Goal: Task Accomplishment & Management: Use online tool/utility

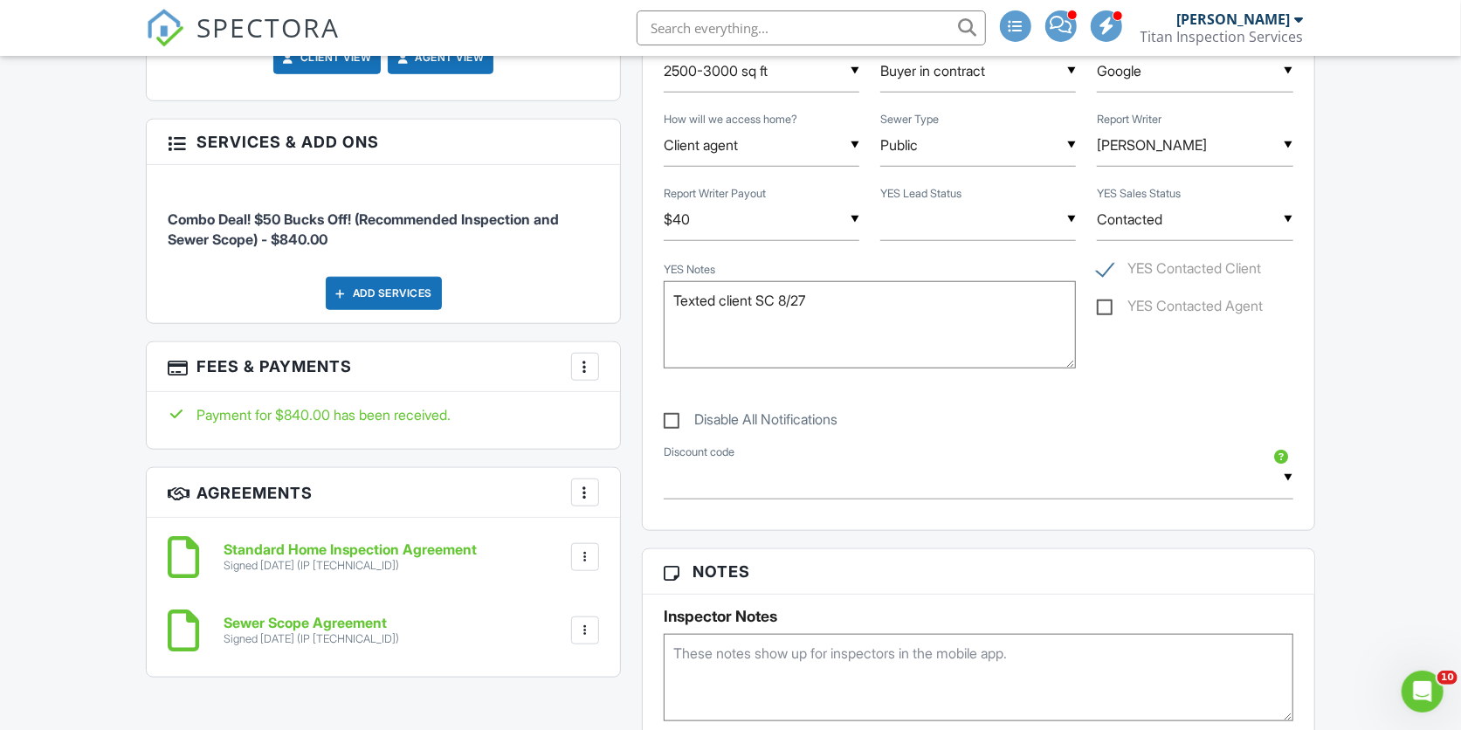
scroll to position [982, 0]
click at [959, 224] on div "▼ Client Teed Up Agent Teed Up Both Teed Up Nobody was present to talk to Not A…" at bounding box center [978, 218] width 196 height 43
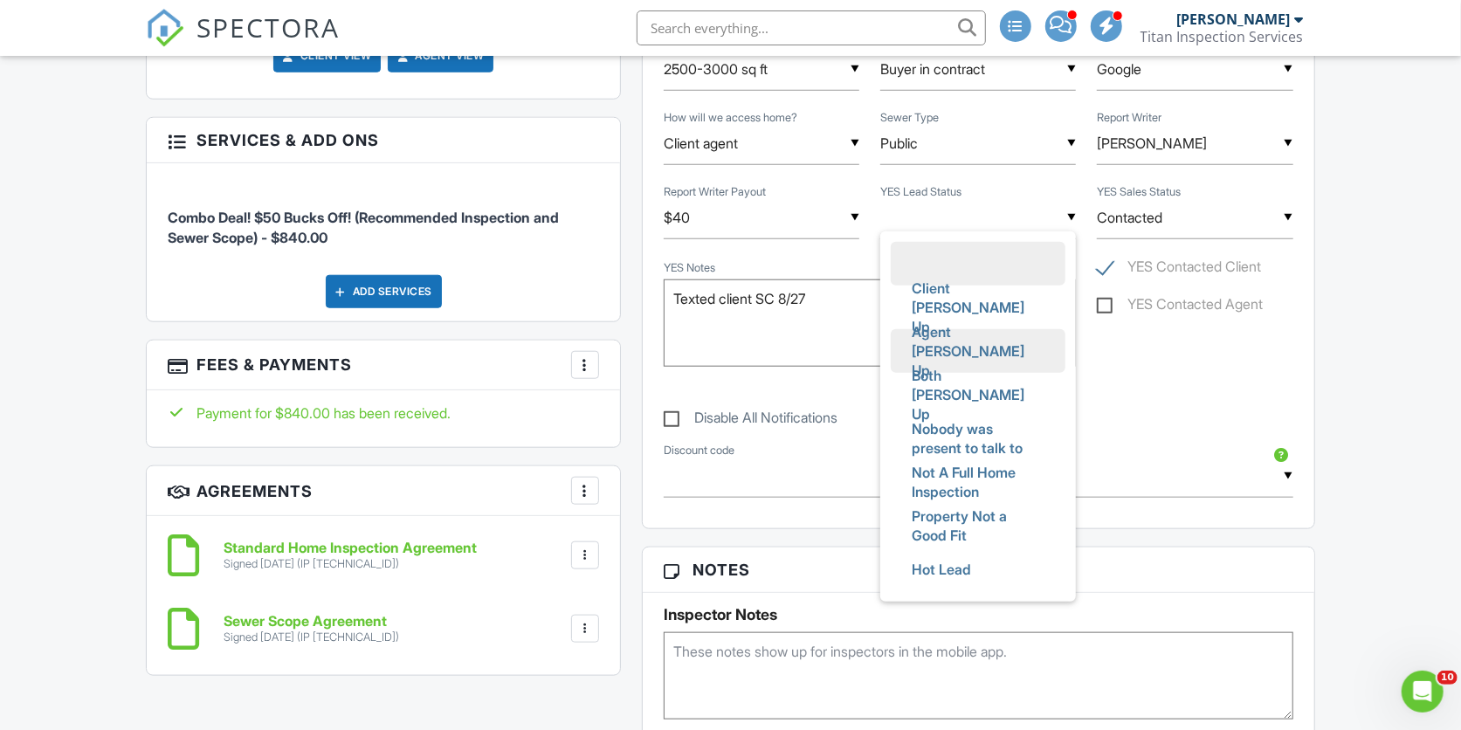
click at [983, 355] on span "Agent Teed Up" at bounding box center [978, 351] width 161 height 82
type input "Agent Teed Up"
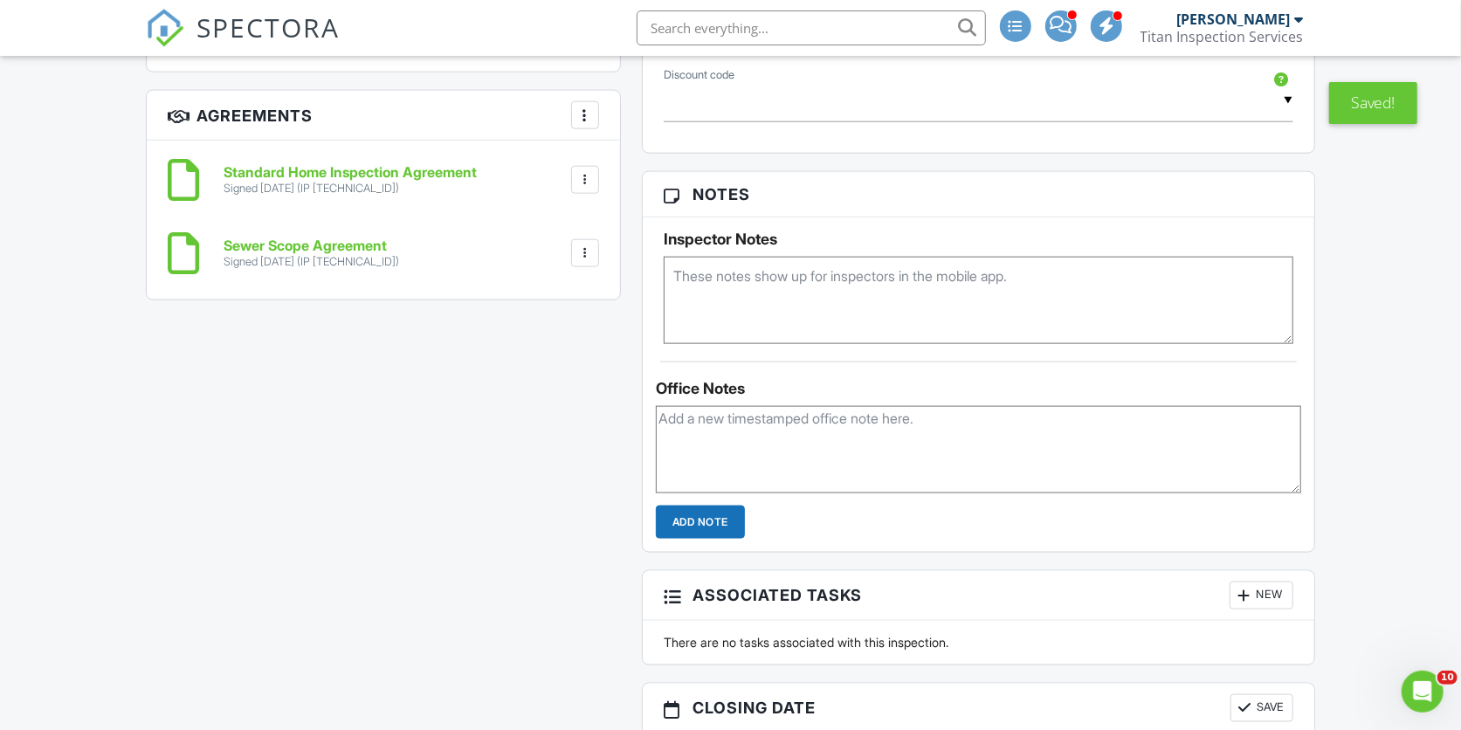
scroll to position [1359, 0]
click at [847, 452] on textarea at bounding box center [978, 447] width 645 height 87
click at [1055, 434] on textarea "Arrived at 10:25am. The client and agent were present" at bounding box center [978, 447] width 645 height 87
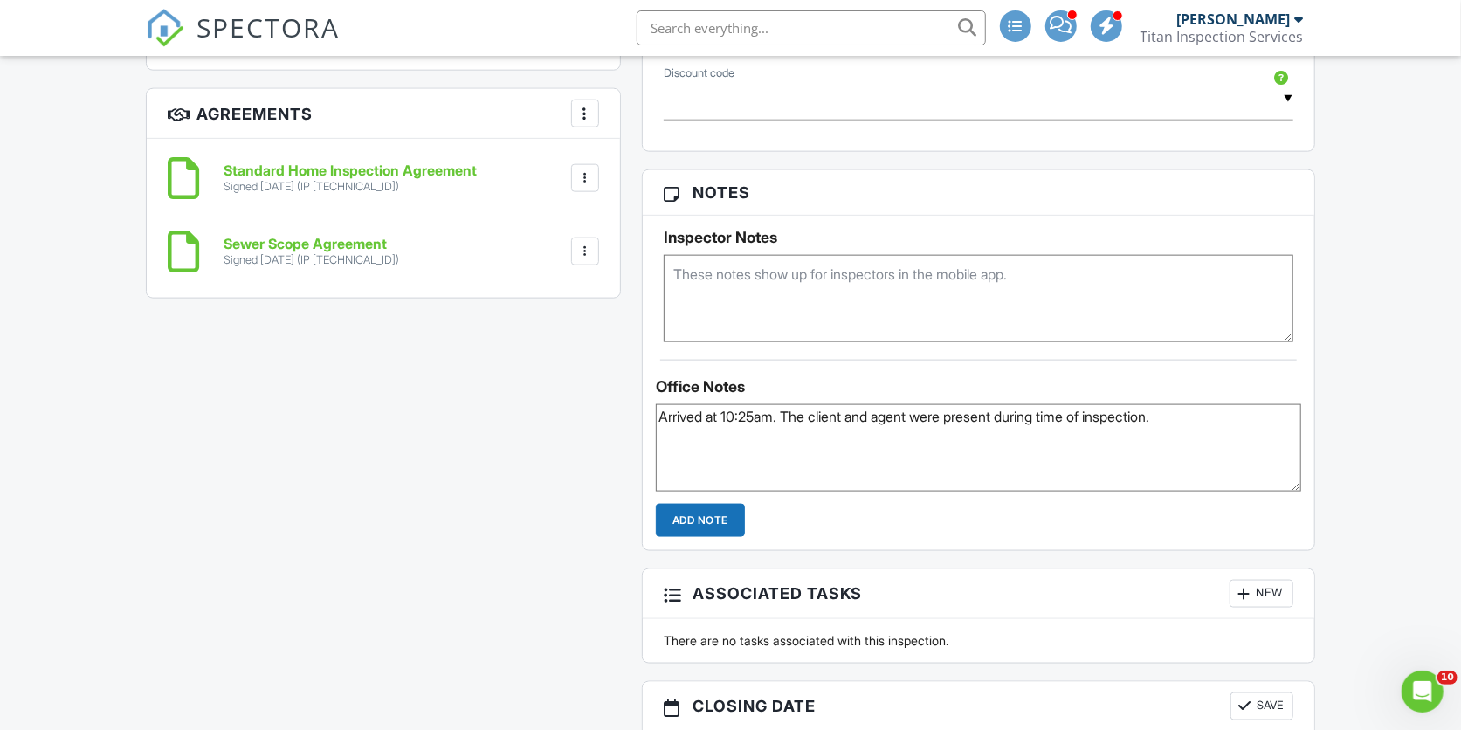
click at [1219, 441] on textarea "Arrived at 10:25am. The client and agent were present during time of inspection." at bounding box center [978, 447] width 645 height 87
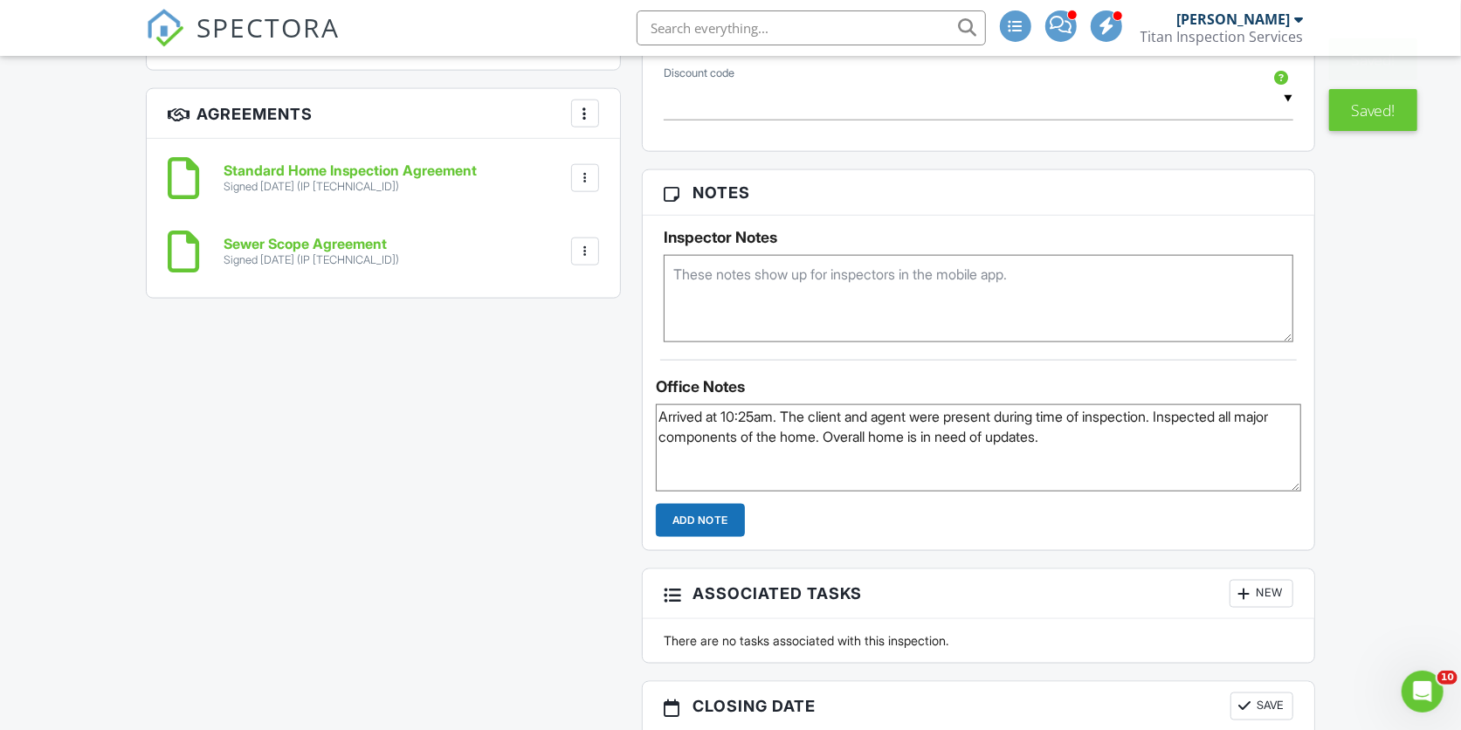
click at [1146, 441] on textarea "Arrived at 10:25am. The client and agent were present during time of inspection…" at bounding box center [978, 447] width 645 height 87
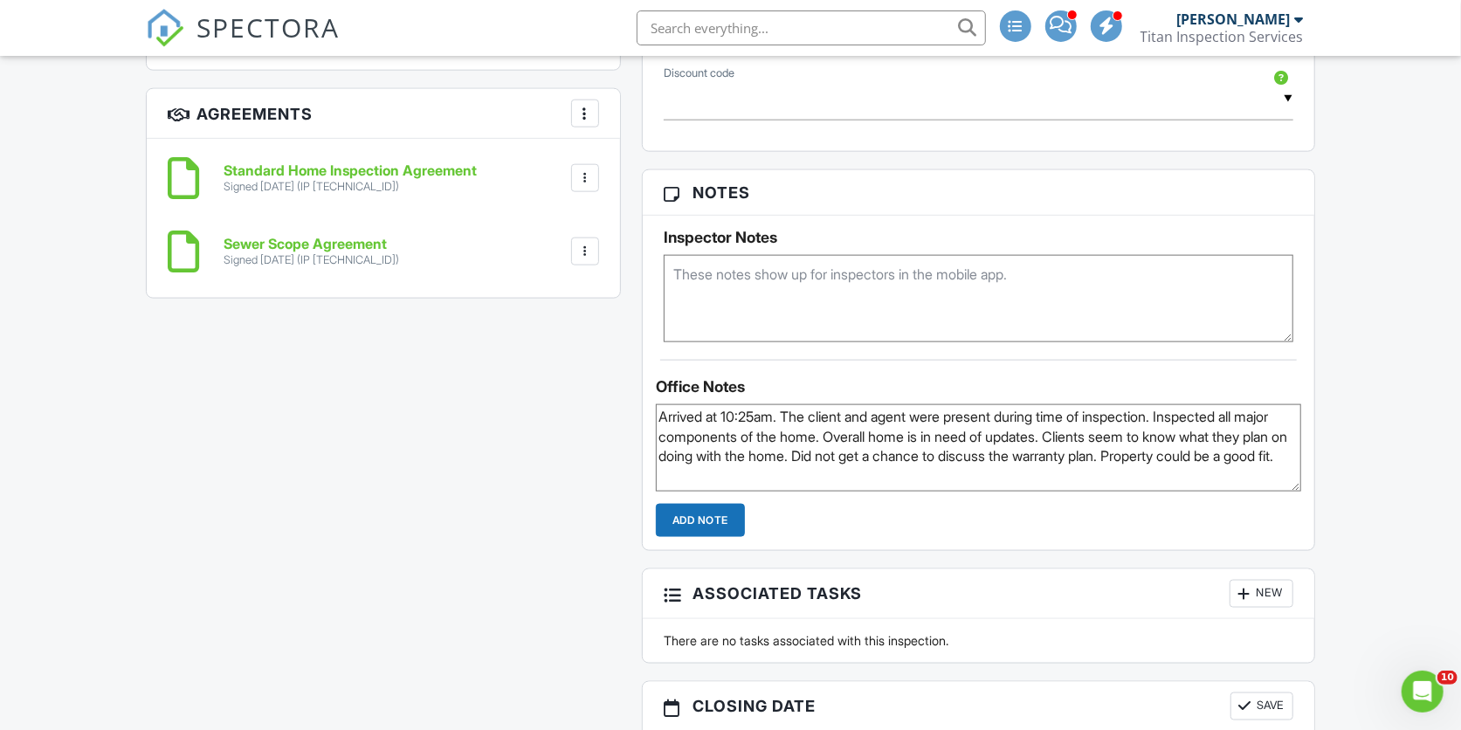
type textarea "Arrived at 10:25am. The client and agent were present during time of inspection…"
click at [703, 528] on input "Add Note" at bounding box center [700, 520] width 89 height 33
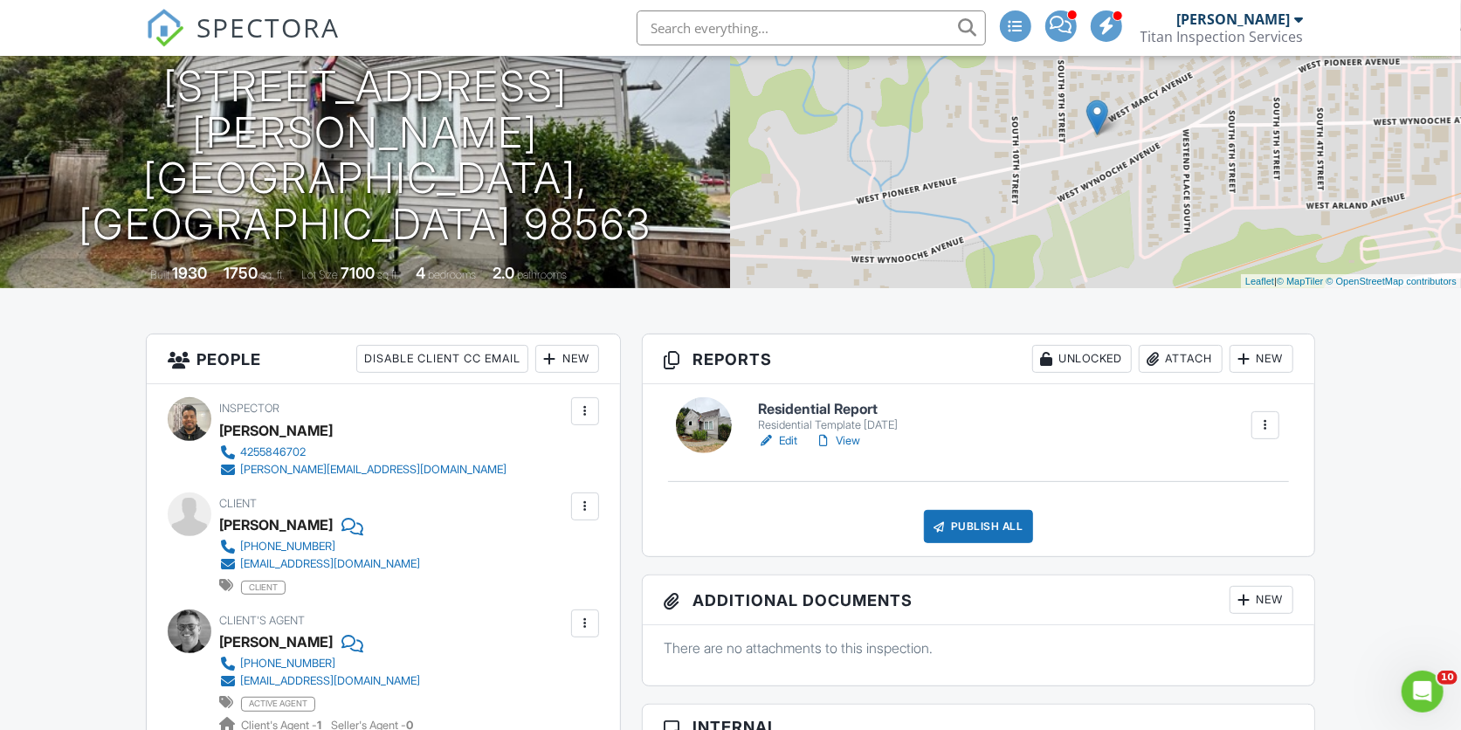
scroll to position [176, 0]
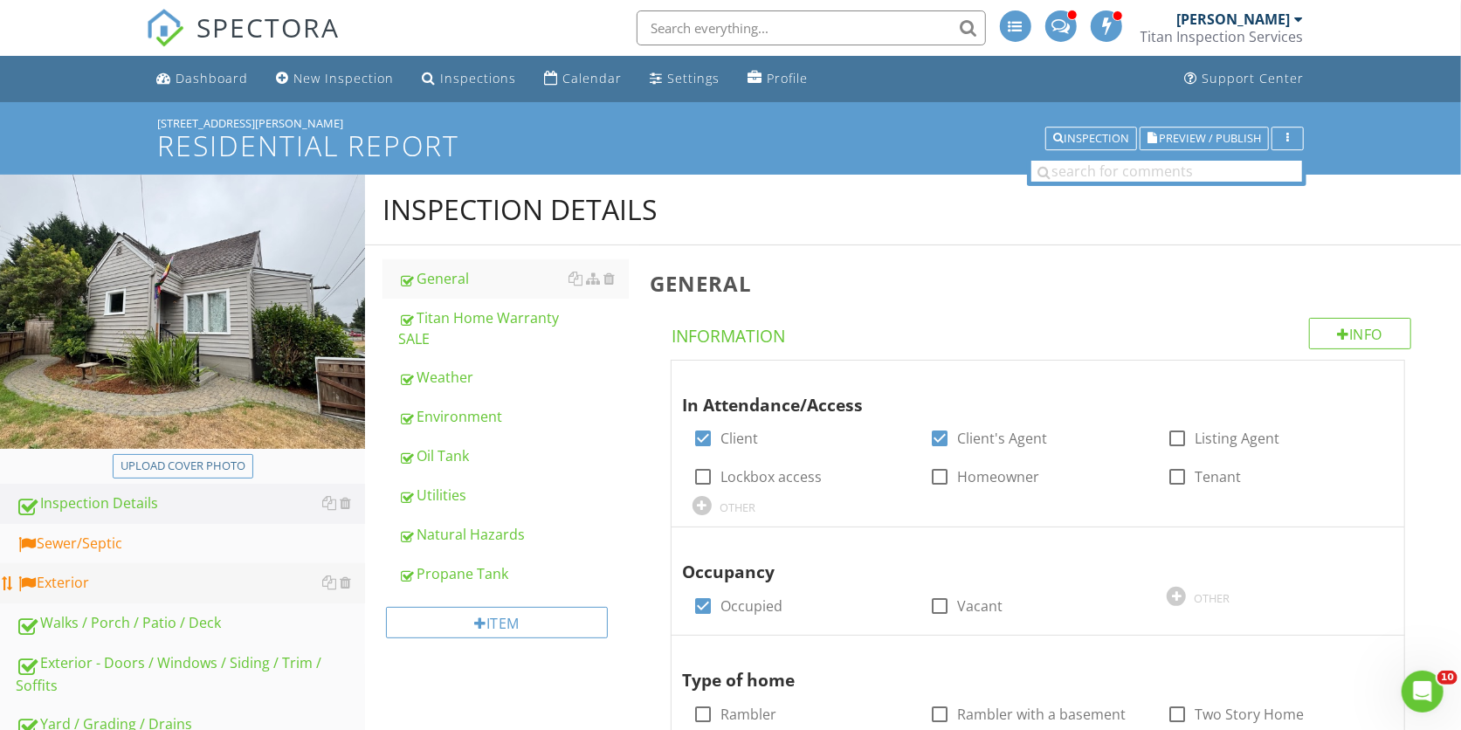
click at [162, 581] on div "Exterior" at bounding box center [190, 583] width 349 height 23
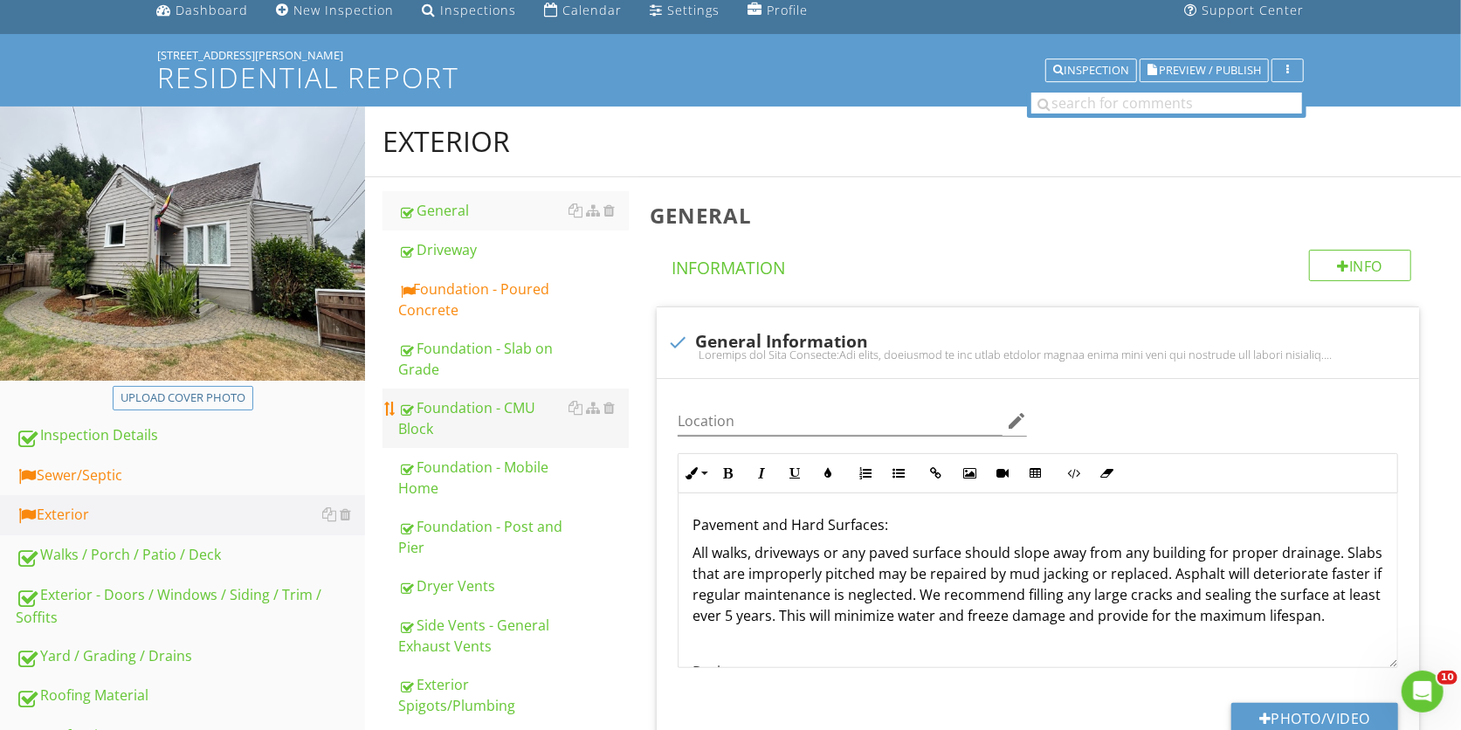
scroll to position [73, 0]
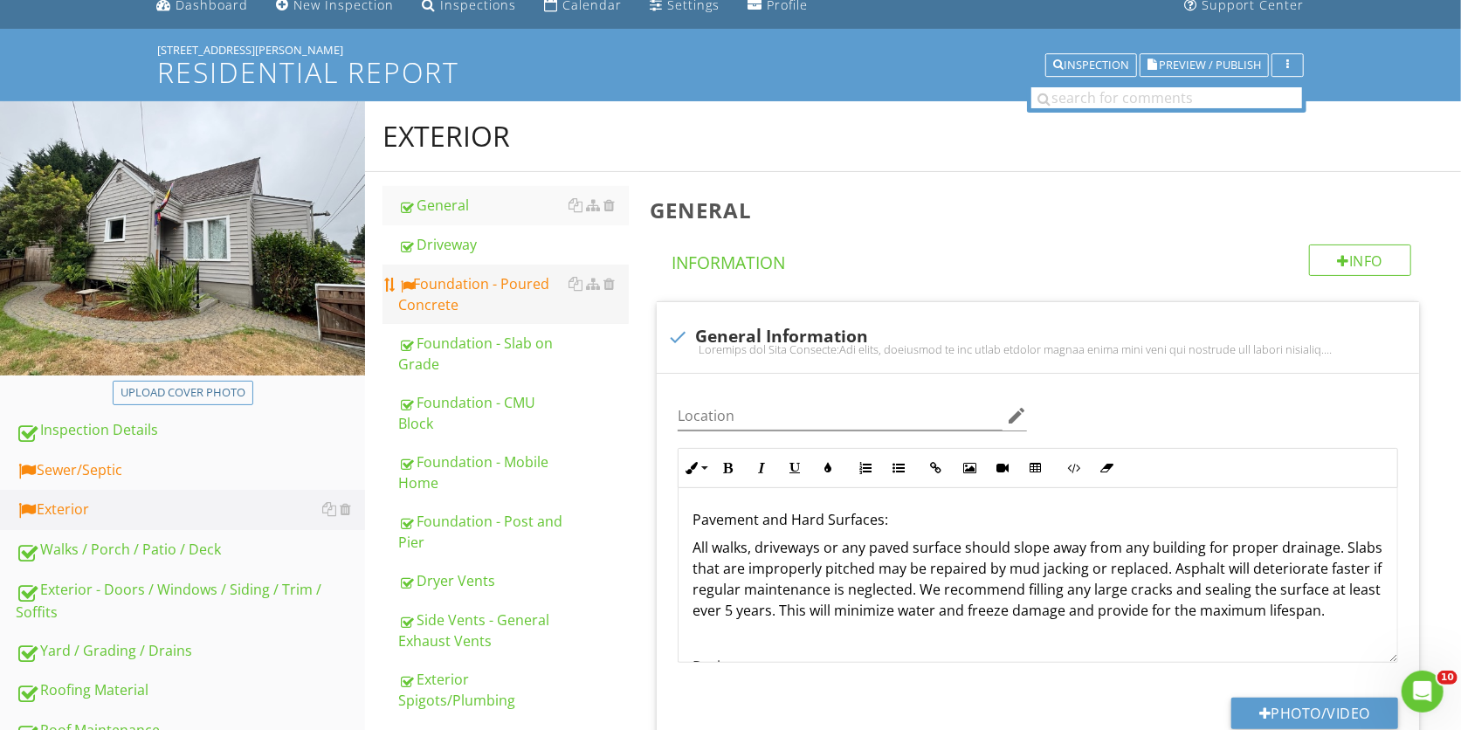
click at [486, 297] on div "Foundation - Poured Concrete" at bounding box center [513, 294] width 231 height 42
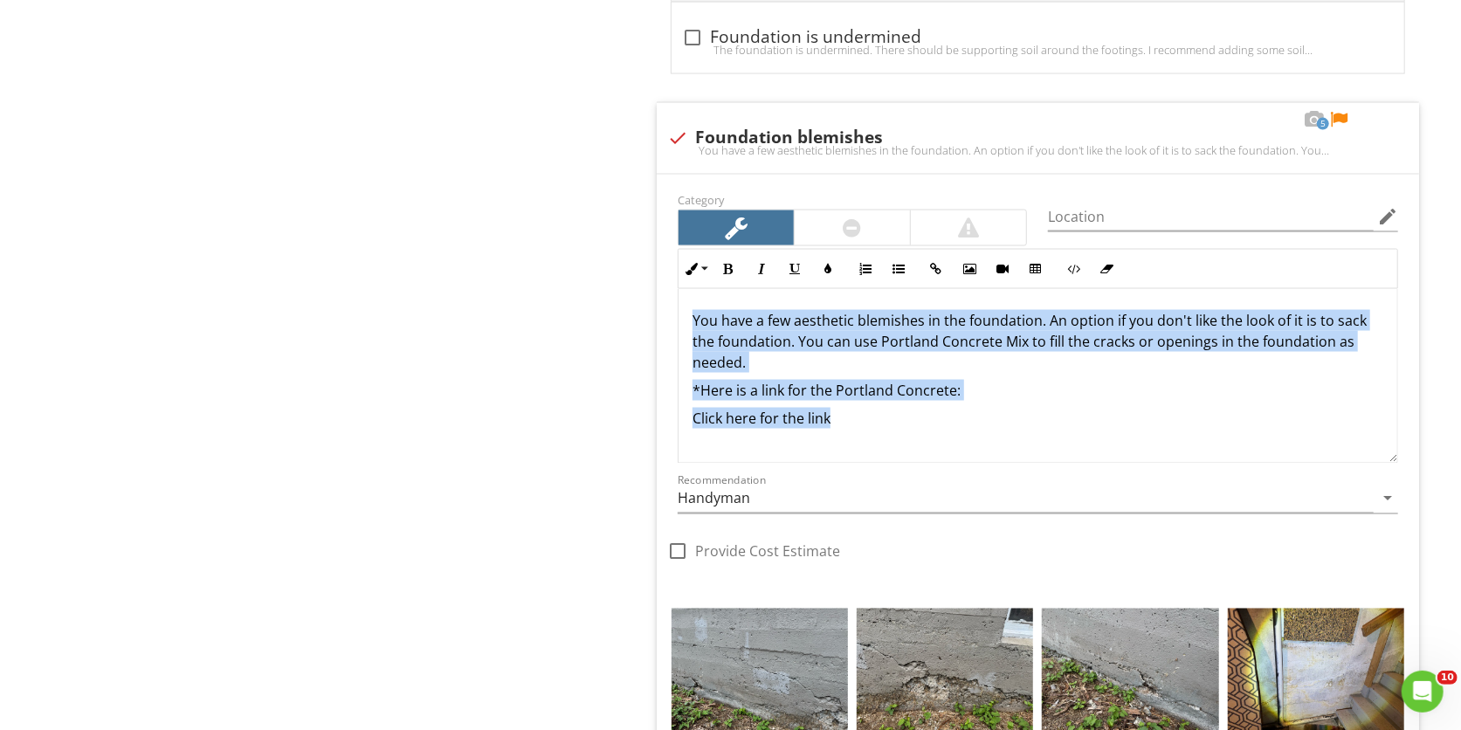
drag, startPoint x: 864, startPoint y: 445, endPoint x: 653, endPoint y: 257, distance: 282.7
click at [653, 257] on span "check_box_outline_blank Foundation is in good condition The foundation appears …" at bounding box center [1041, 119] width 783 height 2146
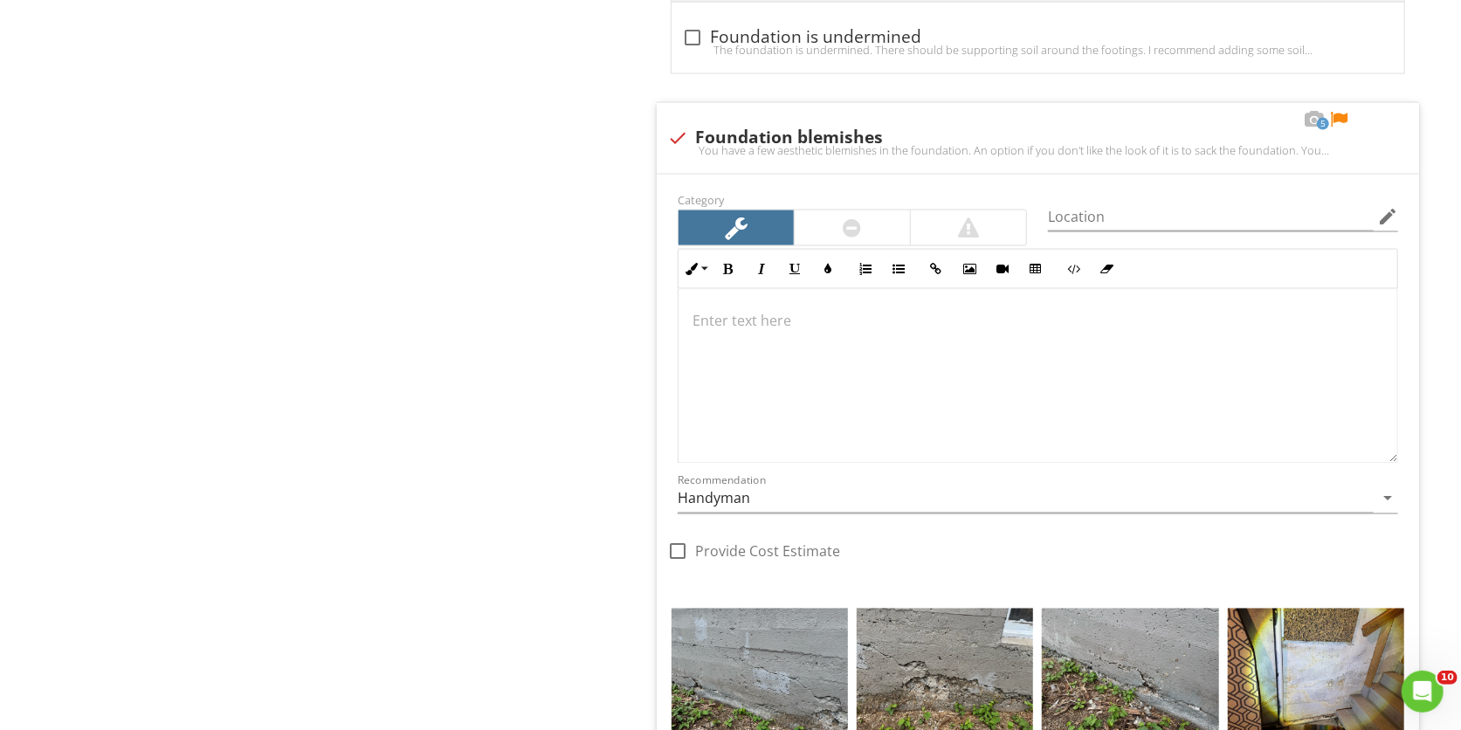
scroll to position [1727, 0]
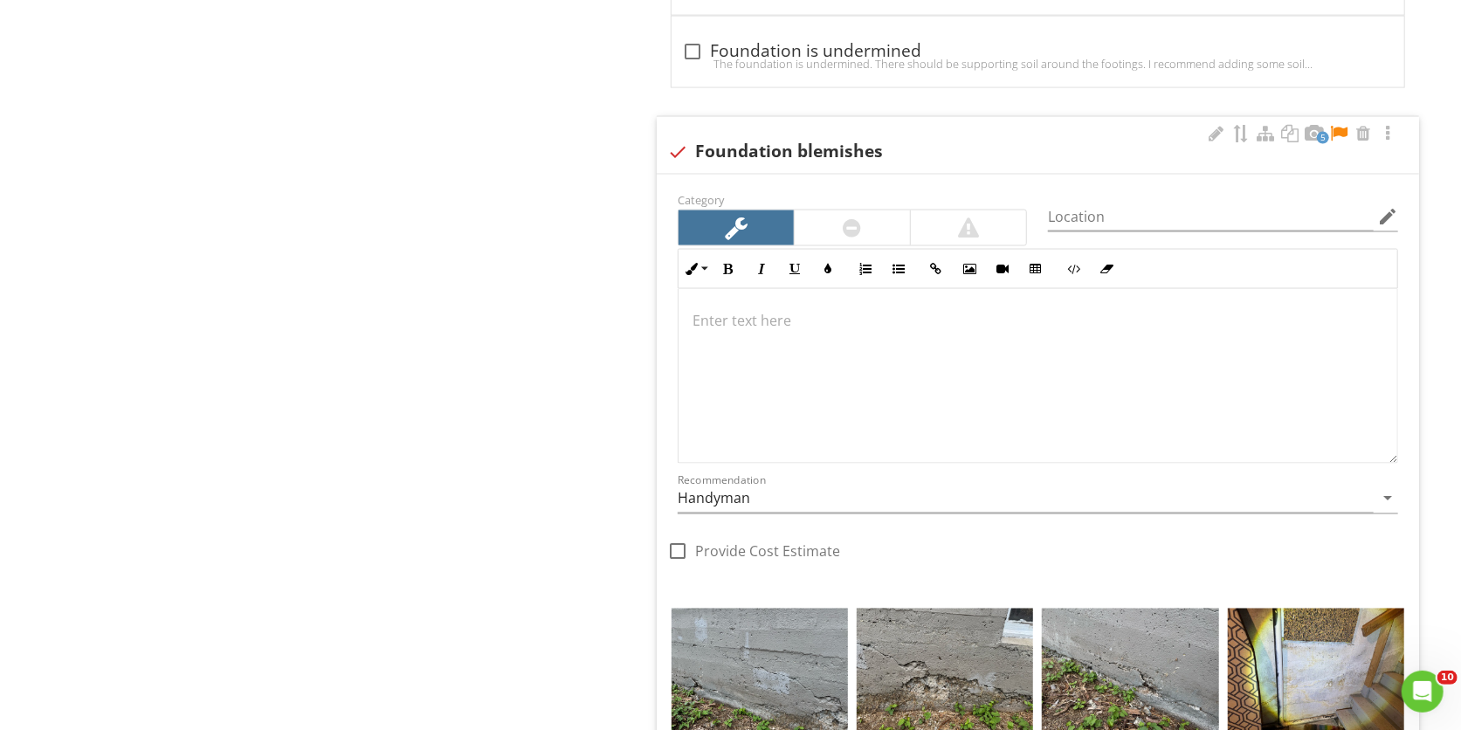
drag, startPoint x: 745, startPoint y: 371, endPoint x: 727, endPoint y: 384, distance: 22.5
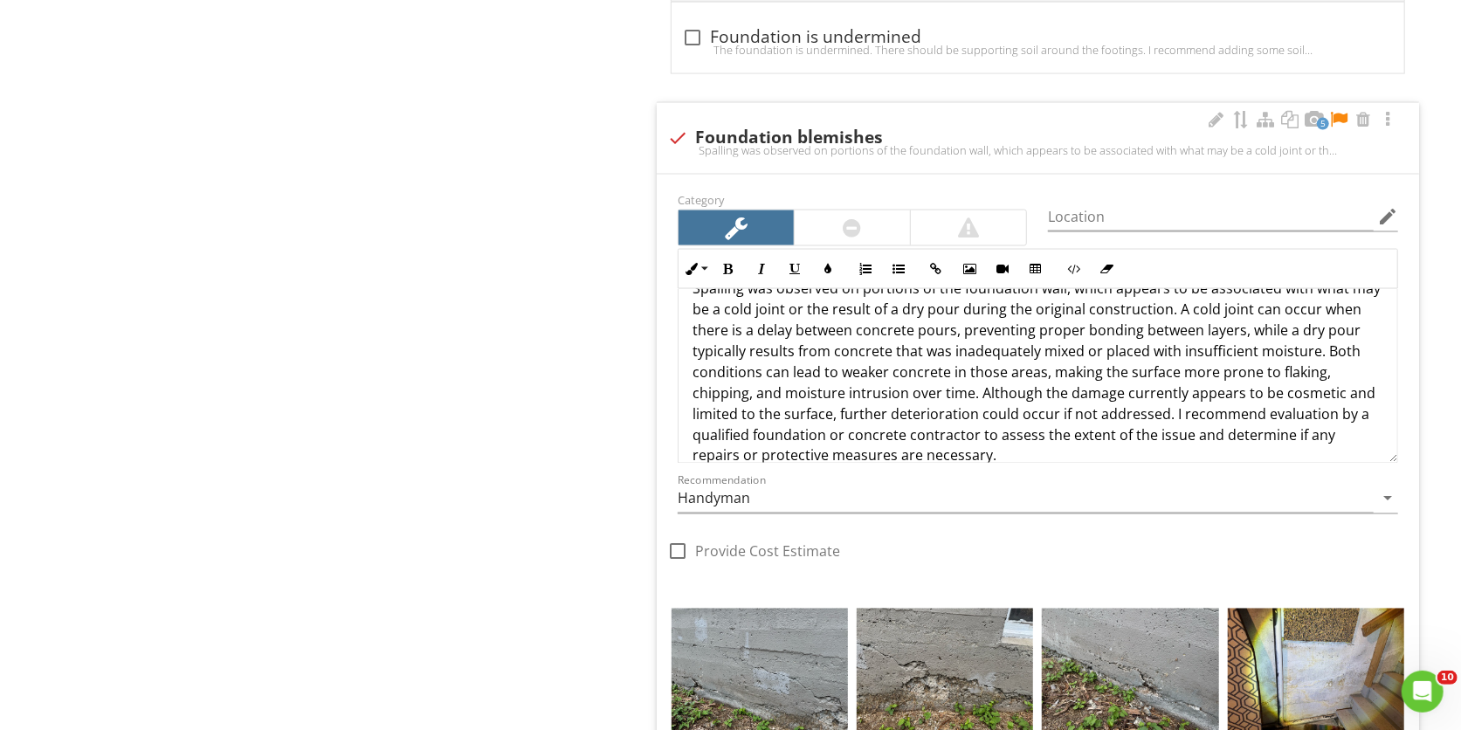
scroll to position [0, 0]
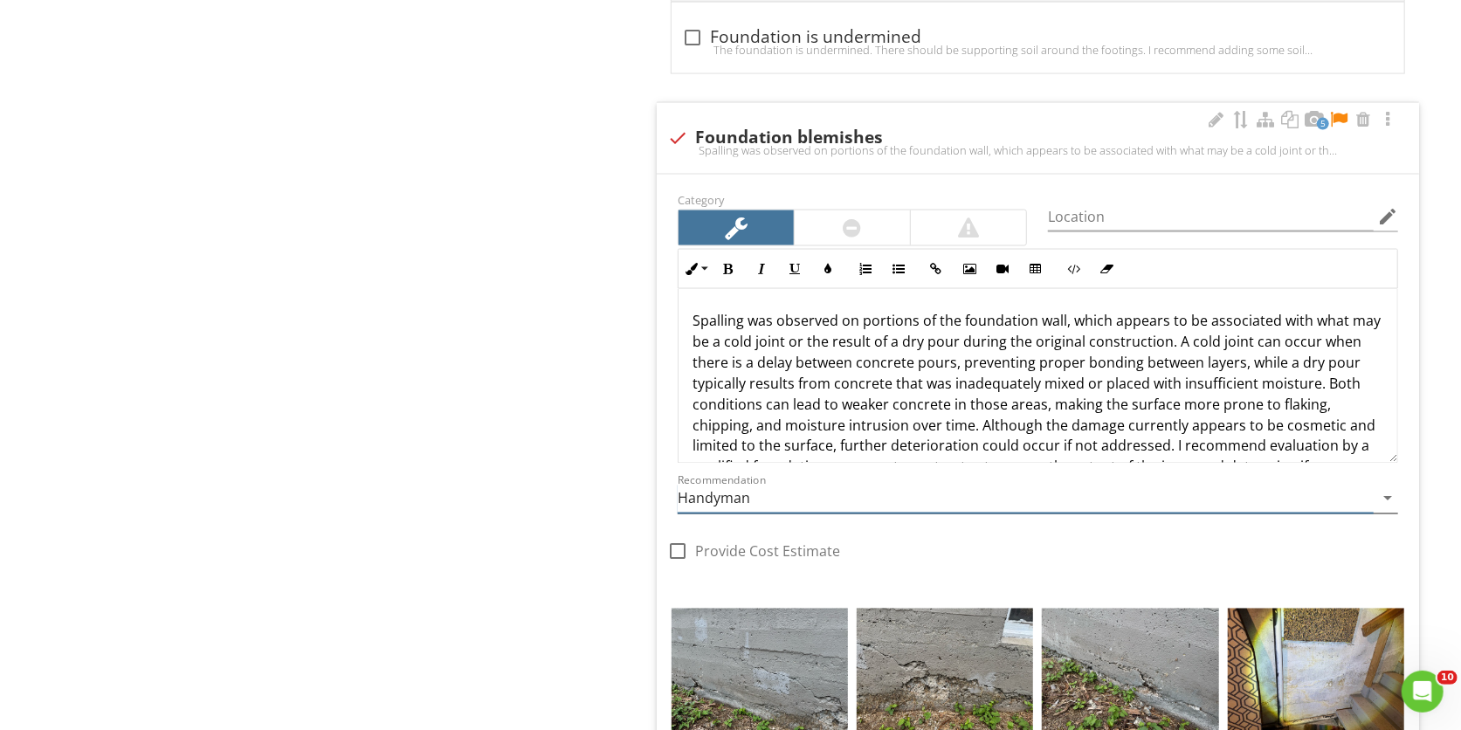
click at [783, 501] on input "Handyman" at bounding box center [1026, 499] width 696 height 29
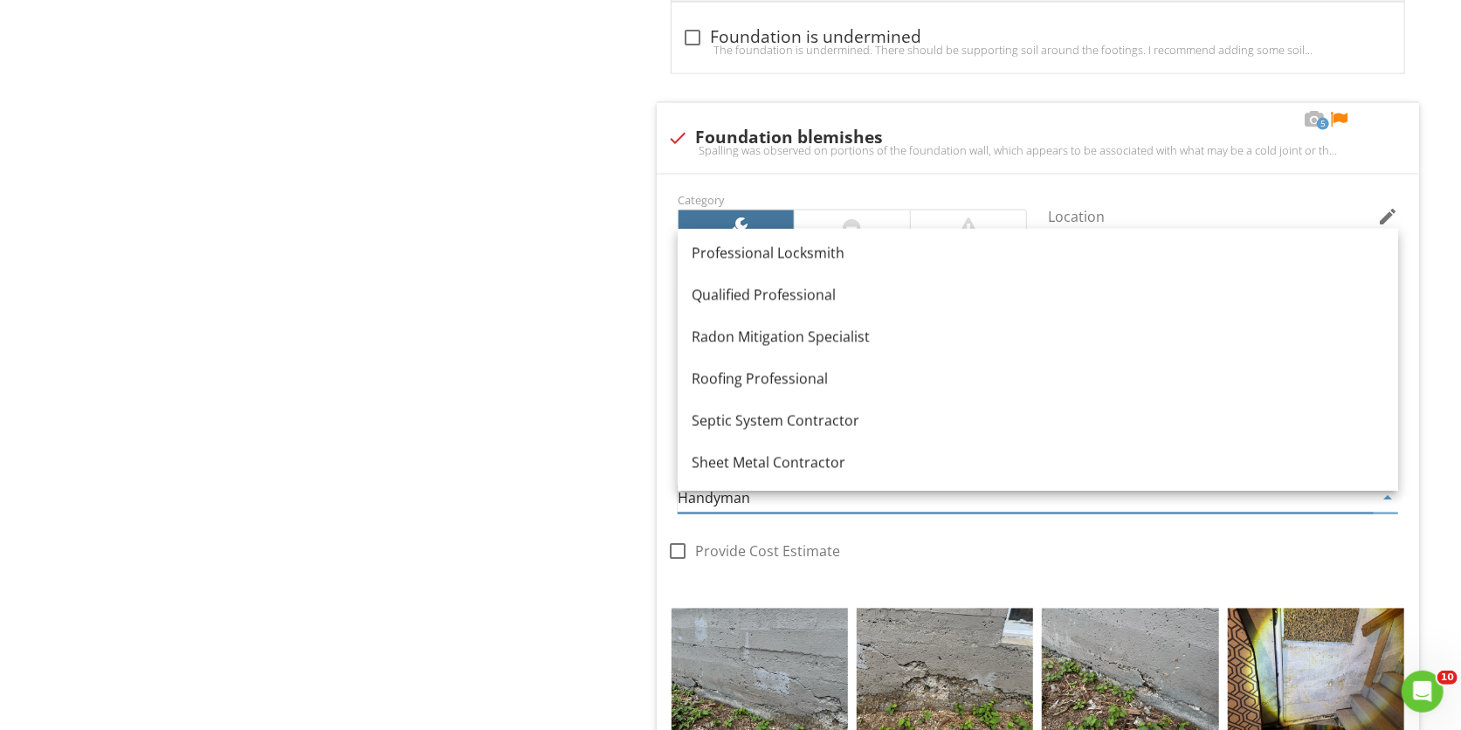
scroll to position [1972, 0]
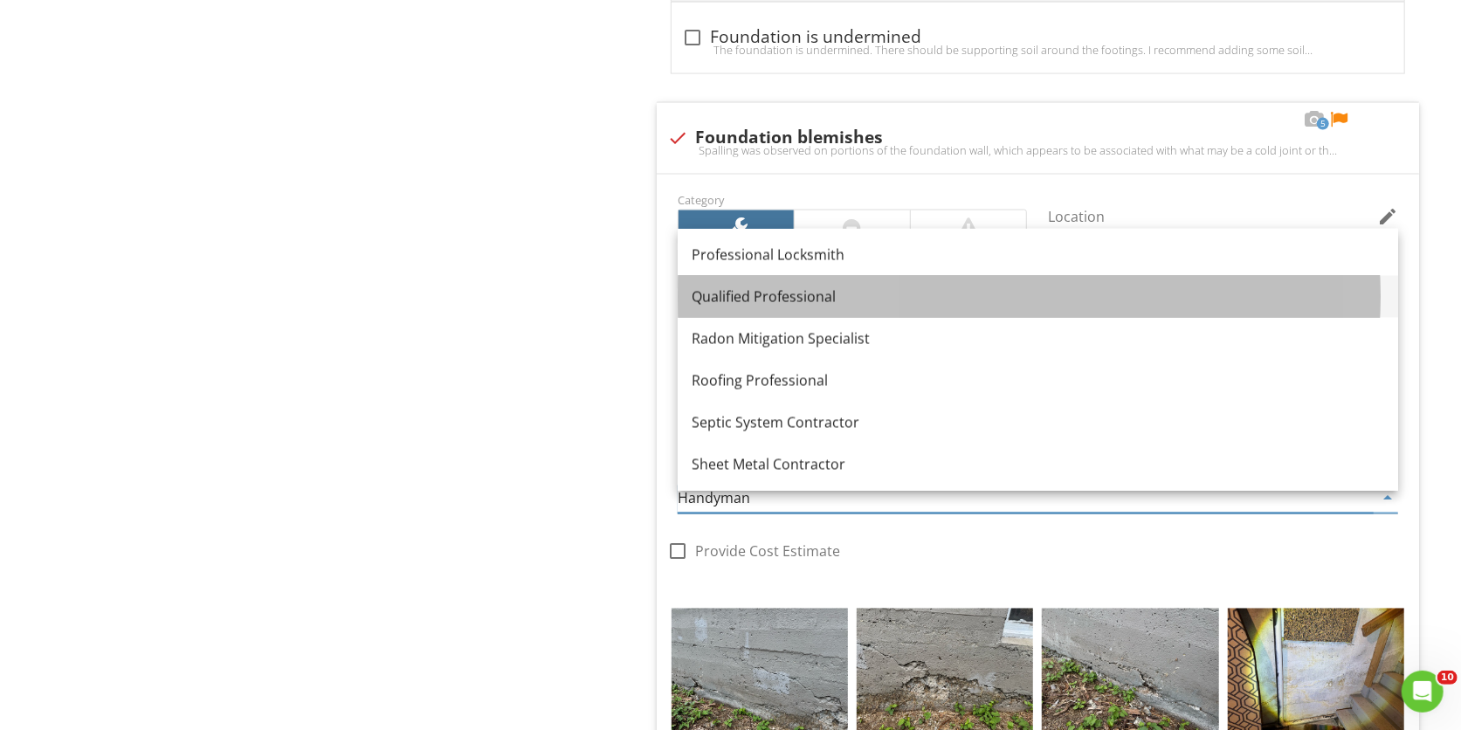
click at [825, 298] on div "Qualified Professional" at bounding box center [1038, 296] width 693 height 21
type input "Qualified Professional"
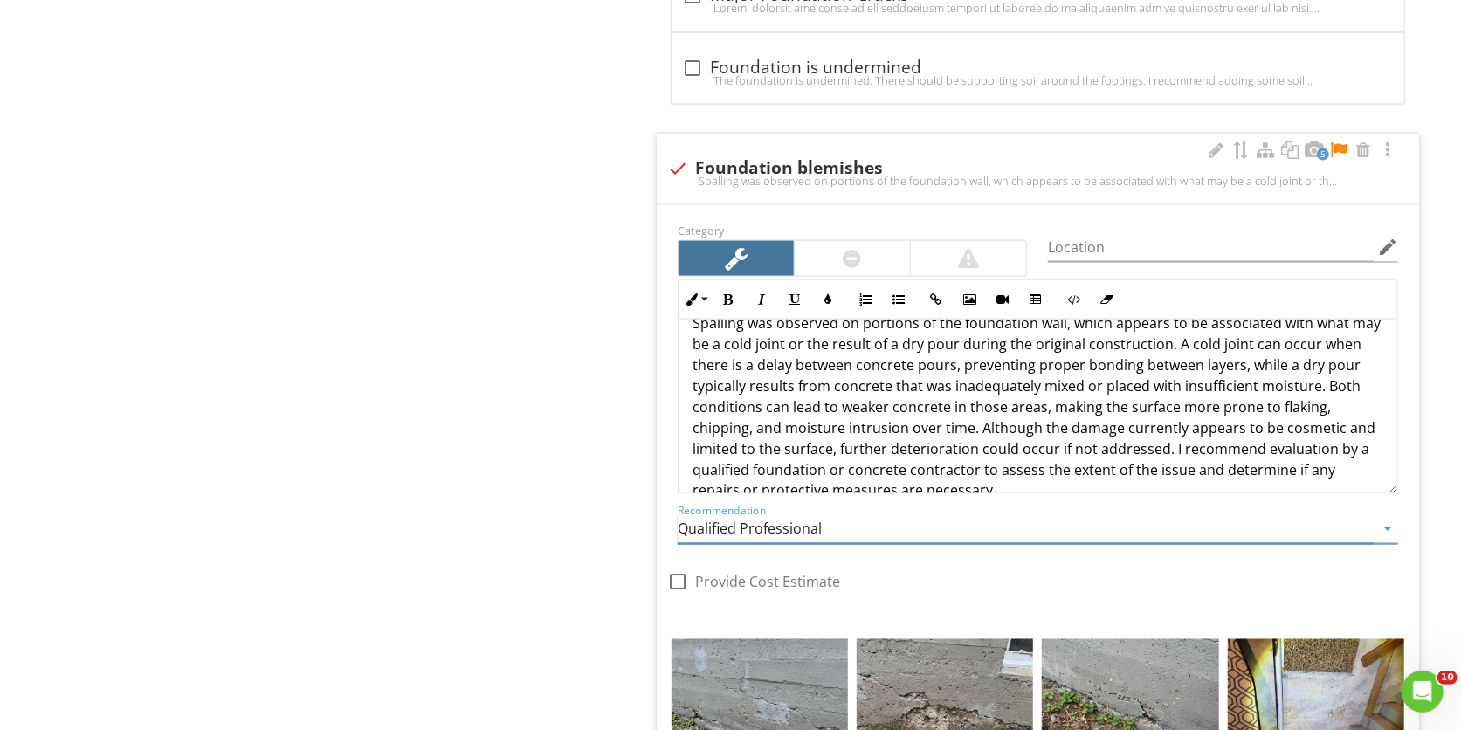
scroll to position [29, 0]
click at [1202, 354] on p "Spalling was observed on portions of the foundation wall, which appears to be a…" at bounding box center [1038, 406] width 691 height 189
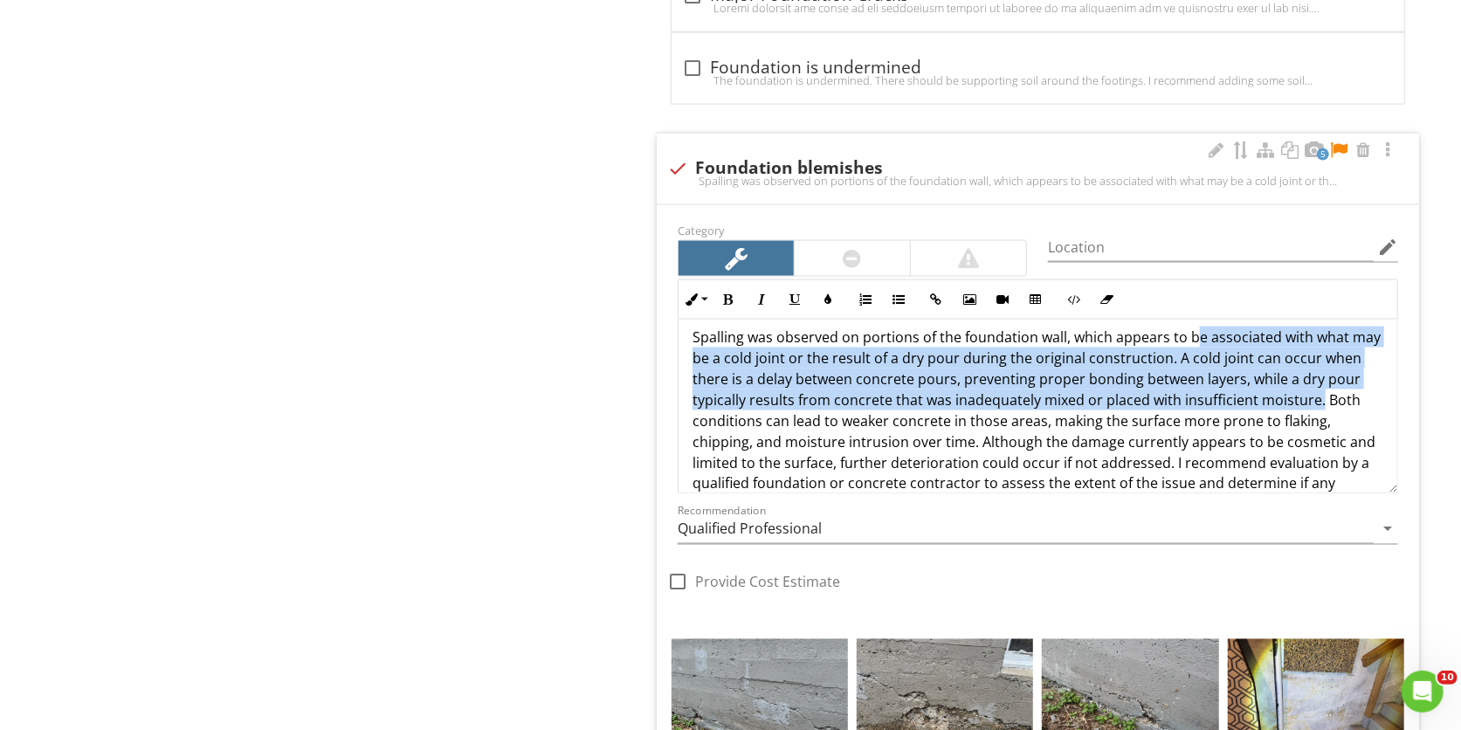
scroll to position [0, 0]
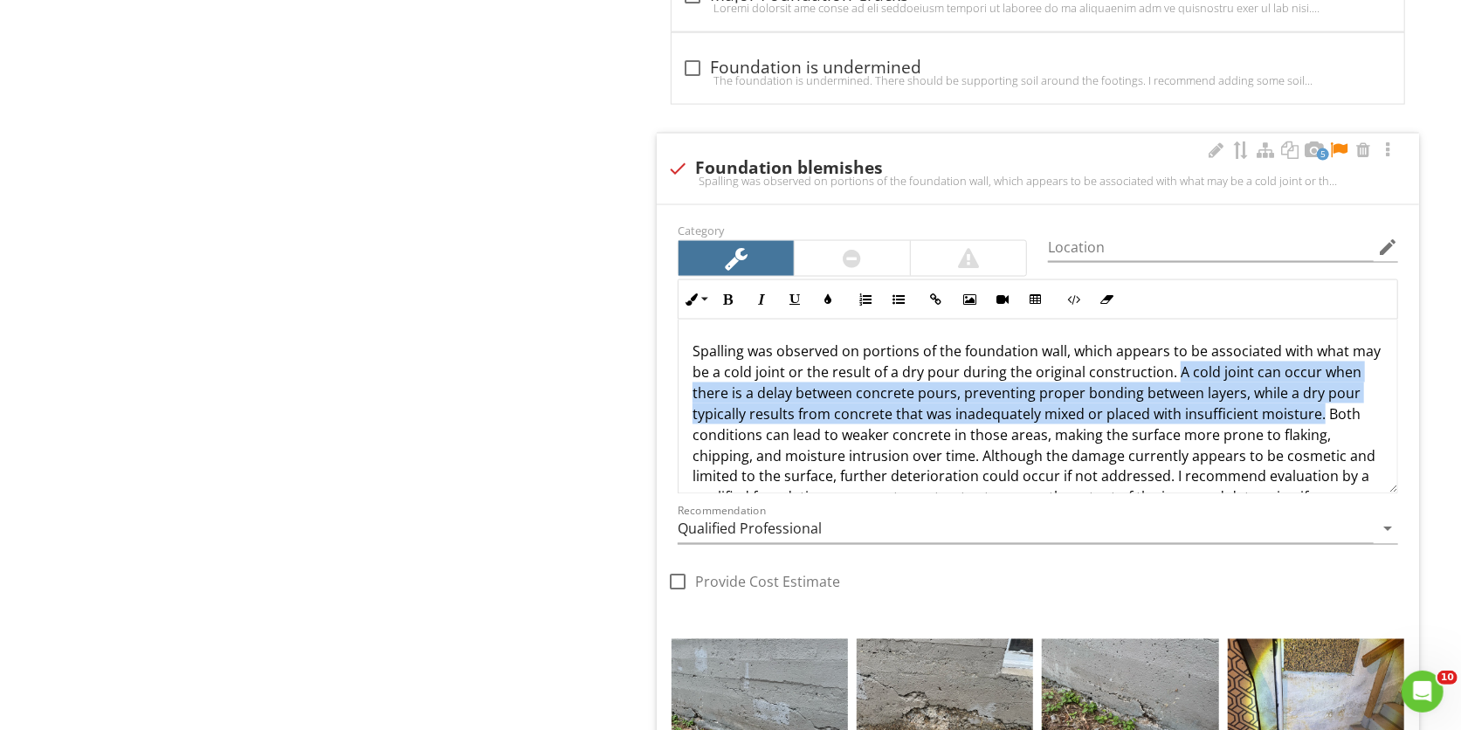
drag, startPoint x: 1357, startPoint y: 391, endPoint x: 1203, endPoint y: 382, distance: 154.9
click at [1203, 382] on p "Spalling was observed on portions of the foundation wall, which appears to be a…" at bounding box center [1038, 435] width 691 height 189
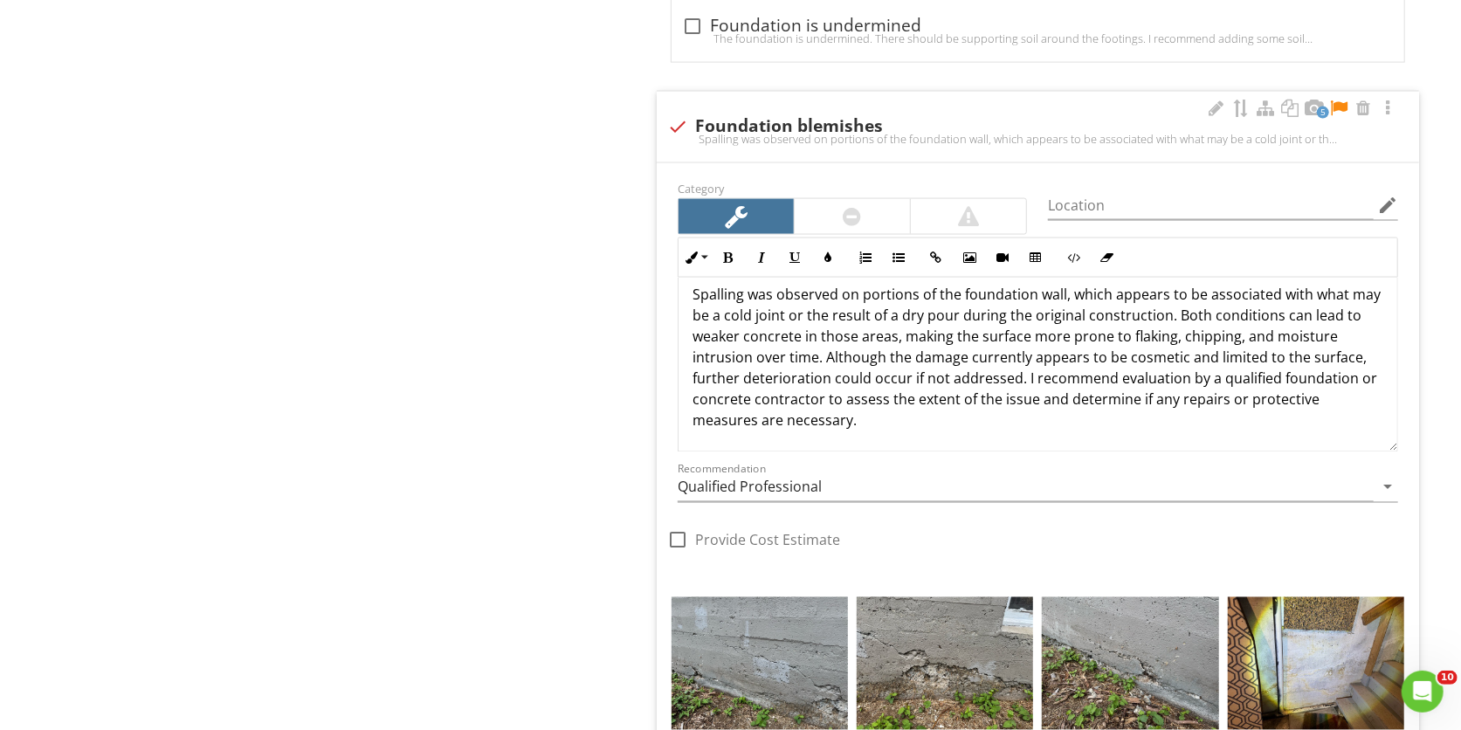
scroll to position [1755, 0]
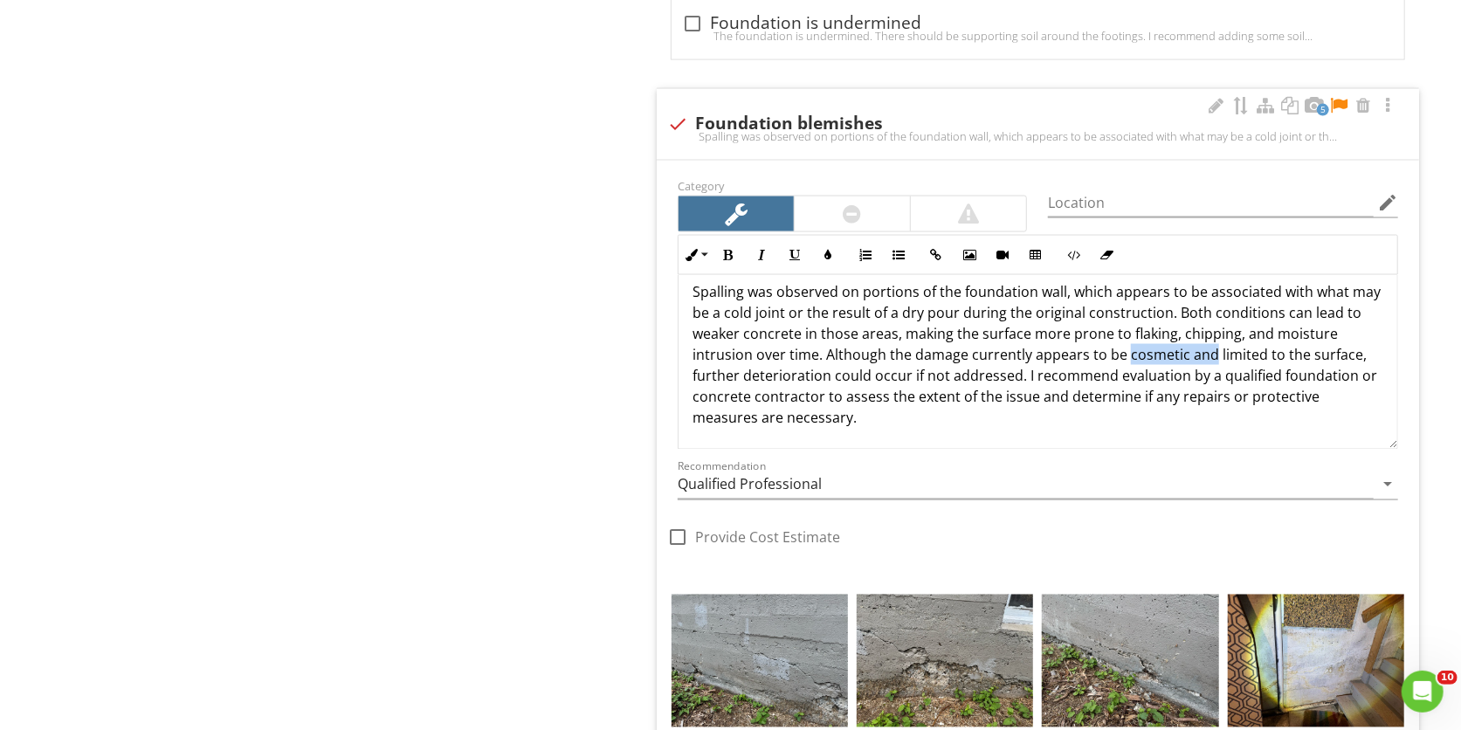
drag, startPoint x: 1209, startPoint y: 361, endPoint x: 1122, endPoint y: 365, distance: 86.6
click at [1122, 365] on p "Spalling was observed on portions of the foundation wall, which appears to be a…" at bounding box center [1038, 354] width 691 height 147
click at [823, 406] on p "Spalling was observed on portions of the foundation wall, which appears to be a…" at bounding box center [1038, 354] width 691 height 147
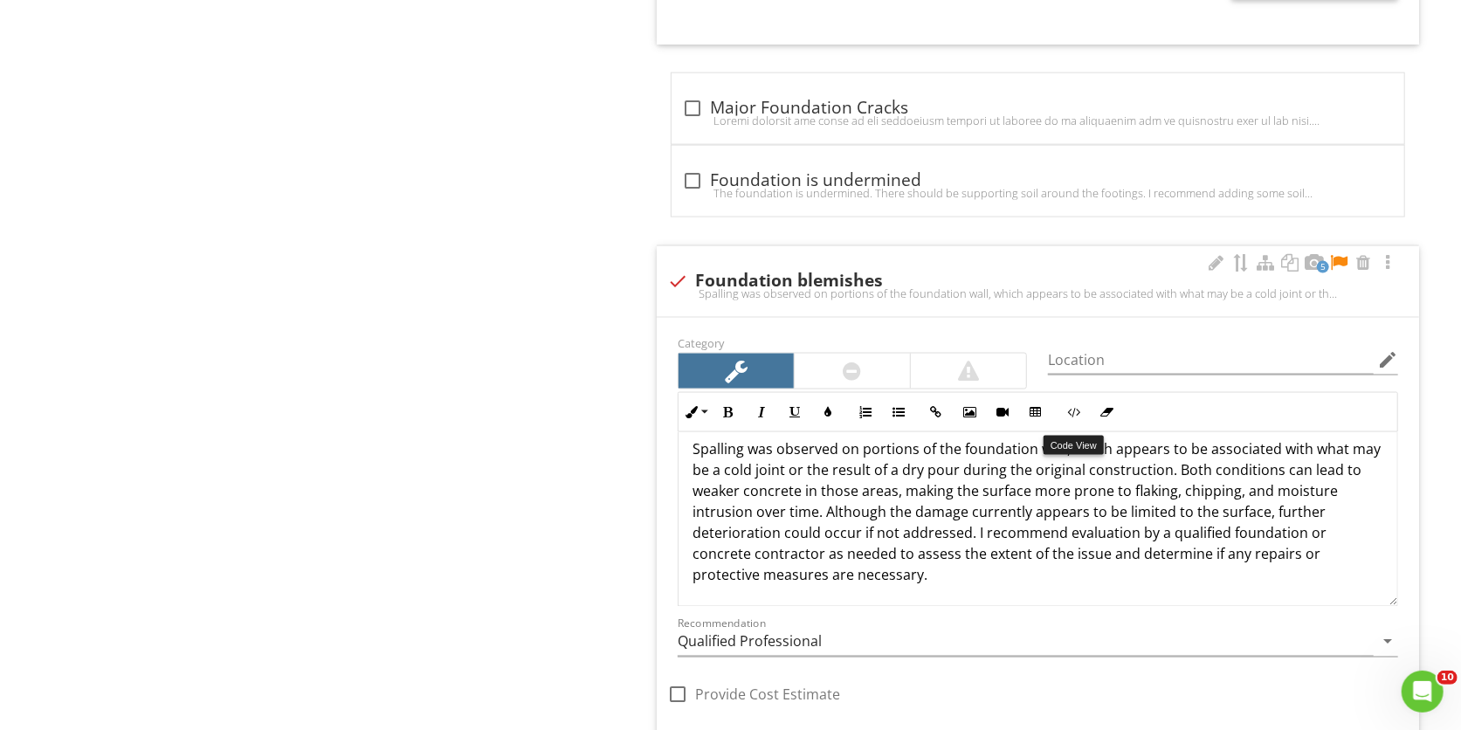
scroll to position [1518, 0]
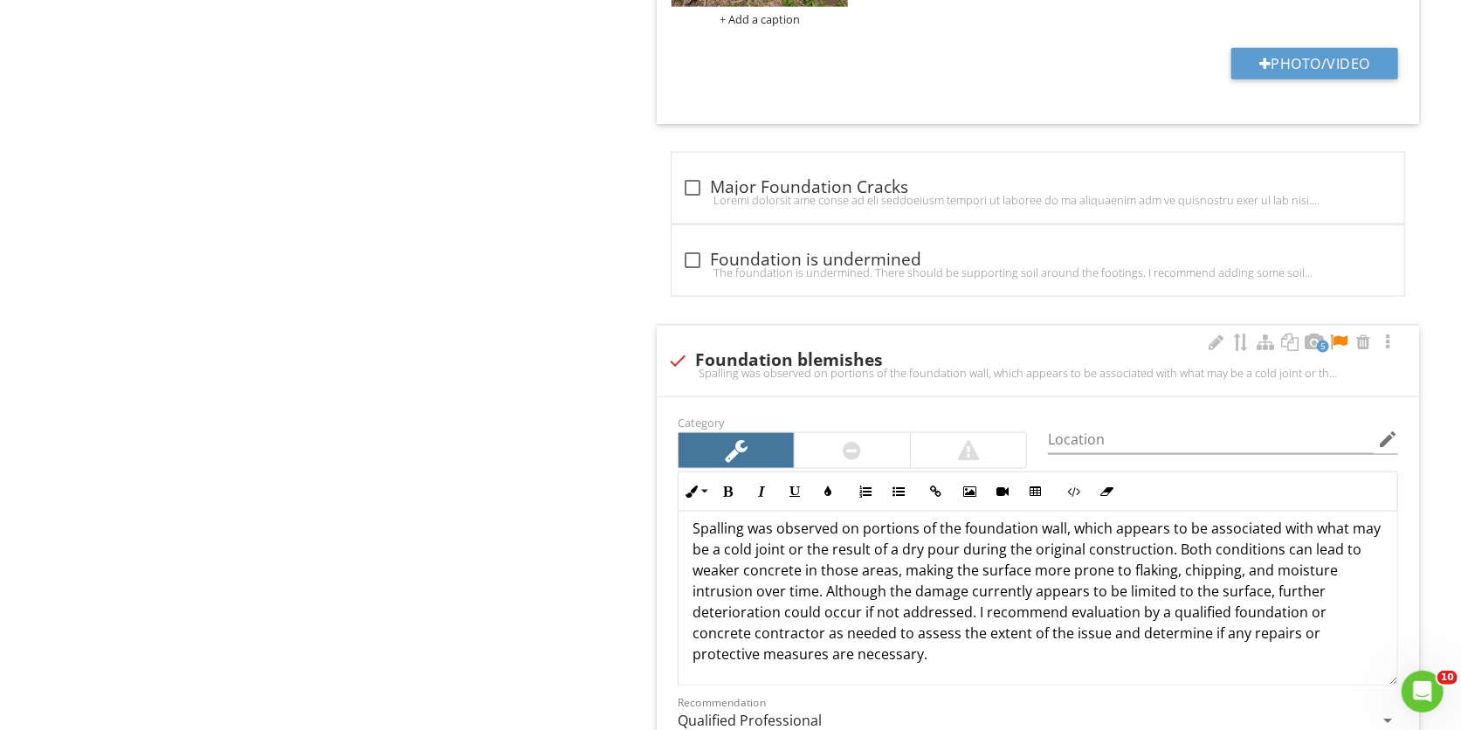
click at [1342, 342] on div at bounding box center [1338, 342] width 21 height 17
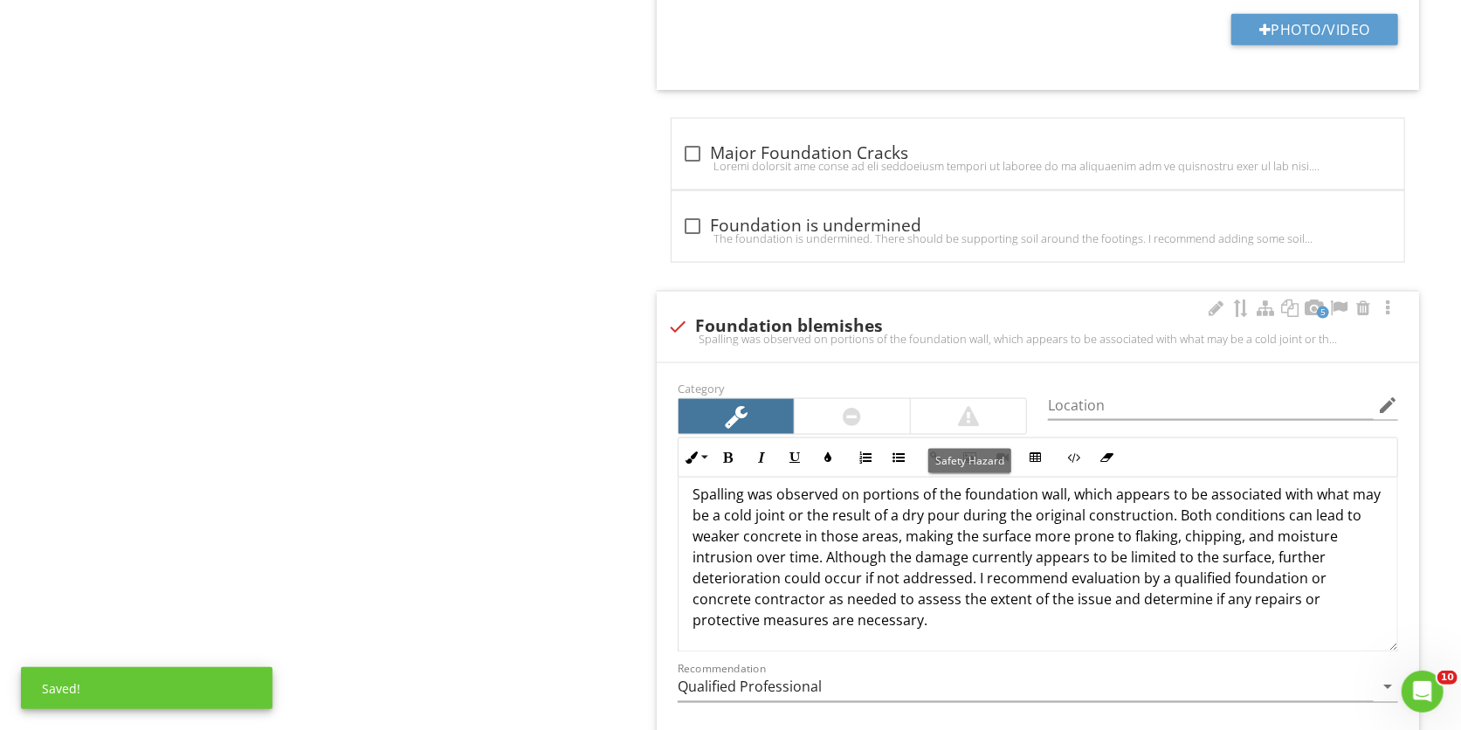
scroll to position [1555, 0]
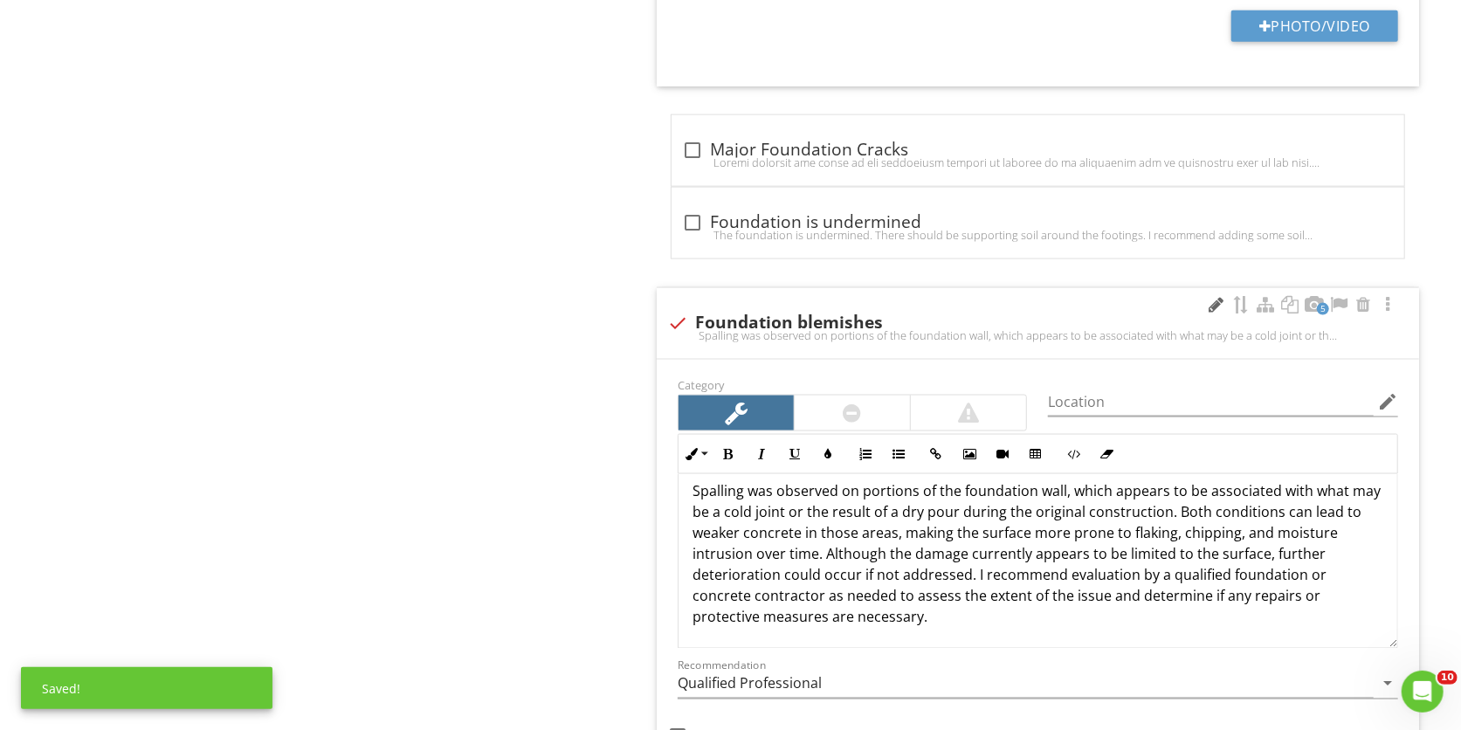
click at [1214, 301] on div at bounding box center [1216, 304] width 21 height 17
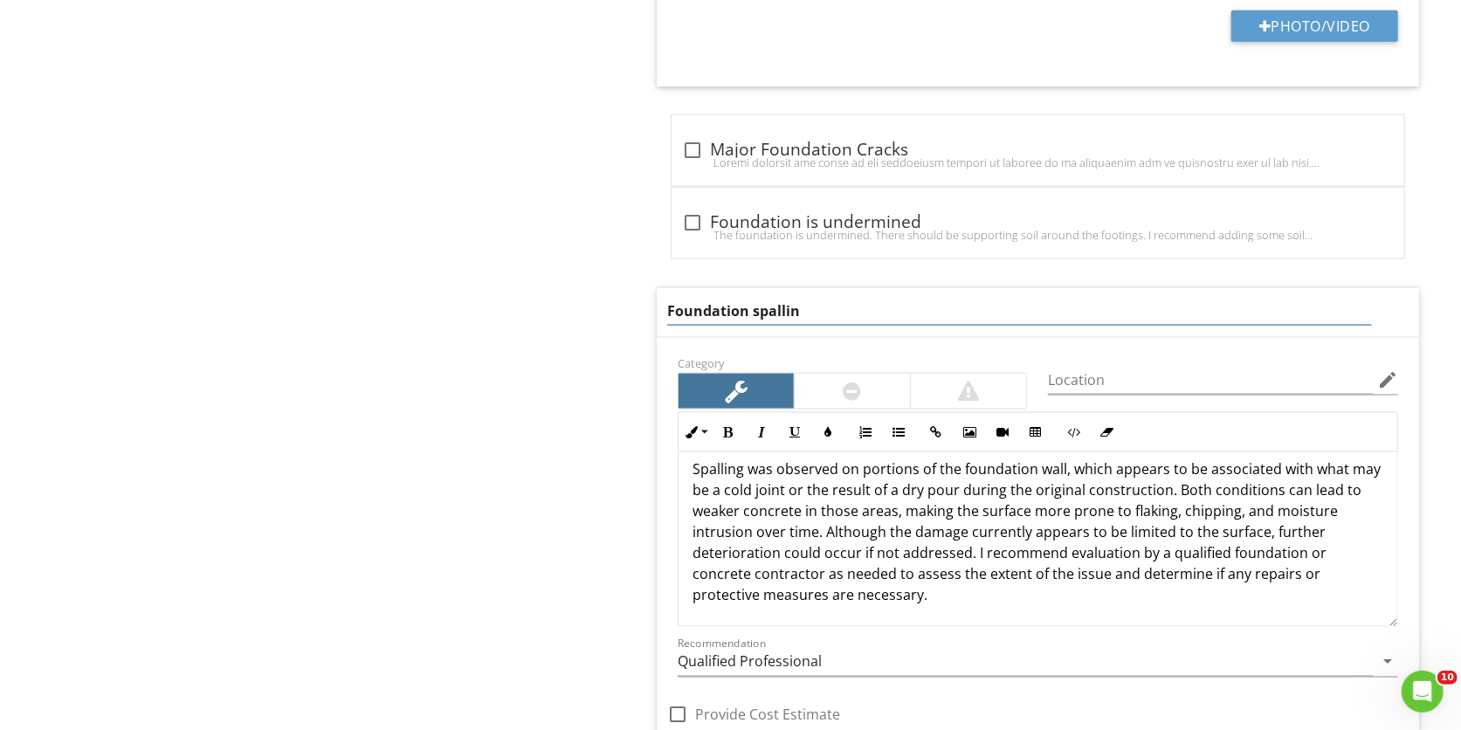
type input "Foundation spalling"
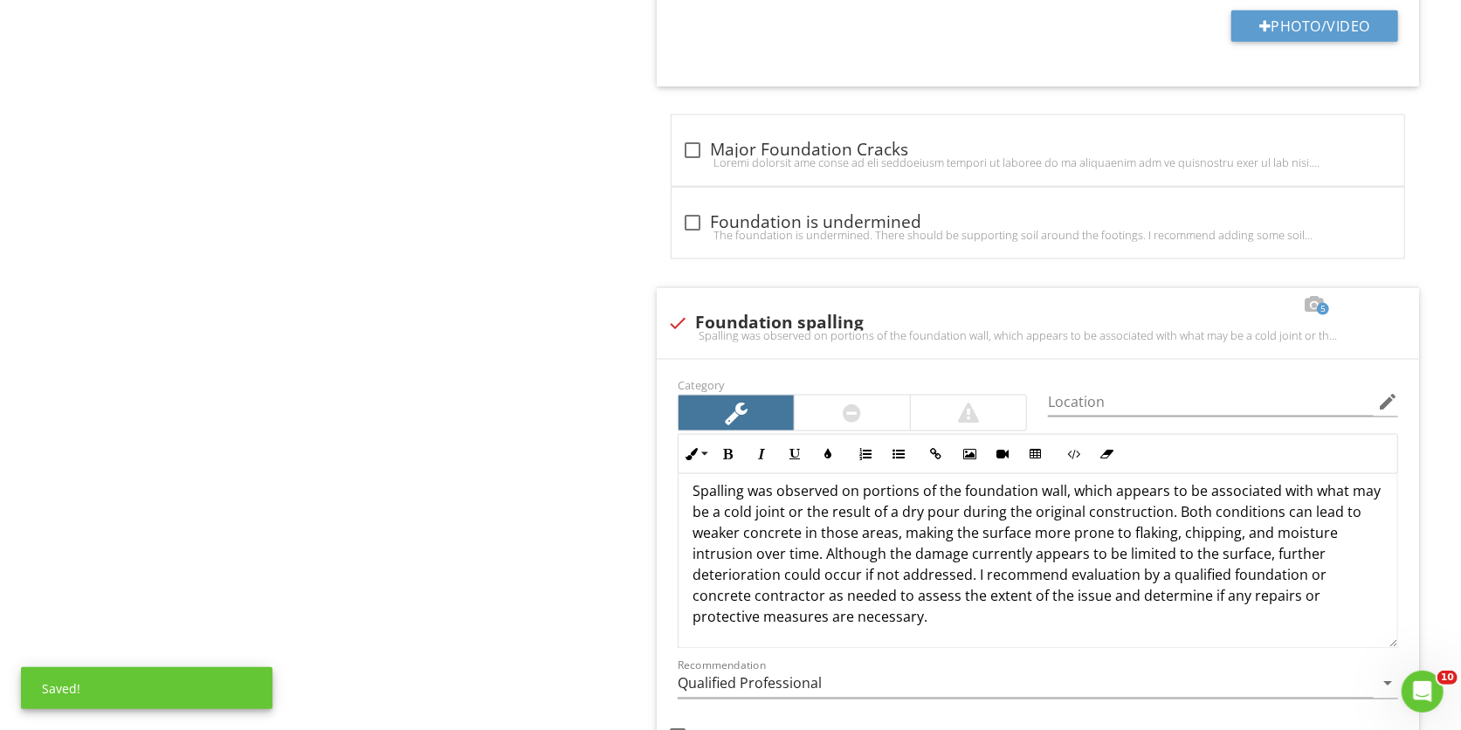
click at [603, 257] on div "Exterior General Driveway Foundation - Poured Concrete Foundation - Slab on Gra…" at bounding box center [913, 19] width 1096 height 2801
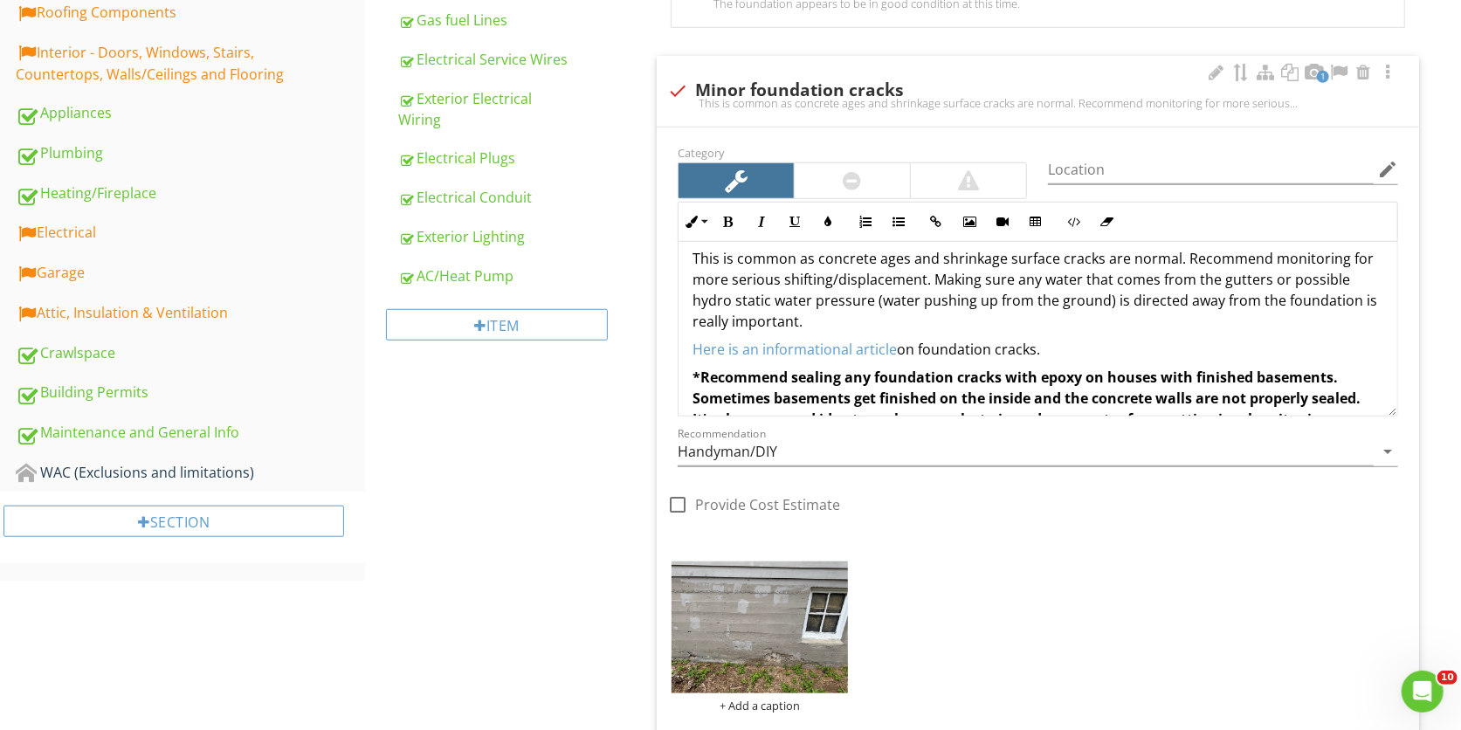
scroll to position [0, 0]
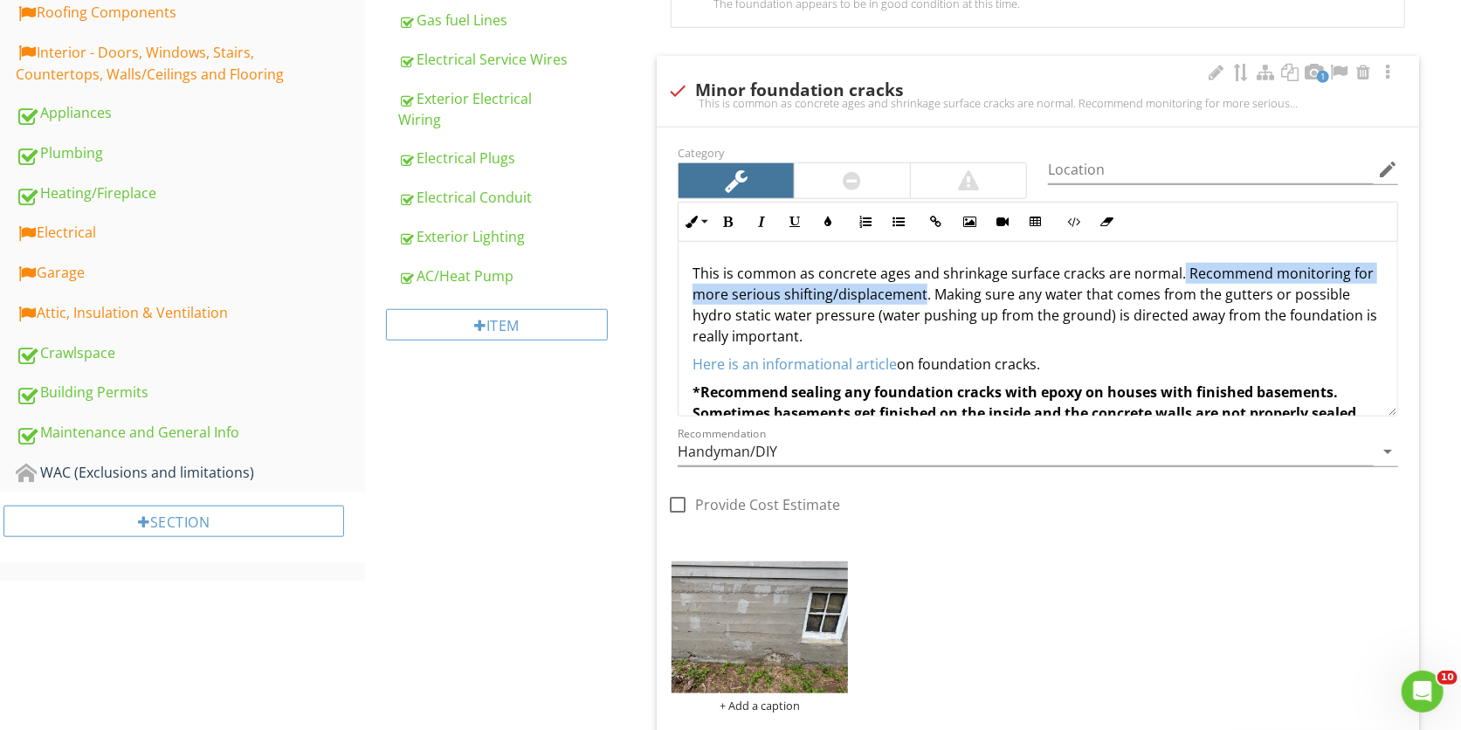
drag, startPoint x: 924, startPoint y: 298, endPoint x: 1177, endPoint y: 276, distance: 254.2
click at [1177, 276] on p "This is common as concrete ages and shrinkage surface cracks are normal. Recomm…" at bounding box center [1038, 305] width 691 height 84
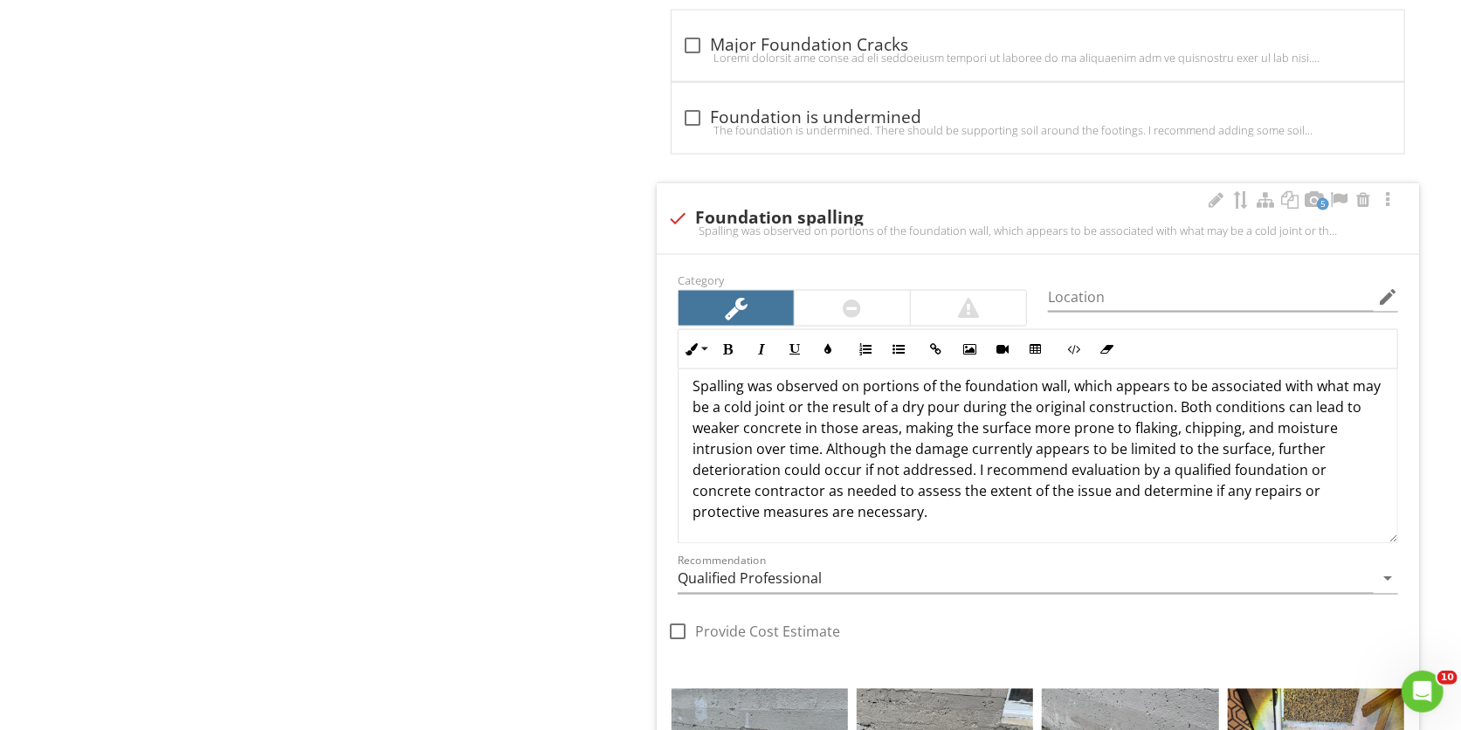
scroll to position [1659, 0]
click at [889, 305] on div at bounding box center [852, 309] width 115 height 35
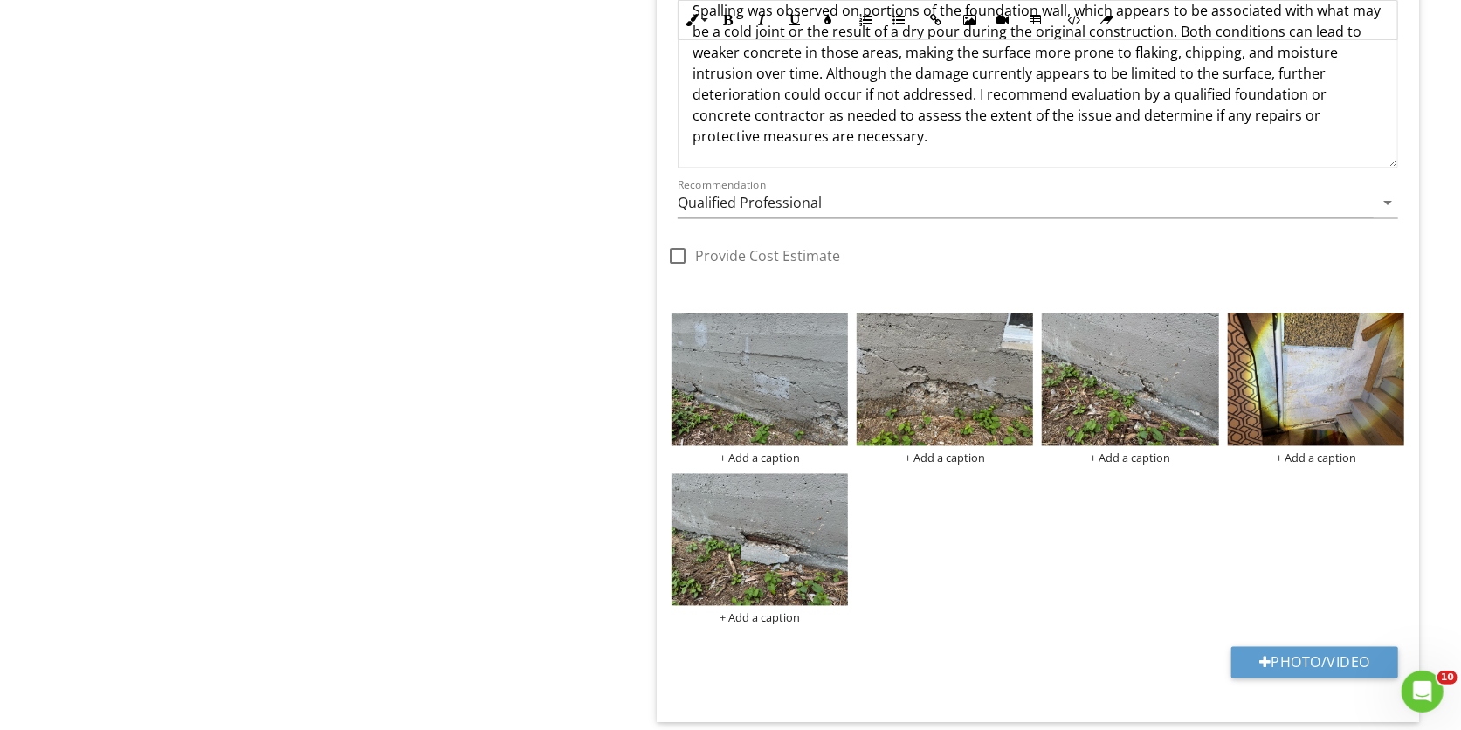
scroll to position [2033, 0]
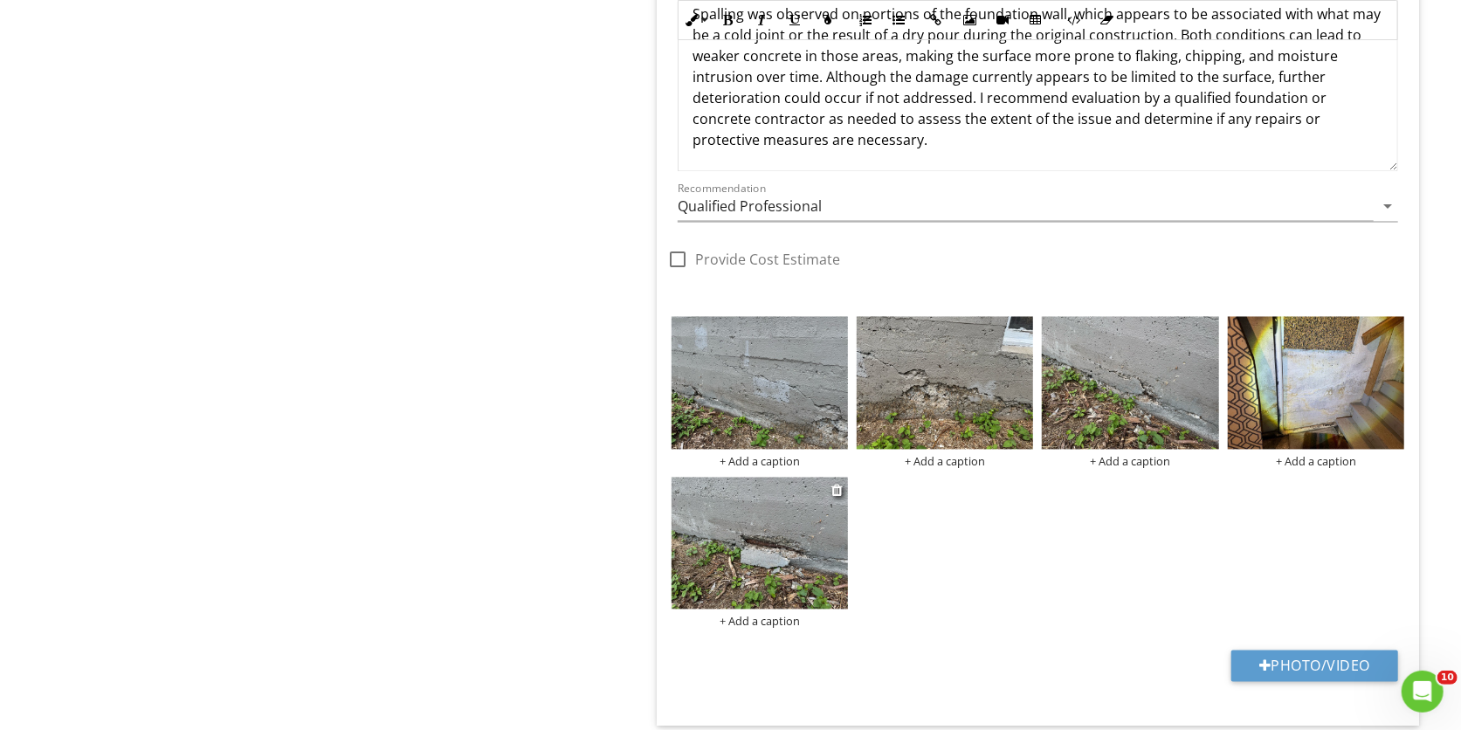
click at [721, 543] on img at bounding box center [760, 544] width 176 height 133
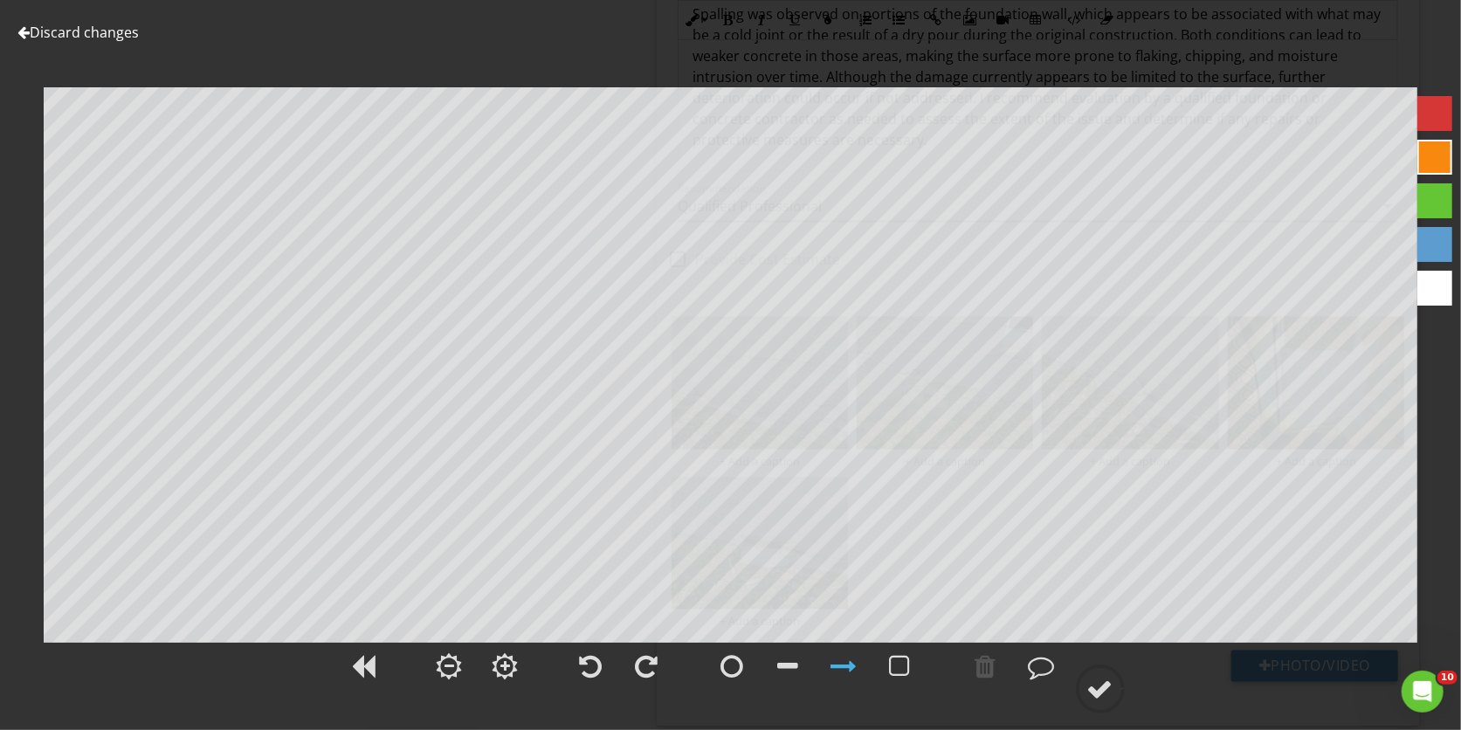
click at [74, 35] on link "Discard changes" at bounding box center [77, 32] width 121 height 19
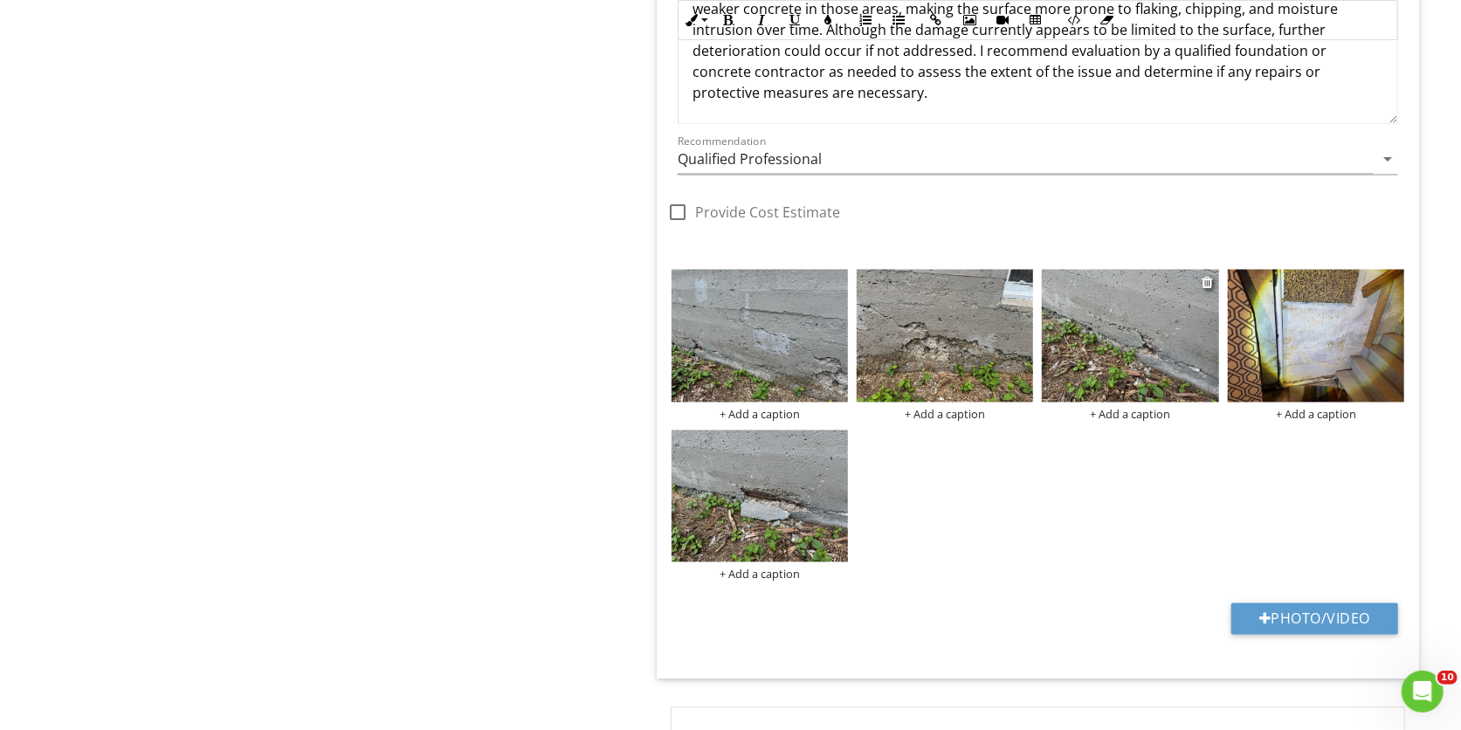
scroll to position [2170, 0]
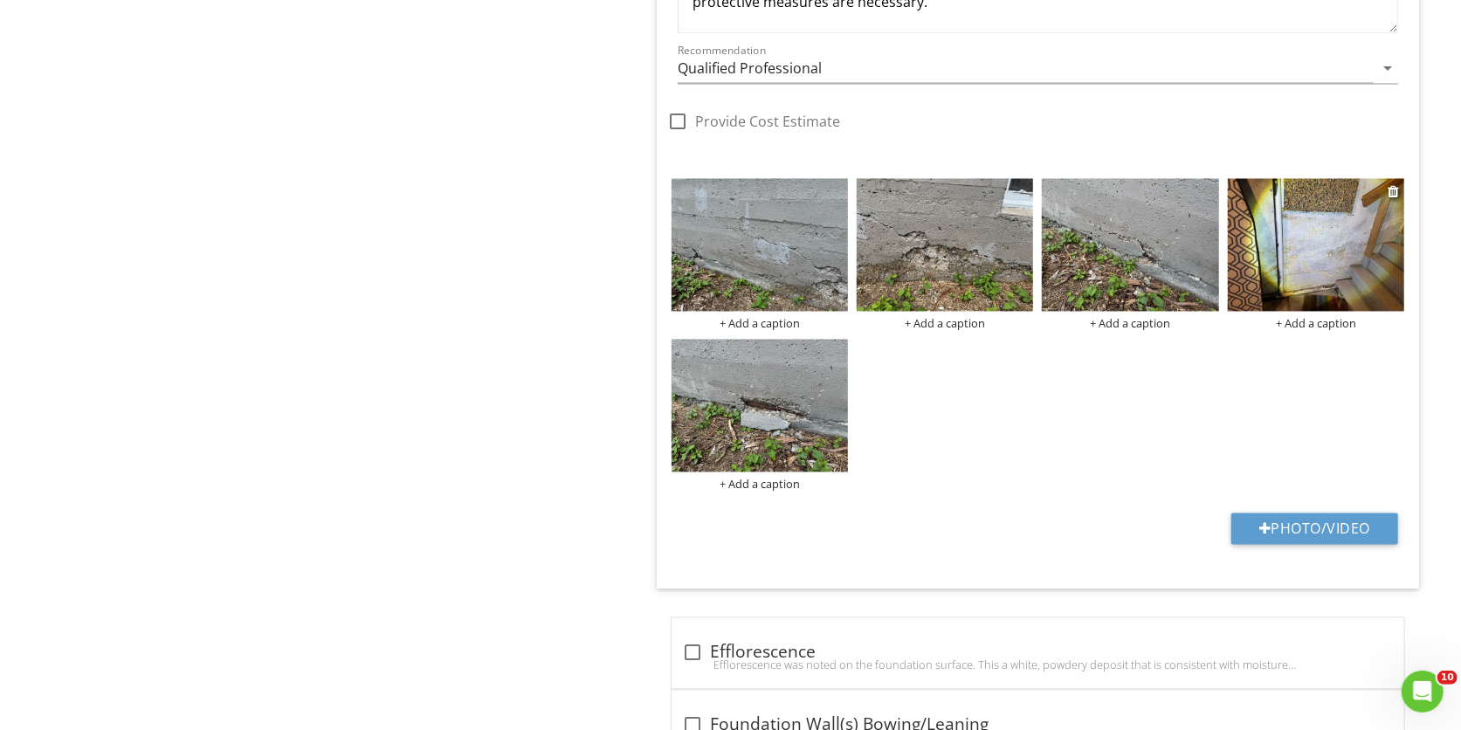
click at [1343, 288] on img at bounding box center [1316, 245] width 176 height 133
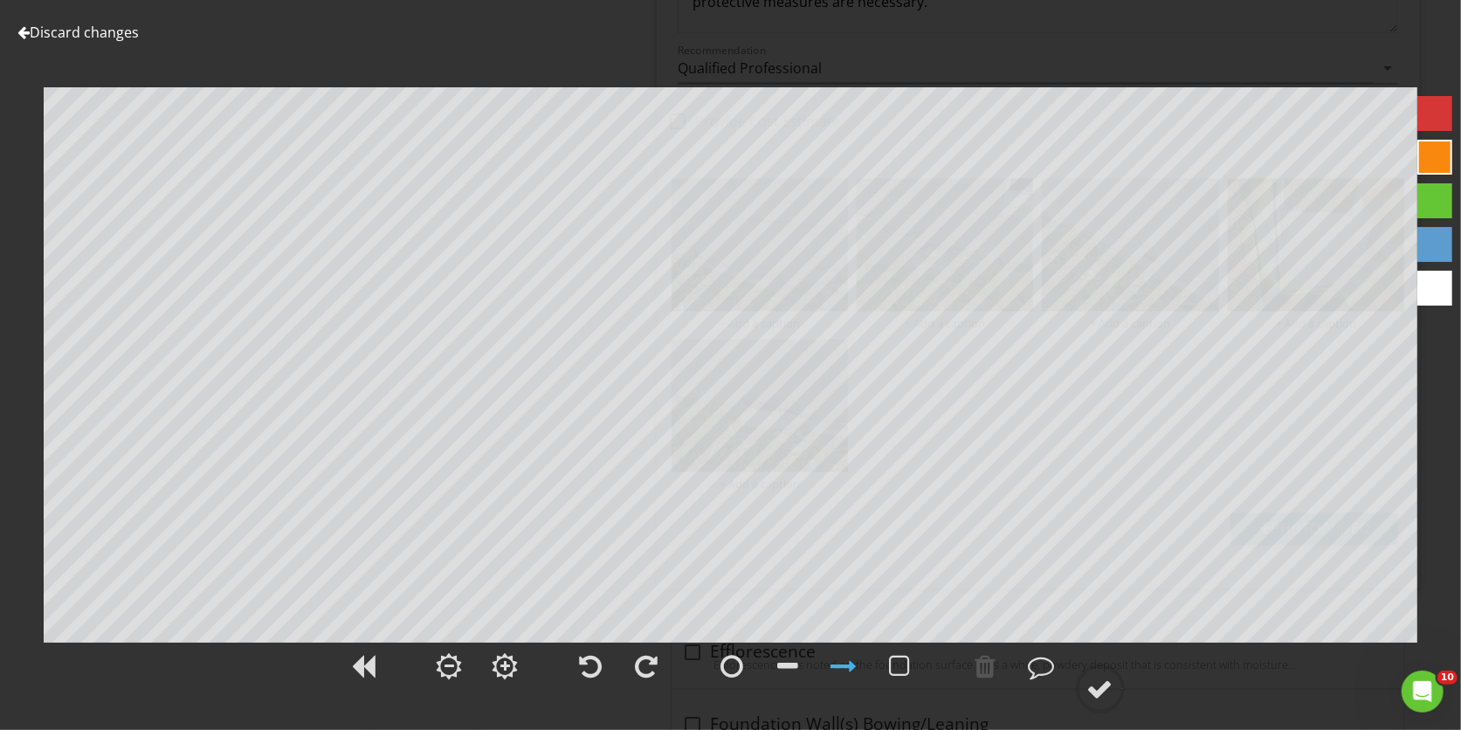
click at [124, 38] on link "Discard changes" at bounding box center [77, 32] width 121 height 19
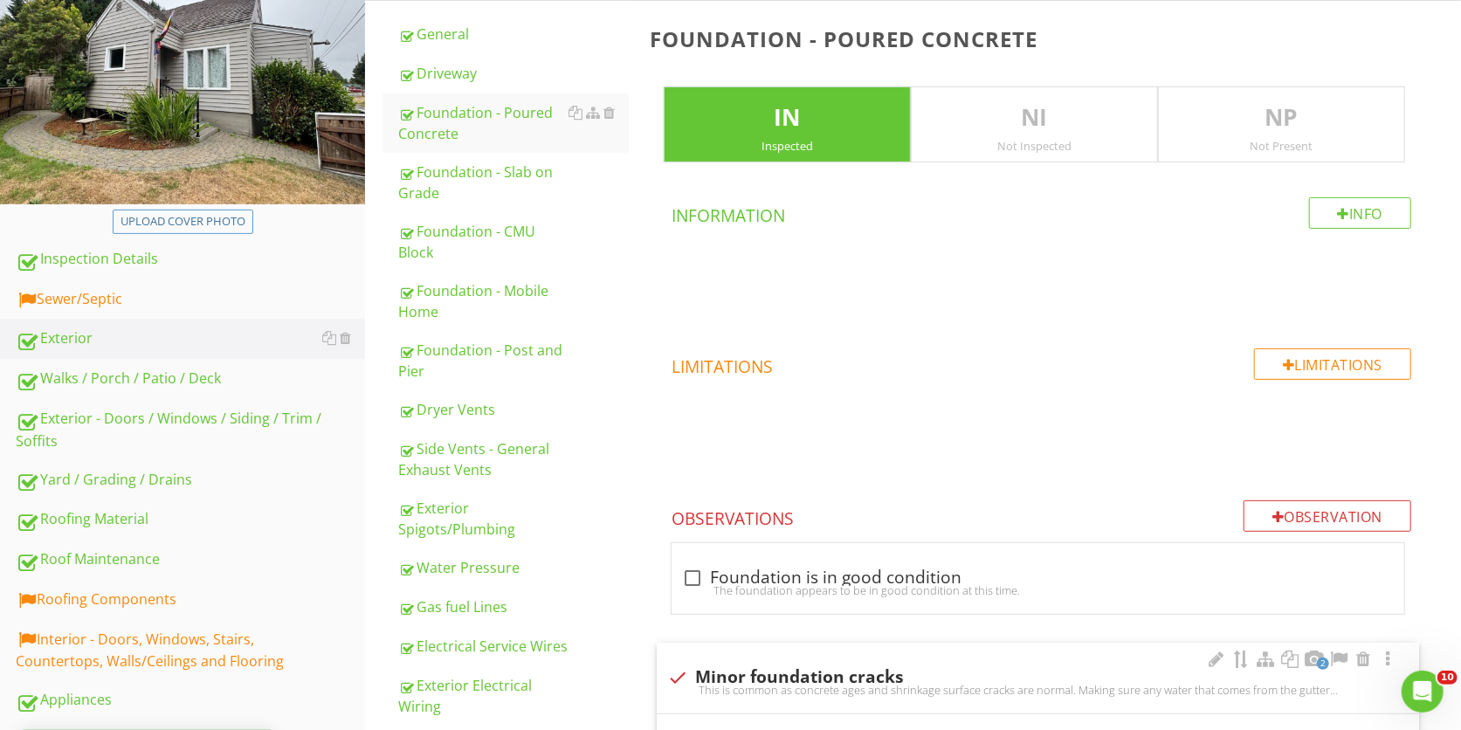
scroll to position [252, 0]
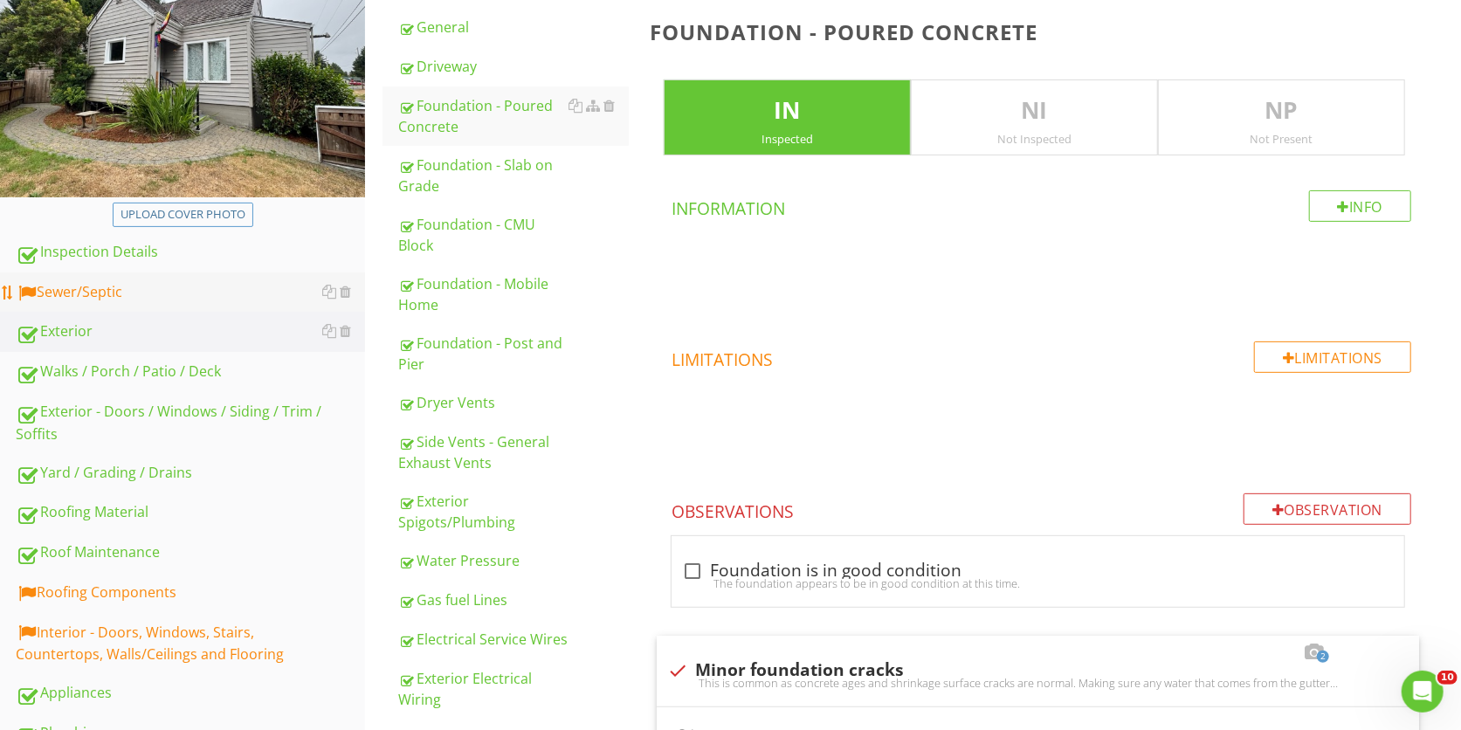
click at [175, 288] on div "Sewer/Septic" at bounding box center [190, 292] width 349 height 23
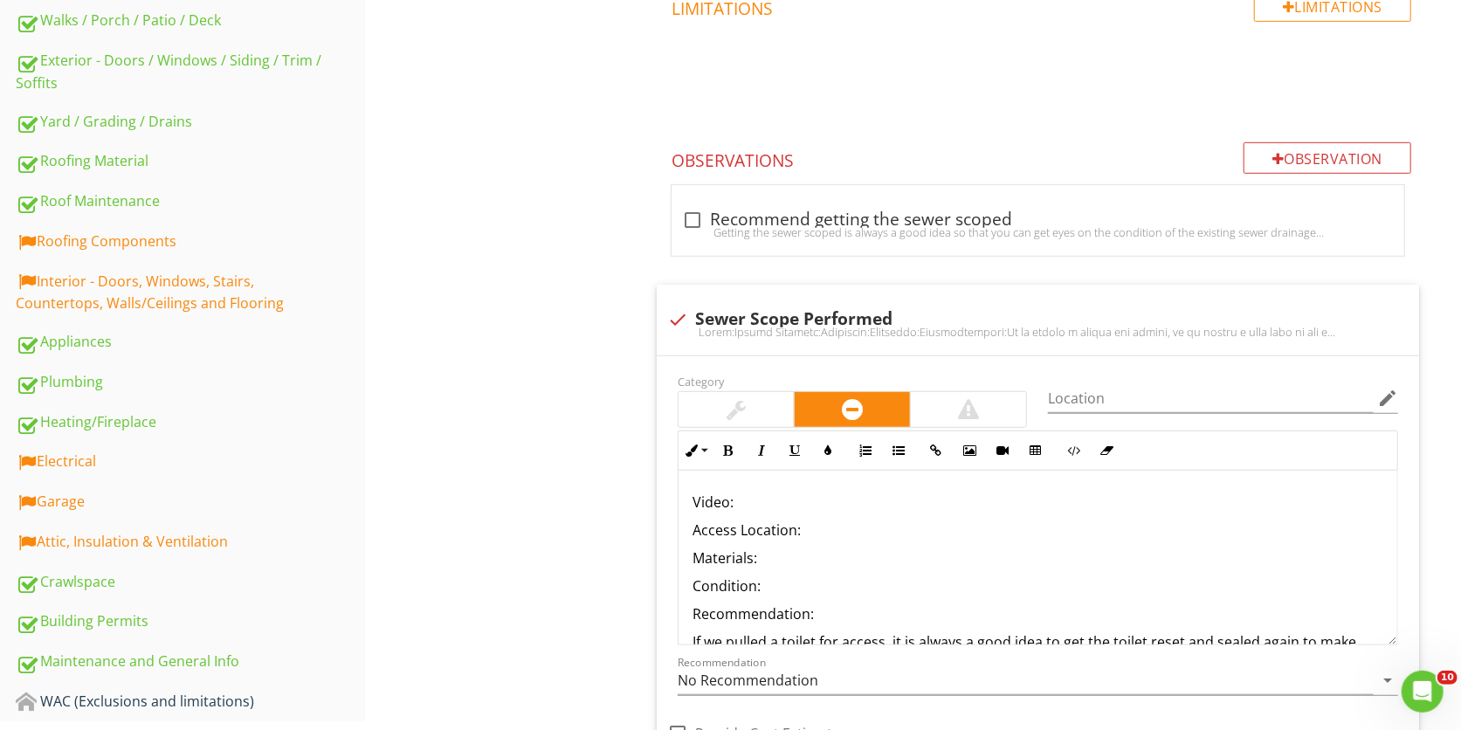
scroll to position [606, 0]
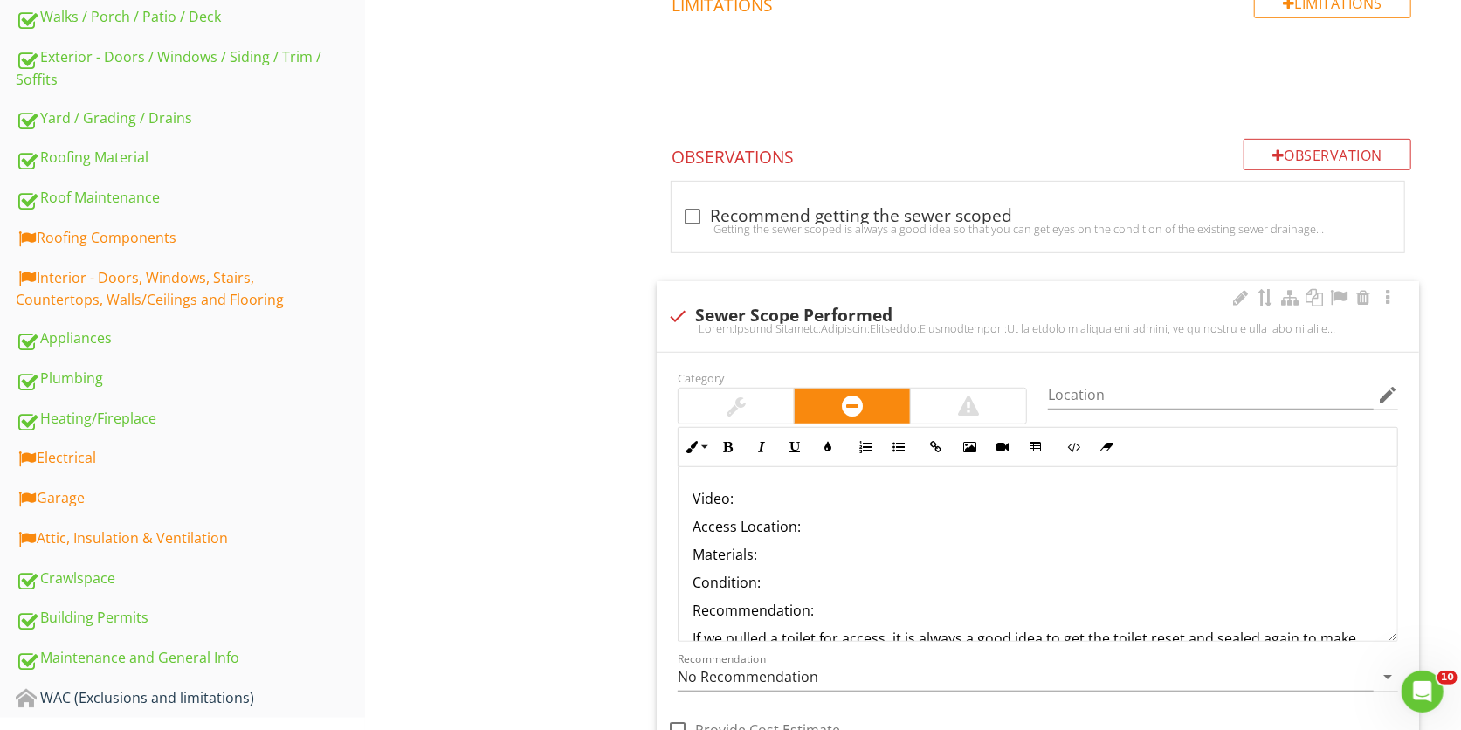
click at [767, 491] on p "Video:" at bounding box center [1038, 498] width 691 height 21
click at [951, 434] on button "Insert Link" at bounding box center [936, 447] width 33 height 33
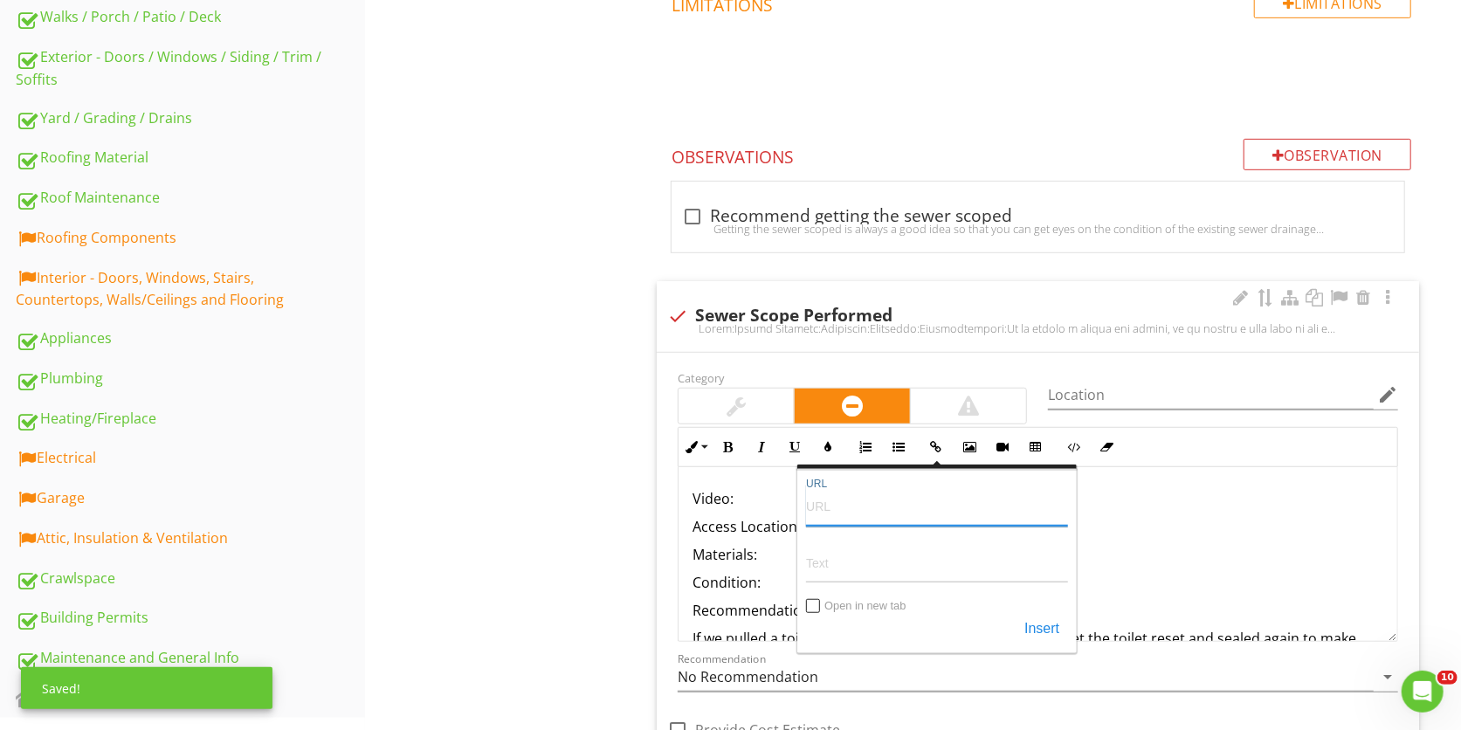
paste input "https://youtu.be/tNMldlTqCWc"
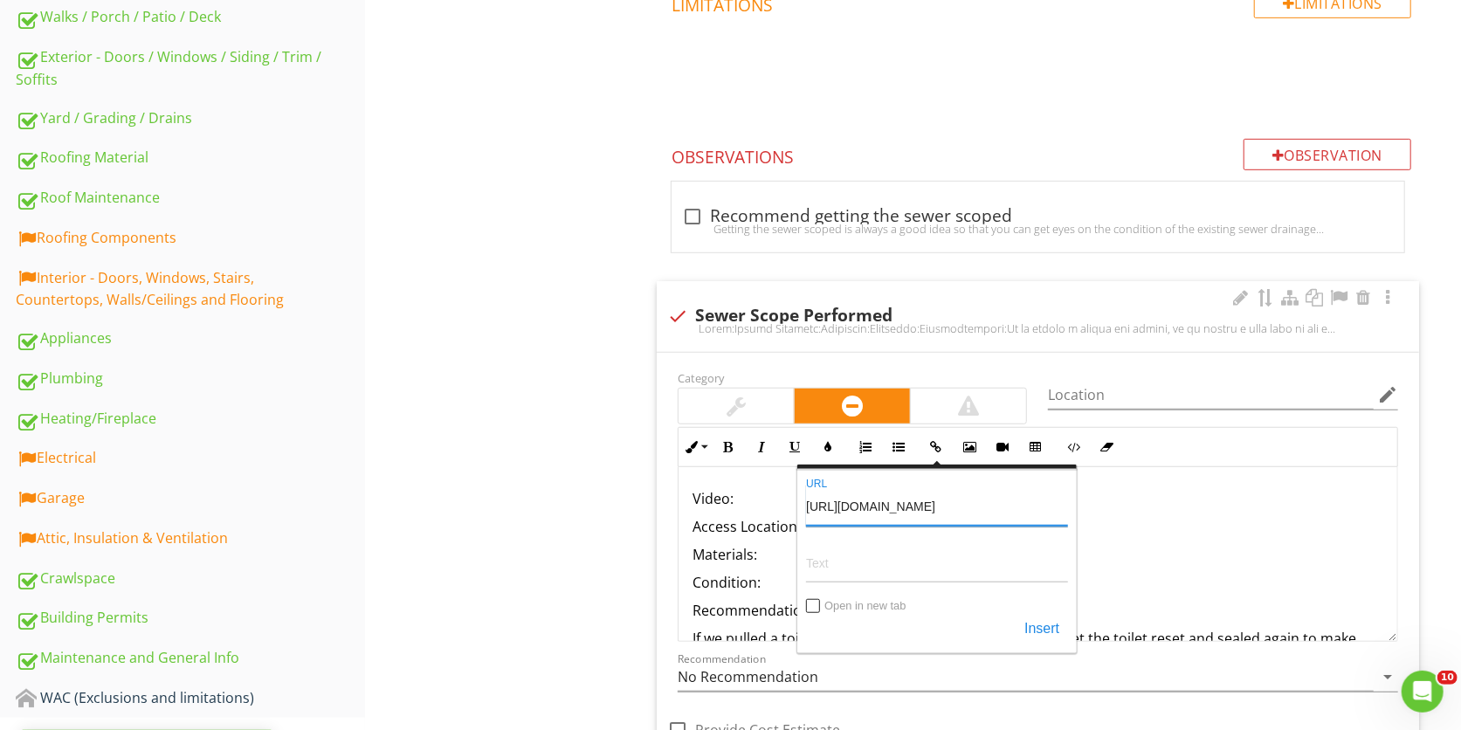
type input "https://youtu.be/tNMldlTqCWc"
paste input "https://youtu.be/tNMldlTqCWc"
type input "https://youtu.be/tNMldlTqCWc"
click at [809, 606] on input "Open in new tab" at bounding box center [814, 608] width 14 height 14
checkbox input "true"
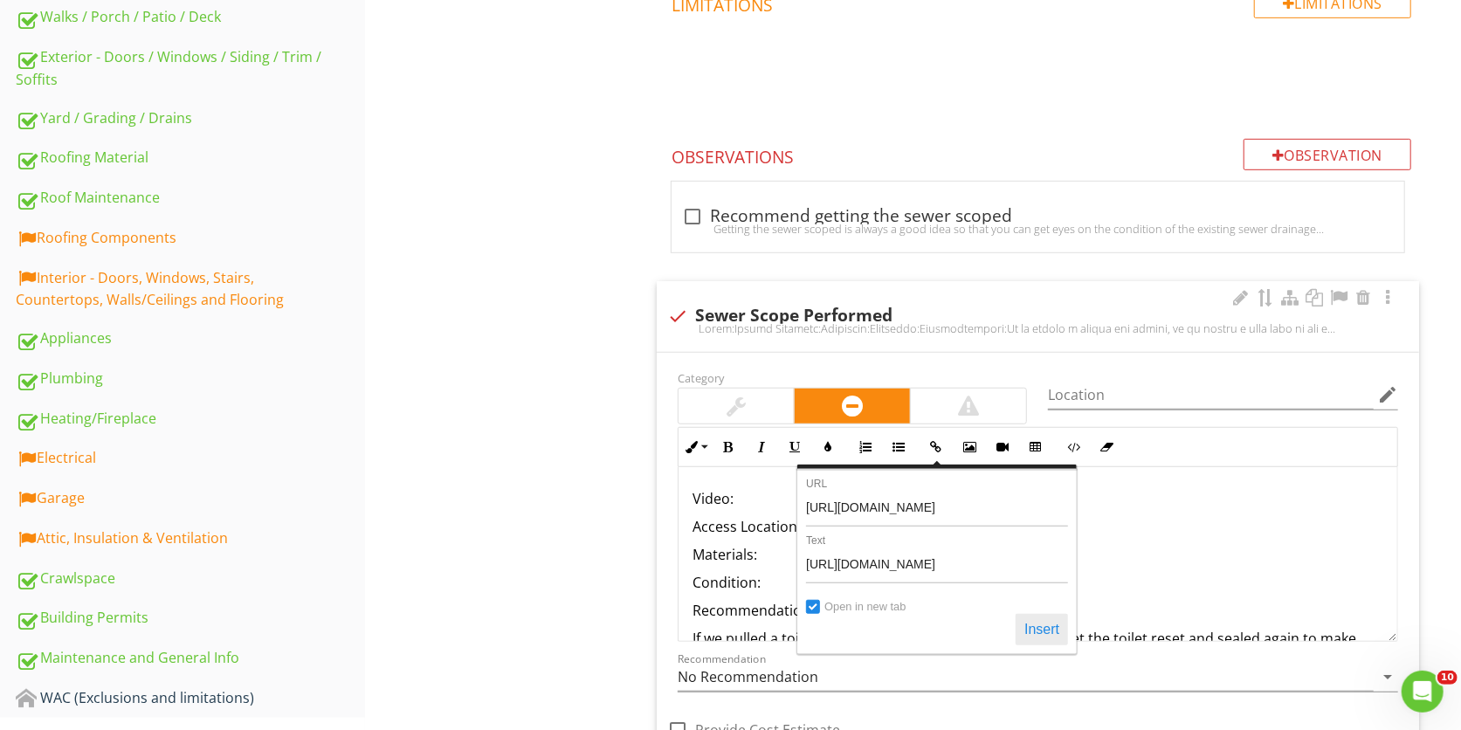
click at [1045, 632] on button "Insert" at bounding box center [1042, 629] width 52 height 31
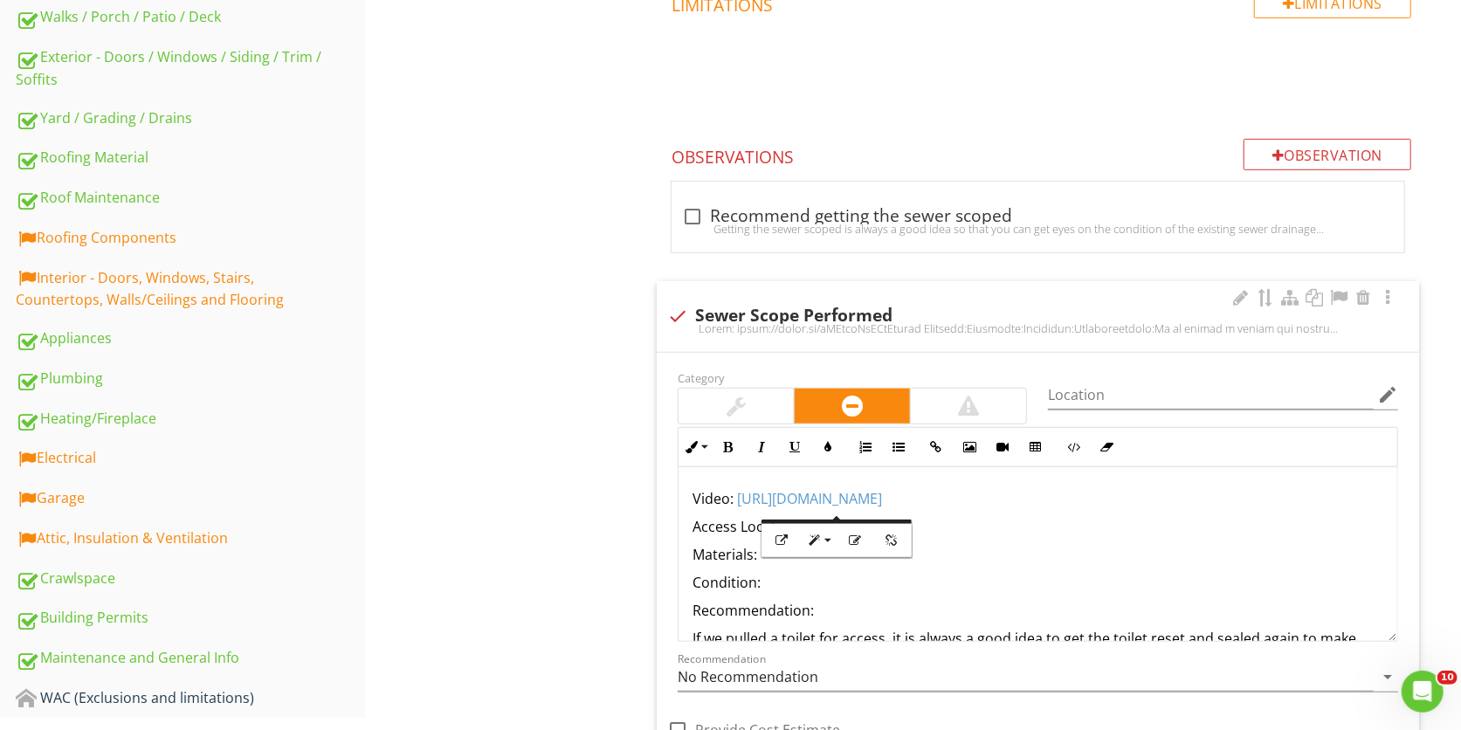
click at [1045, 582] on p "Condition:" at bounding box center [1038, 582] width 691 height 21
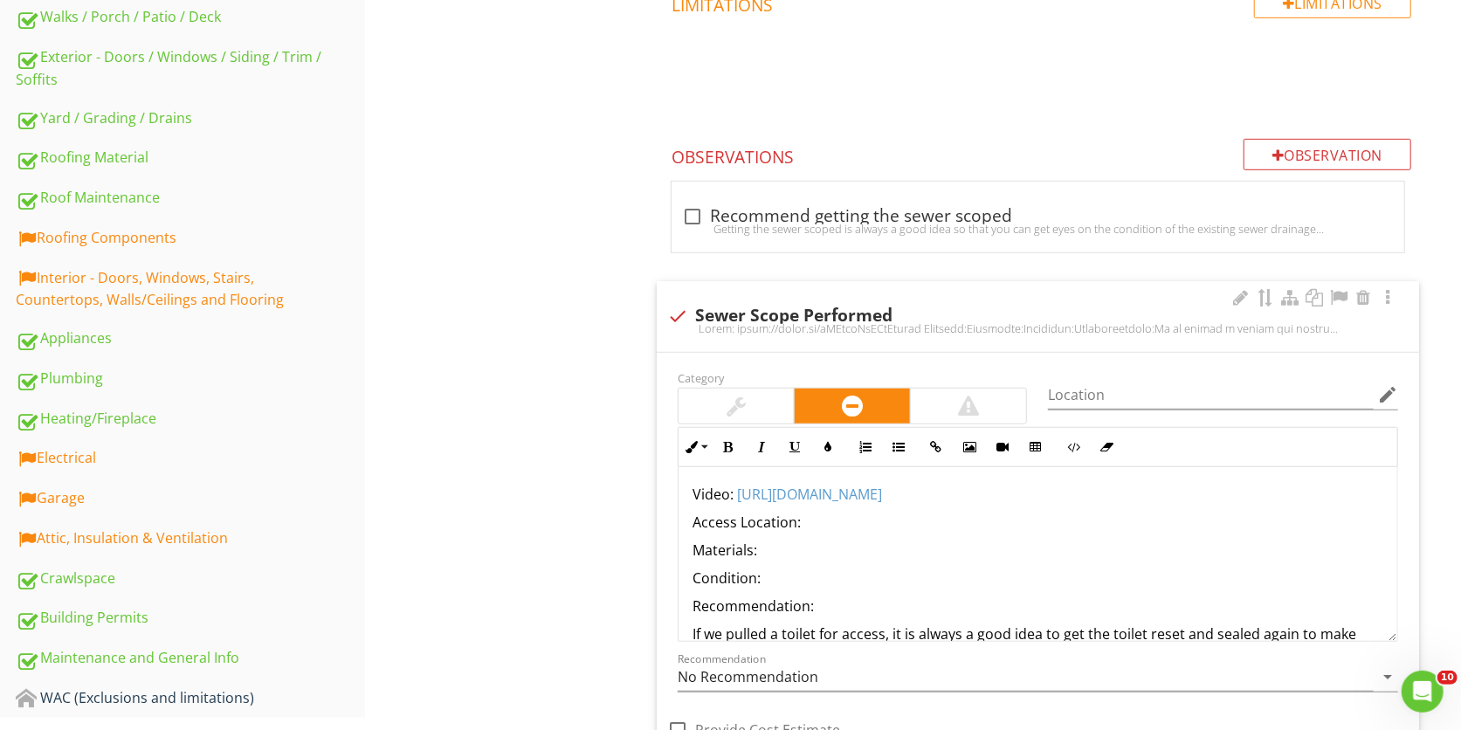
click at [849, 524] on p "Access Location:" at bounding box center [1038, 522] width 691 height 21
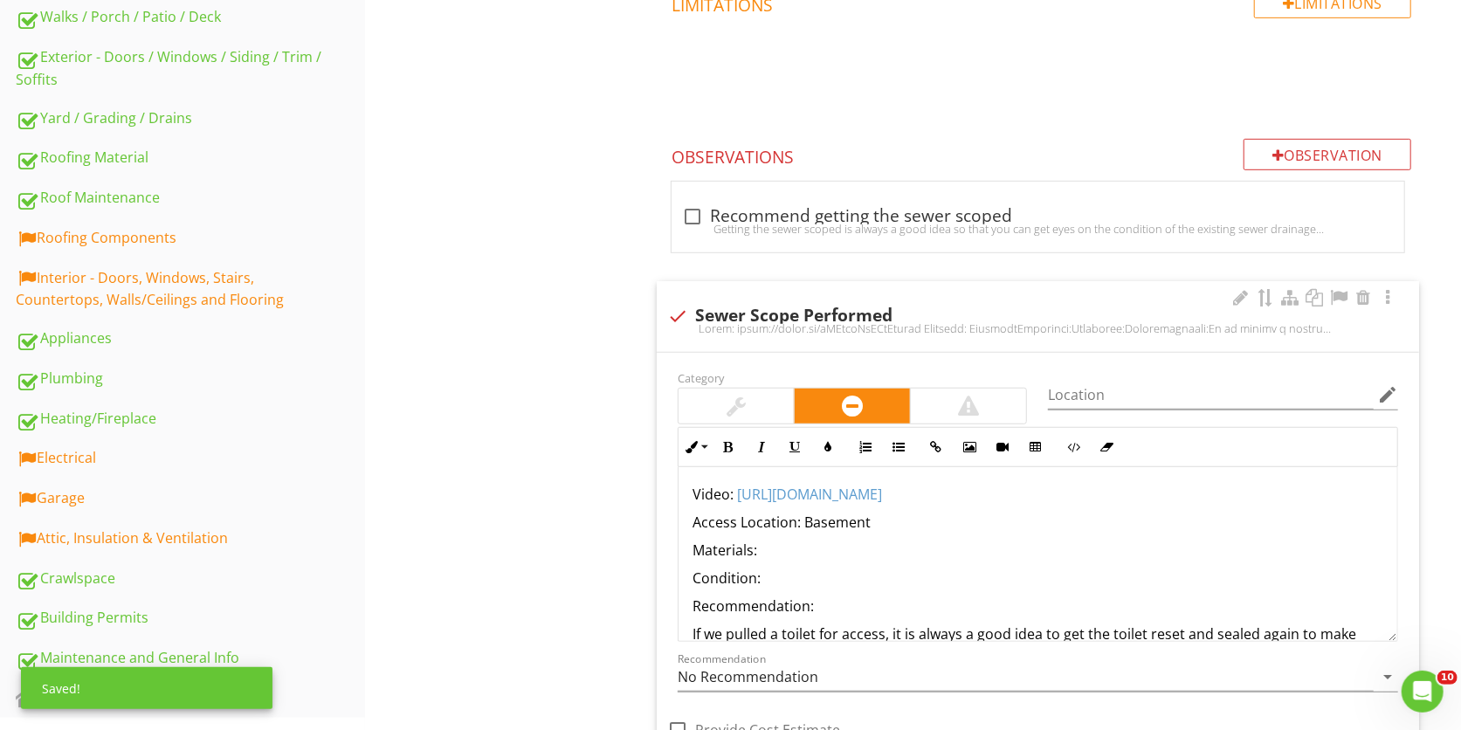
click at [814, 552] on p "Materials:" at bounding box center [1038, 550] width 691 height 21
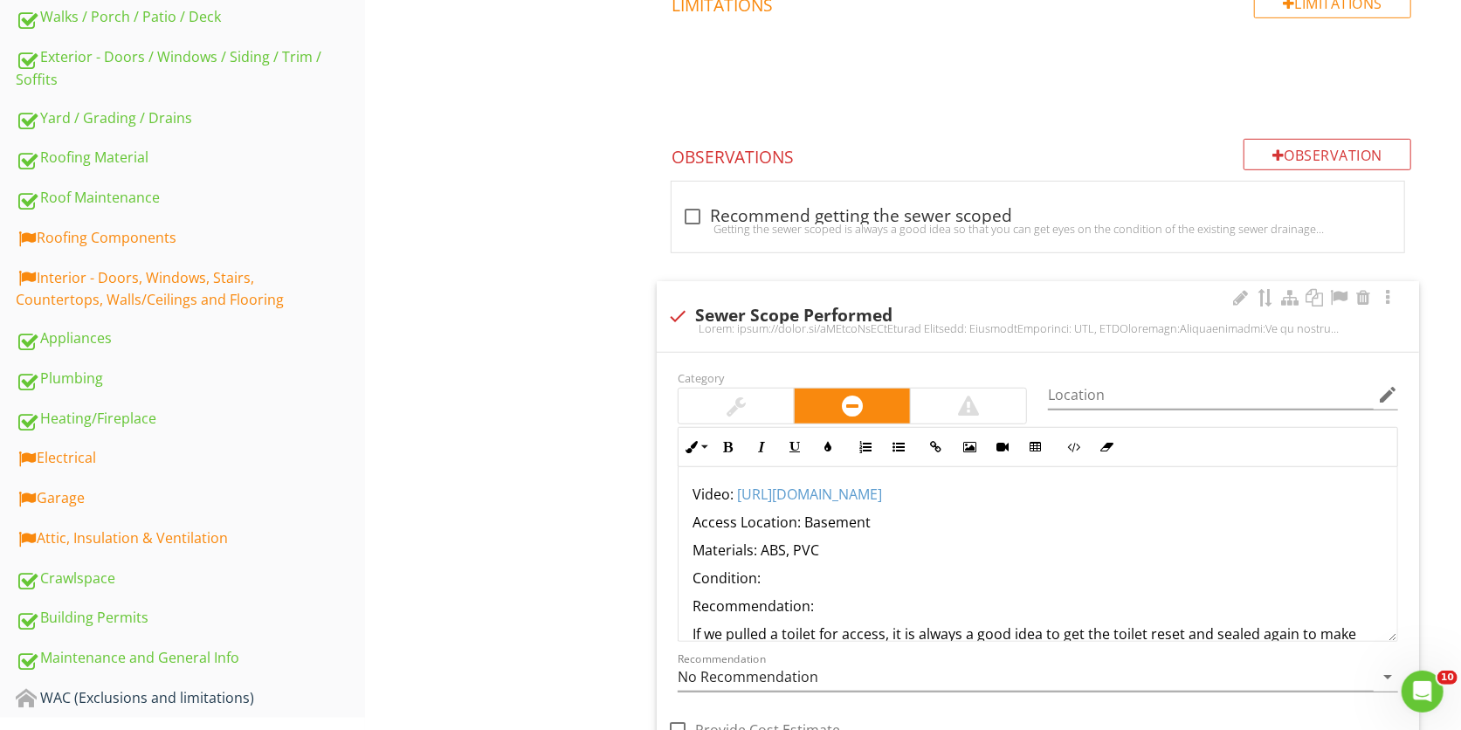
click at [800, 576] on p "Condition:" at bounding box center [1038, 578] width 691 height 21
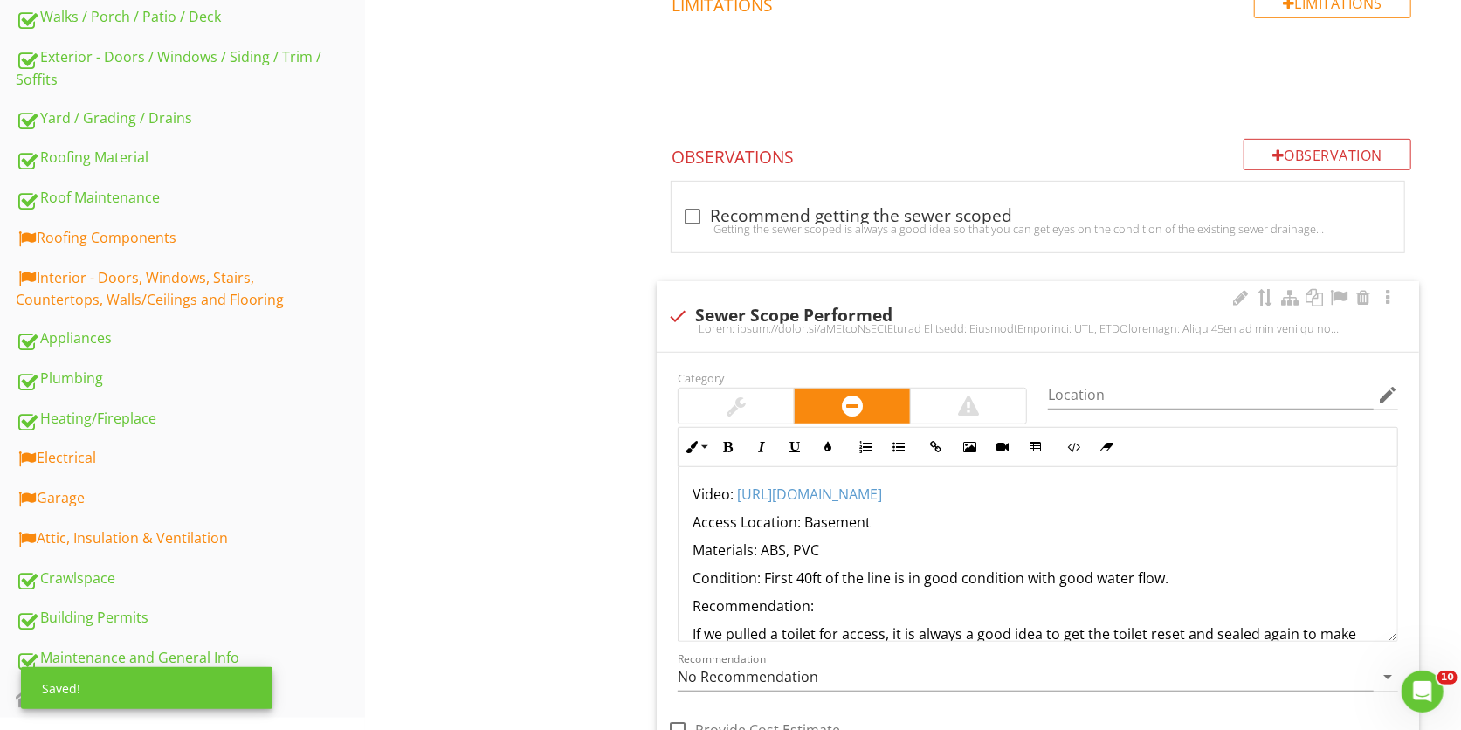
drag, startPoint x: 1209, startPoint y: 585, endPoint x: 765, endPoint y: 577, distance: 443.7
click at [765, 577] on p "Condition: First 40ft of the line is in good condition with good water flow." at bounding box center [1038, 578] width 691 height 21
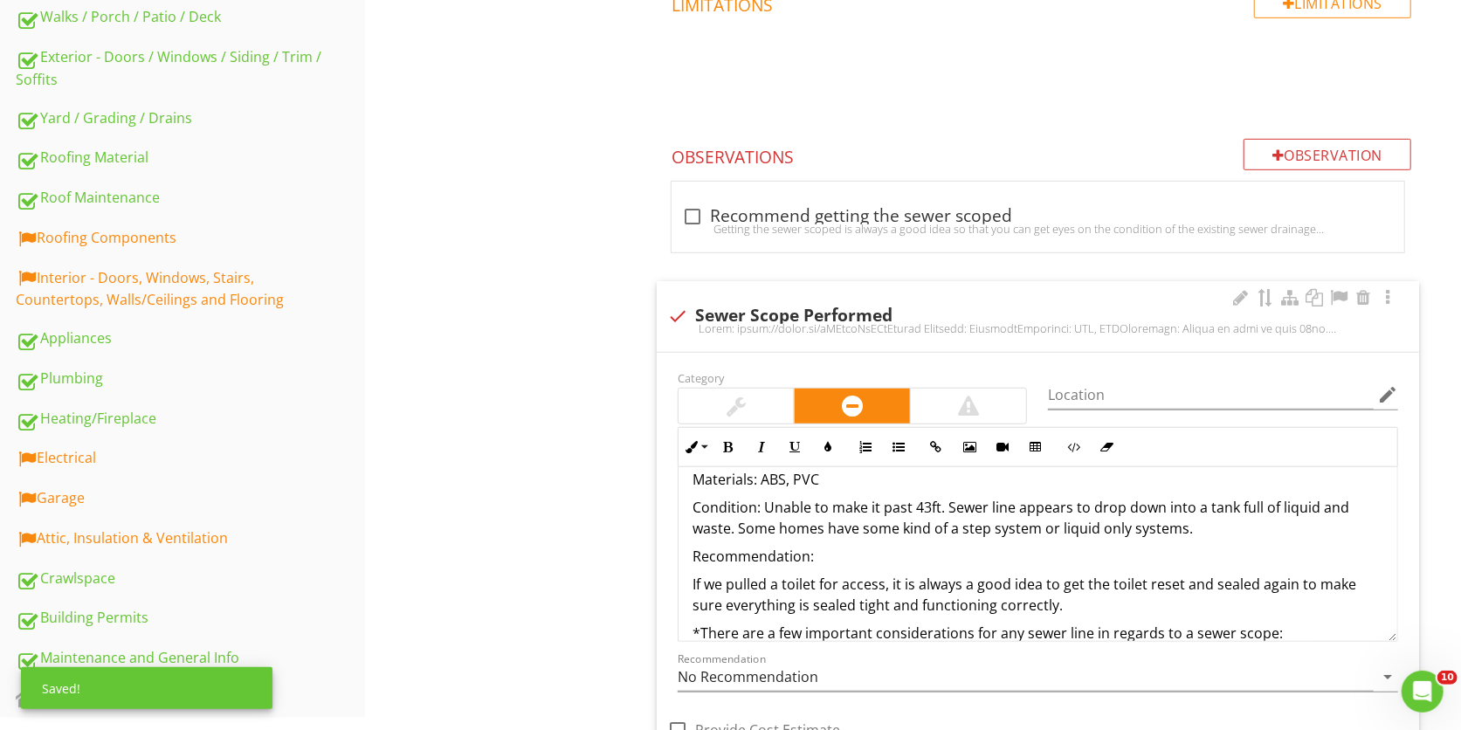
scroll to position [79, 0]
click at [840, 549] on p "Recommendation:" at bounding box center [1038, 552] width 691 height 21
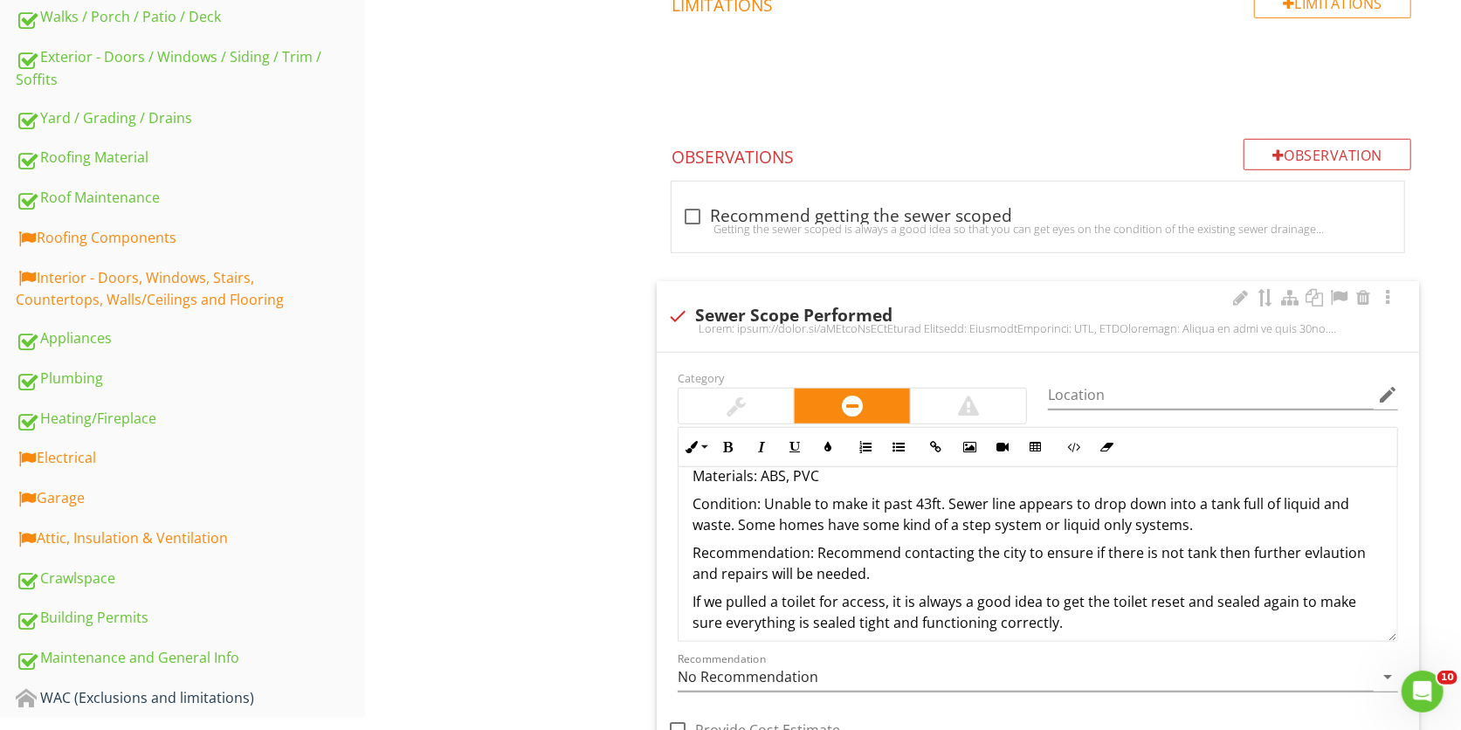
click at [1181, 554] on p "Recommendation: Recommend contacting the city to ensure if there is not tank th…" at bounding box center [1038, 563] width 691 height 42
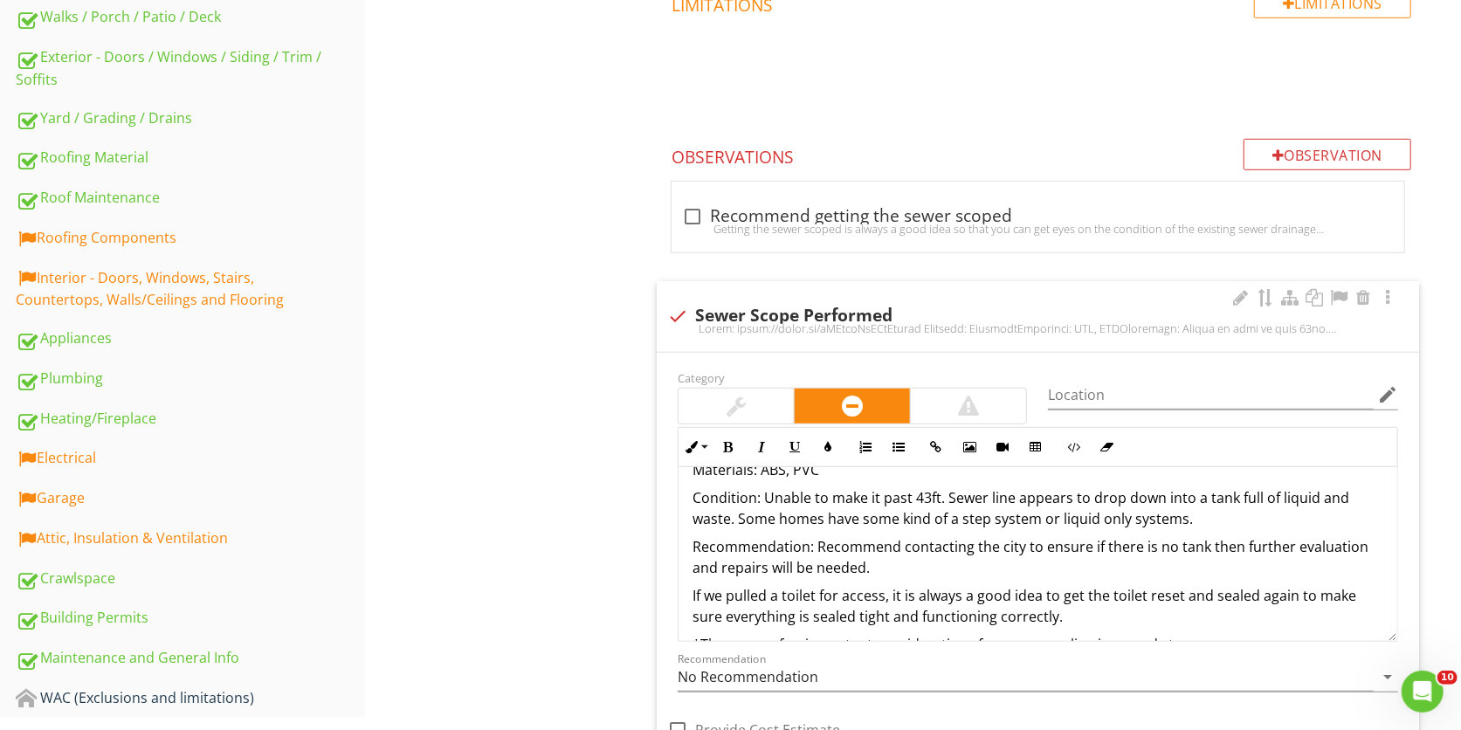
scroll to position [78, 0]
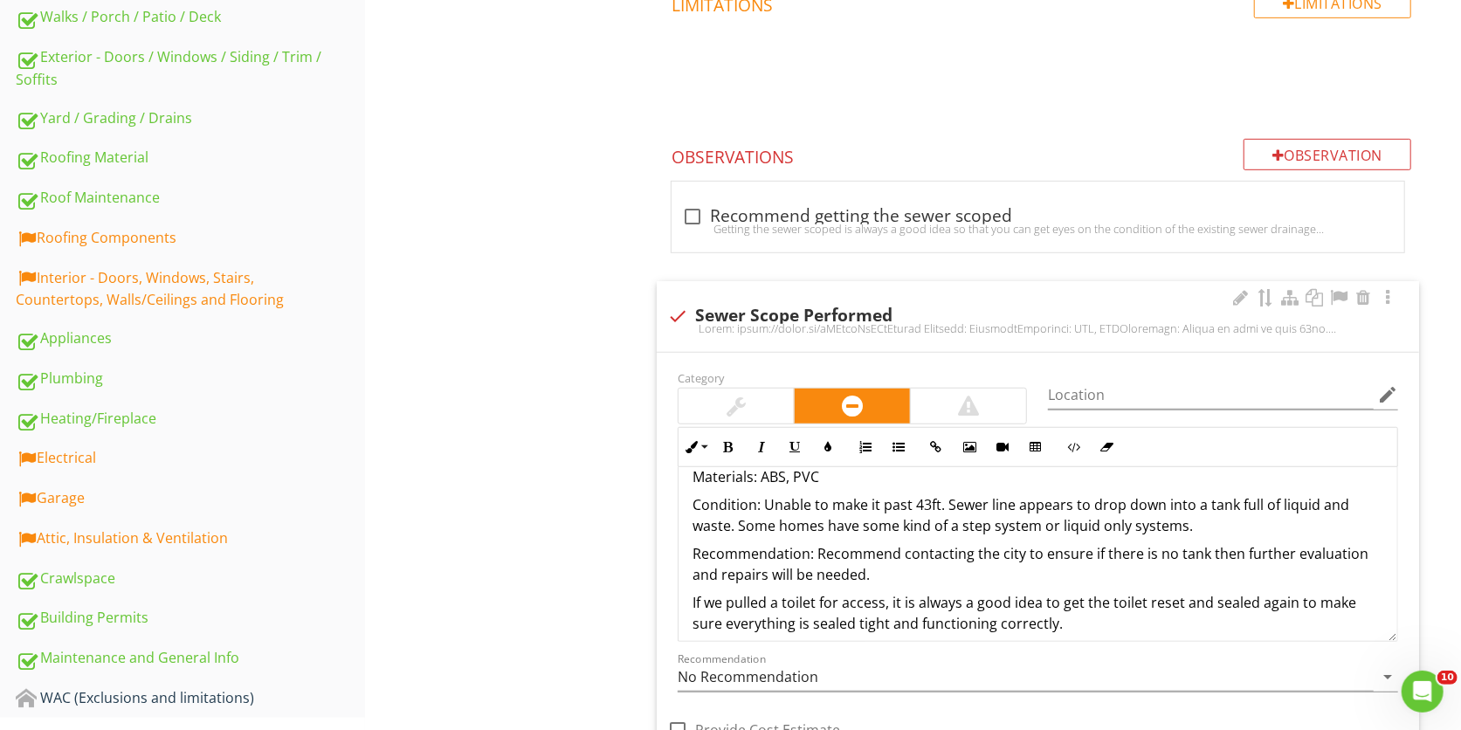
click at [901, 566] on p "Recommendation: Recommend contacting the city to ensure if there is no tank the…" at bounding box center [1038, 564] width 691 height 42
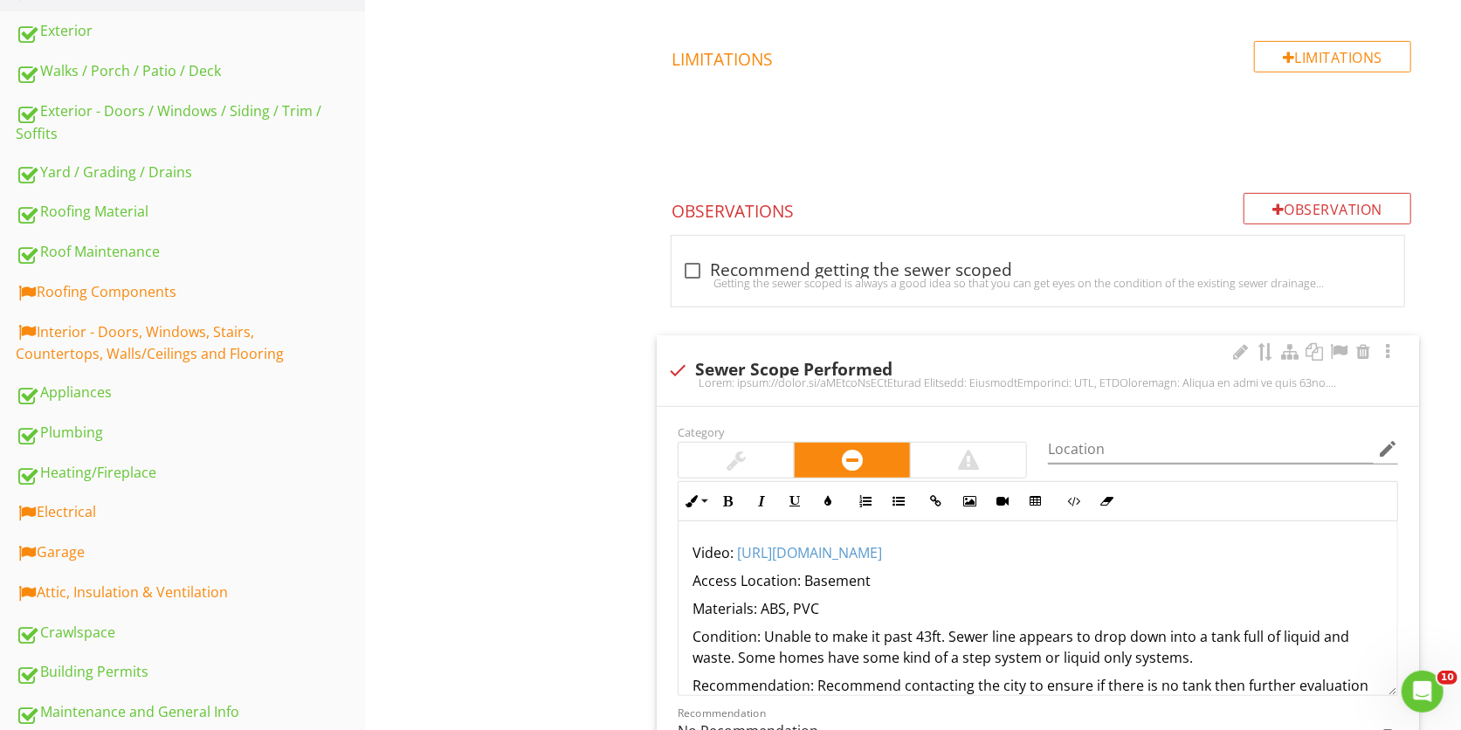
scroll to position [550, 0]
click at [213, 288] on div "Roofing Components" at bounding box center [190, 294] width 349 height 23
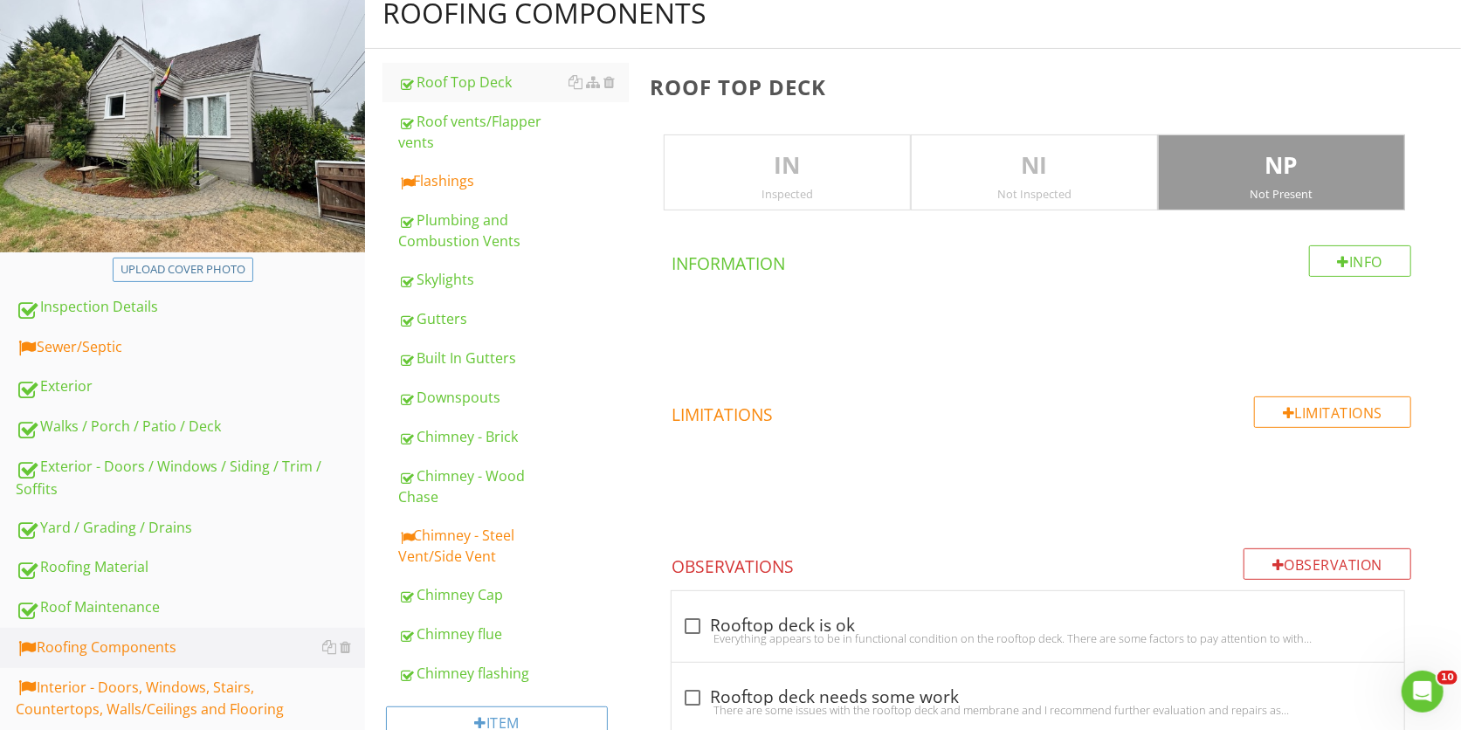
scroll to position [193, 0]
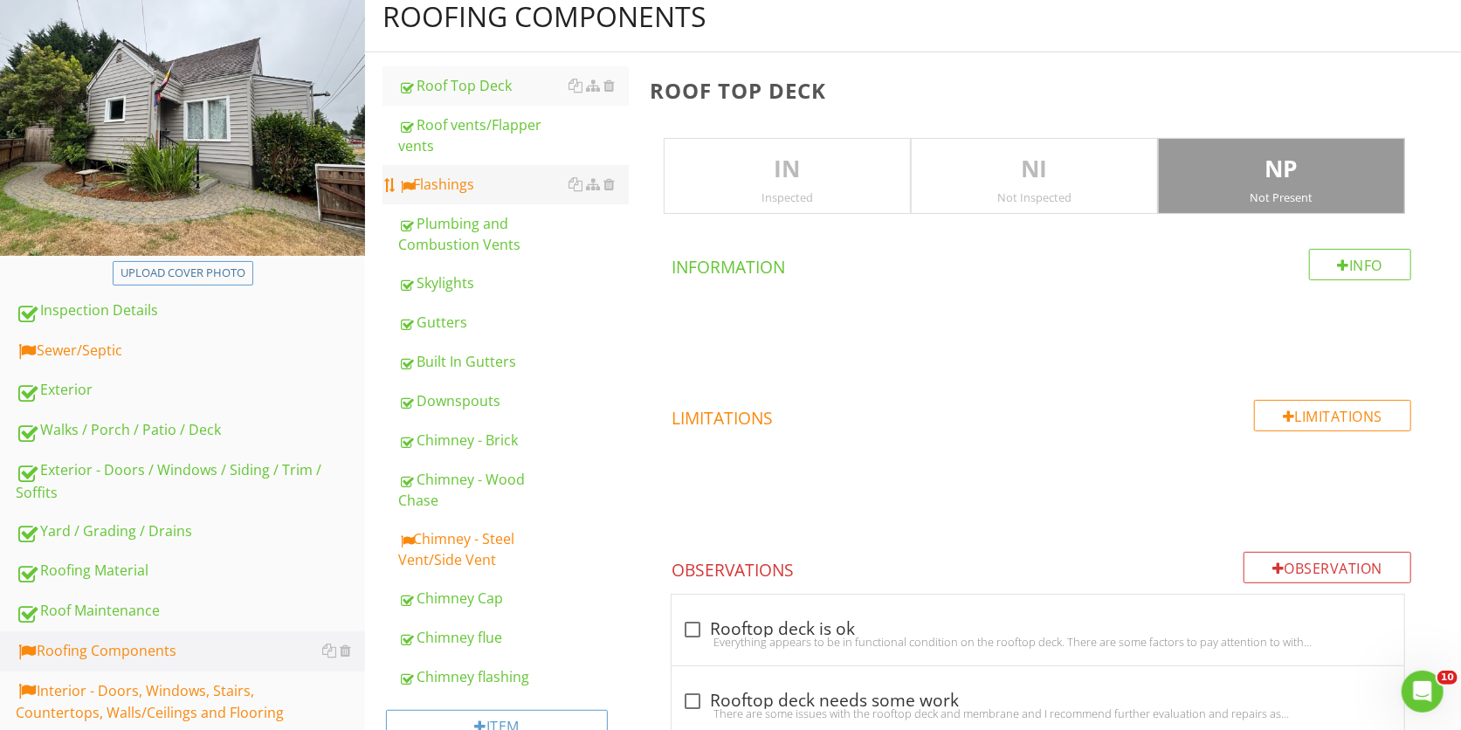
click at [482, 180] on div "Flashings" at bounding box center [513, 184] width 231 height 21
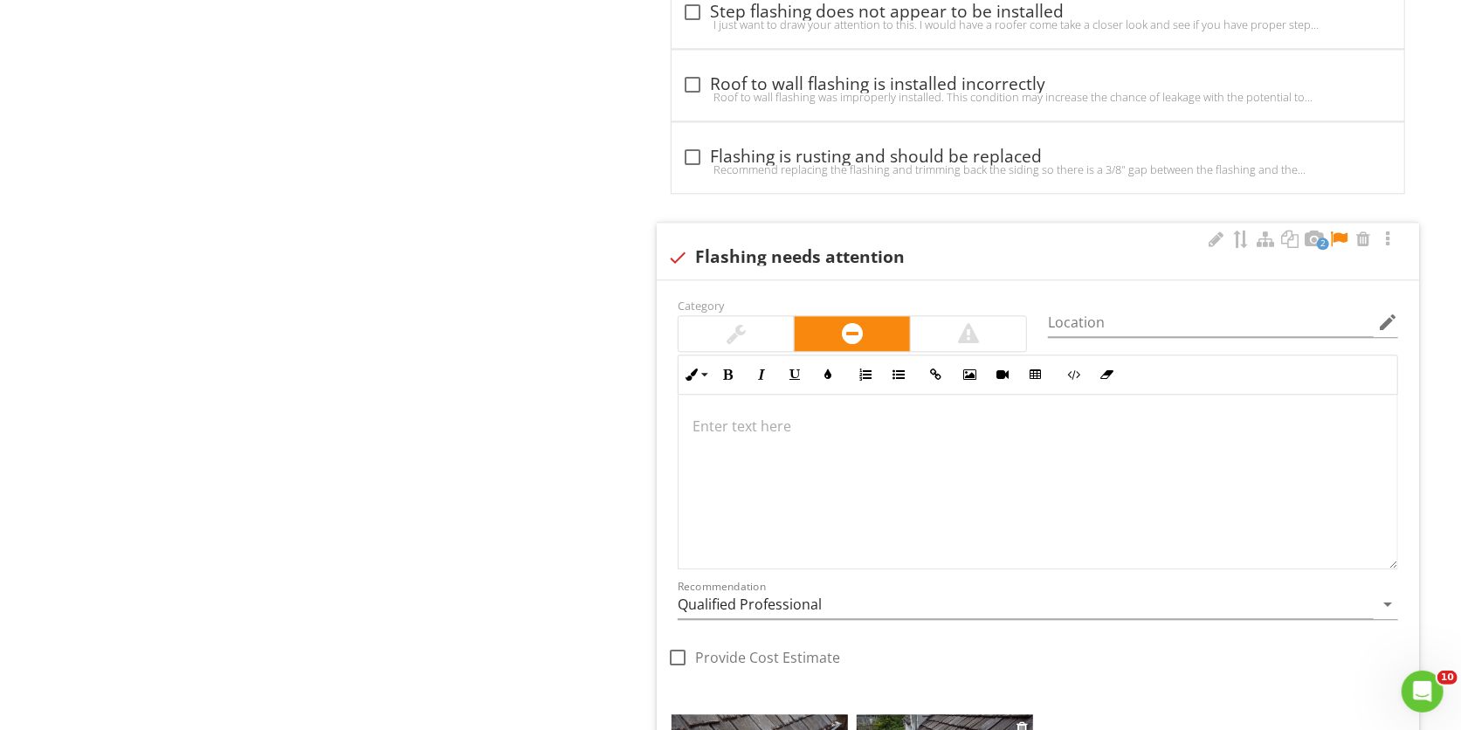
scroll to position [2561, 0]
click at [1345, 243] on div at bounding box center [1338, 239] width 21 height 17
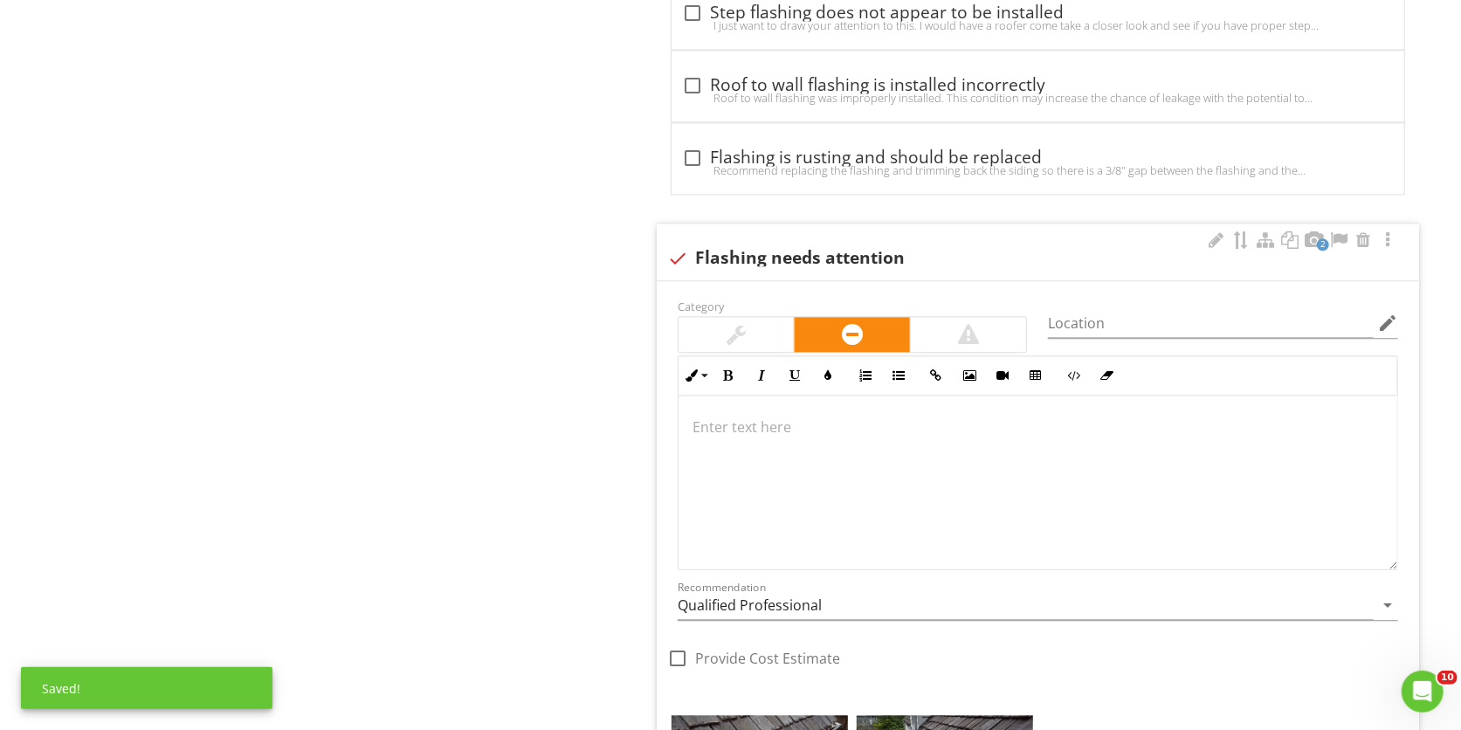
click at [955, 493] on div at bounding box center [1038, 483] width 719 height 175
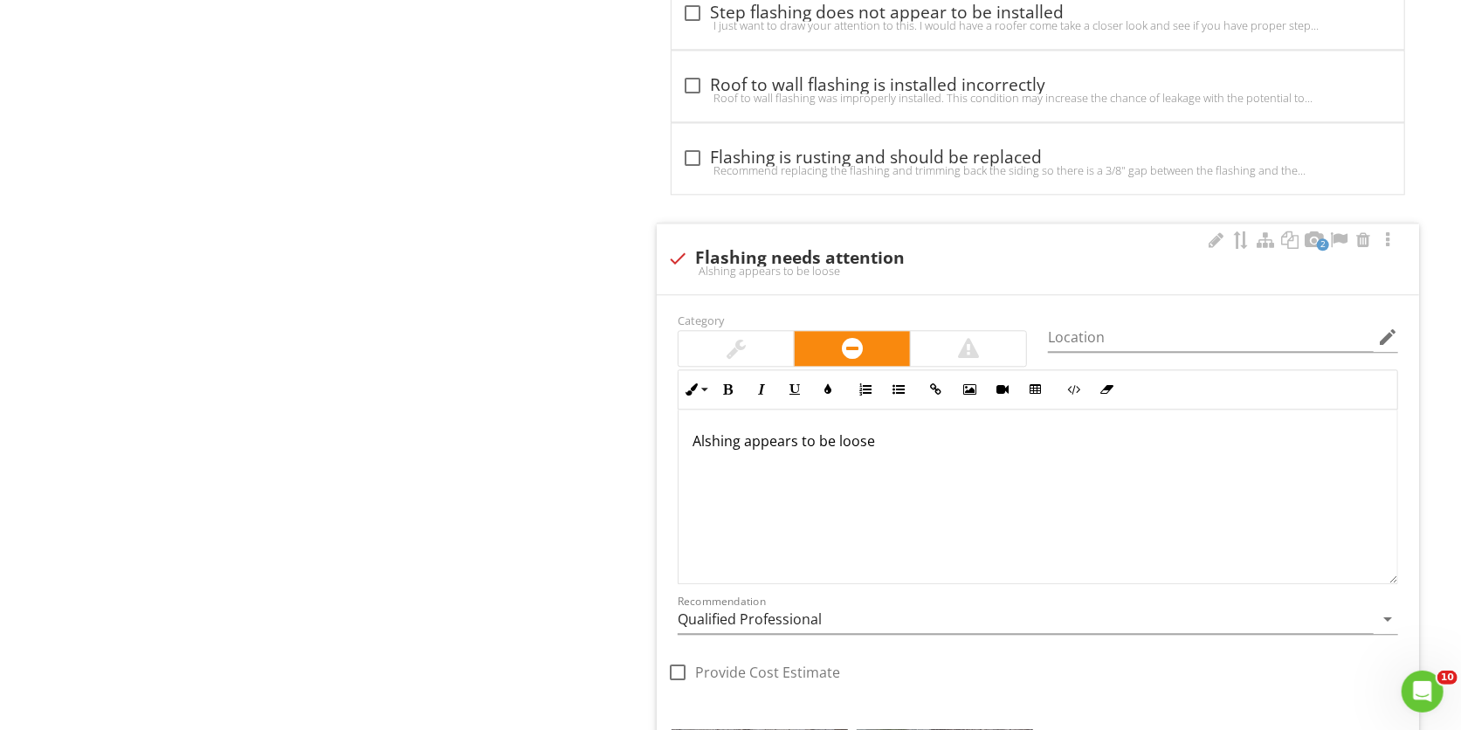
scroll to position [2575, 0]
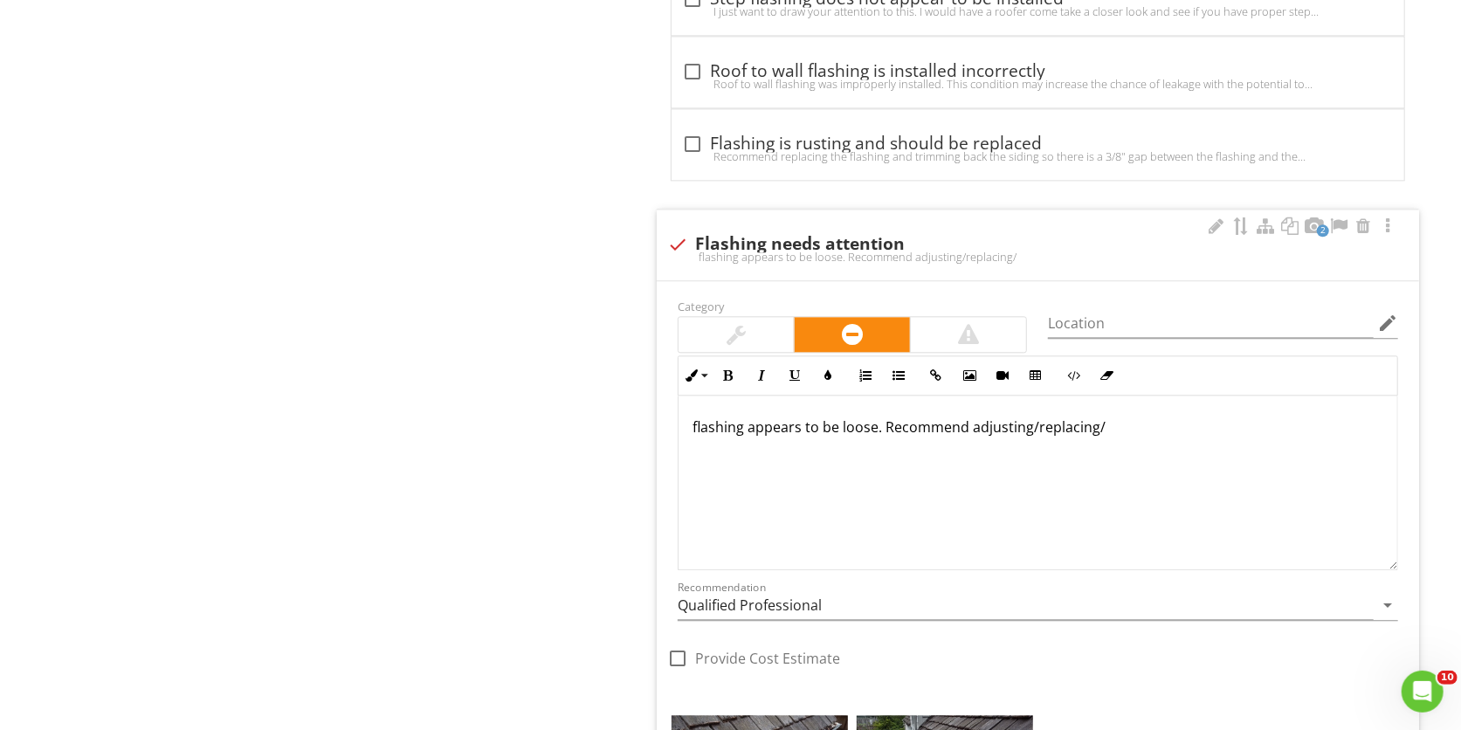
click at [700, 431] on p "flashing appears to be loose. Recommend adjusting/replacing/" at bounding box center [1038, 427] width 691 height 21
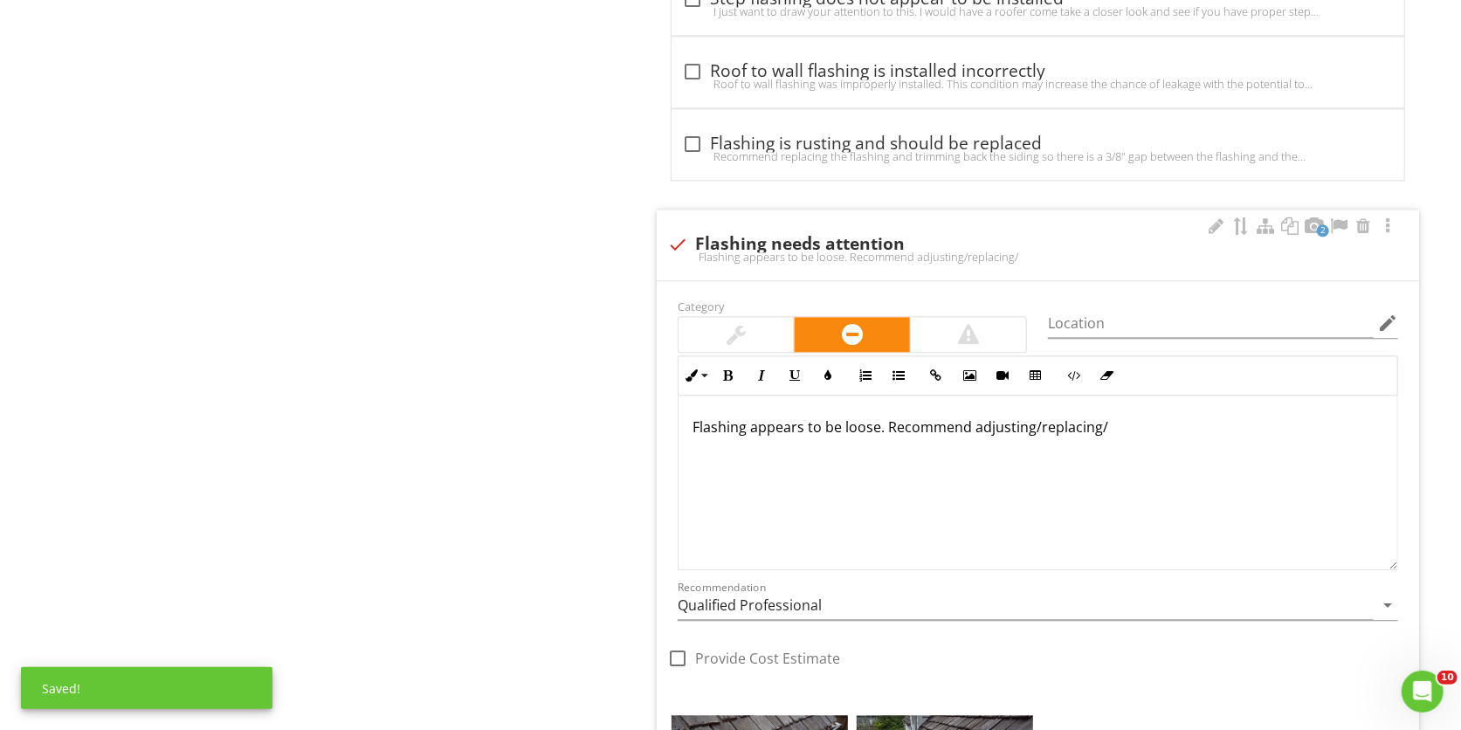
click at [1112, 438] on p "Flashing appears to be loose. Recommend adjusting/replacing/" at bounding box center [1038, 427] width 691 height 21
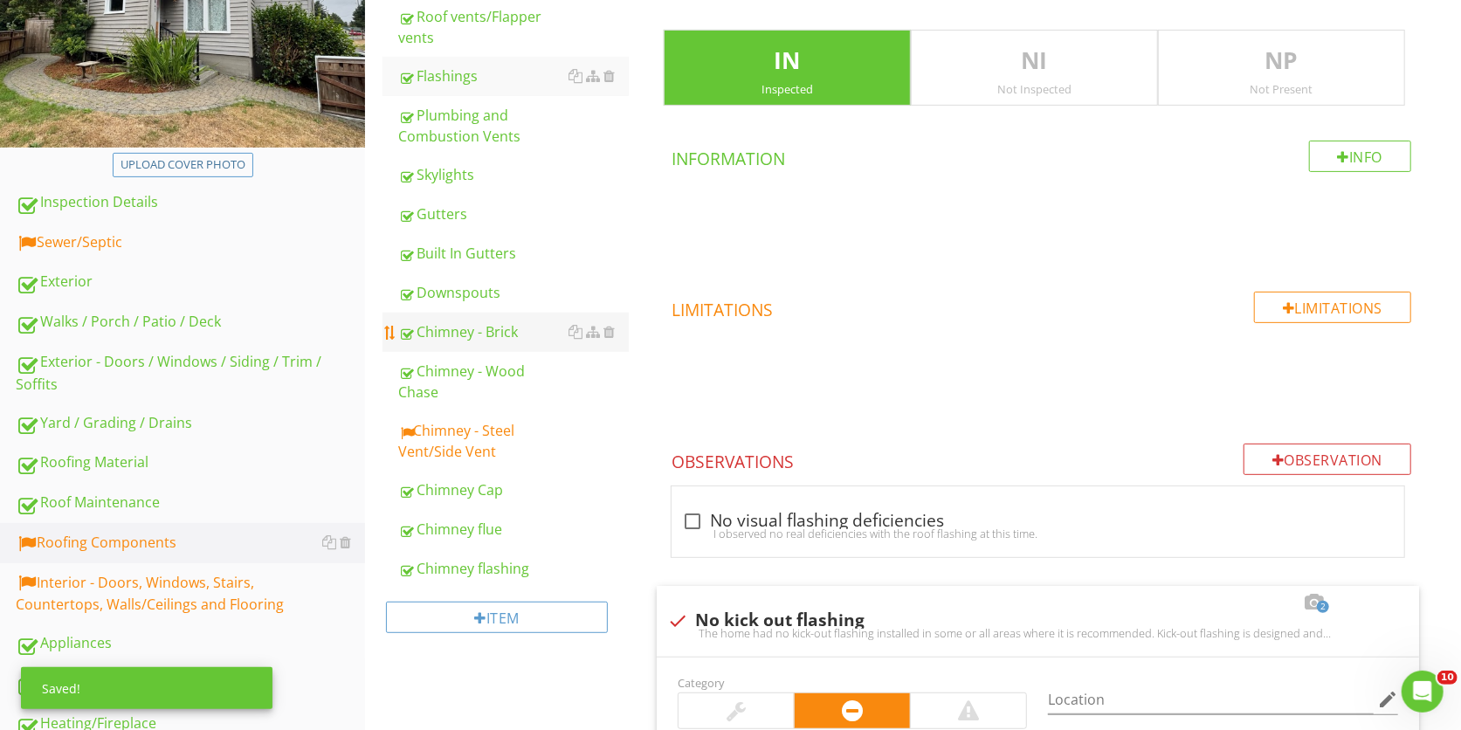
scroll to position [281, 0]
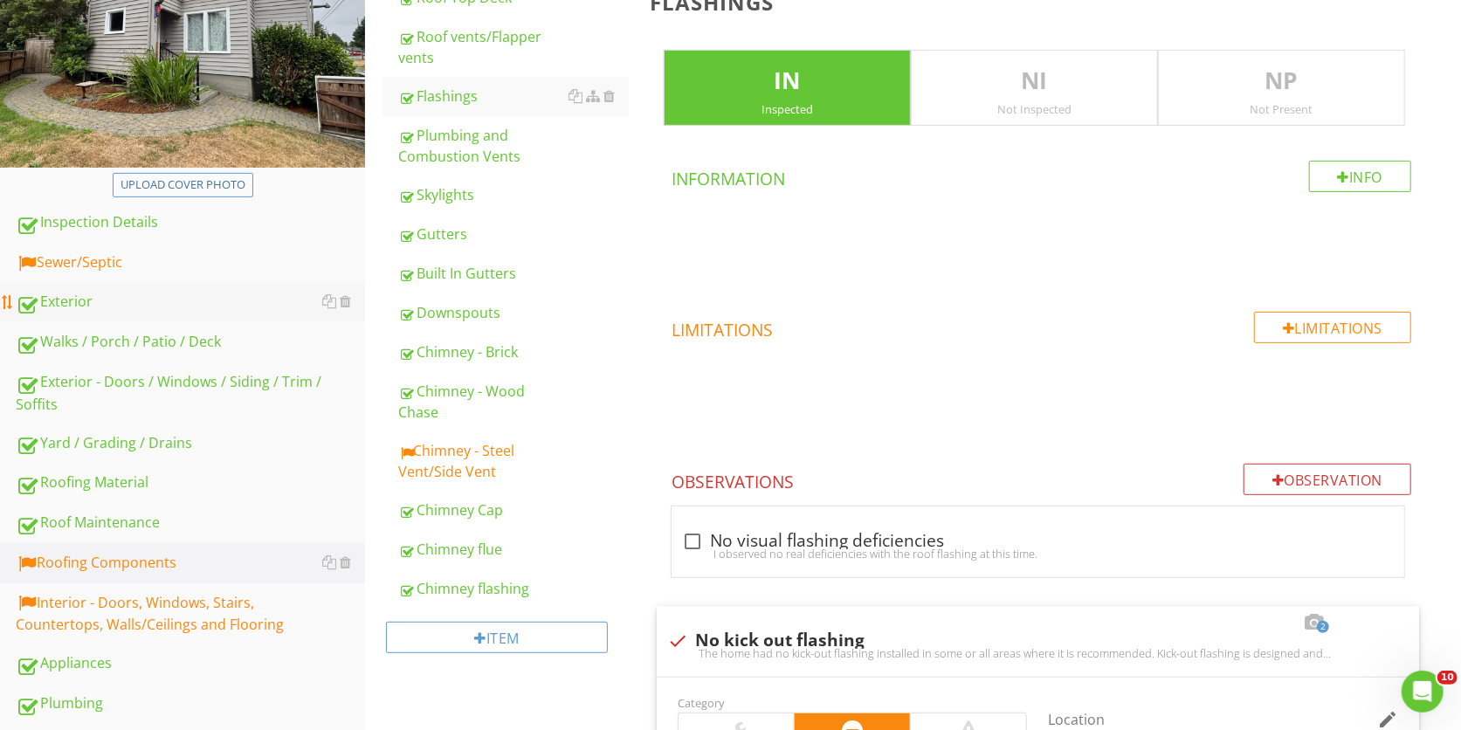
click at [144, 283] on link "Exterior" at bounding box center [190, 302] width 349 height 40
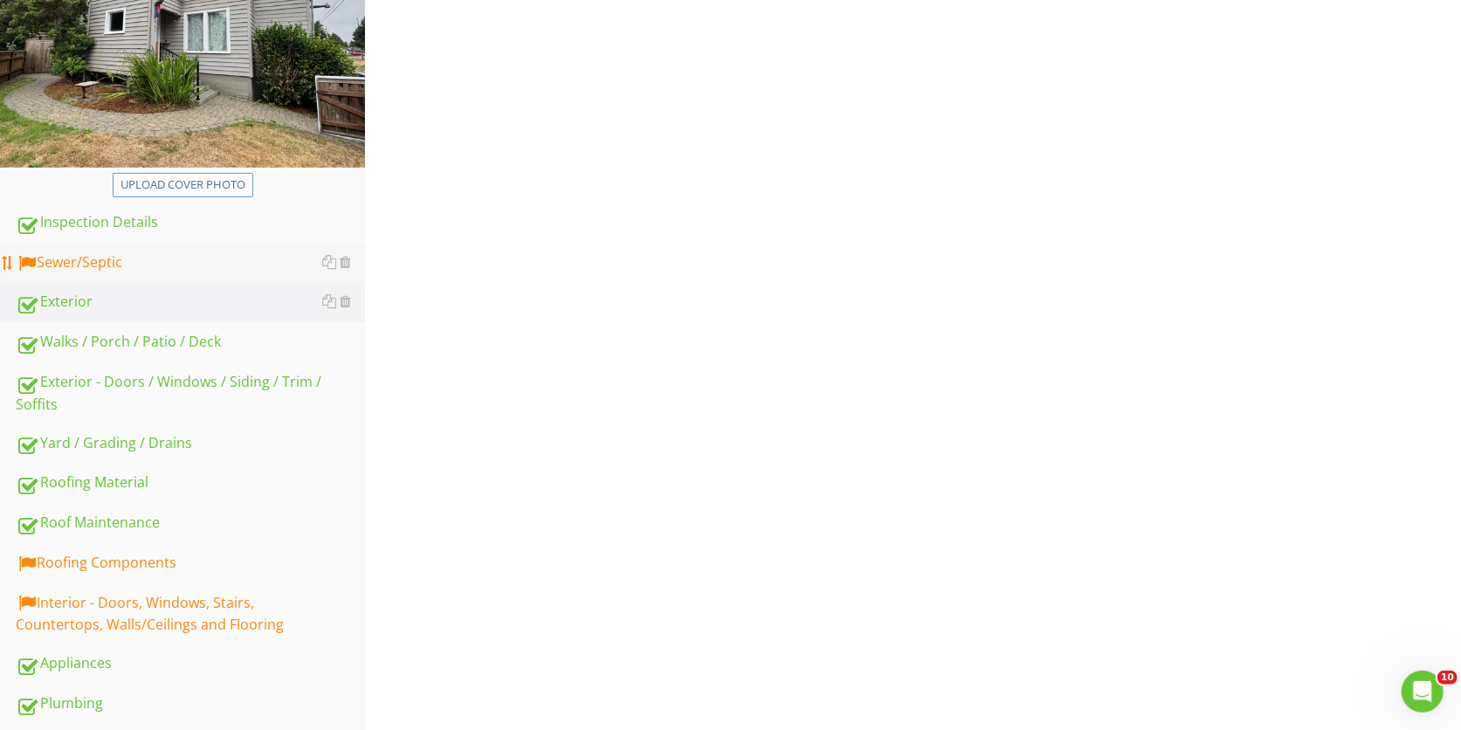
click at [159, 252] on div "Sewer/Septic" at bounding box center [190, 263] width 349 height 23
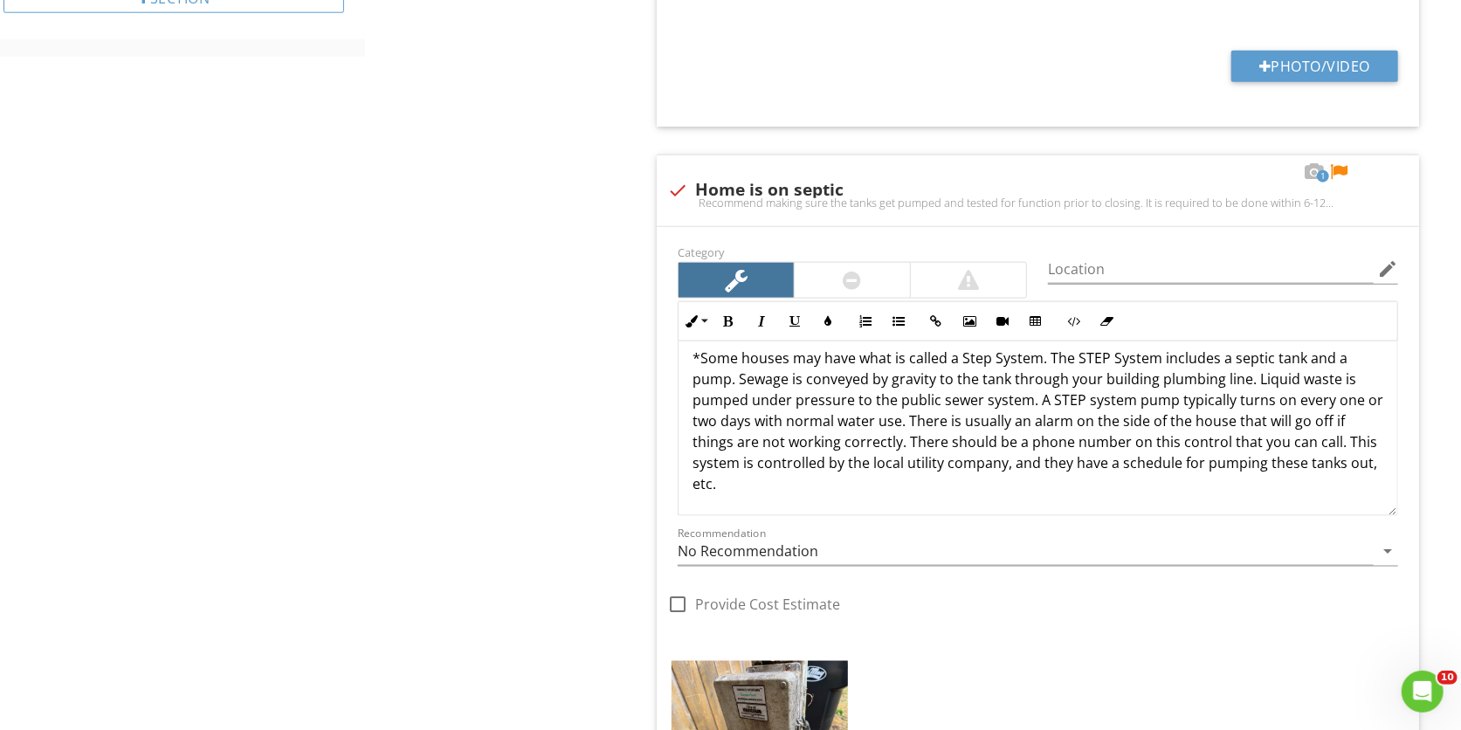
scroll to position [1612, 0]
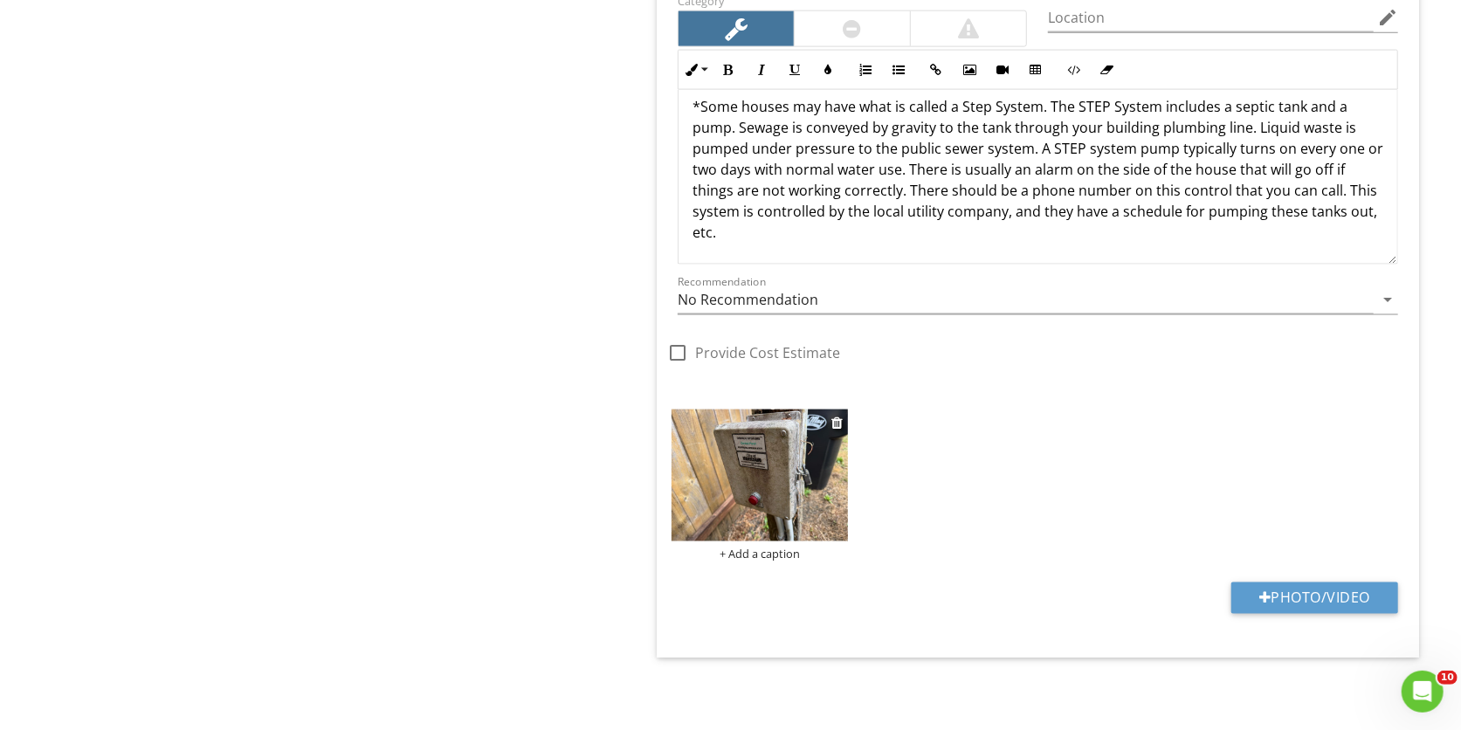
click at [734, 473] on img at bounding box center [760, 476] width 176 height 133
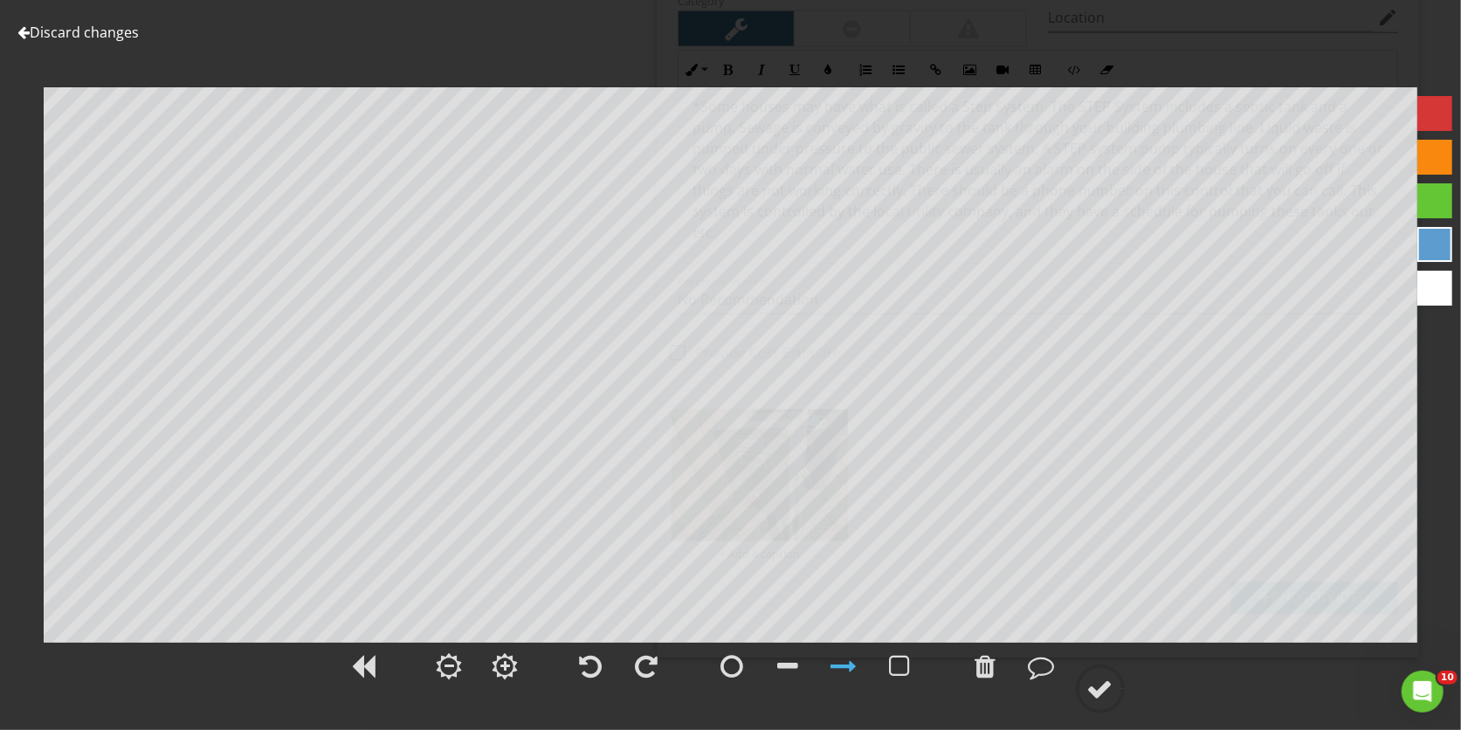
click at [65, 17] on div "Discard changes Add Location" at bounding box center [730, 365] width 1461 height 730
click at [70, 35] on link "Discard changes" at bounding box center [77, 32] width 121 height 19
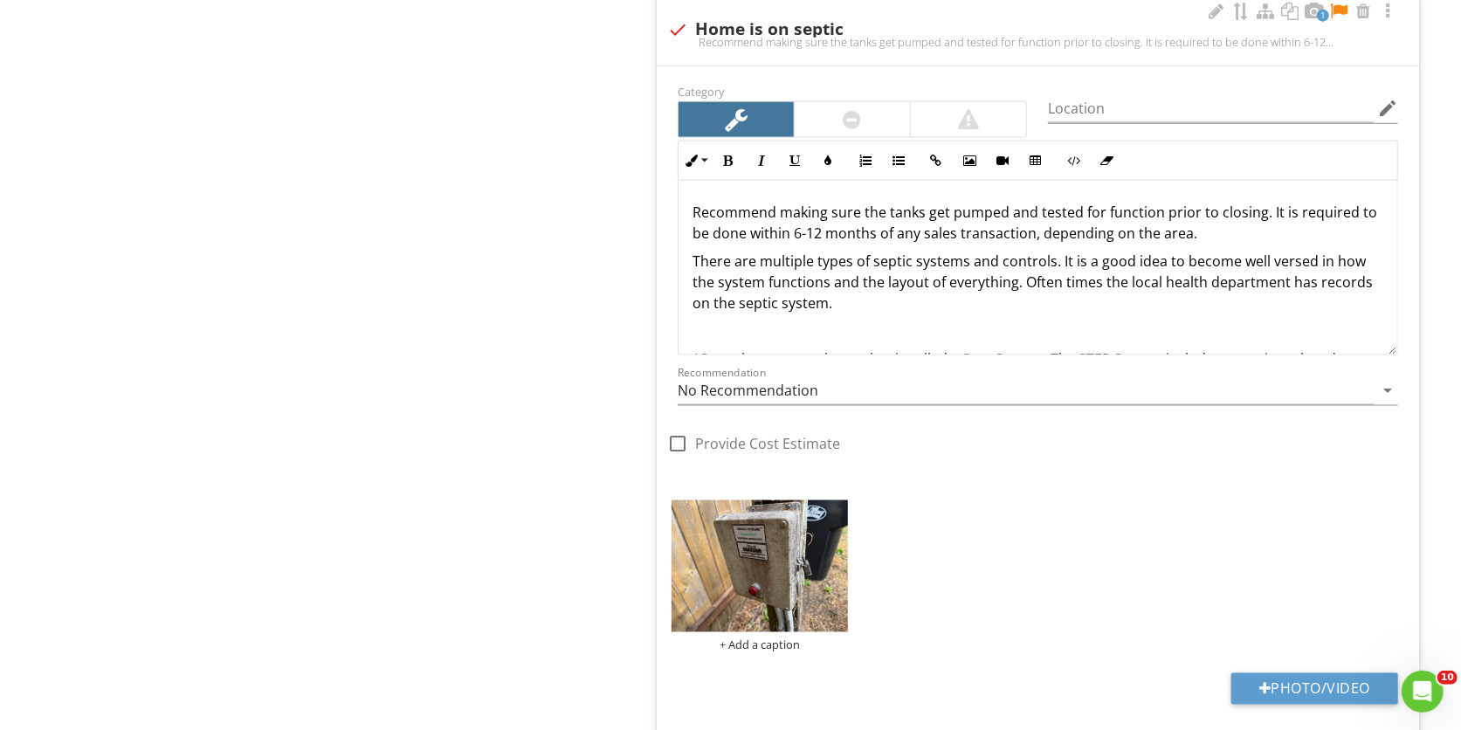
scroll to position [1497, 0]
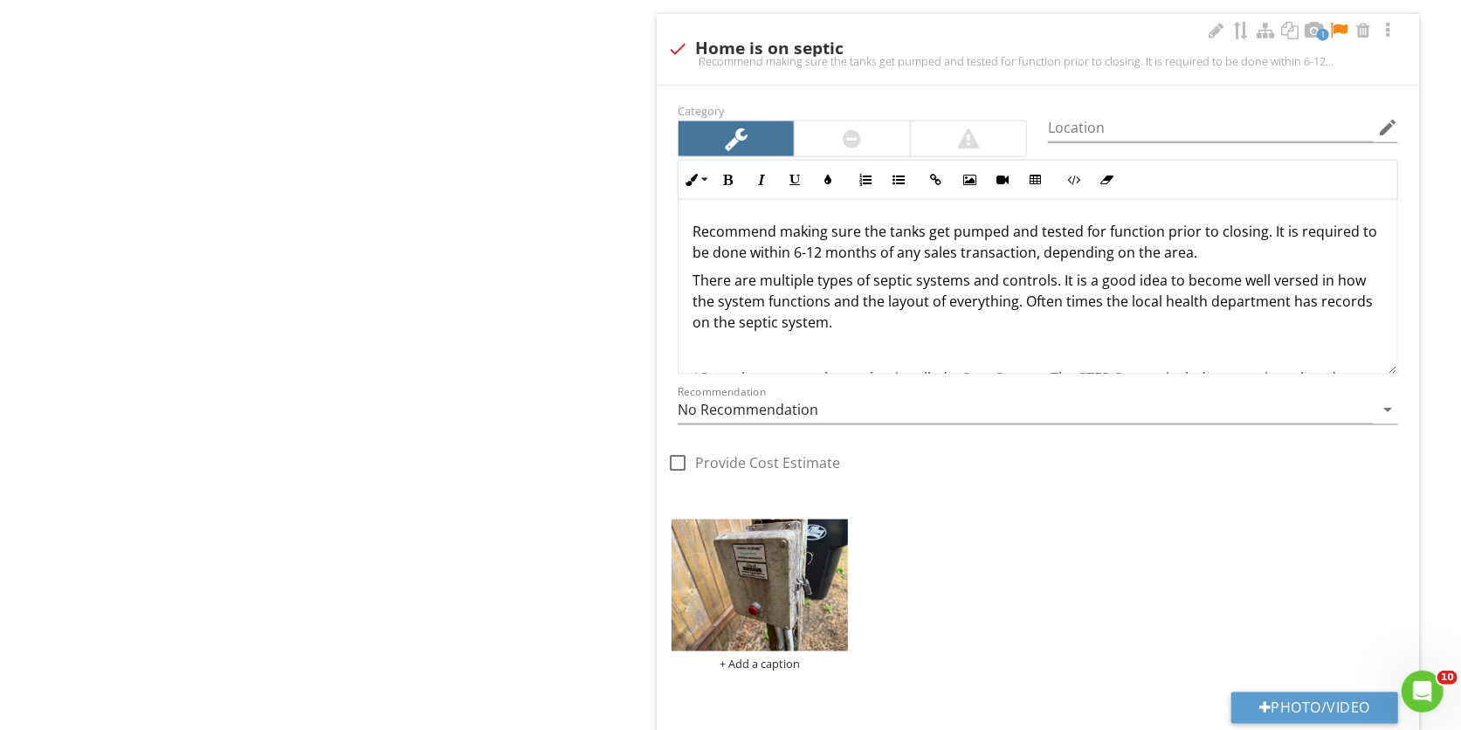
click at [693, 231] on p "Recommend making sure the tanks get pumped and tested for function prior to clo…" at bounding box center [1038, 242] width 691 height 42
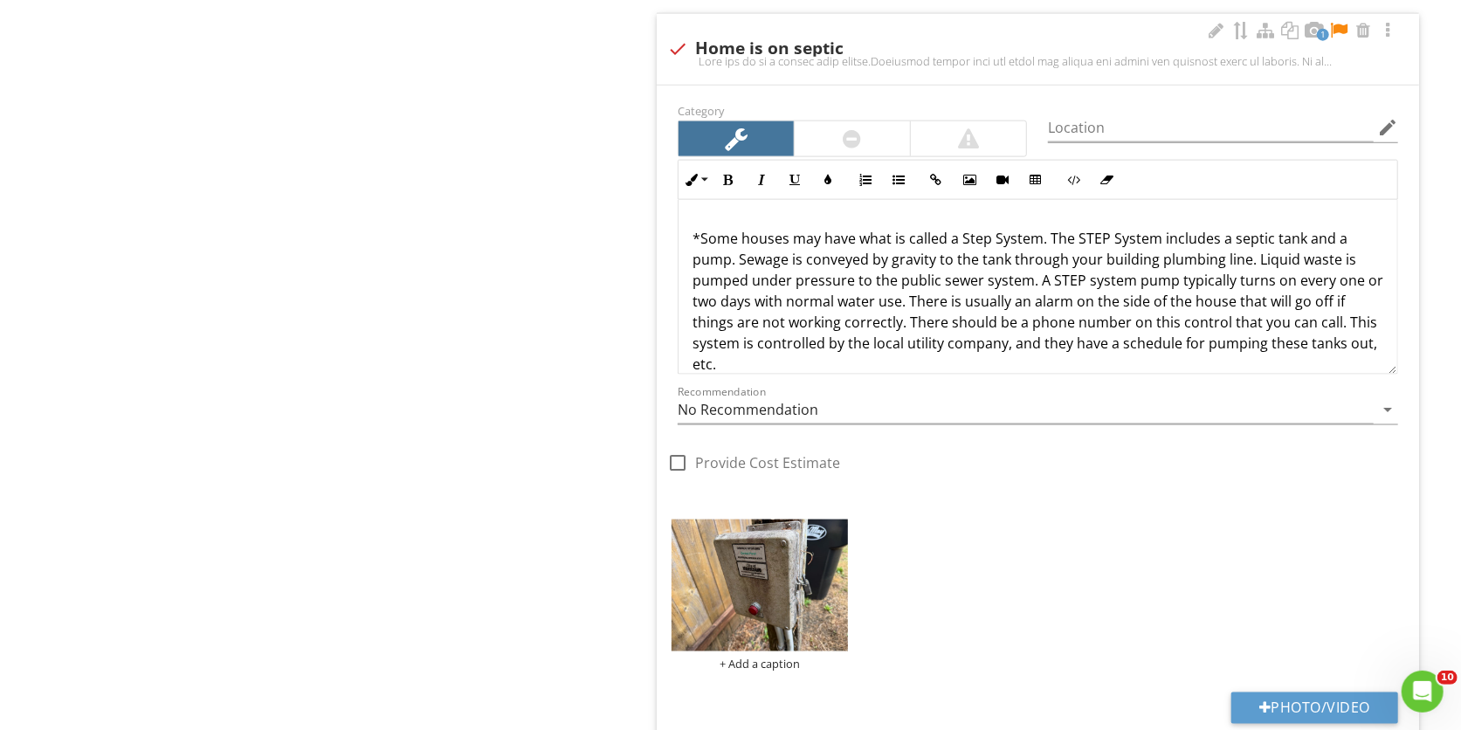
scroll to position [190, 0]
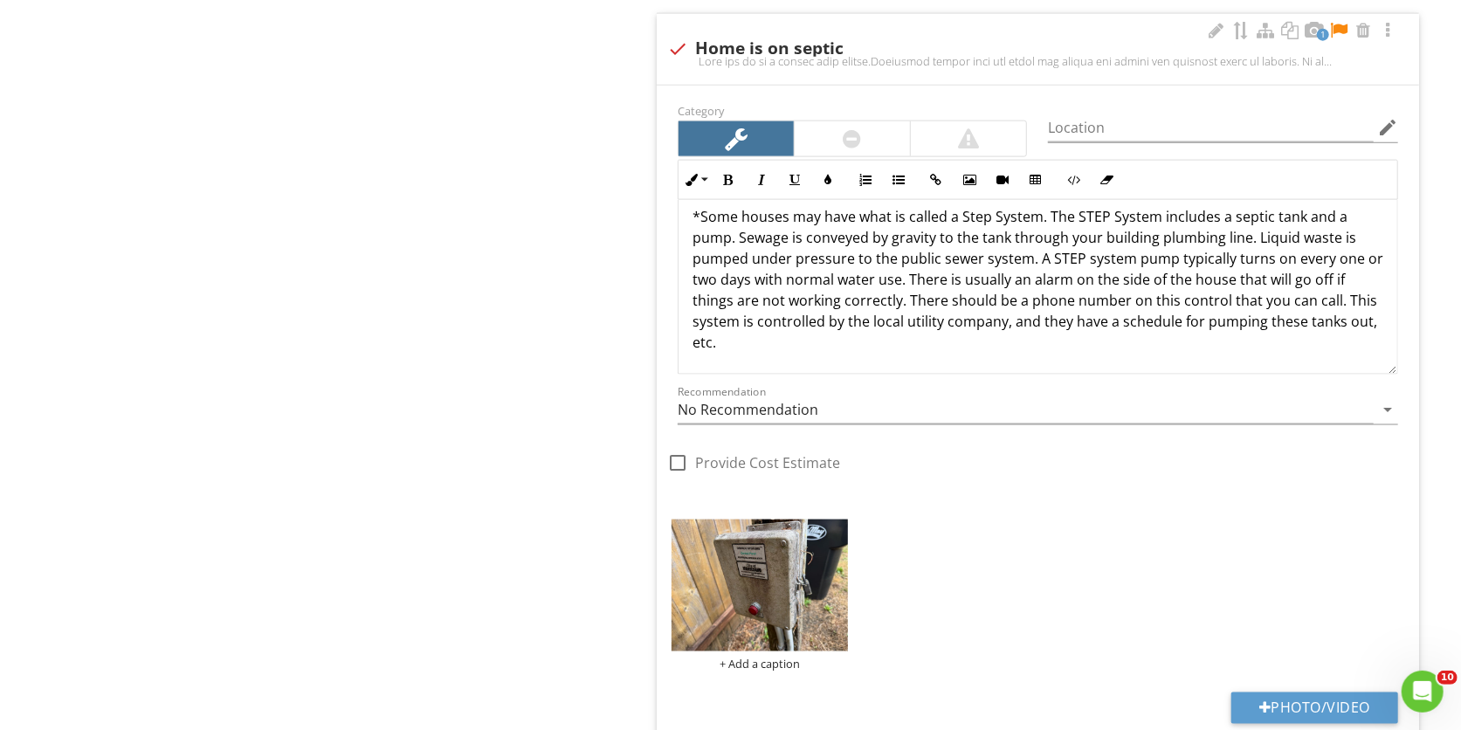
click at [1352, 325] on p "*Some houses may have what is called a Step System. The STEP System includes a …" at bounding box center [1038, 279] width 691 height 147
drag, startPoint x: 969, startPoint y: 355, endPoint x: 814, endPoint y: 347, distance: 154.8
click at [814, 347] on p "*Some houses may have what is called a Step System. The STEP System includes a …" at bounding box center [1038, 279] width 691 height 147
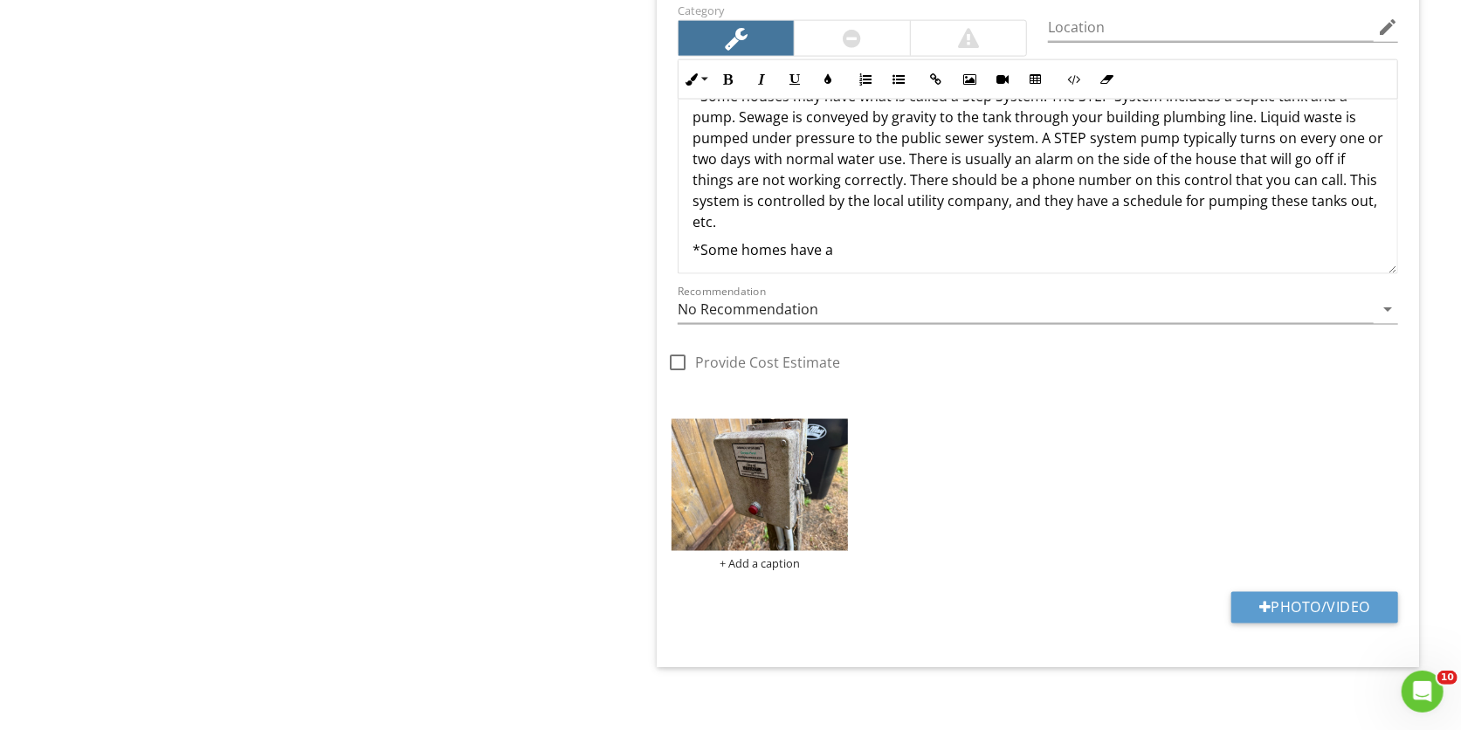
scroll to position [217, 0]
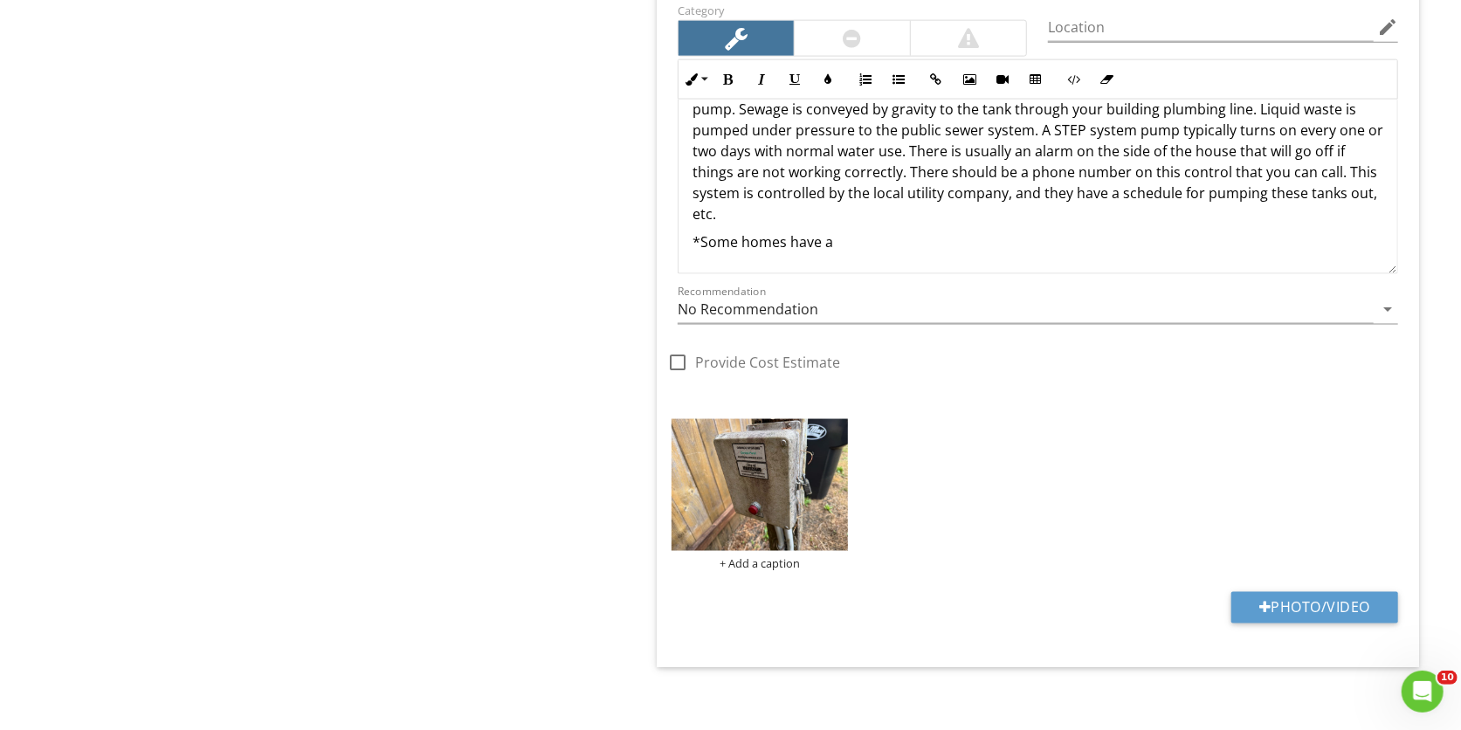
drag, startPoint x: 851, startPoint y: 255, endPoint x: 686, endPoint y: 245, distance: 164.5
click at [686, 245] on div "Home may be on a liquid only system. Recommend making sure the tanks get pumped…" at bounding box center [1038, 77] width 719 height 391
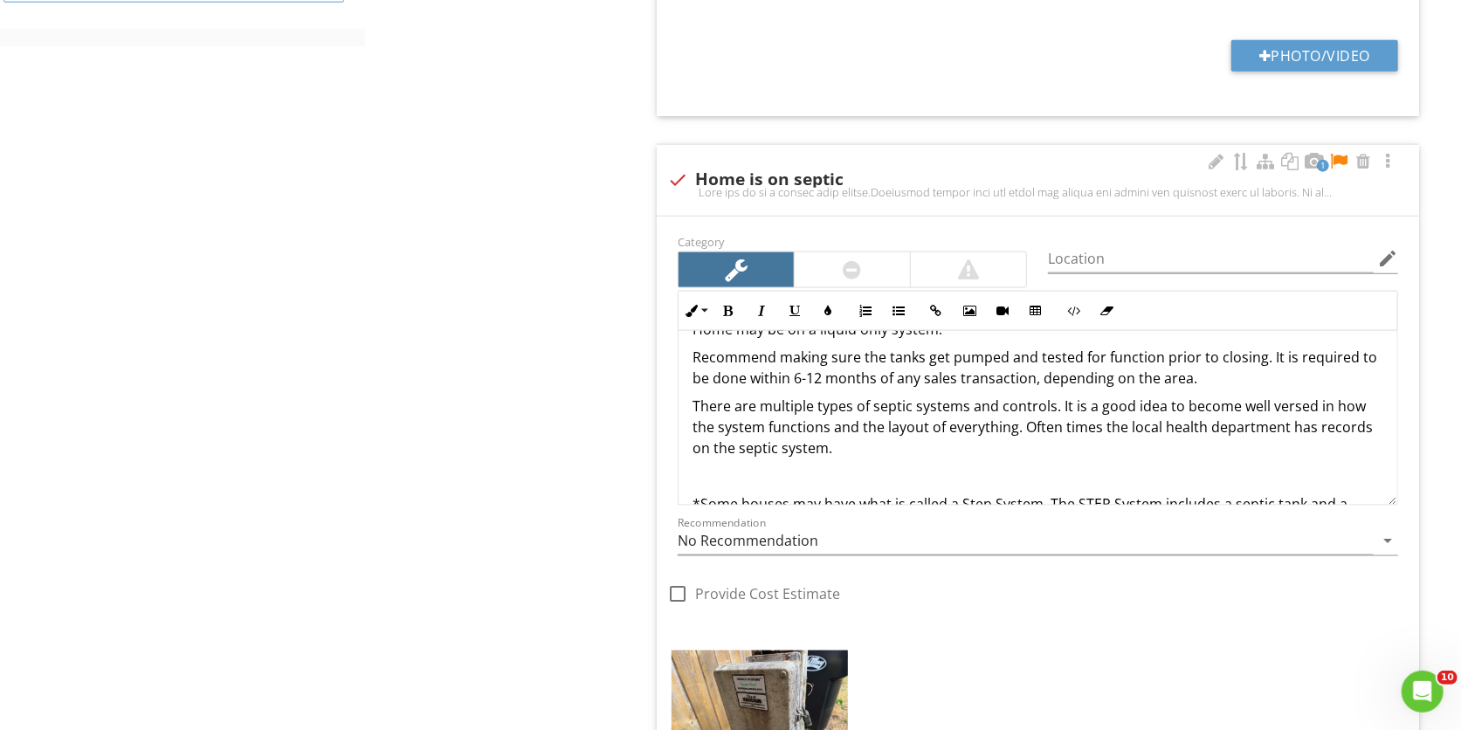
scroll to position [19, 0]
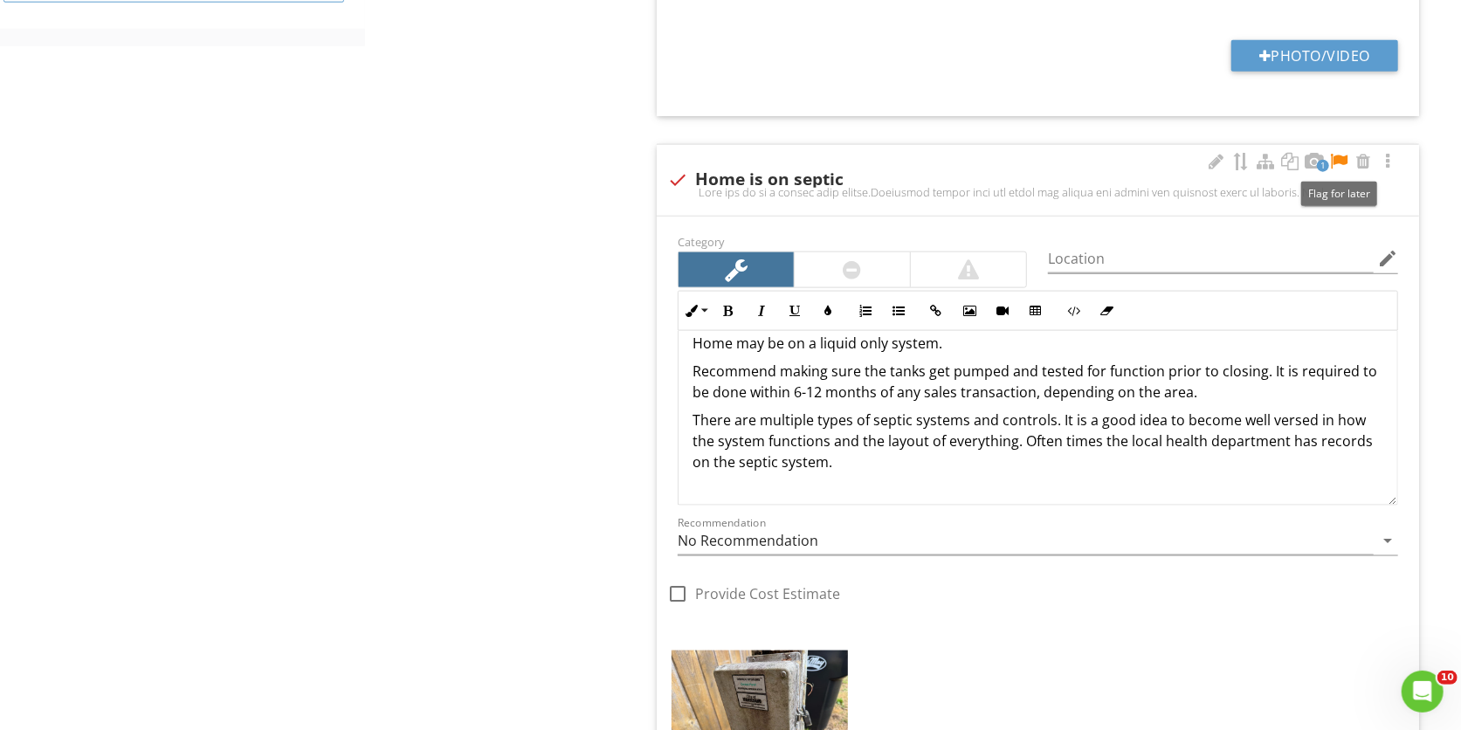
click at [1340, 161] on div at bounding box center [1338, 161] width 21 height 17
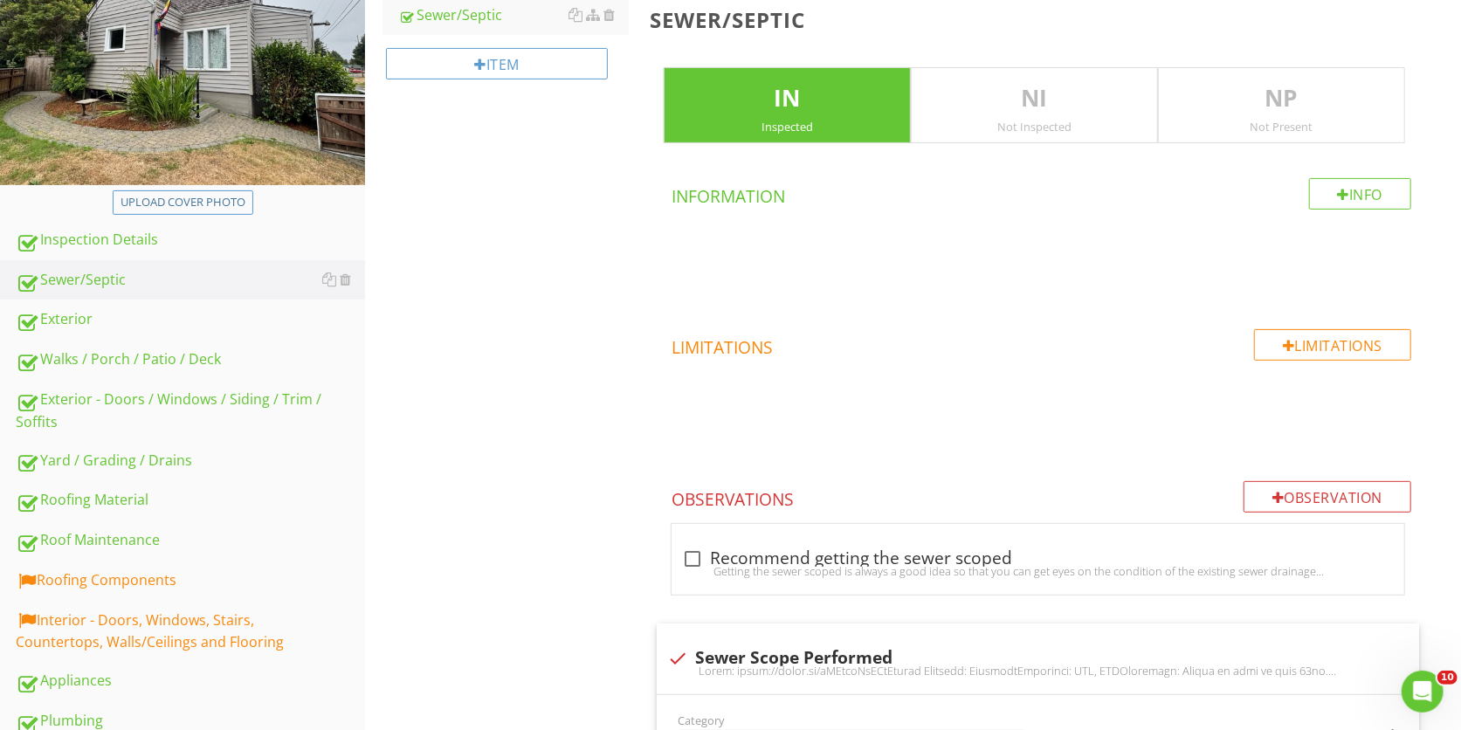
scroll to position [263, 0]
click at [140, 562] on link "Roofing Components" at bounding box center [190, 582] width 349 height 40
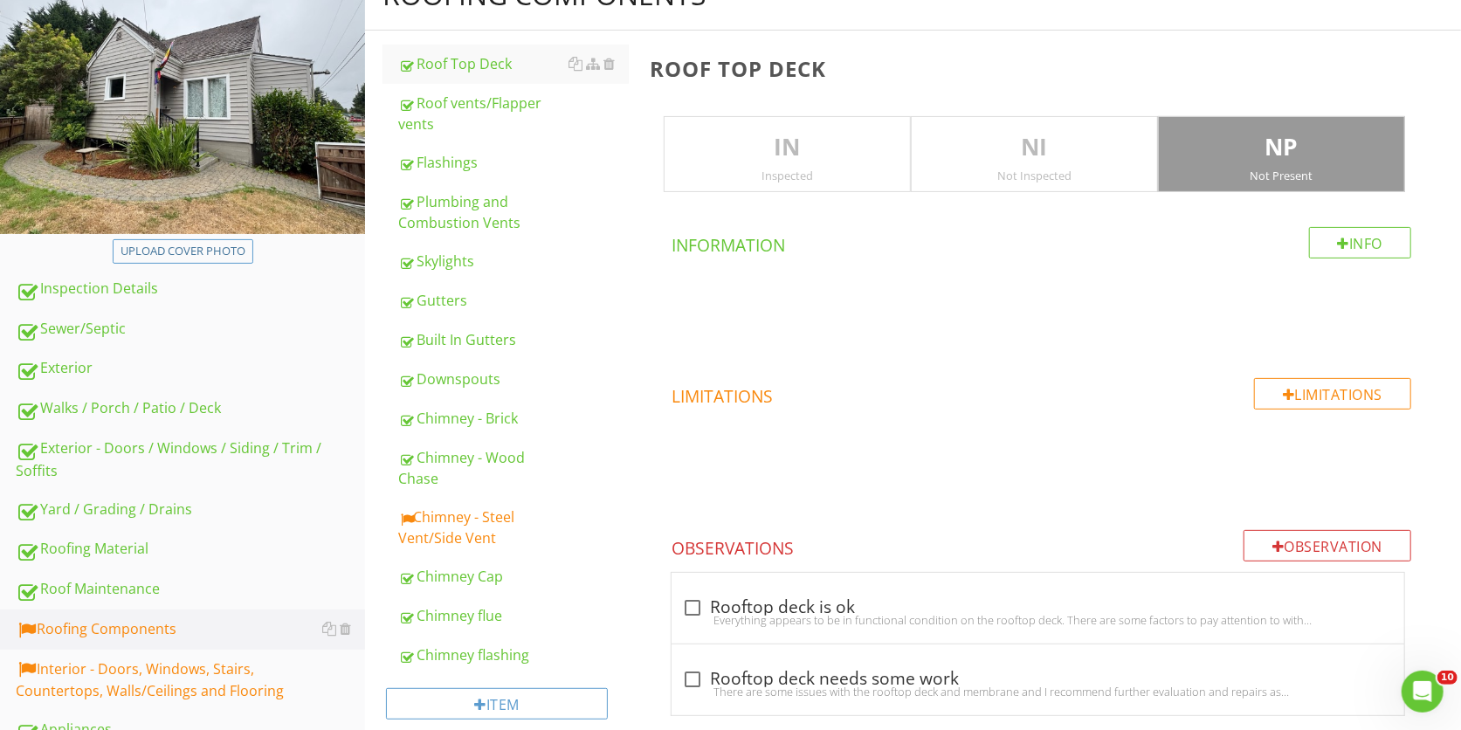
scroll to position [214, 0]
click at [479, 507] on div "Chimney - Steel Vent/Side Vent" at bounding box center [513, 528] width 231 height 42
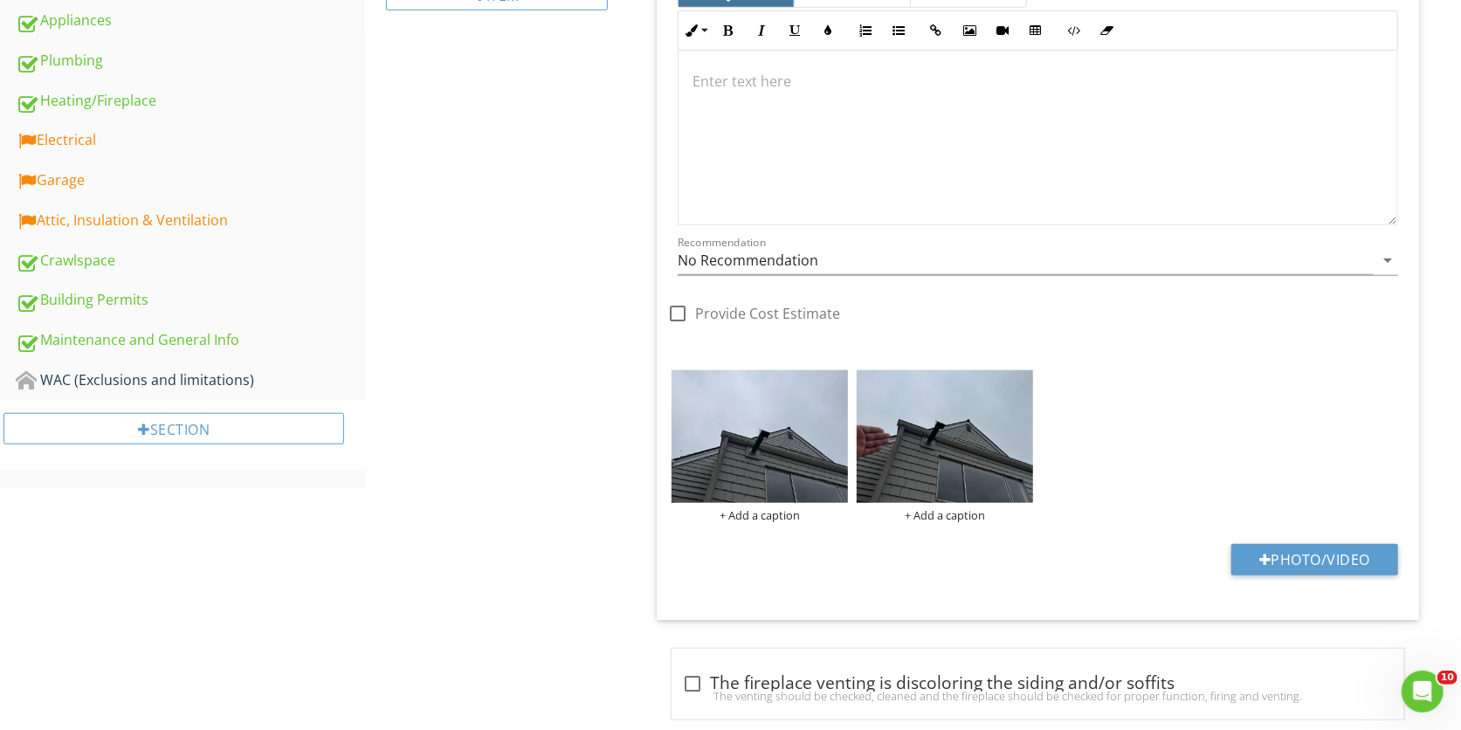
scroll to position [962, 0]
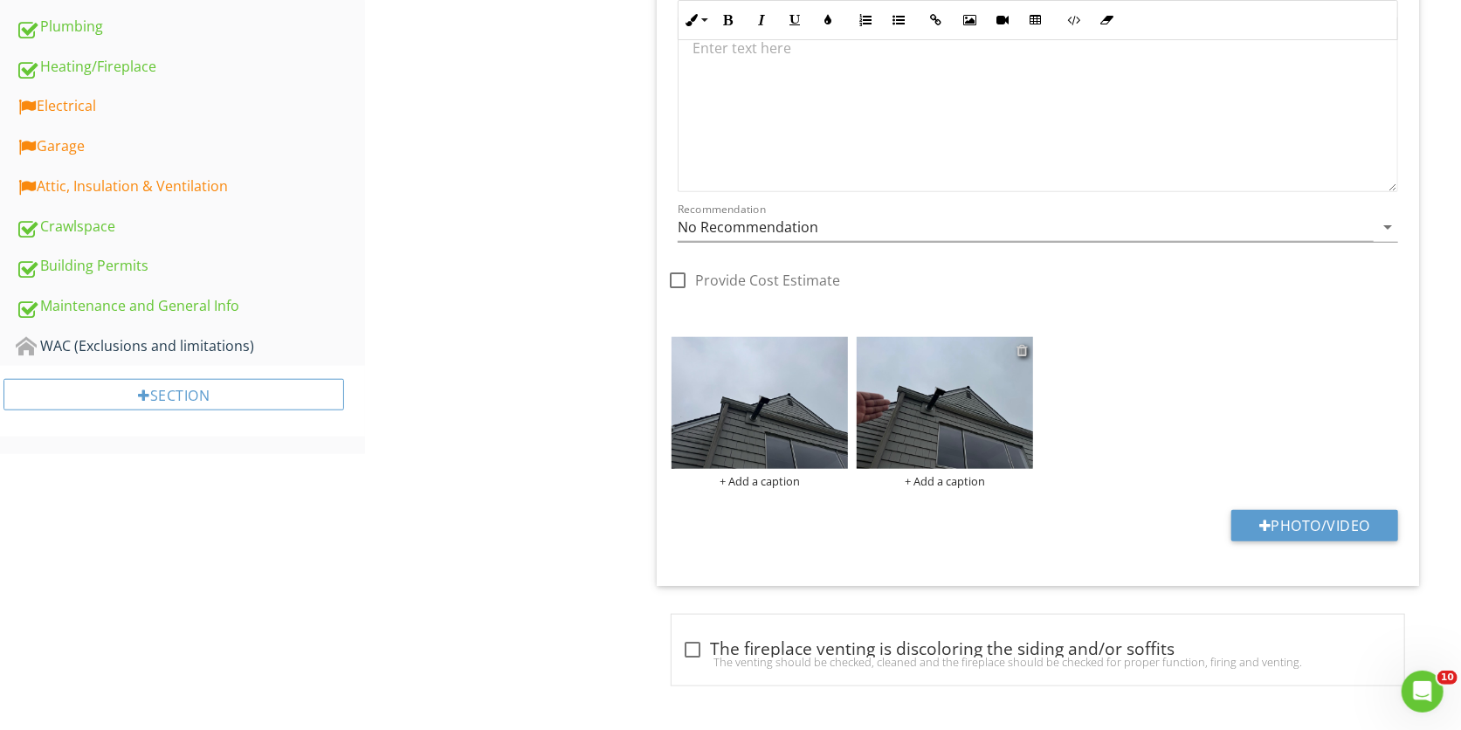
click at [1025, 347] on div at bounding box center [1022, 350] width 11 height 14
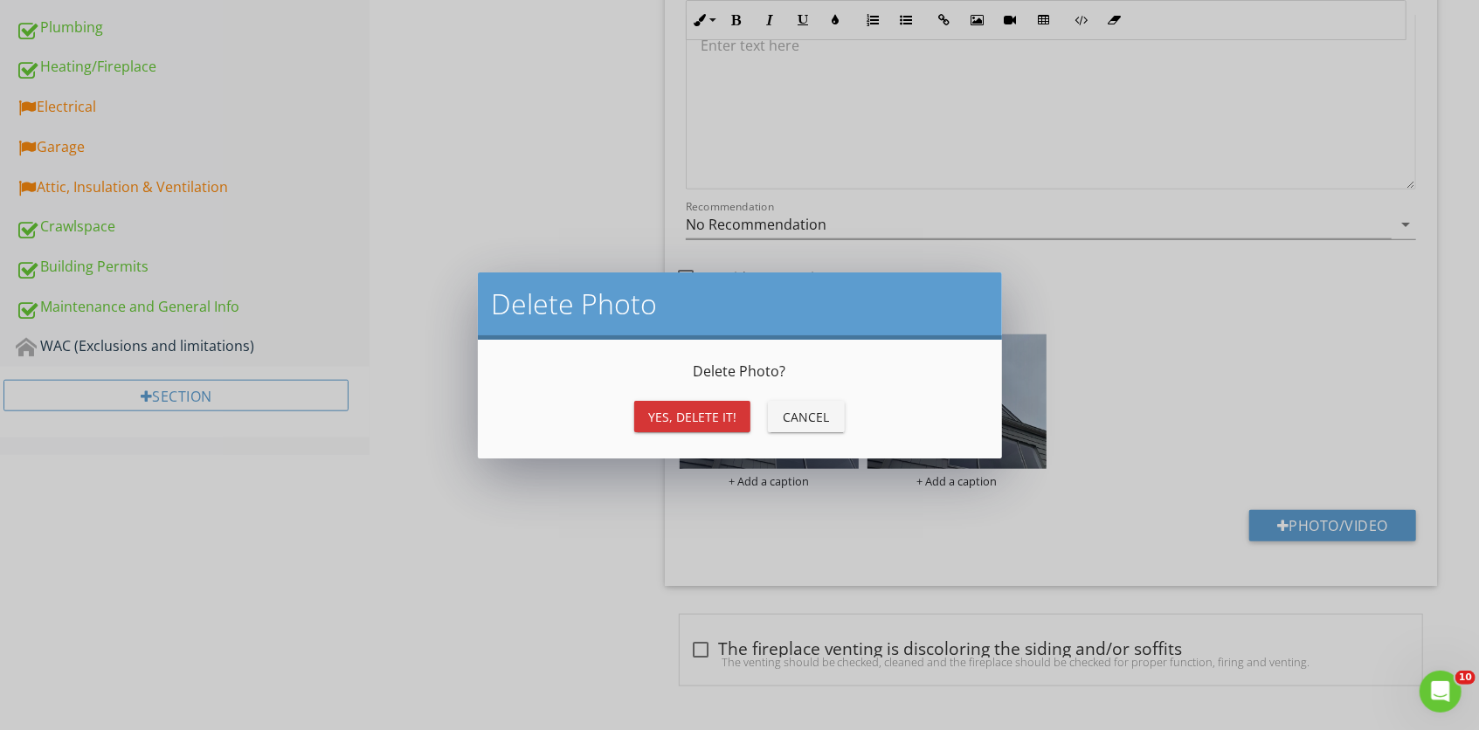
click at [724, 409] on div "Yes, Delete it!" at bounding box center [692, 417] width 88 height 18
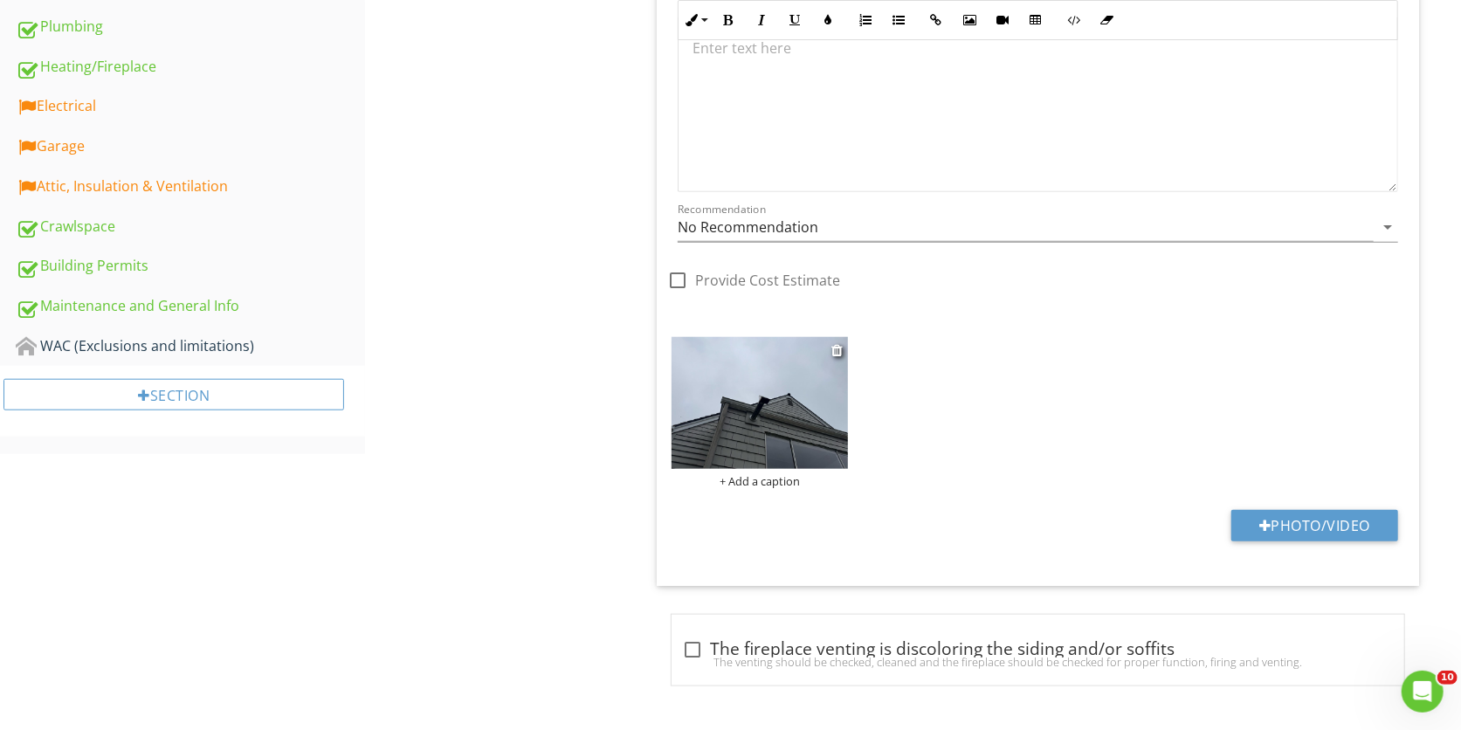
click at [769, 400] on img at bounding box center [760, 403] width 176 height 133
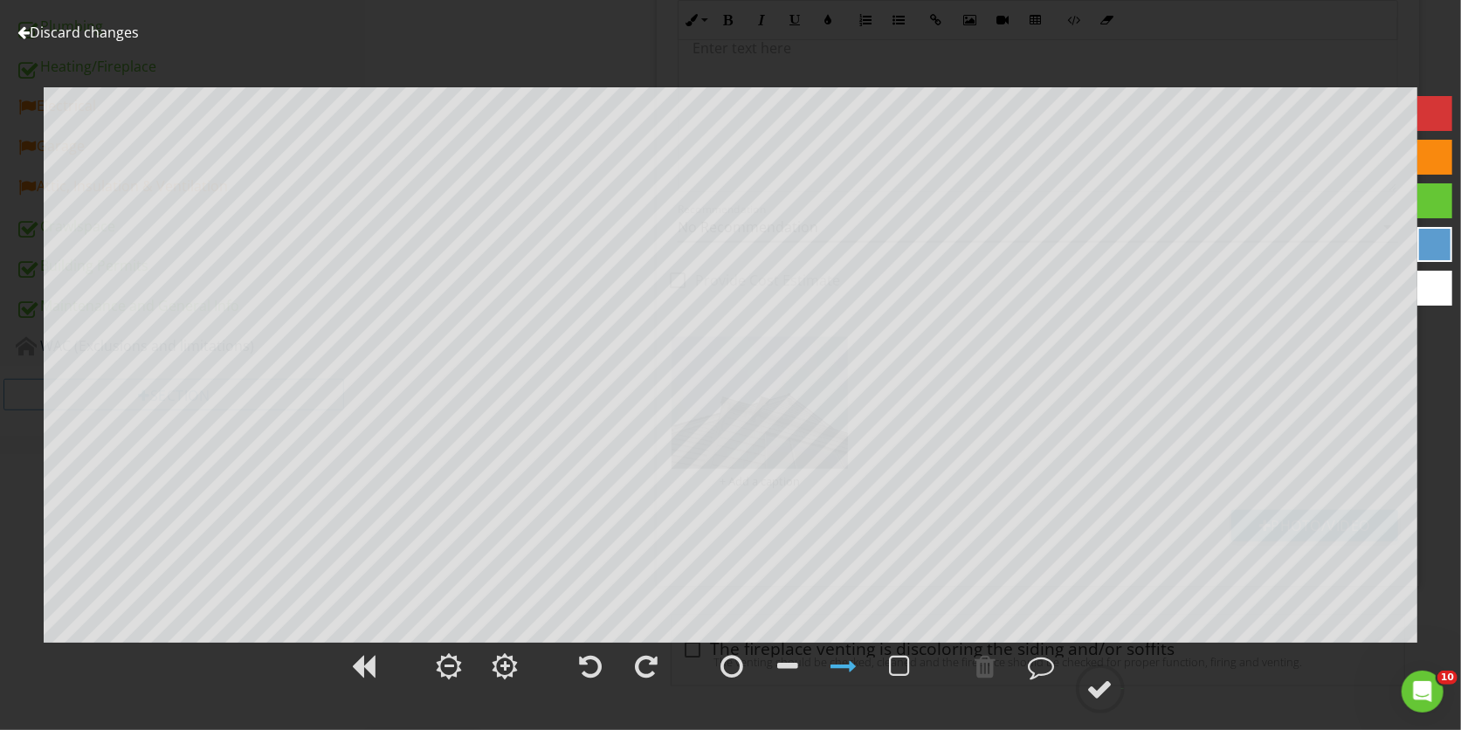
click at [40, 23] on link "Discard changes" at bounding box center [77, 32] width 121 height 19
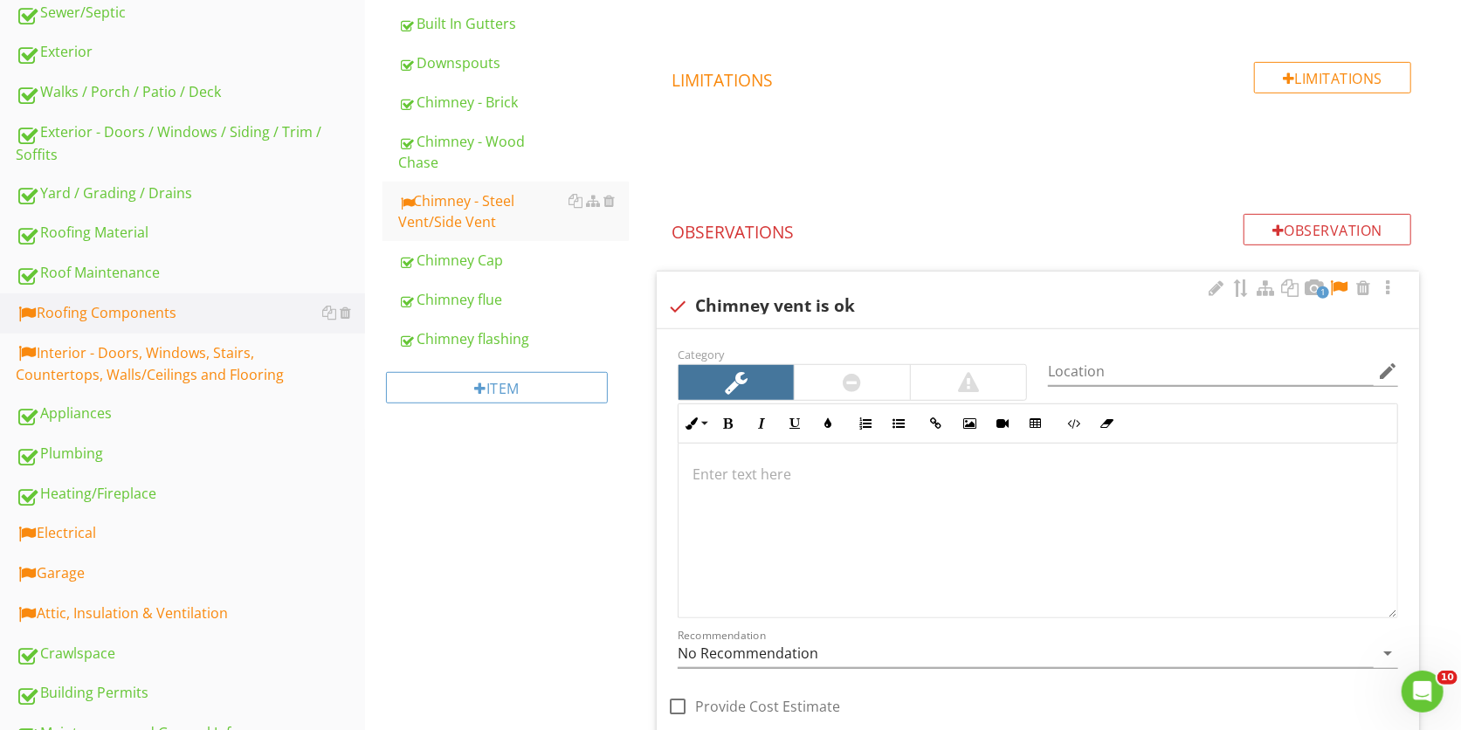
scroll to position [529, 0]
click at [1335, 295] on div at bounding box center [1338, 289] width 21 height 17
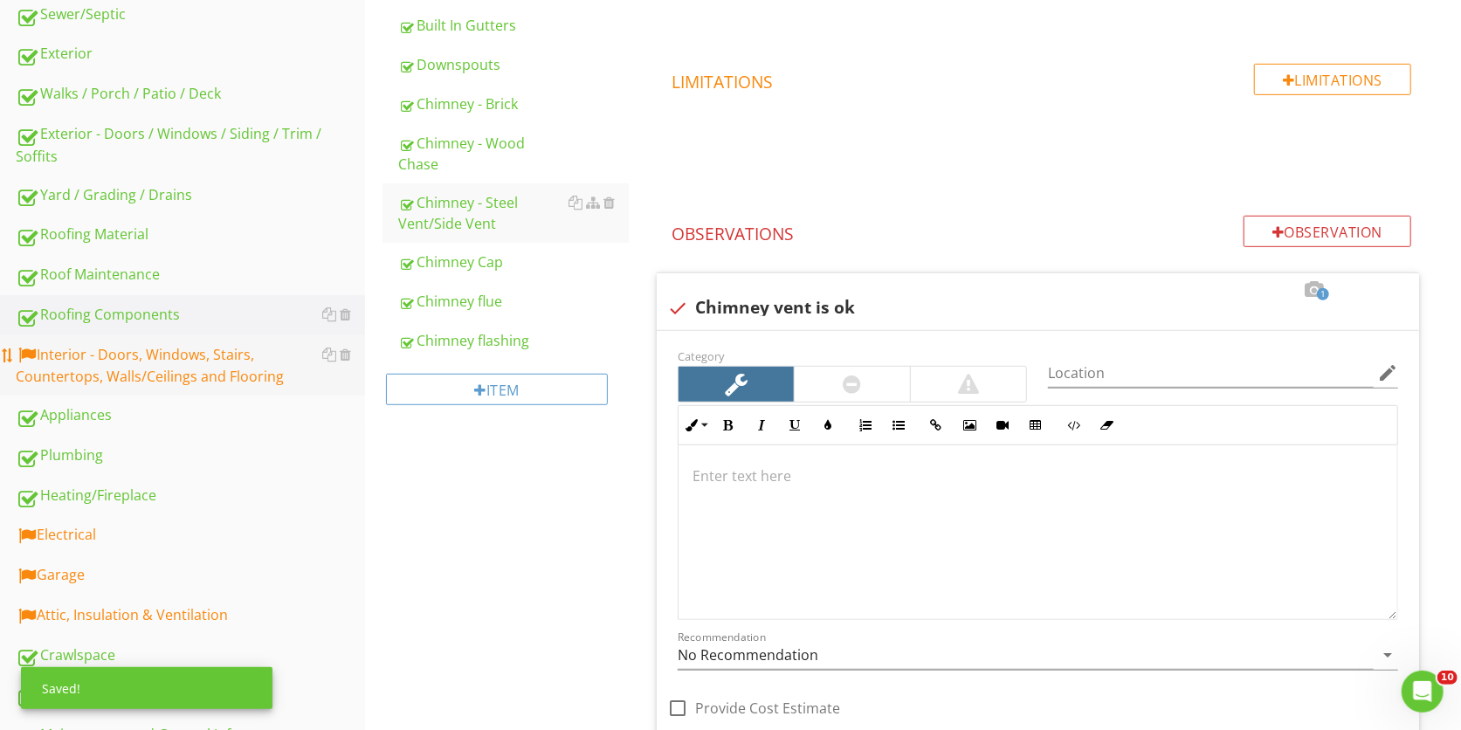
click at [204, 374] on div "Interior - Doors, Windows, Stairs, Countertops, Walls/Ceilings and Flooring" at bounding box center [190, 366] width 349 height 44
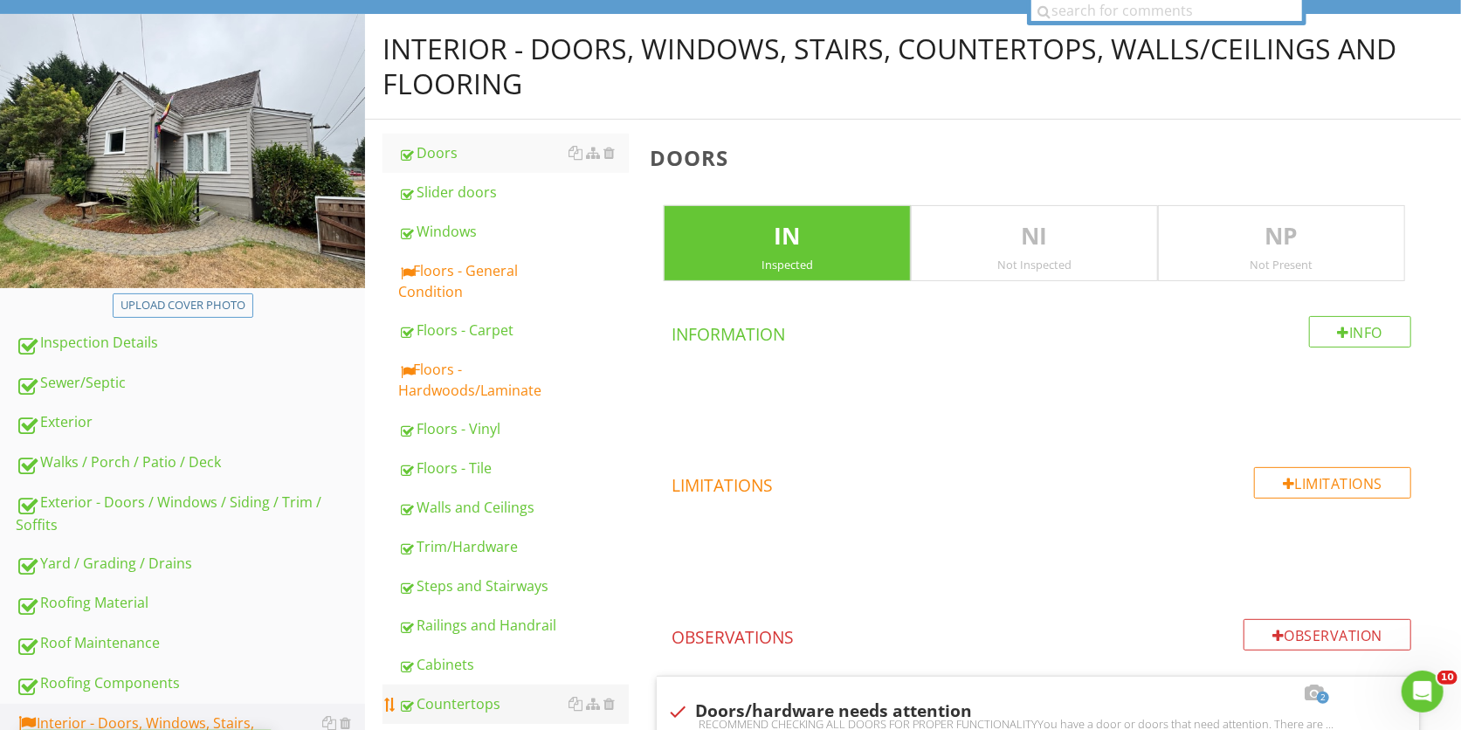
scroll to position [141, 0]
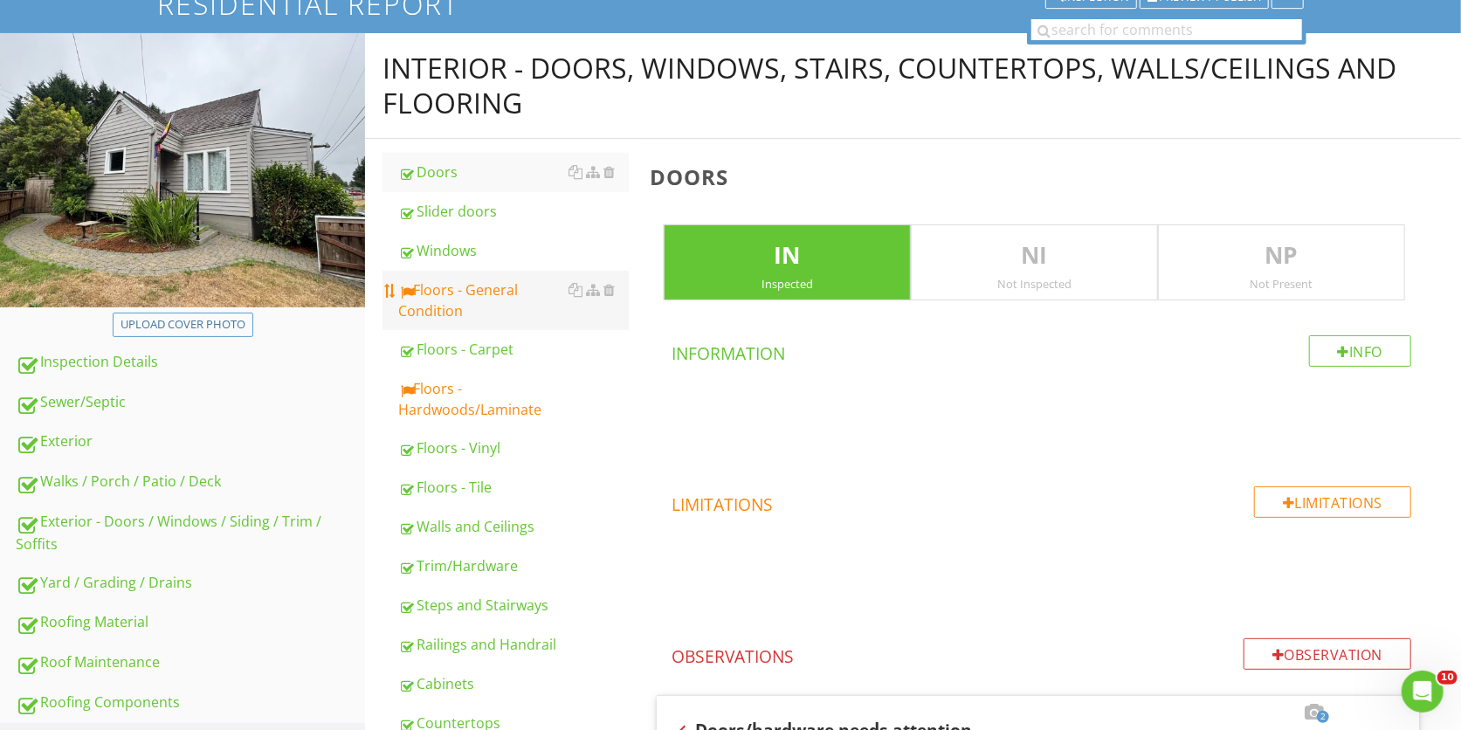
click at [472, 308] on div "Floors - General Condition" at bounding box center [513, 300] width 231 height 42
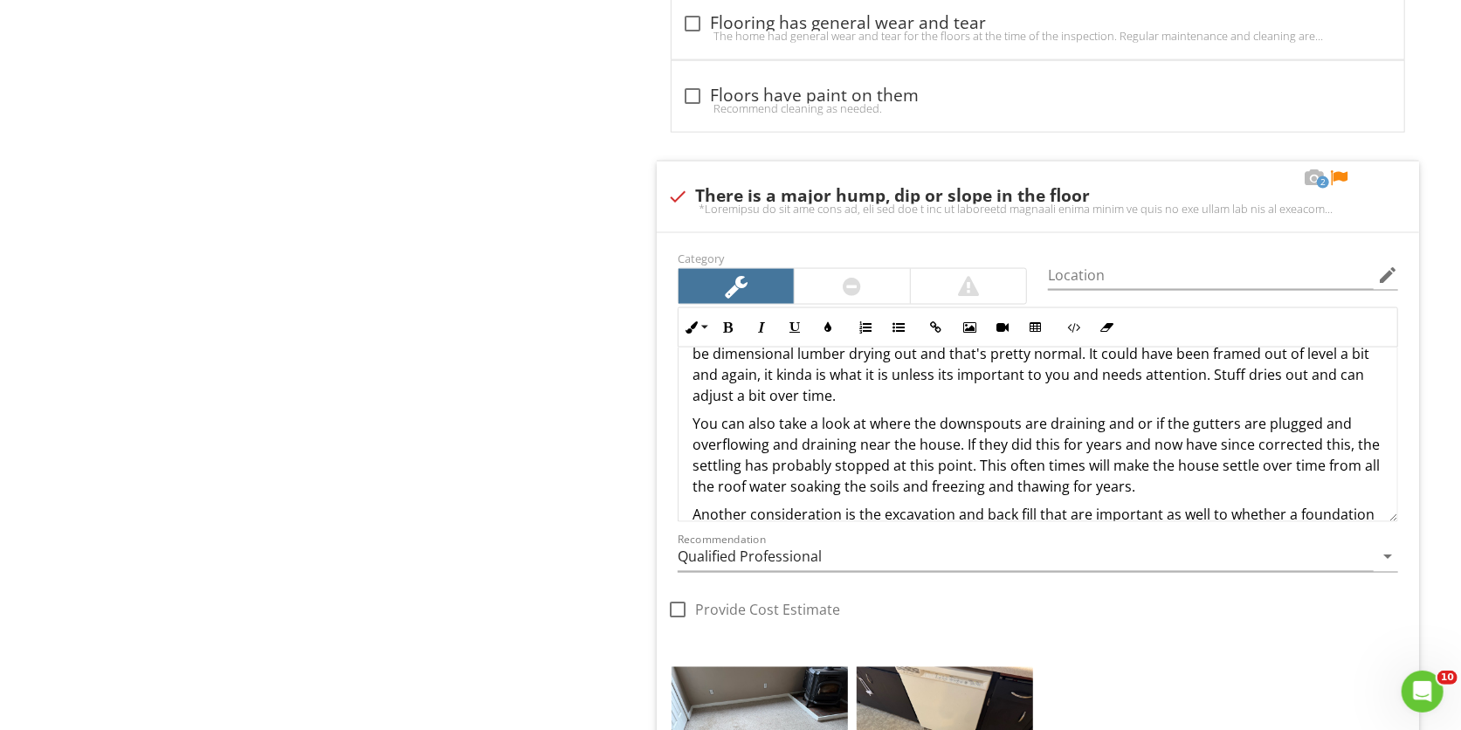
scroll to position [113, 0]
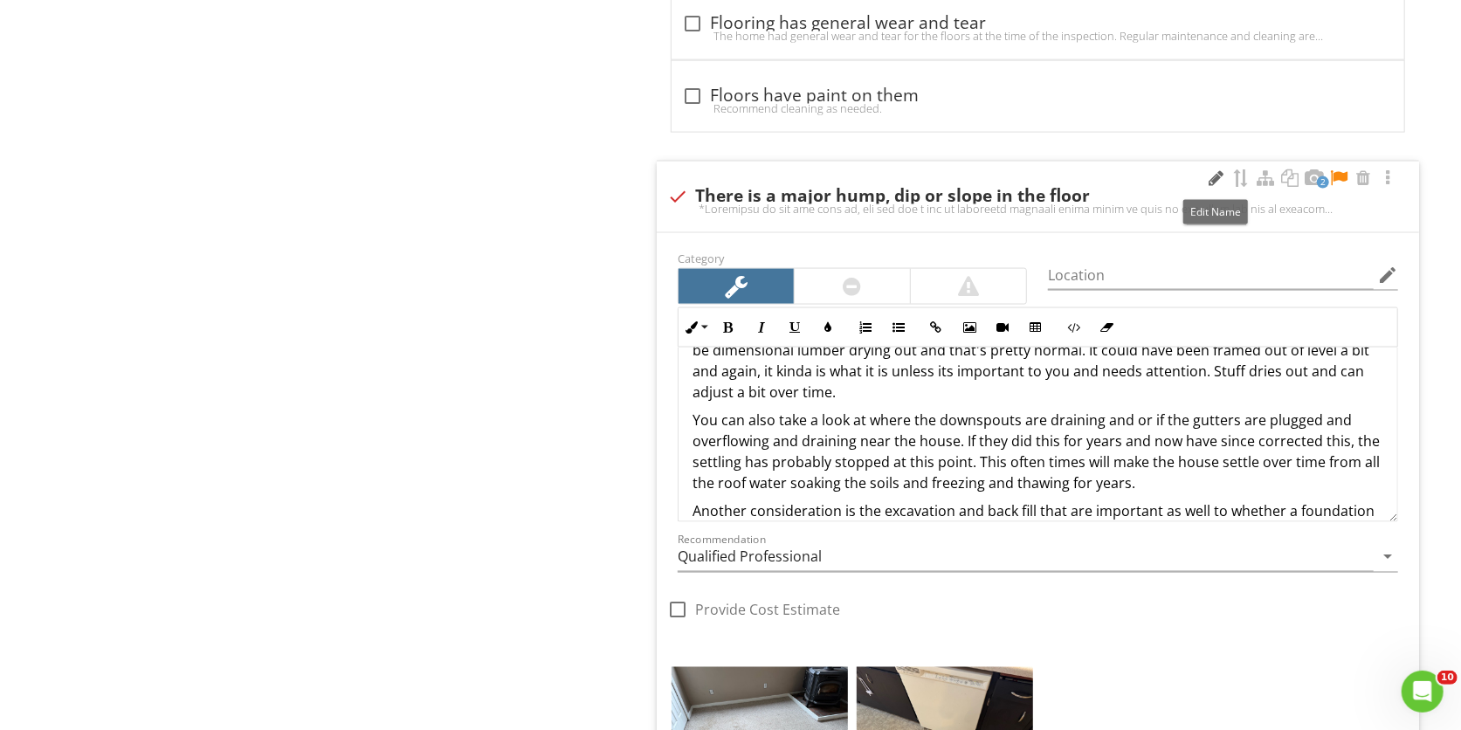
click at [1216, 176] on div at bounding box center [1216, 177] width 21 height 17
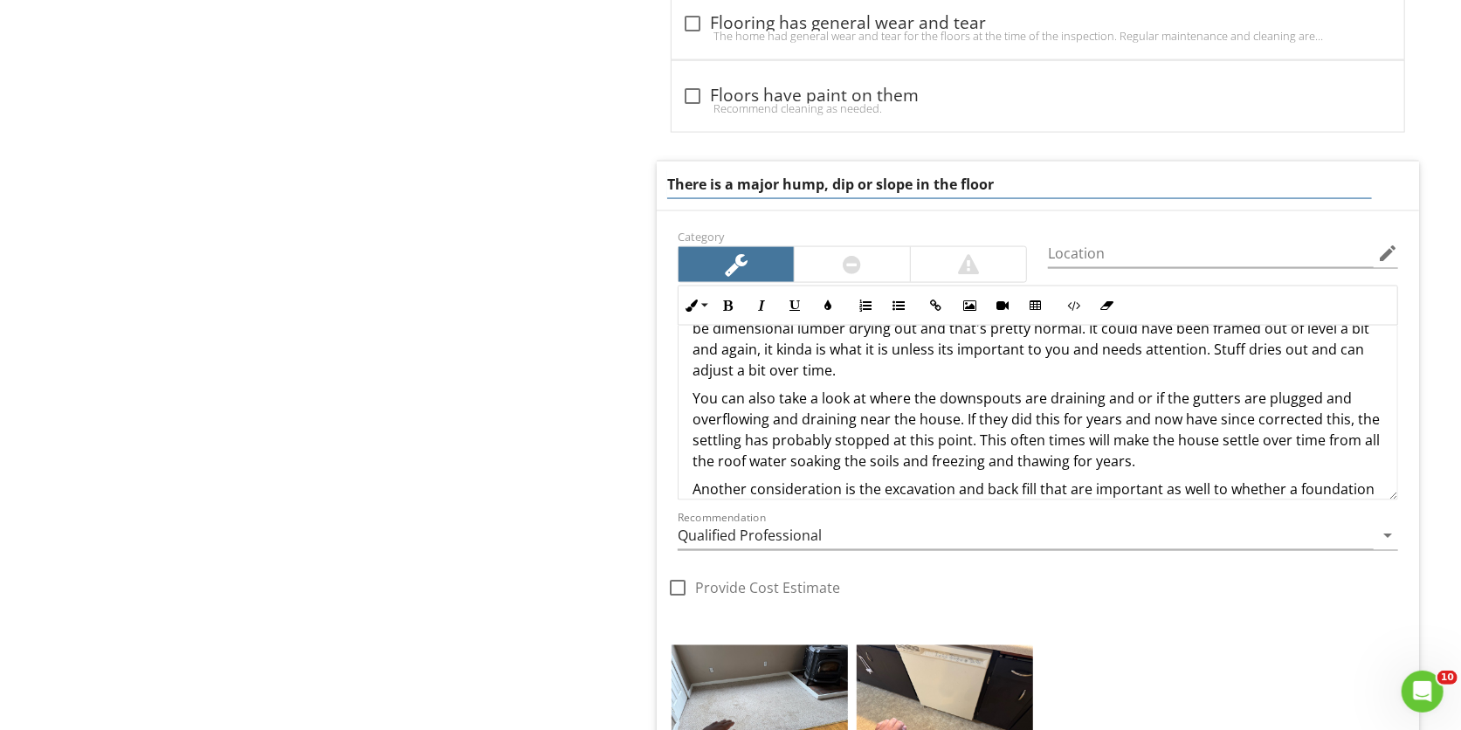
click at [823, 186] on input "There is a major hump, dip or slope in the floor" at bounding box center [1019, 184] width 705 height 29
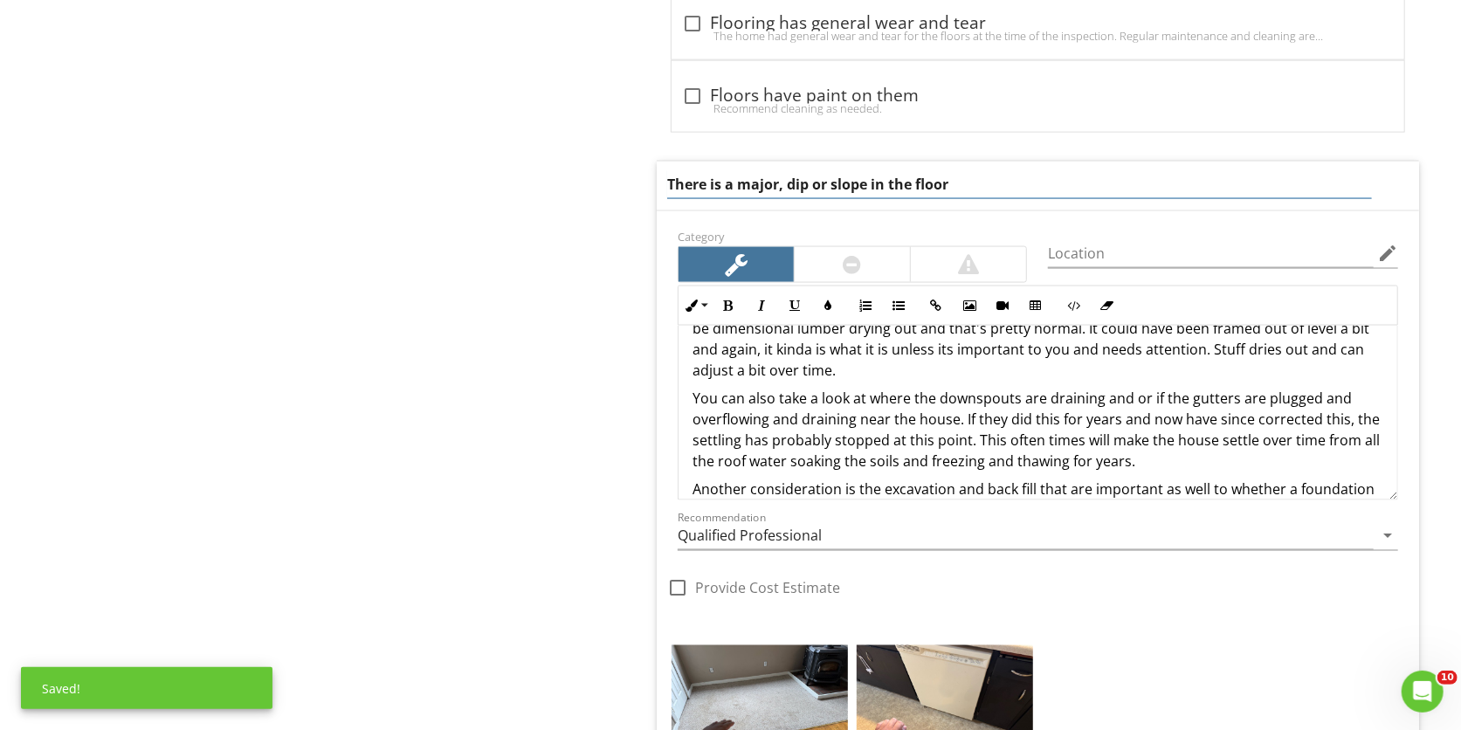
type input "There is a major dip or slope in the floor"
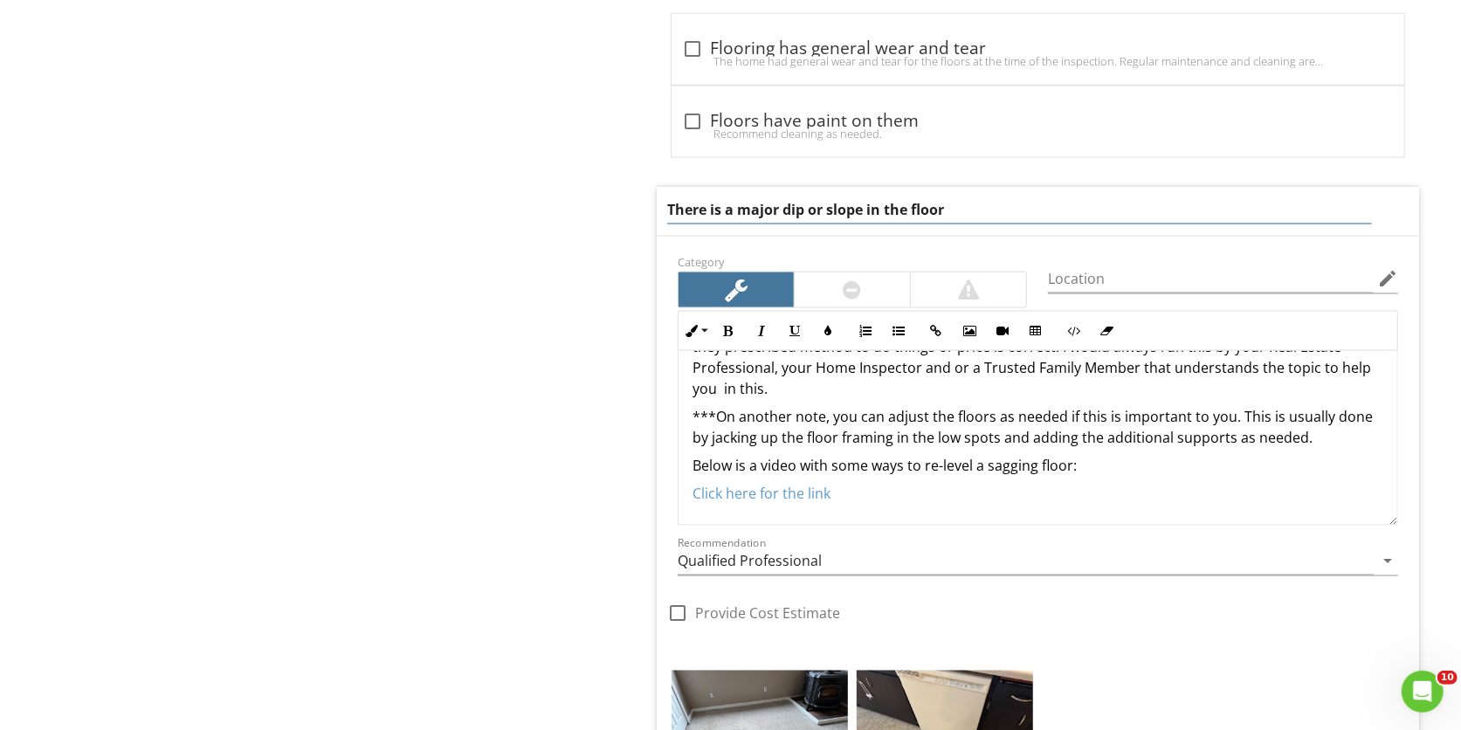
scroll to position [1642, 0]
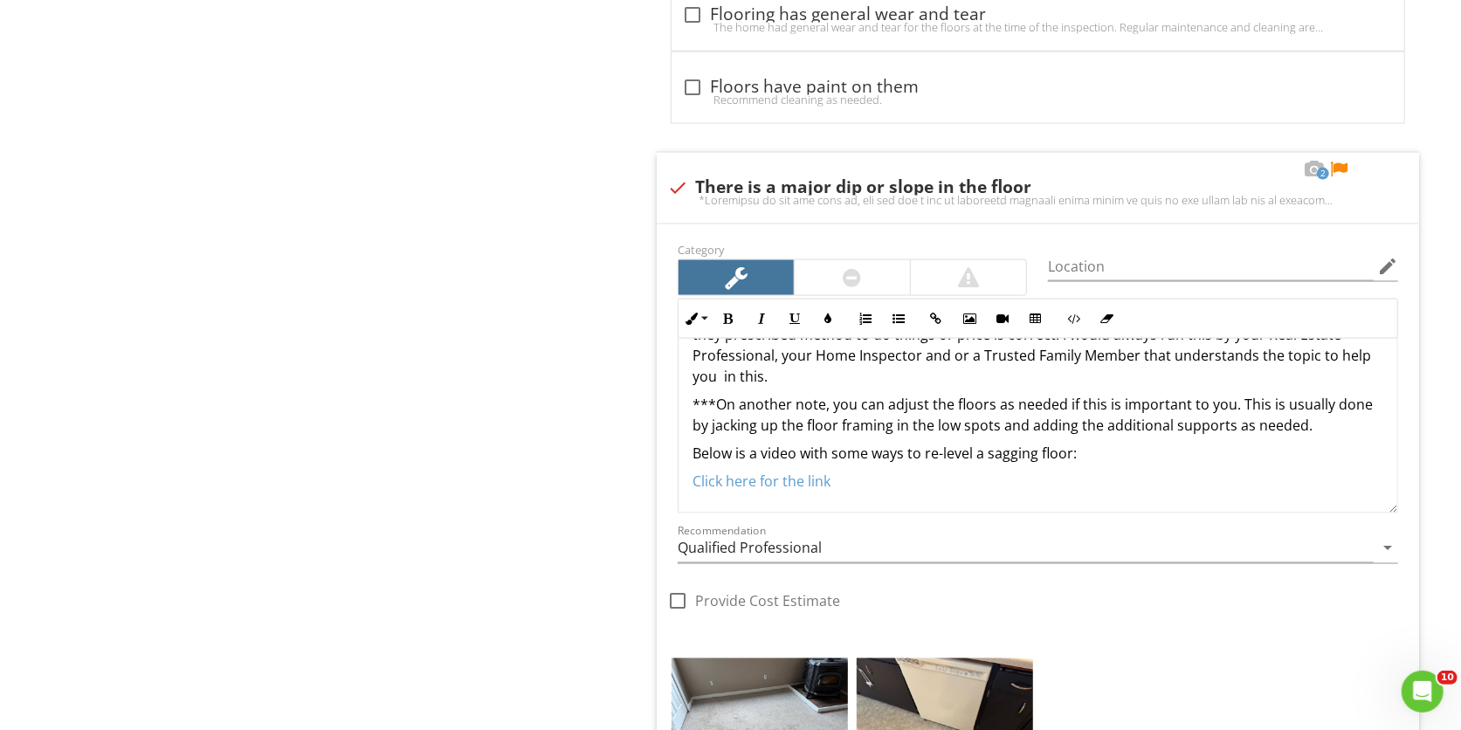
click at [1376, 138] on span "1 check Keep an eye on flooring transitions I recommend keeping an eye on these…" at bounding box center [1041, 239] width 783 height 2089
click at [1335, 178] on div at bounding box center [1338, 169] width 21 height 17
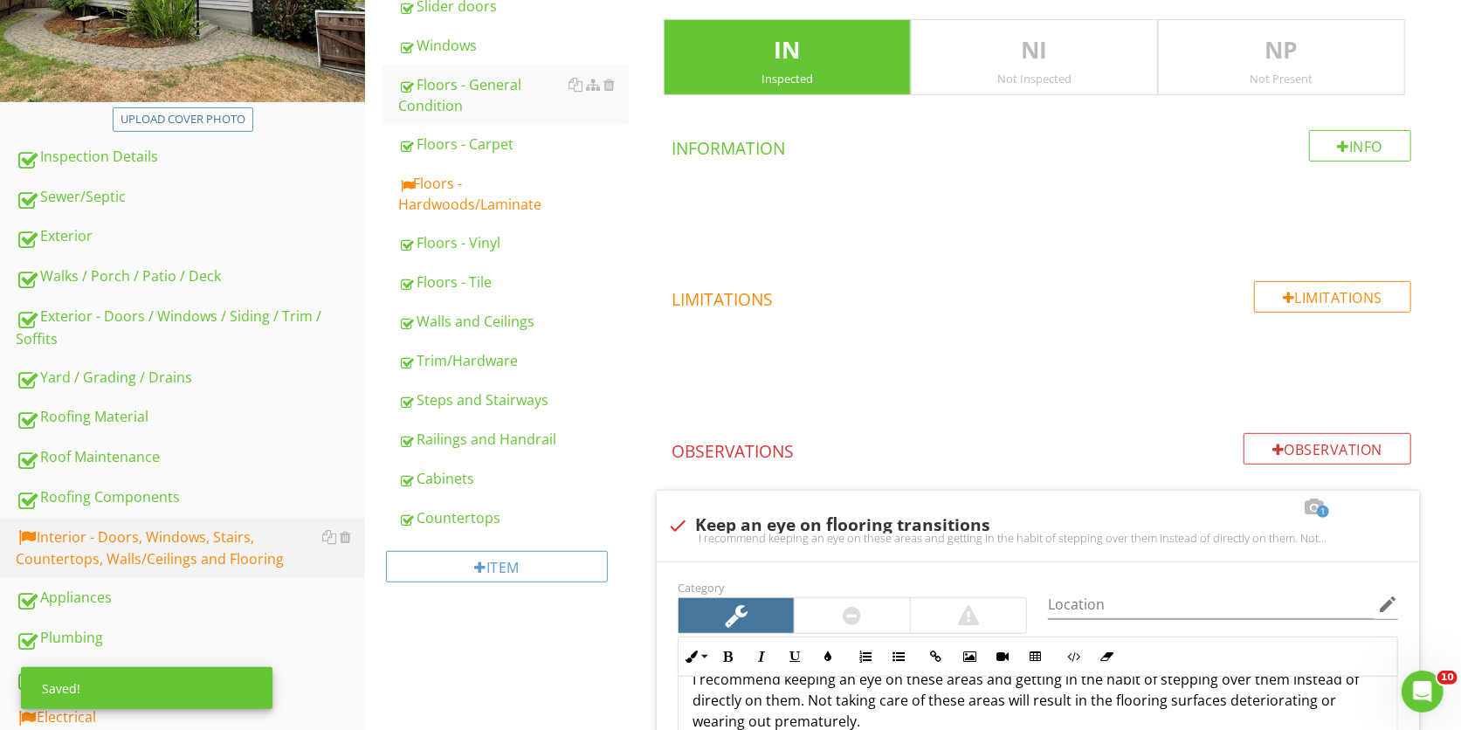
scroll to position [327, 0]
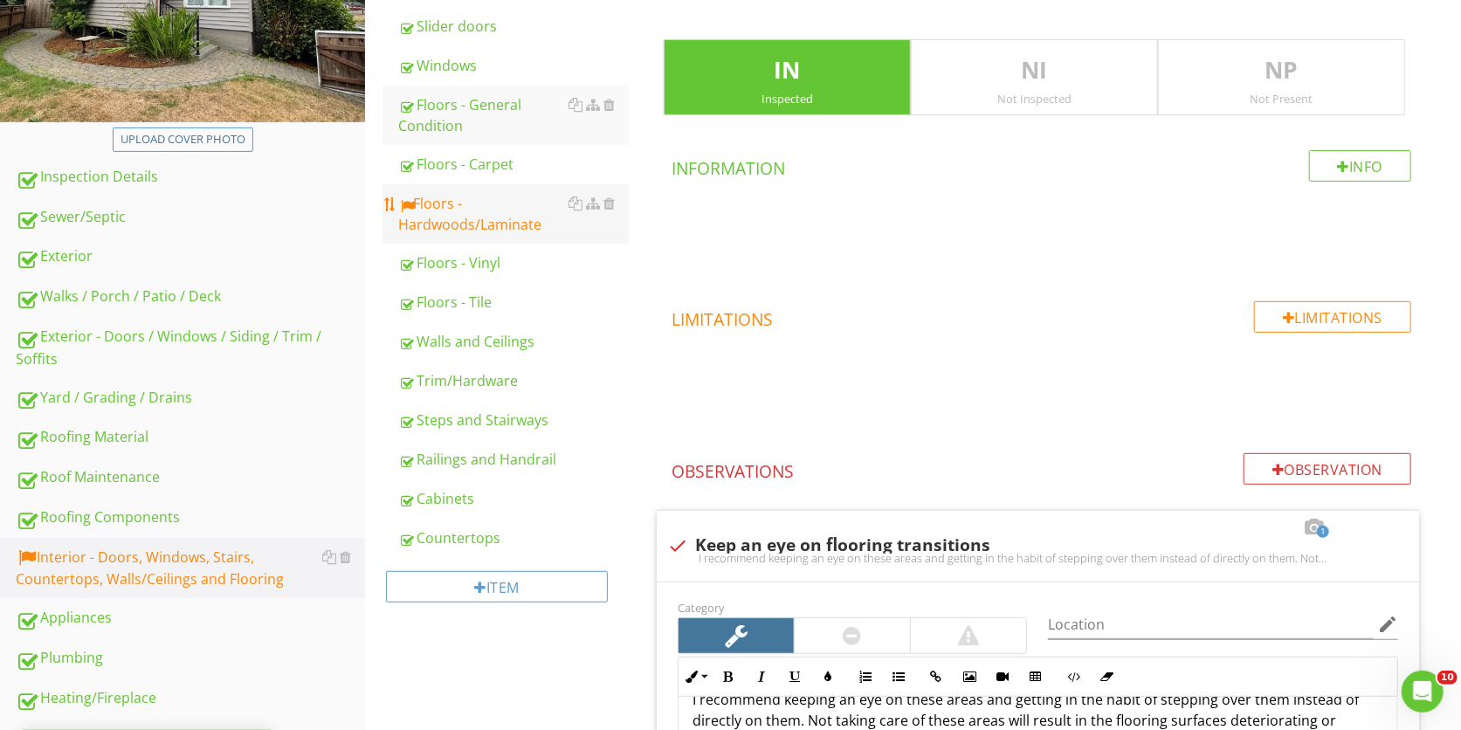
click at [483, 186] on link "Floors - Hardwoods/Laminate" at bounding box center [513, 213] width 231 height 59
type textarea "<p>*Depending on who you talk to, you can get a lot of different opinions about…"
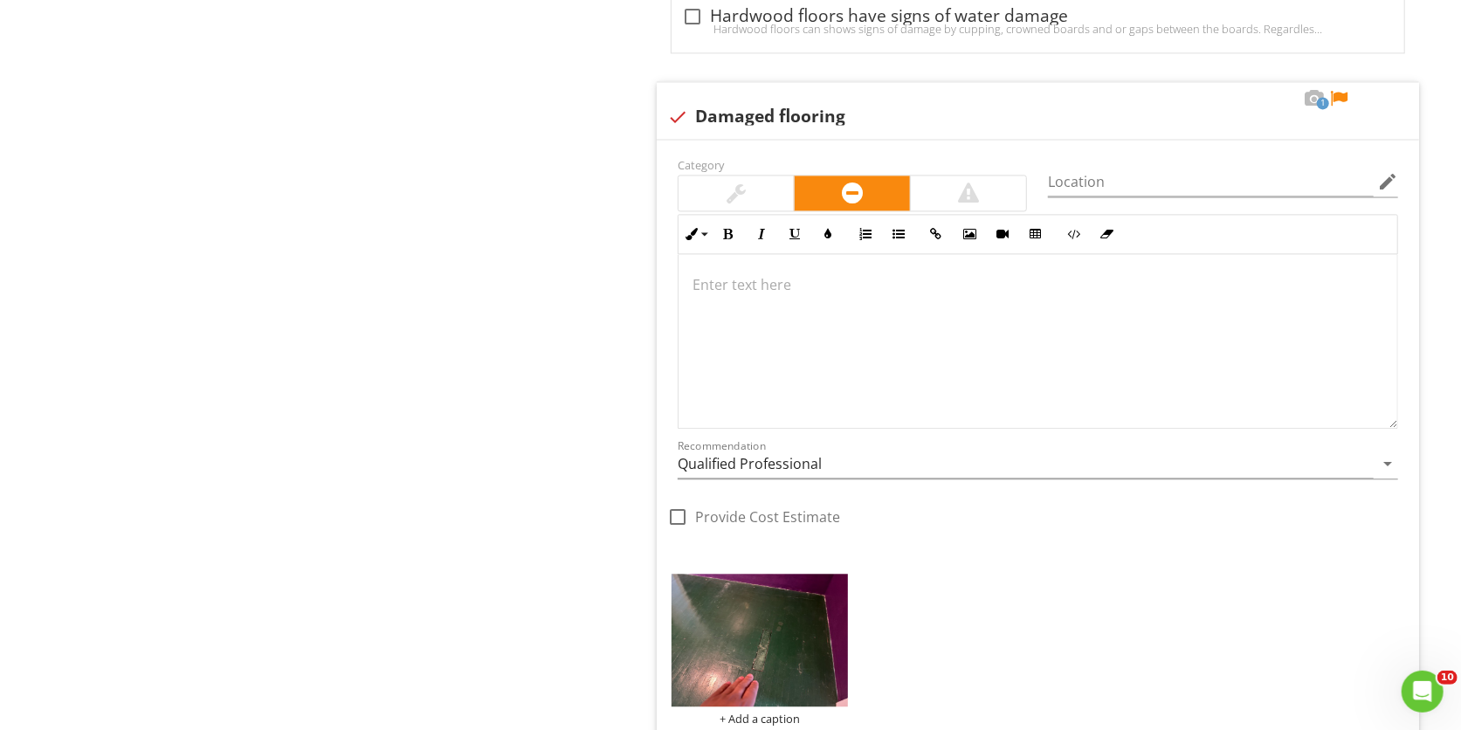
scroll to position [2480, 0]
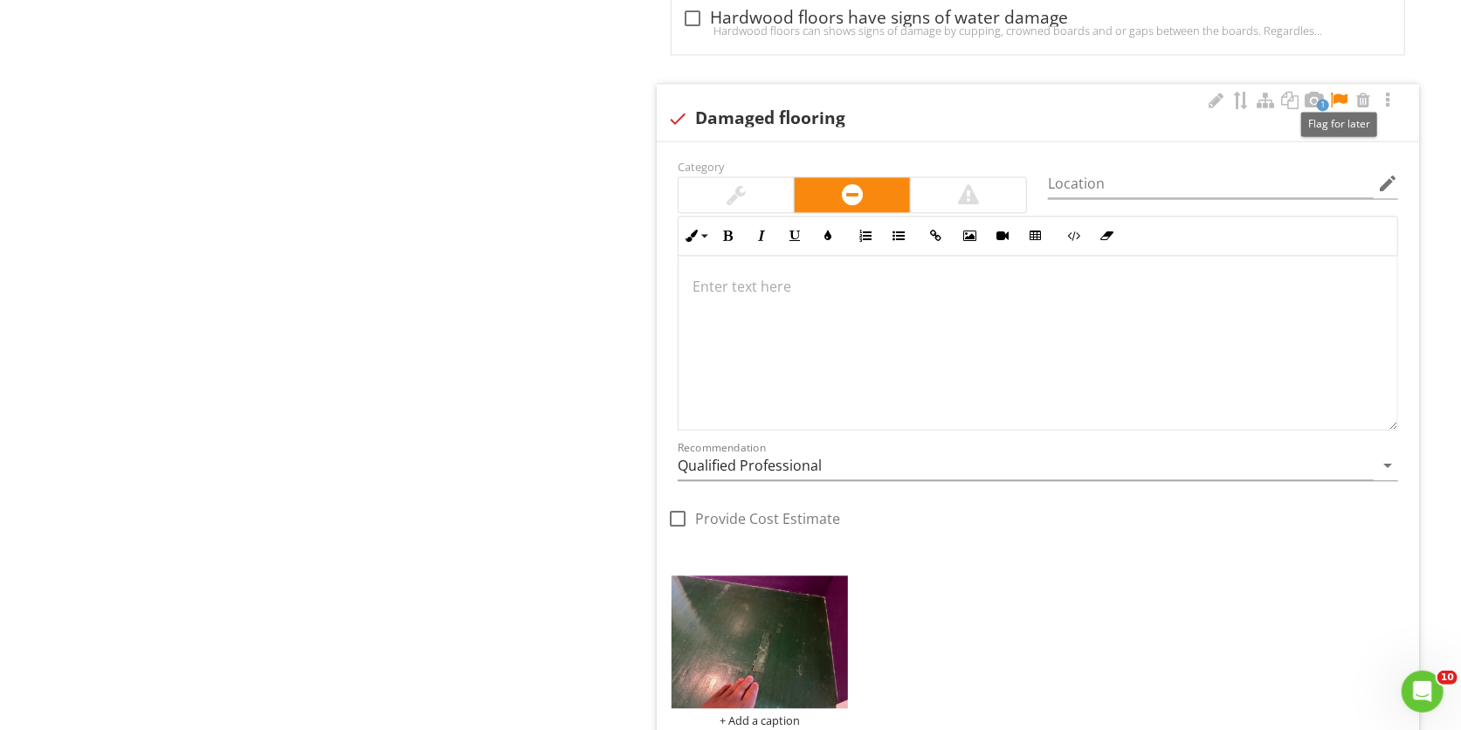
click at [1342, 103] on div at bounding box center [1338, 100] width 21 height 17
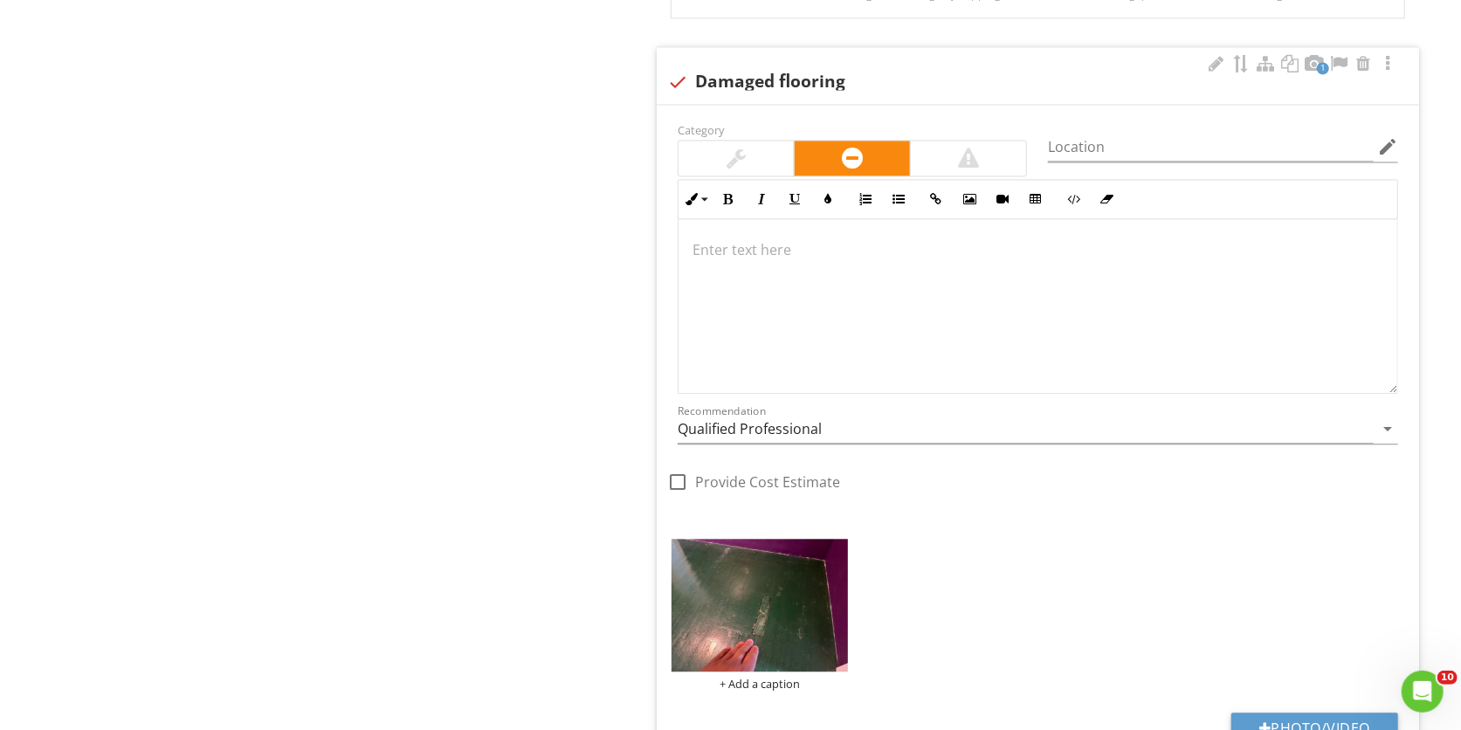
scroll to position [2516, 0]
click at [748, 169] on div at bounding box center [736, 158] width 115 height 35
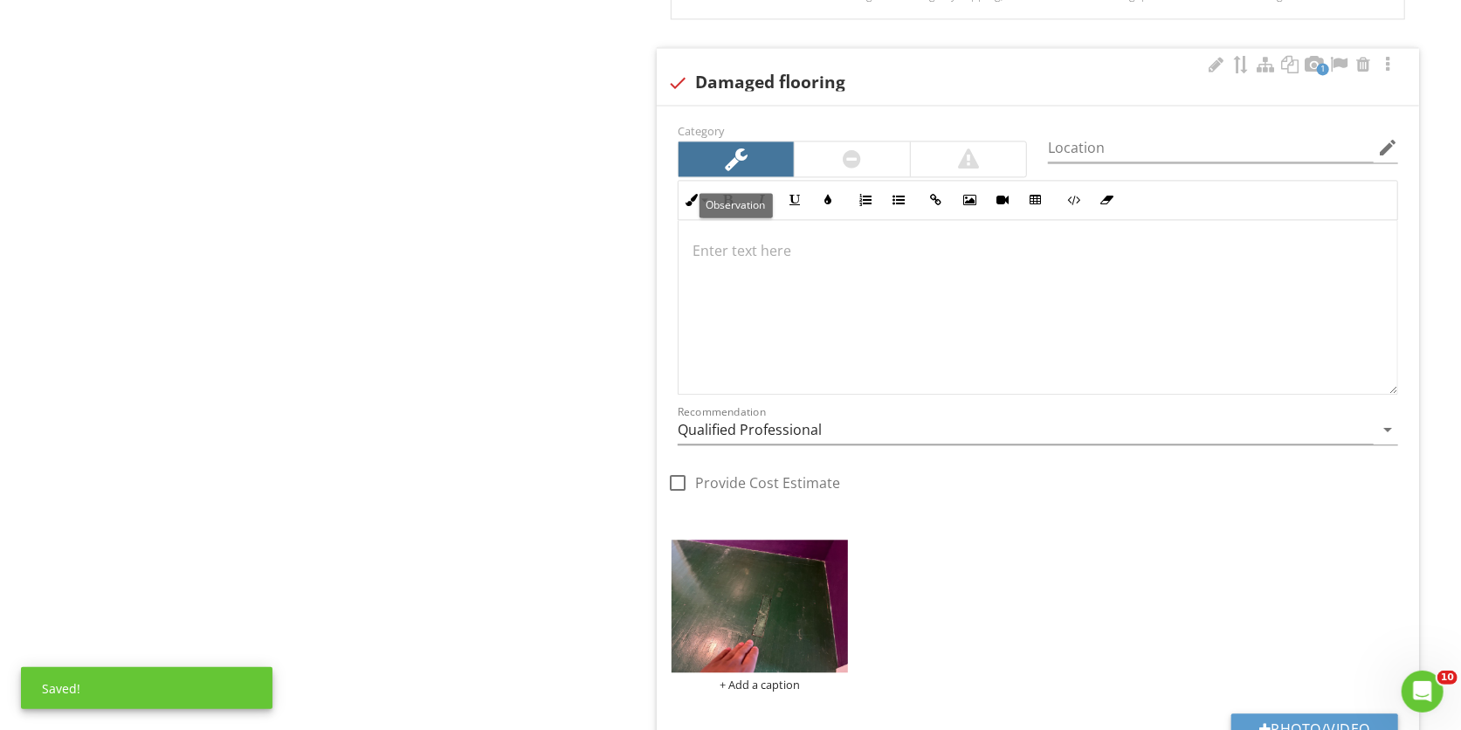
click at [776, 257] on p at bounding box center [1038, 250] width 691 height 21
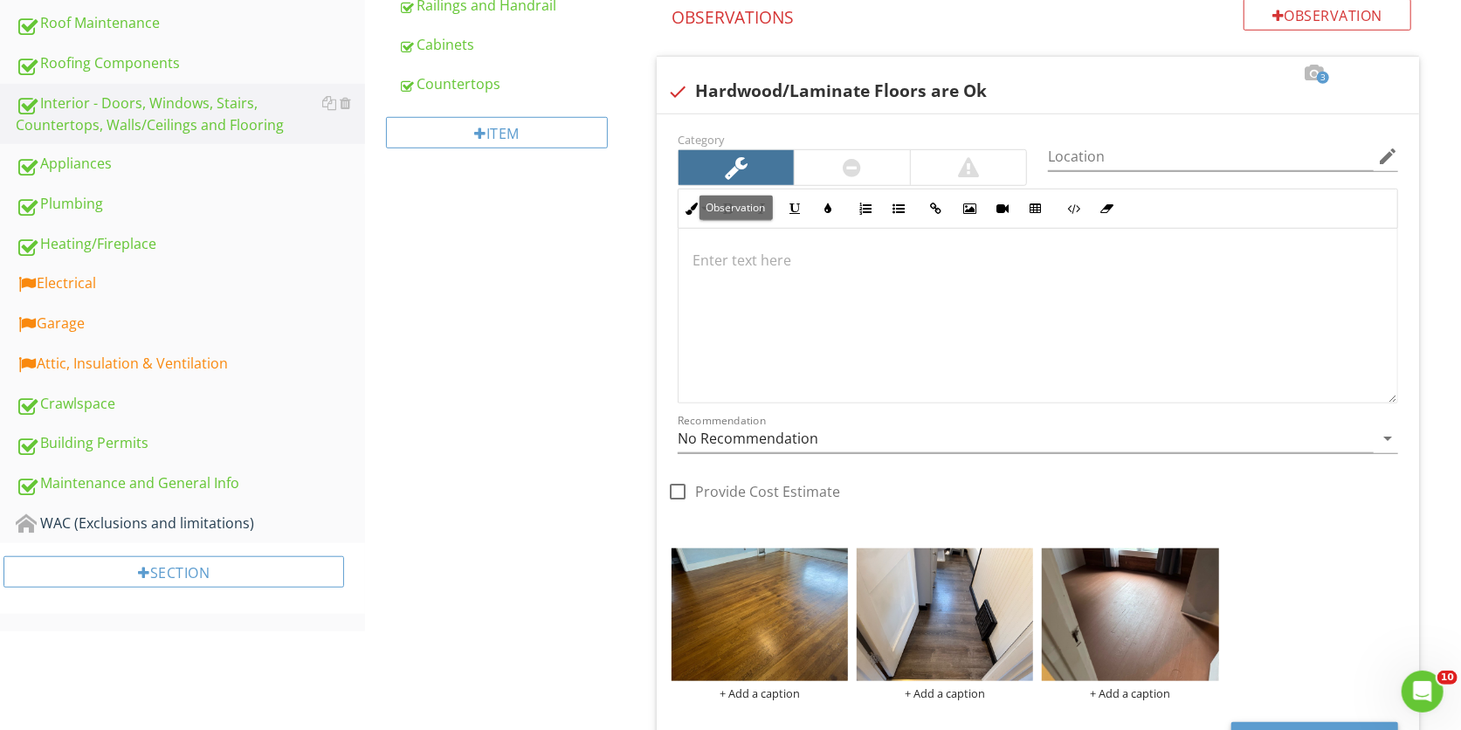
scroll to position [783, 0]
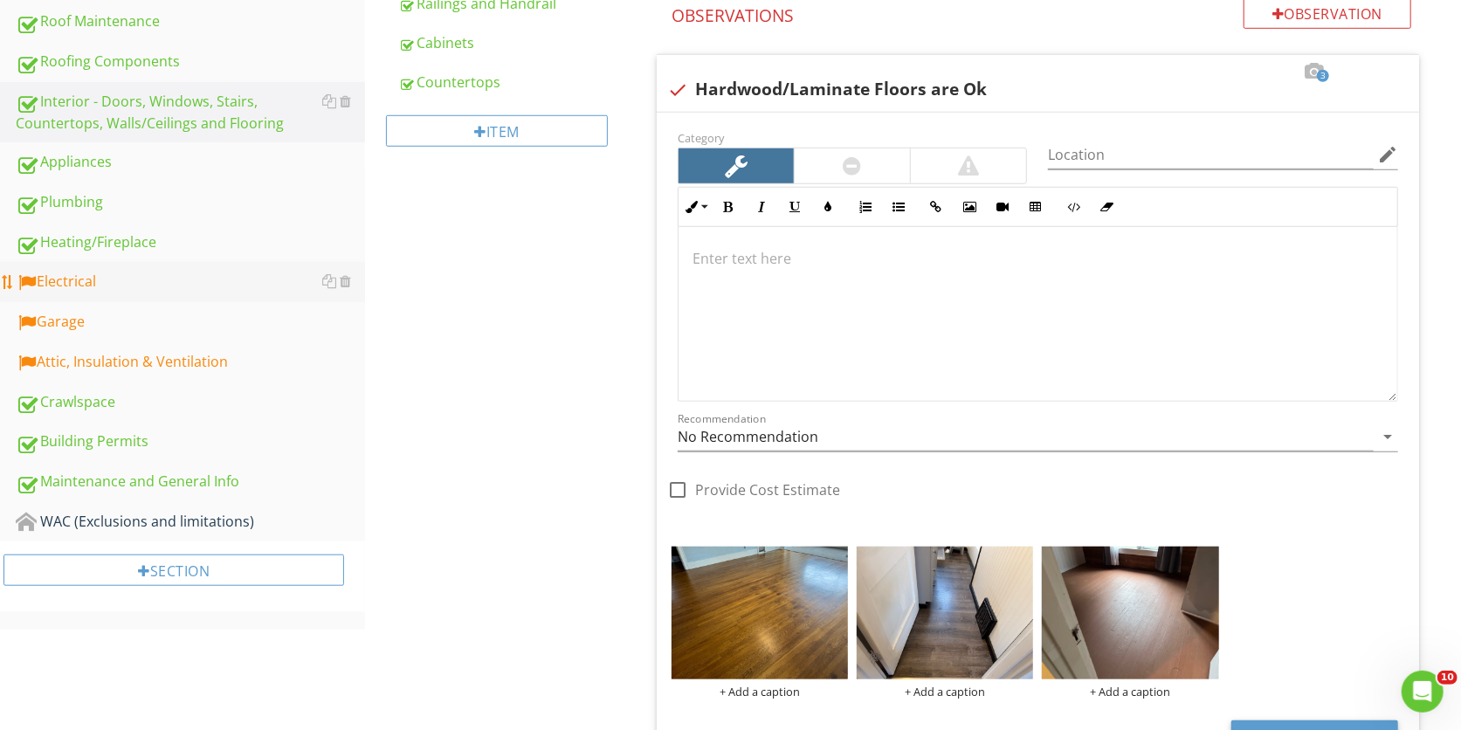
click at [136, 277] on div "Electrical" at bounding box center [190, 282] width 349 height 23
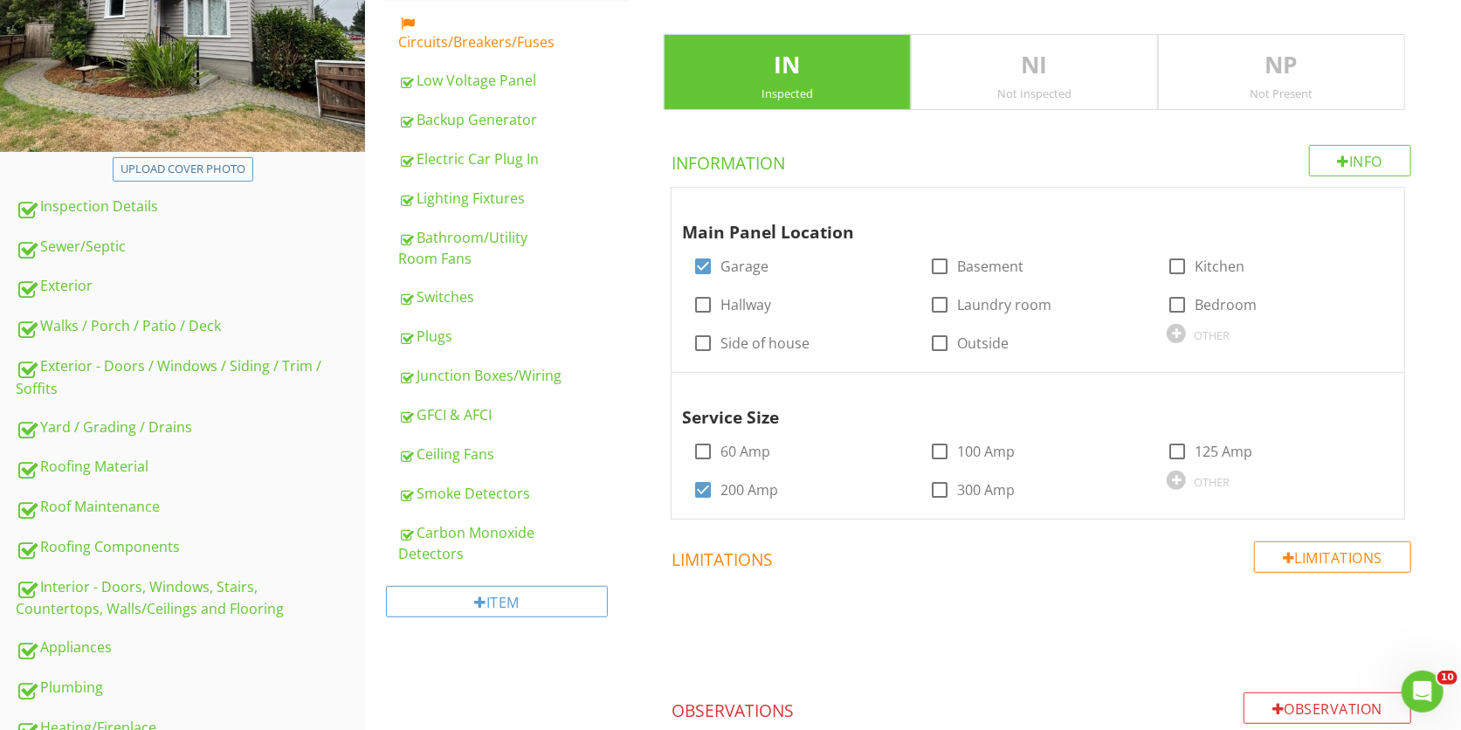
scroll to position [294, 0]
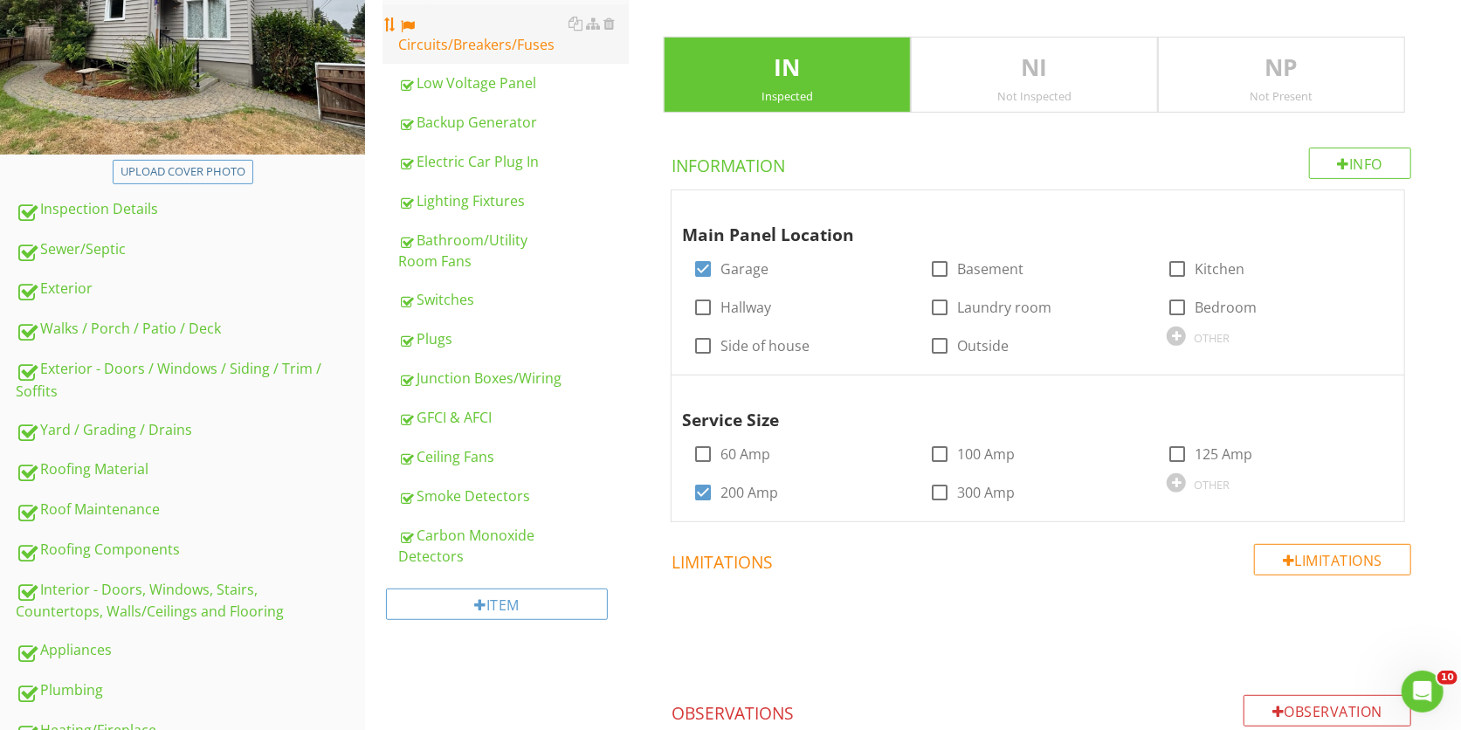
click at [472, 43] on div "Circuits/Breakers/Fuses" at bounding box center [513, 34] width 231 height 42
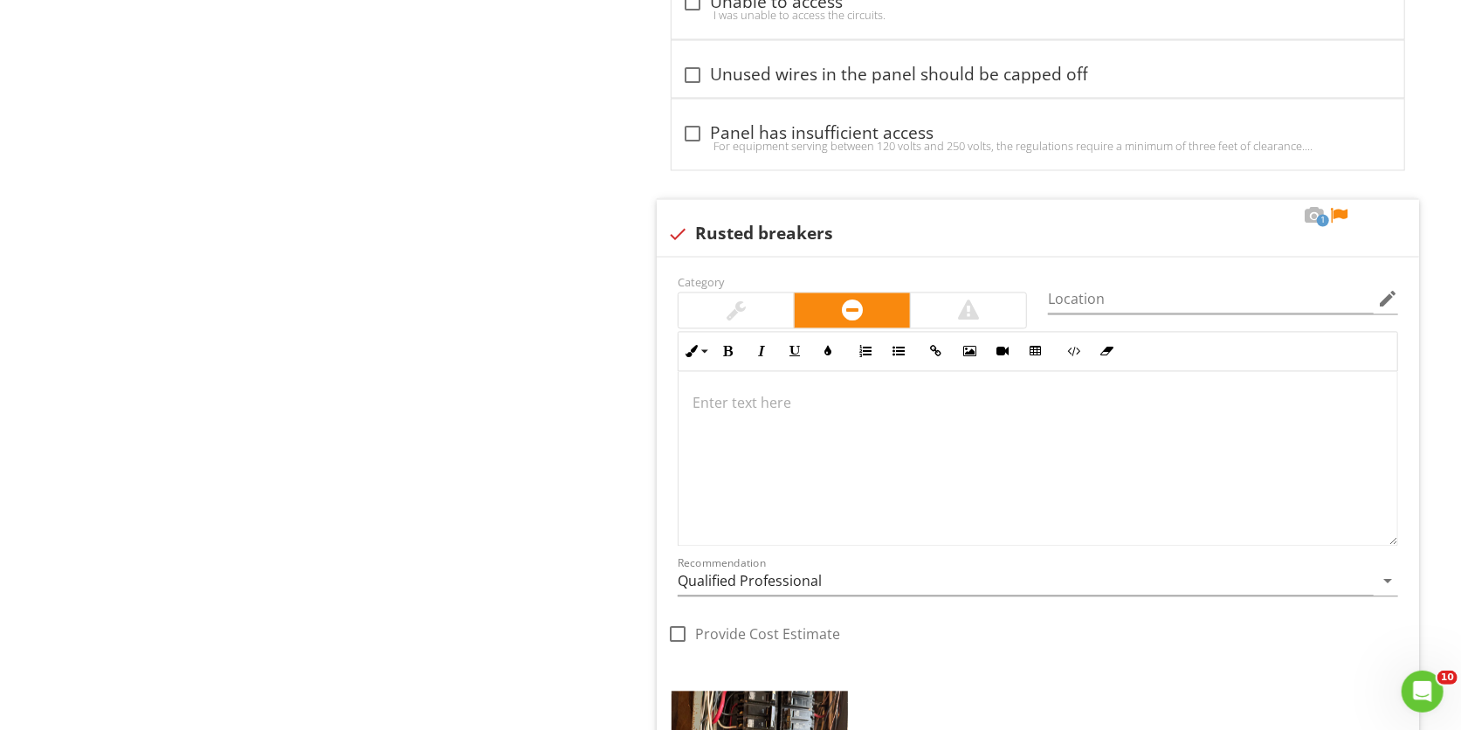
scroll to position [2183, 0]
click at [1343, 225] on div at bounding box center [1338, 218] width 21 height 17
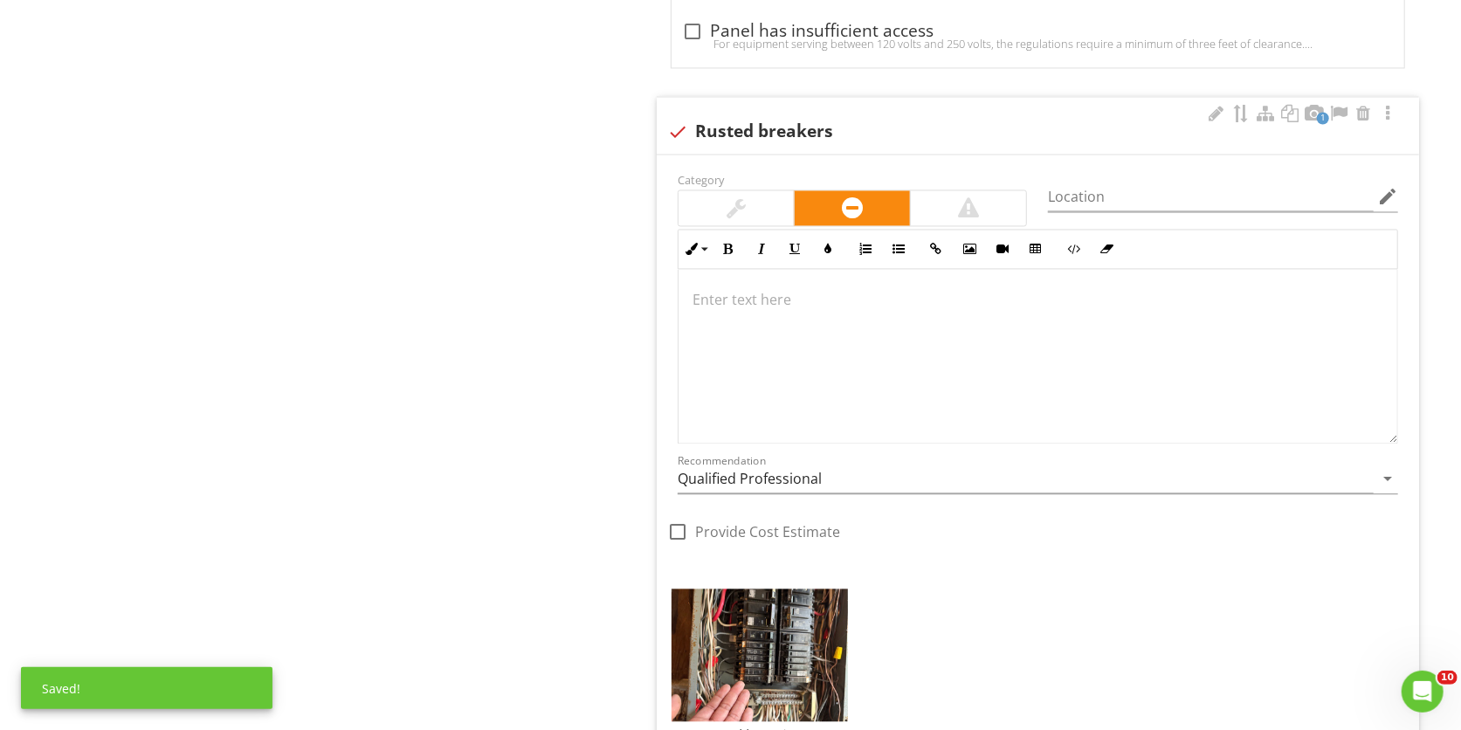
scroll to position [2480, 0]
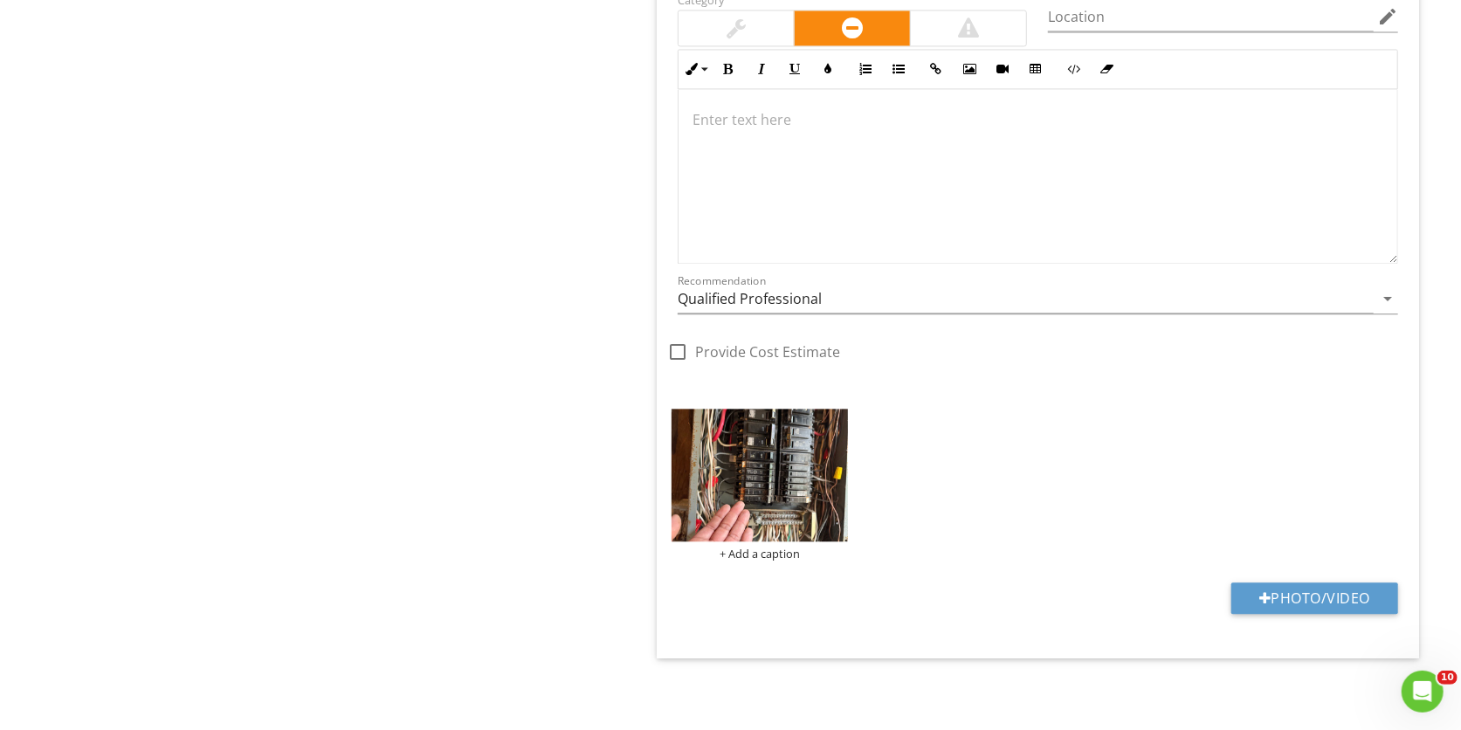
drag, startPoint x: 838, startPoint y: 120, endPoint x: 651, endPoint y: 23, distance: 211.3
drag, startPoint x: 651, startPoint y: 23, endPoint x: 1207, endPoint y: 187, distance: 580.1
click at [1207, 187] on div at bounding box center [1038, 175] width 719 height 175
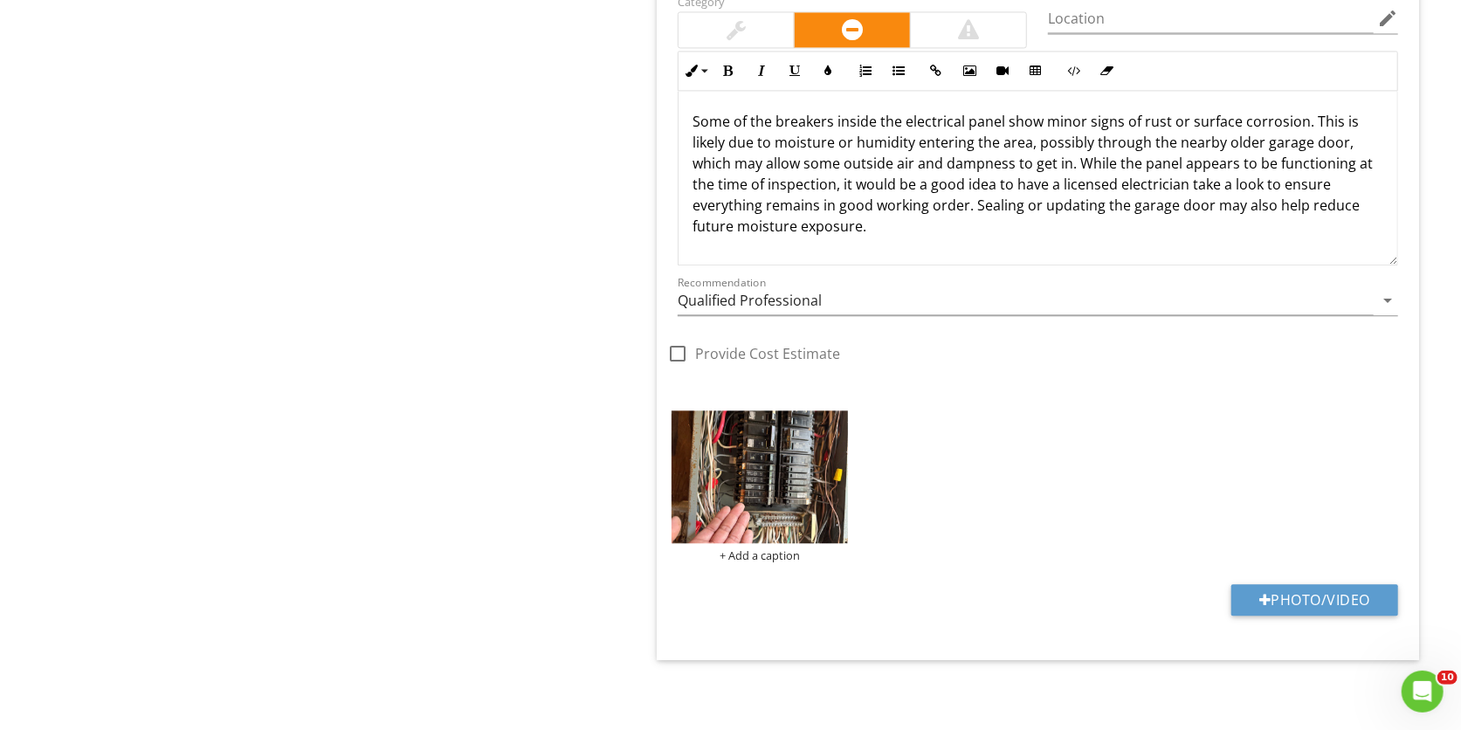
scroll to position [2494, 0]
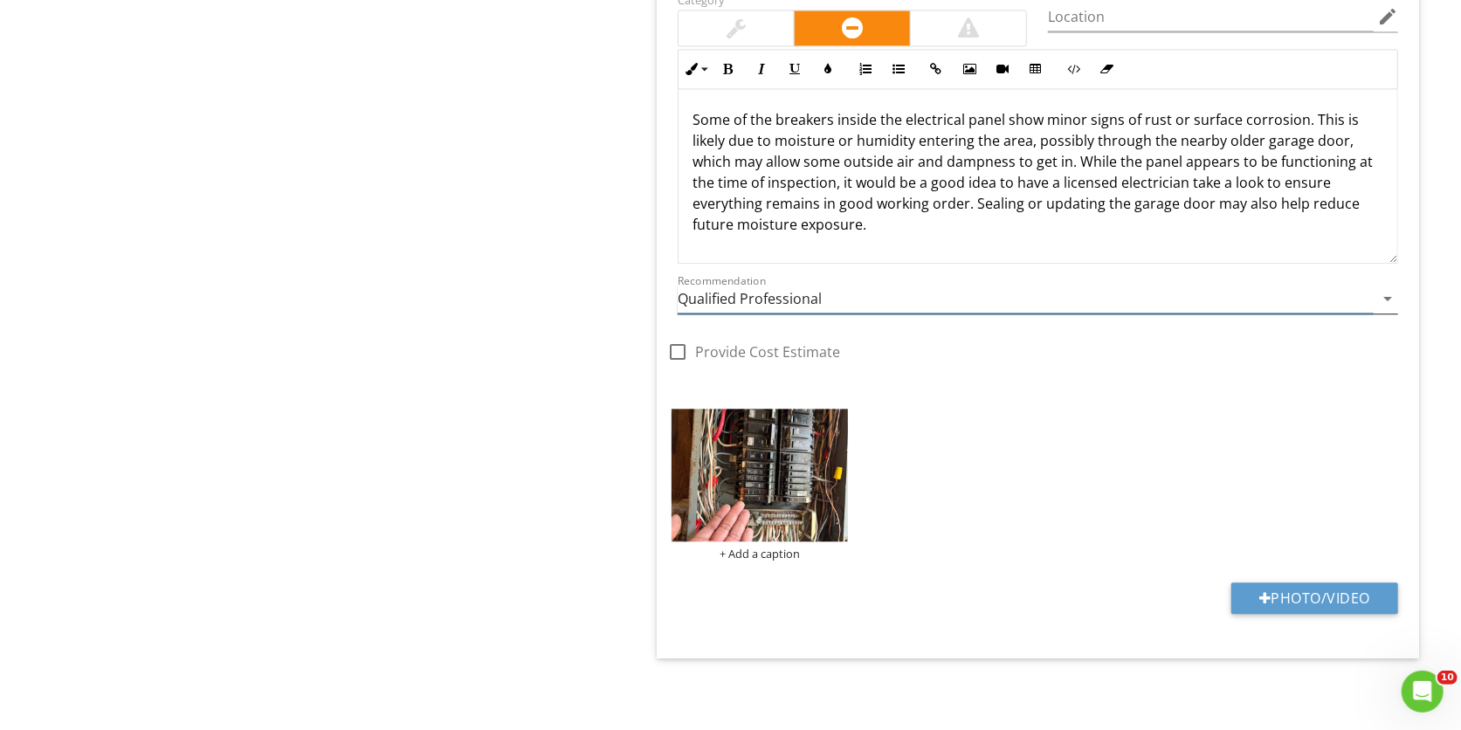
click at [891, 313] on div "Recommendation Qualified Professional arrow_drop_down" at bounding box center [1038, 299] width 721 height 29
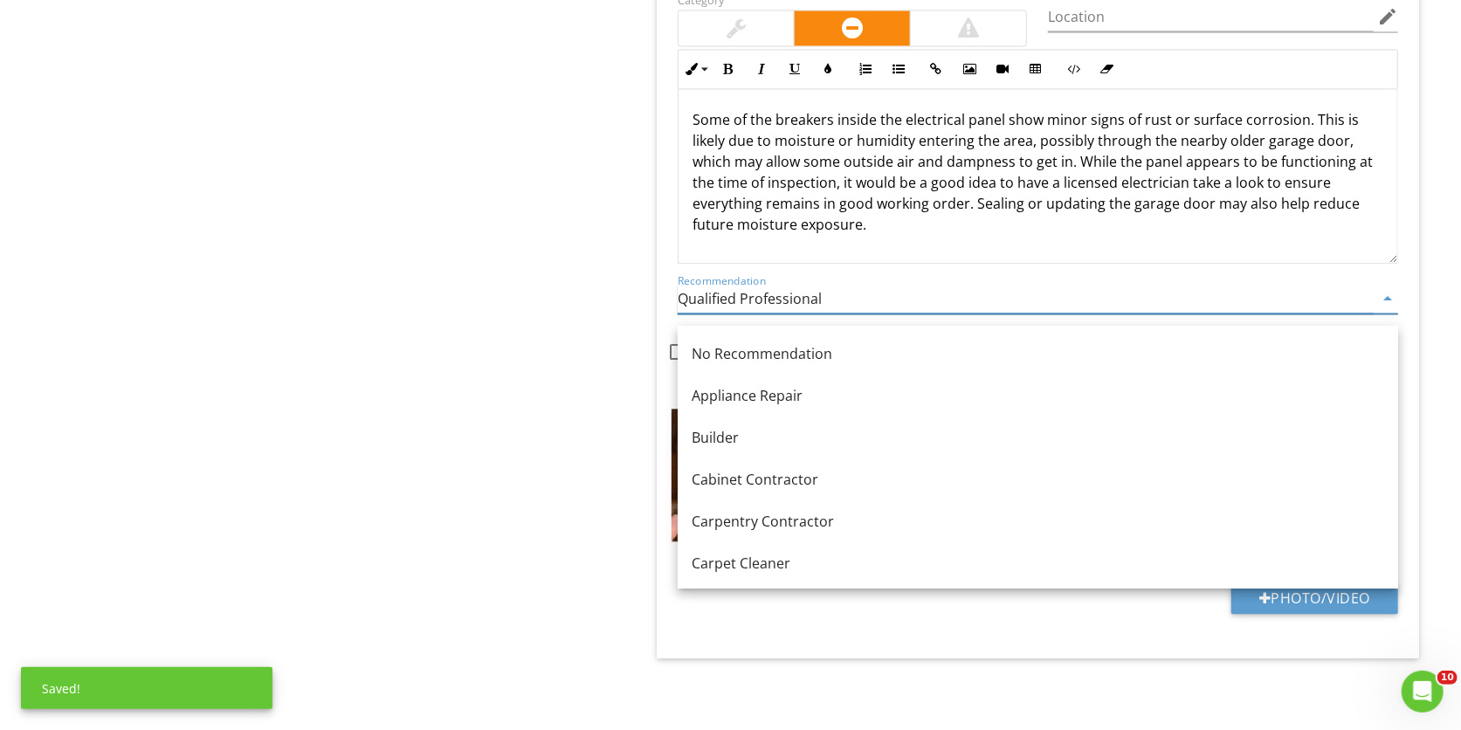
click at [901, 304] on input "Qualified Professional" at bounding box center [1026, 299] width 696 height 29
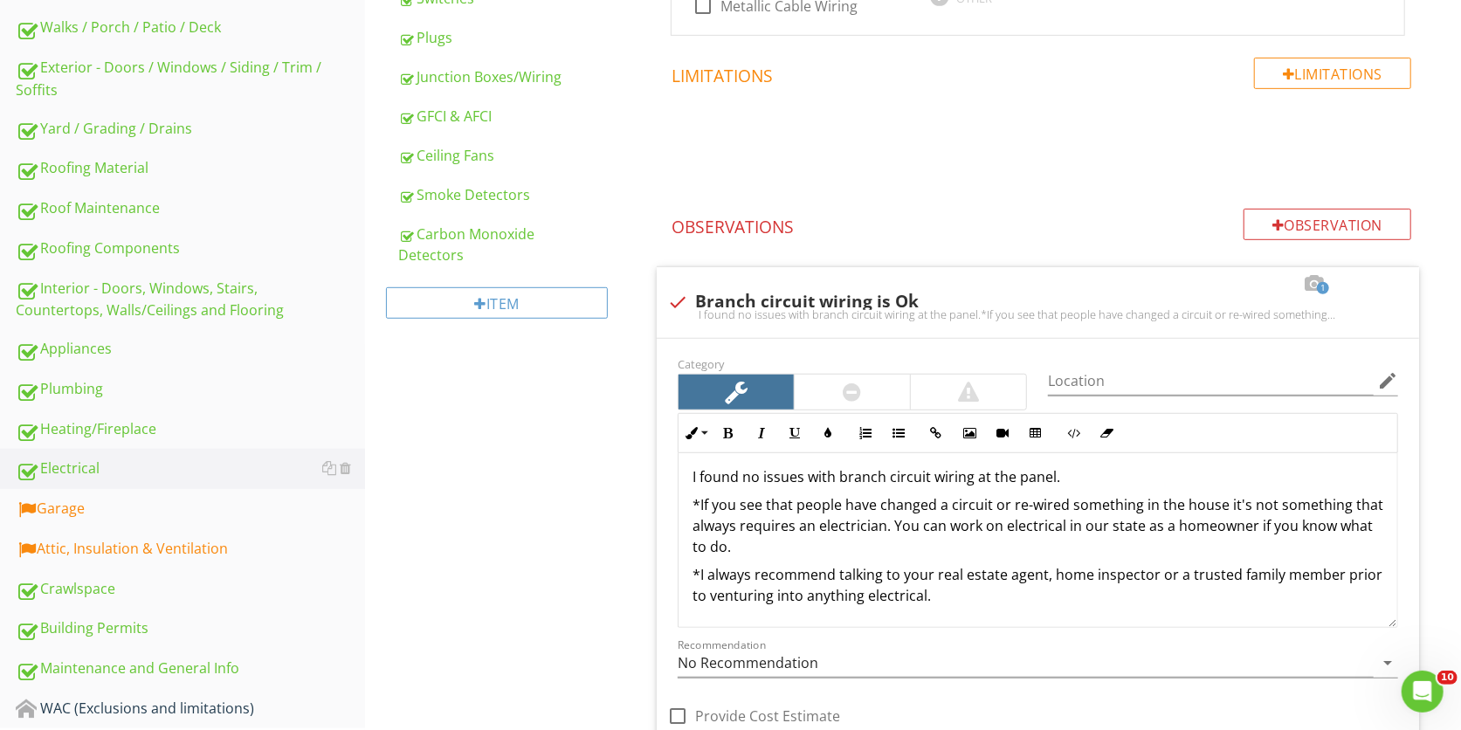
scroll to position [589, 0]
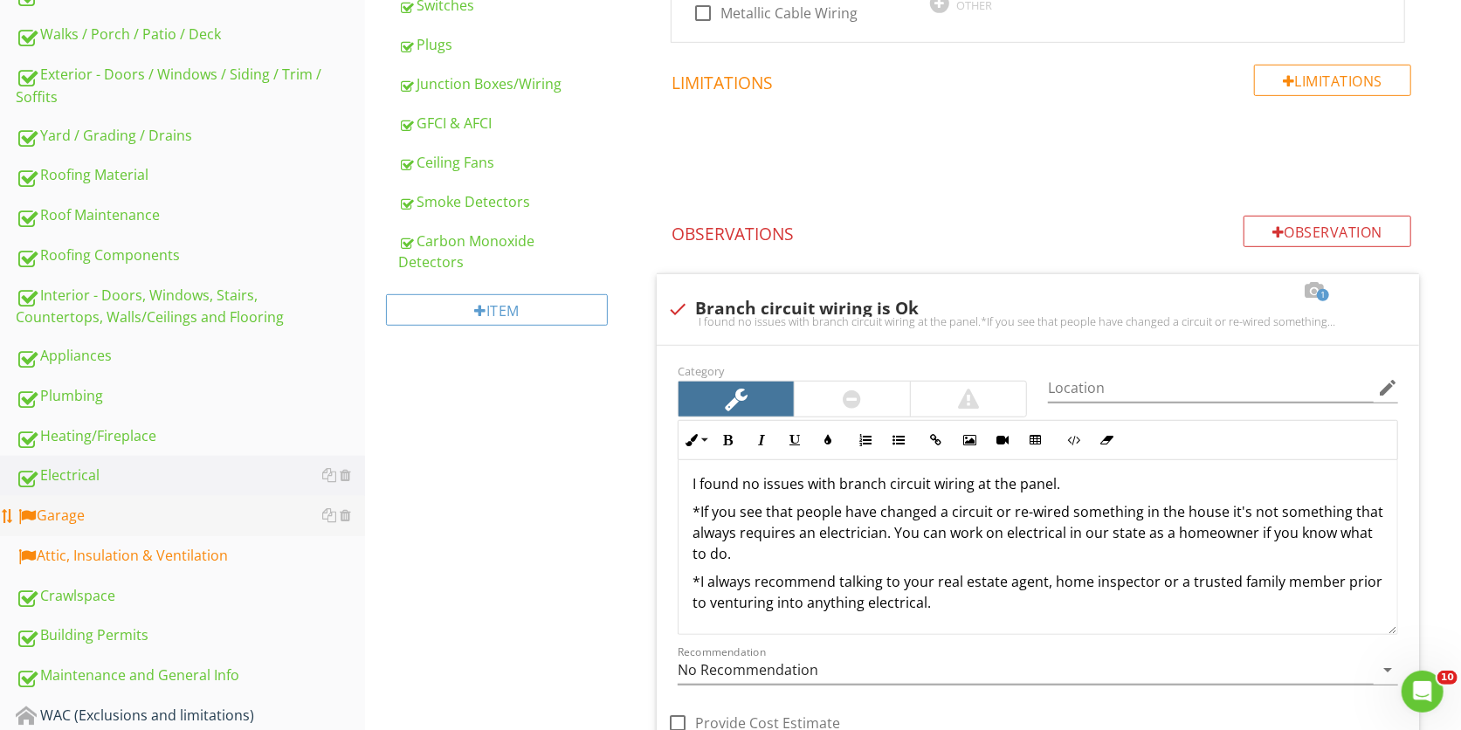
click at [162, 519] on link "Garage" at bounding box center [190, 516] width 349 height 40
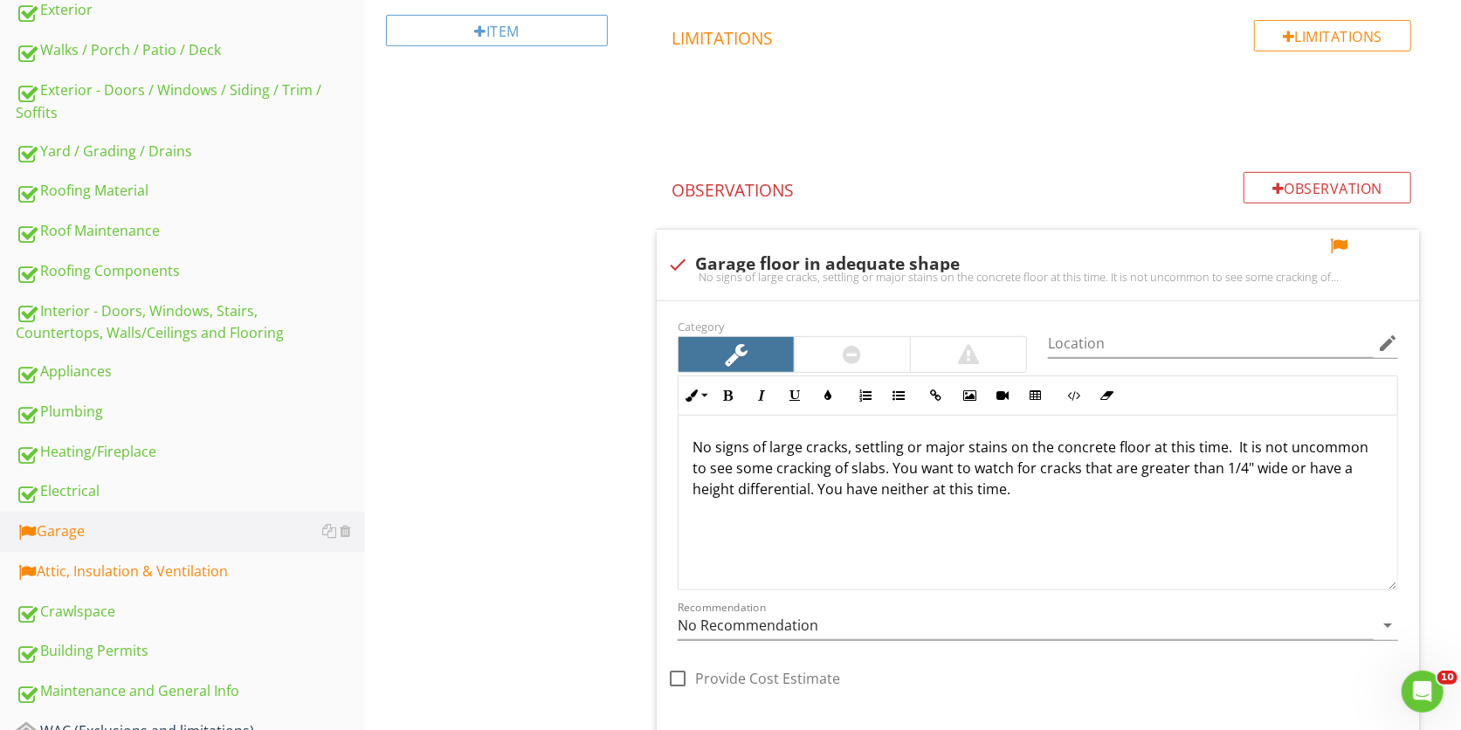
scroll to position [574, 0]
click at [1338, 243] on div at bounding box center [1338, 245] width 21 height 17
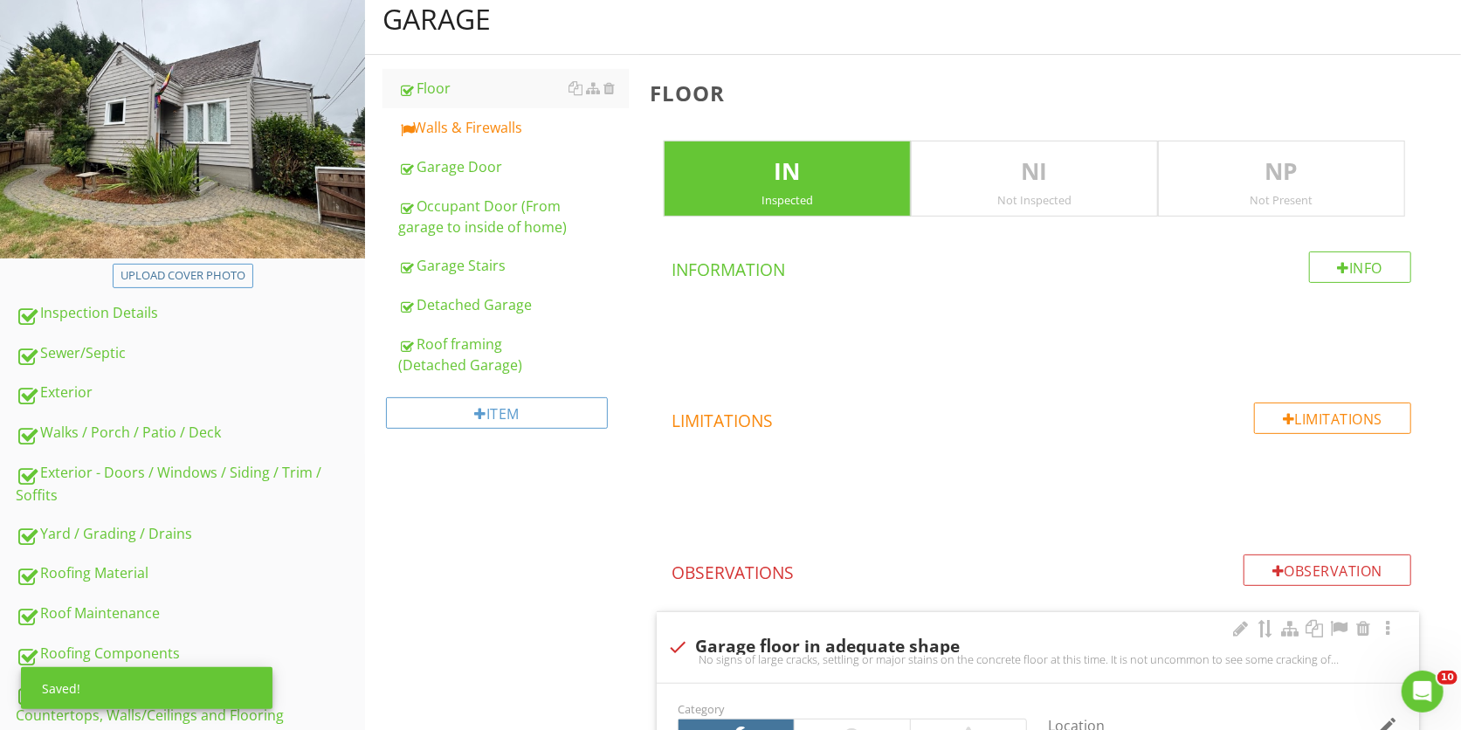
scroll to position [201, 0]
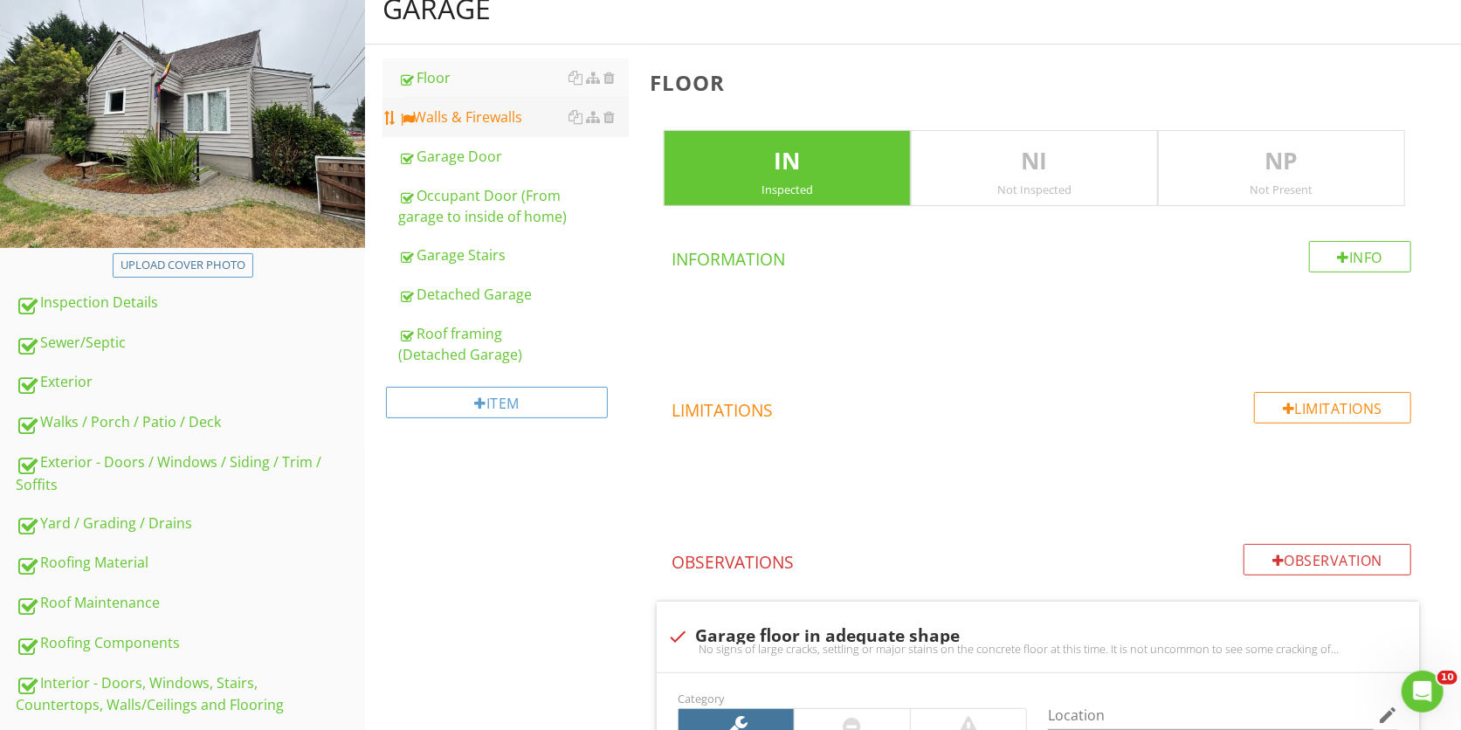
click at [504, 105] on link "Walls & Firewalls" at bounding box center [513, 117] width 231 height 38
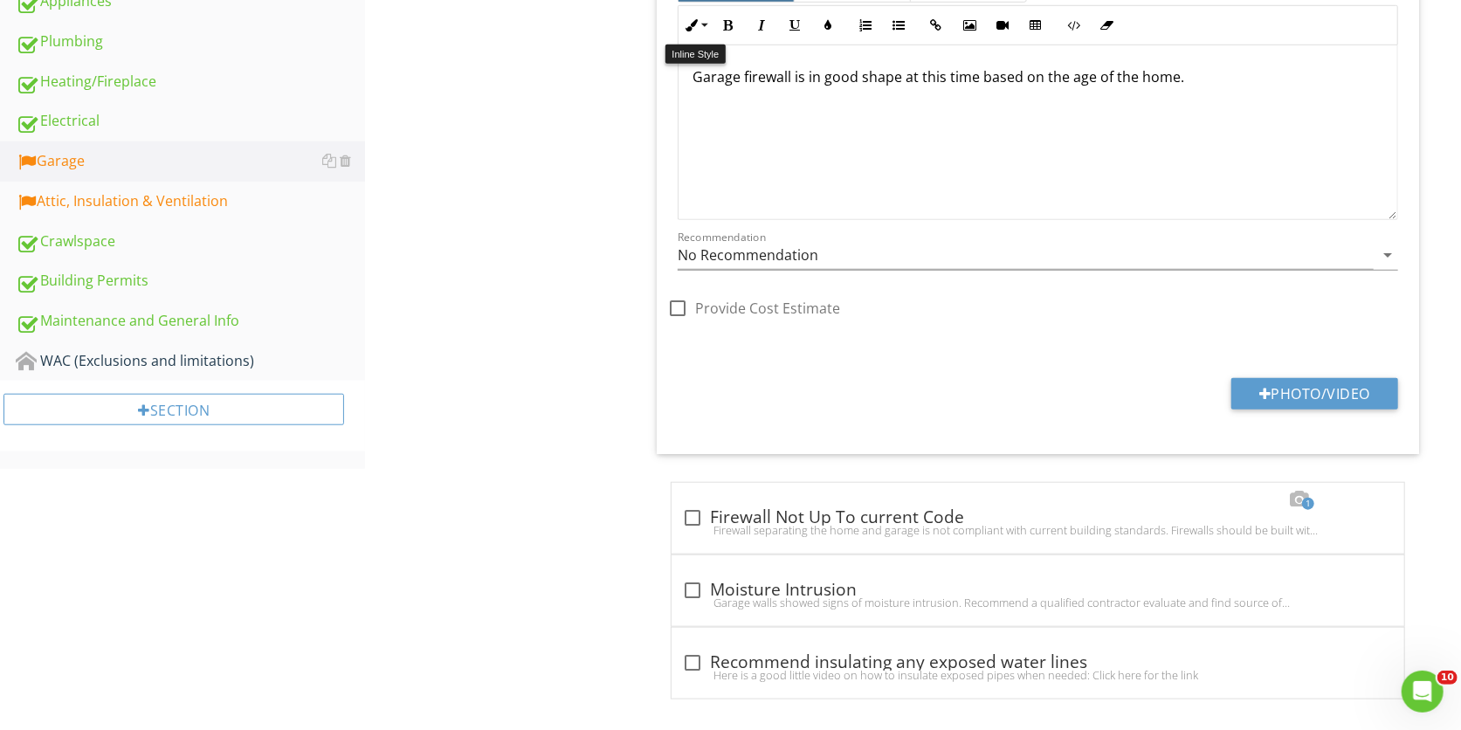
scroll to position [770, 0]
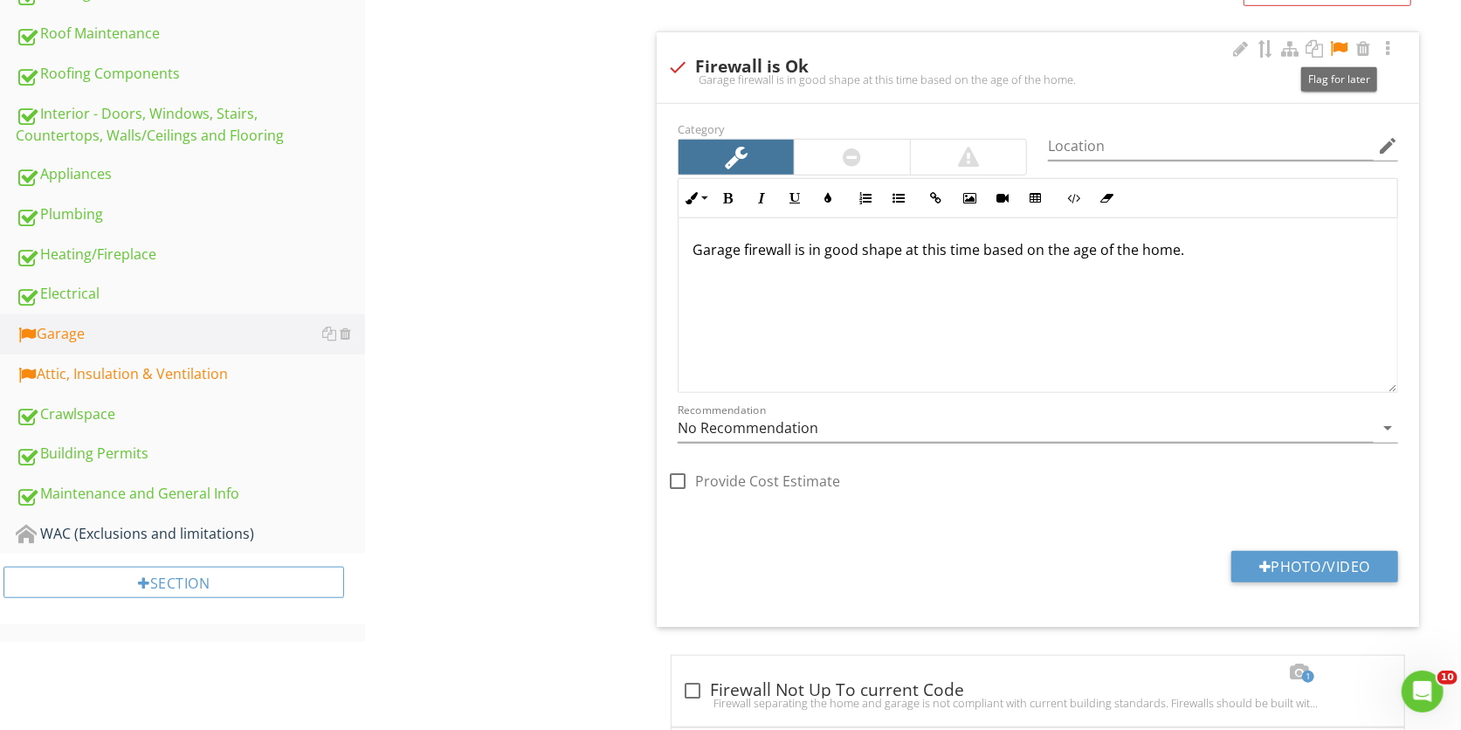
click at [1343, 46] on div at bounding box center [1338, 48] width 21 height 17
click at [685, 65] on div at bounding box center [678, 67] width 30 height 30
checkbox input "true"
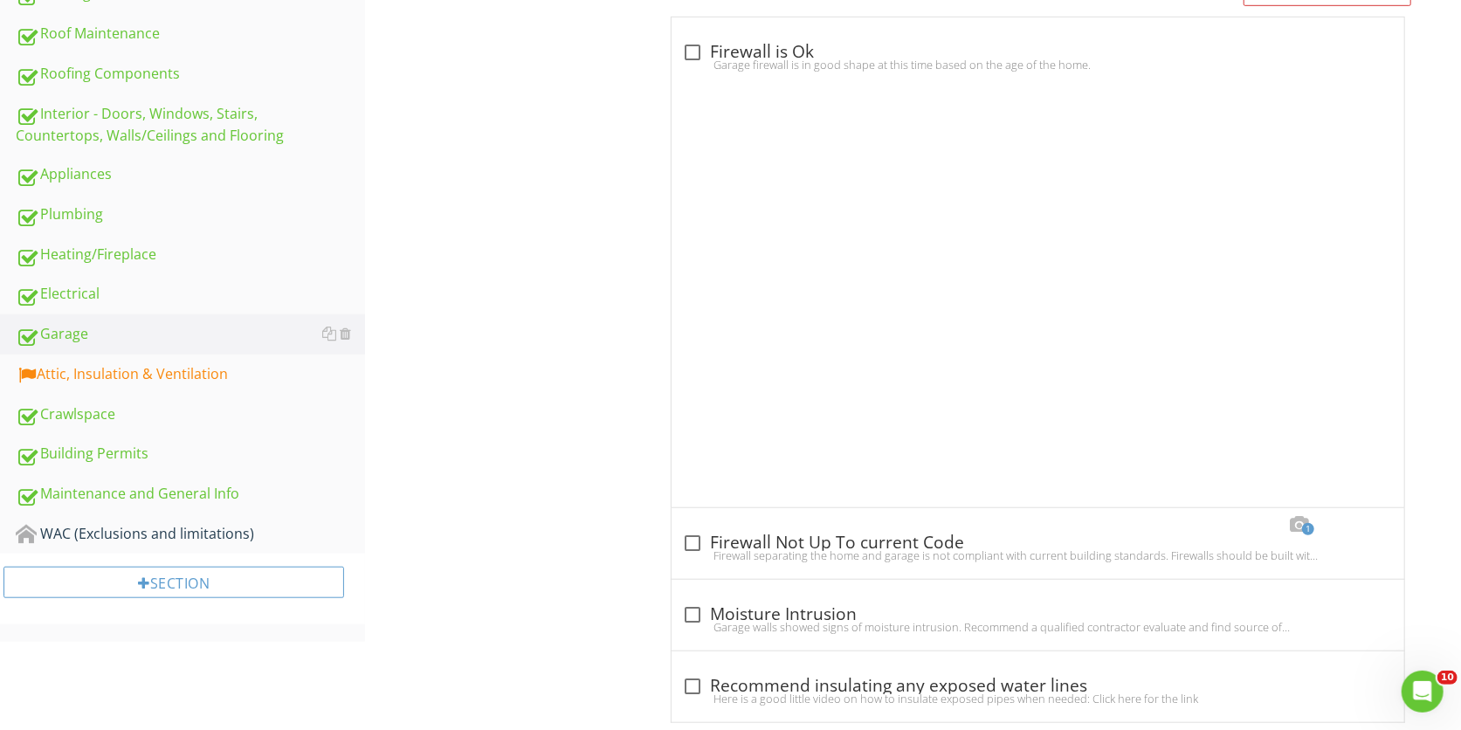
scroll to position [672, 0]
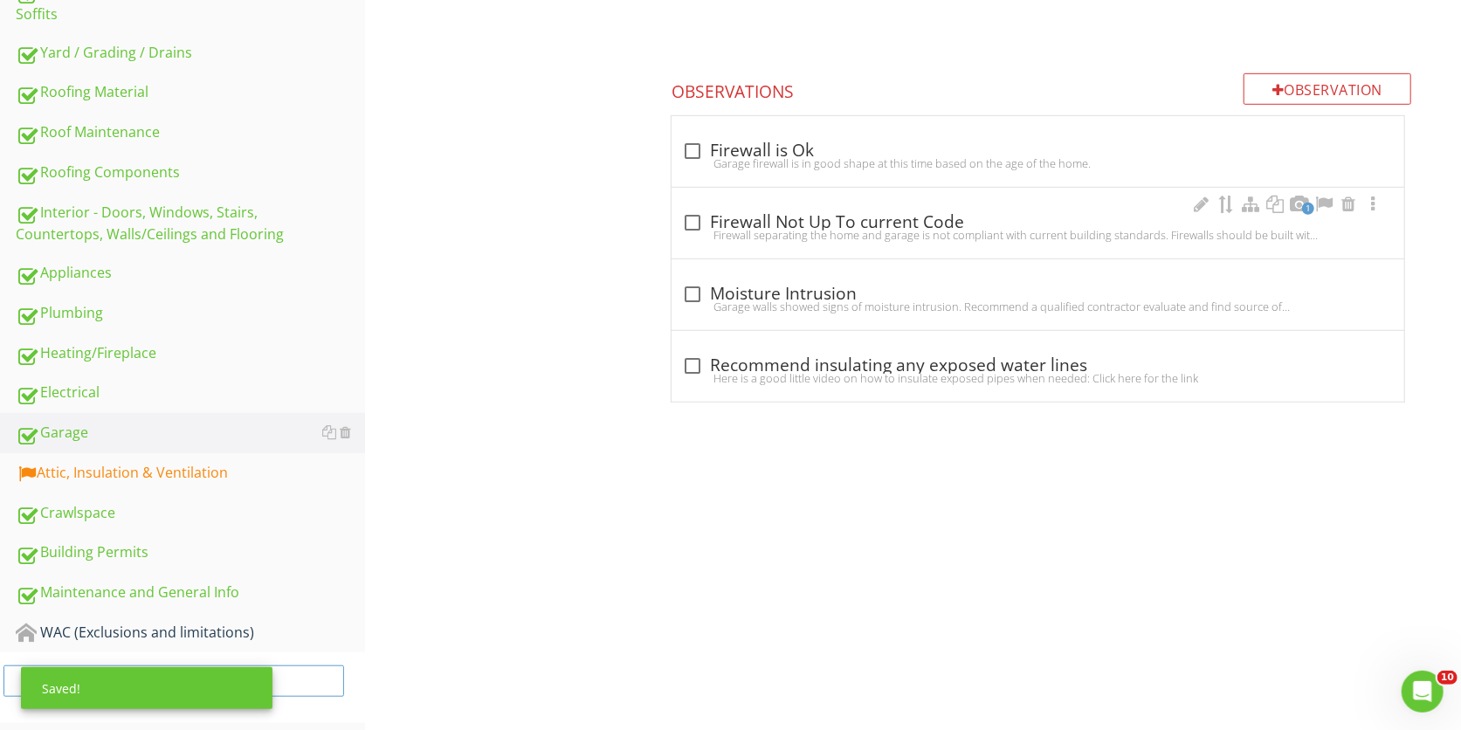
click at [693, 228] on div "Firewall separating the home and garage is not compliant with current building …" at bounding box center [1038, 235] width 712 height 14
checkbox input "true"
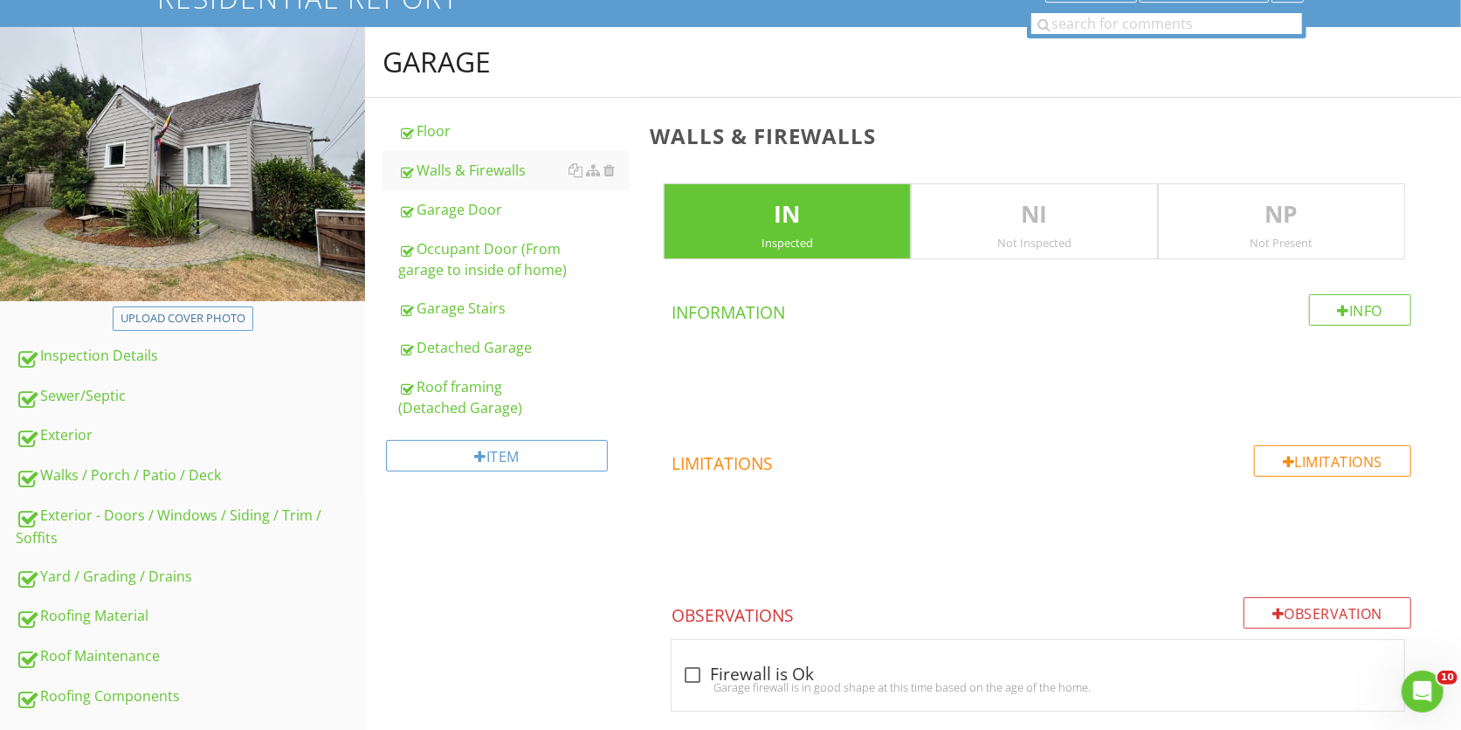
scroll to position [0, 0]
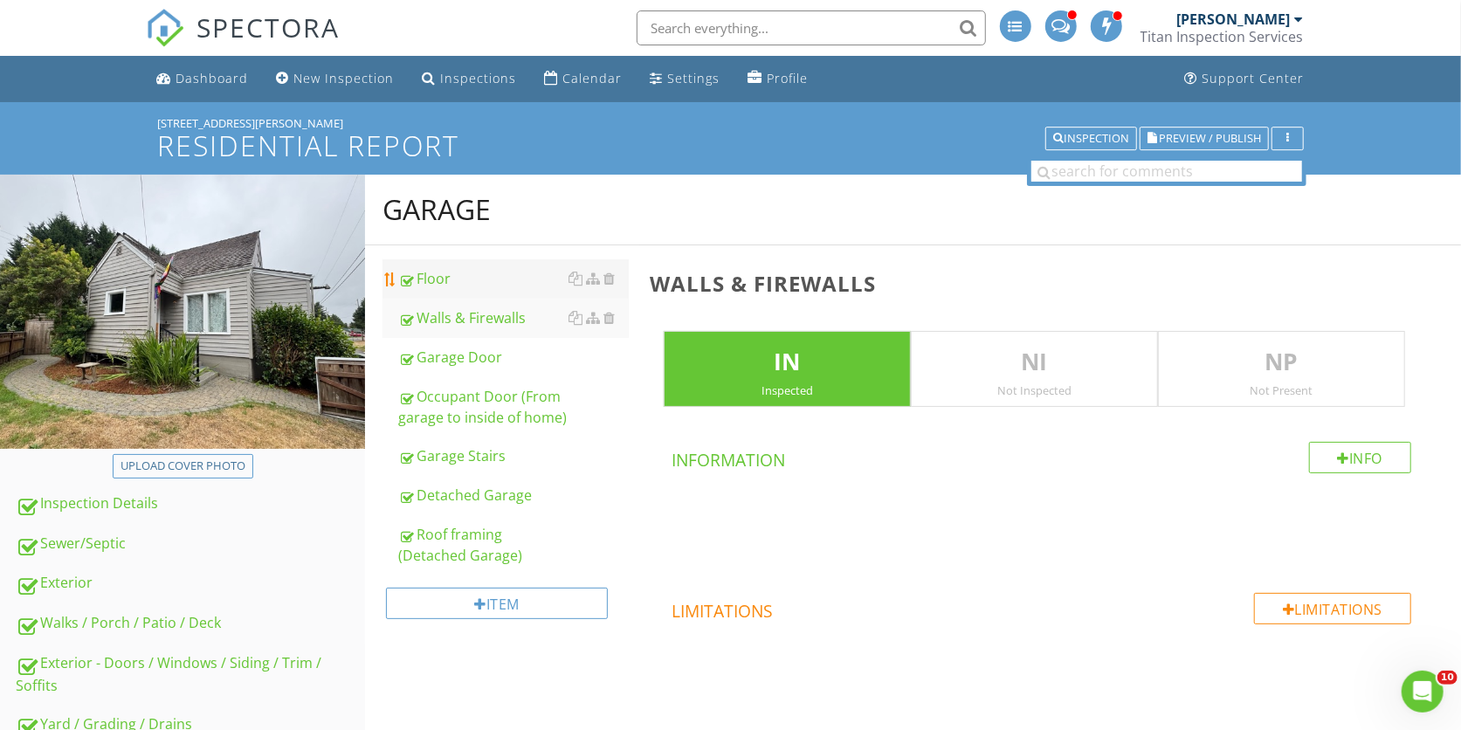
click at [475, 284] on div "Floor" at bounding box center [513, 278] width 231 height 21
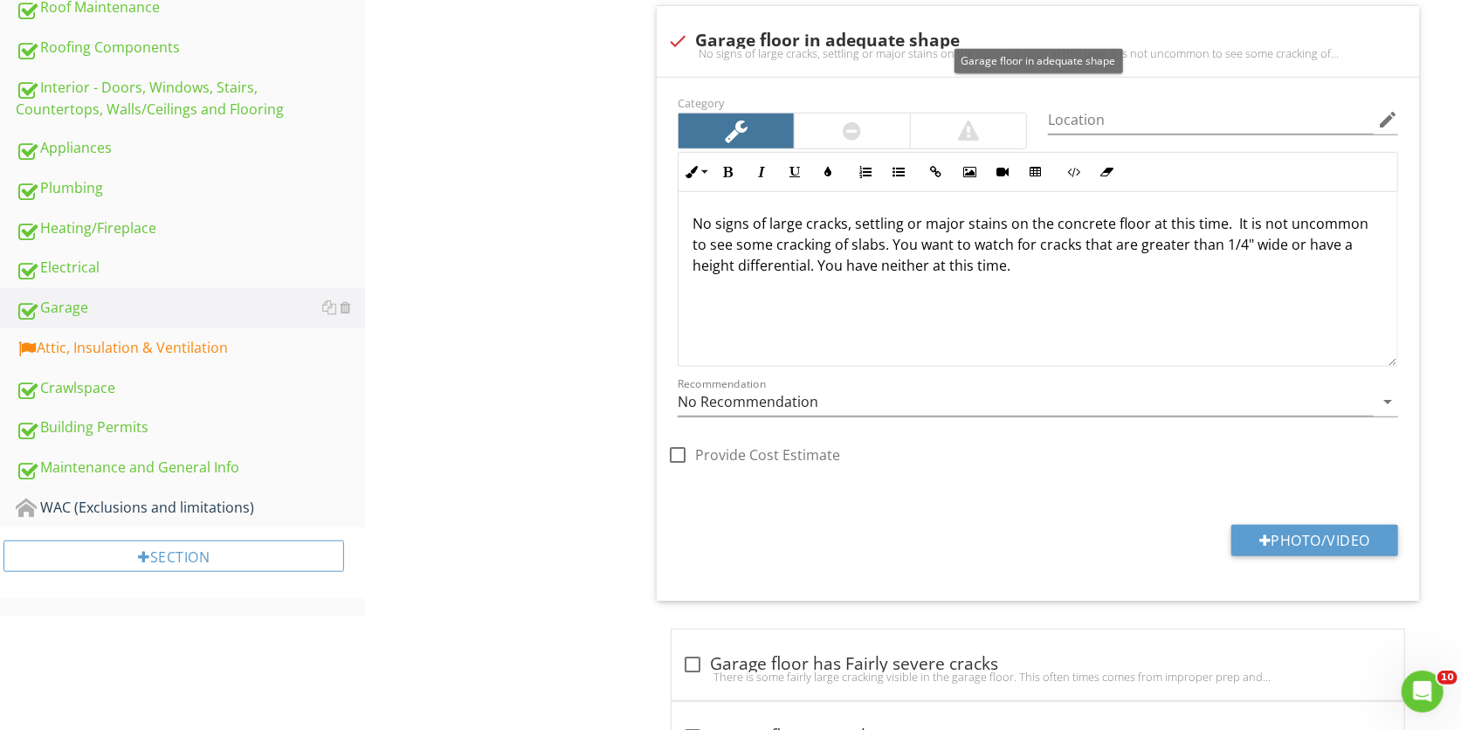
scroll to position [808, 0]
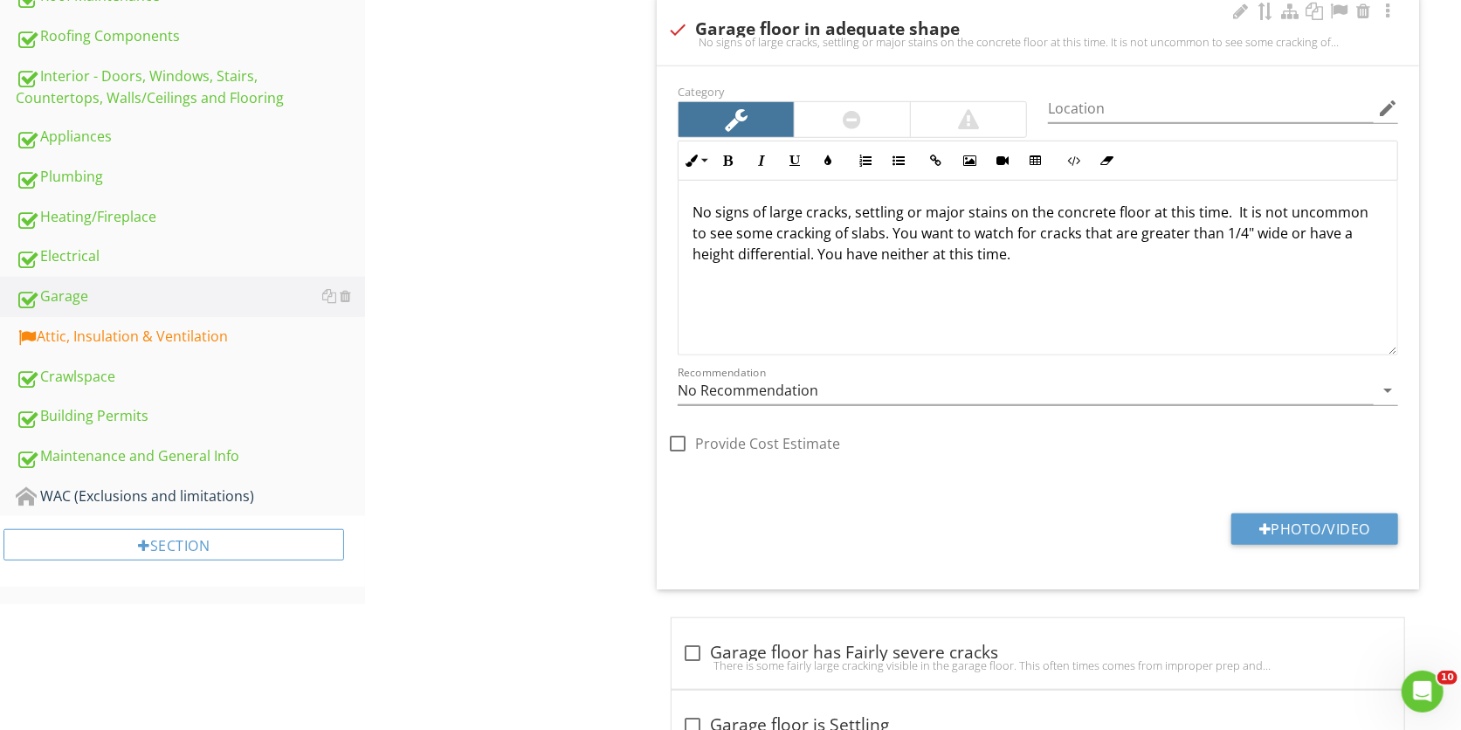
click at [676, 14] on div "check Garage floor in adequate shape No signs of large cracks, settling or majo…" at bounding box center [1038, 30] width 762 height 71
checkbox input "true"
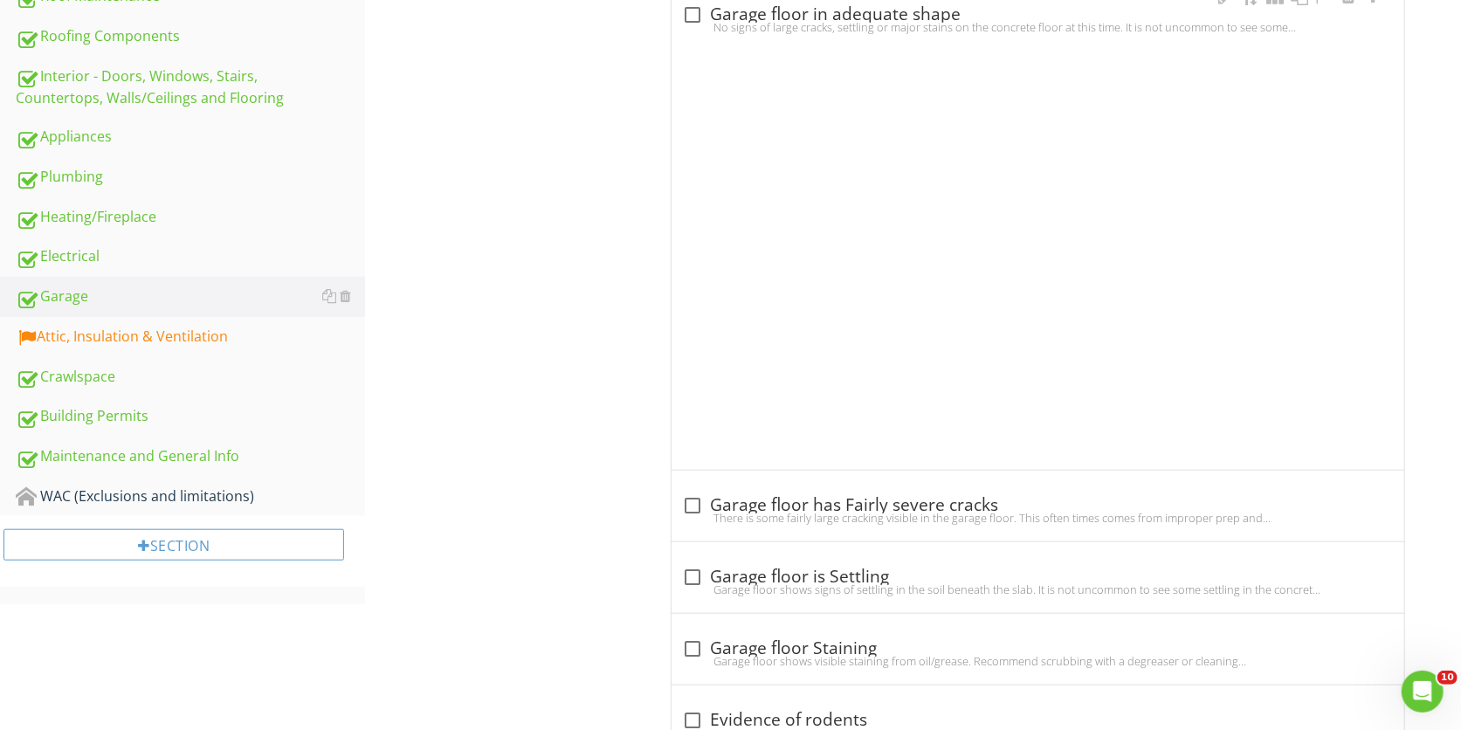
scroll to position [672, 0]
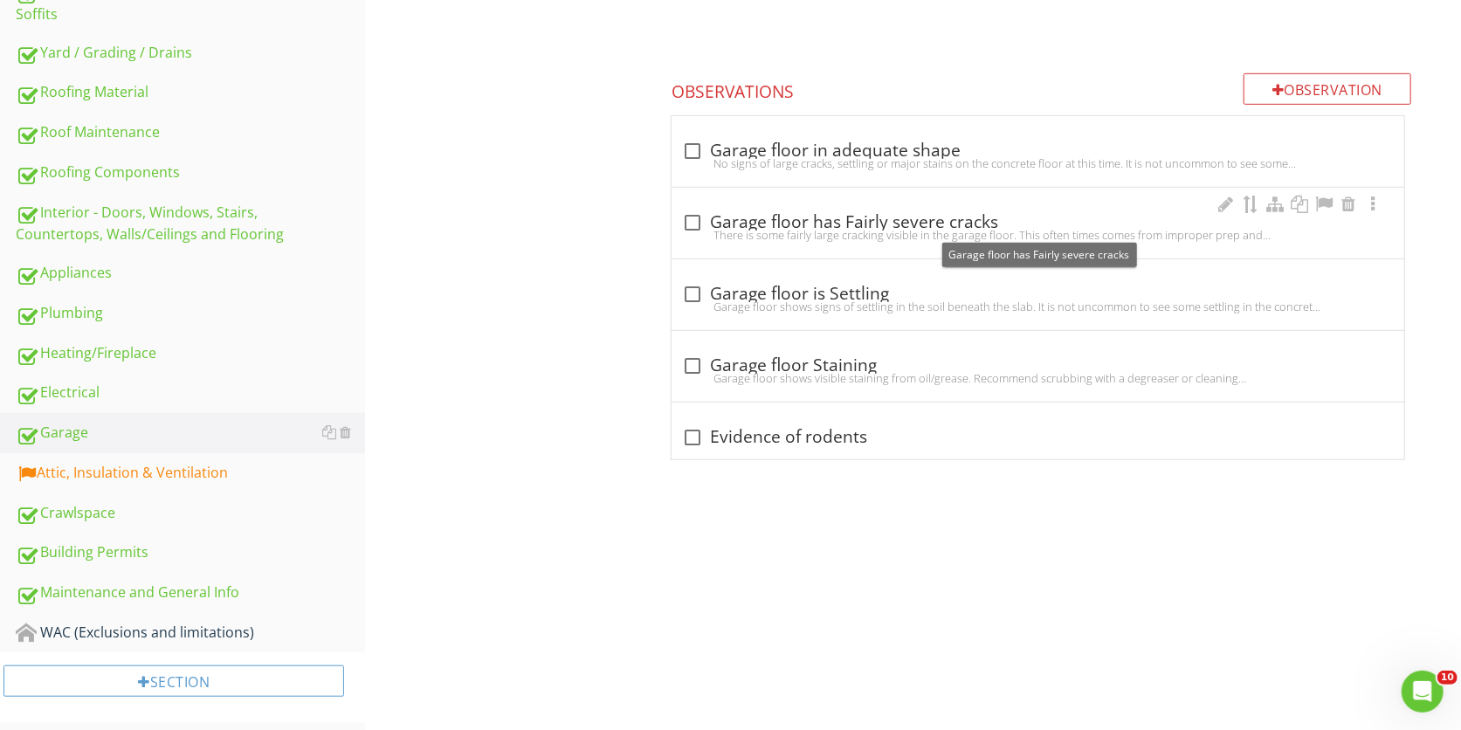
click at [718, 222] on div "check_box_outline_blank Garage floor has Fairly severe cracks" at bounding box center [1038, 222] width 712 height 21
checkbox input "true"
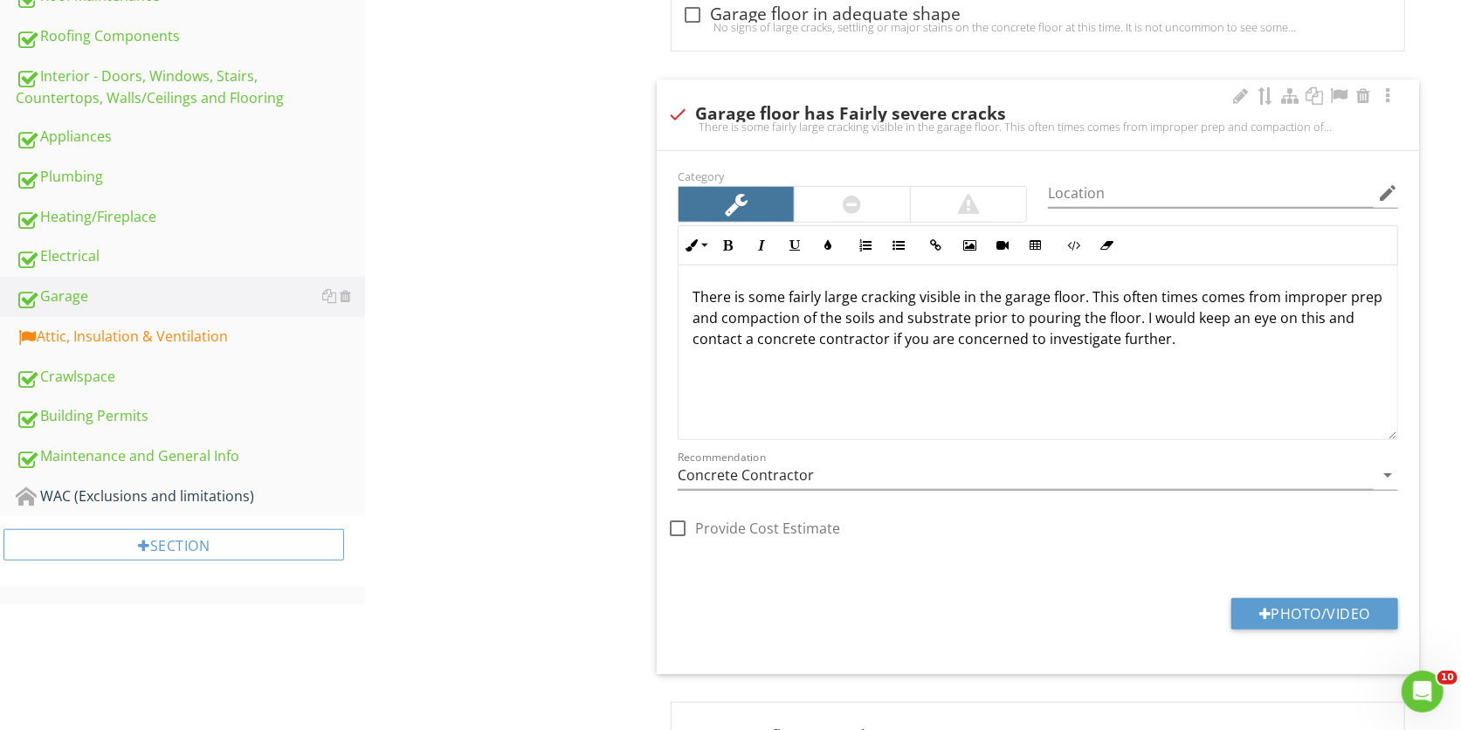
click at [856, 304] on p "There is some fairly large cracking visible in the garage floor. This often tim…" at bounding box center [1038, 317] width 691 height 63
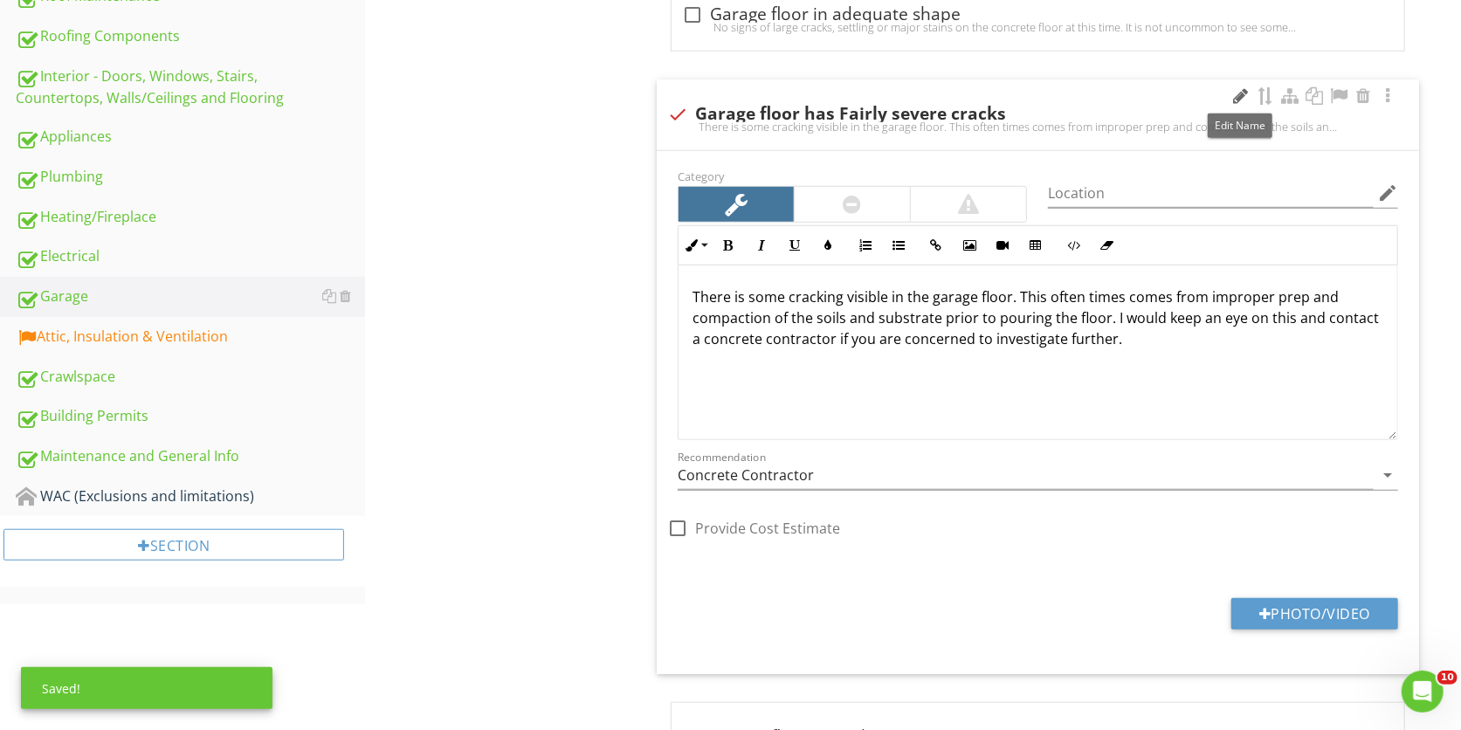
click at [1240, 93] on div at bounding box center [1241, 95] width 21 height 17
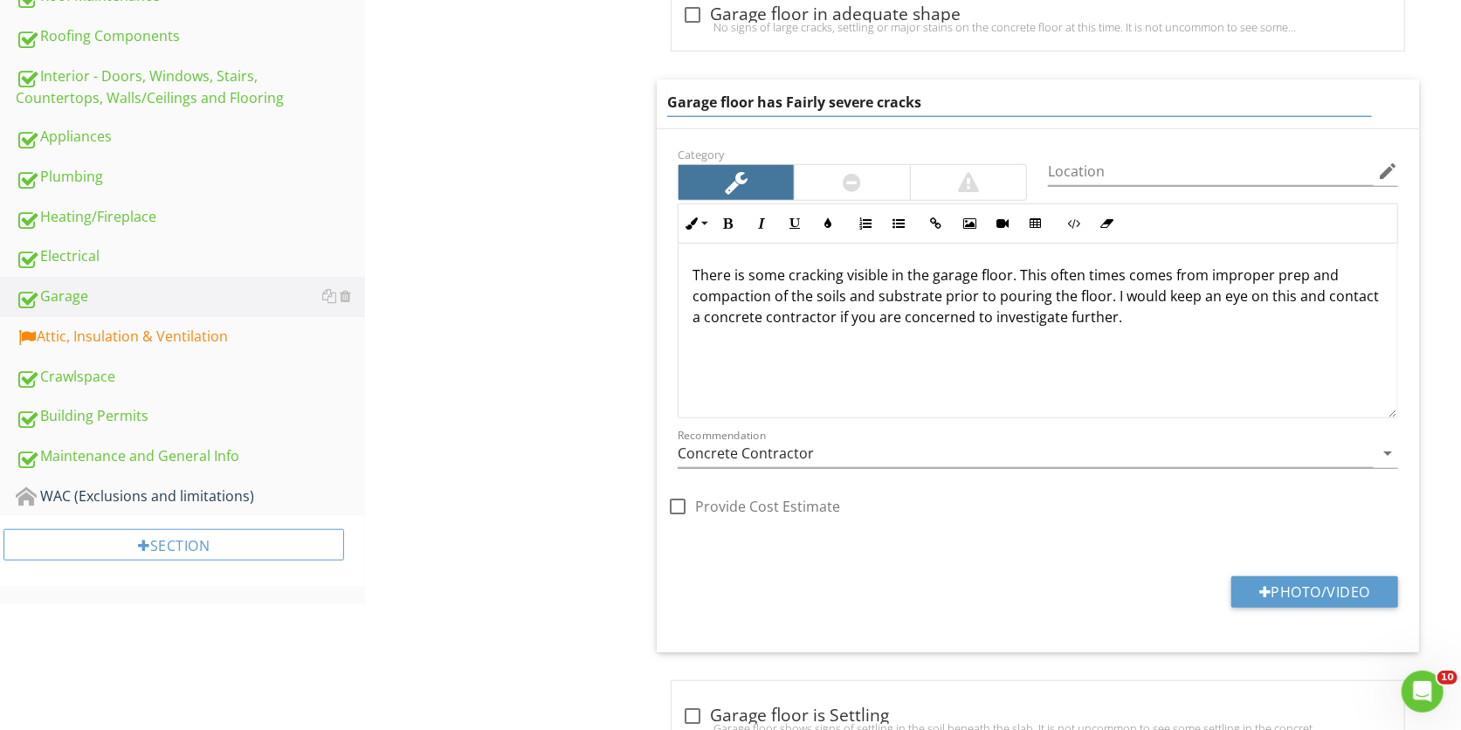
drag, startPoint x: 878, startPoint y: 105, endPoint x: 783, endPoint y: 116, distance: 95.0
click at [783, 116] on div "Garage floor has Fairly severe cracks" at bounding box center [1019, 102] width 705 height 29
type input "Garage floor has cracks"
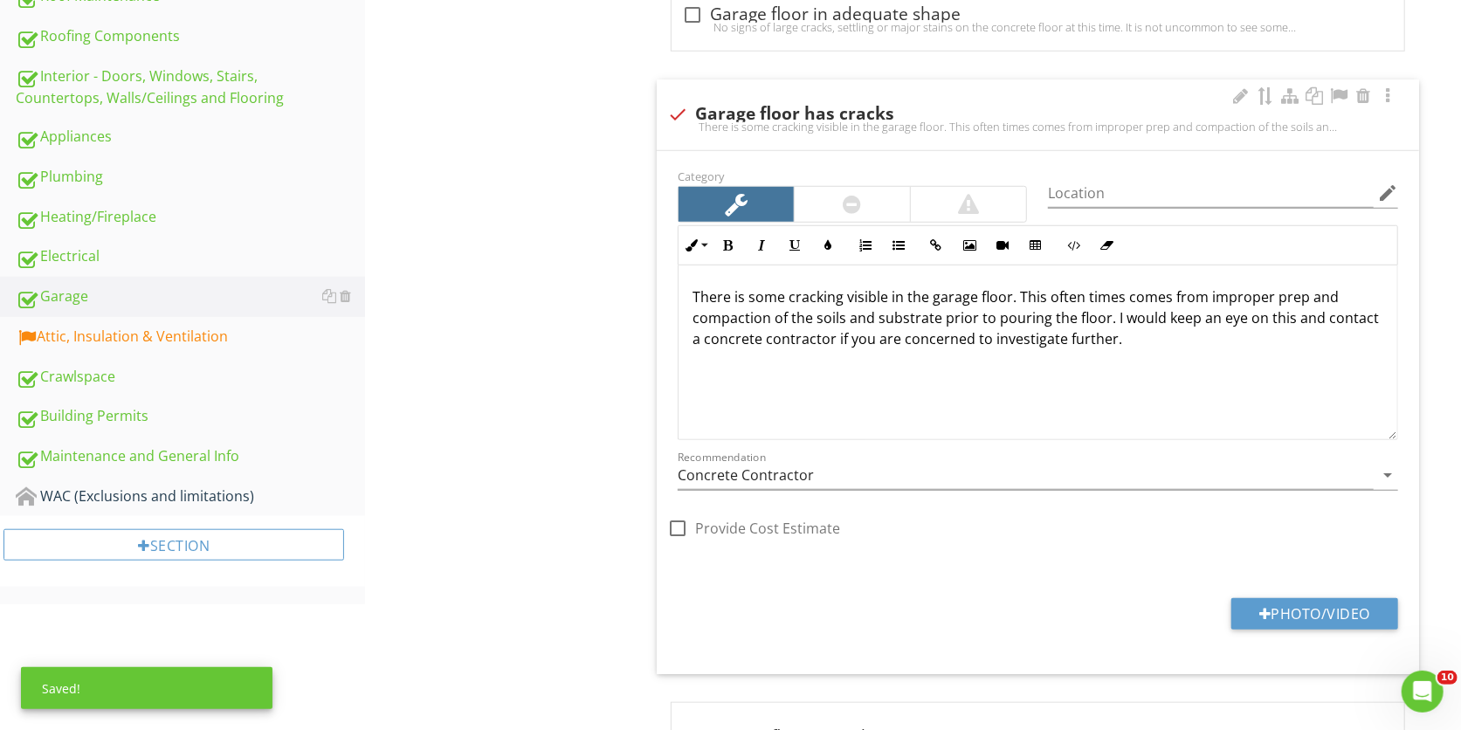
click at [1226, 370] on div "There is some cracking visible in the garage floor. This often times comes from…" at bounding box center [1038, 353] width 719 height 175
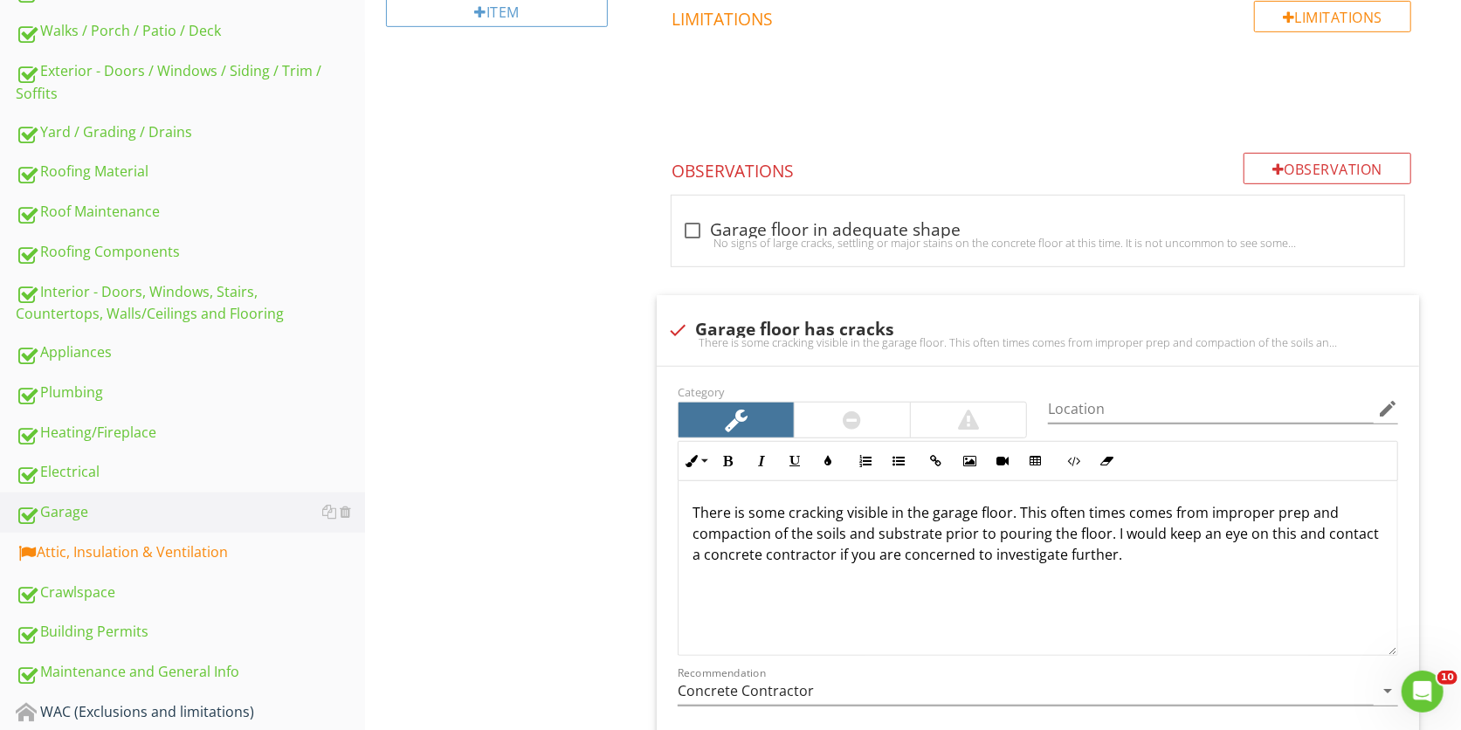
scroll to position [594, 0]
click at [189, 554] on link "Attic, Insulation & Ventilation" at bounding box center [190, 551] width 349 height 40
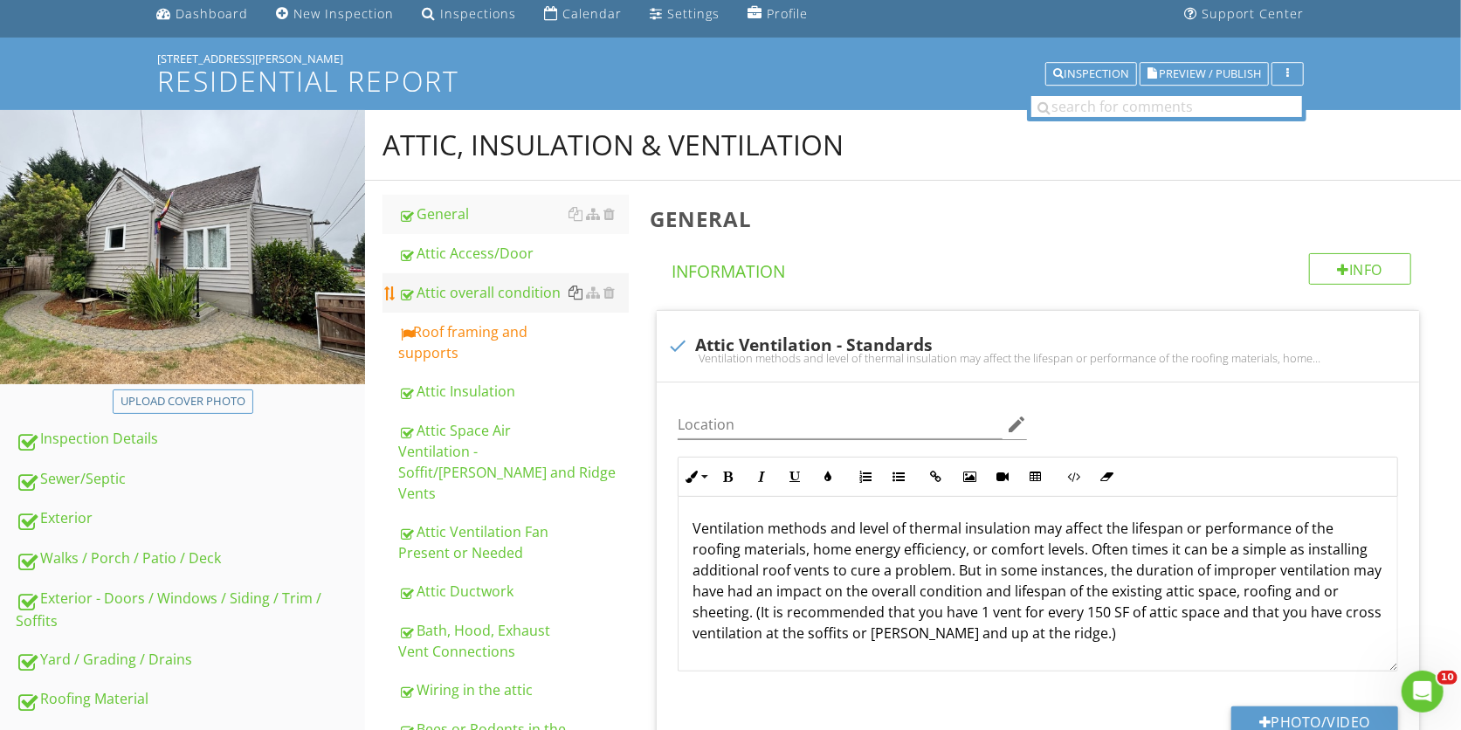
scroll to position [47, 0]
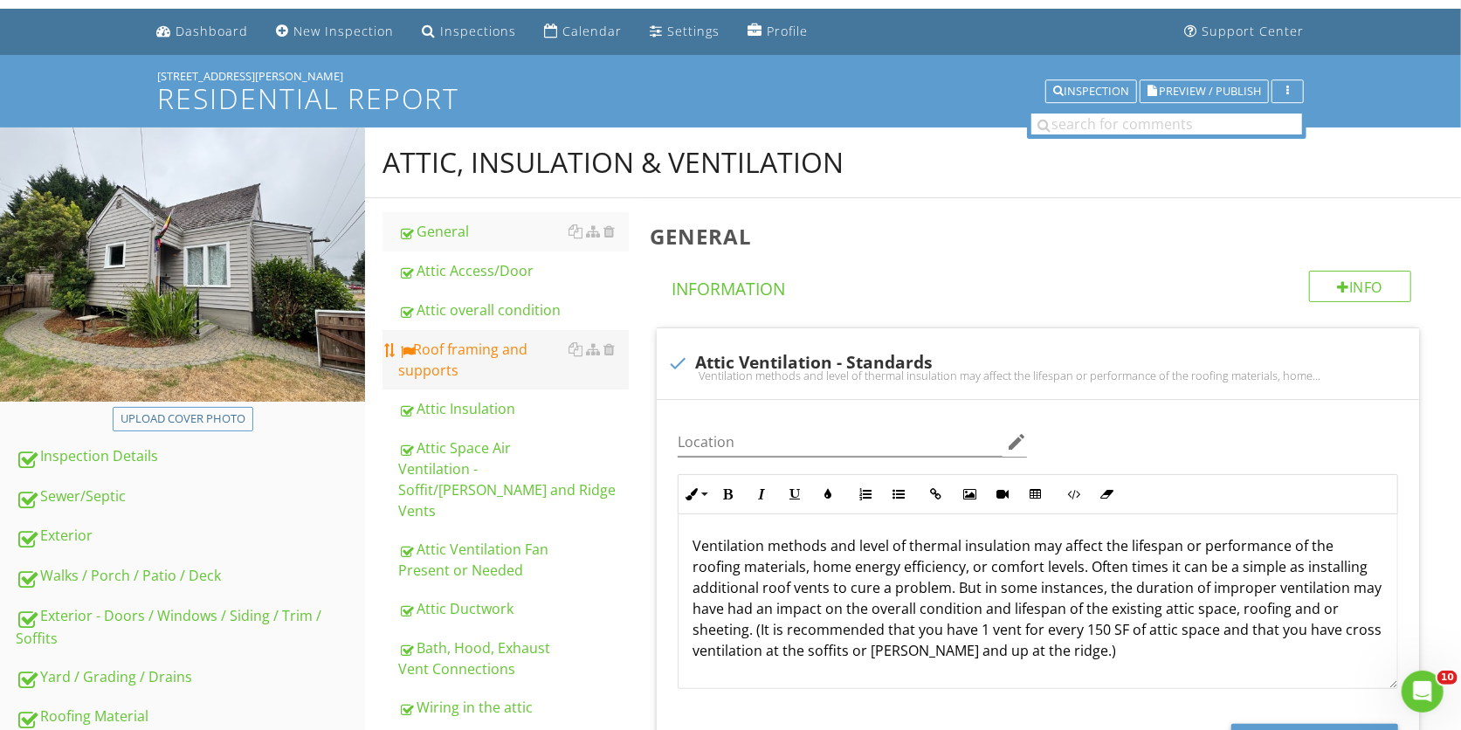
click at [498, 357] on div "Roof framing and supports" at bounding box center [513, 360] width 231 height 42
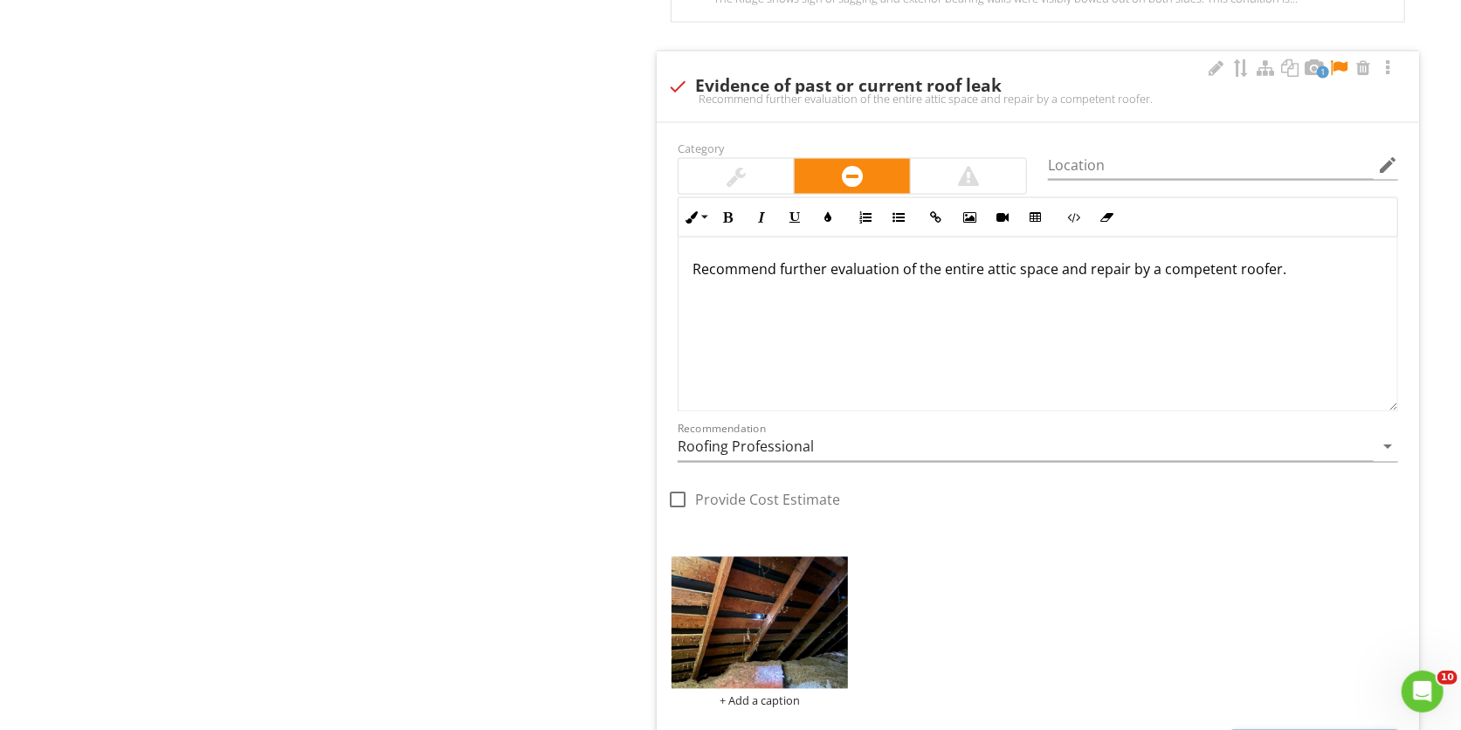
scroll to position [1849, 0]
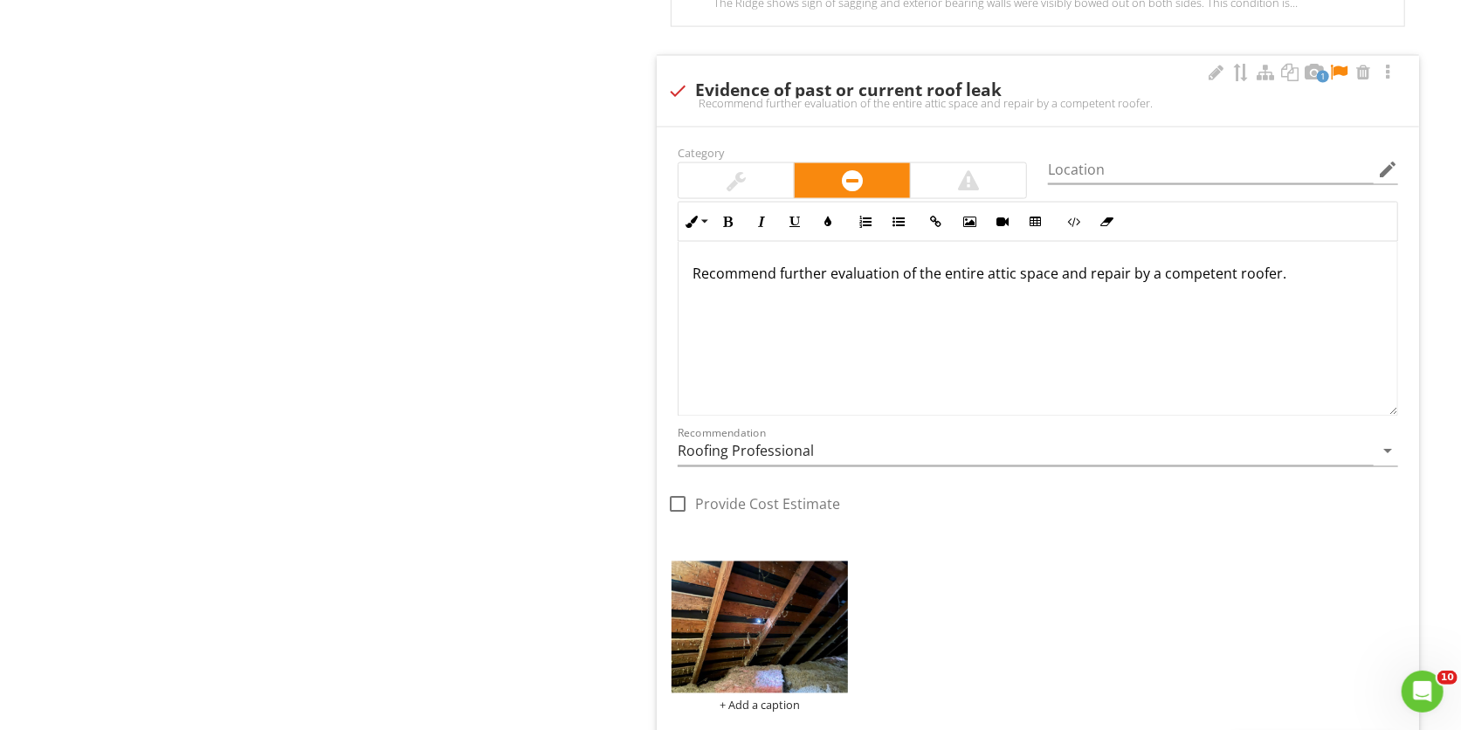
click at [1346, 67] on div at bounding box center [1338, 72] width 21 height 17
click at [1211, 73] on div at bounding box center [1216, 72] width 21 height 17
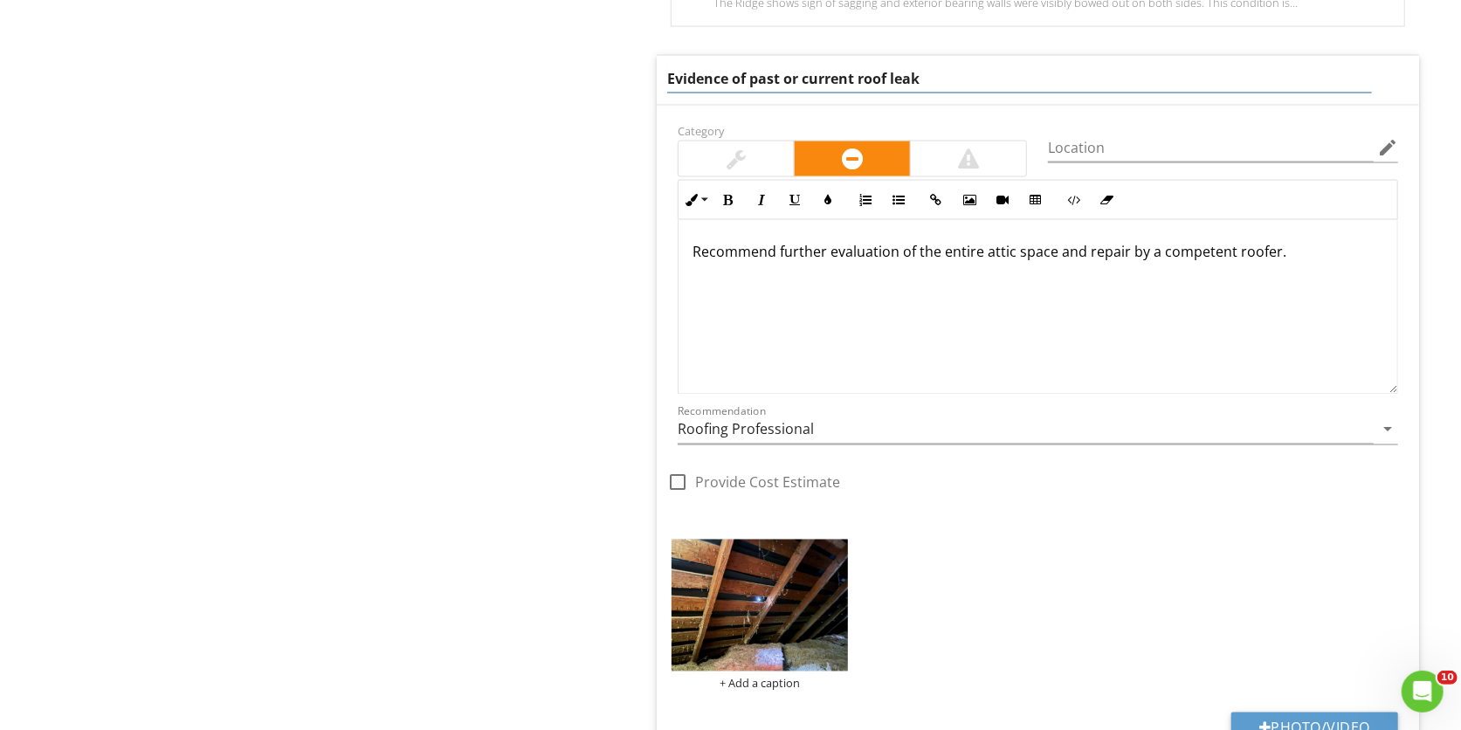
drag, startPoint x: 962, startPoint y: 86, endPoint x: 638, endPoint y: 86, distance: 324.9
type input "Noticed a hole in the roof from the attic"
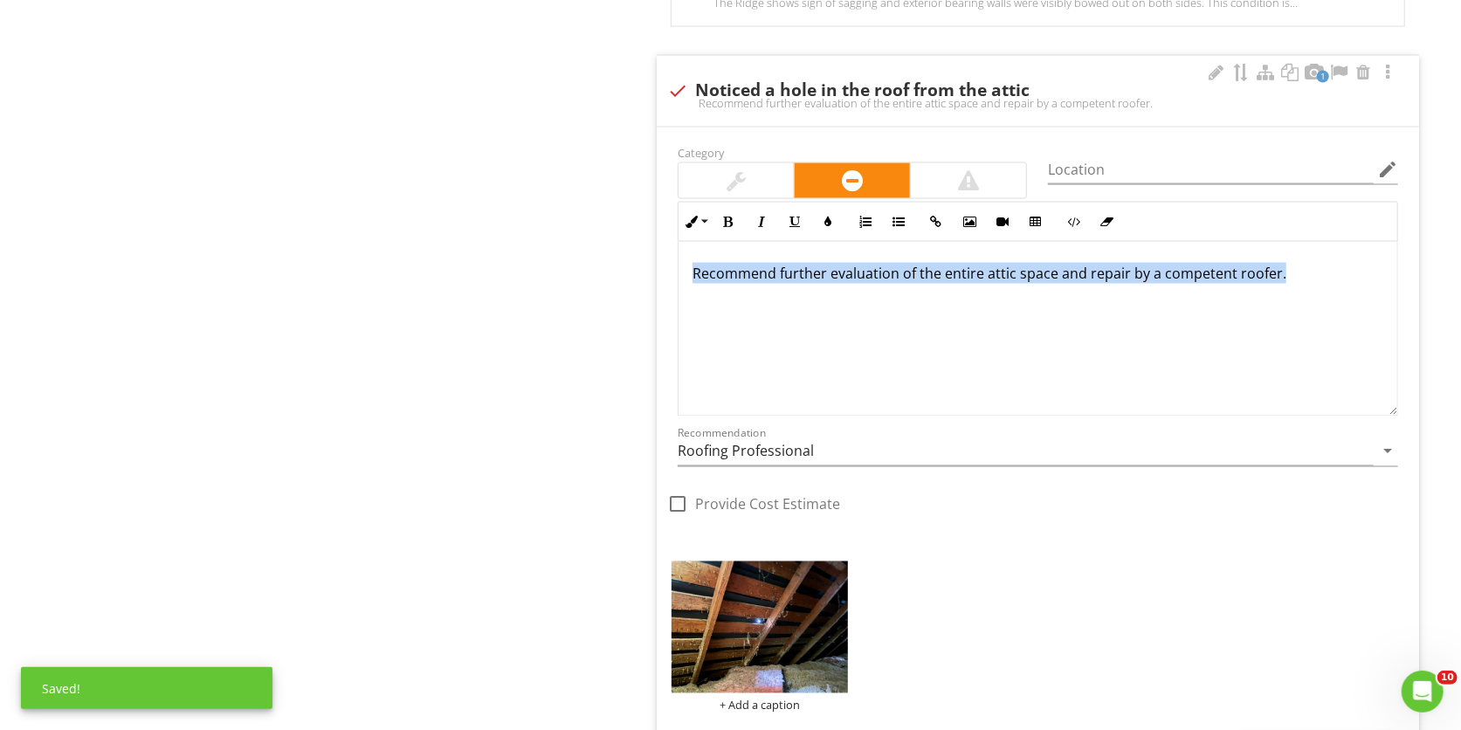
drag, startPoint x: 1307, startPoint y: 311, endPoint x: 693, endPoint y: 322, distance: 614.1
click at [693, 322] on div "Recommend further evaluation of the entire attic space and repair by a competen…" at bounding box center [1038, 329] width 719 height 175
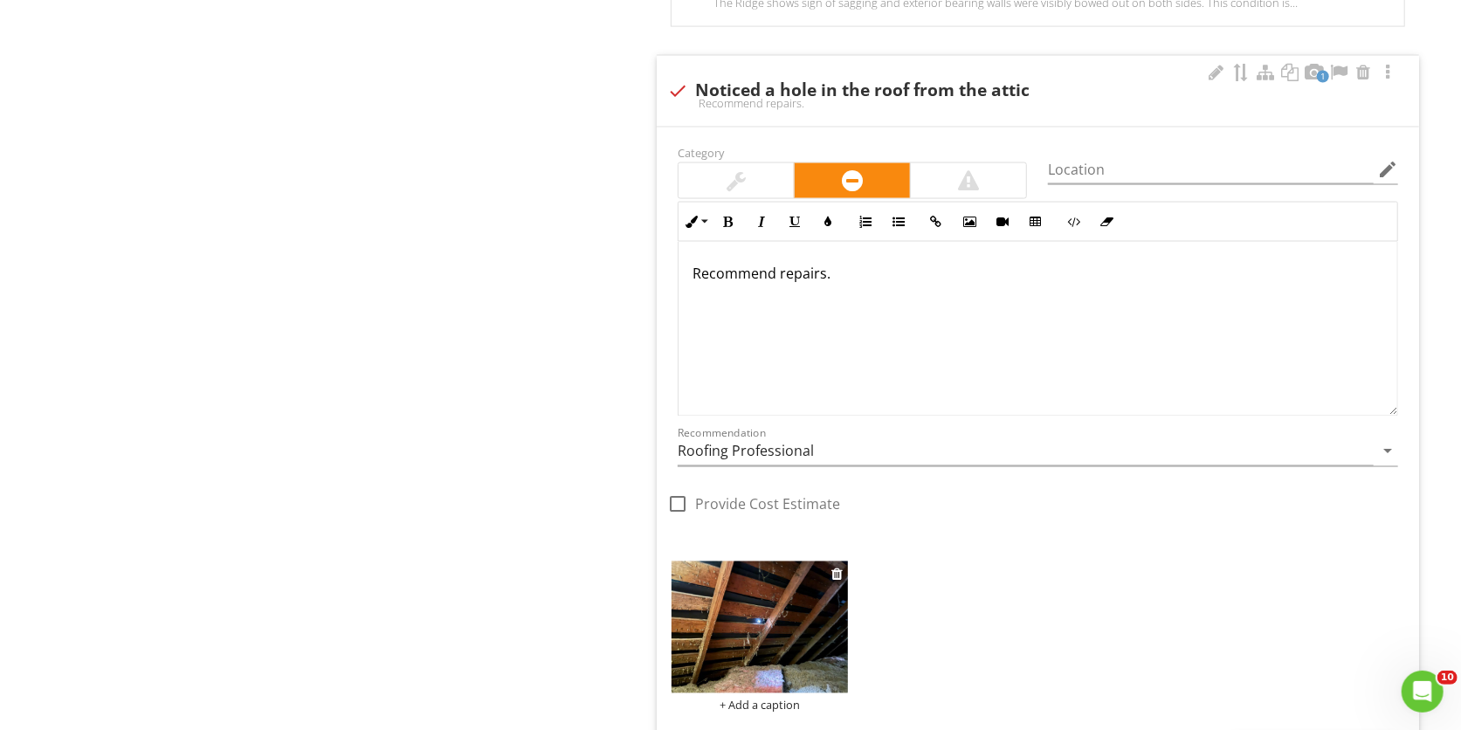
click at [772, 623] on img at bounding box center [760, 628] width 176 height 133
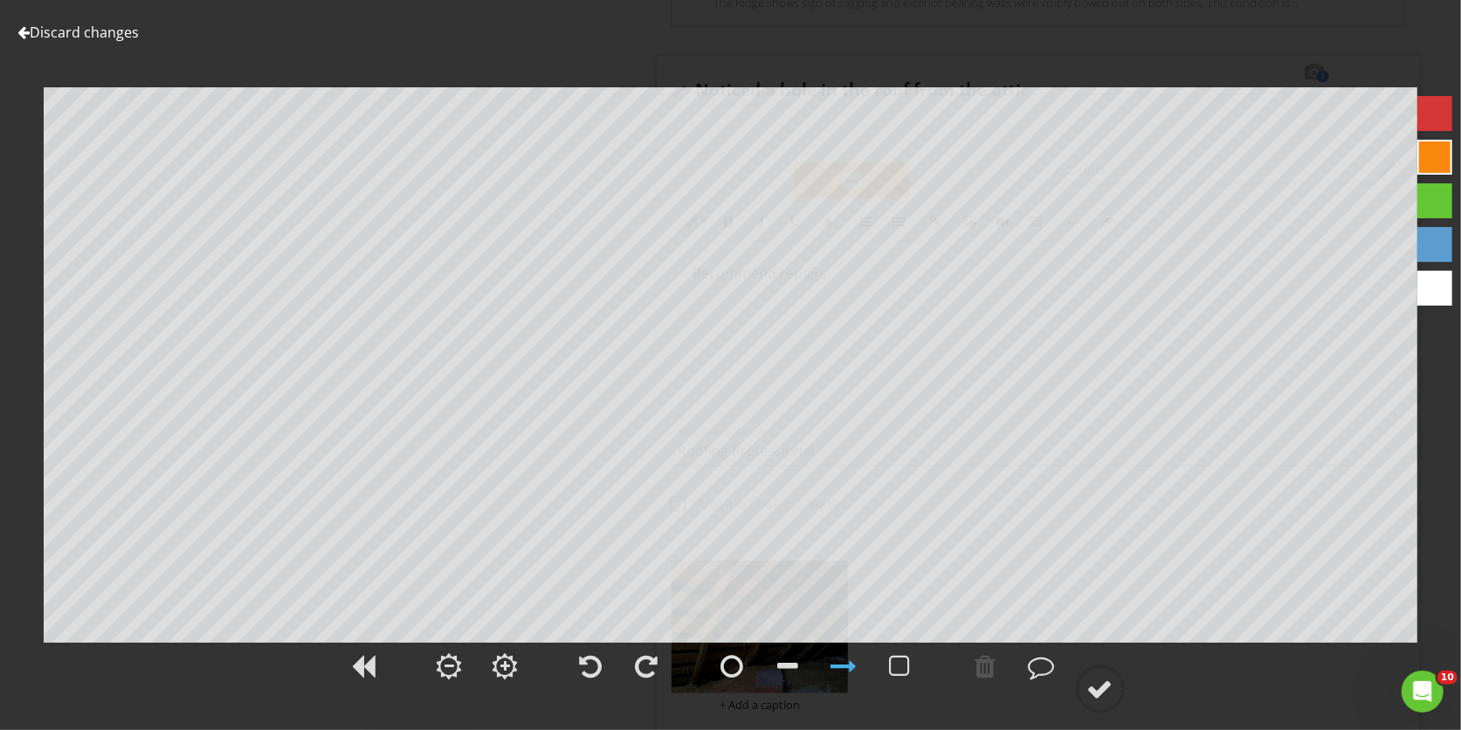
click at [112, 35] on link "Discard changes" at bounding box center [77, 32] width 121 height 19
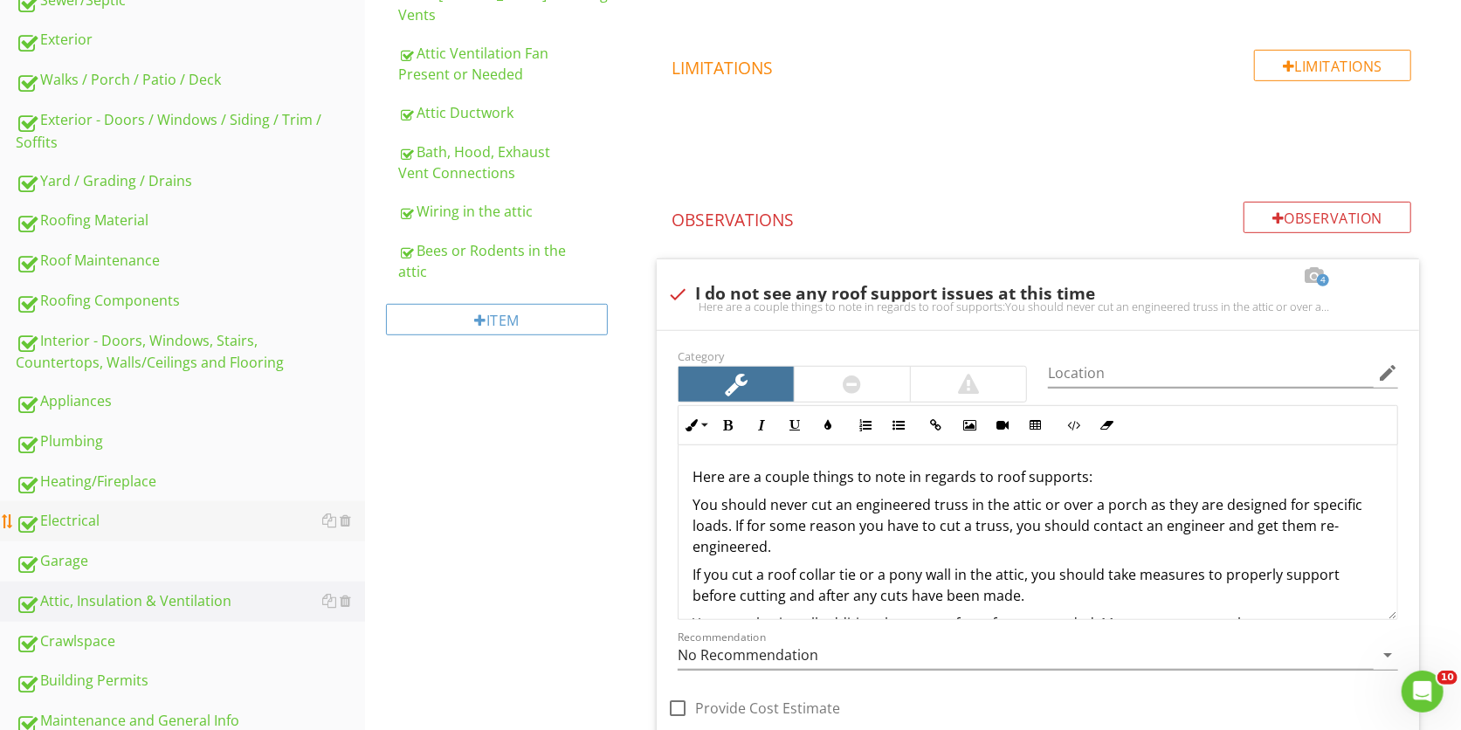
scroll to position [545, 0]
click at [190, 633] on div "Crawlspace" at bounding box center [190, 640] width 349 height 23
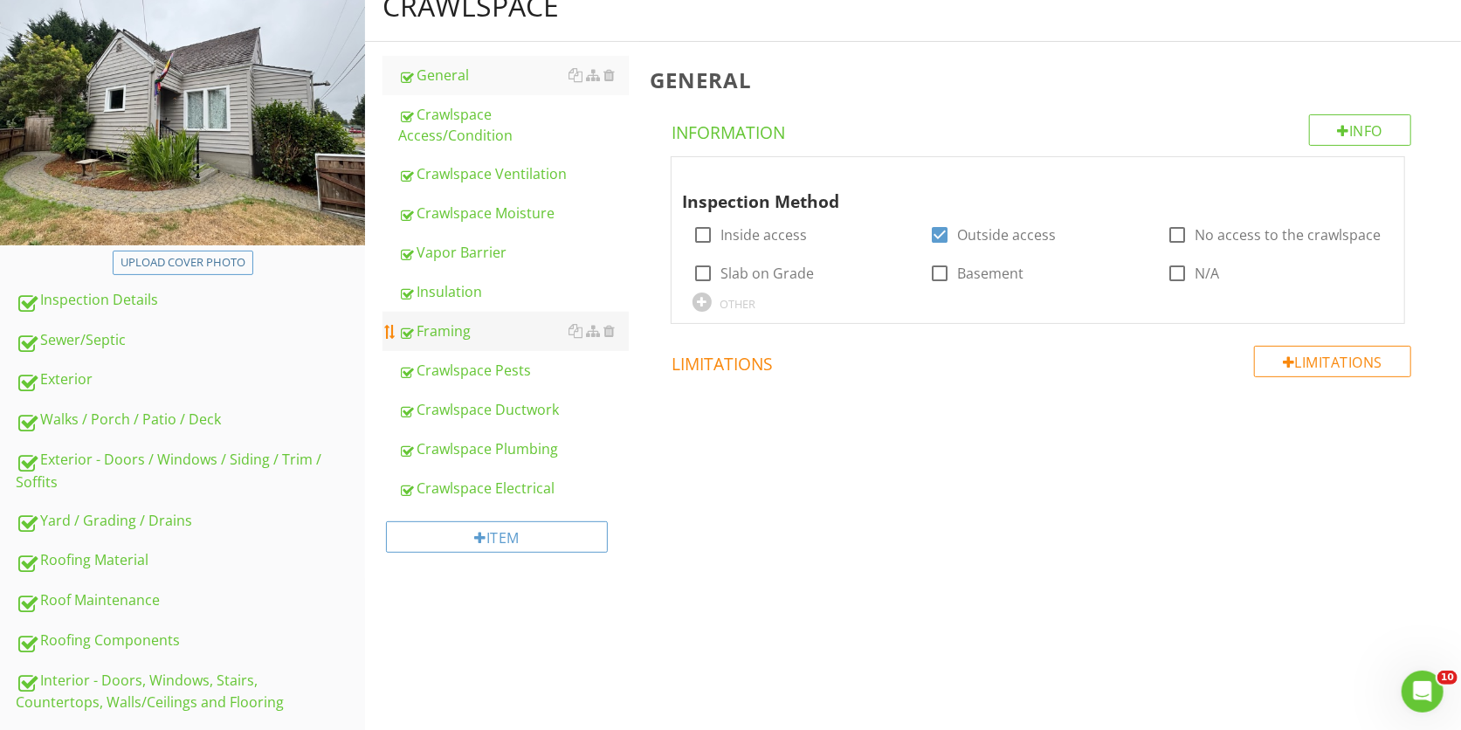
scroll to position [190, 0]
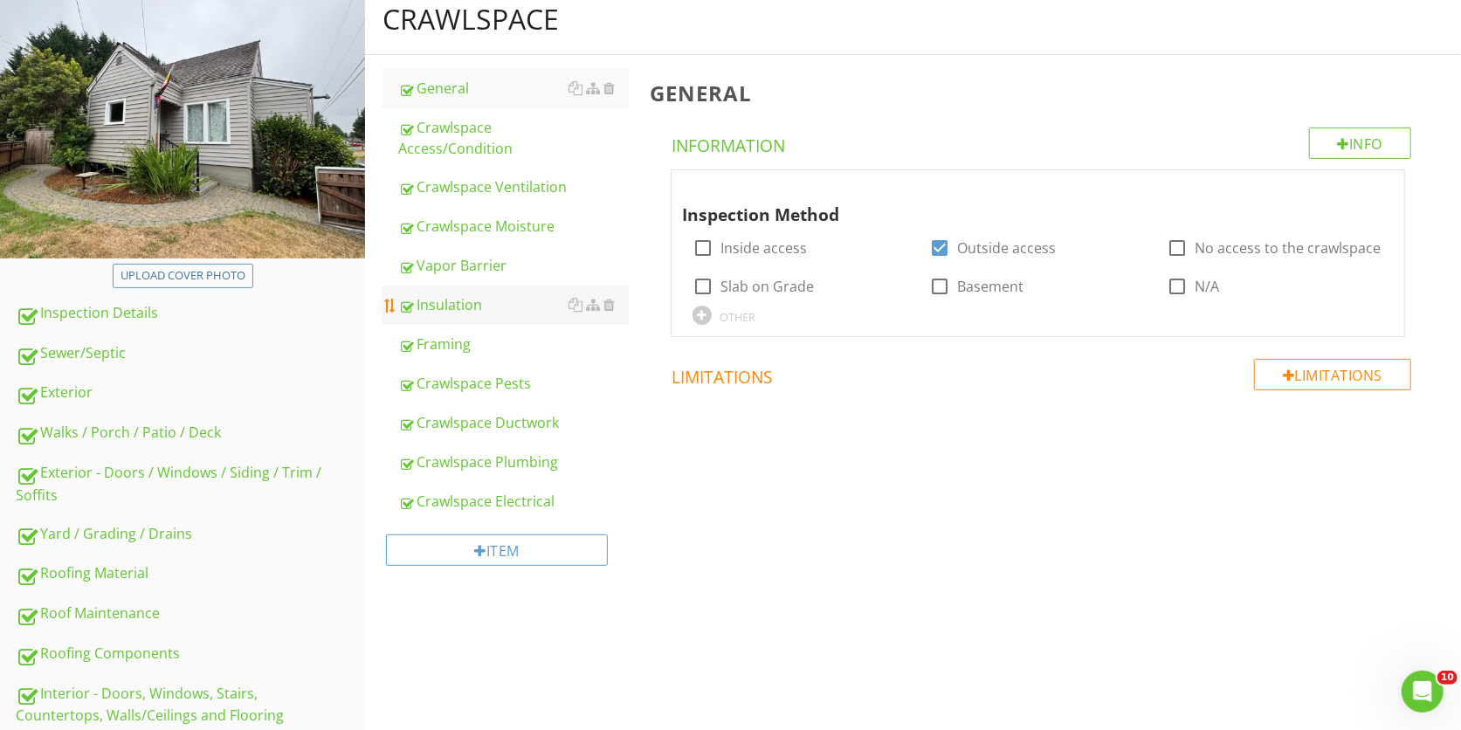
click at [507, 302] on div "Insulation" at bounding box center [513, 304] width 231 height 21
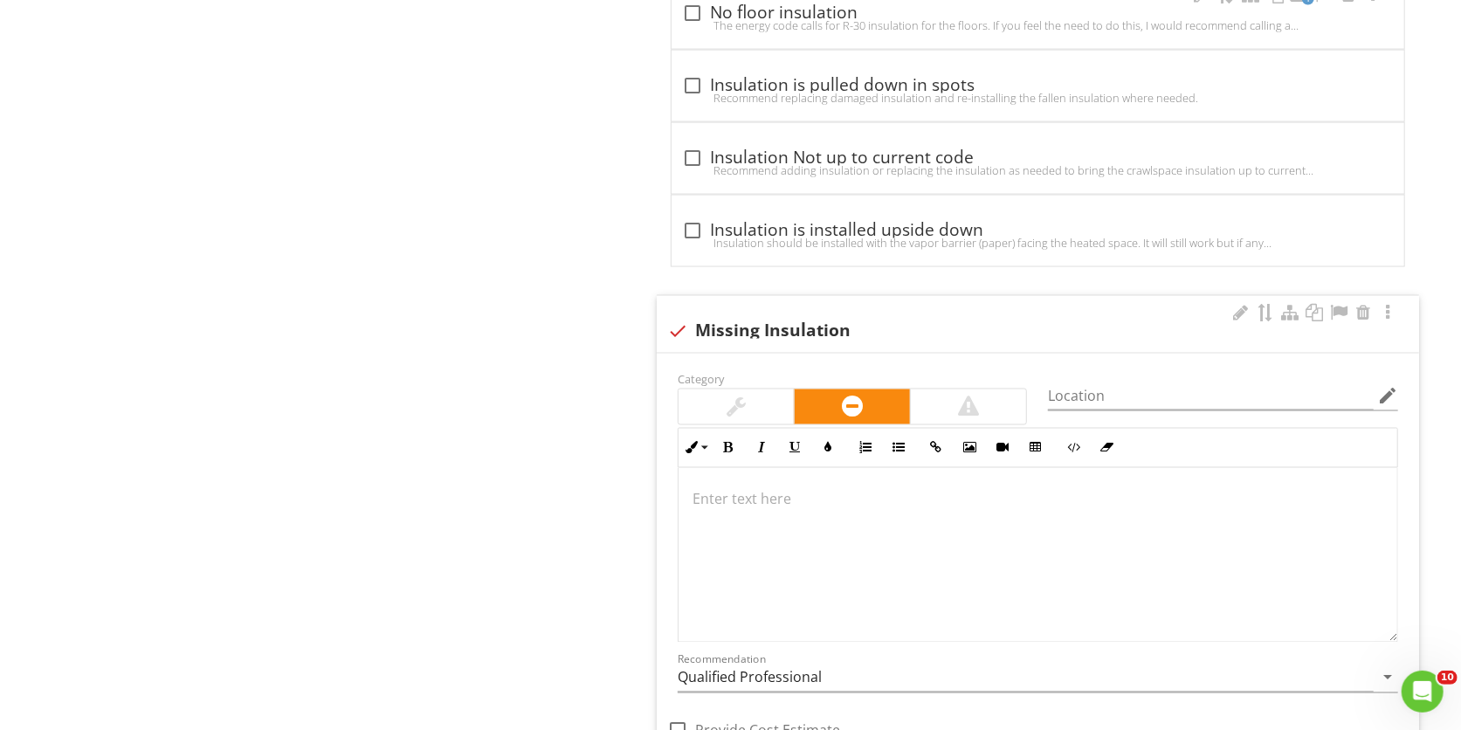
scroll to position [1745, 0]
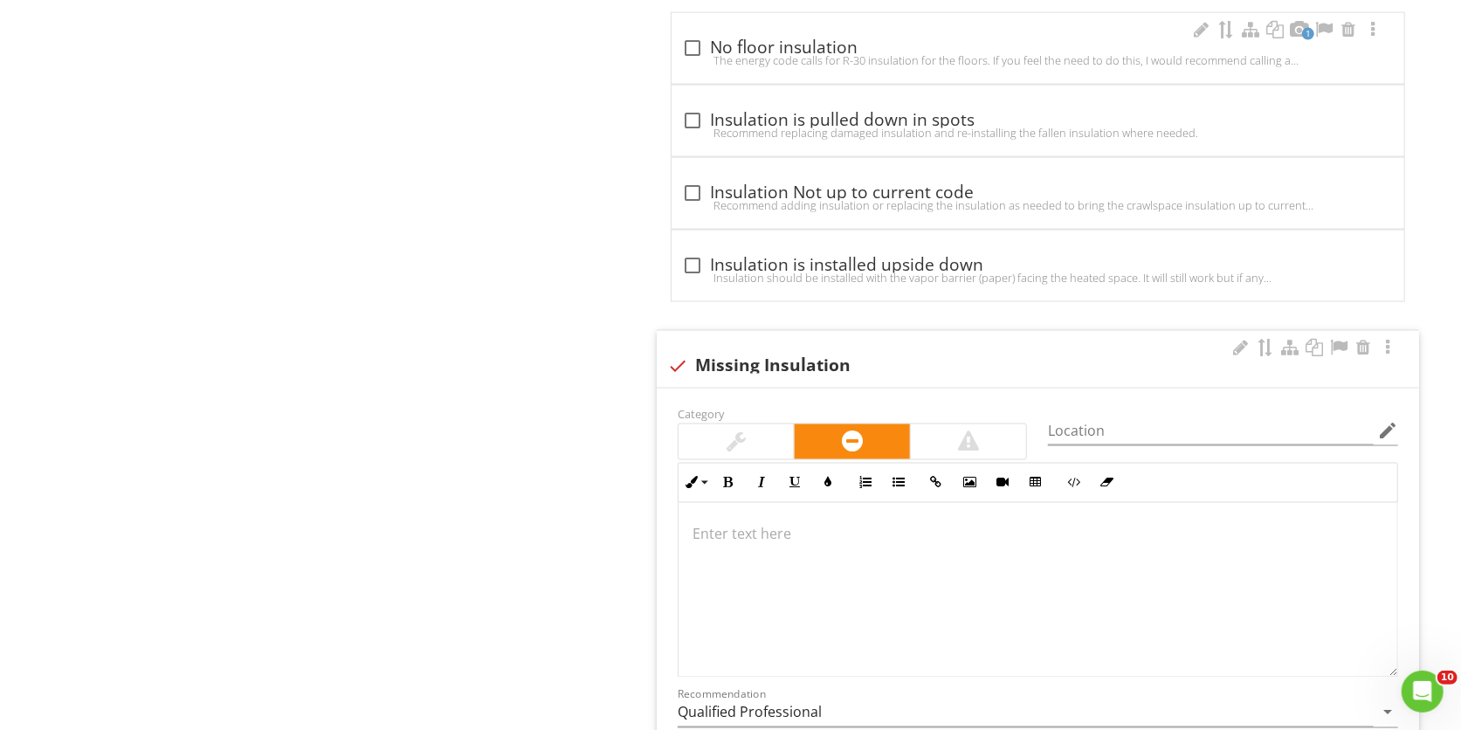
click at [1011, 16] on div "1 check_box_outline_blank No floor insulation The energy code calls for R-30 in…" at bounding box center [1038, 48] width 733 height 71
checkbox input "true"
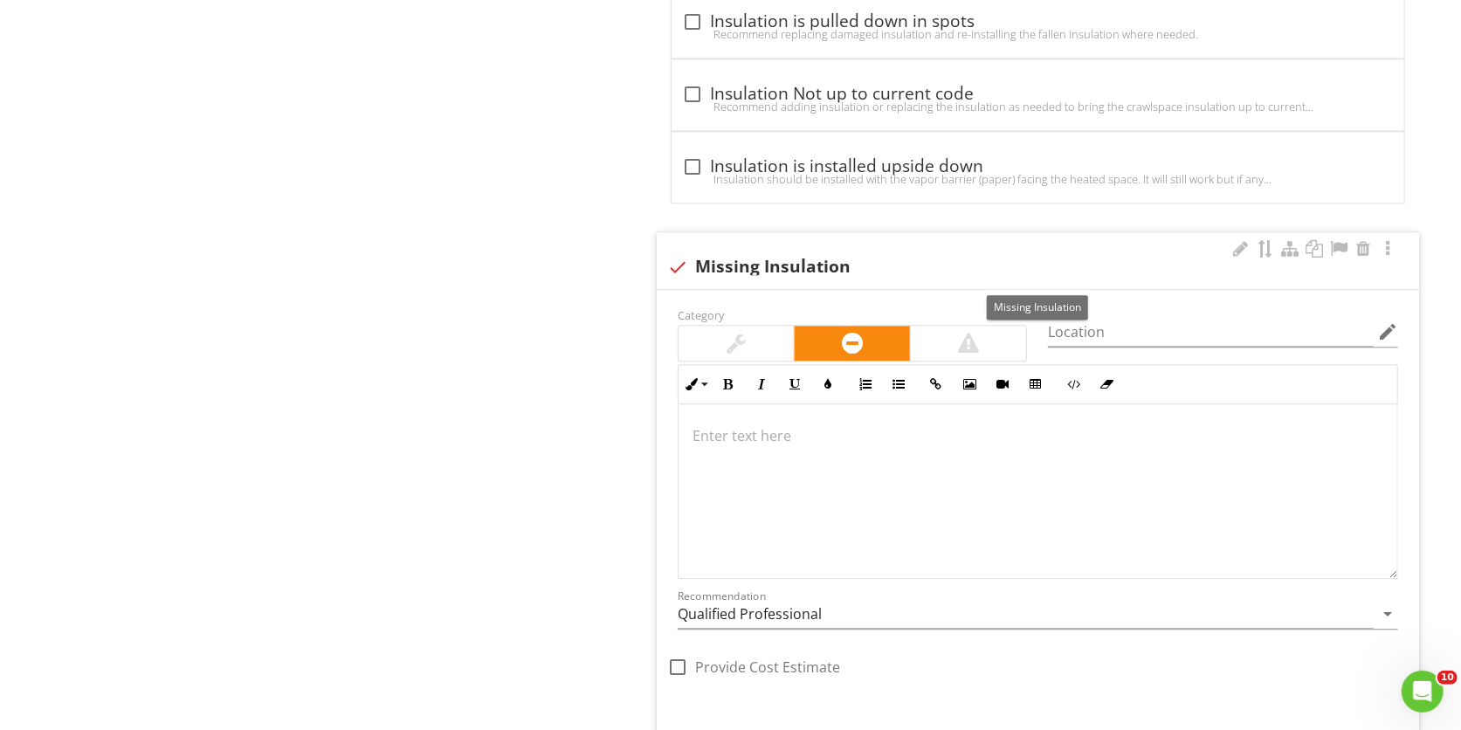
scroll to position [2720, 0]
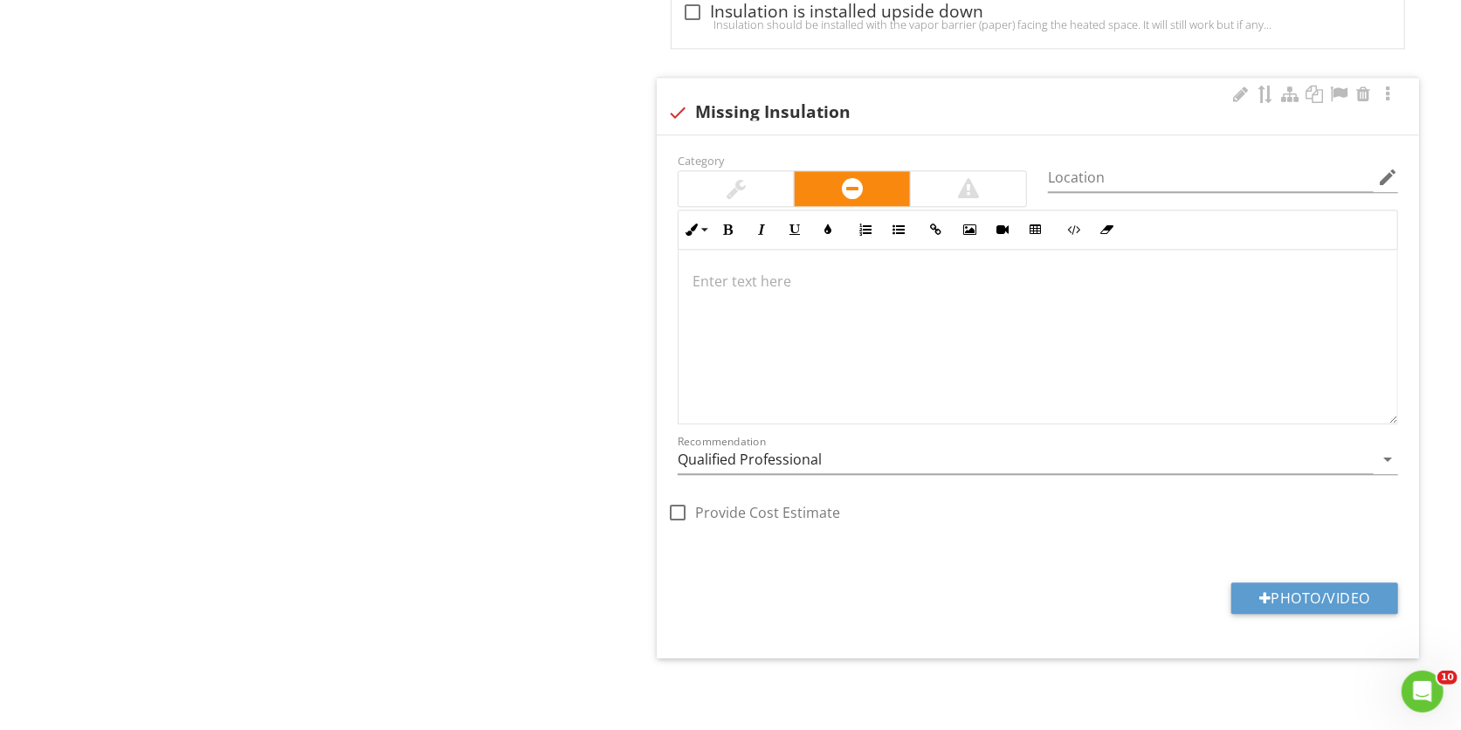
click at [679, 108] on div at bounding box center [678, 113] width 30 height 30
checkbox input "true"
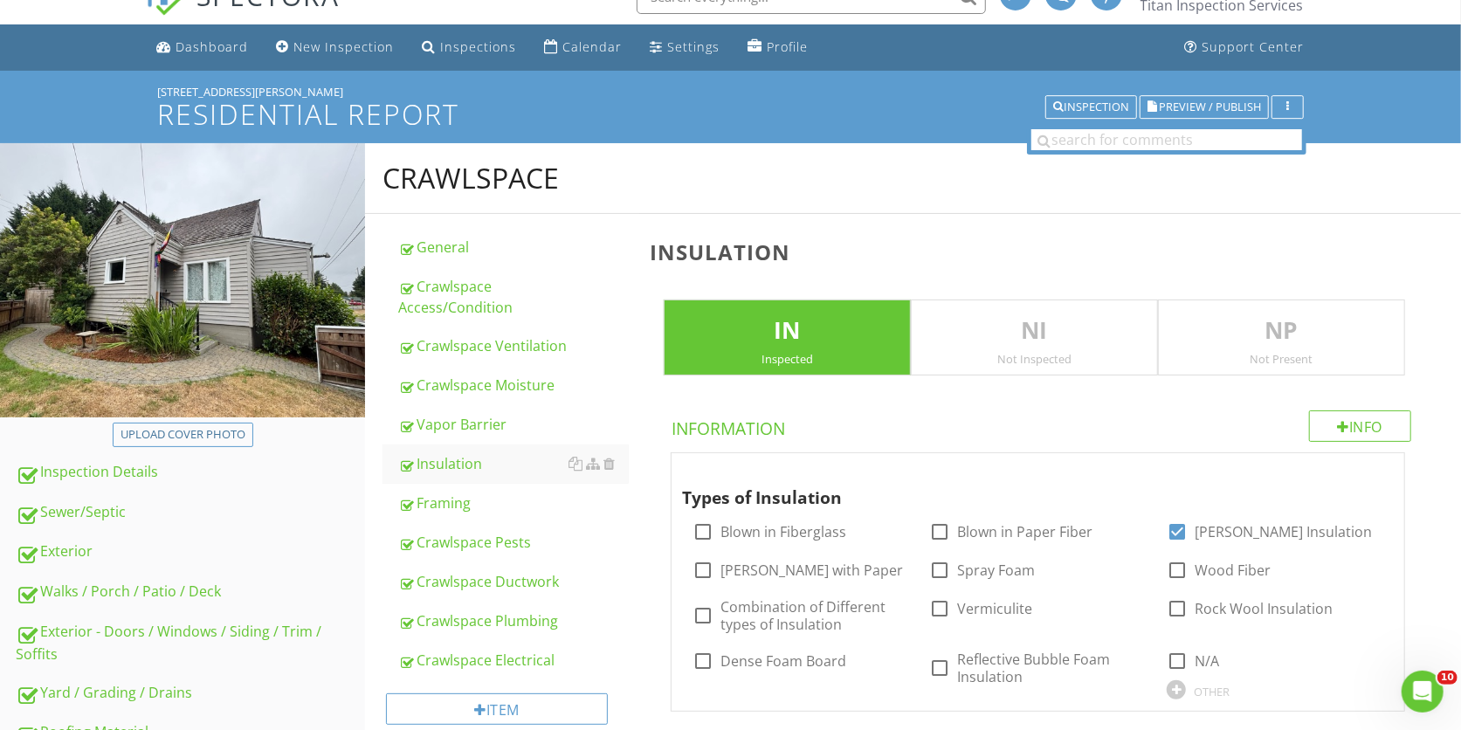
scroll to position [0, 0]
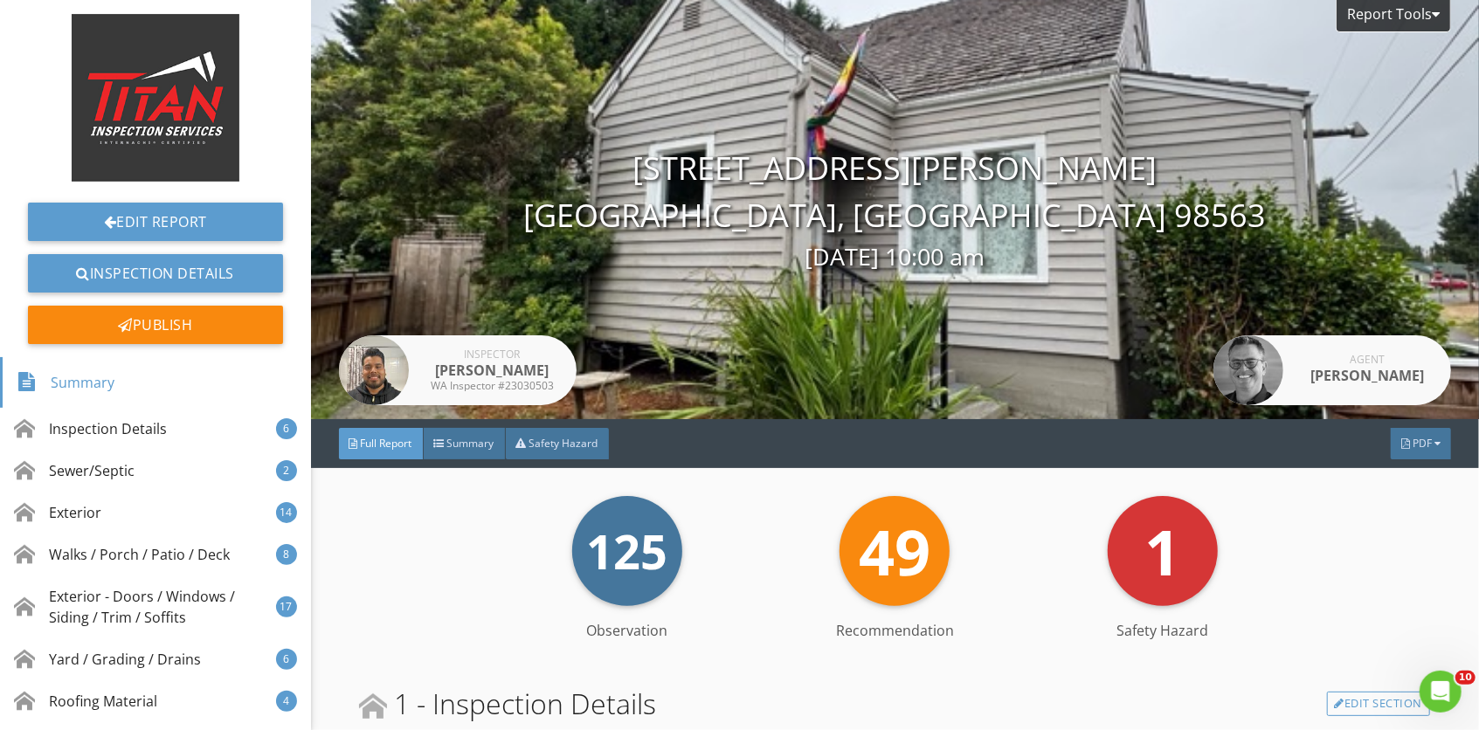
scroll to position [288, 0]
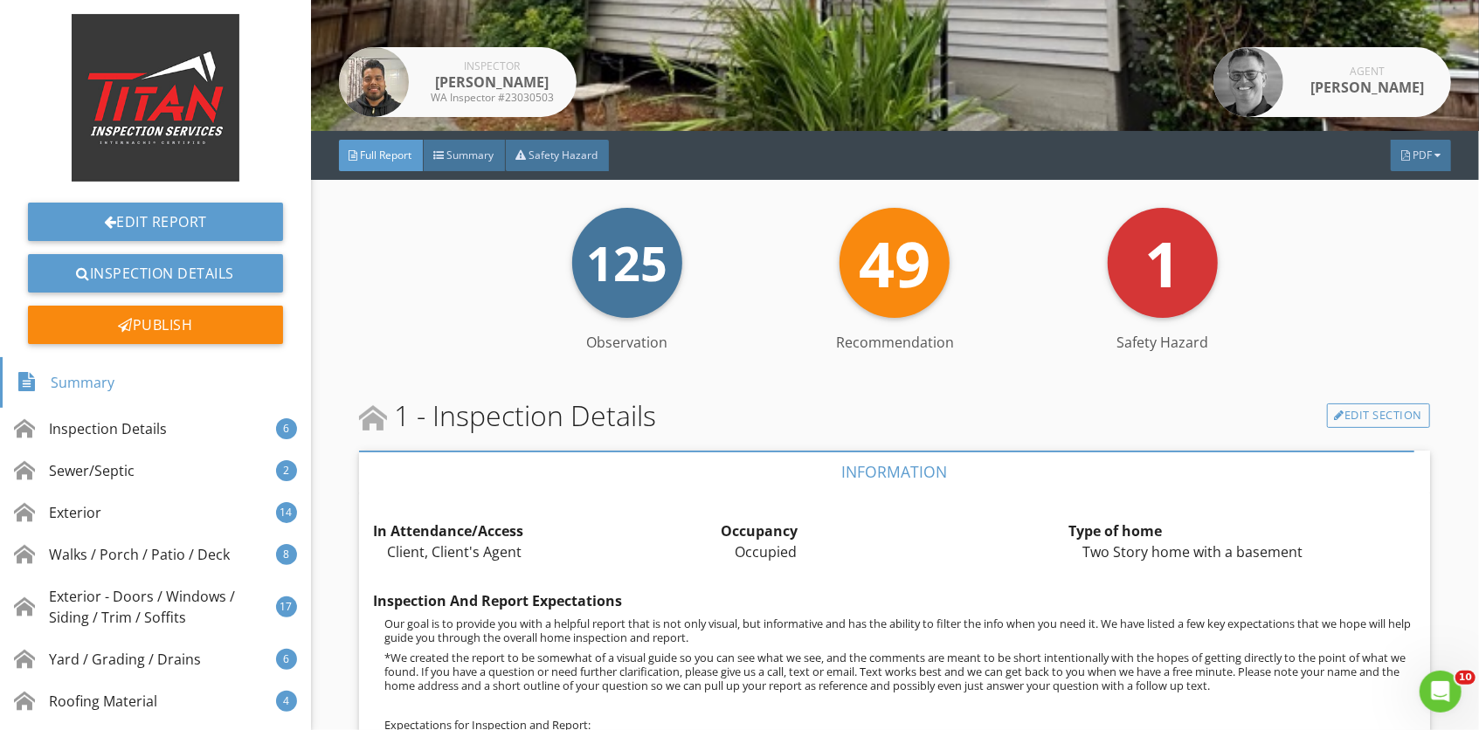
click at [555, 171] on div "Full Report Summary Safety Hazard PDF" at bounding box center [895, 155] width 1168 height 49
click at [568, 159] on span "Safety Hazard" at bounding box center [563, 155] width 69 height 15
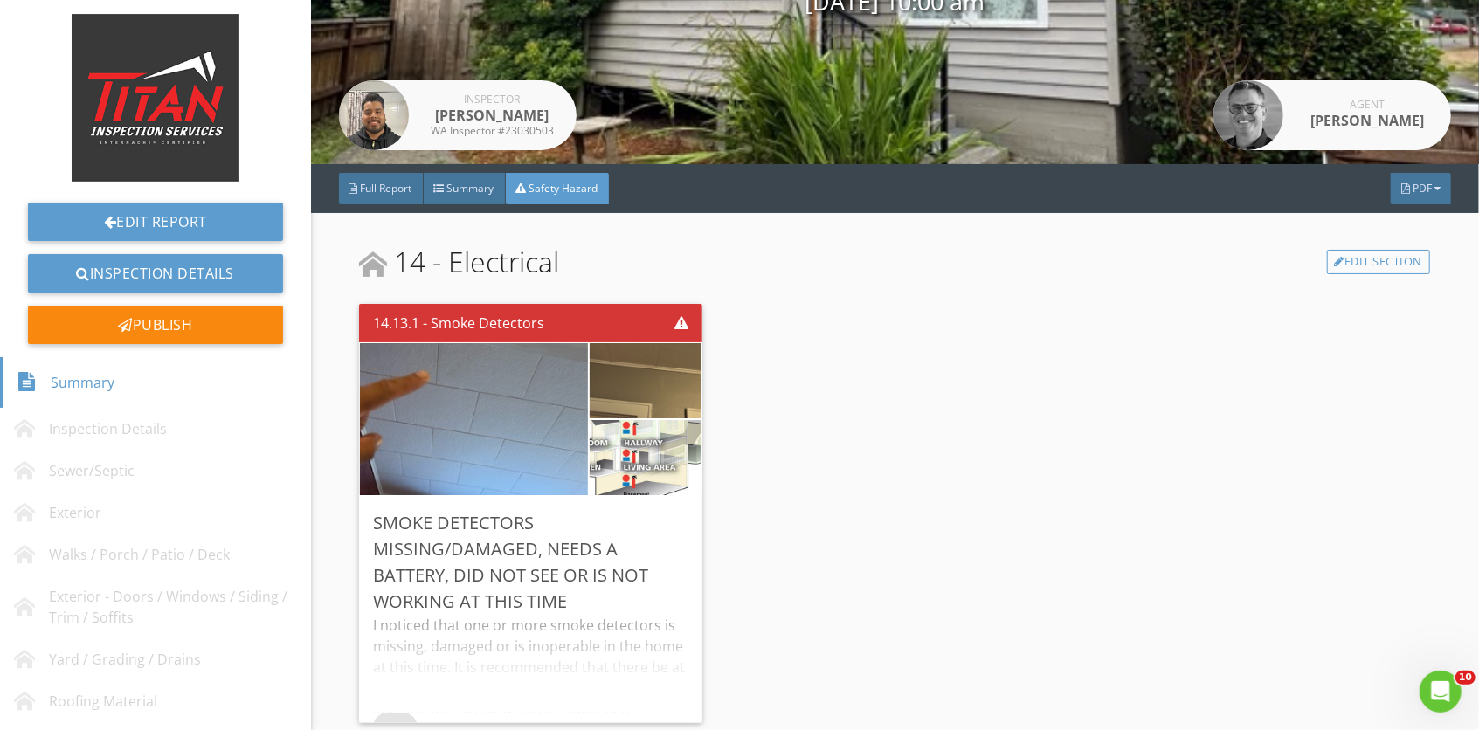
scroll to position [272, 0]
click at [482, 181] on span "Summary" at bounding box center [470, 188] width 47 height 15
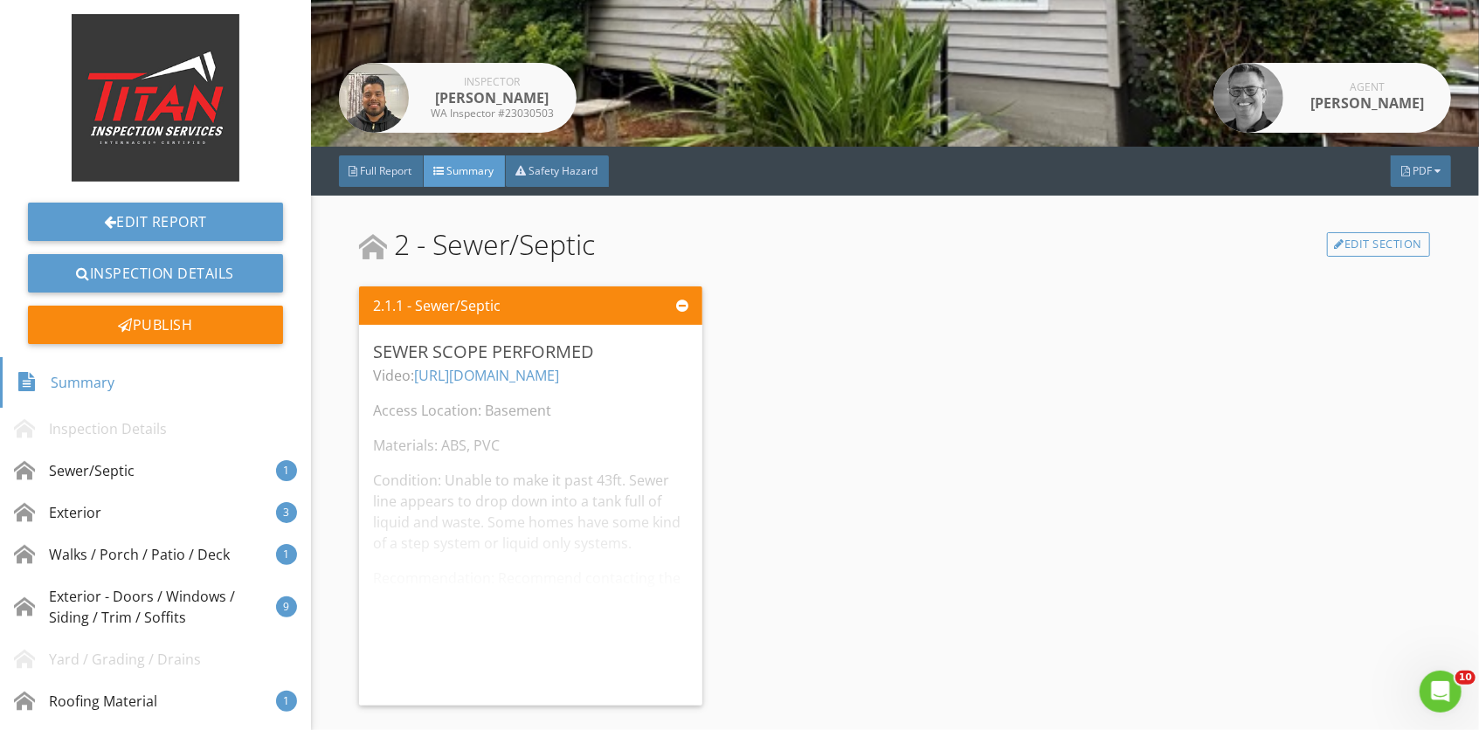
scroll to position [288, 0]
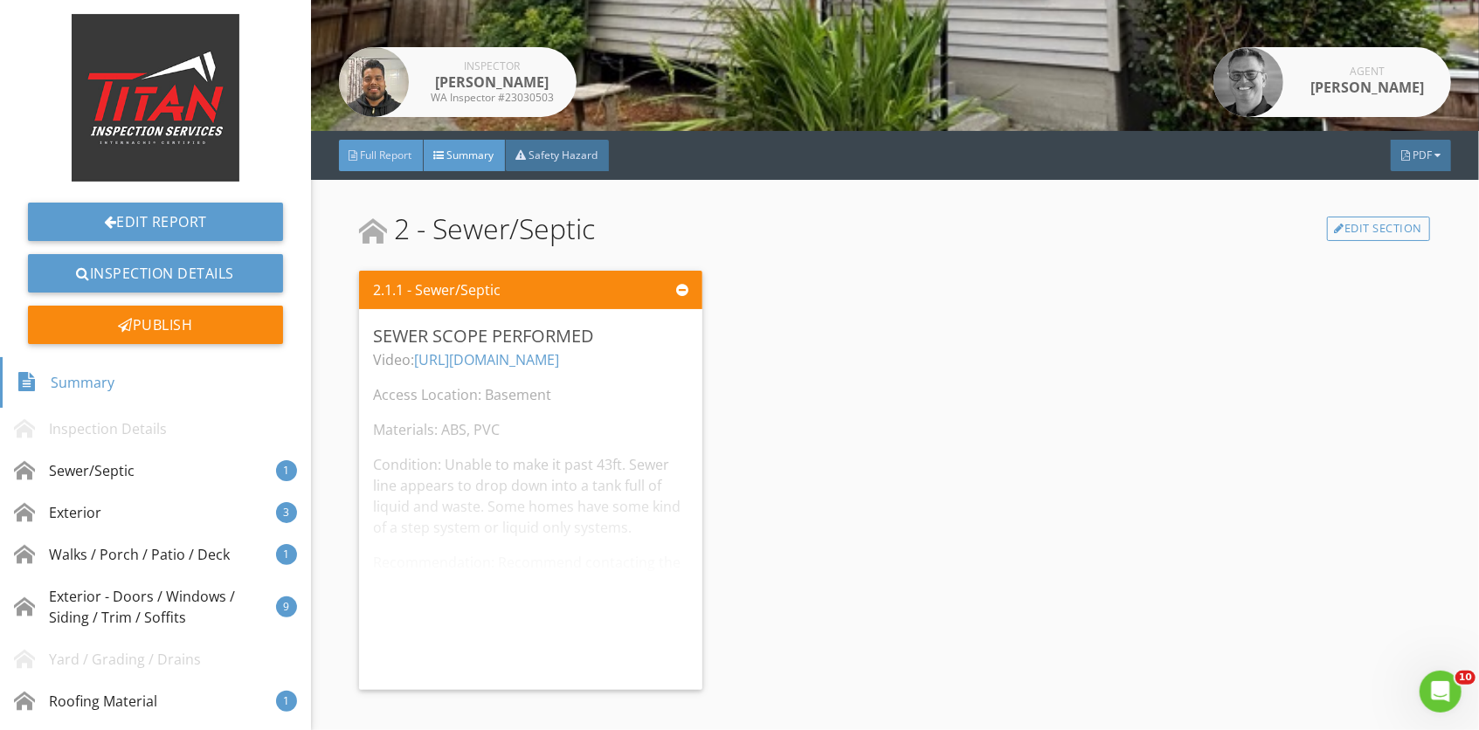
click at [399, 161] on span "Full Report" at bounding box center [387, 155] width 52 height 15
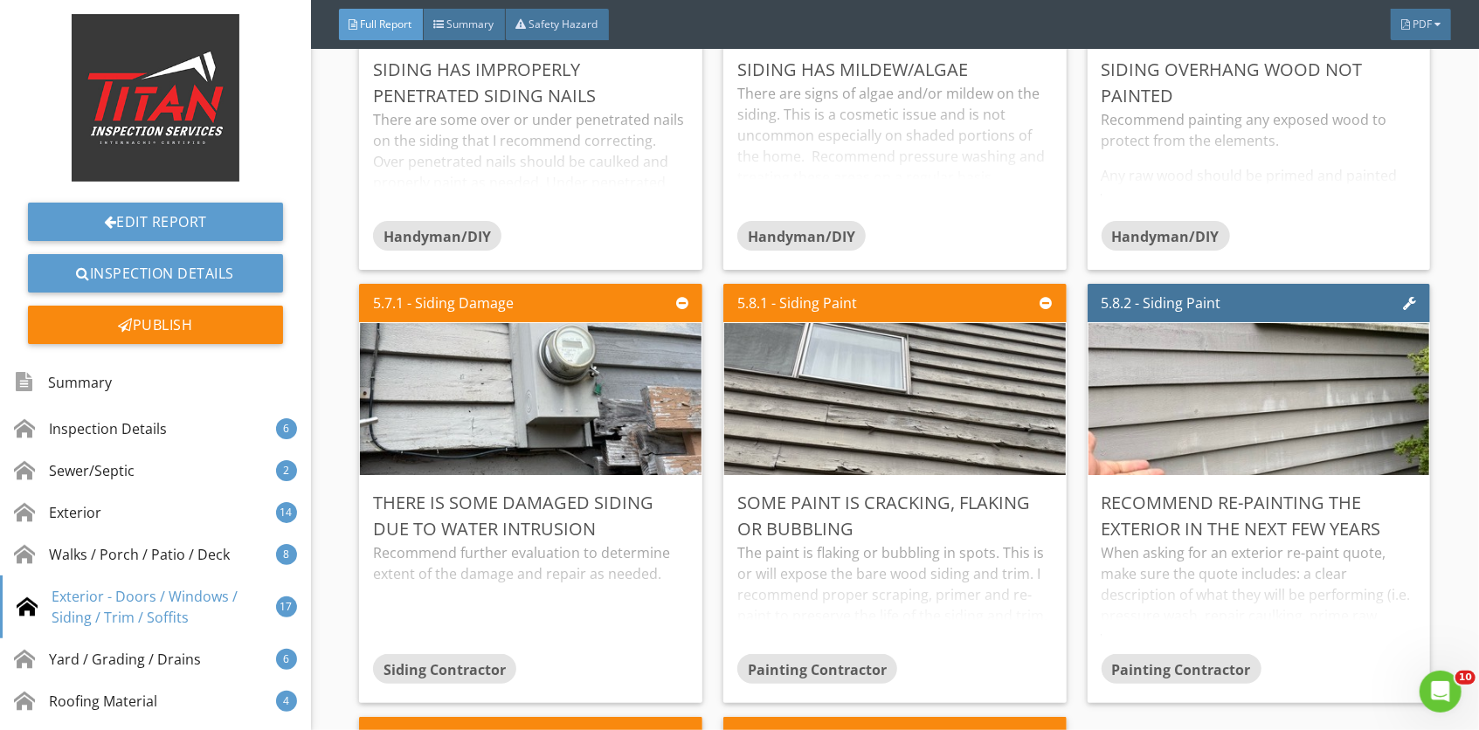
scroll to position [9370, 0]
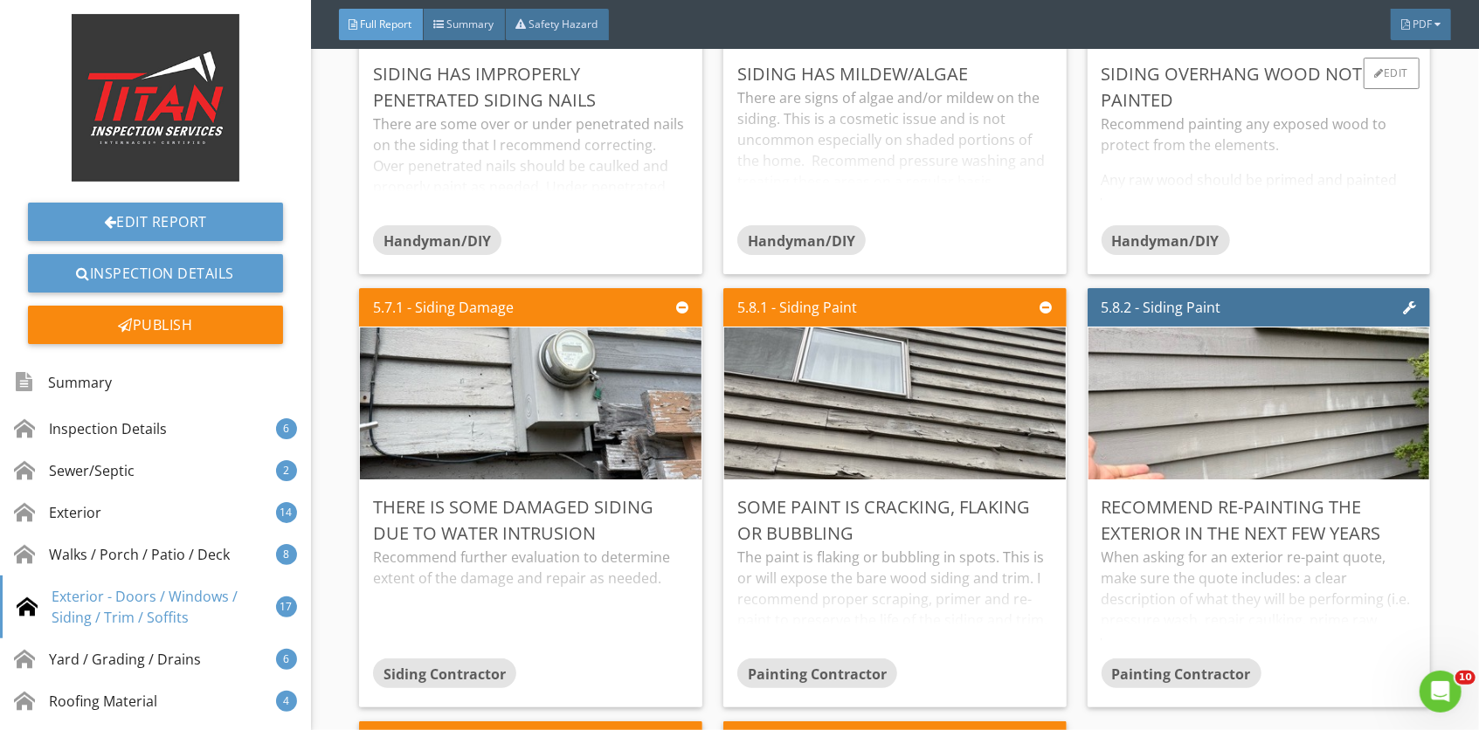
click at [1195, 199] on div "Recommend painting any exposed wood to protect from the elements. Any raw wood …" at bounding box center [1258, 170] width 315 height 112
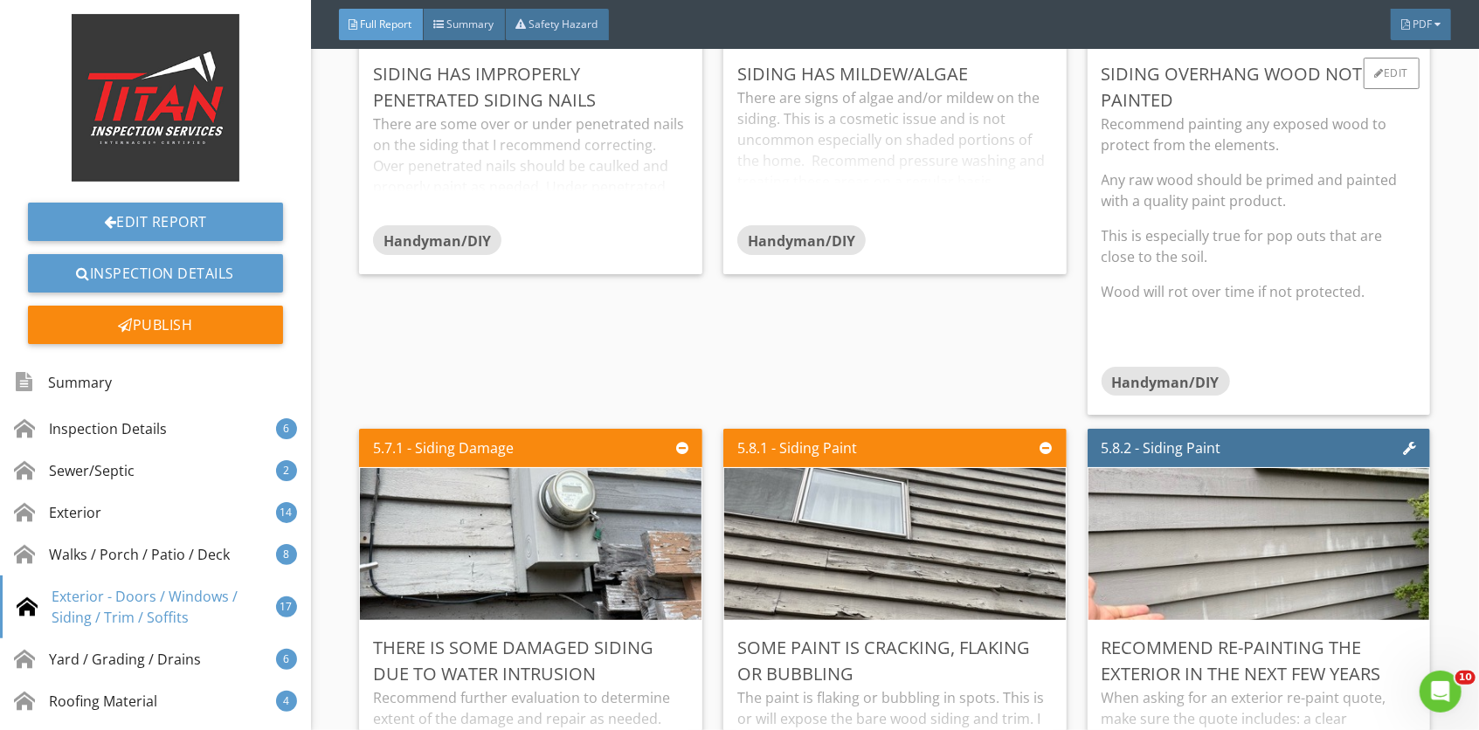
click at [1195, 199] on p "Any raw wood should be primed and painted with a quality paint product." at bounding box center [1258, 190] width 315 height 42
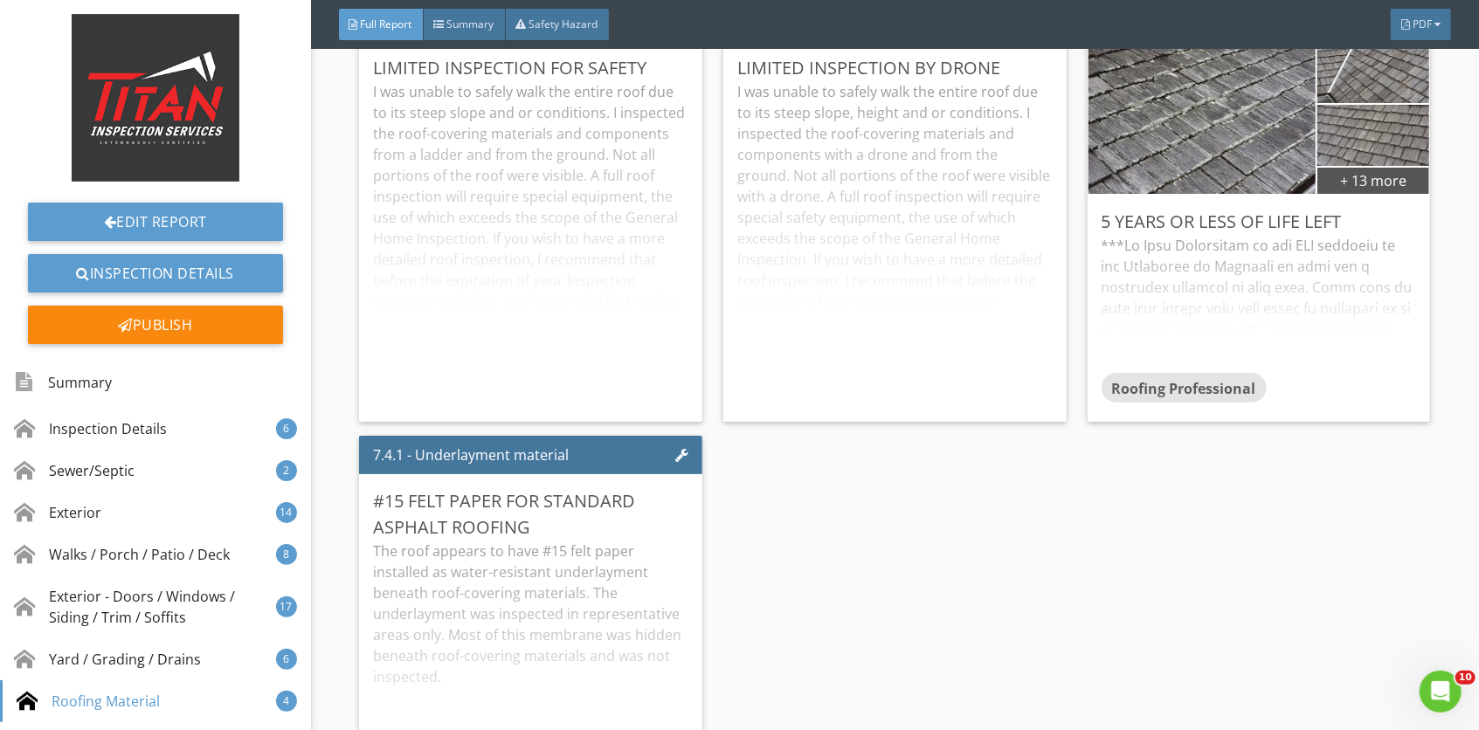
scroll to position [12022, 0]
click at [1363, 236] on div "Edit" at bounding box center [1391, 219] width 57 height 31
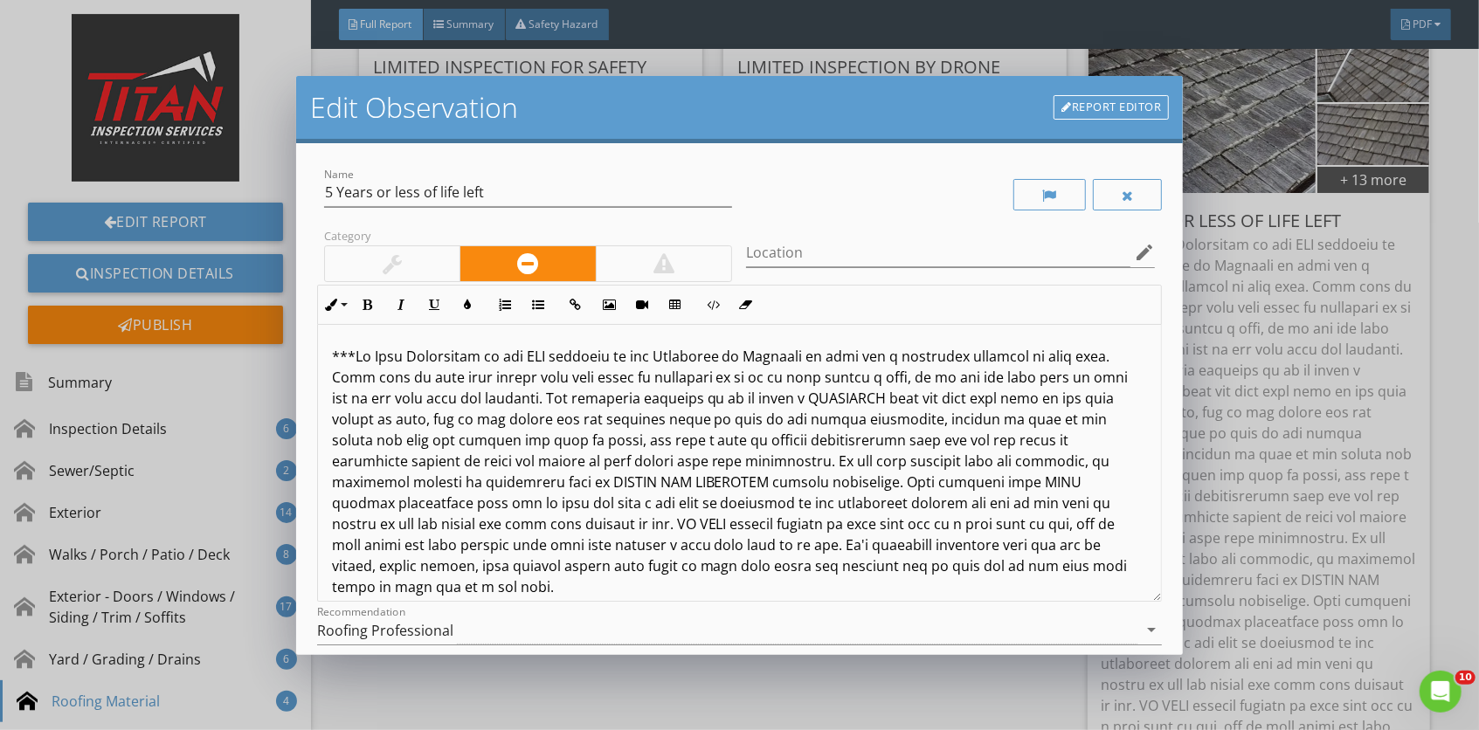
click at [1304, 404] on div "Edit Observation Report Editor Name 5 Years or less of life left Category Locat…" at bounding box center [739, 365] width 1479 height 730
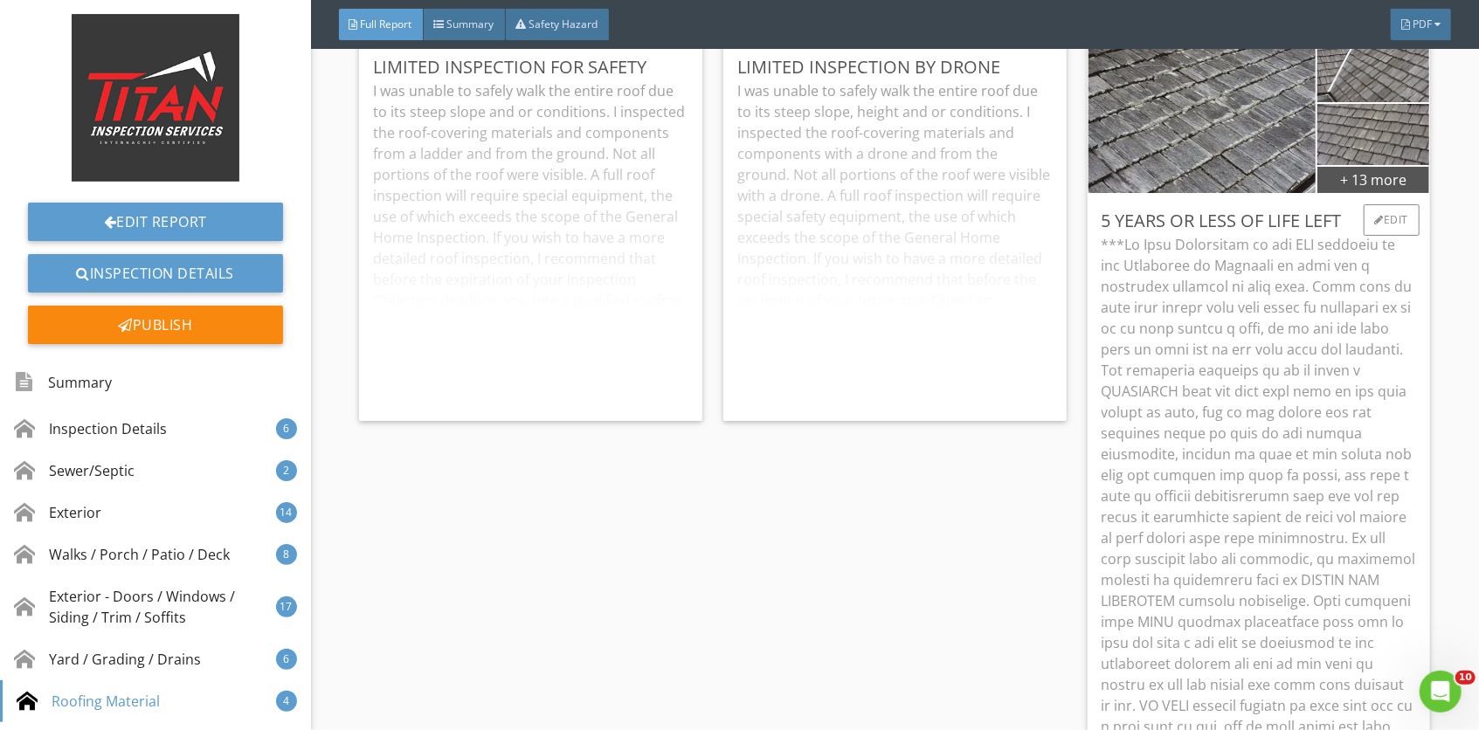
click at [1254, 410] on p at bounding box center [1258, 548] width 315 height 629
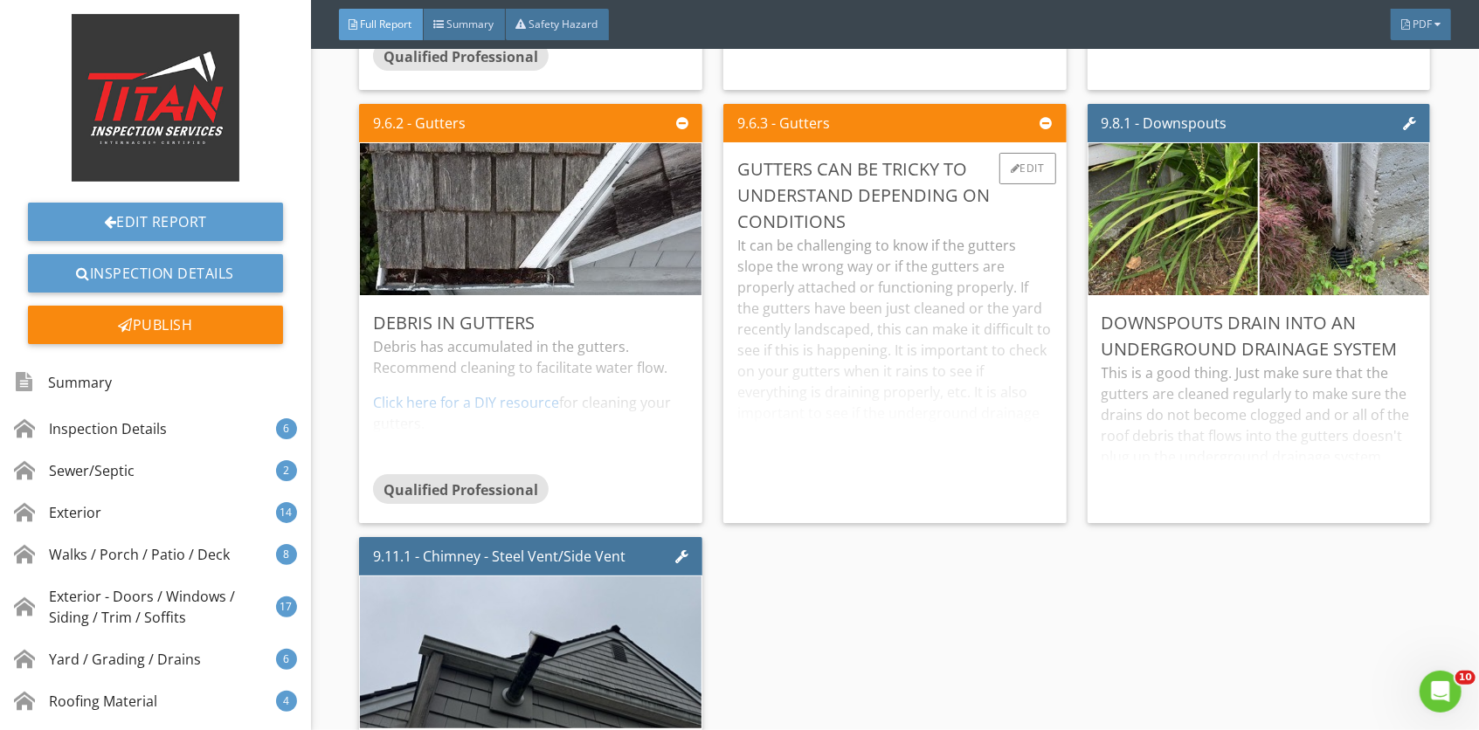
scroll to position [14806, 0]
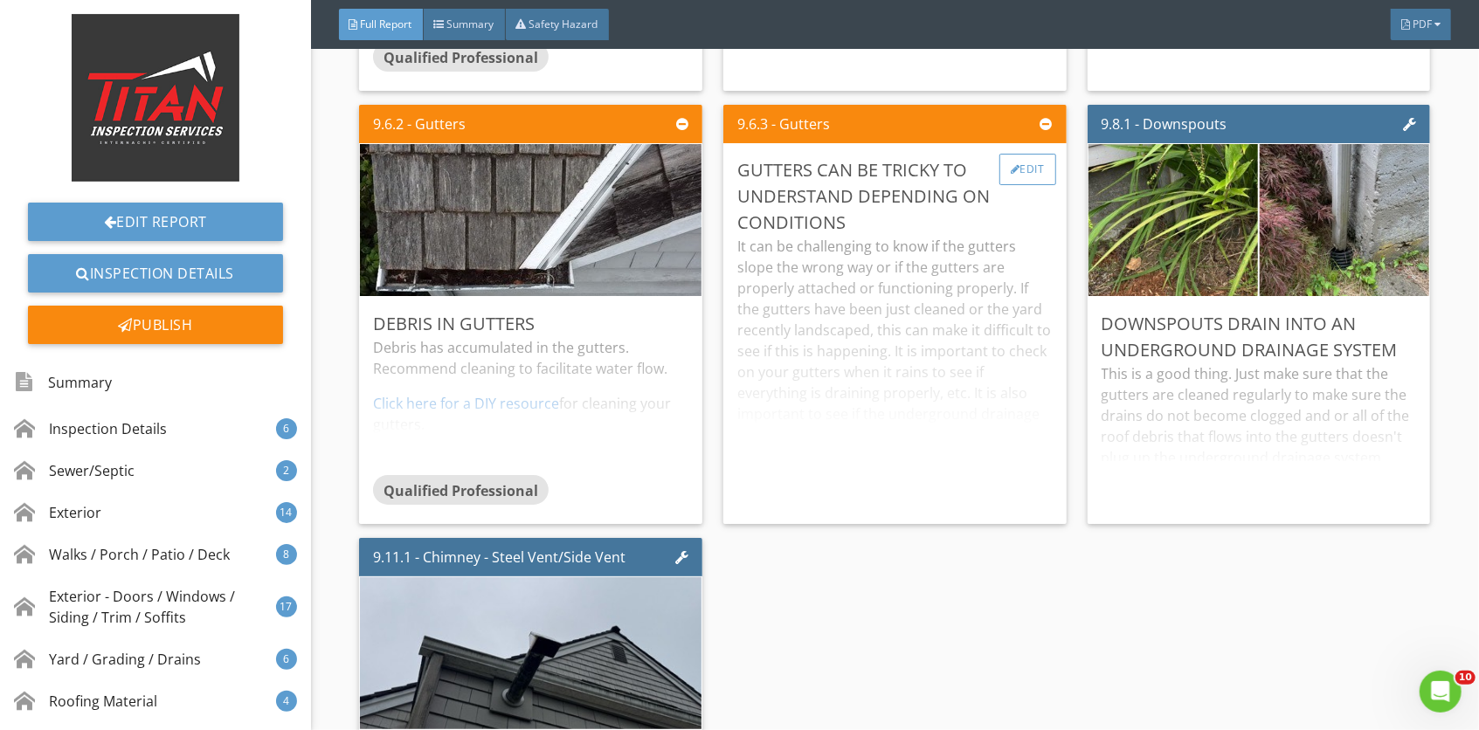
click at [1011, 185] on div "Edit" at bounding box center [1027, 169] width 57 height 31
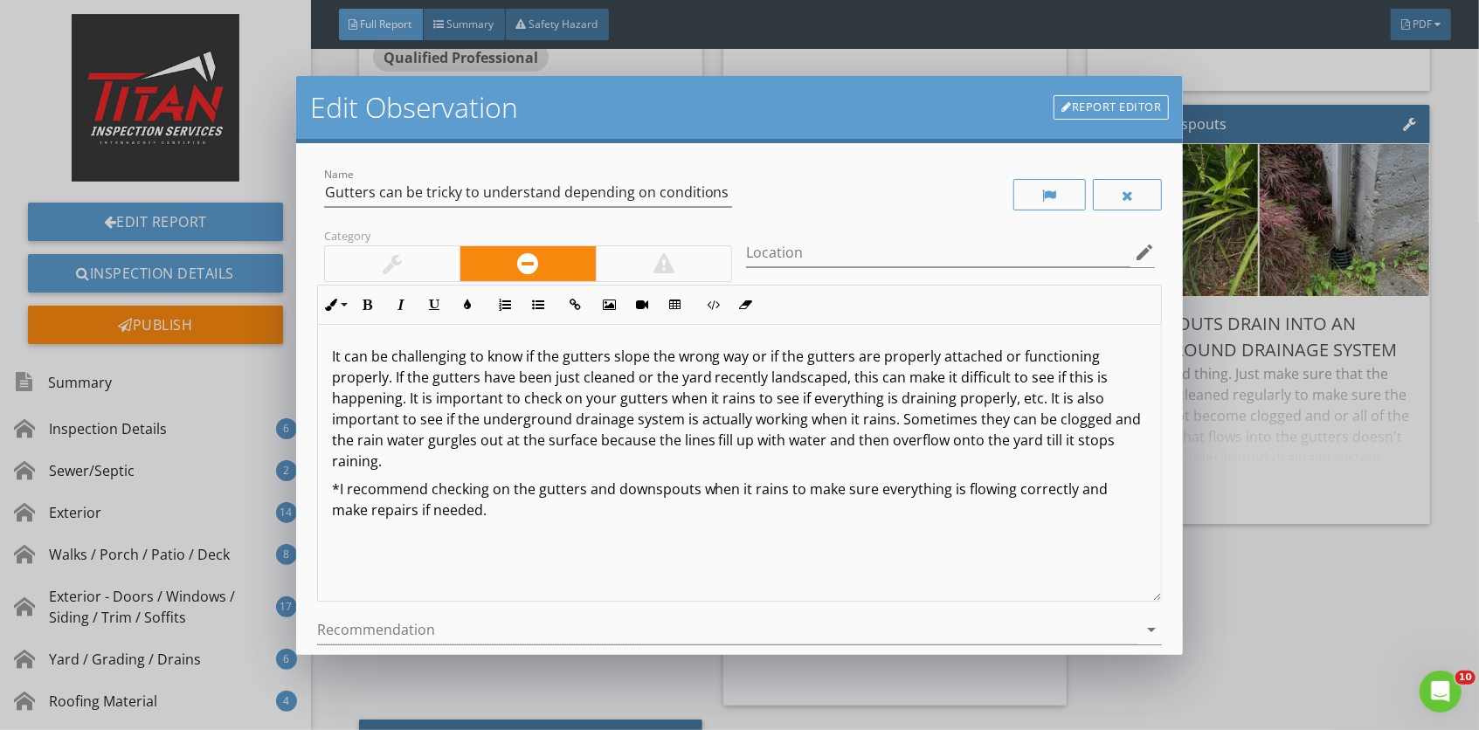
click at [420, 266] on div at bounding box center [392, 263] width 135 height 35
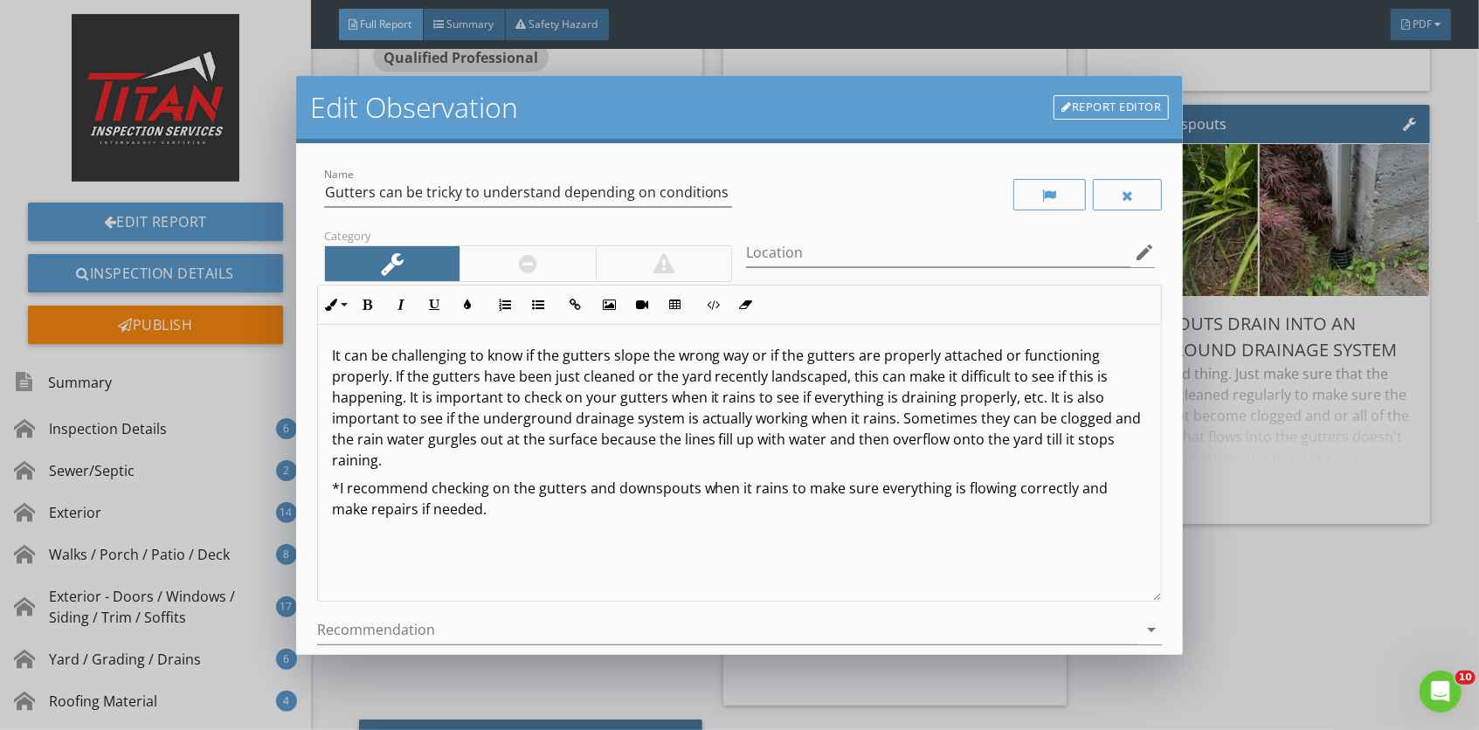
scroll to position [157, 0]
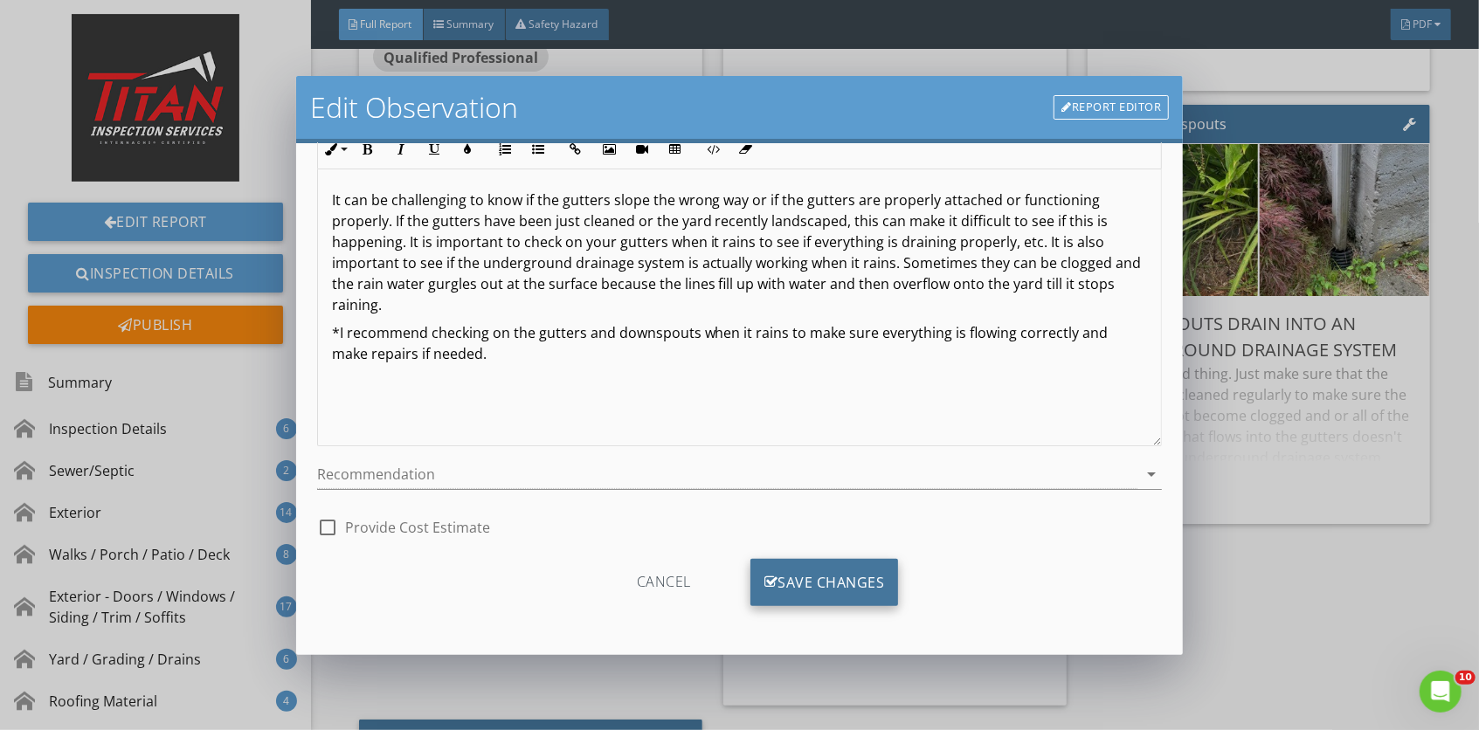
click at [854, 581] on div "Save Changes" at bounding box center [824, 582] width 148 height 47
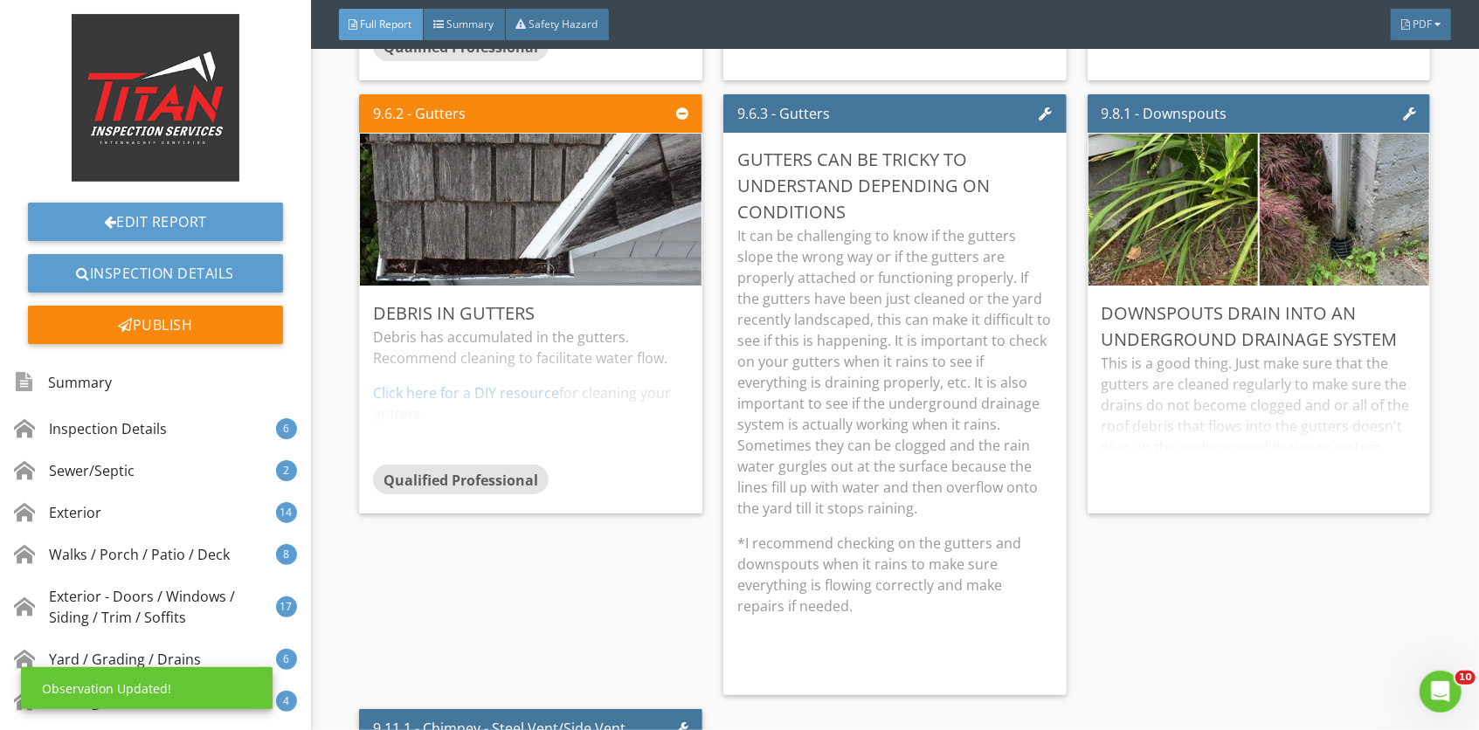
scroll to position [14818, 0]
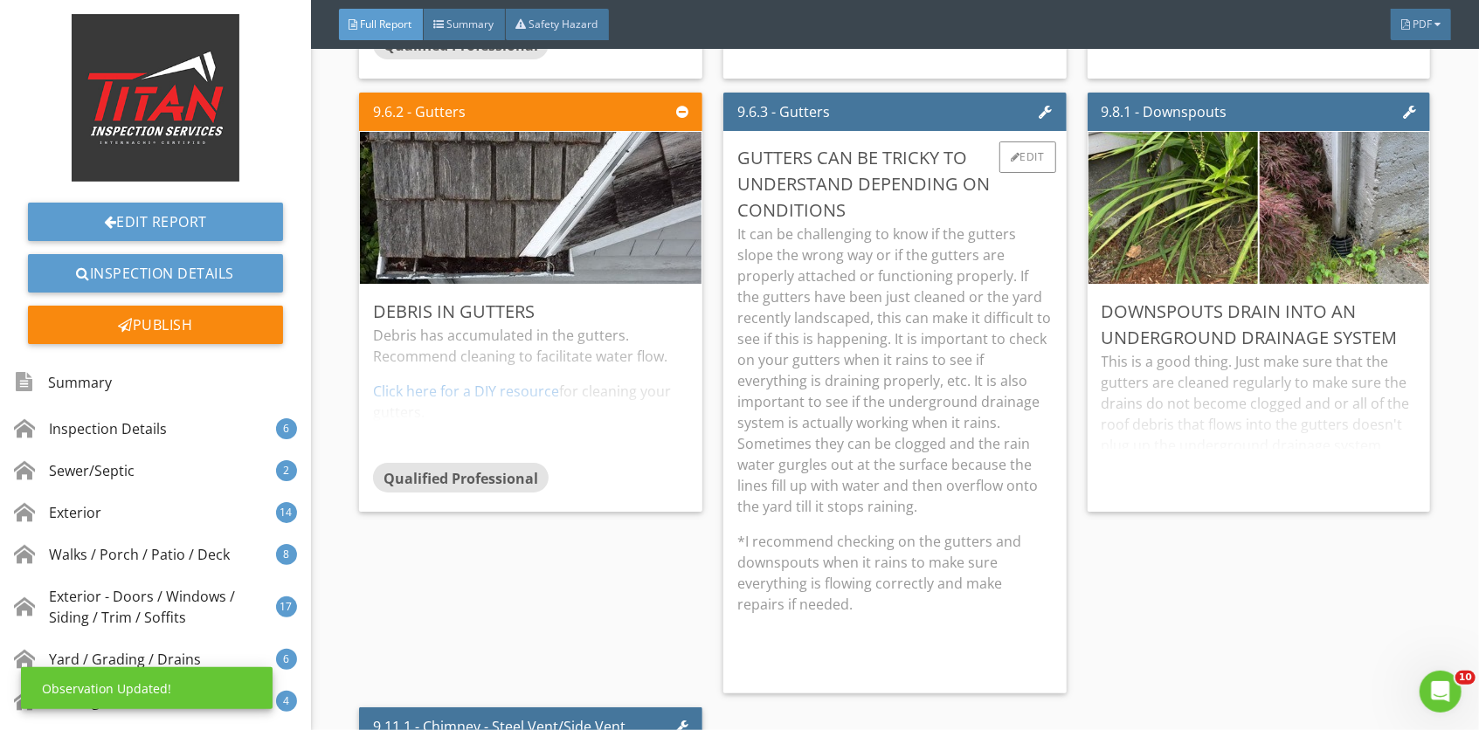
click at [874, 424] on p "It can be challenging to know if the gutters slope the wrong way or if the gutt…" at bounding box center [894, 370] width 315 height 293
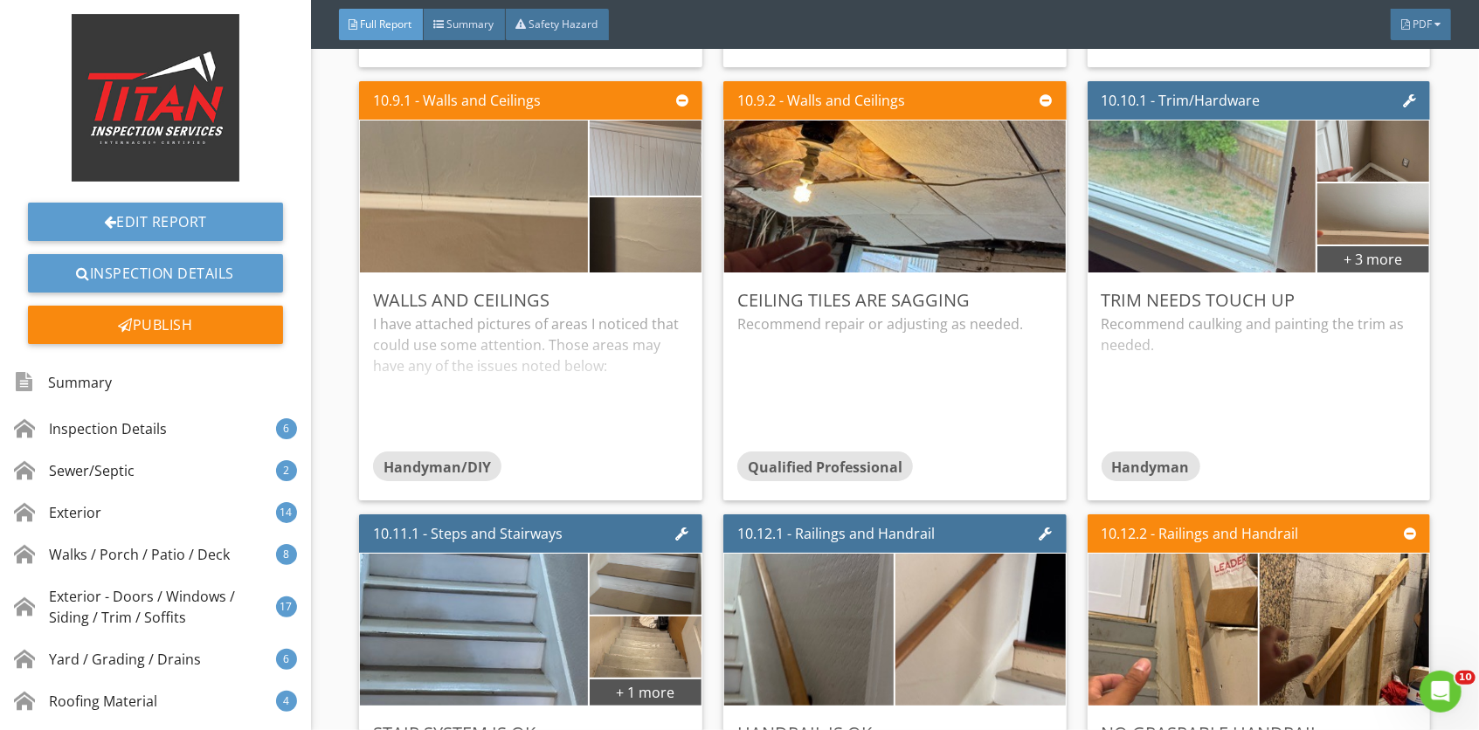
scroll to position [17976, 0]
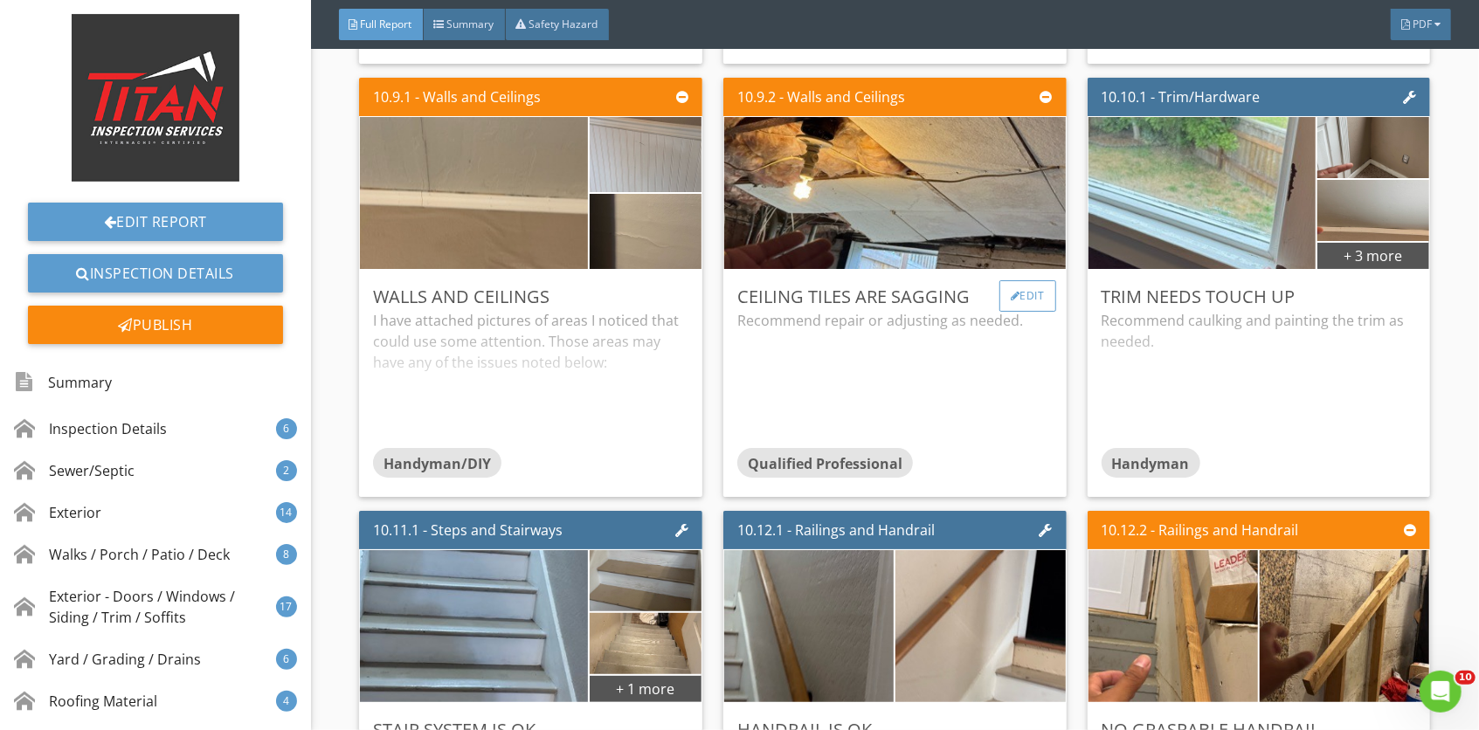
click at [1014, 312] on div "Edit" at bounding box center [1027, 295] width 57 height 31
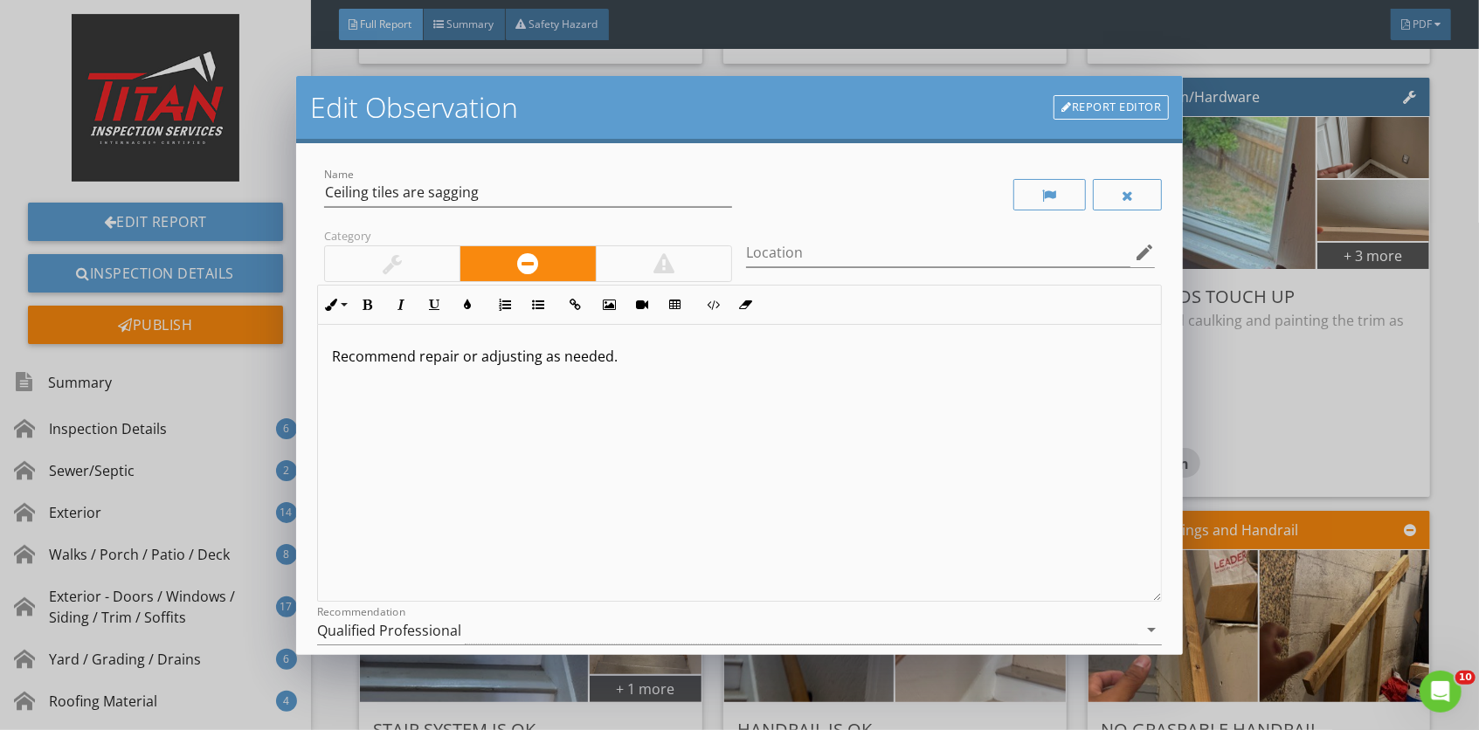
click at [456, 363] on p "Recommend repair or adjusting as needed." at bounding box center [740, 356] width 816 height 21
drag, startPoint x: 476, startPoint y: 367, endPoint x: 657, endPoint y: 375, distance: 181.0
click at [657, 375] on div "Recommend repair or adjusting as needed." at bounding box center [740, 463] width 844 height 277
click at [505, 620] on div "Qualified Professional" at bounding box center [727, 630] width 821 height 29
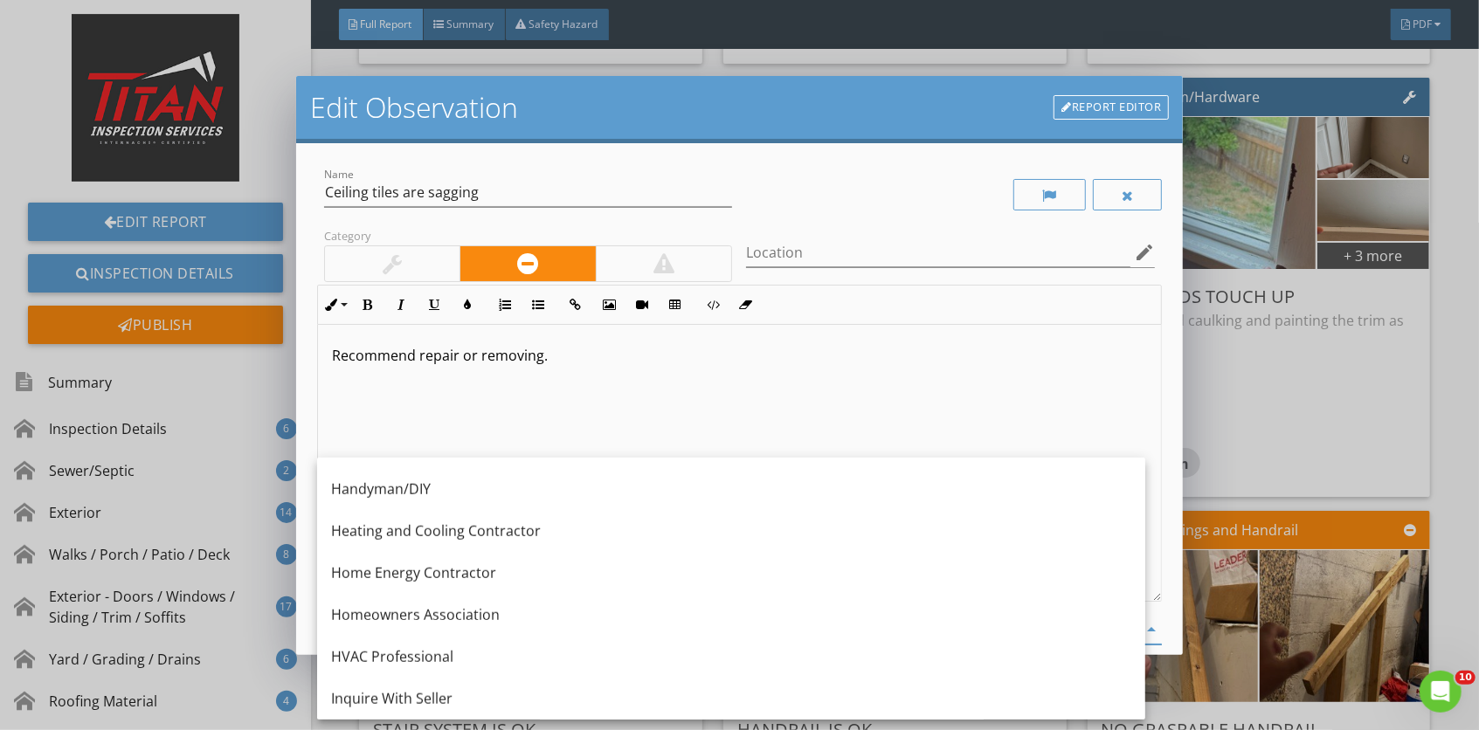
scroll to position [1172, 0]
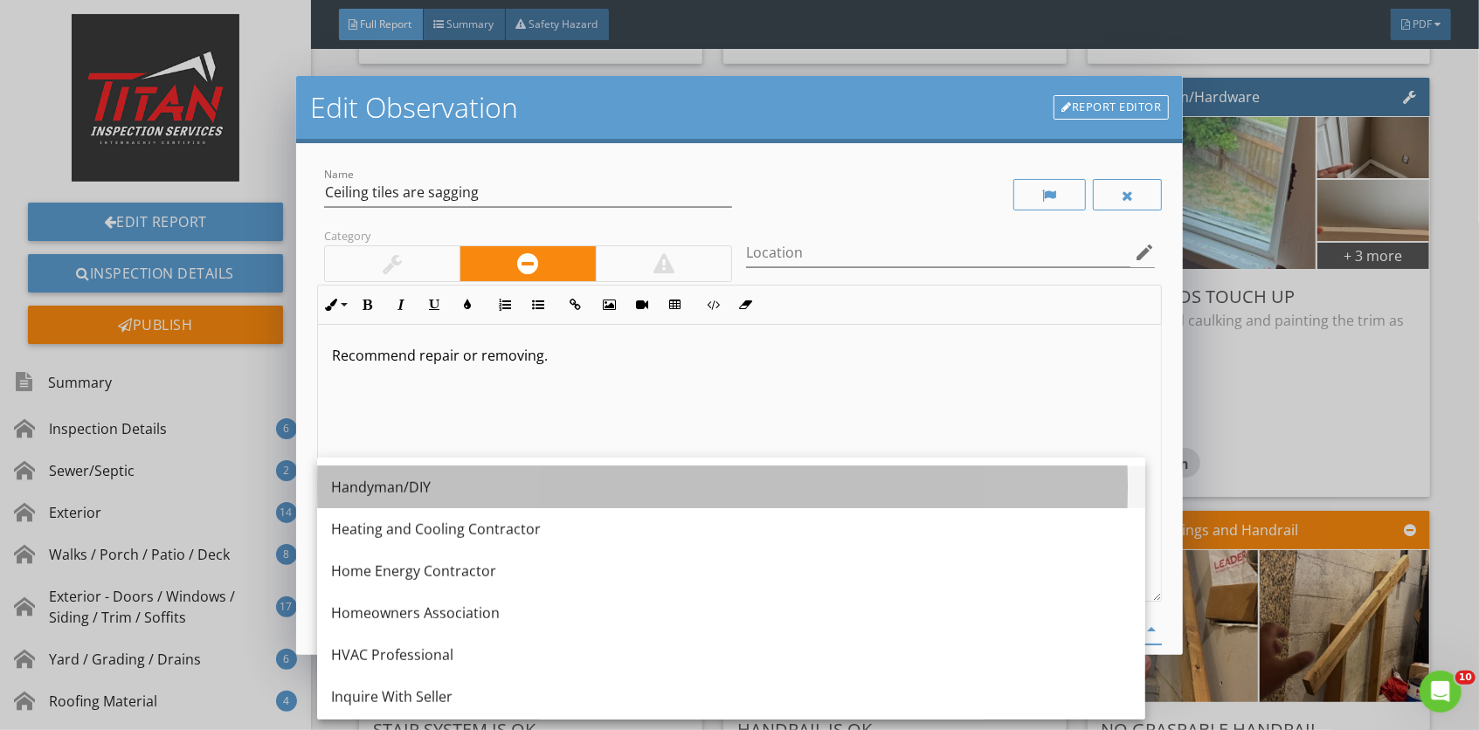
click at [456, 501] on div "Handyman/DIY" at bounding box center [731, 487] width 800 height 42
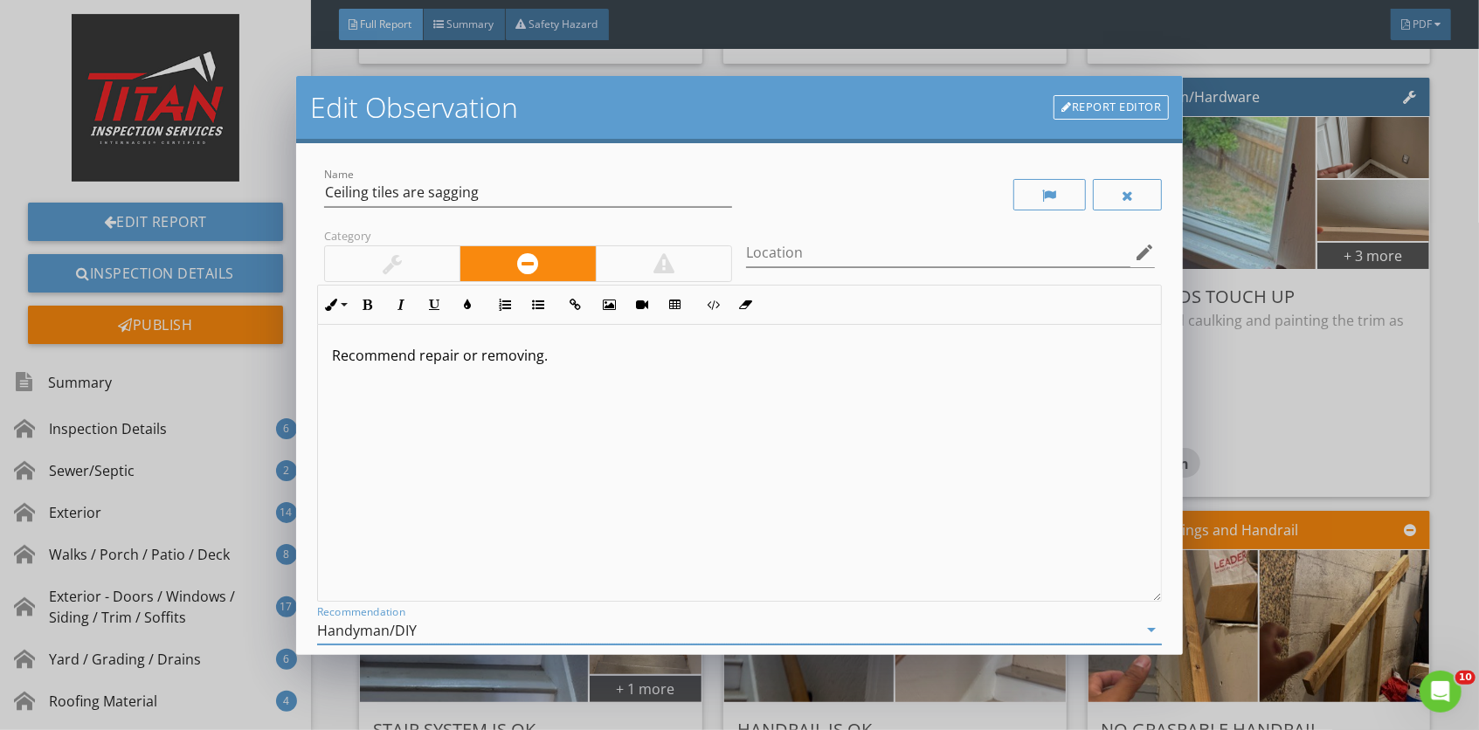
scroll to position [157, 0]
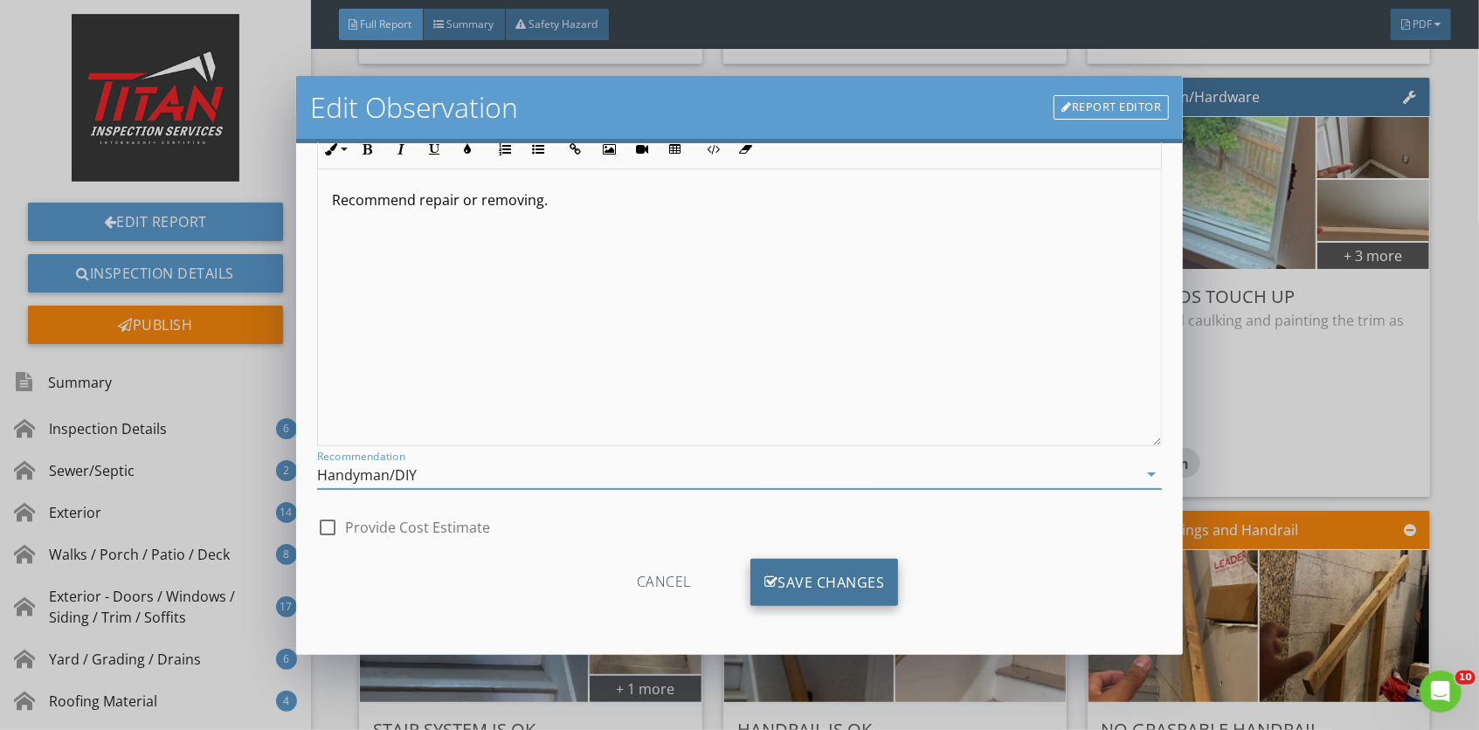
click at [857, 568] on div "Save Changes" at bounding box center [824, 582] width 148 height 47
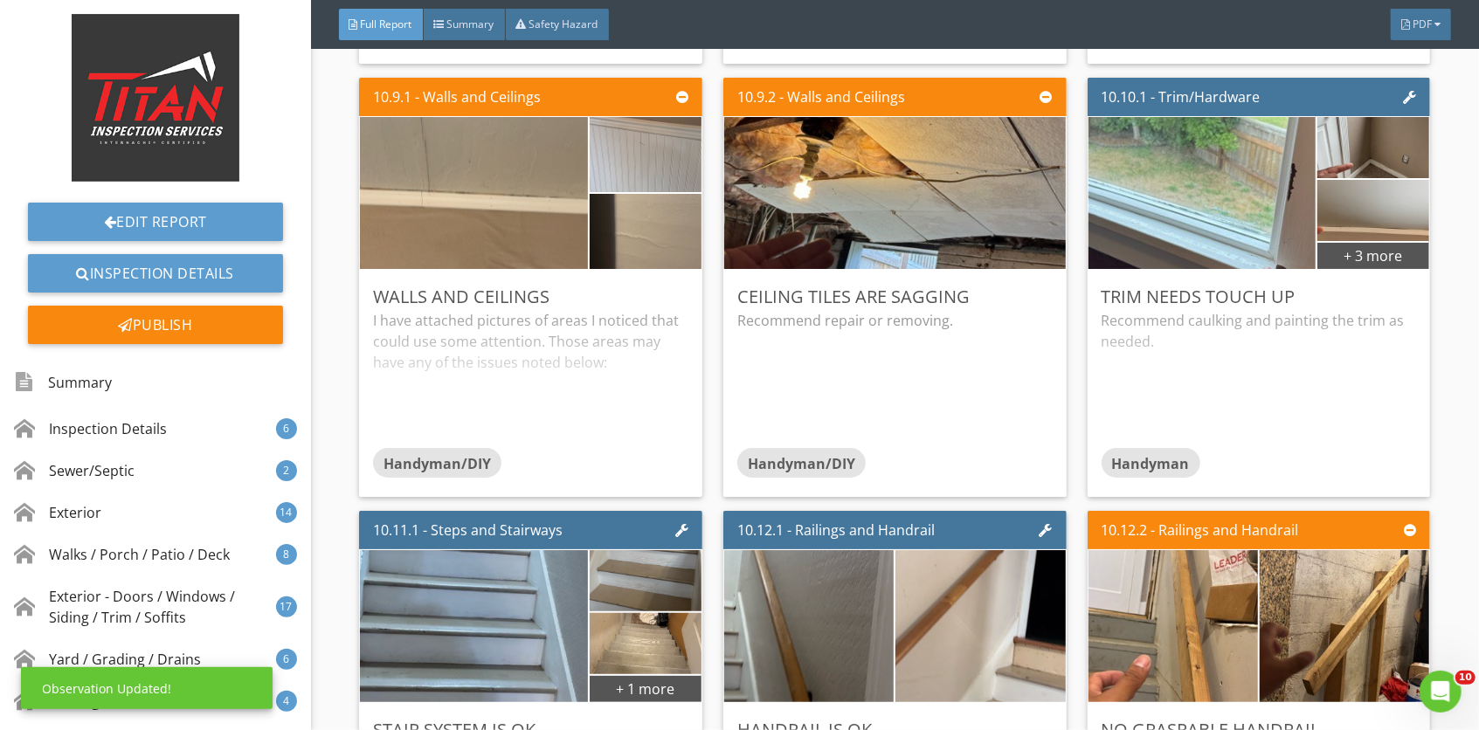
scroll to position [0, 0]
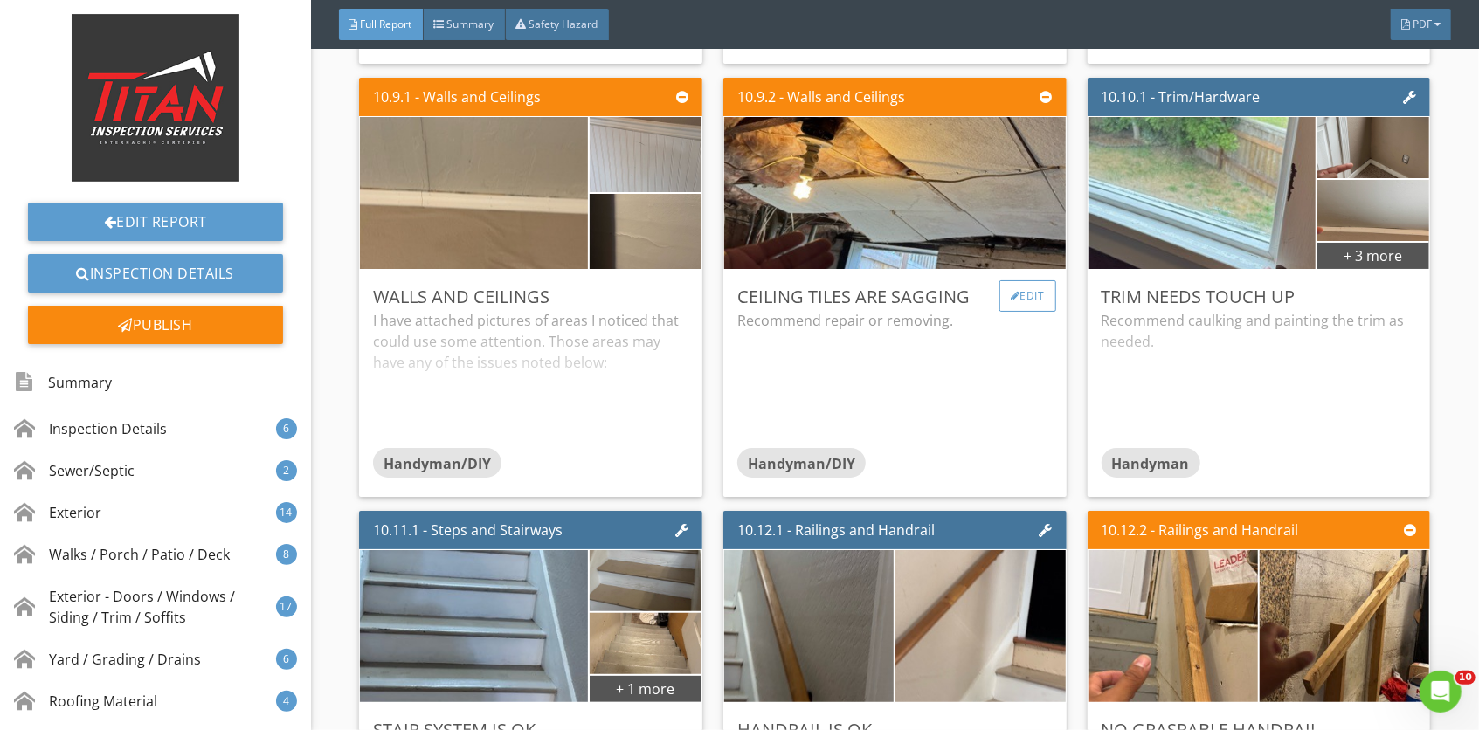
click at [1027, 312] on div "Edit" at bounding box center [1027, 295] width 57 height 31
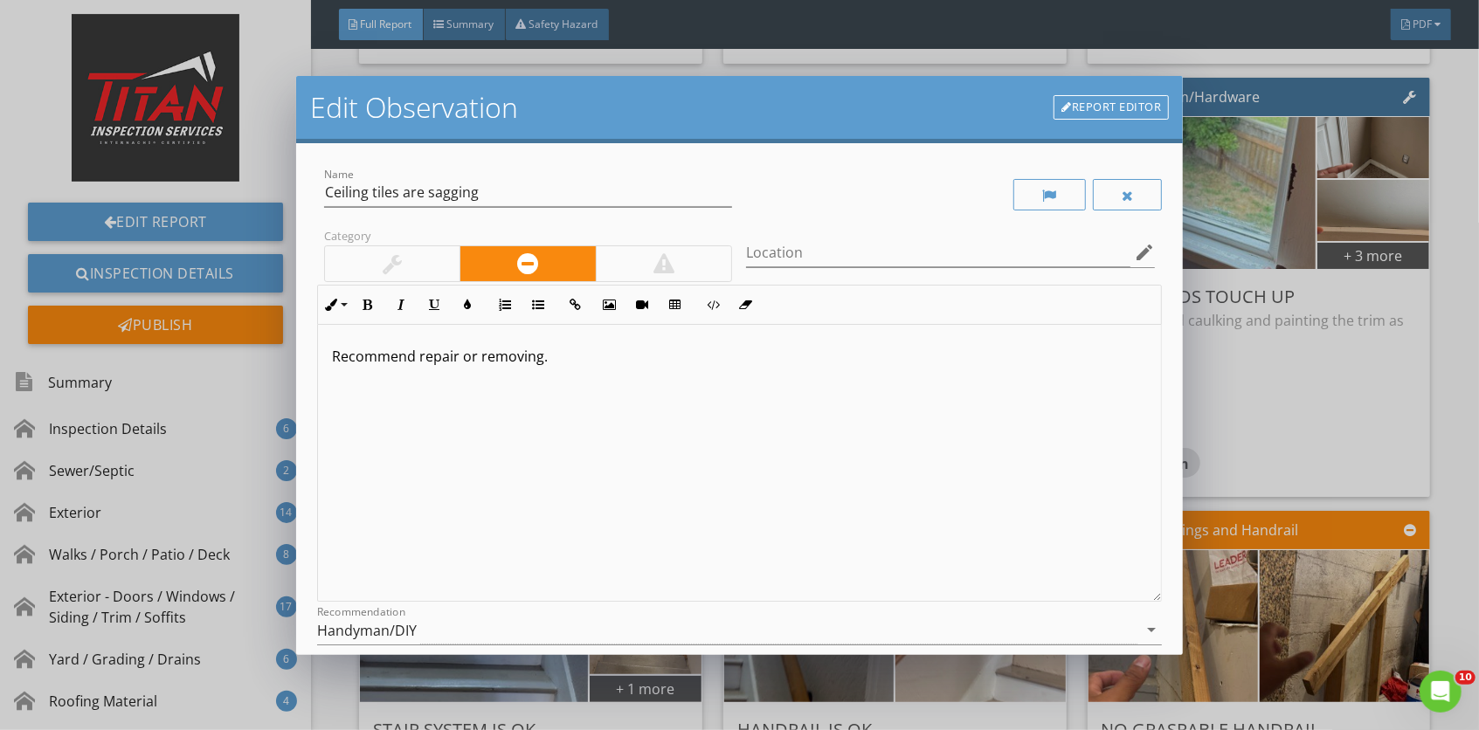
click at [389, 253] on div at bounding box center [392, 263] width 19 height 21
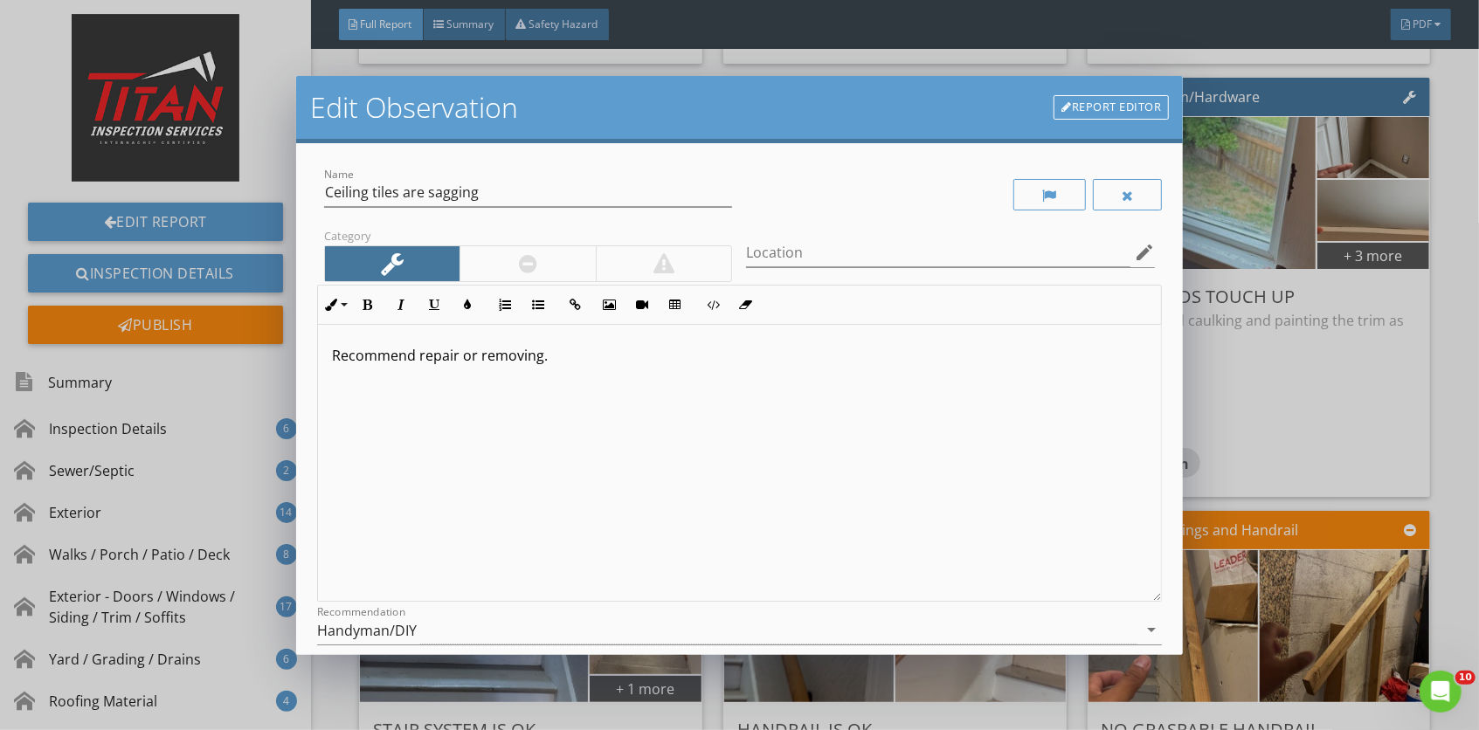
scroll to position [157, 0]
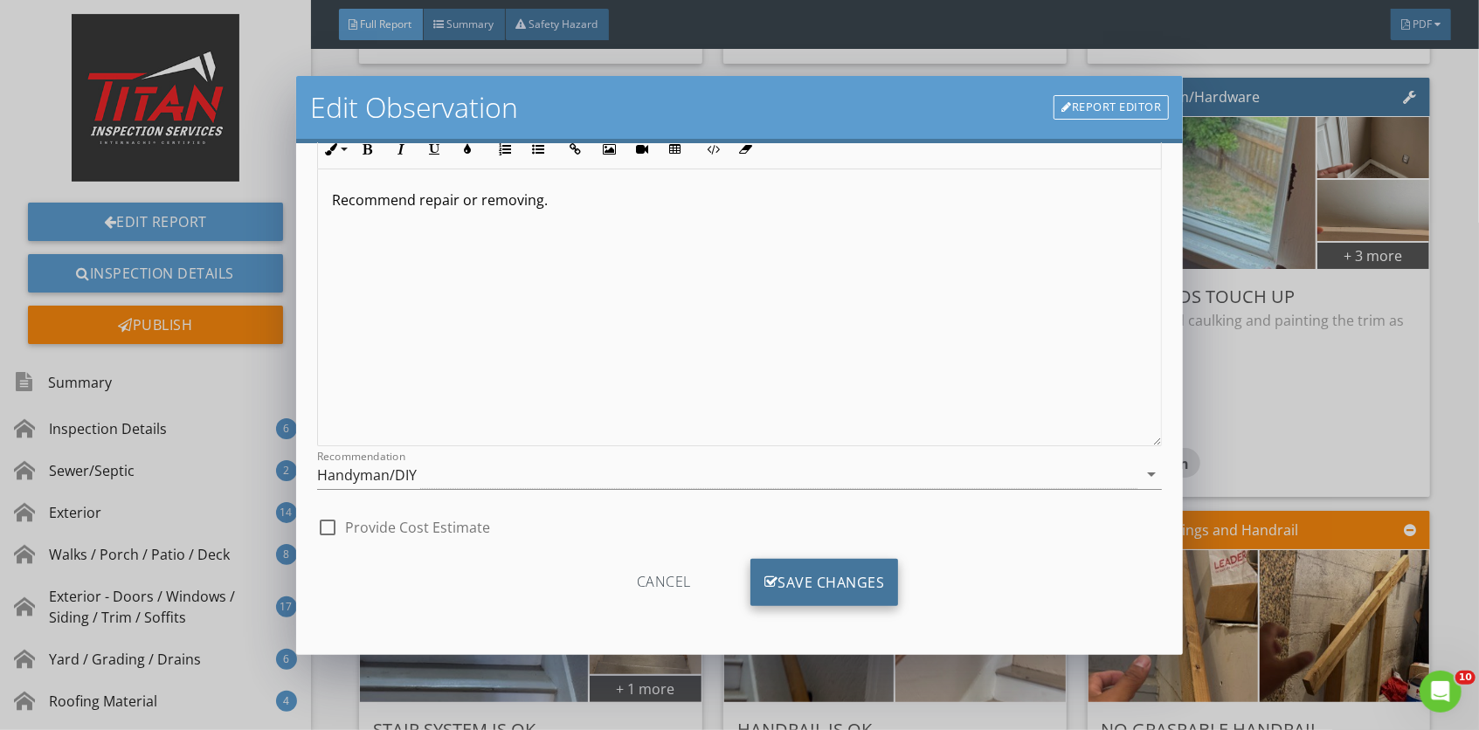
click at [825, 569] on div "Save Changes" at bounding box center [824, 582] width 148 height 47
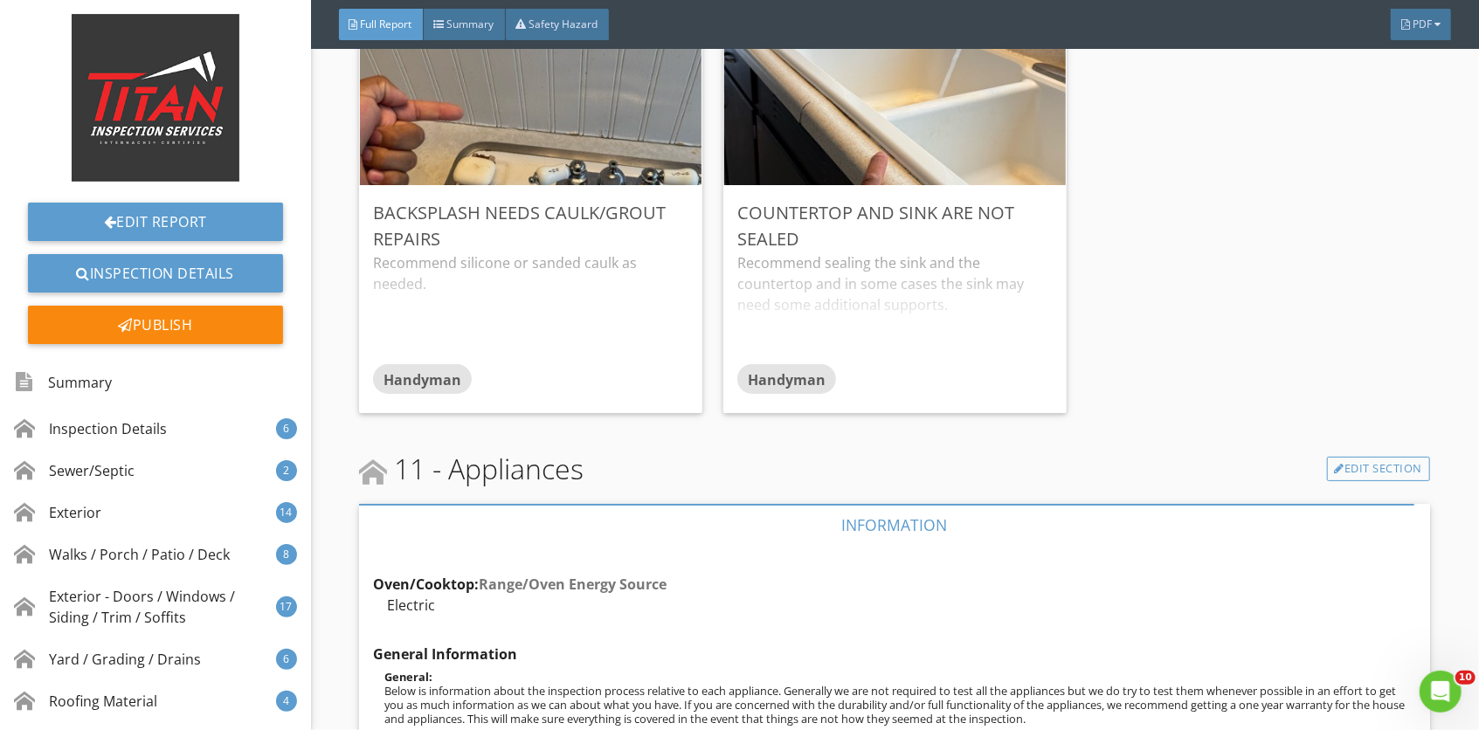
scroll to position [19358, 0]
click at [822, 346] on div "Recommend sealing the sink and the countertop and in some cases the sink may ne…" at bounding box center [894, 309] width 315 height 112
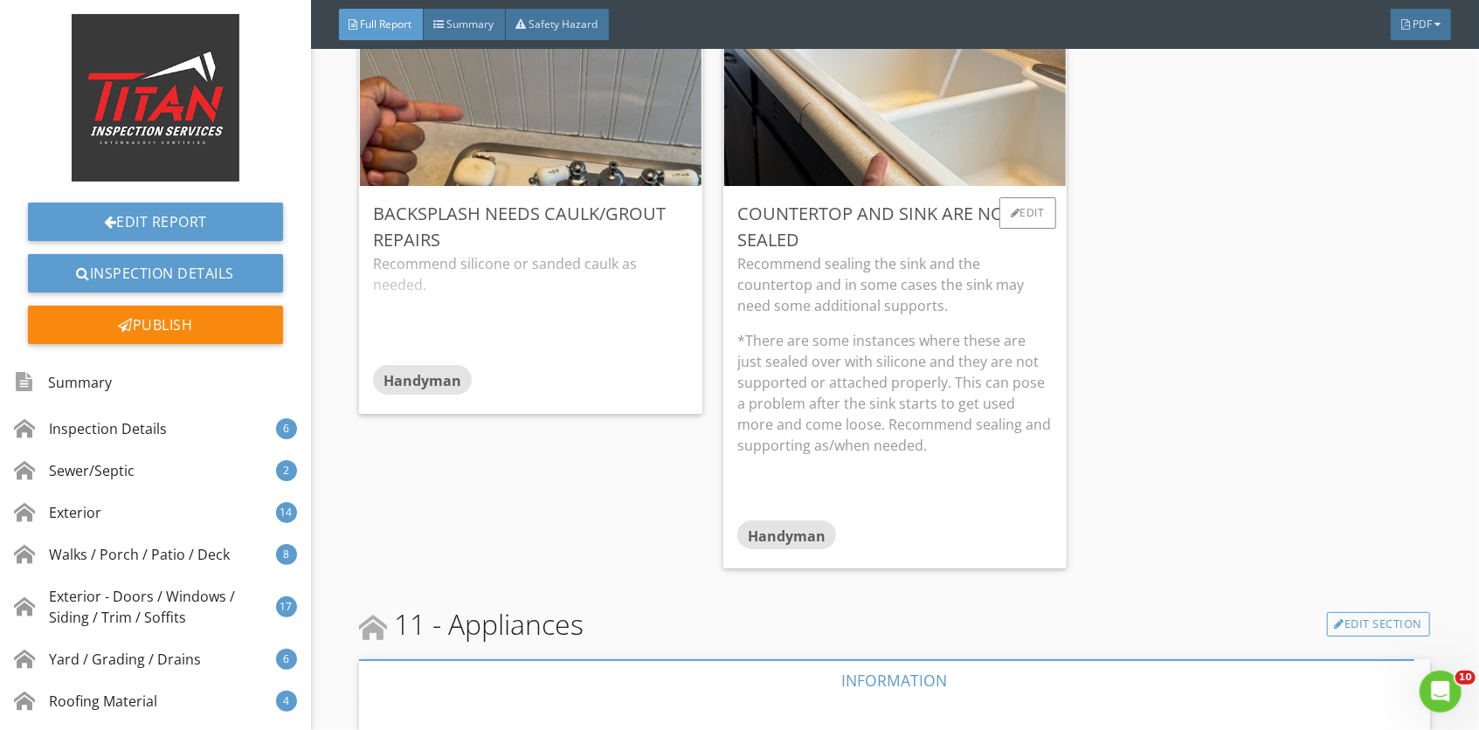
click at [971, 301] on p "Recommend sealing the sink and the countertop and in some cases the sink may ne…" at bounding box center [894, 284] width 315 height 63
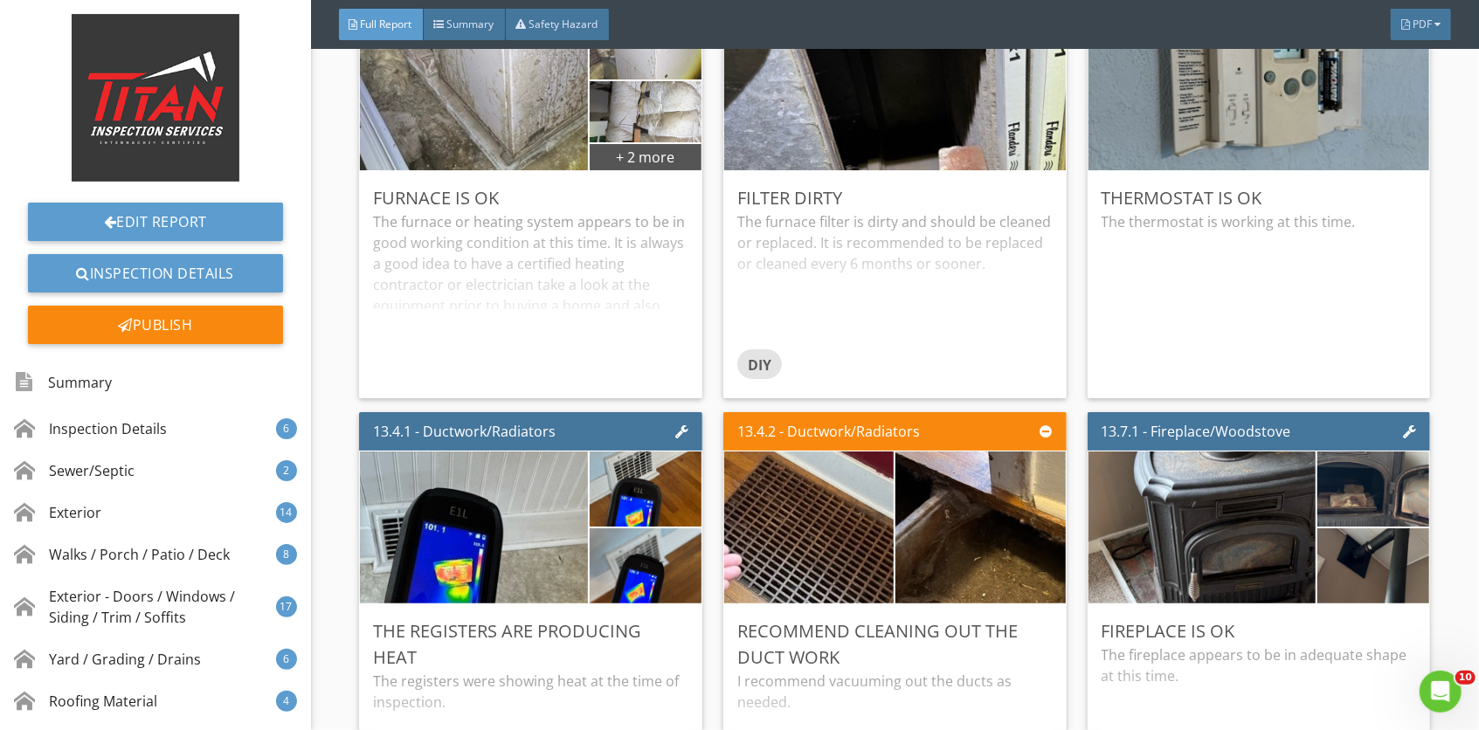
scroll to position [27398, 0]
click at [657, 212] on div "Edit" at bounding box center [663, 196] width 57 height 31
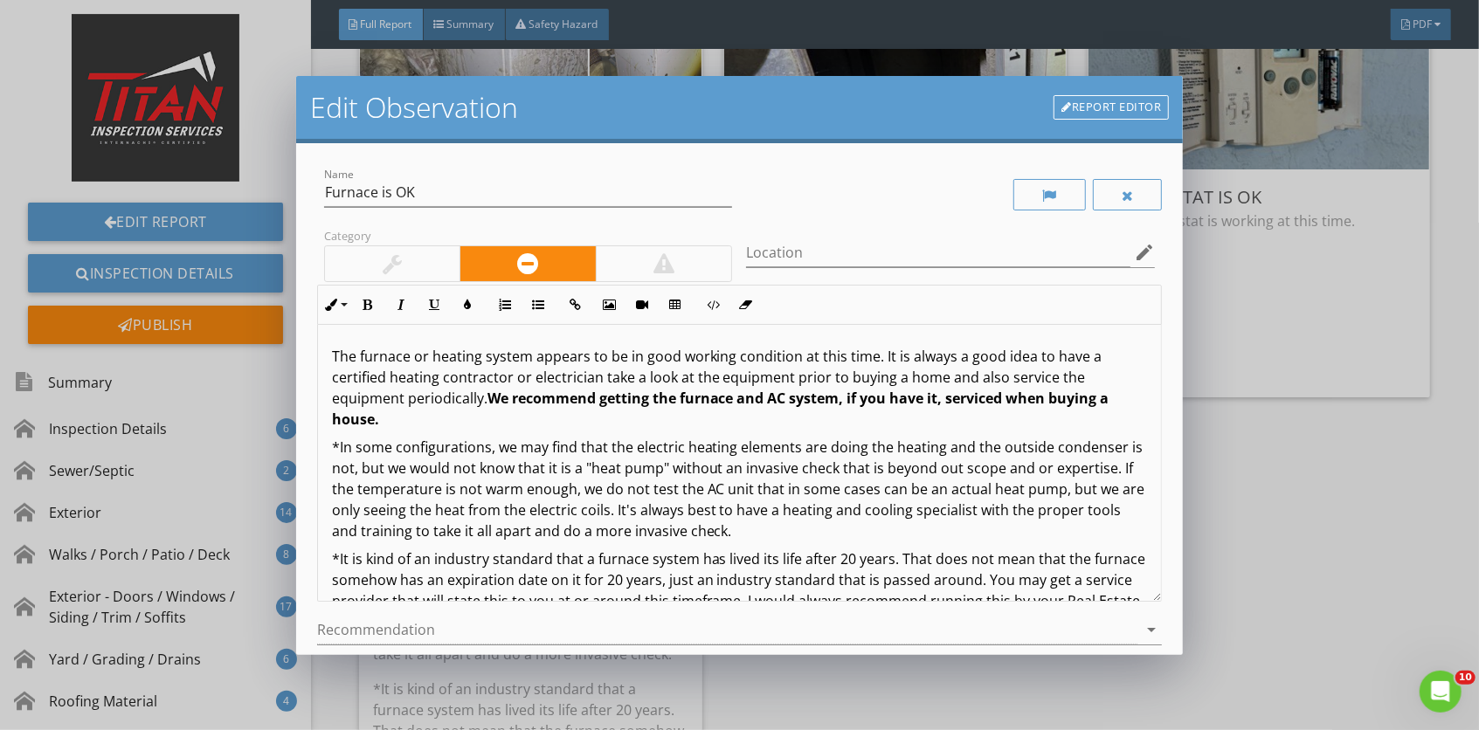
click at [1230, 360] on div "Edit Observation Report Editor Name Furnace is OK Category Location edit Inline…" at bounding box center [739, 365] width 1479 height 730
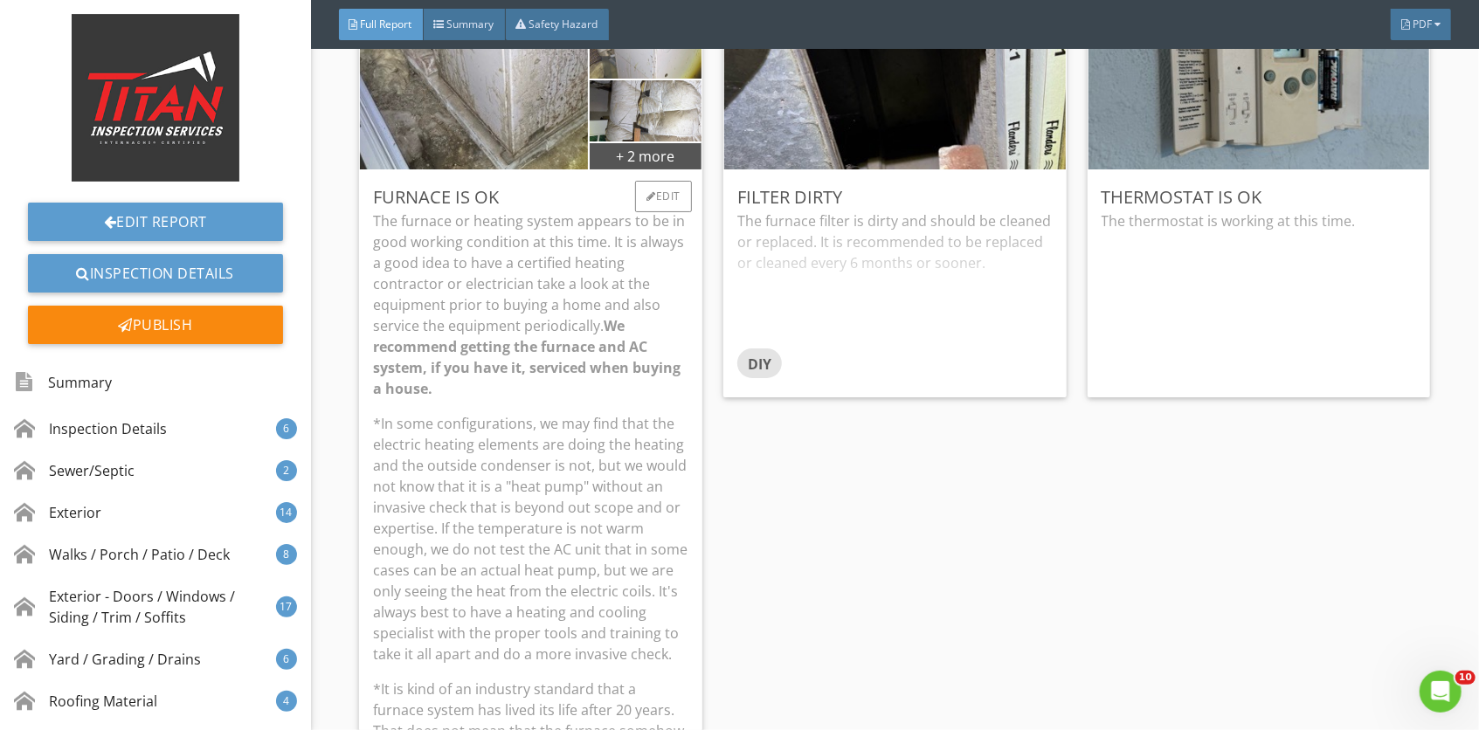
click at [542, 382] on strong "We recommend getting the furnace and AC system, if you have it, serviced when b…" at bounding box center [526, 357] width 307 height 82
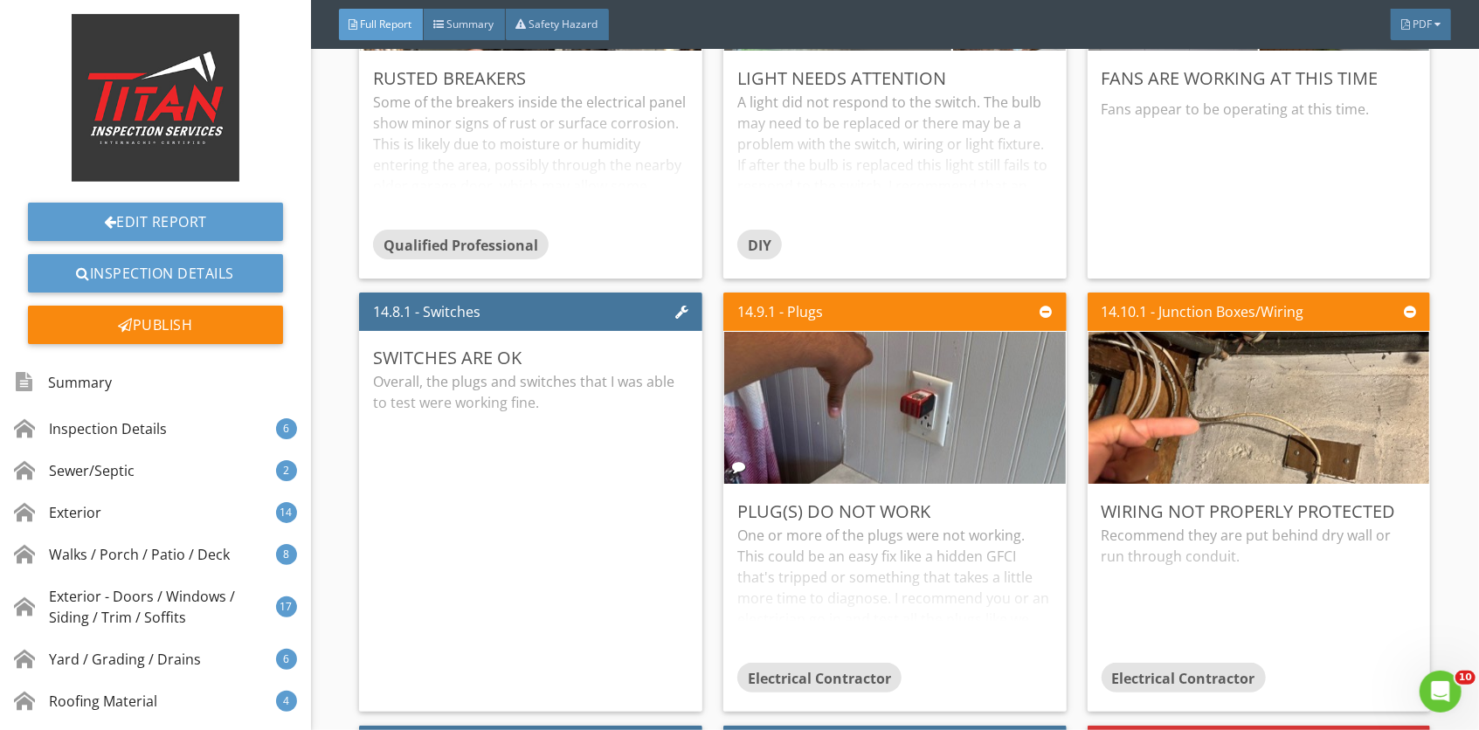
scroll to position [29497, 0]
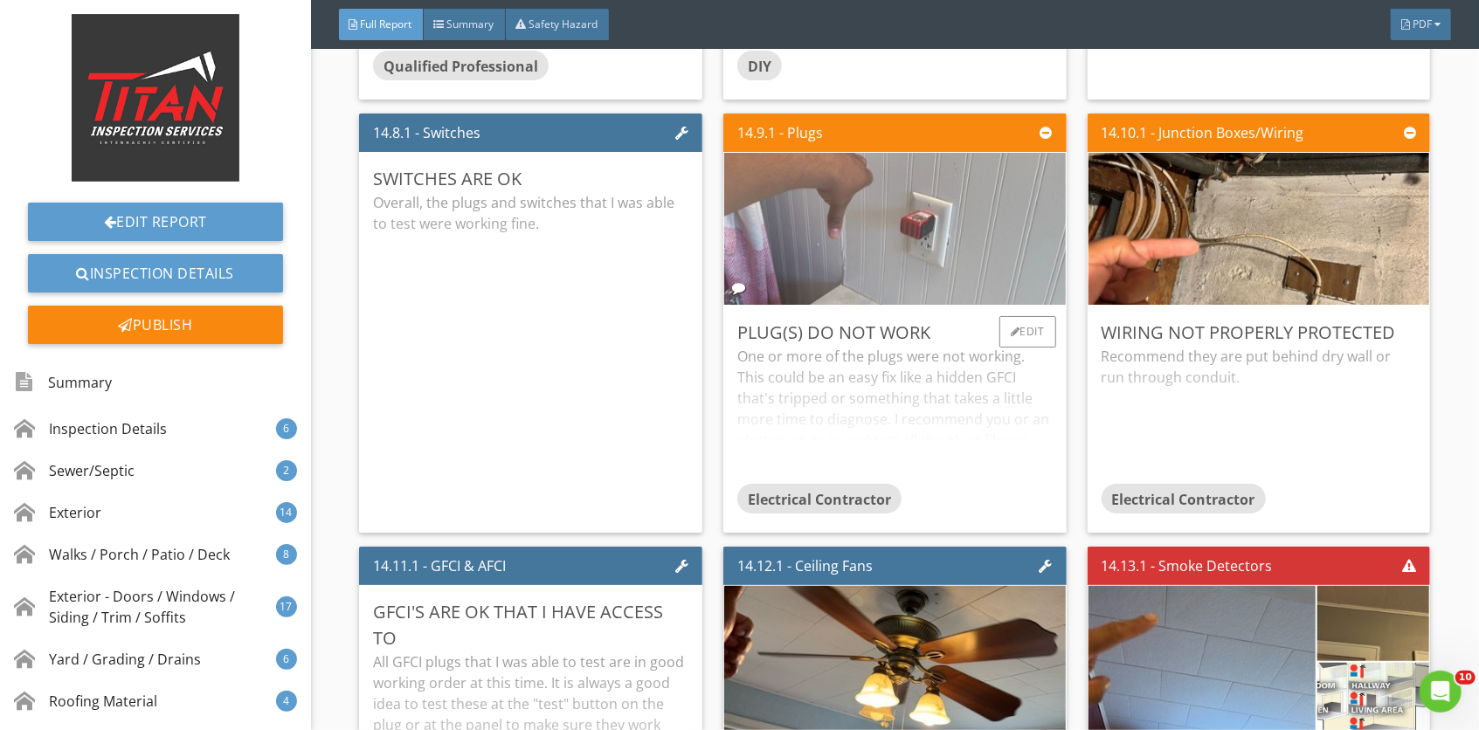
click at [887, 284] on img at bounding box center [894, 229] width 507 height 380
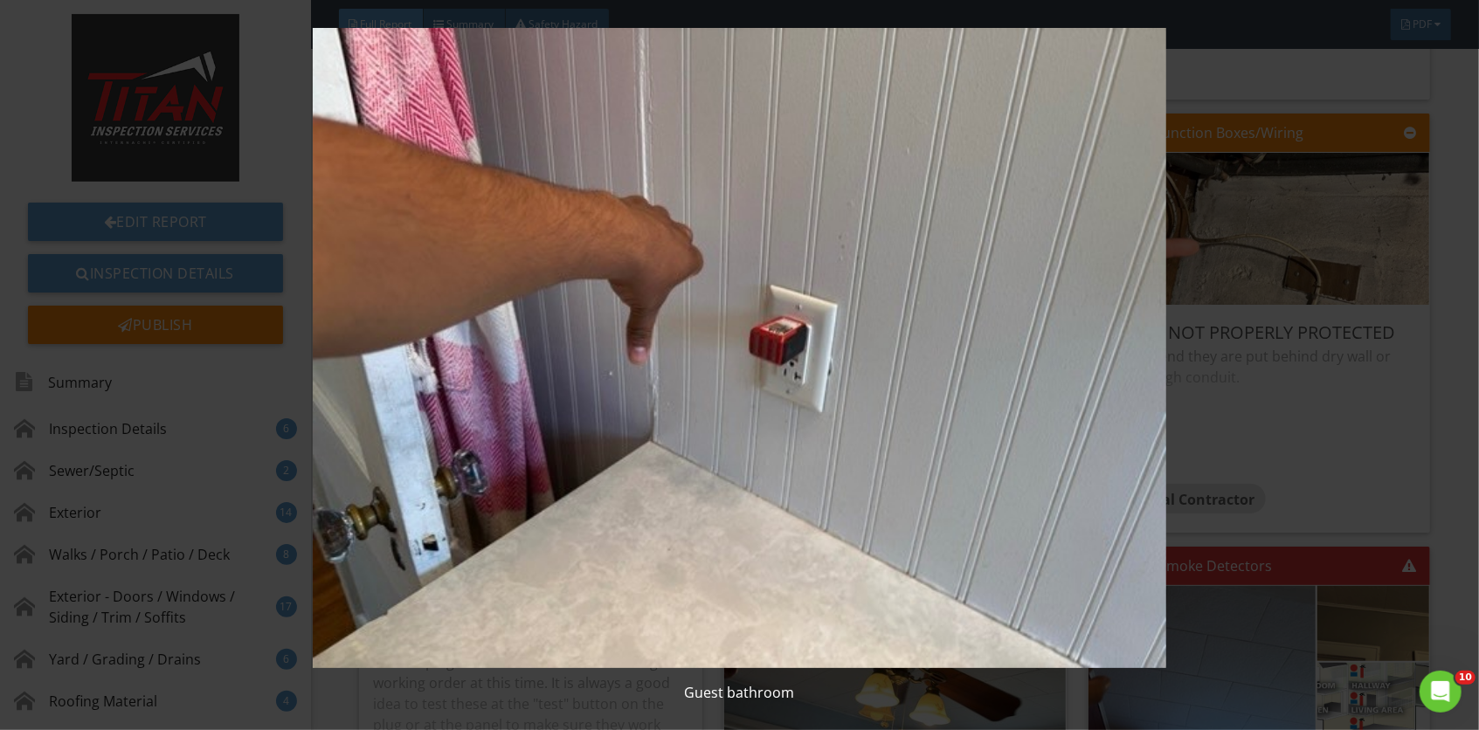
click at [887, 284] on img at bounding box center [740, 348] width 1352 height 640
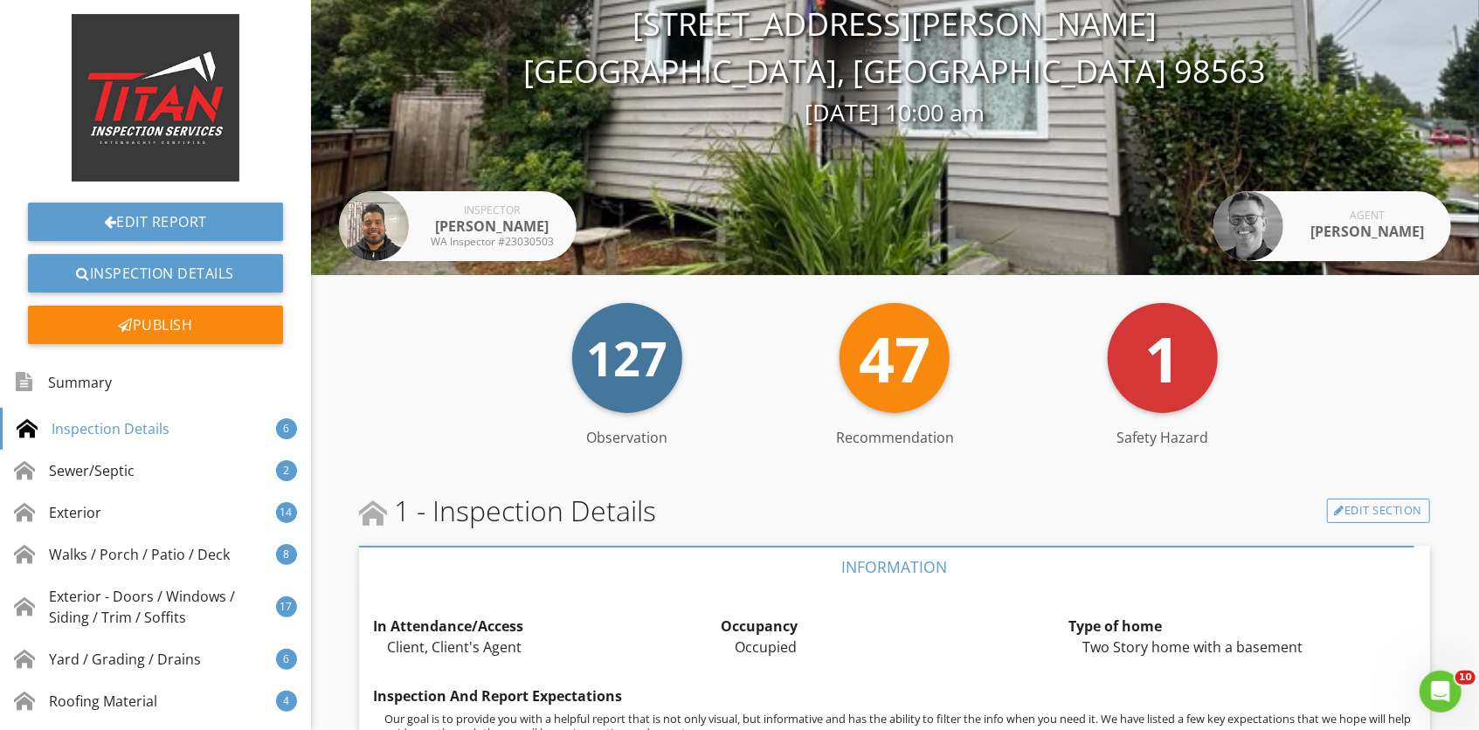
scroll to position [0, 0]
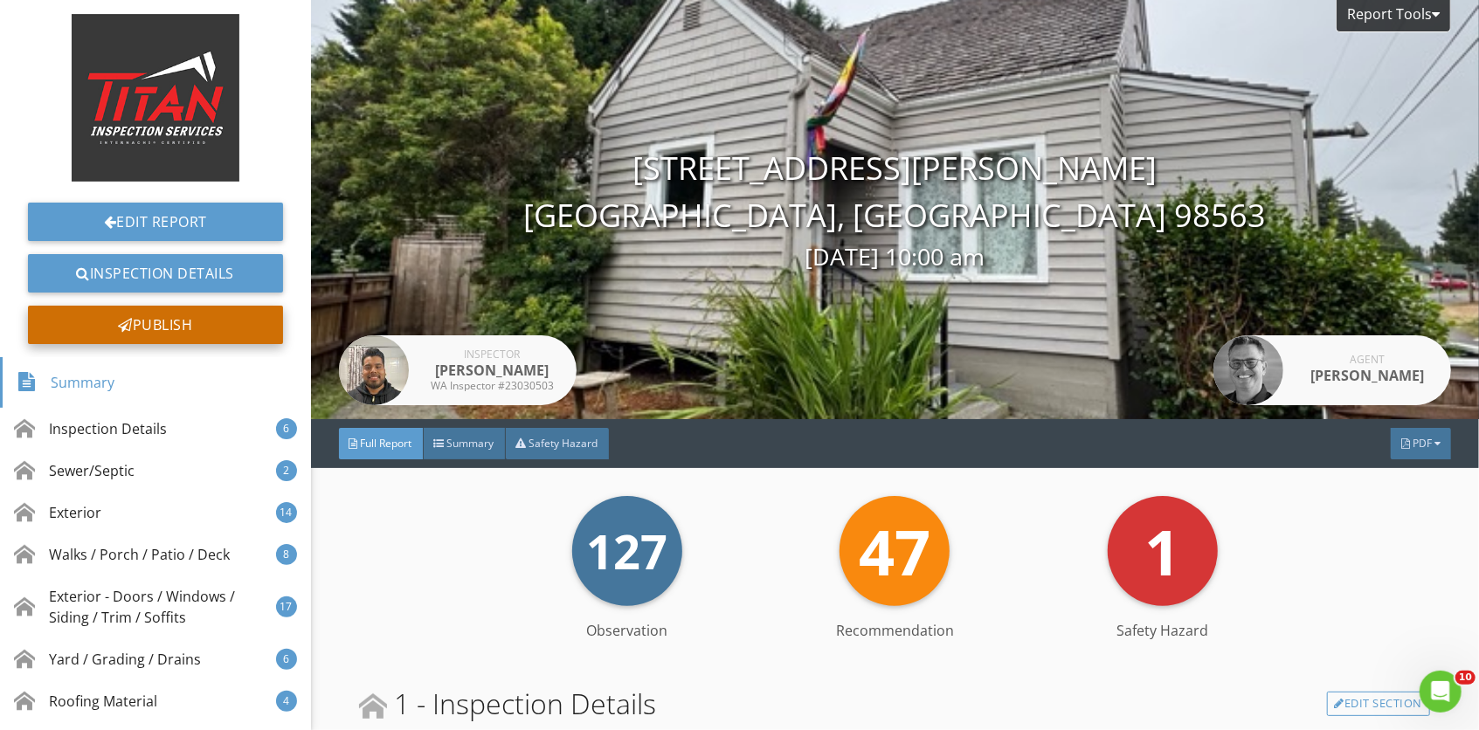
click at [75, 315] on div "Publish" at bounding box center [155, 325] width 255 height 38
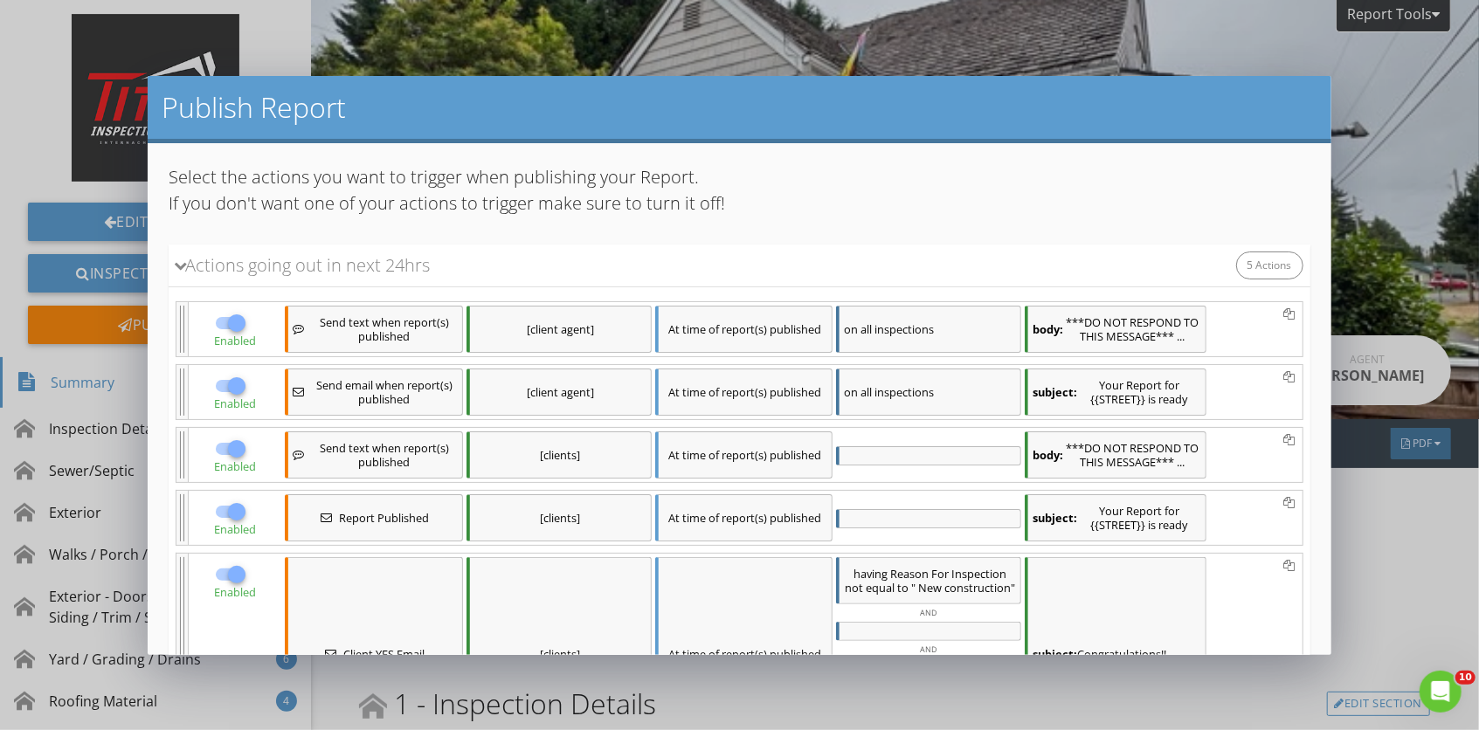
scroll to position [239, 0]
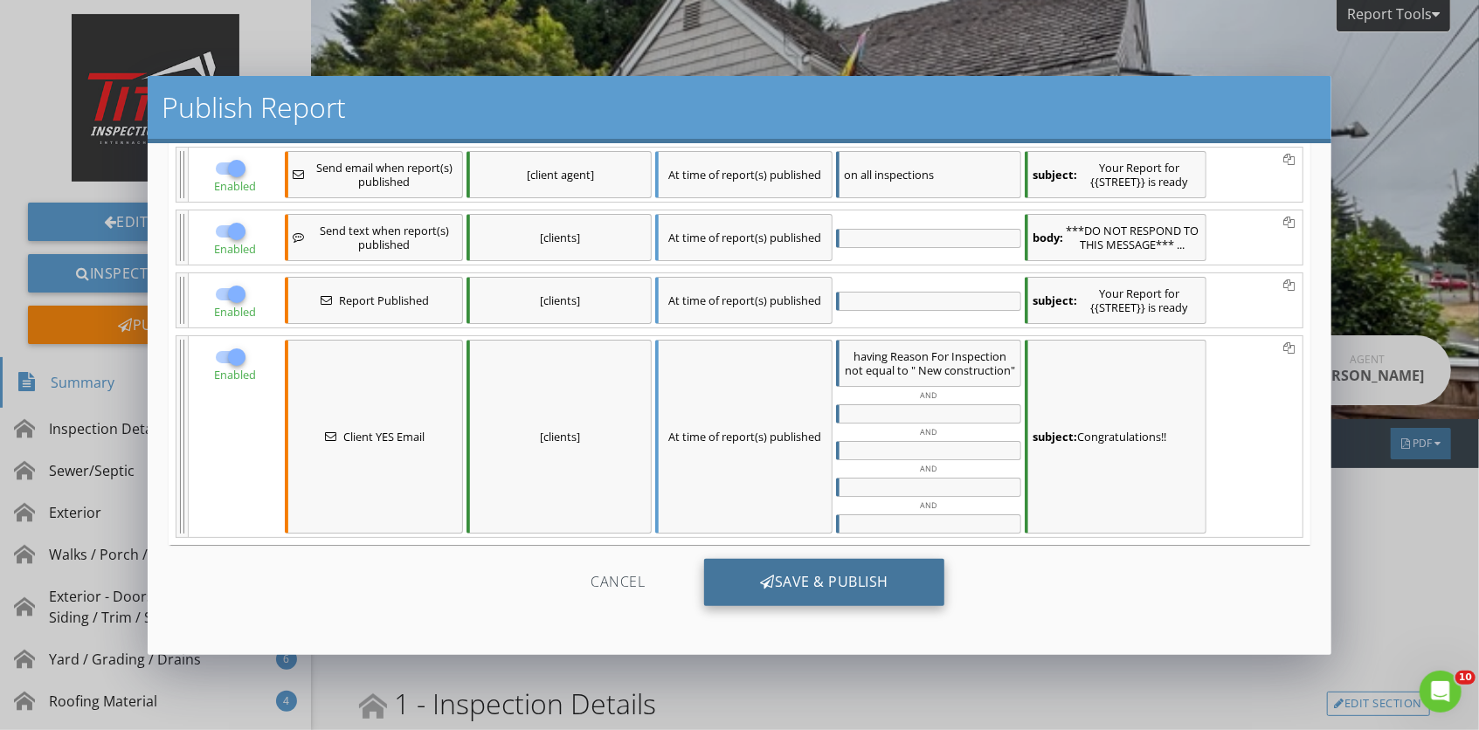
click at [859, 569] on div "Save & Publish" at bounding box center [824, 582] width 240 height 47
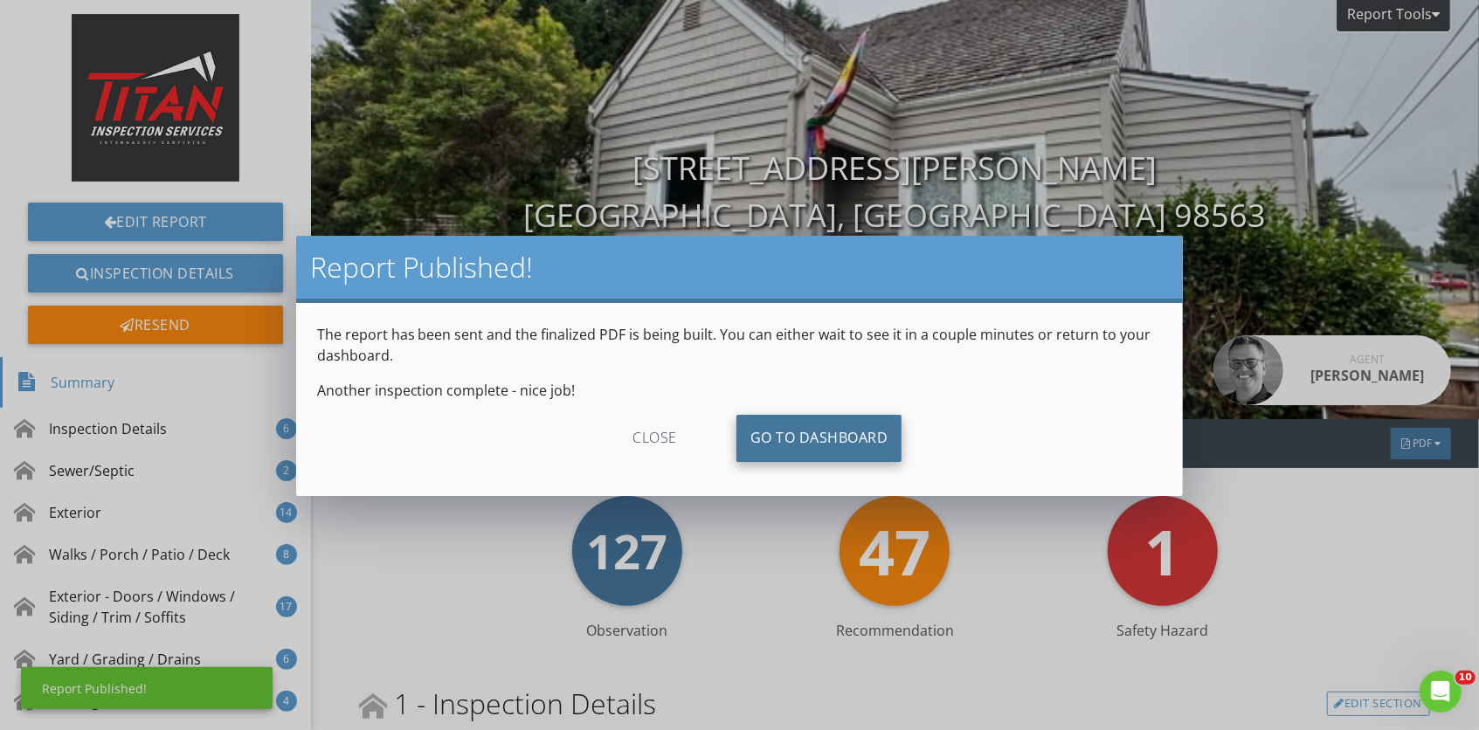
click at [880, 431] on link "Go To Dashboard" at bounding box center [819, 438] width 166 height 47
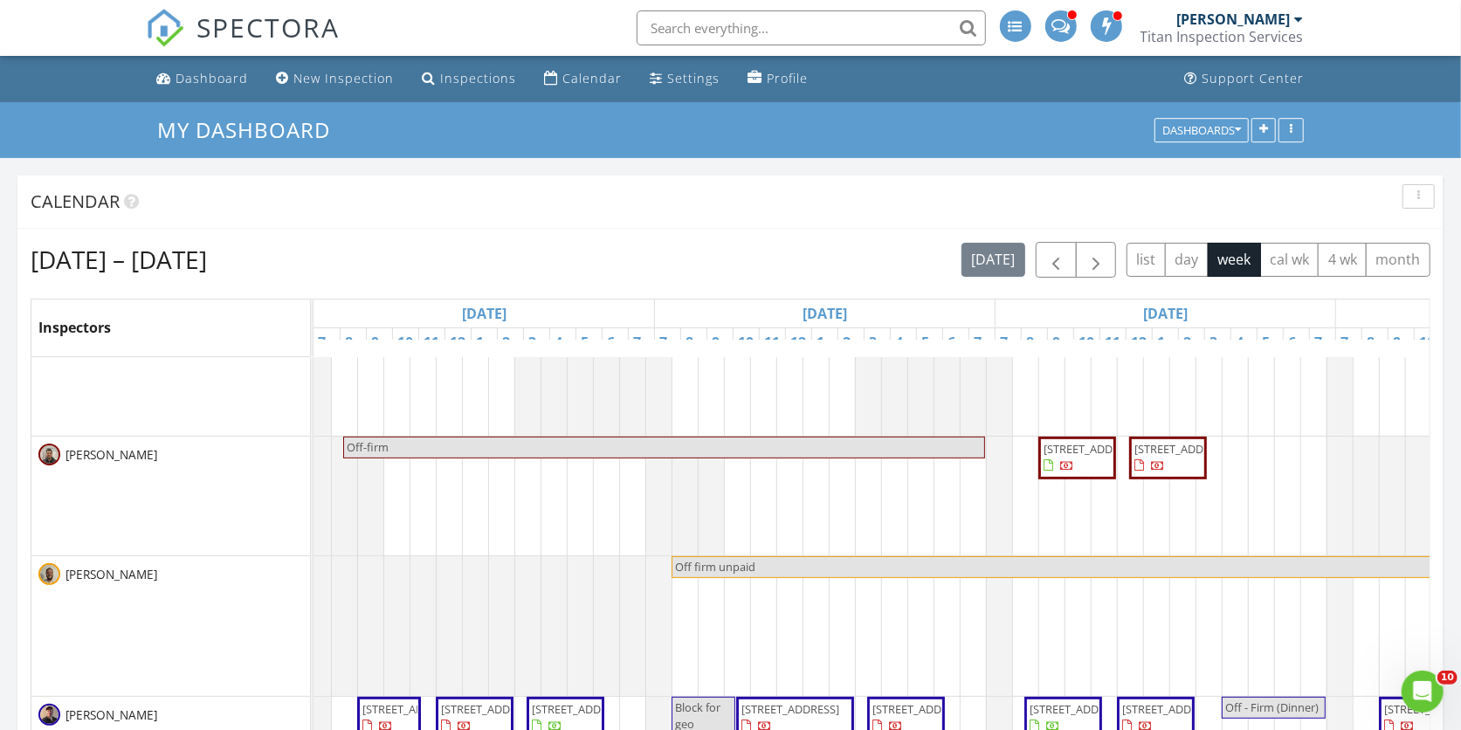
scroll to position [0, 9]
click at [1045, 259] on span "button" at bounding box center [1055, 260] width 21 height 21
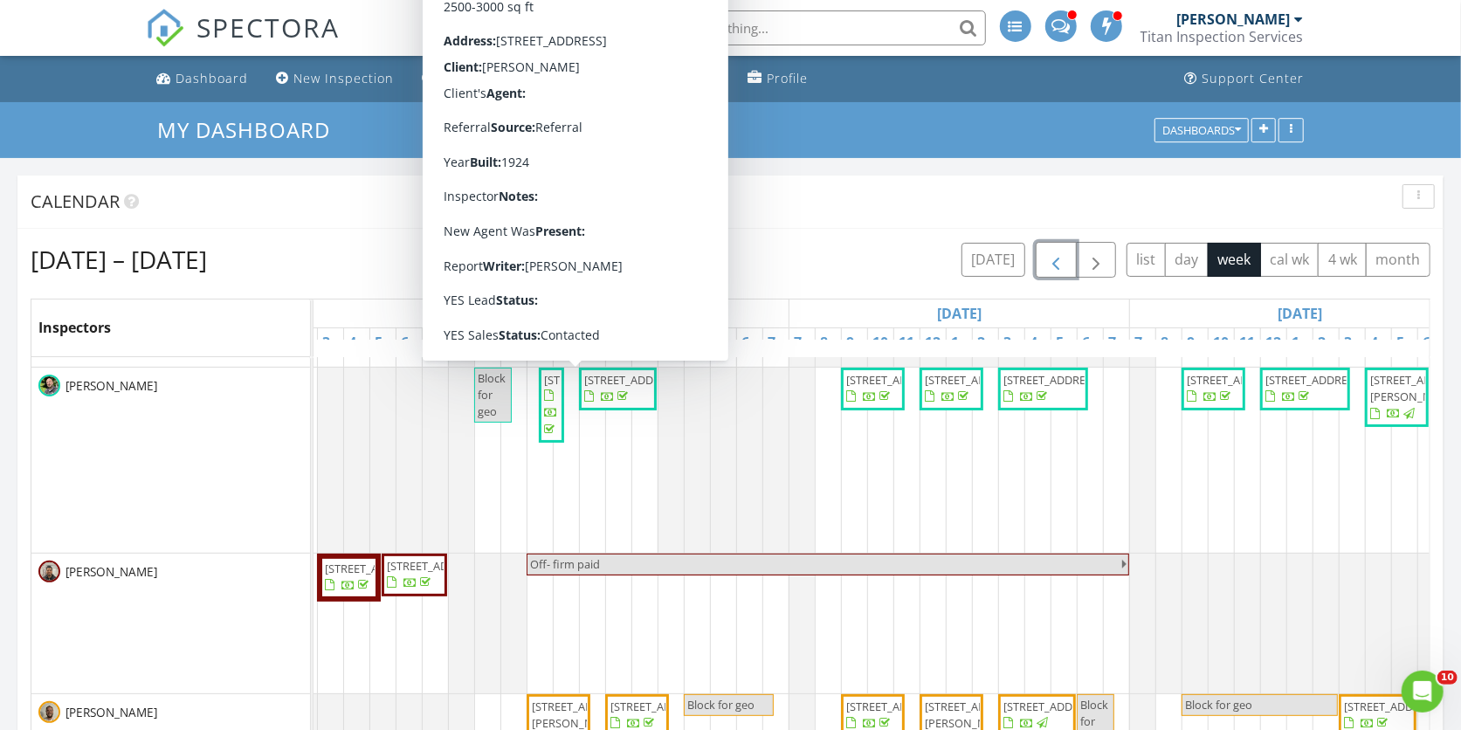
scroll to position [0, 0]
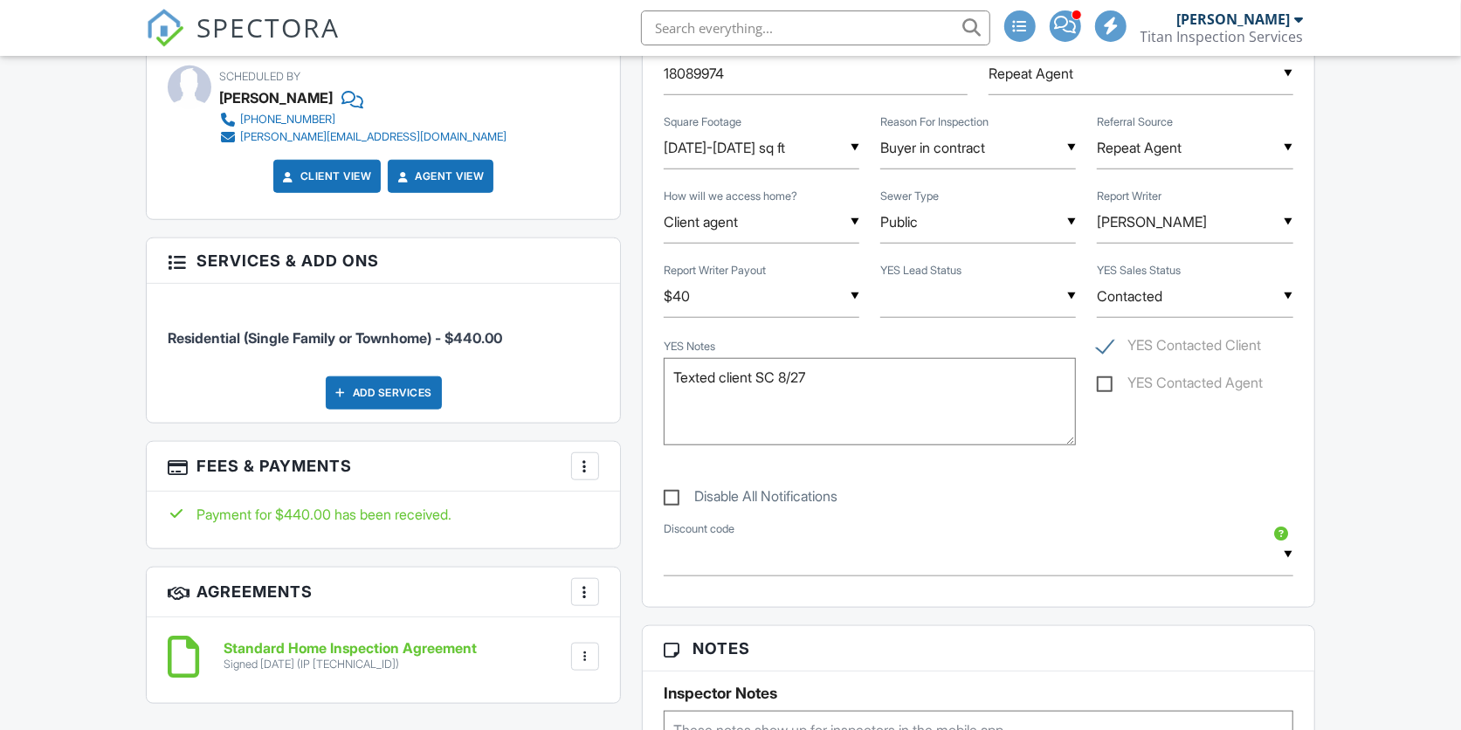
click at [945, 291] on input "text" at bounding box center [978, 296] width 196 height 43
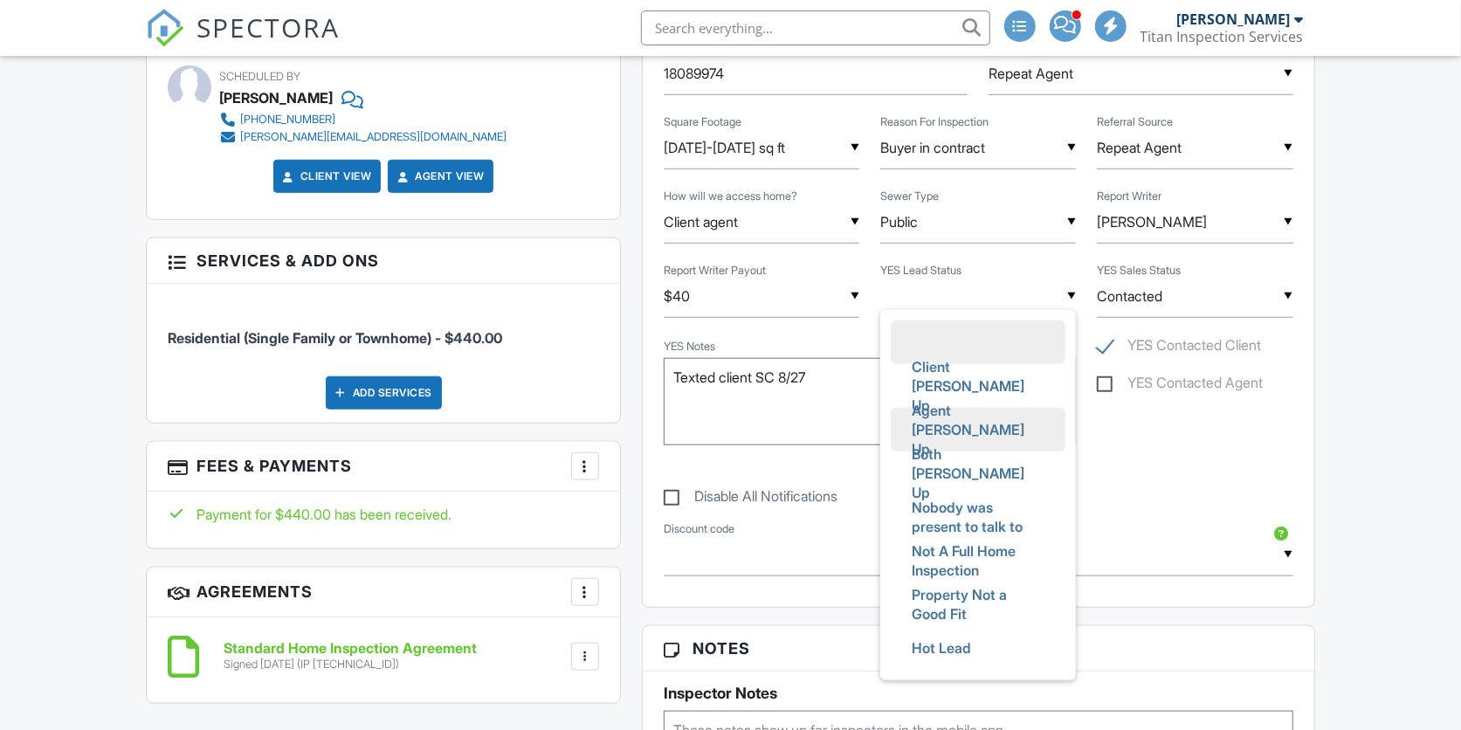
click at [976, 427] on span "Agent [PERSON_NAME] Up" at bounding box center [978, 430] width 161 height 82
type input "Agent [PERSON_NAME] Up"
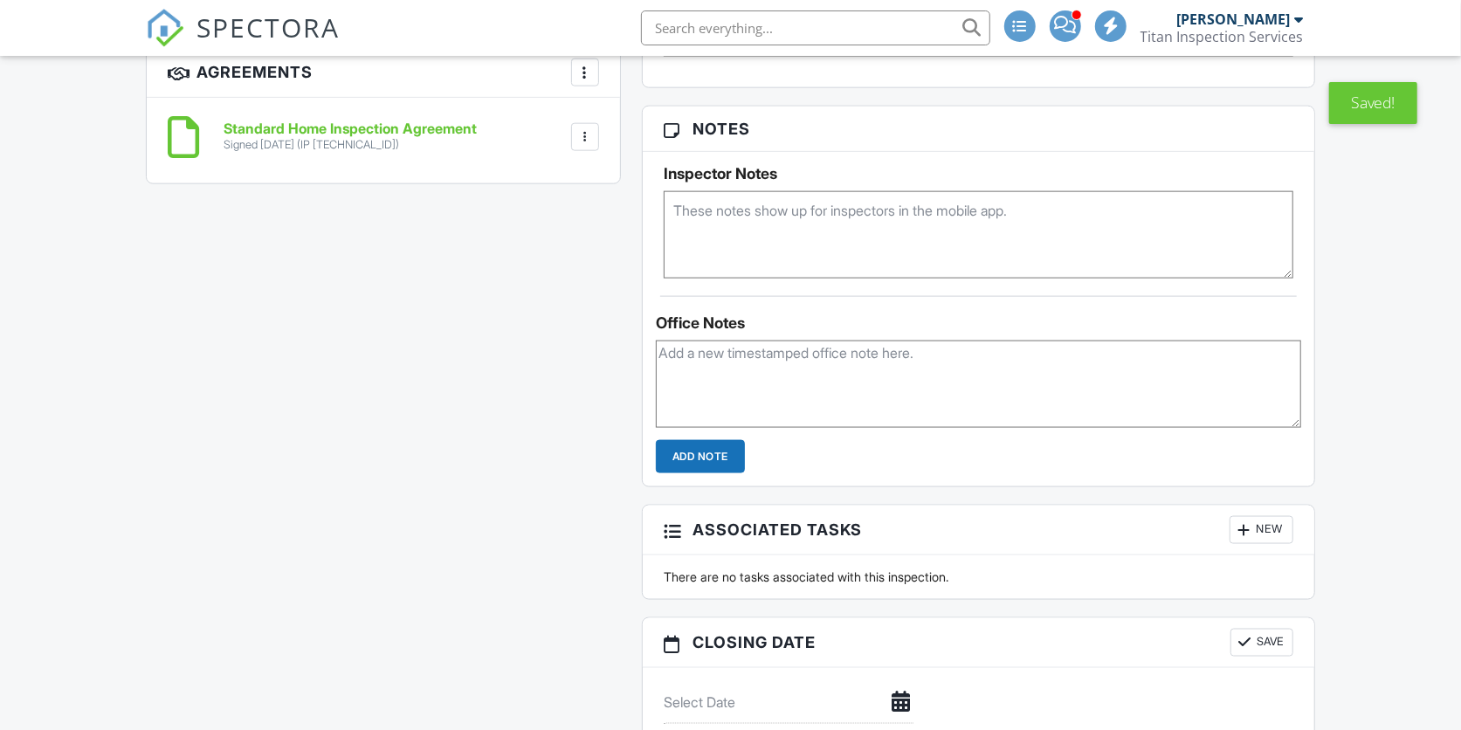
scroll to position [1425, 0]
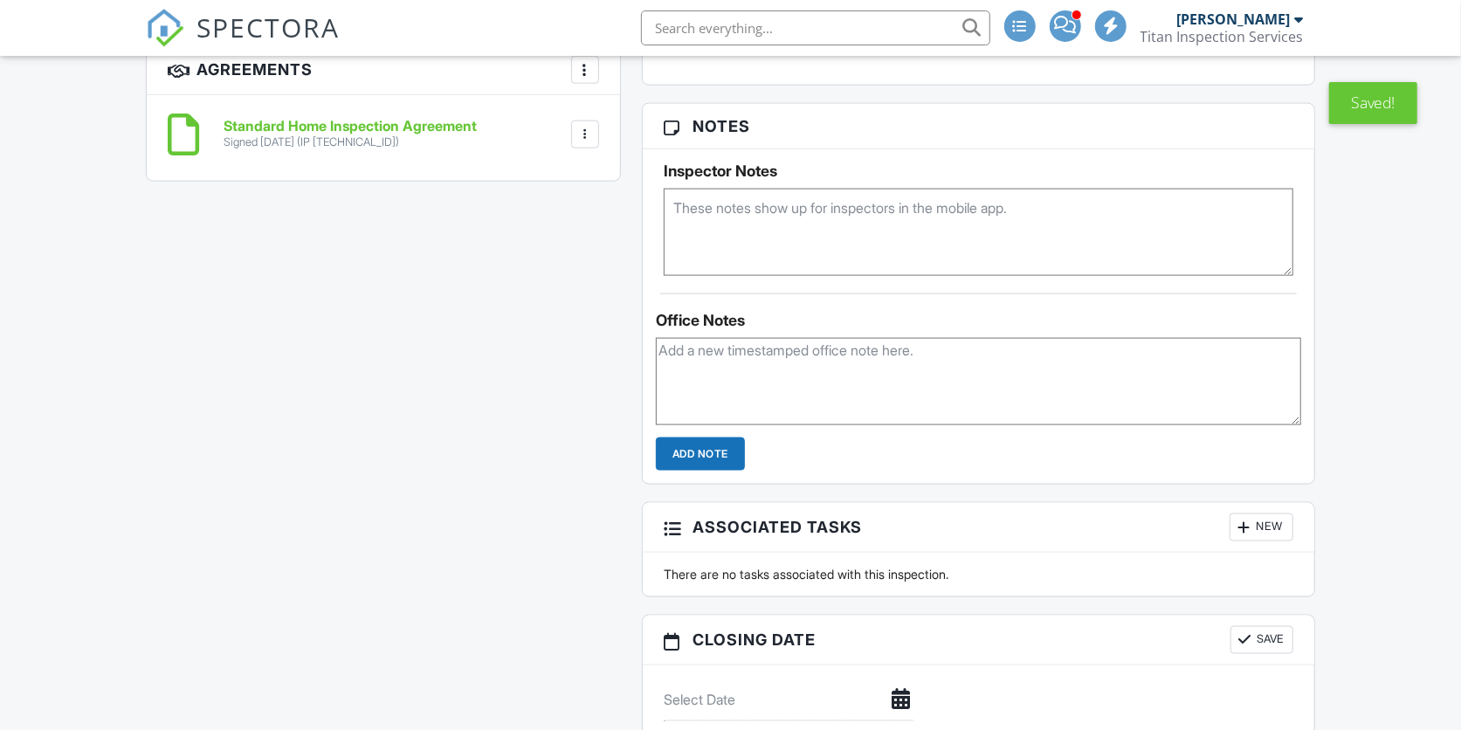
click at [943, 406] on textarea at bounding box center [978, 381] width 645 height 87
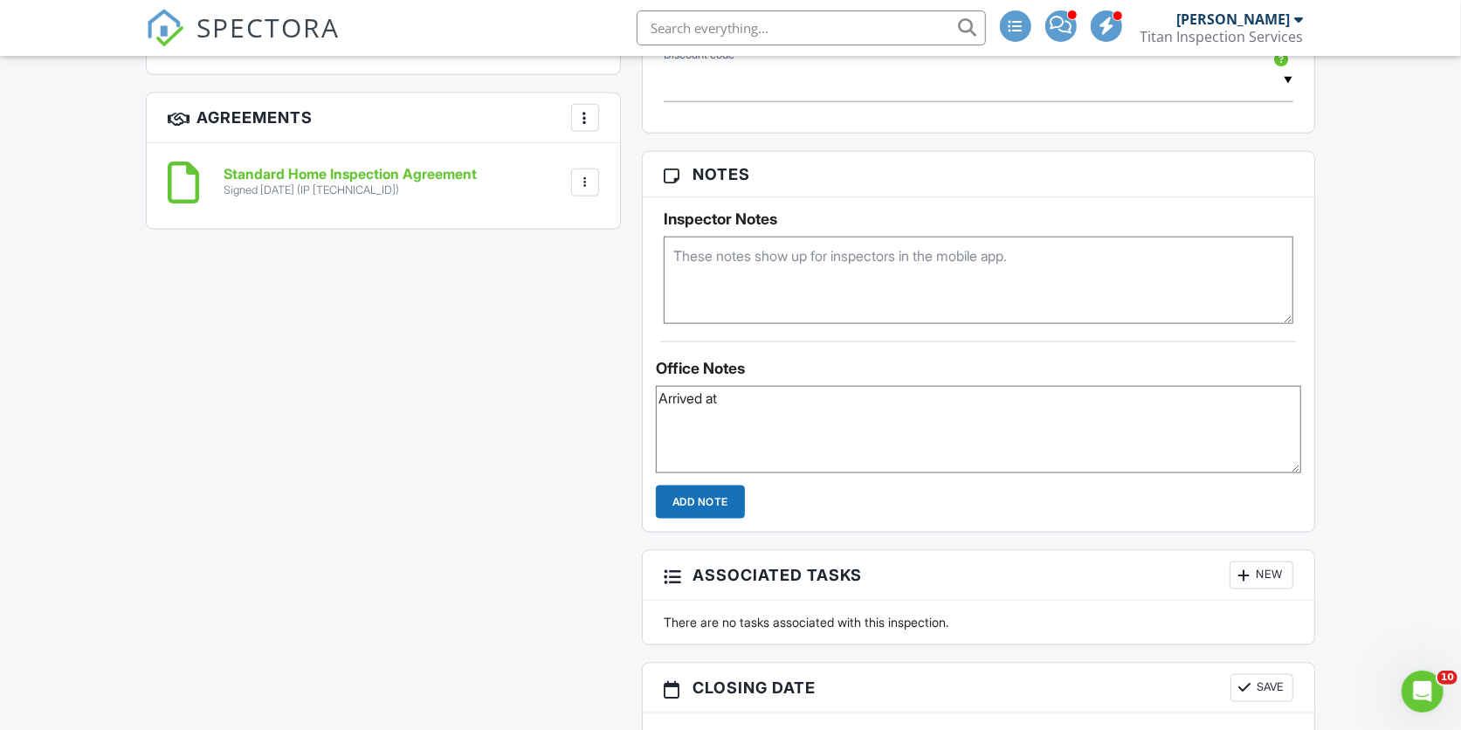
scroll to position [1378, 0]
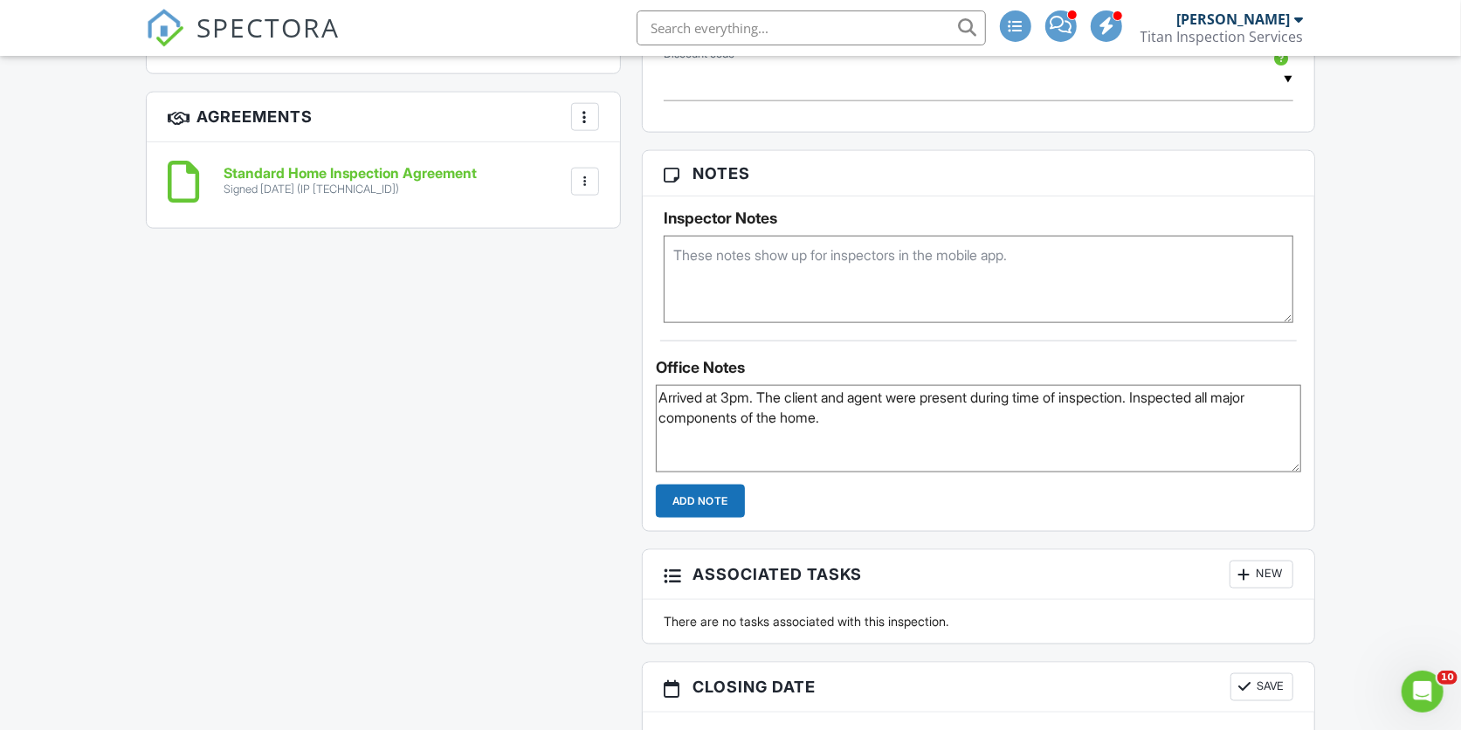
drag, startPoint x: 793, startPoint y: 400, endPoint x: 902, endPoint y: 391, distance: 109.5
click at [902, 391] on textarea "Arrived at 3pm. The client and agent were present during time of inspection. In…" at bounding box center [978, 428] width 645 height 87
click at [936, 402] on textarea "Arrived at 3pm. The agents assistant were present during time of inspection. In…" at bounding box center [978, 428] width 645 height 87
click at [849, 421] on textarea "Arrived at 3pm. The agent's assistant was present during time of inspection. In…" at bounding box center [978, 428] width 645 height 87
click at [1071, 417] on textarea "Arrived at 3pm. The agent's assistant was present during time of inspection. In…" at bounding box center [978, 428] width 645 height 87
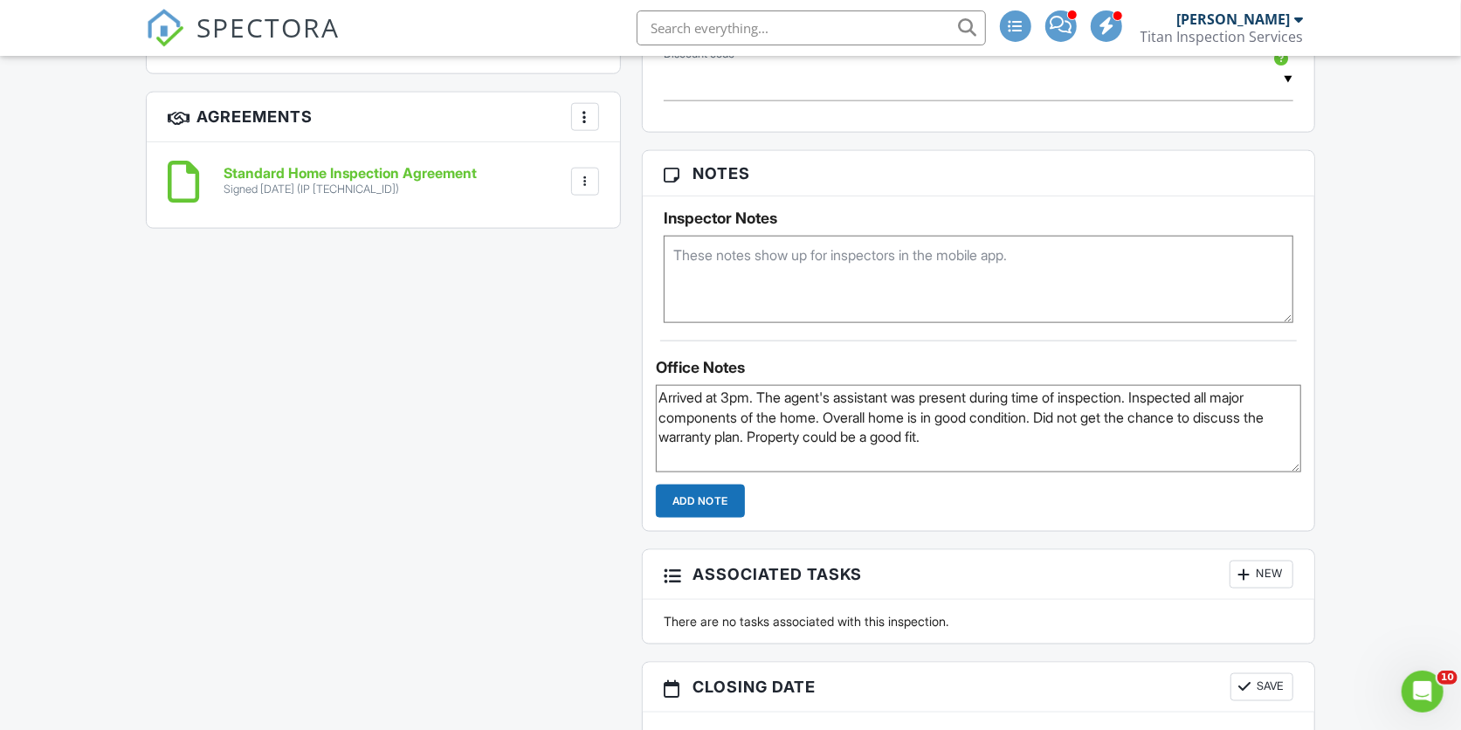
scroll to position [1361, 0]
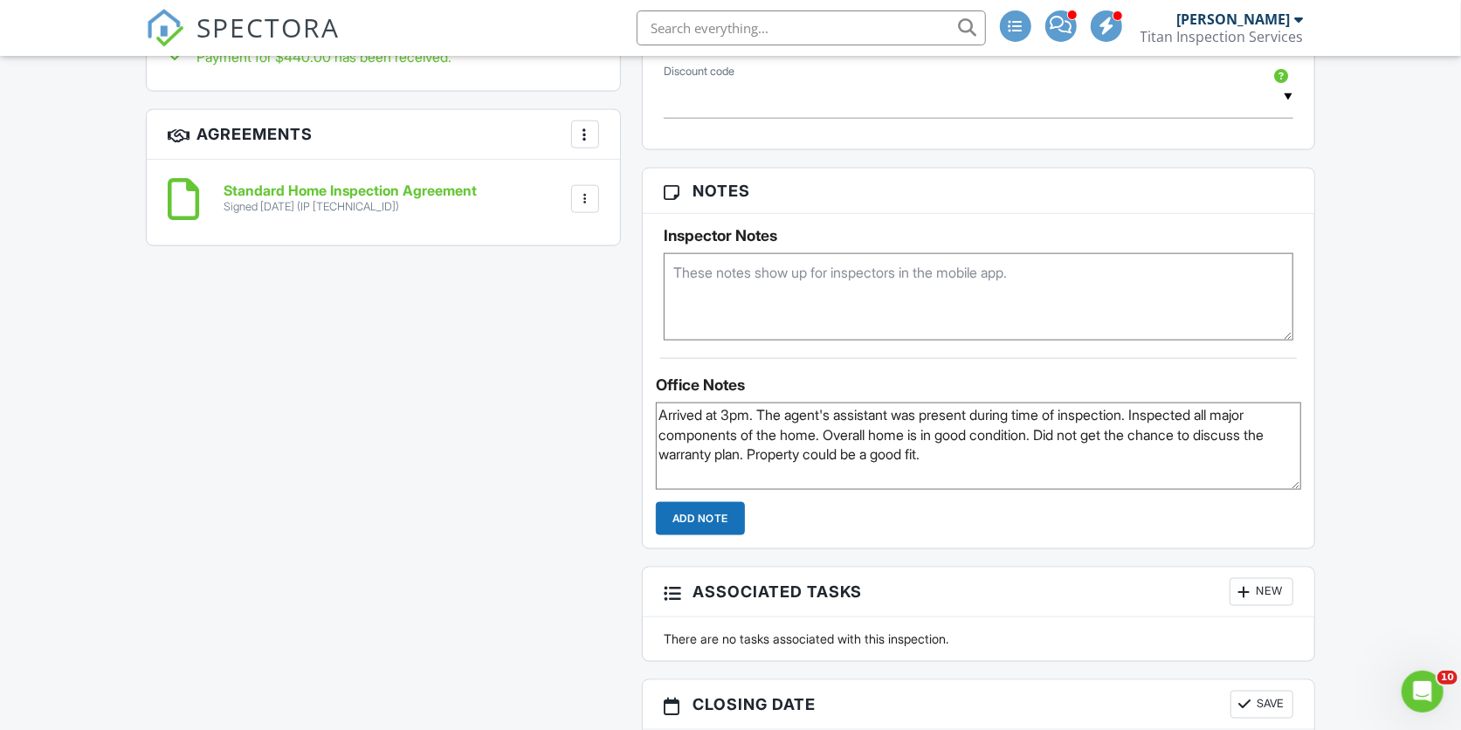
type textarea "Arrived at 3pm. The agent's assistant was present during time of inspection. In…"
click at [716, 531] on input "Add Note" at bounding box center [700, 518] width 89 height 33
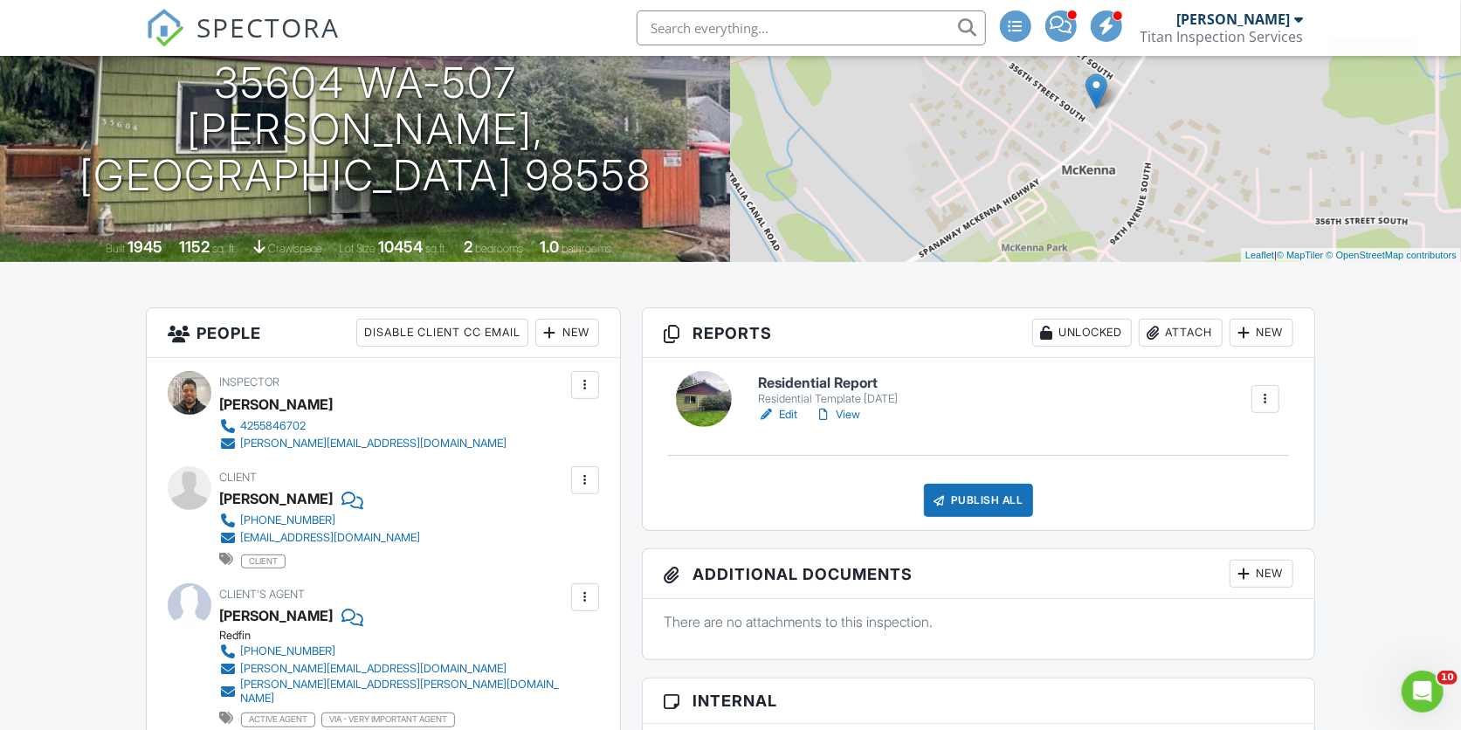
scroll to position [196, 0]
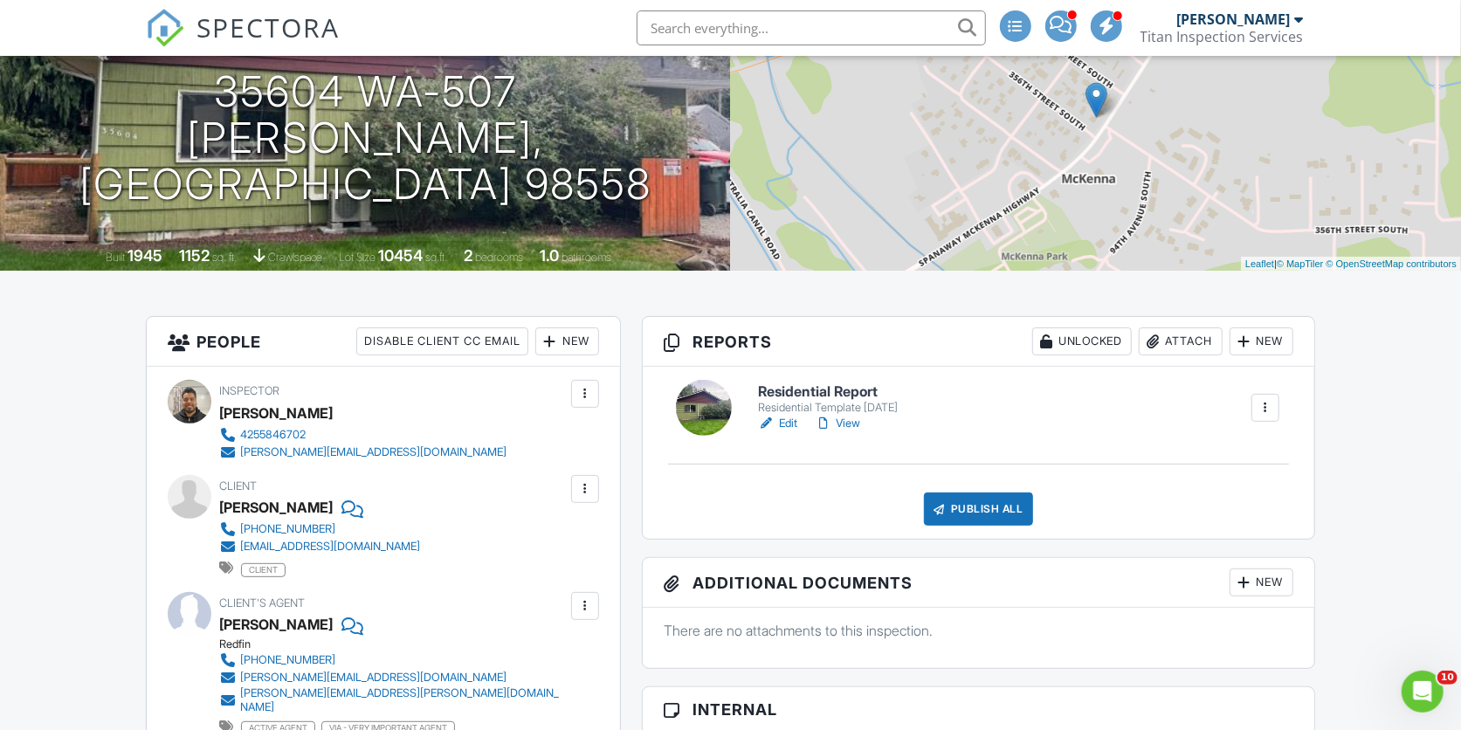
drag, startPoint x: 769, startPoint y: 424, endPoint x: 756, endPoint y: 424, distance: 13.1
drag, startPoint x: 756, startPoint y: 424, endPoint x: 1315, endPoint y: 487, distance: 562.5
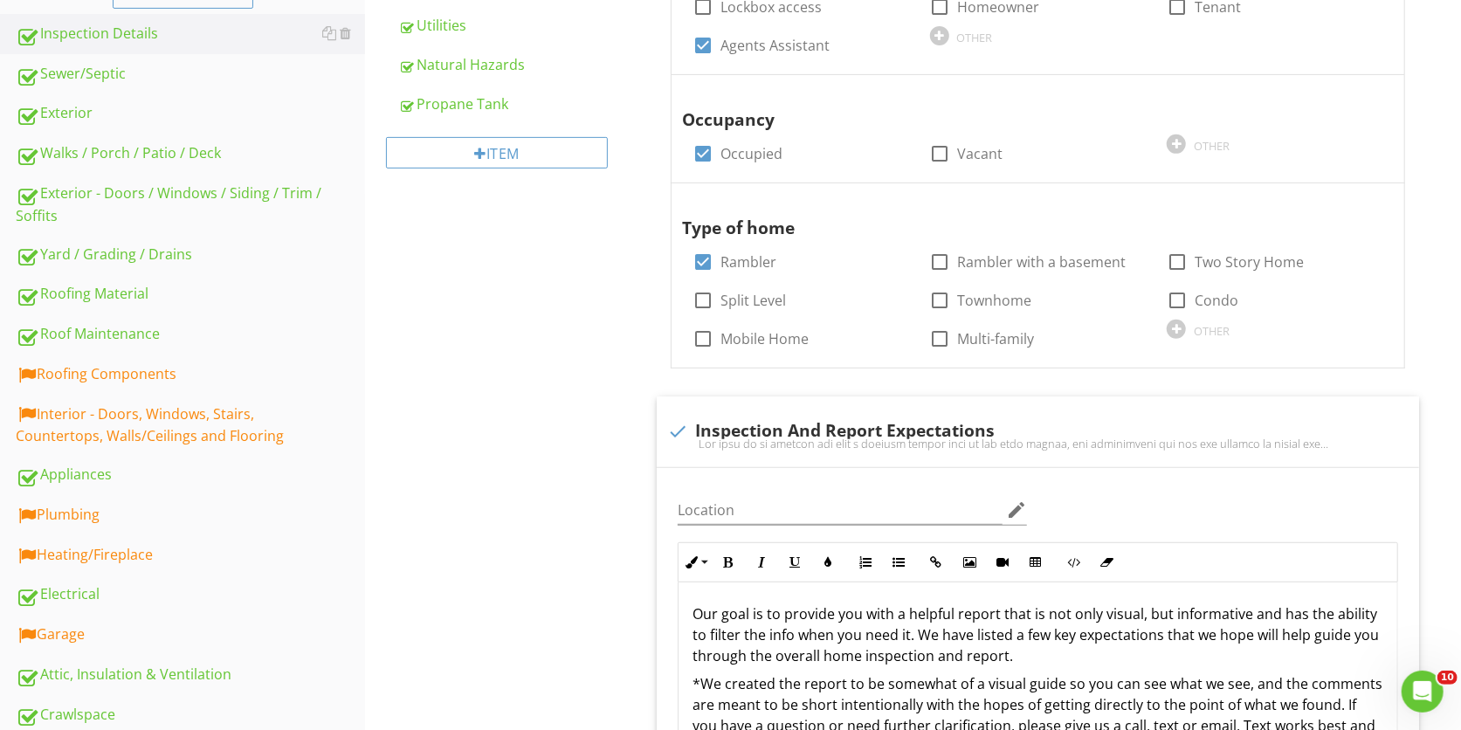
scroll to position [472, 0]
click at [214, 371] on div "Roofing Components" at bounding box center [190, 373] width 349 height 23
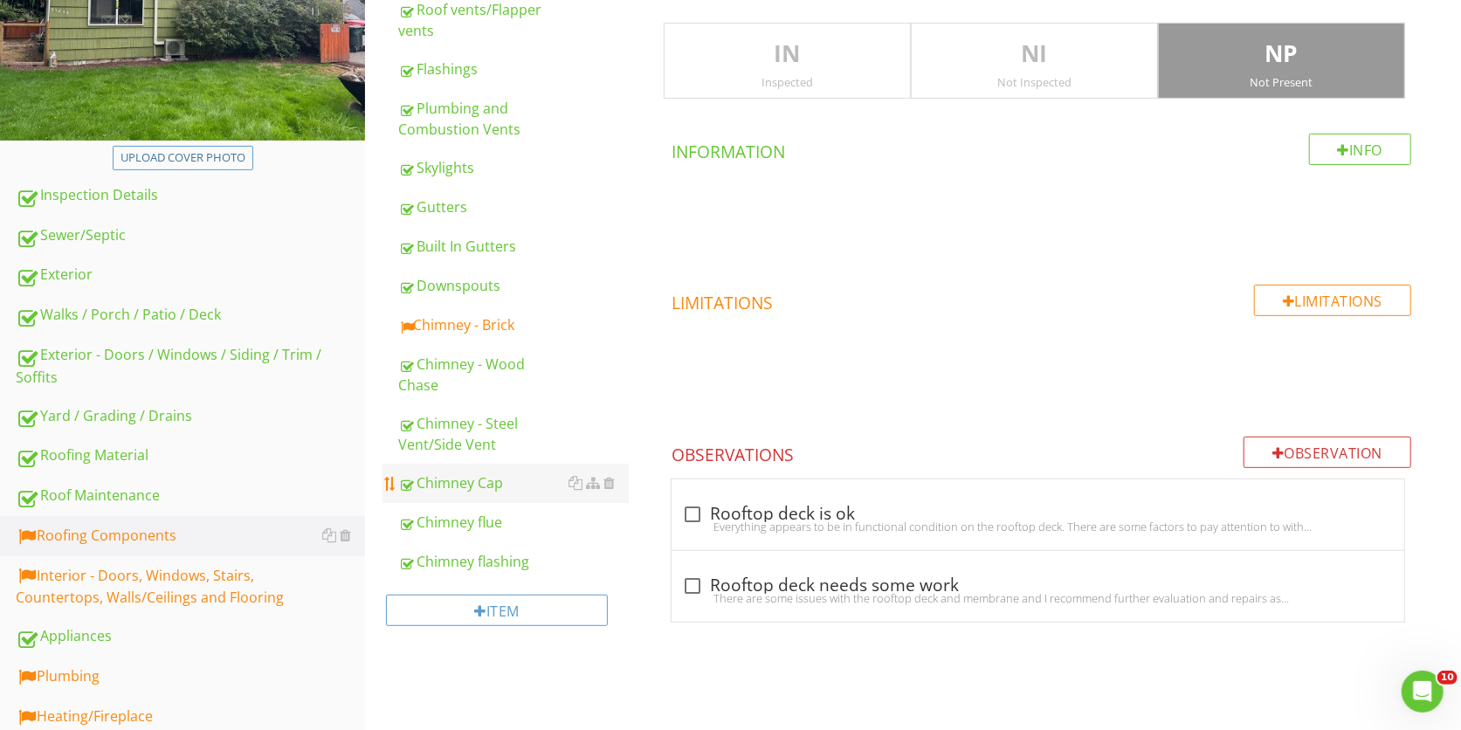
scroll to position [307, 0]
click at [490, 330] on div "Chimney - Brick" at bounding box center [513, 325] width 231 height 21
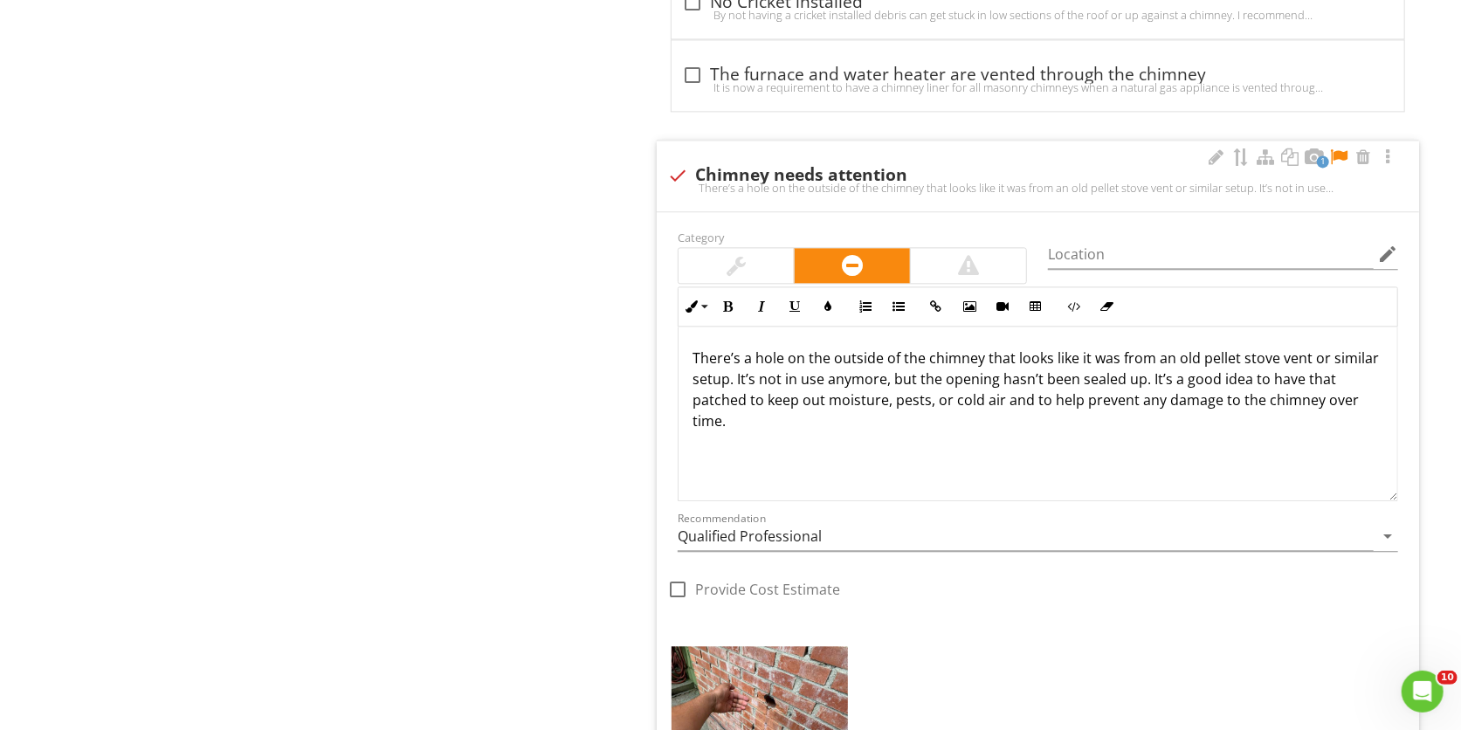
scroll to position [2562, 0]
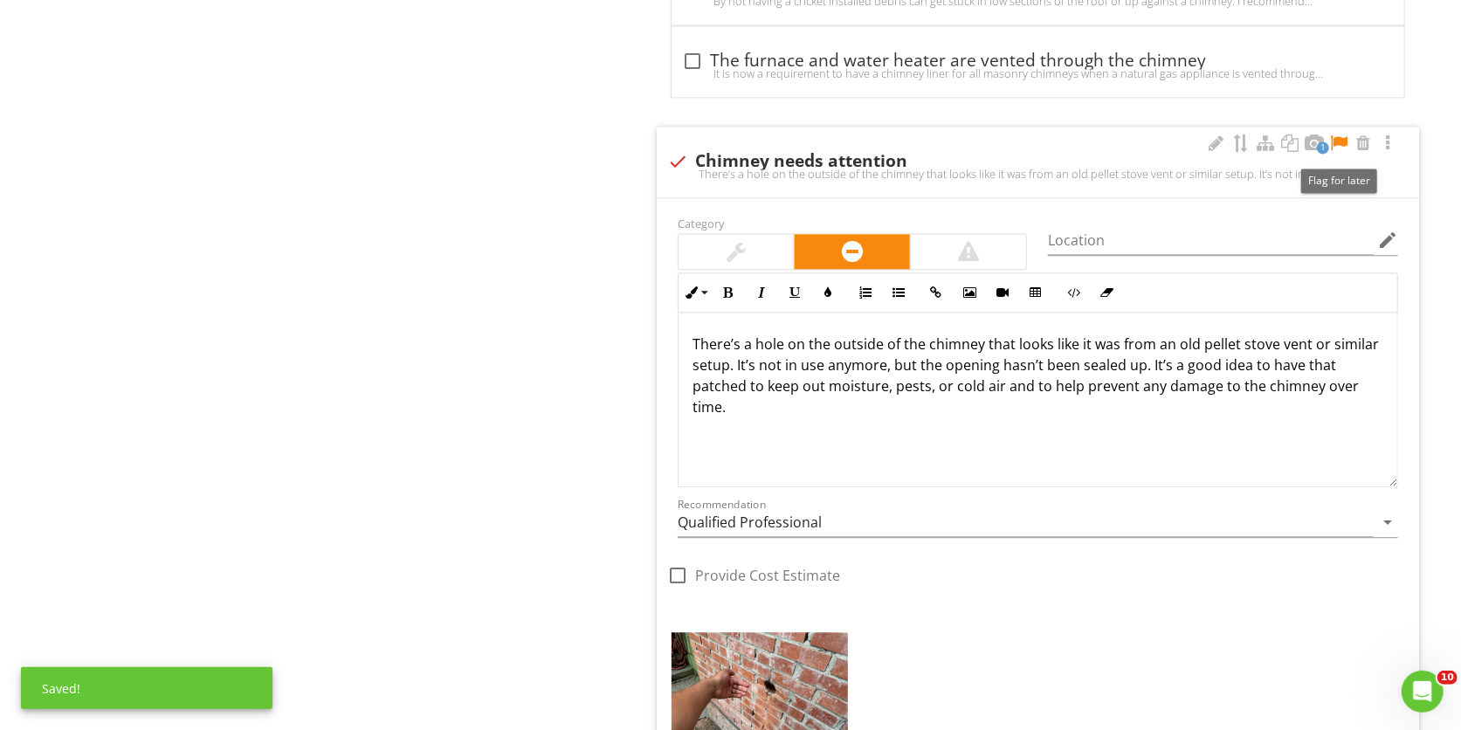
click at [1350, 141] on div "1 check Chimney needs attention There’s a hole on the outside of the chimney th…" at bounding box center [1038, 162] width 762 height 71
checkbox input "true"
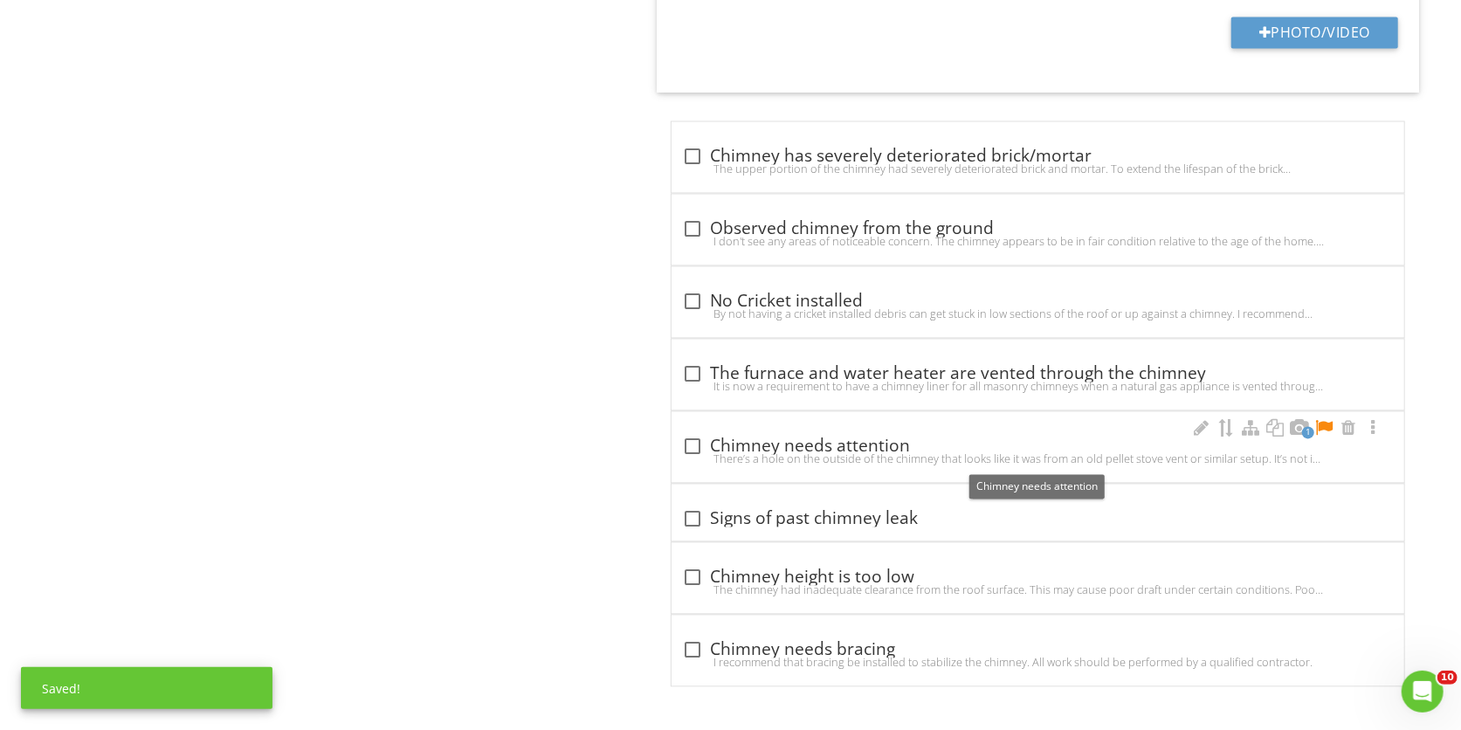
scroll to position [2260, 0]
click at [1324, 423] on div at bounding box center [1324, 427] width 21 height 17
click at [1083, 432] on div "check_box_outline_blank Chimney needs attention" at bounding box center [1038, 444] width 712 height 24
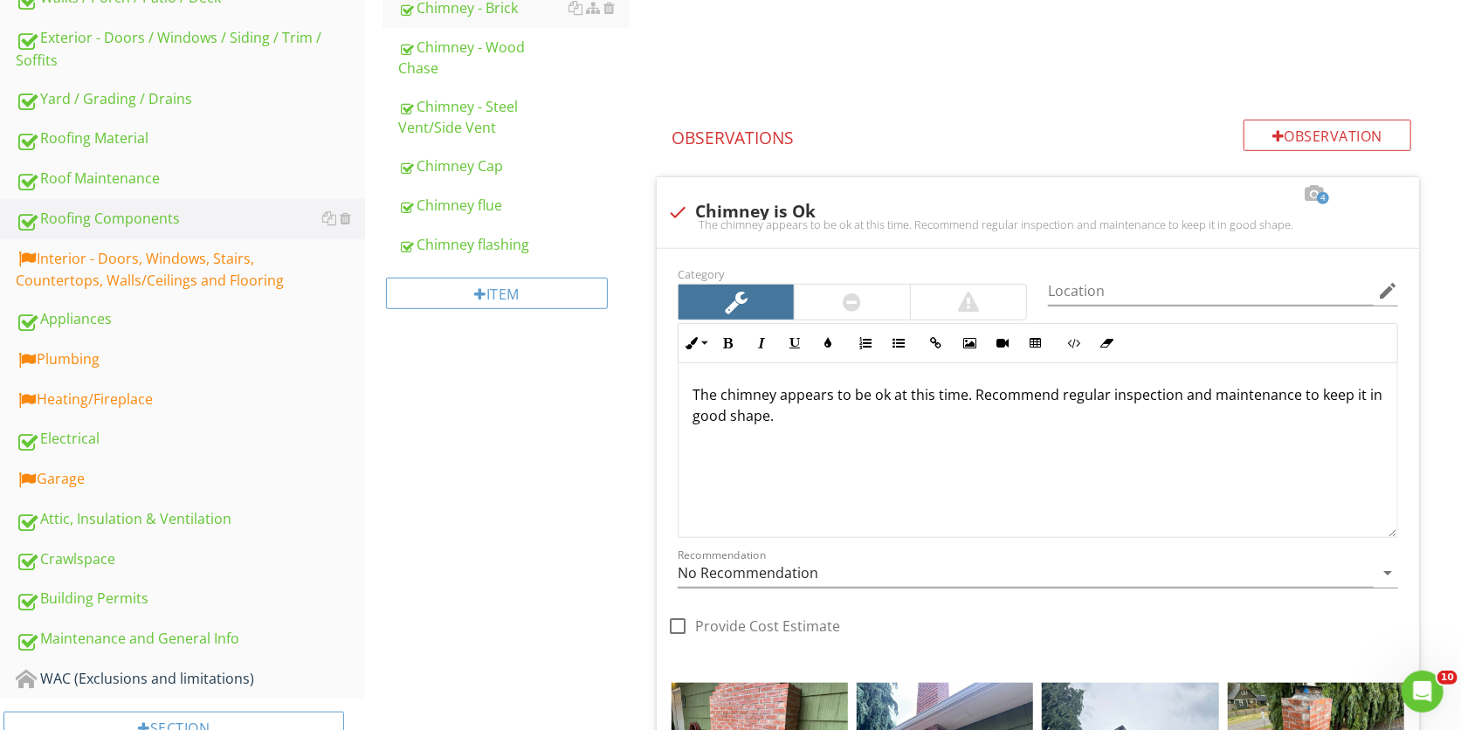
scroll to position [570, 0]
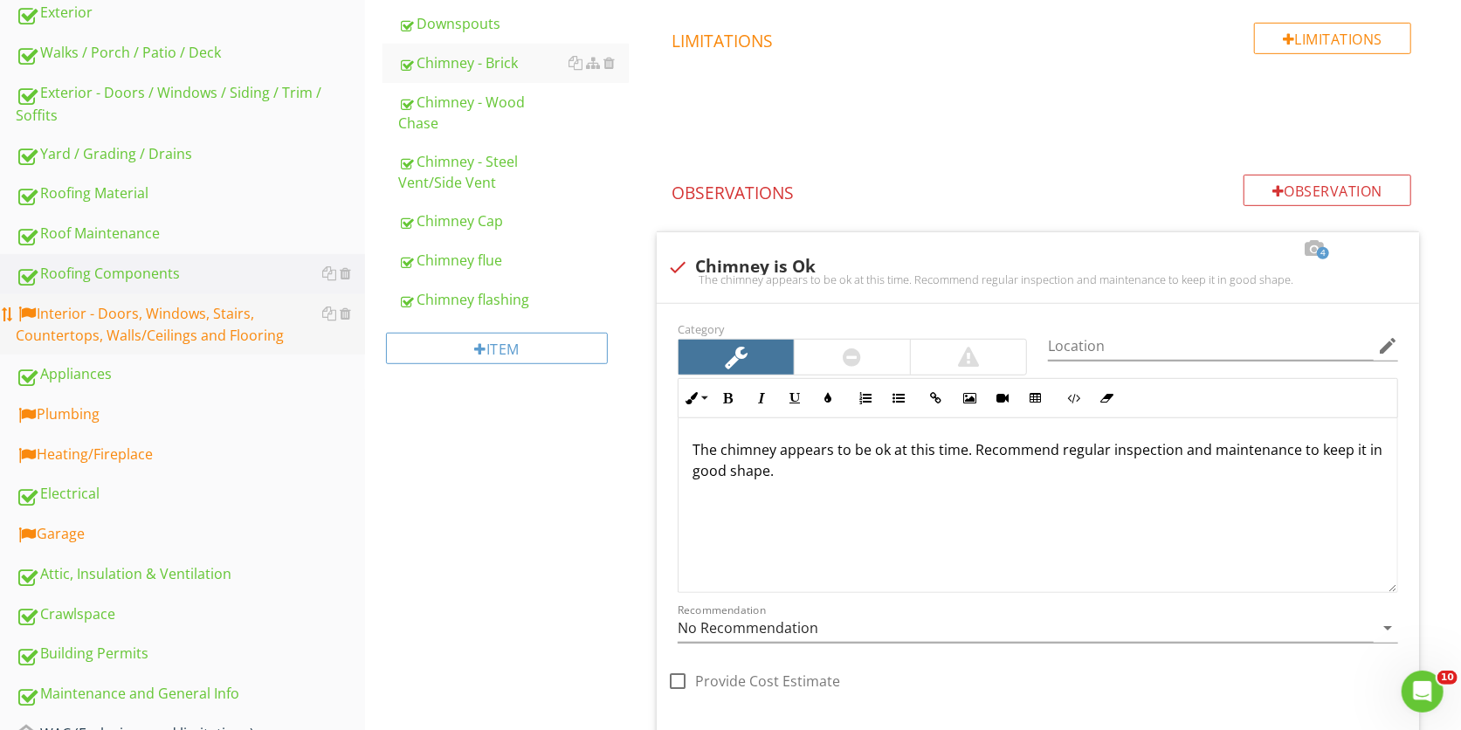
click at [234, 315] on div "Interior - Doors, Windows, Stairs, Countertops, Walls/Ceilings and Flooring" at bounding box center [190, 325] width 349 height 44
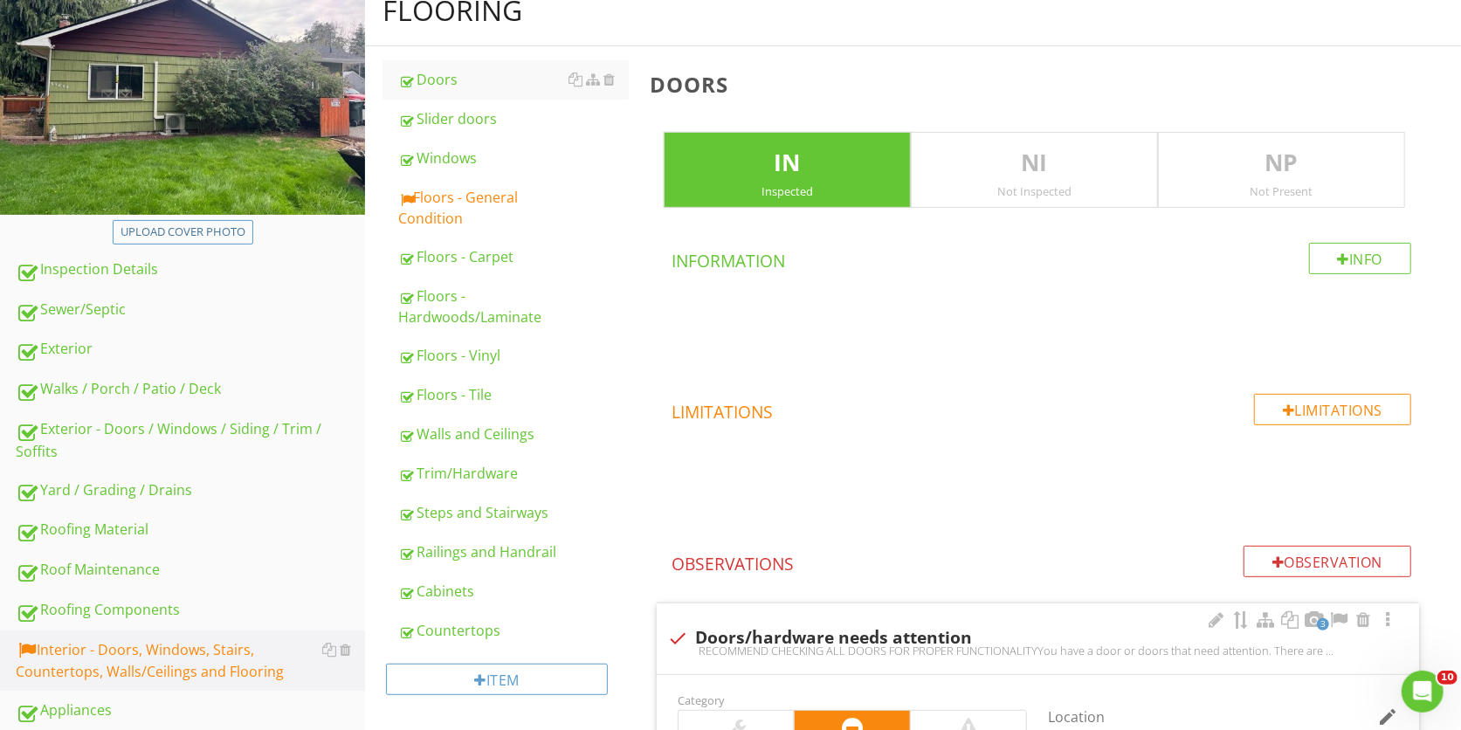
scroll to position [231, 0]
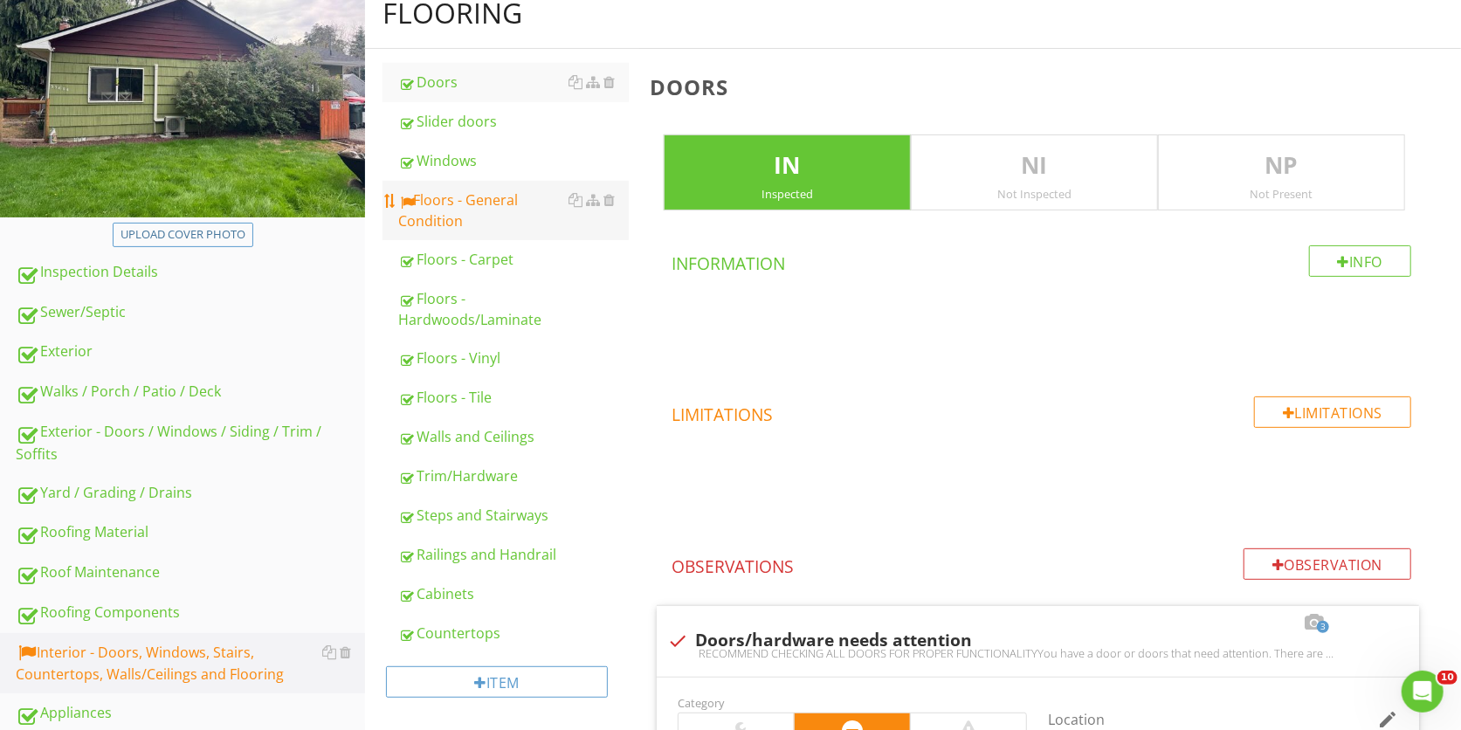
click at [423, 211] on div "Floors - General Condition" at bounding box center [513, 211] width 231 height 42
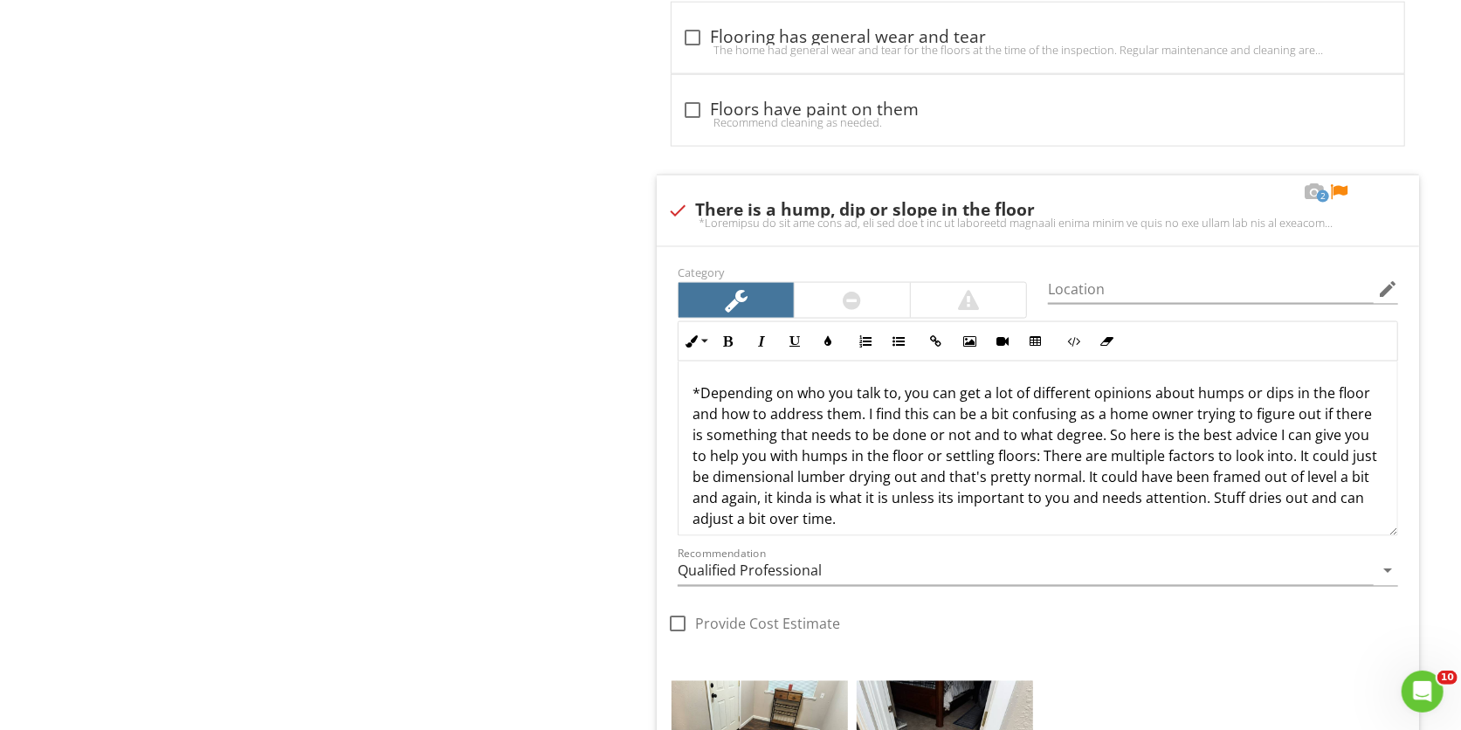
scroll to position [1632, 0]
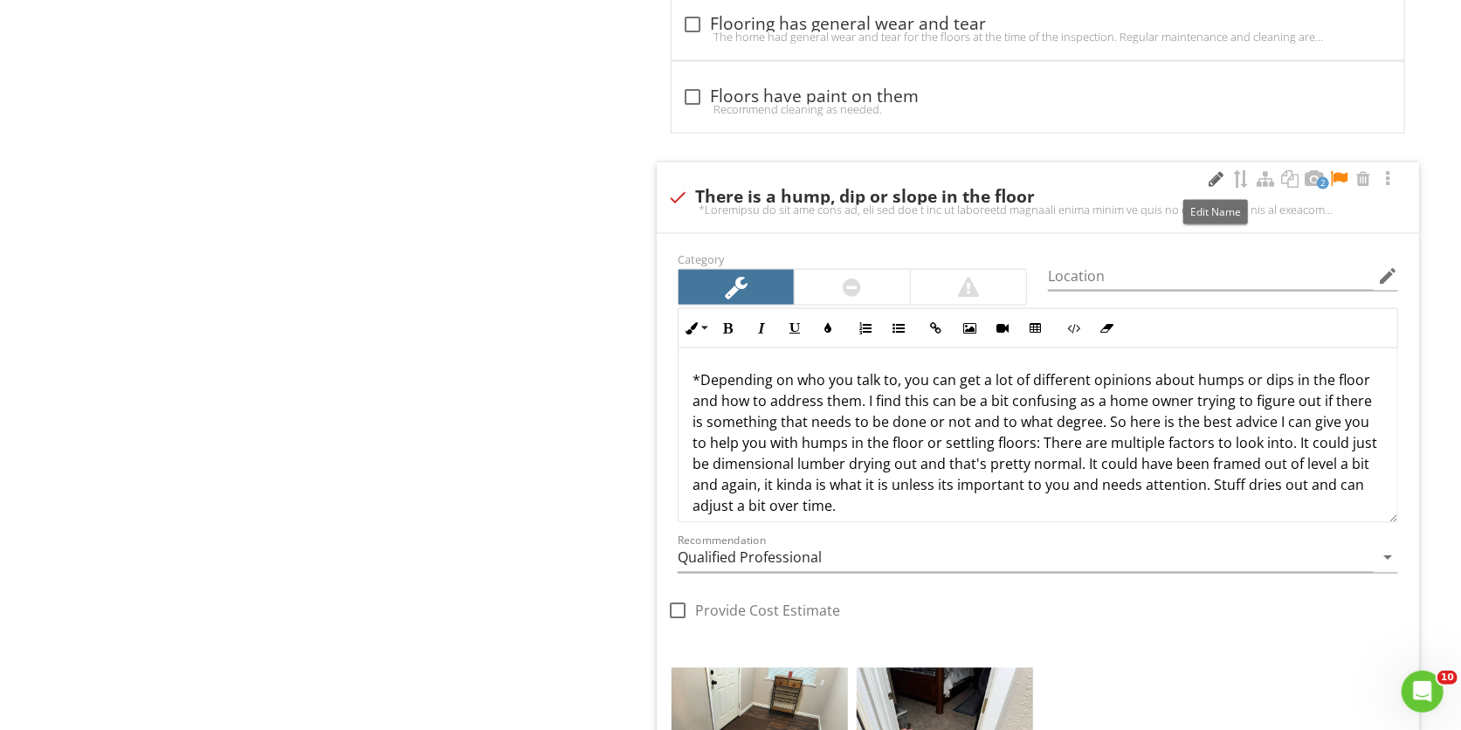
click at [1206, 188] on div at bounding box center [1216, 178] width 21 height 17
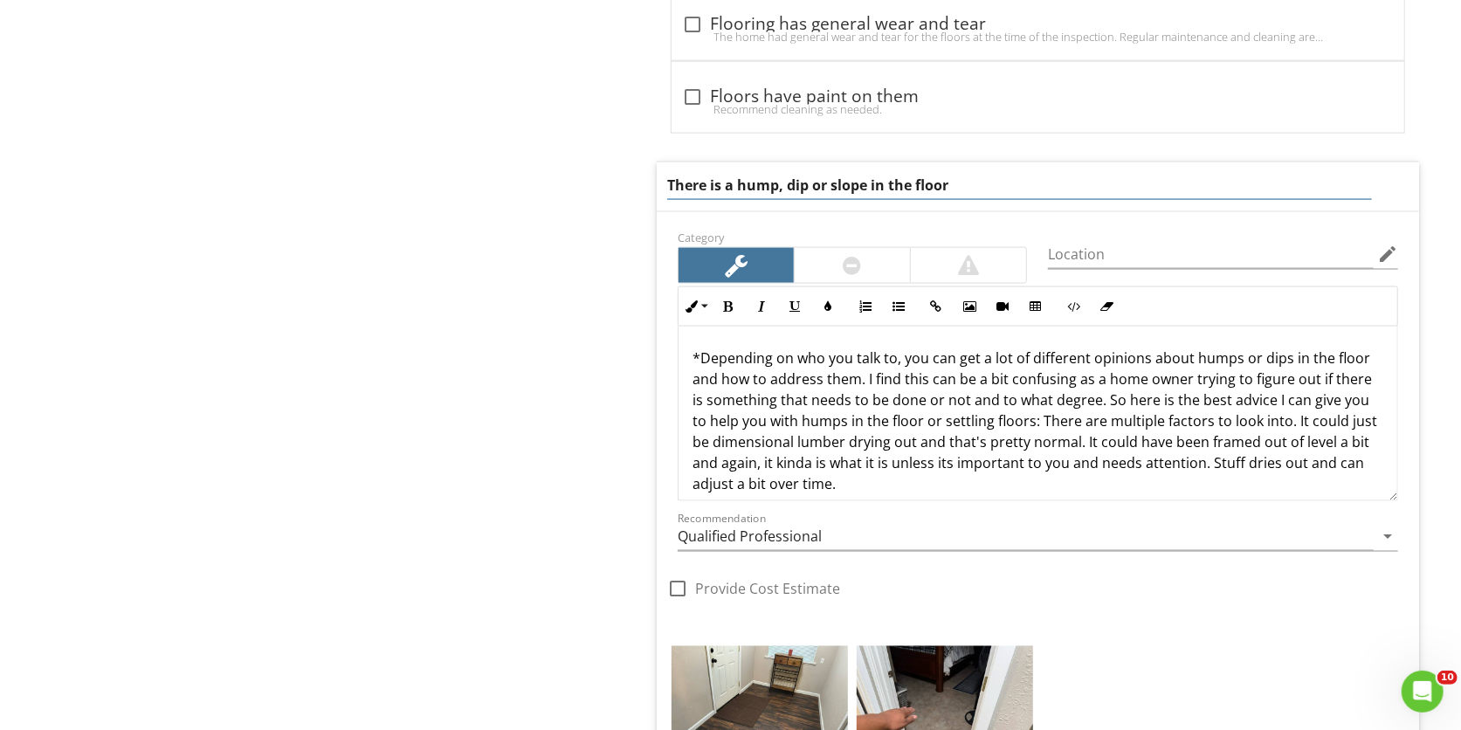
drag, startPoint x: 732, startPoint y: 196, endPoint x: 780, endPoint y: 193, distance: 48.1
click at [780, 193] on input "There is a hump, dip or slope in the floor" at bounding box center [1019, 185] width 705 height 29
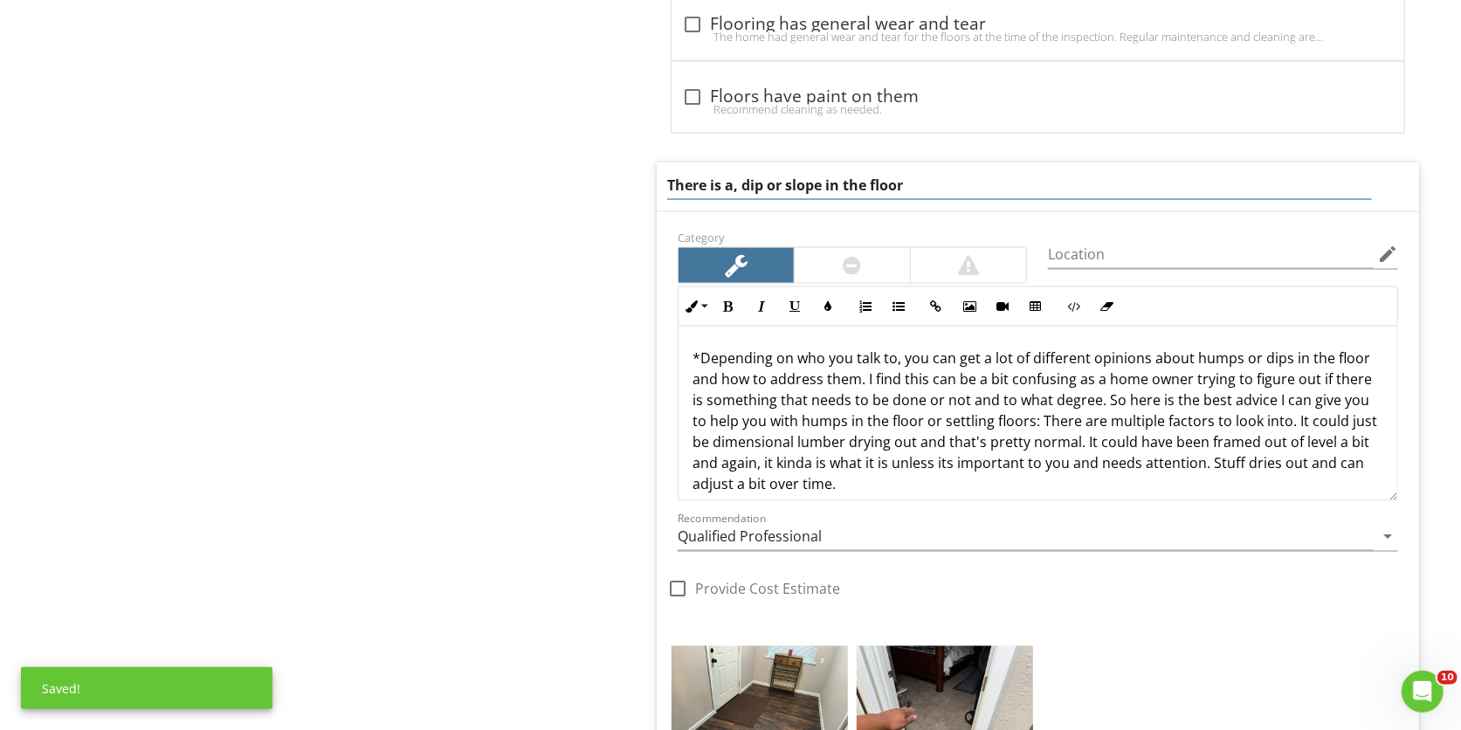
type input "There is a dip or slope in the floor"
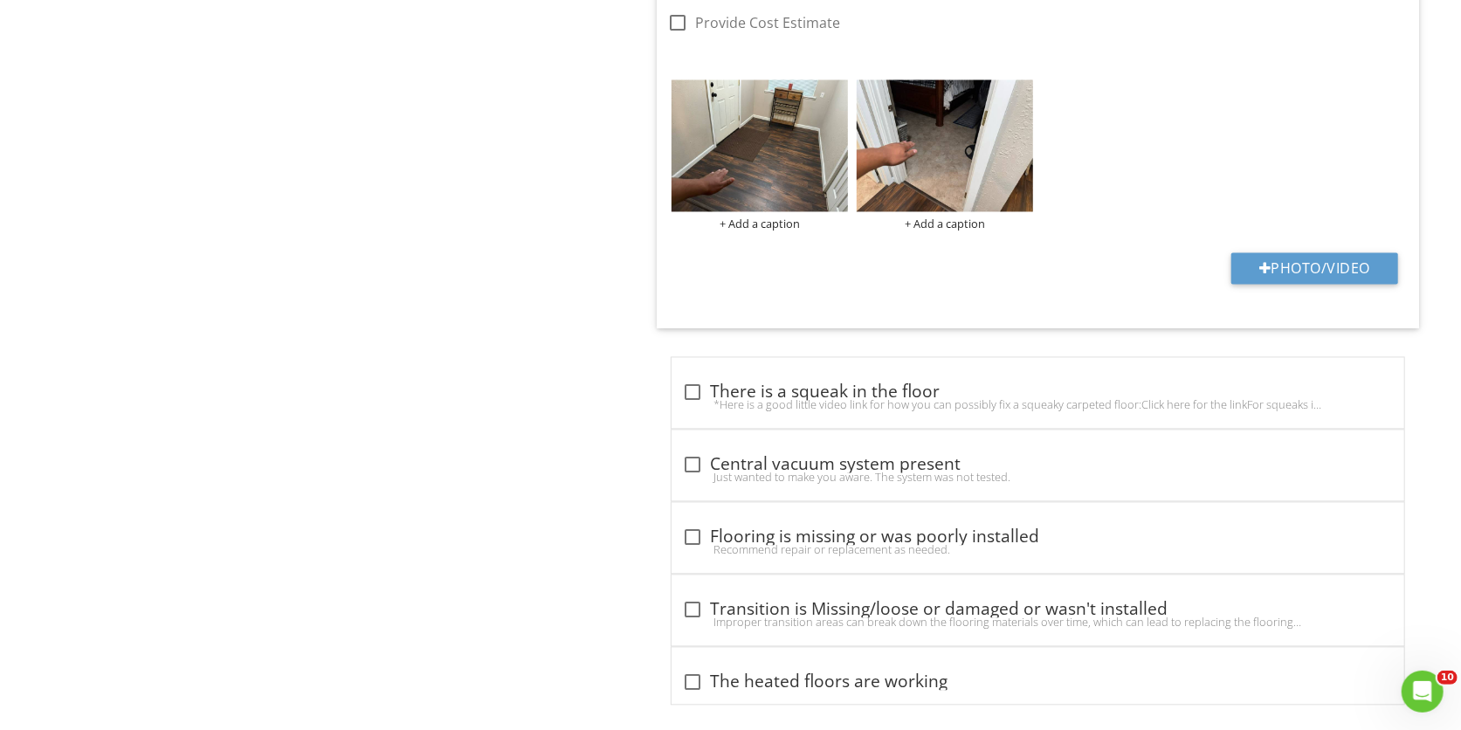
scroll to position [2227, 0]
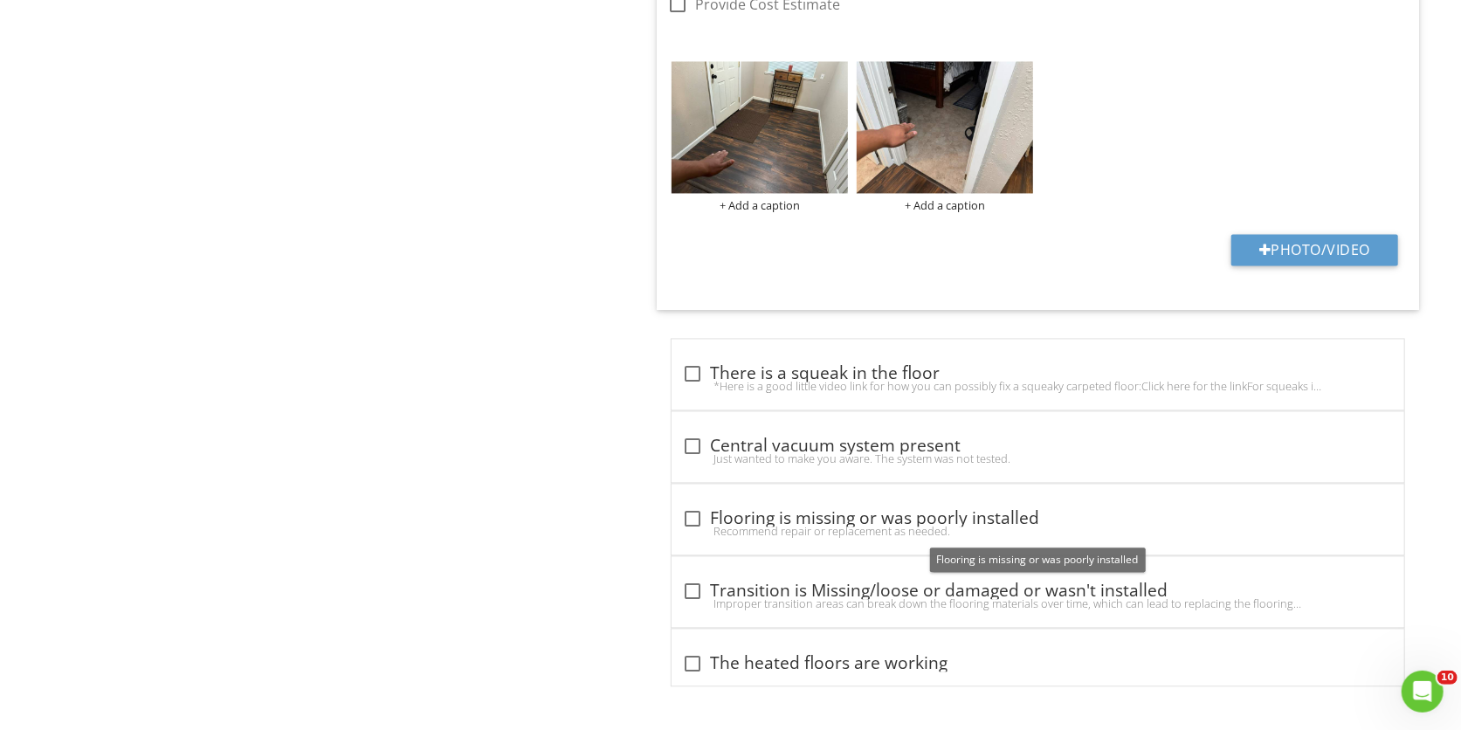
click at [1188, 148] on div "+ Add a caption + Add a caption" at bounding box center [1037, 137] width 741 height 161
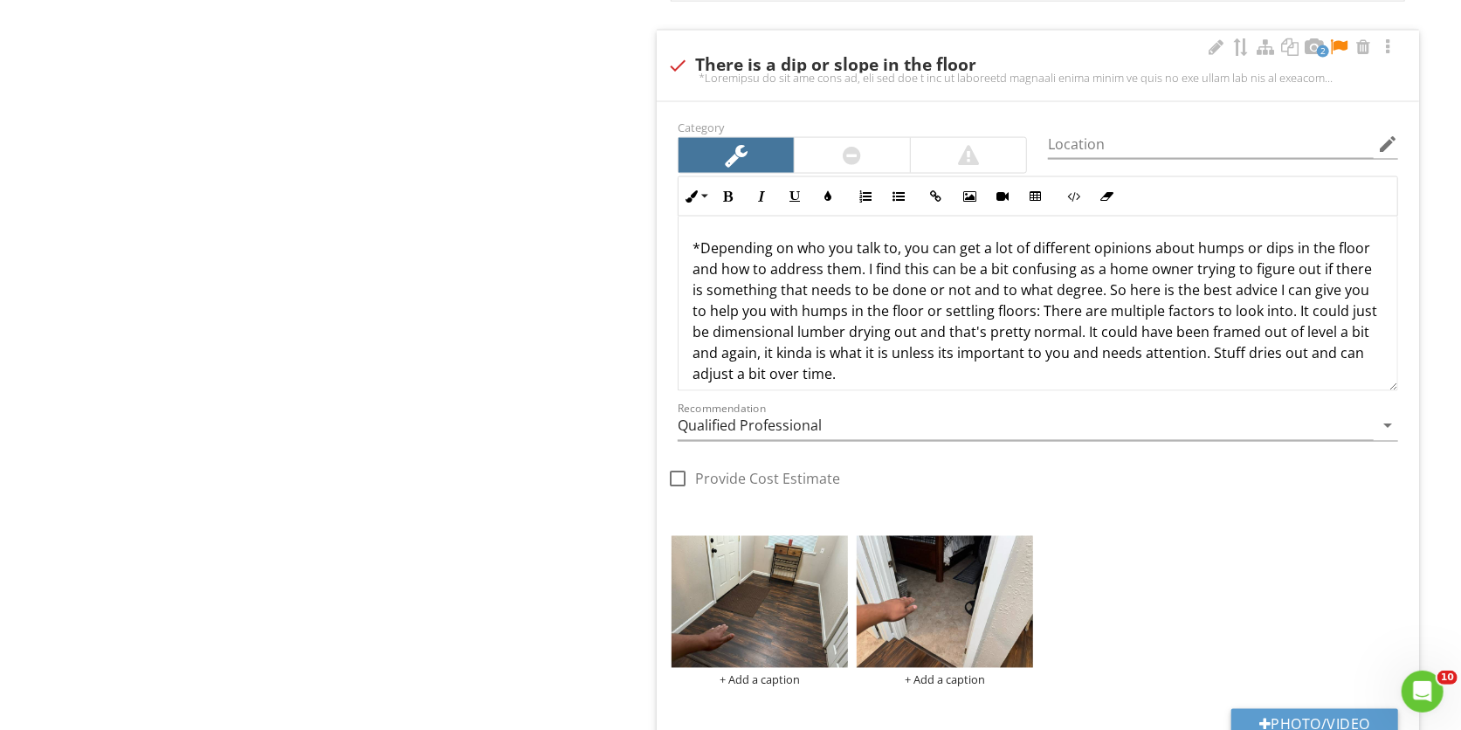
scroll to position [1675, 0]
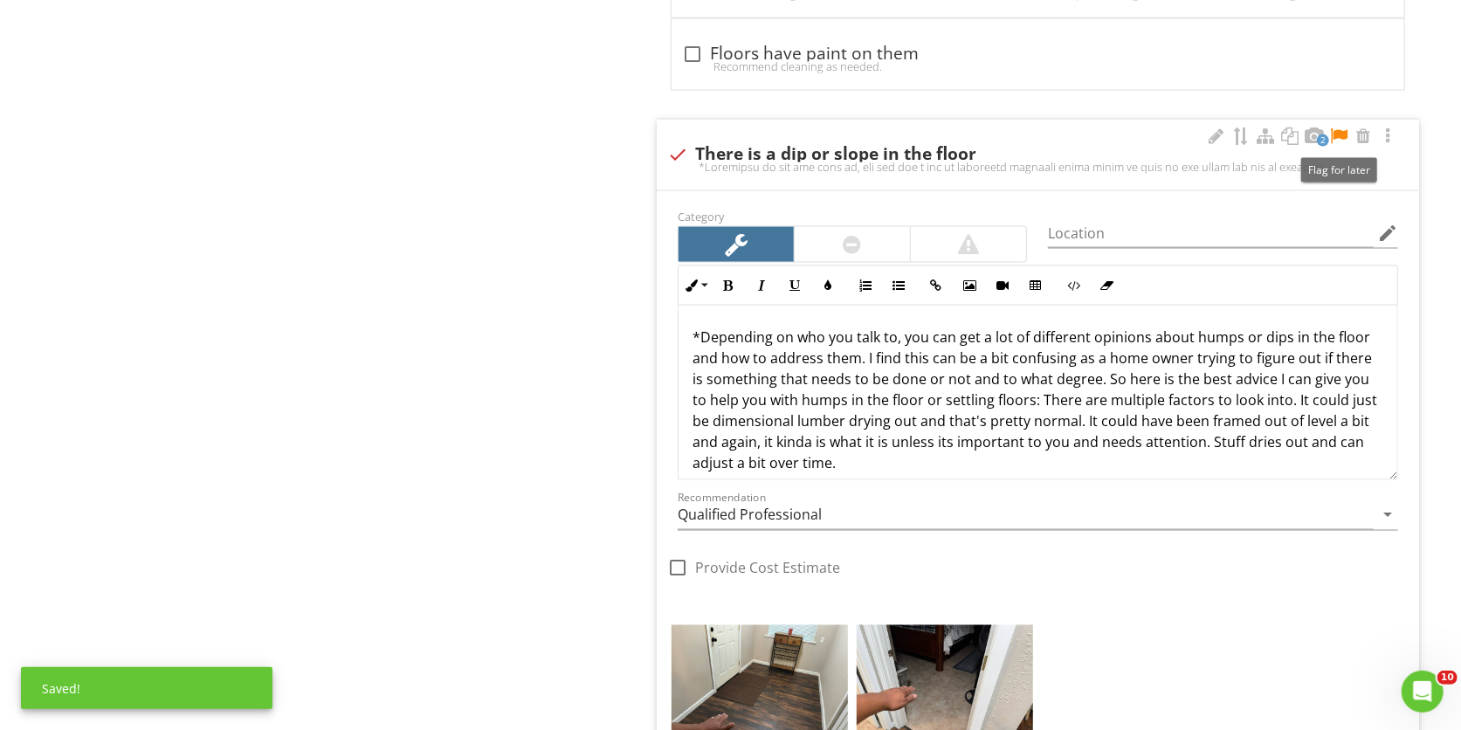
click at [1343, 138] on div at bounding box center [1338, 136] width 21 height 17
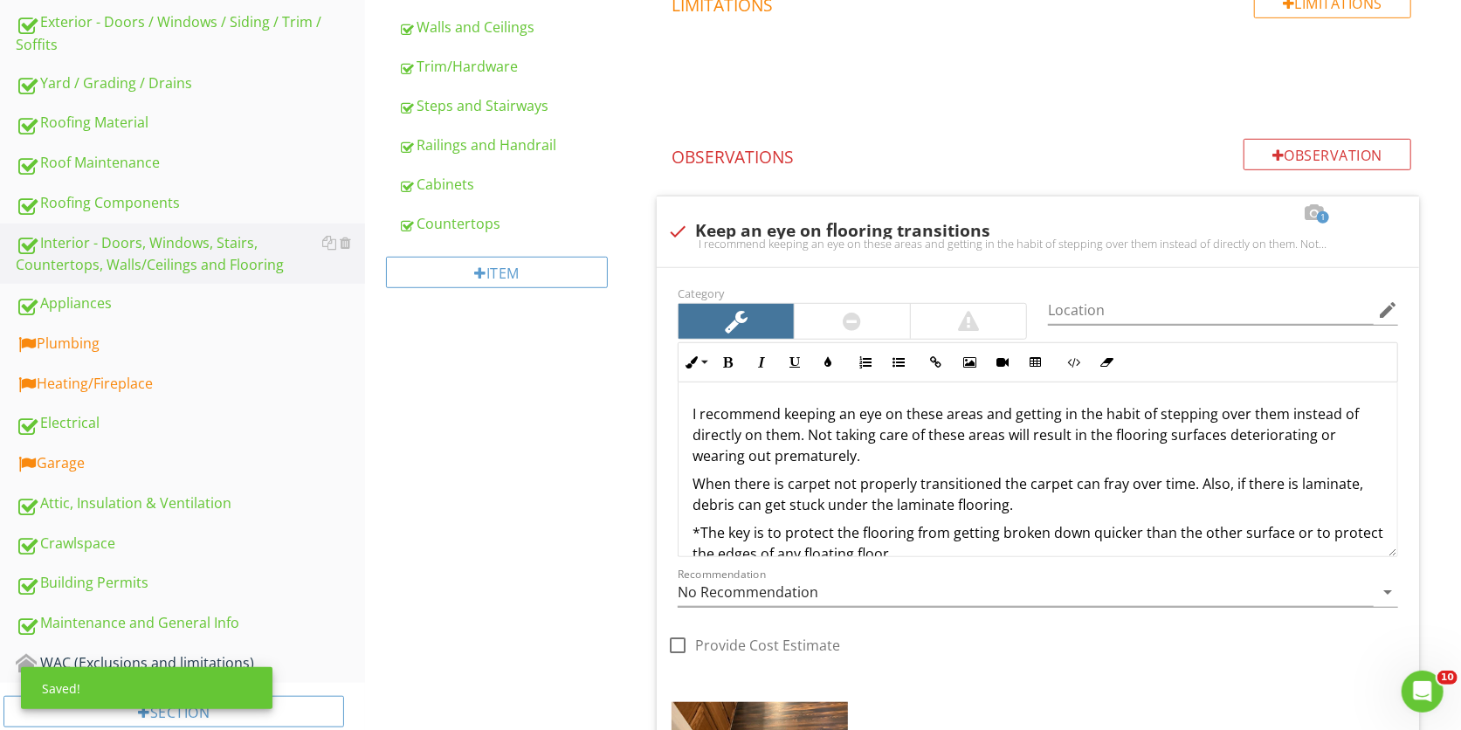
scroll to position [596, 0]
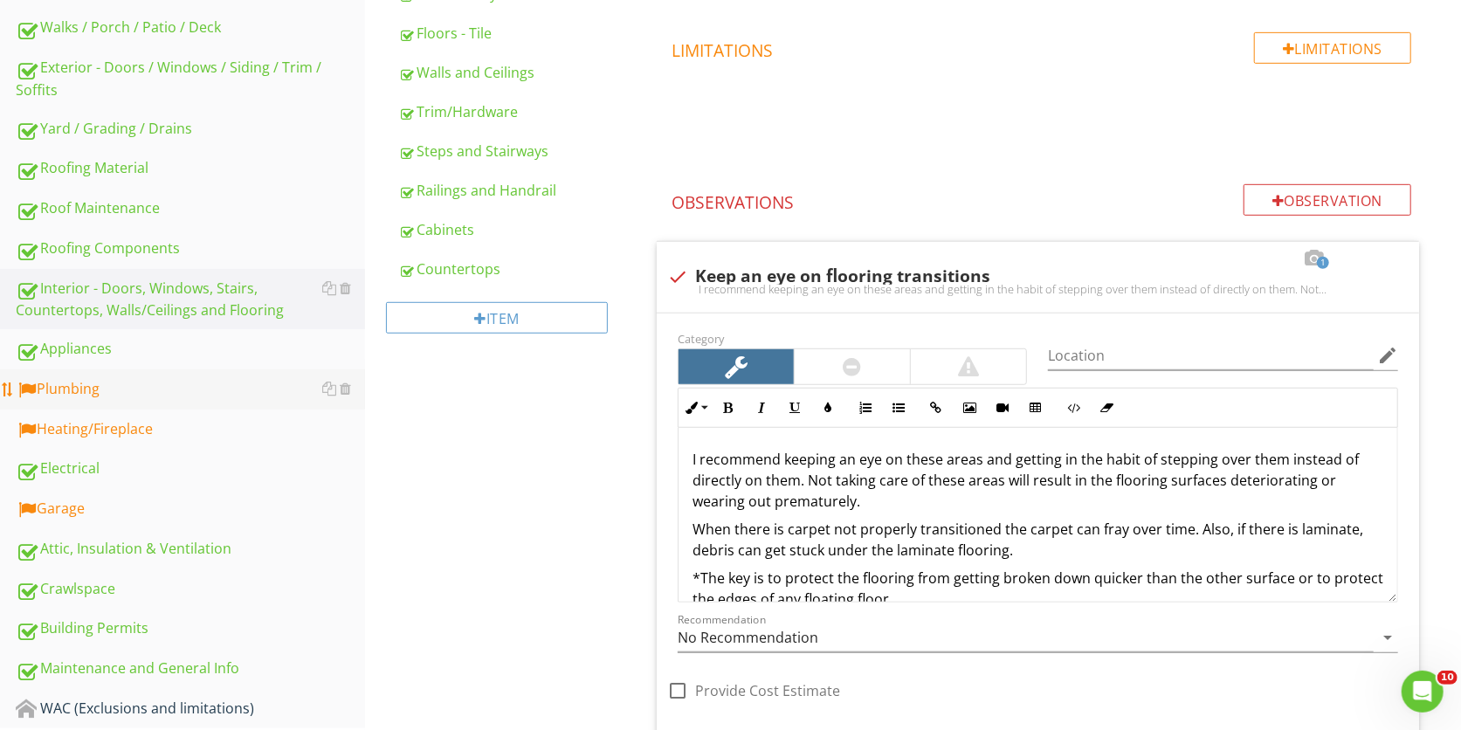
click at [183, 381] on div "Plumbing" at bounding box center [190, 389] width 349 height 23
type textarea "<p>*Depending on who you talk to, you can get a lot of different opinions about…"
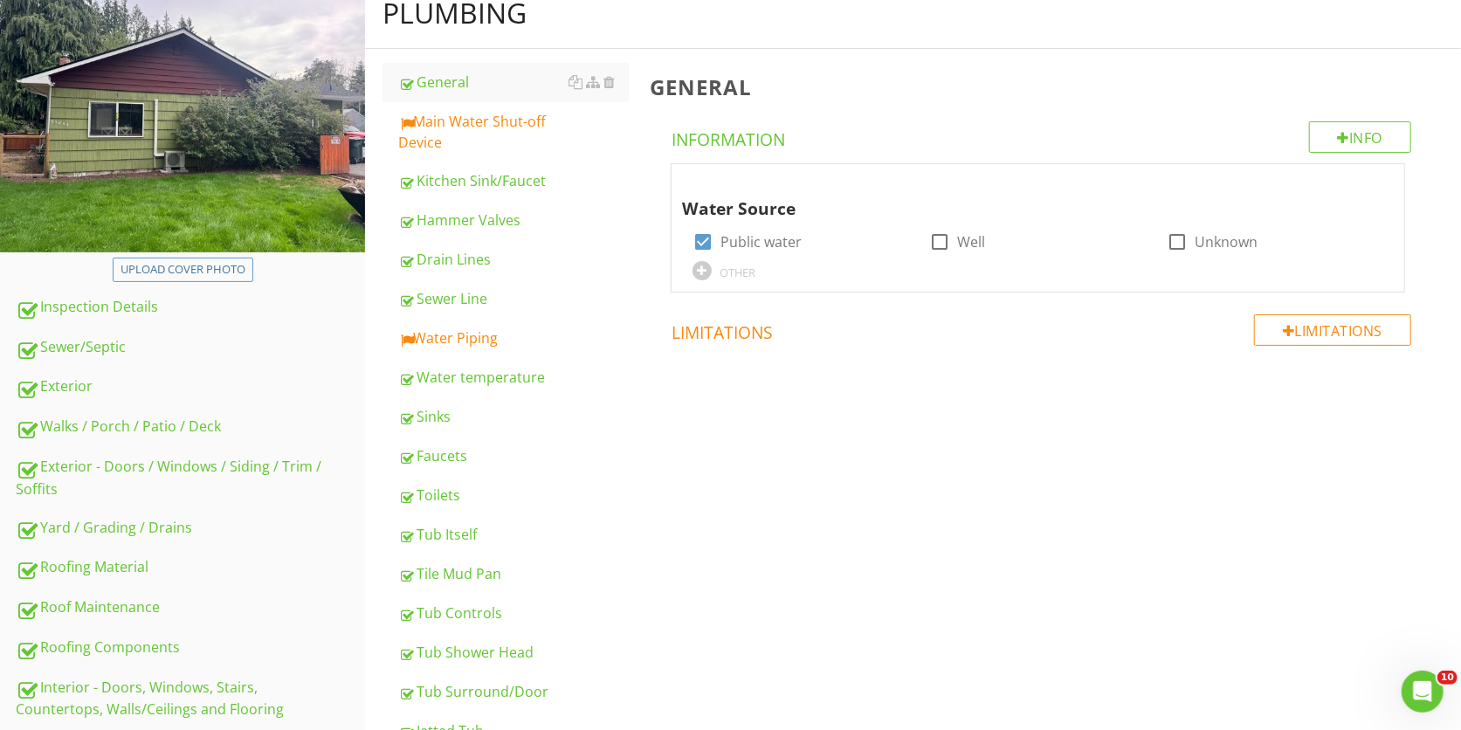
scroll to position [196, 0]
click at [470, 135] on div "Main Water Shut-off Device" at bounding box center [513, 133] width 231 height 42
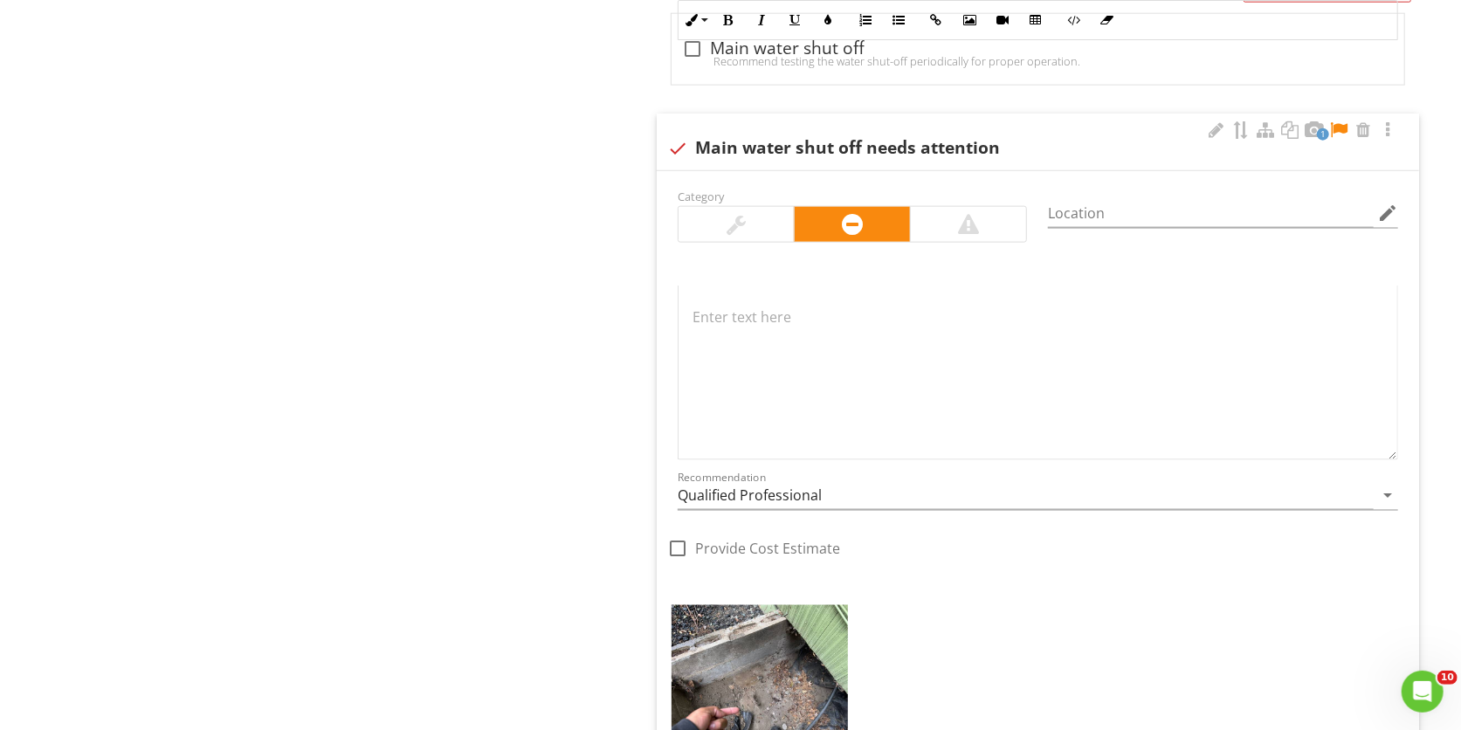
scroll to position [1906, 0]
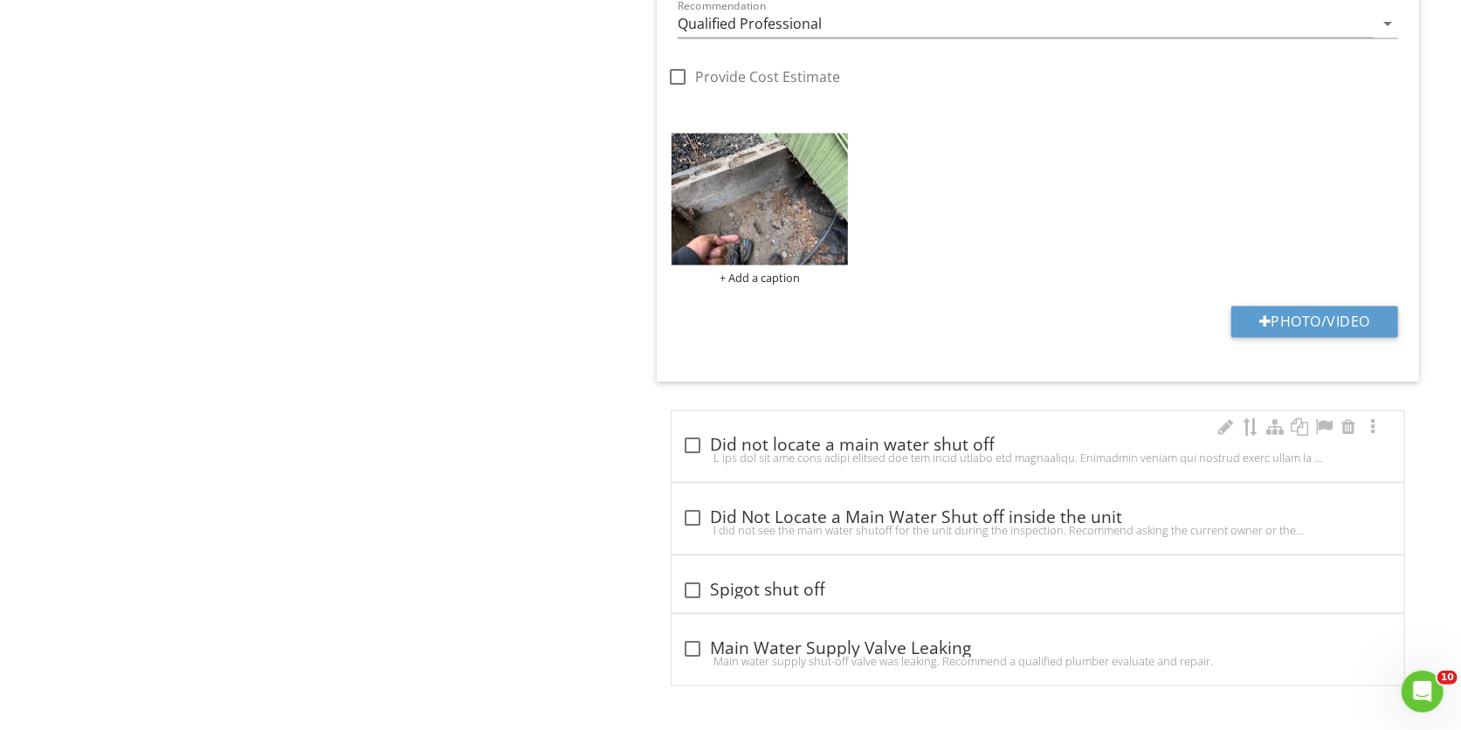
click at [853, 468] on div "check_box_outline_blank Did not locate a main water shut off" at bounding box center [1038, 451] width 712 height 38
checkbox input "true"
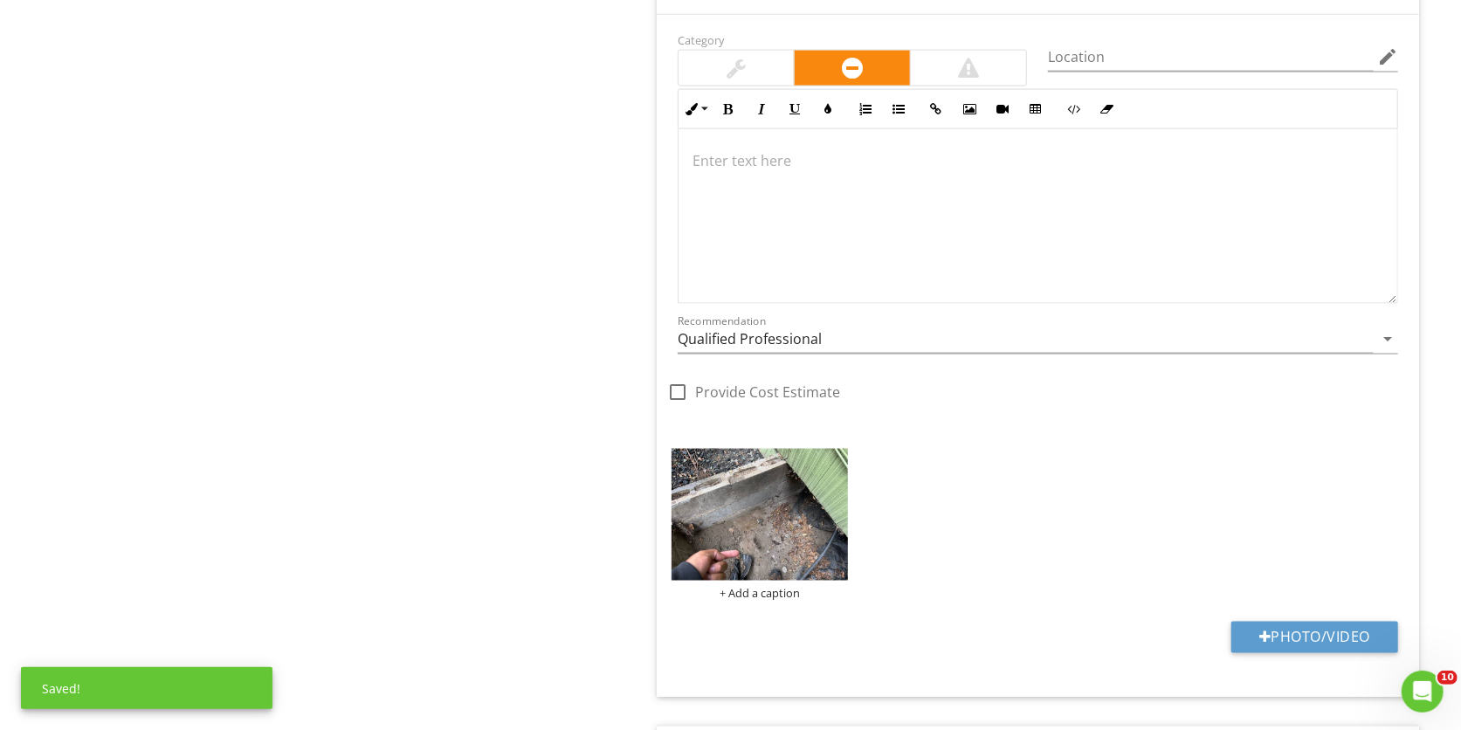
scroll to position [1482, 0]
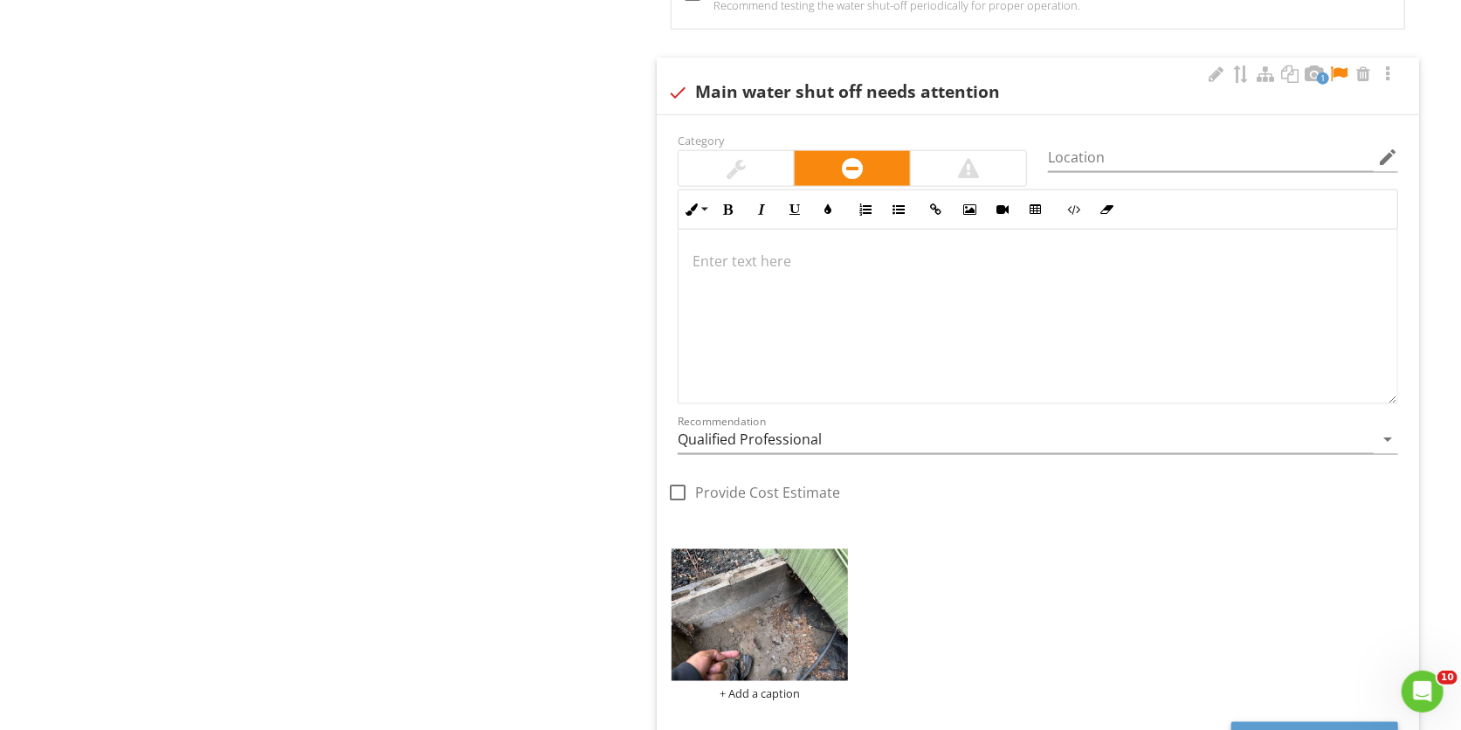
click at [742, 172] on div at bounding box center [736, 168] width 19 height 21
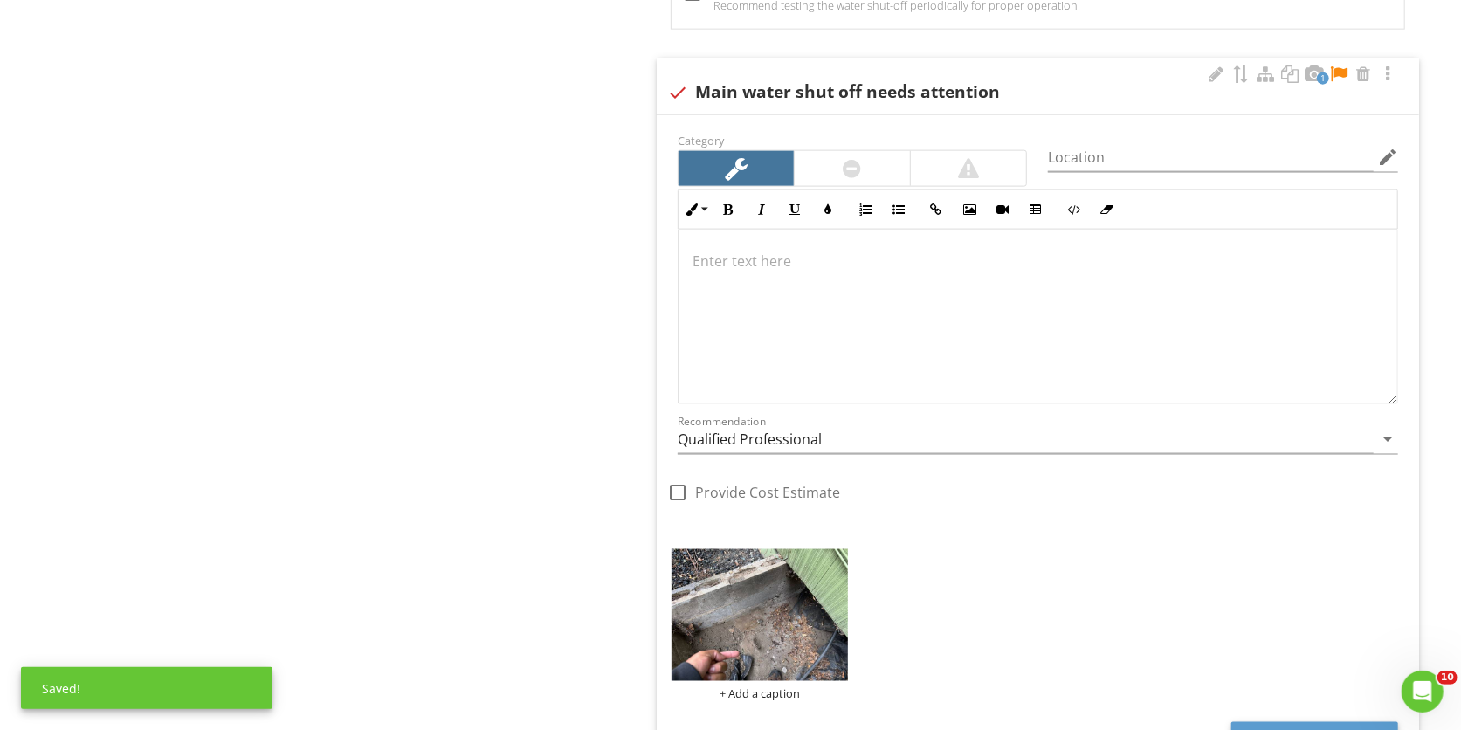
click at [849, 306] on div at bounding box center [1038, 317] width 719 height 175
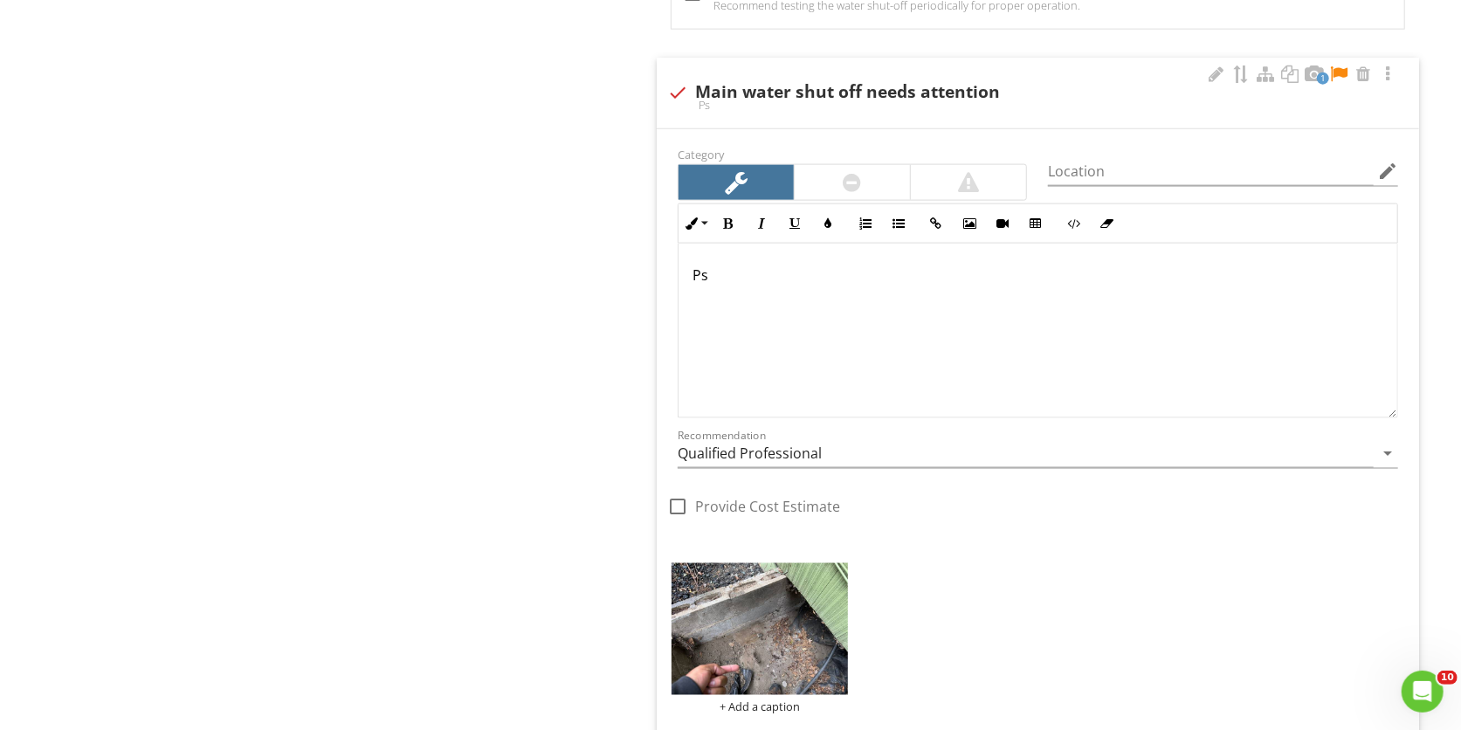
scroll to position [1496, 0]
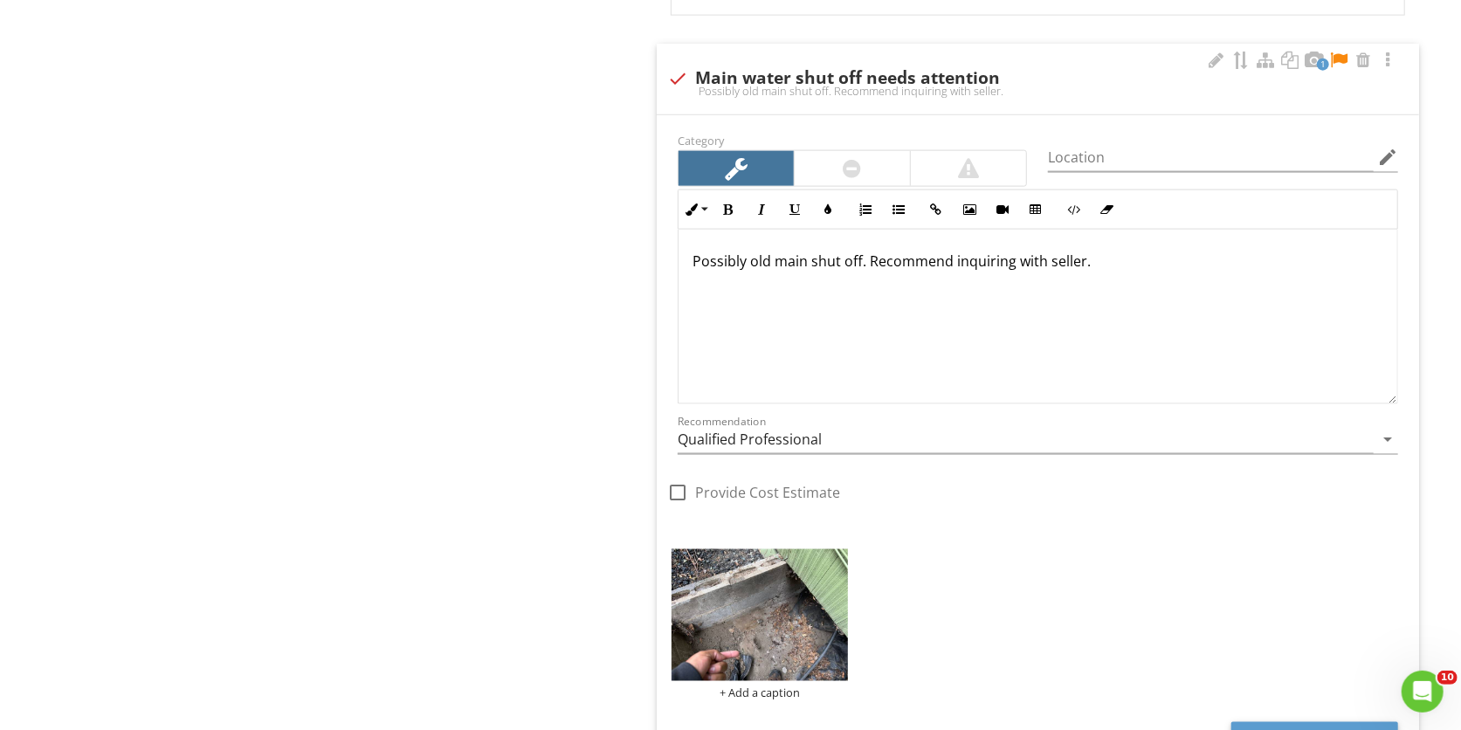
click at [683, 263] on div "Possibly old main shut off. Recommend inquiring with seller." at bounding box center [1038, 317] width 719 height 175
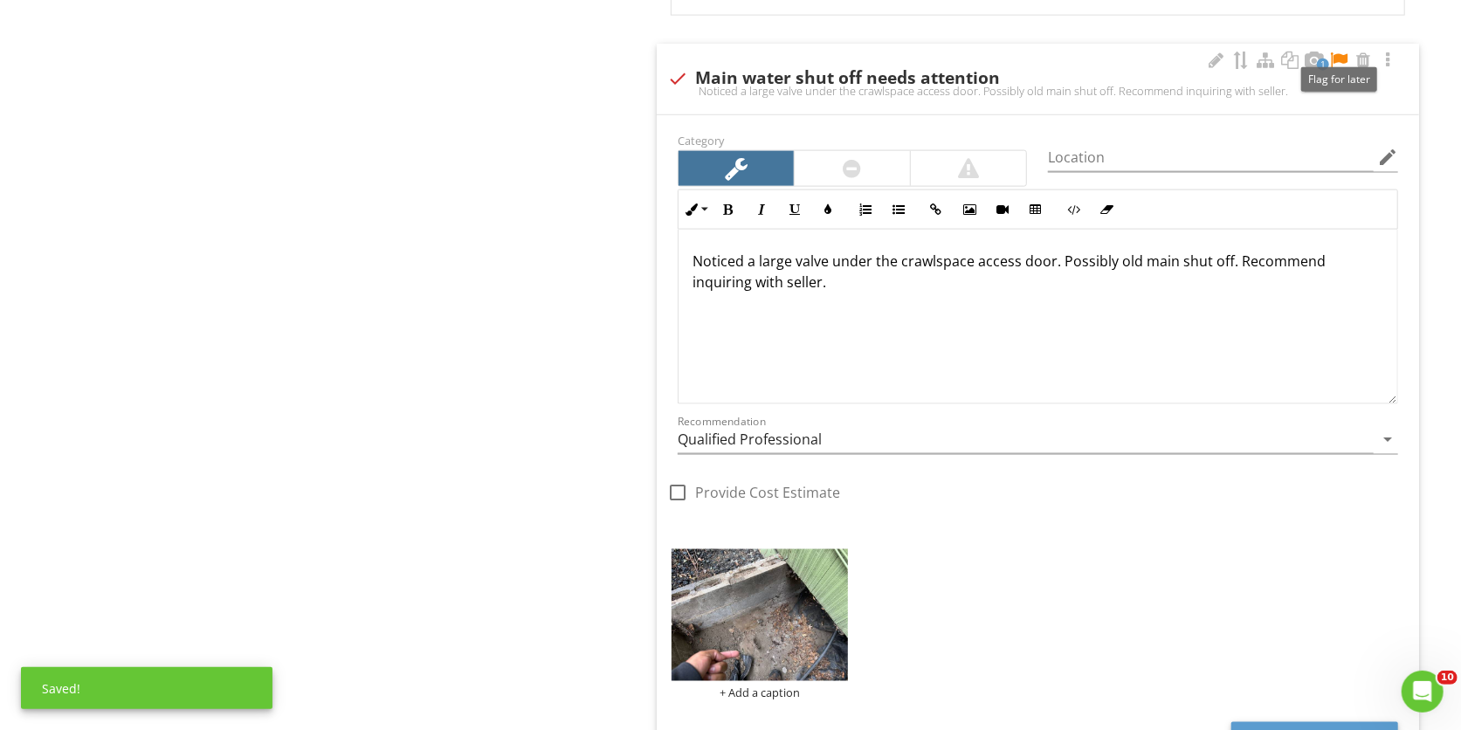
click at [1343, 65] on div at bounding box center [1338, 60] width 21 height 17
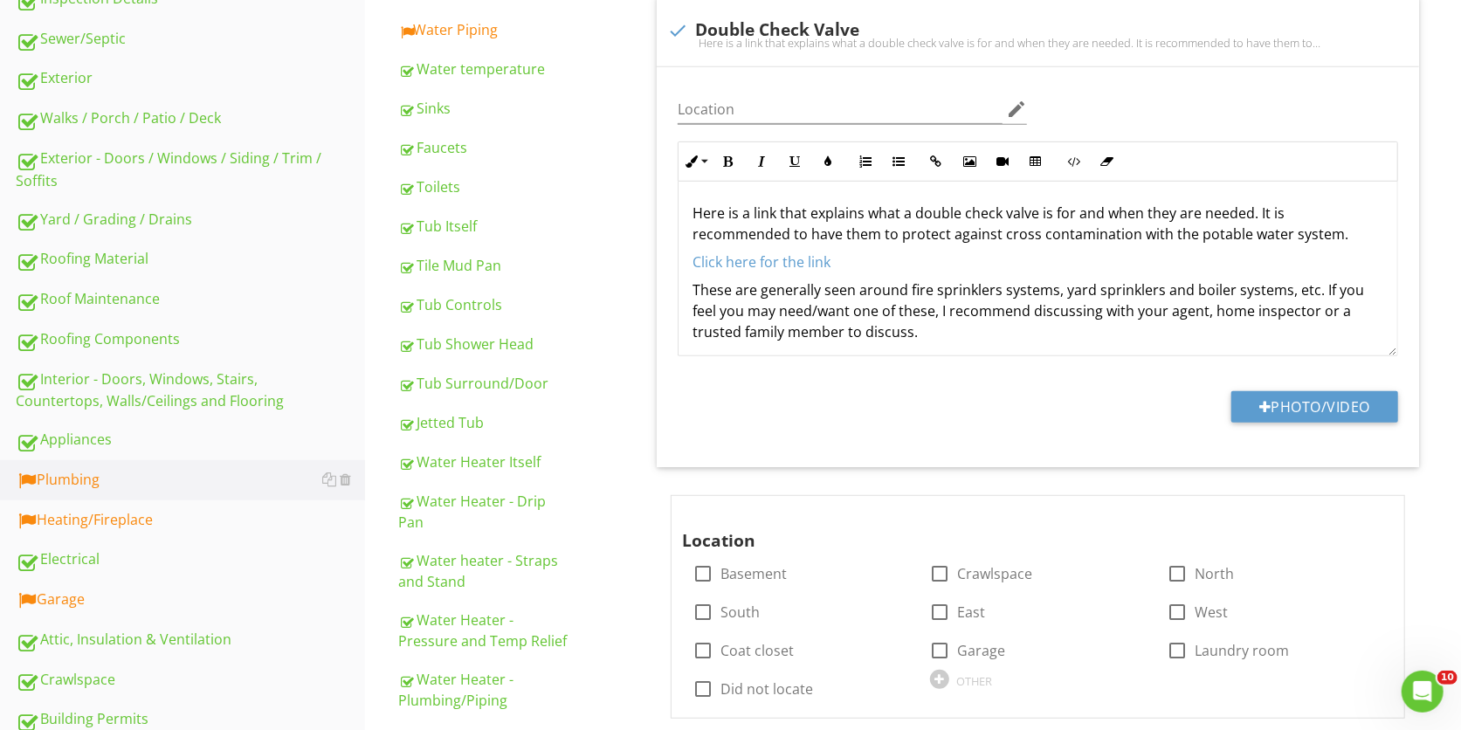
scroll to position [482, 0]
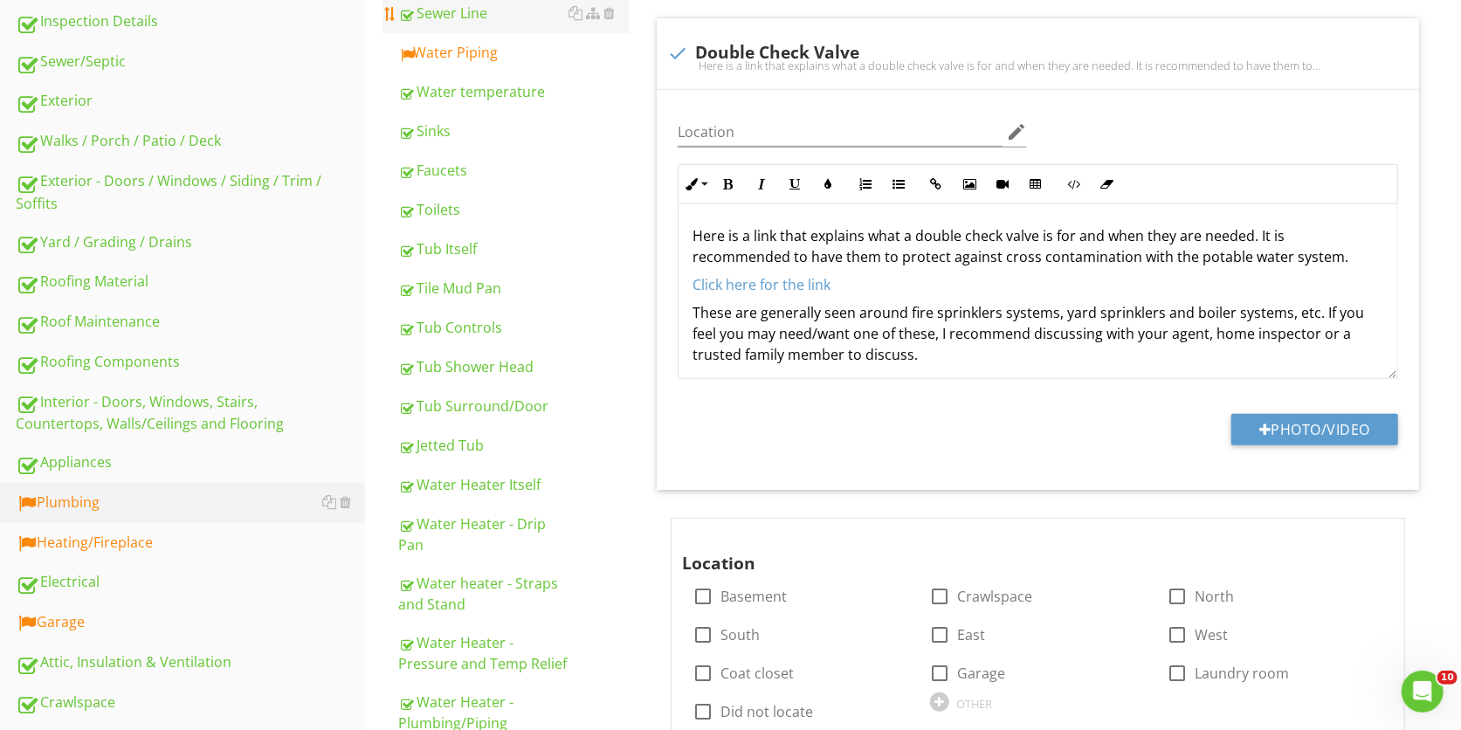
click at [473, 31] on link "Sewer Line" at bounding box center [513, 13] width 231 height 38
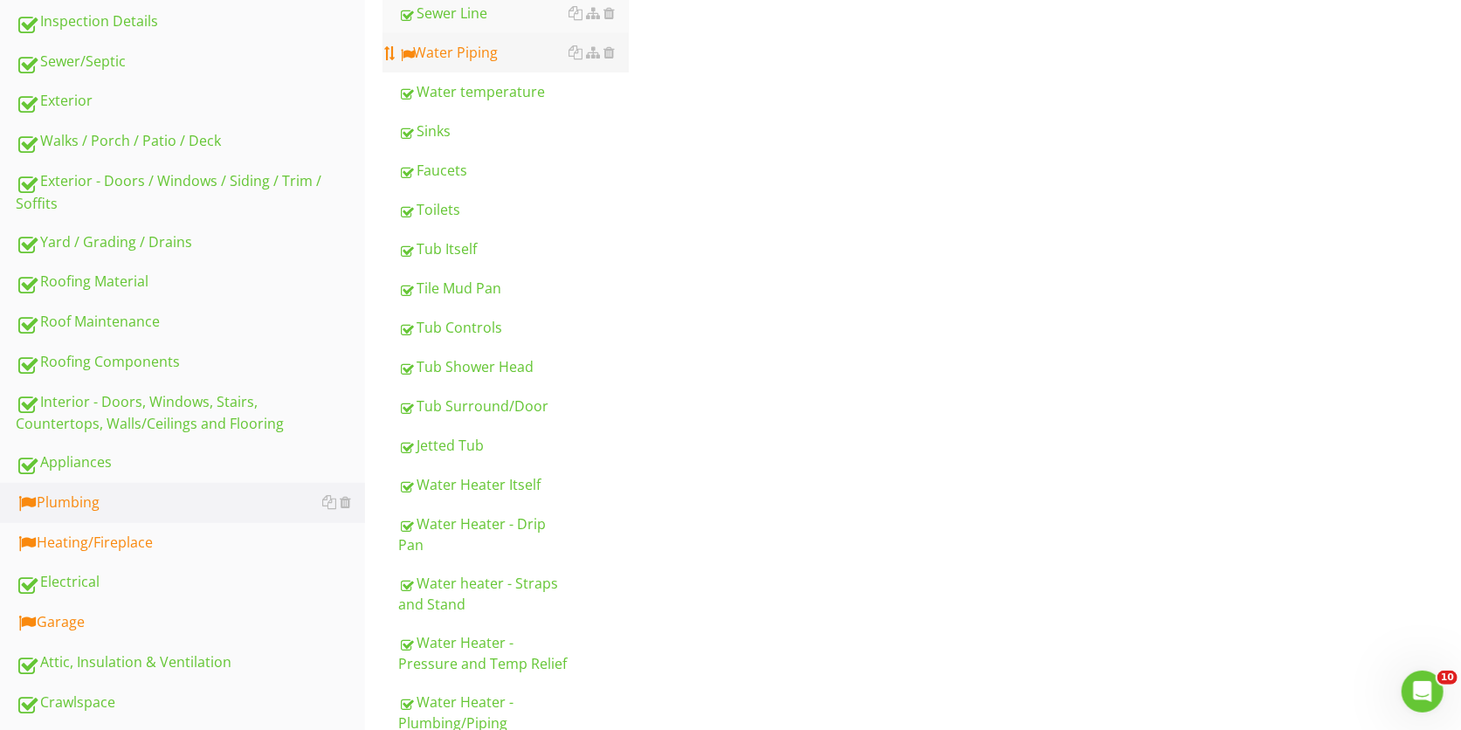
click at [472, 42] on div "Water Piping" at bounding box center [513, 52] width 231 height 21
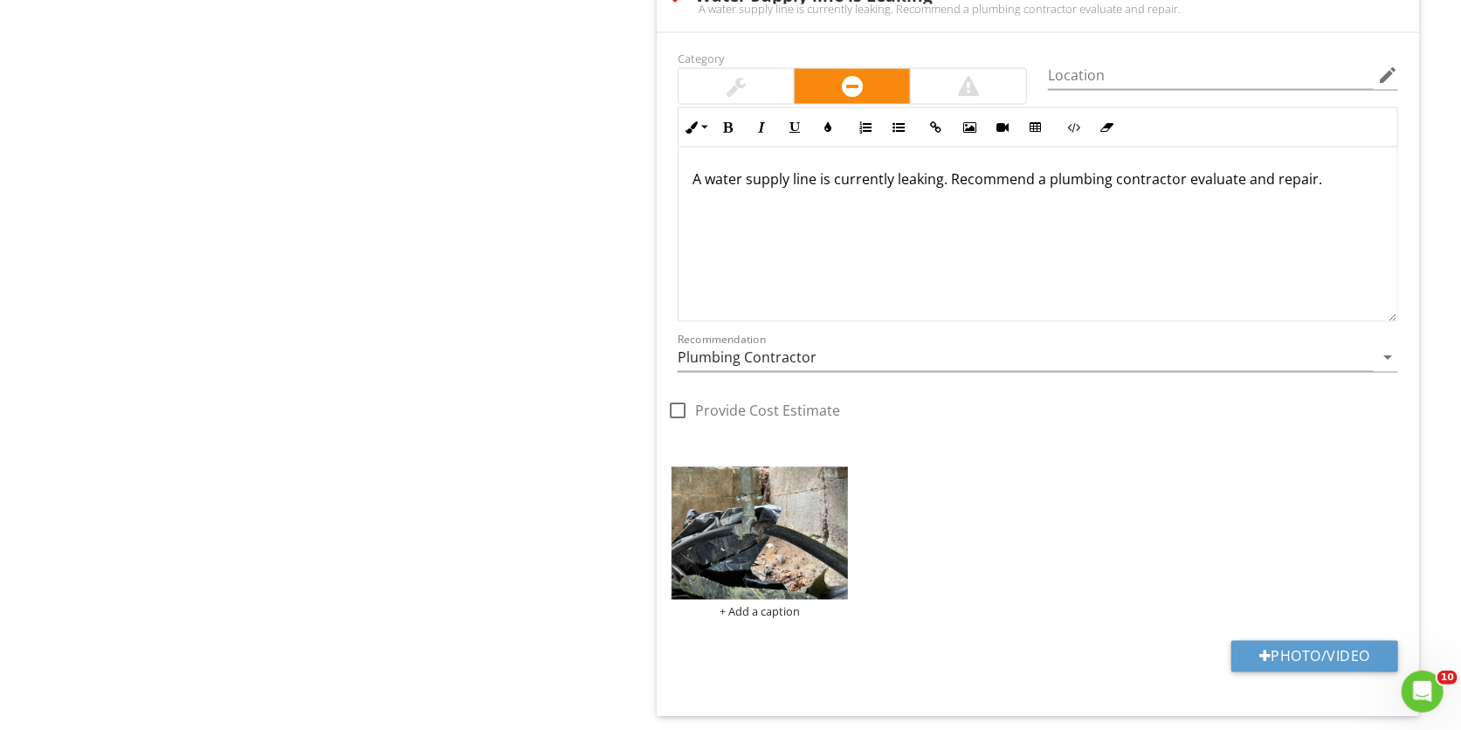
scroll to position [1665, 0]
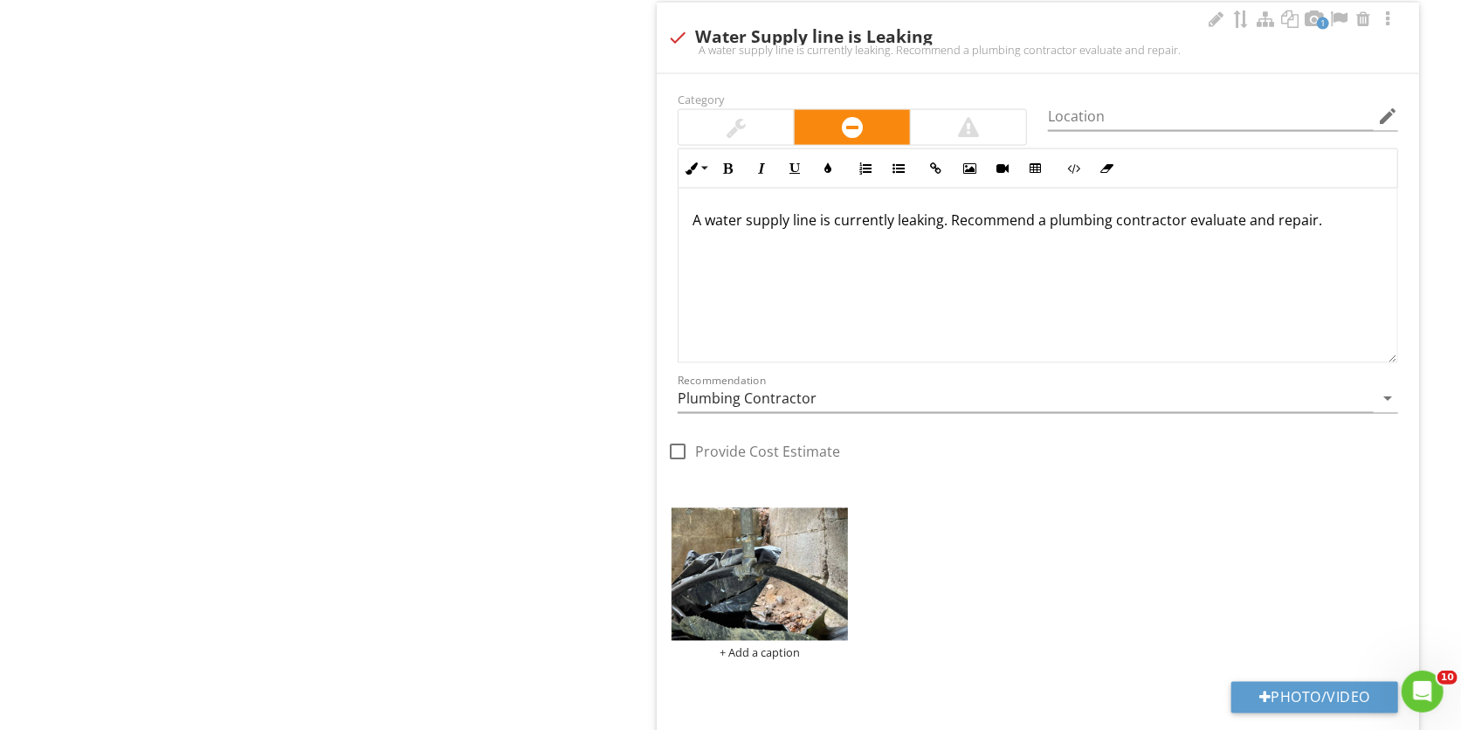
click at [689, 232] on div "A water supply line is currently leaking. Recommend a plumbing contractor evalu…" at bounding box center [1038, 276] width 719 height 175
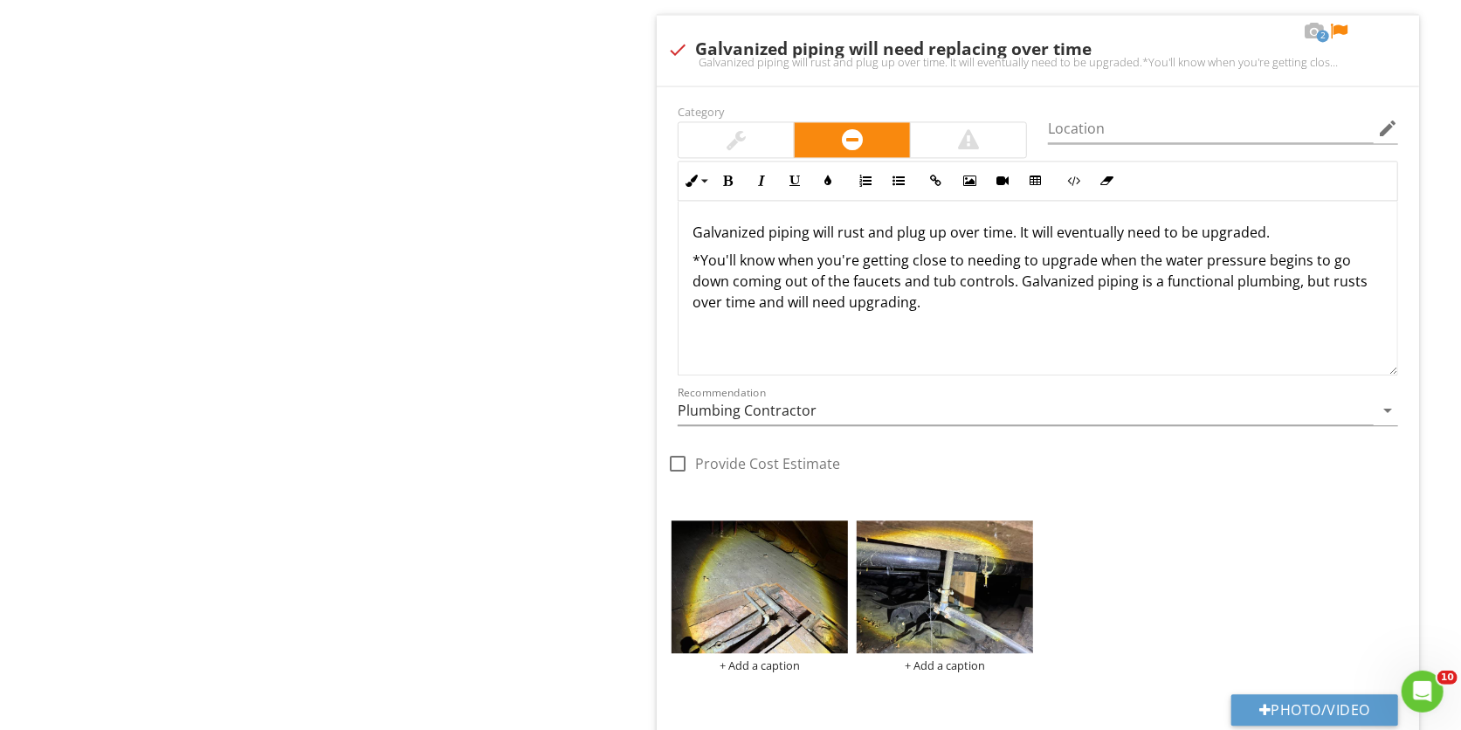
scroll to position [2534, 0]
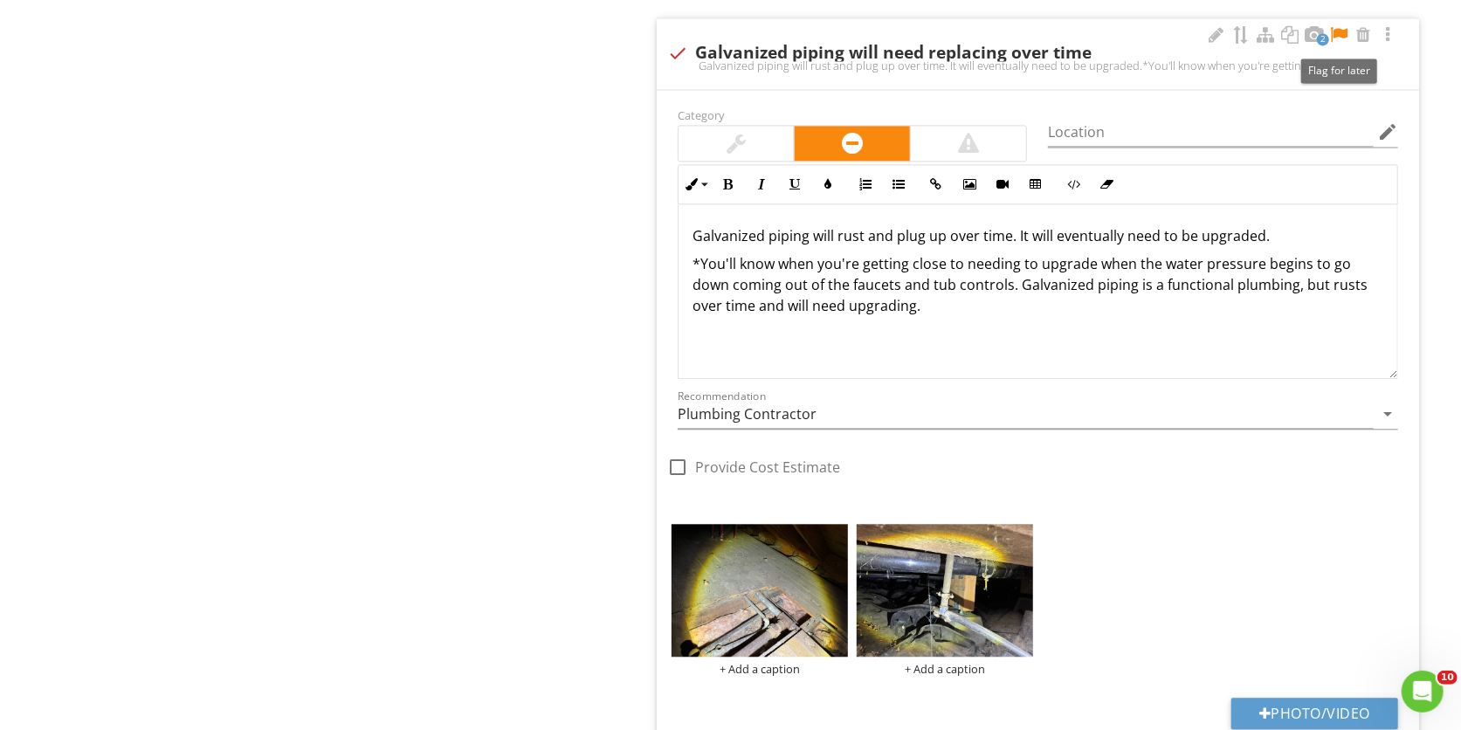
click at [1345, 35] on div at bounding box center [1338, 34] width 21 height 17
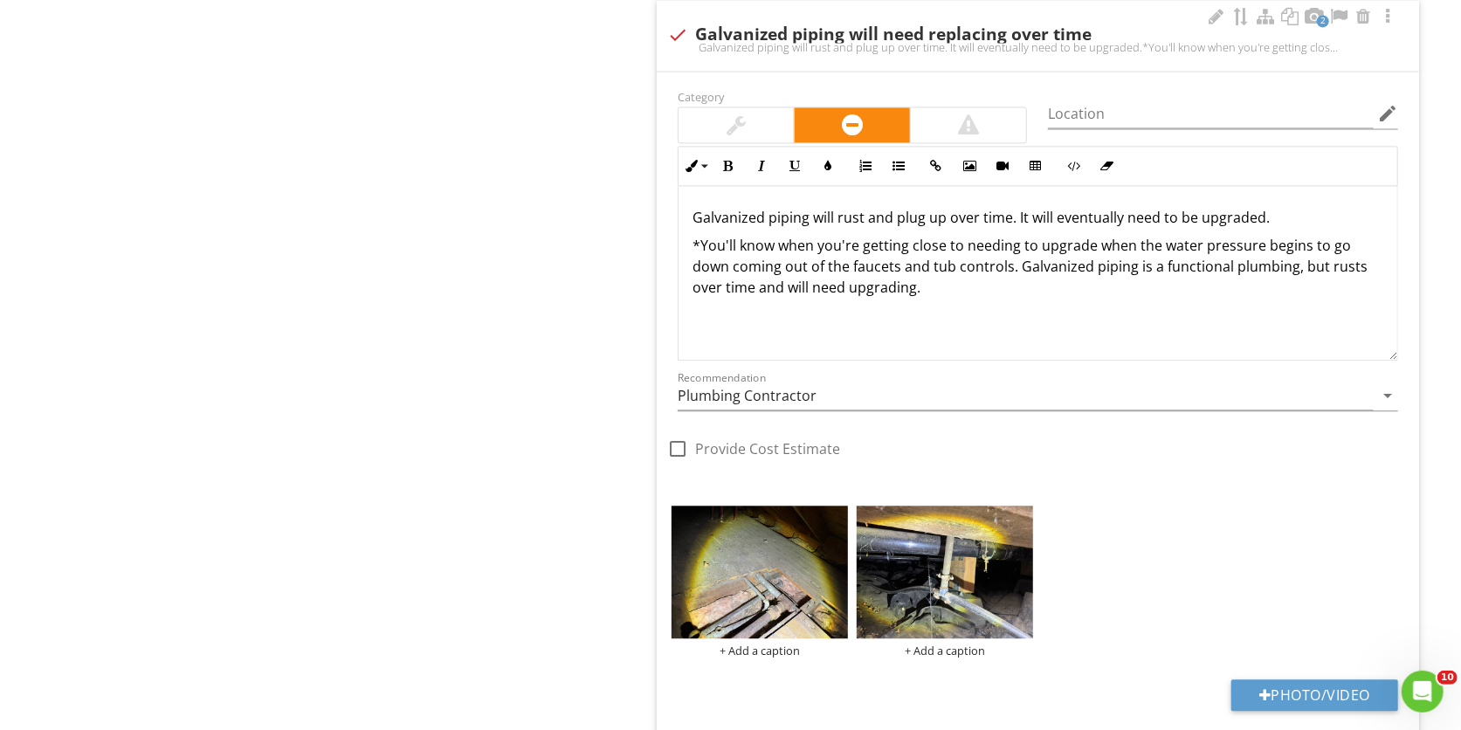
scroll to position [2555, 0]
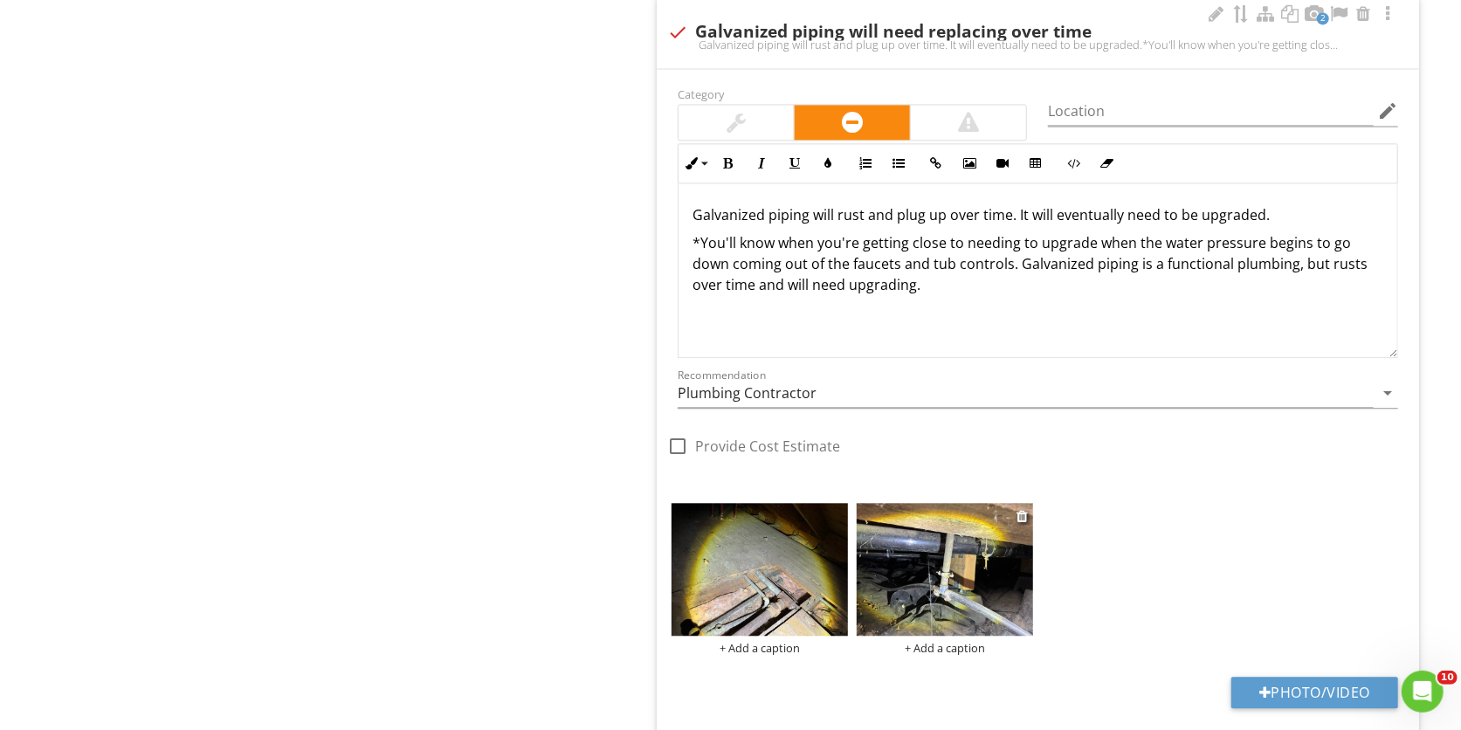
click at [947, 576] on img at bounding box center [945, 569] width 176 height 133
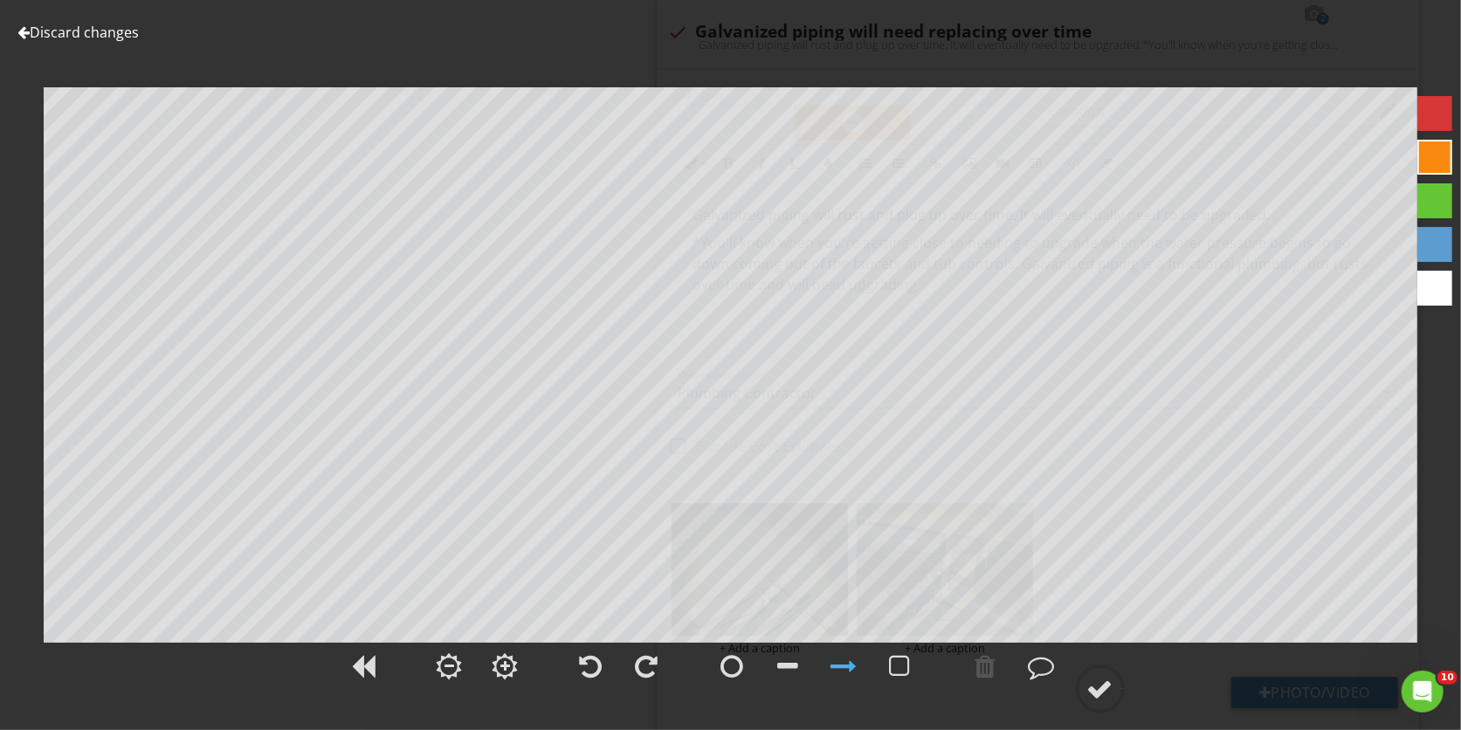
click at [134, 30] on link "Discard changes" at bounding box center [77, 32] width 121 height 19
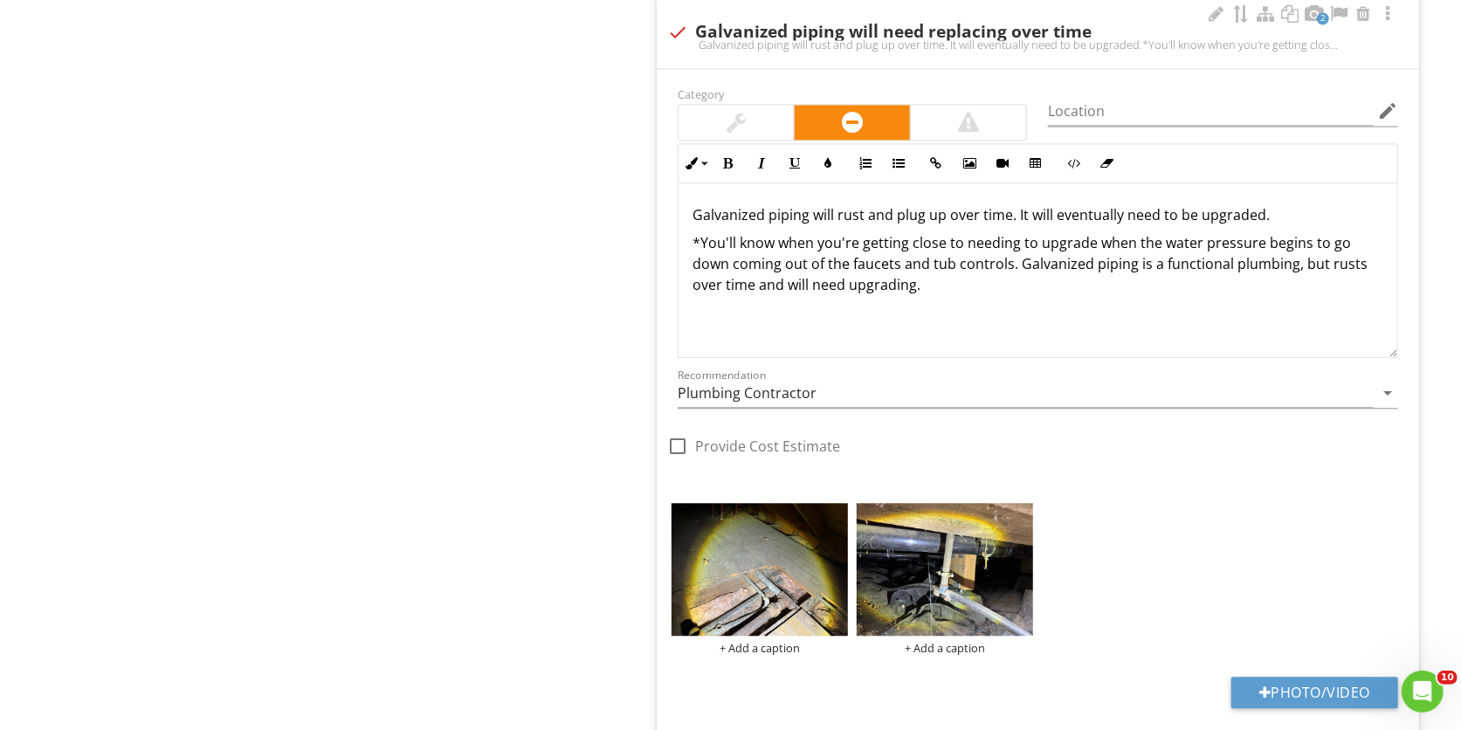
click at [693, 224] on p "Galvanized piping will rust and plug up over time. It will eventually need to b…" at bounding box center [1038, 214] width 691 height 21
click at [692, 218] on div "*Galvanized piping will rust and plug up over time. It will eventually need to …" at bounding box center [1038, 270] width 719 height 175
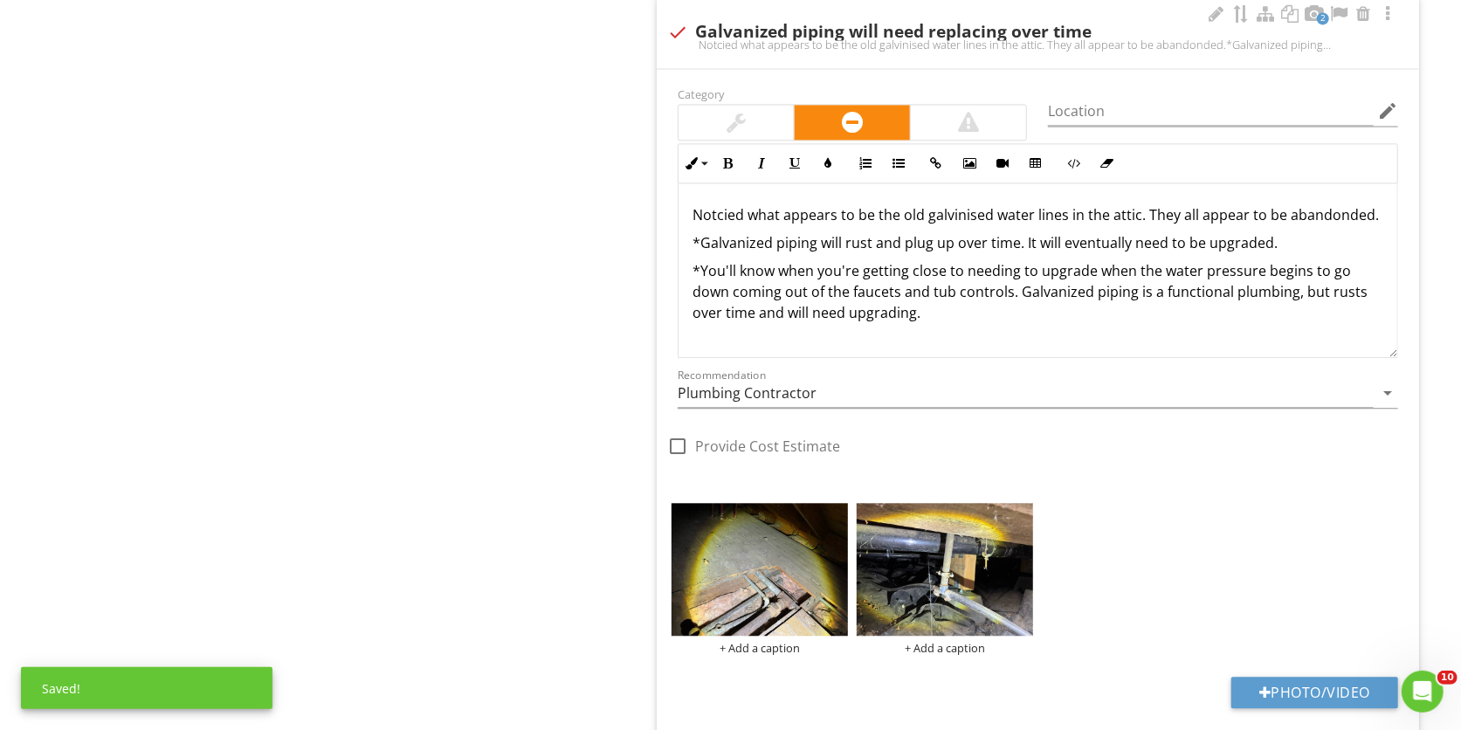
click at [788, 225] on p "Notcied what appears to be the old galvinised water lines in the attic. They al…" at bounding box center [1038, 214] width 691 height 21
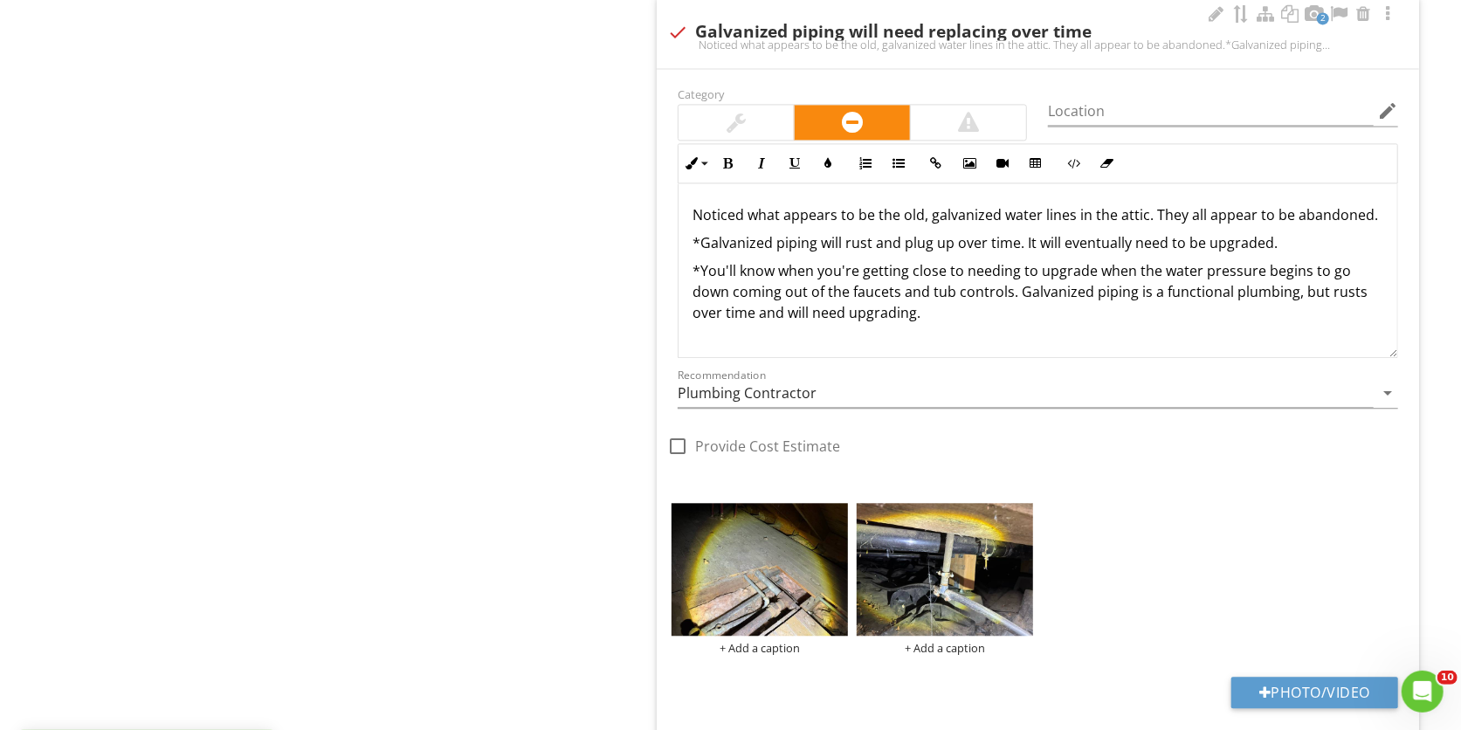
scroll to position [8, 0]
click at [814, 224] on p "Noticed what appears to be the old, galvanized water lines in the attic. They a…" at bounding box center [1038, 213] width 691 height 21
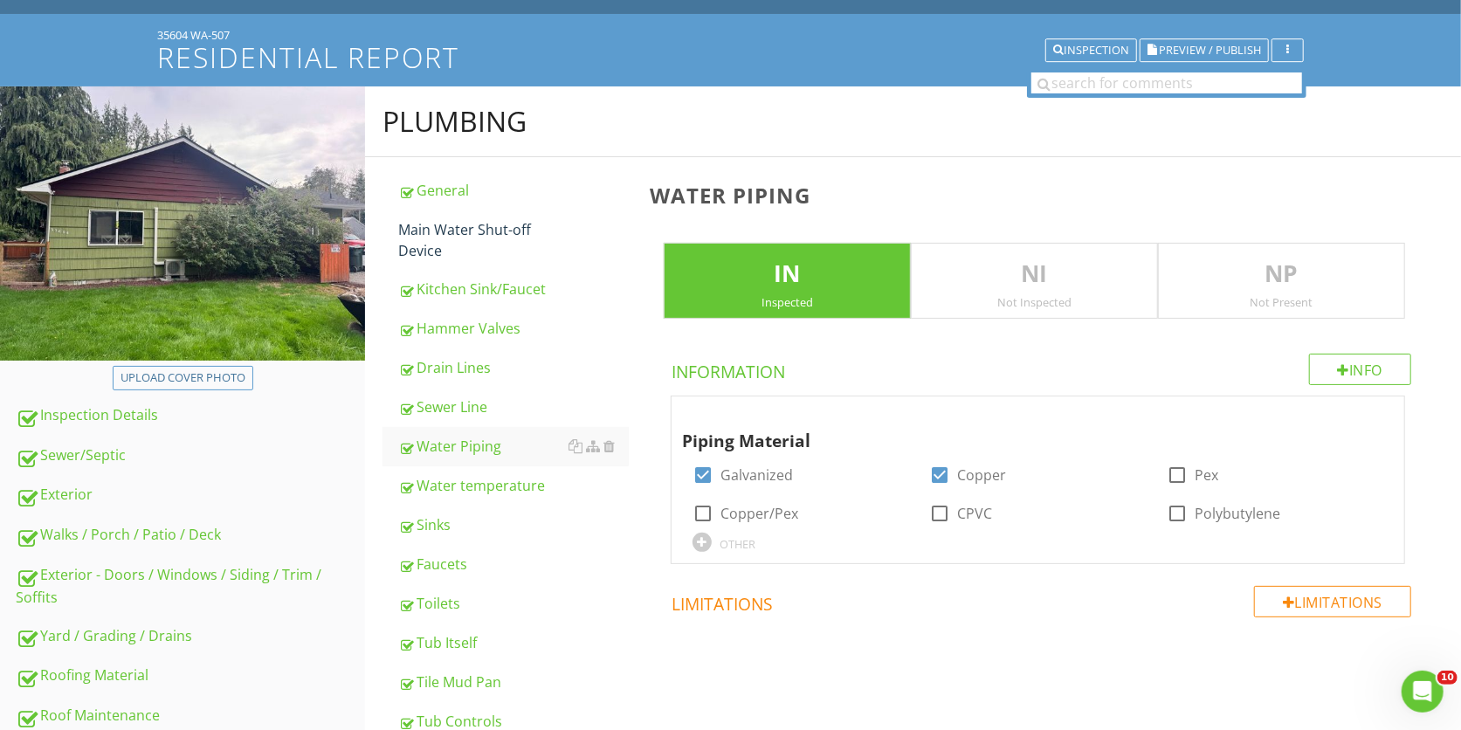
scroll to position [60, 0]
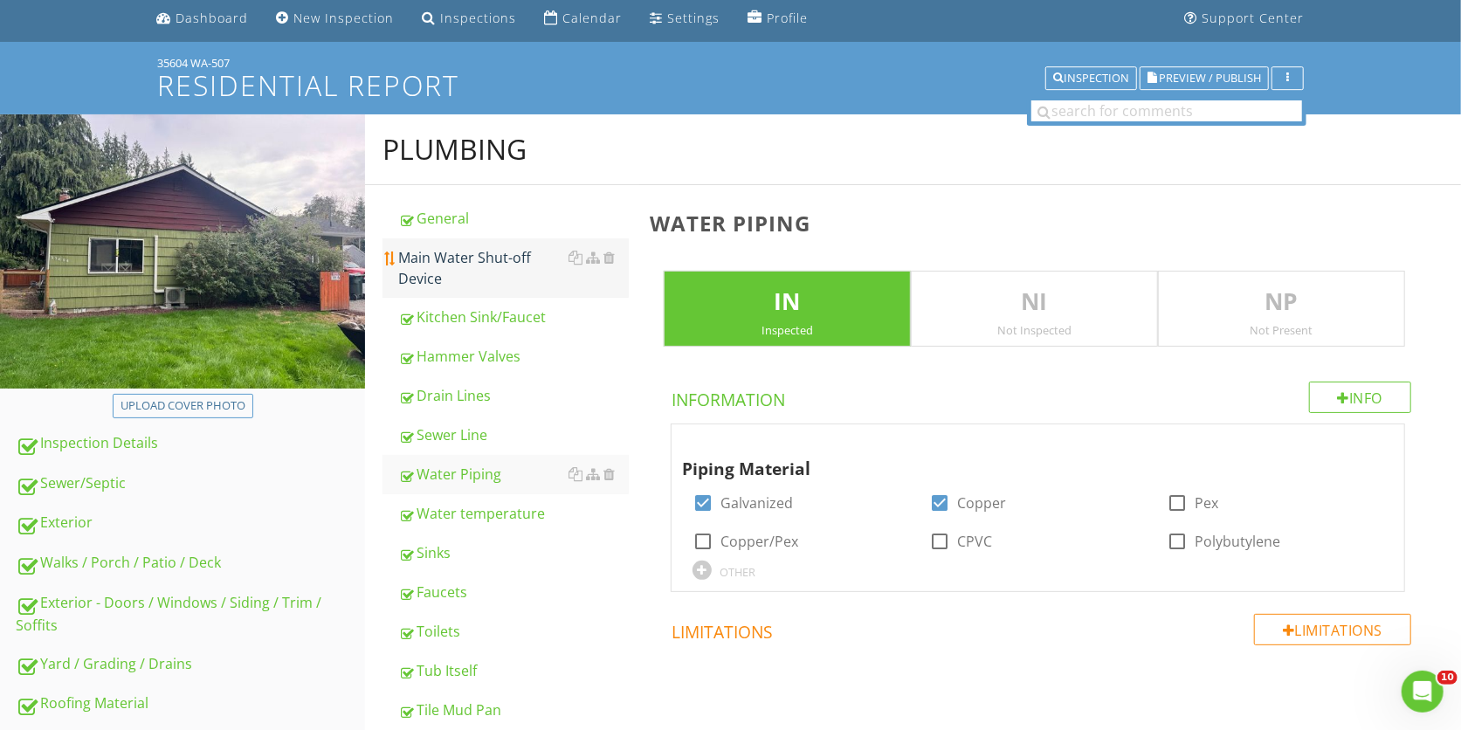
click at [514, 285] on div "Main Water Shut-off Device" at bounding box center [513, 268] width 231 height 42
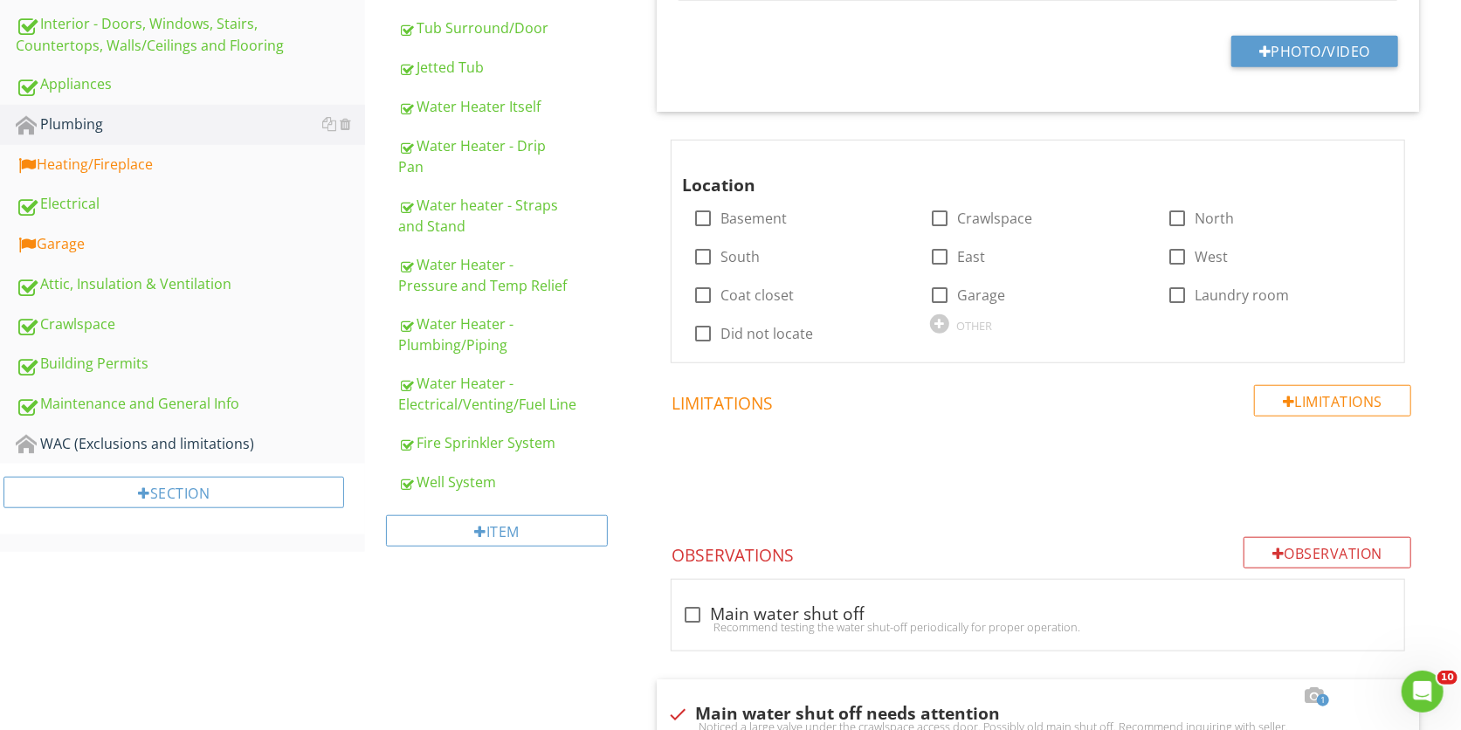
scroll to position [878, 0]
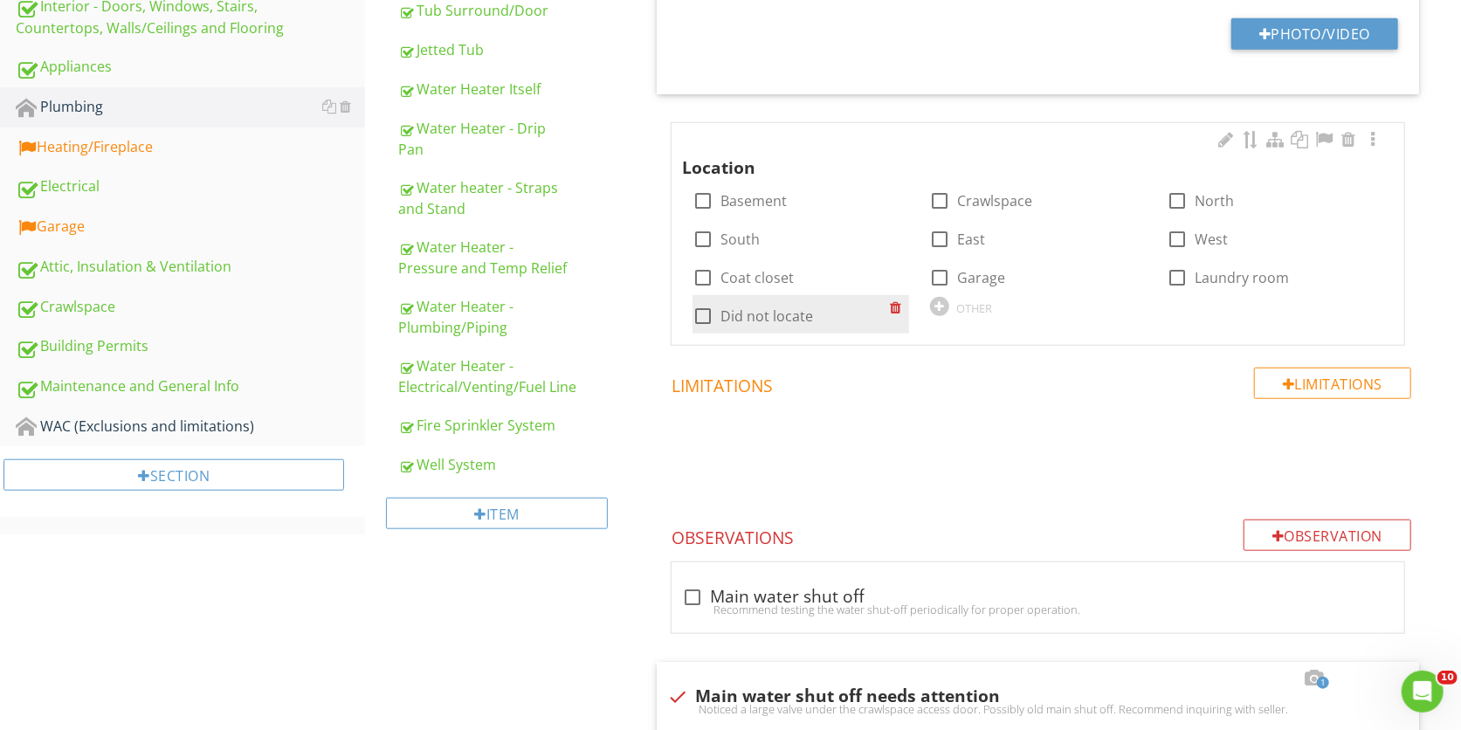
click at [744, 323] on label "Did not locate" at bounding box center [767, 315] width 93 height 17
checkbox input "true"
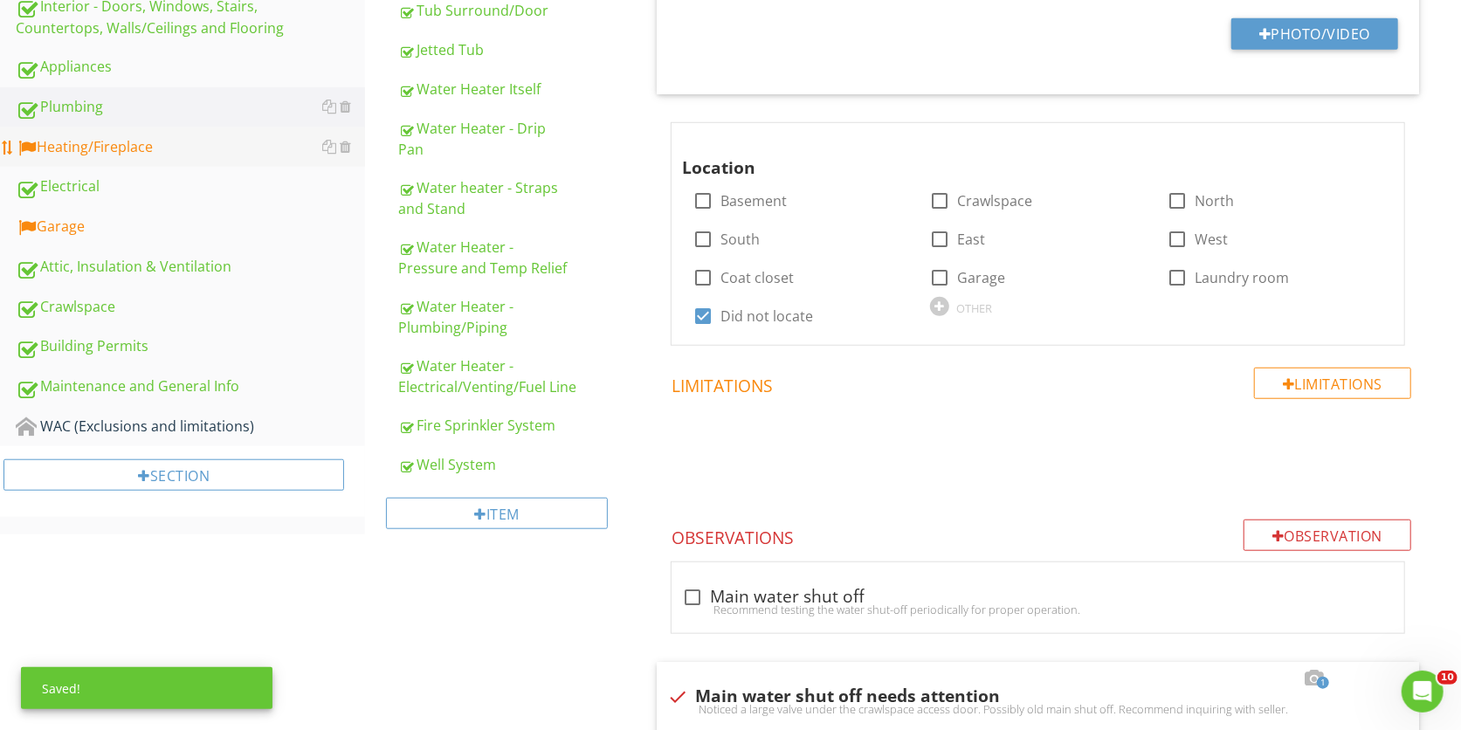
click at [119, 147] on div "Heating/Fireplace" at bounding box center [190, 147] width 349 height 23
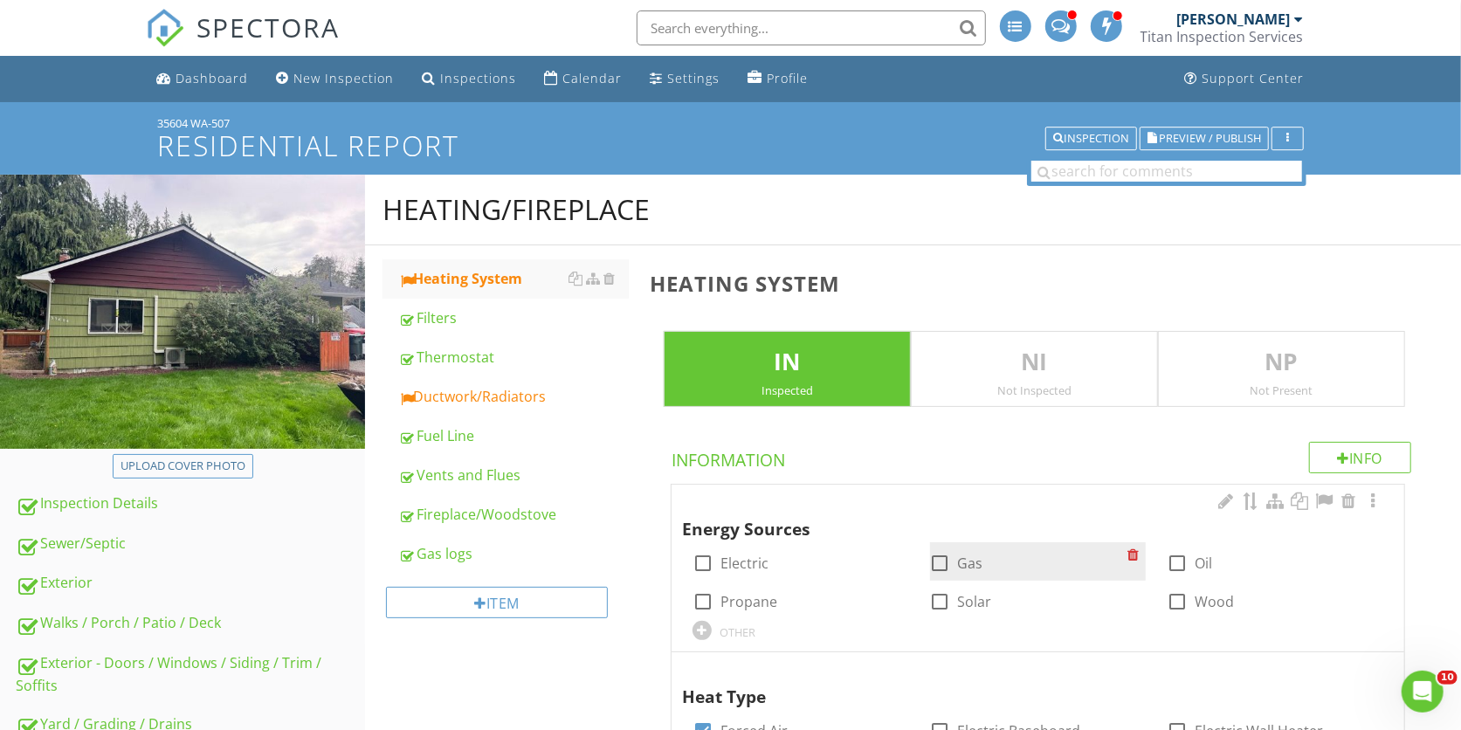
click at [938, 574] on div at bounding box center [941, 563] width 30 height 30
checkbox input "true"
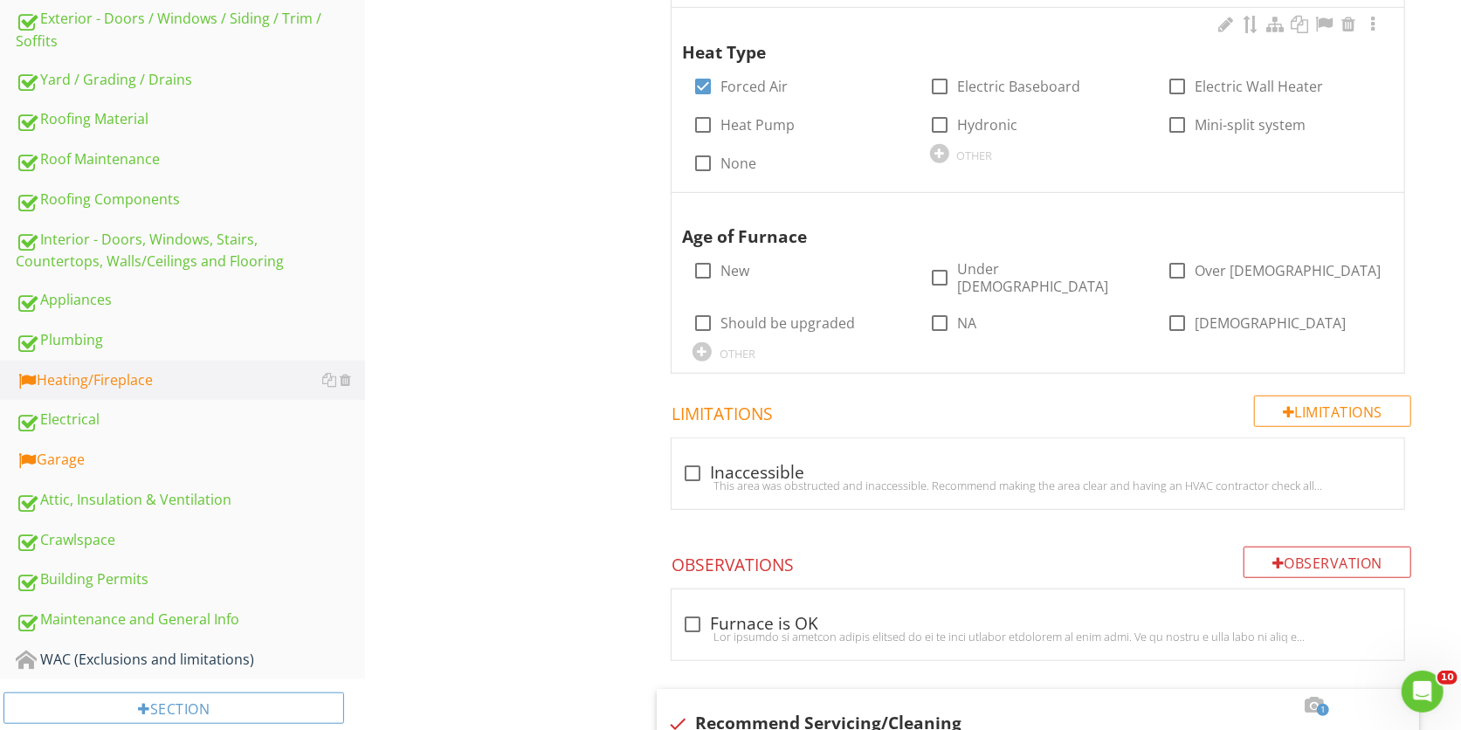
scroll to position [646, 0]
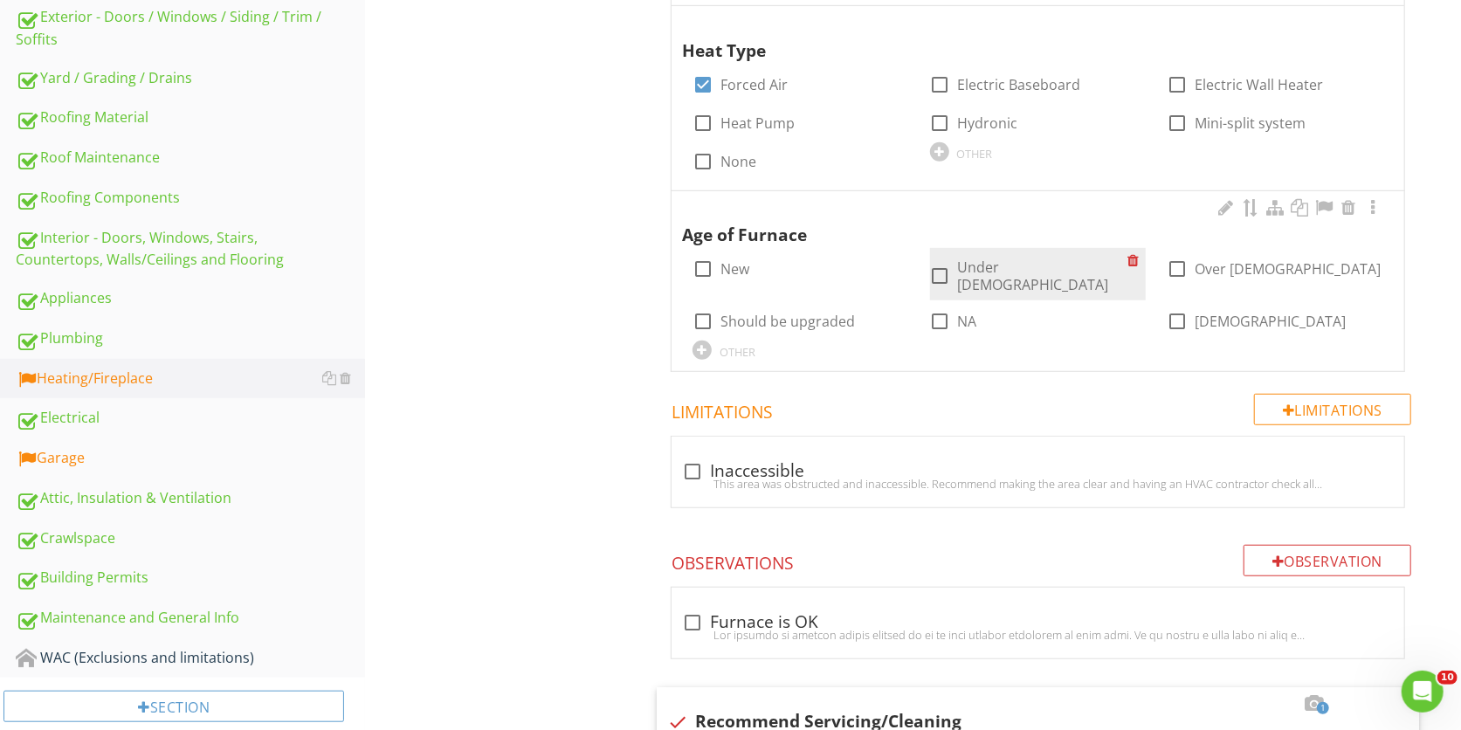
click at [942, 264] on div at bounding box center [941, 276] width 30 height 30
checkbox input "true"
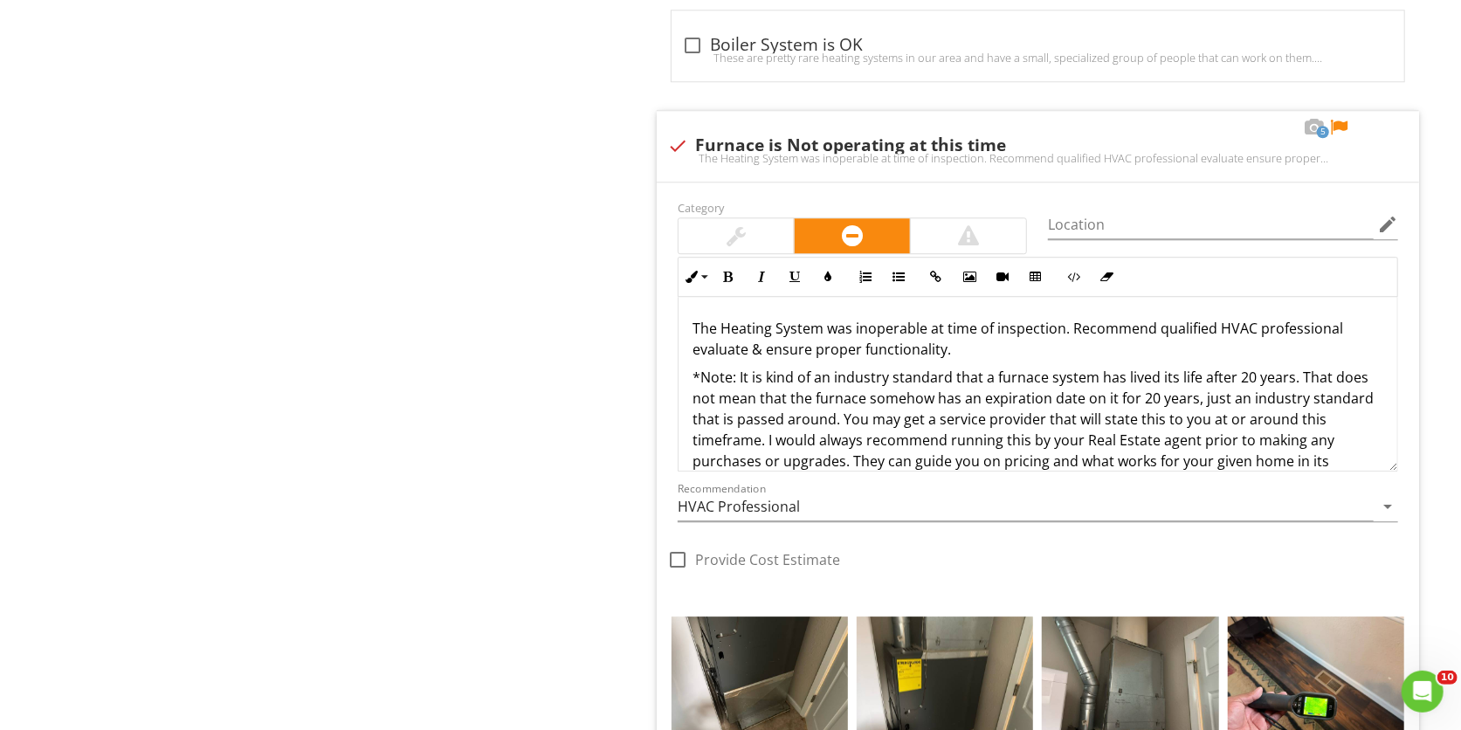
scroll to position [3107, 0]
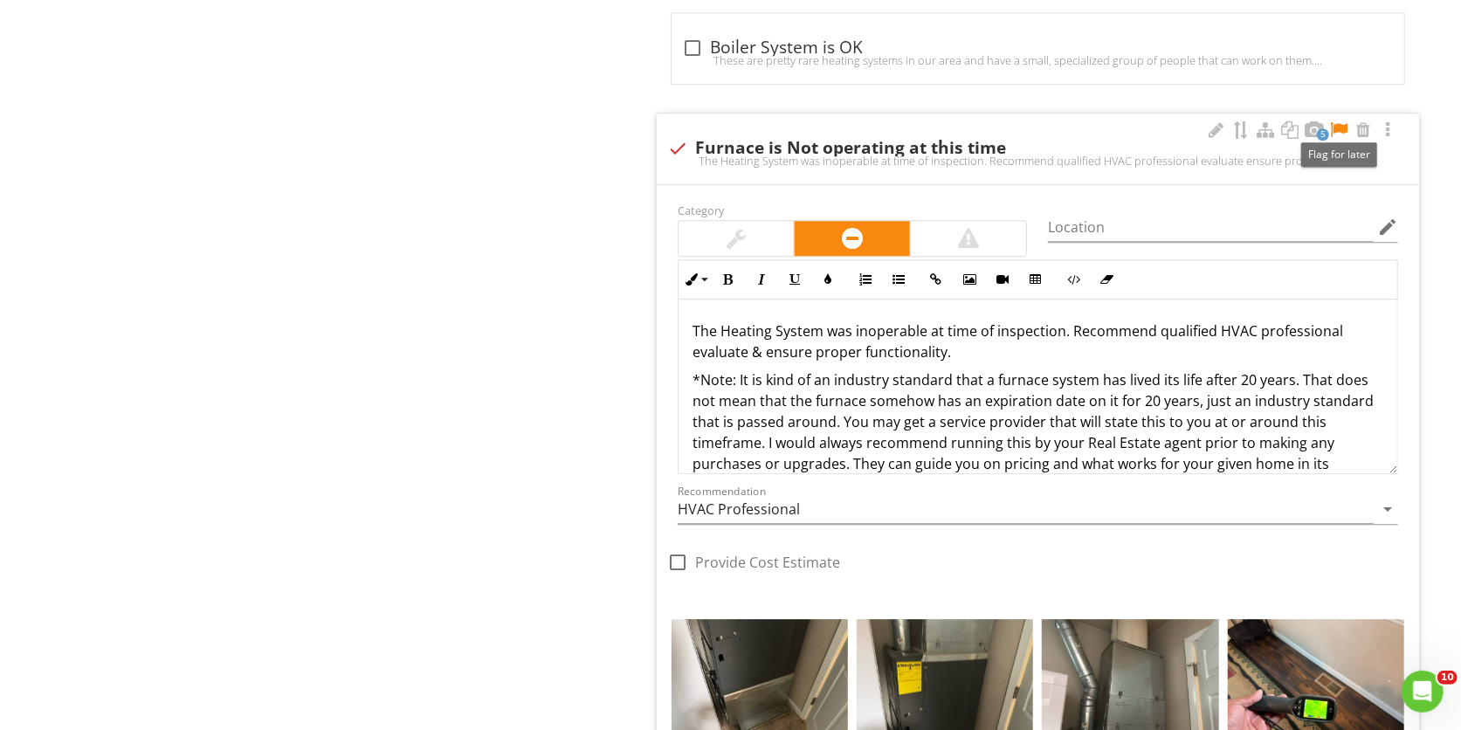
click at [1335, 123] on div at bounding box center [1338, 129] width 21 height 17
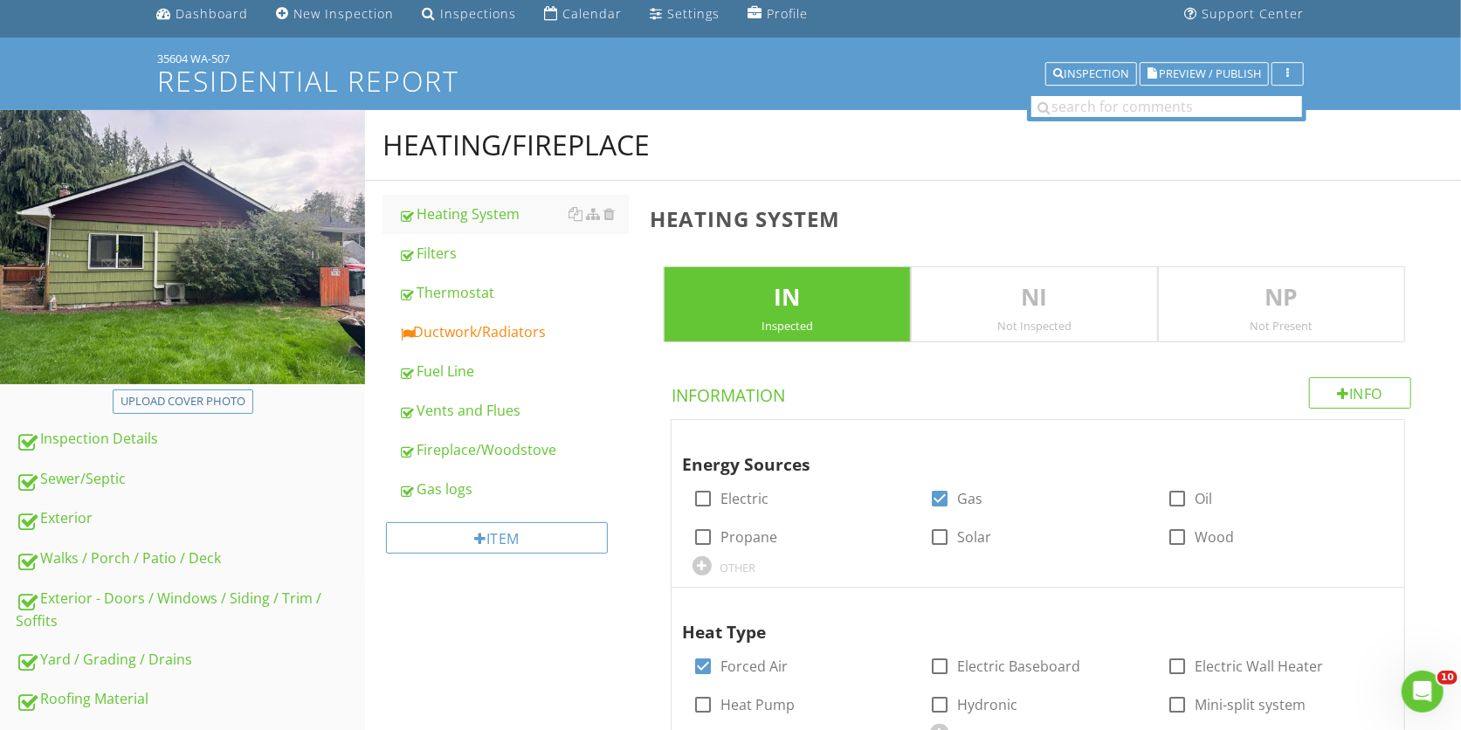
scroll to position [63, 0]
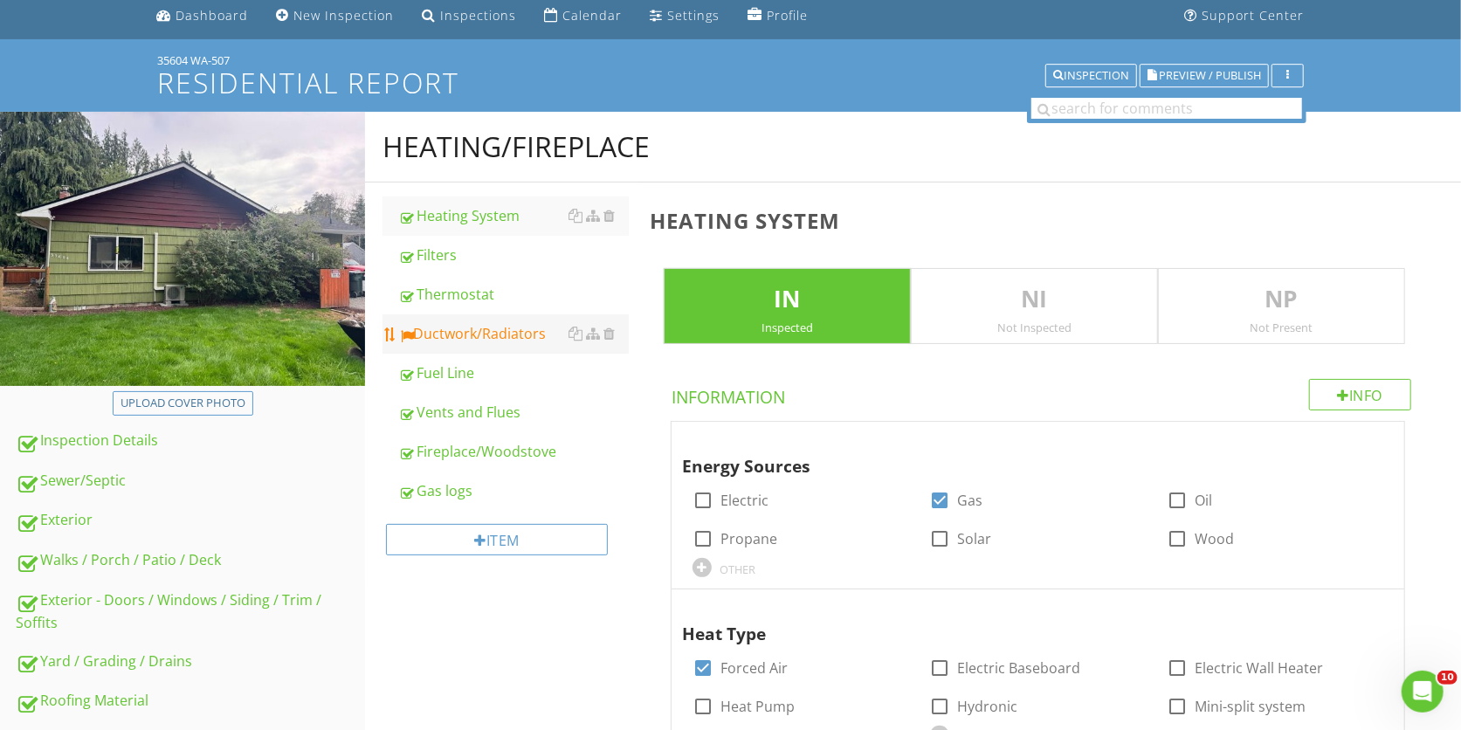
click at [521, 329] on div "Ductwork/Radiators" at bounding box center [513, 333] width 231 height 21
type textarea "<p>Furnace should be cleaned and serviced every 2-3 years. We recommend a quali…"
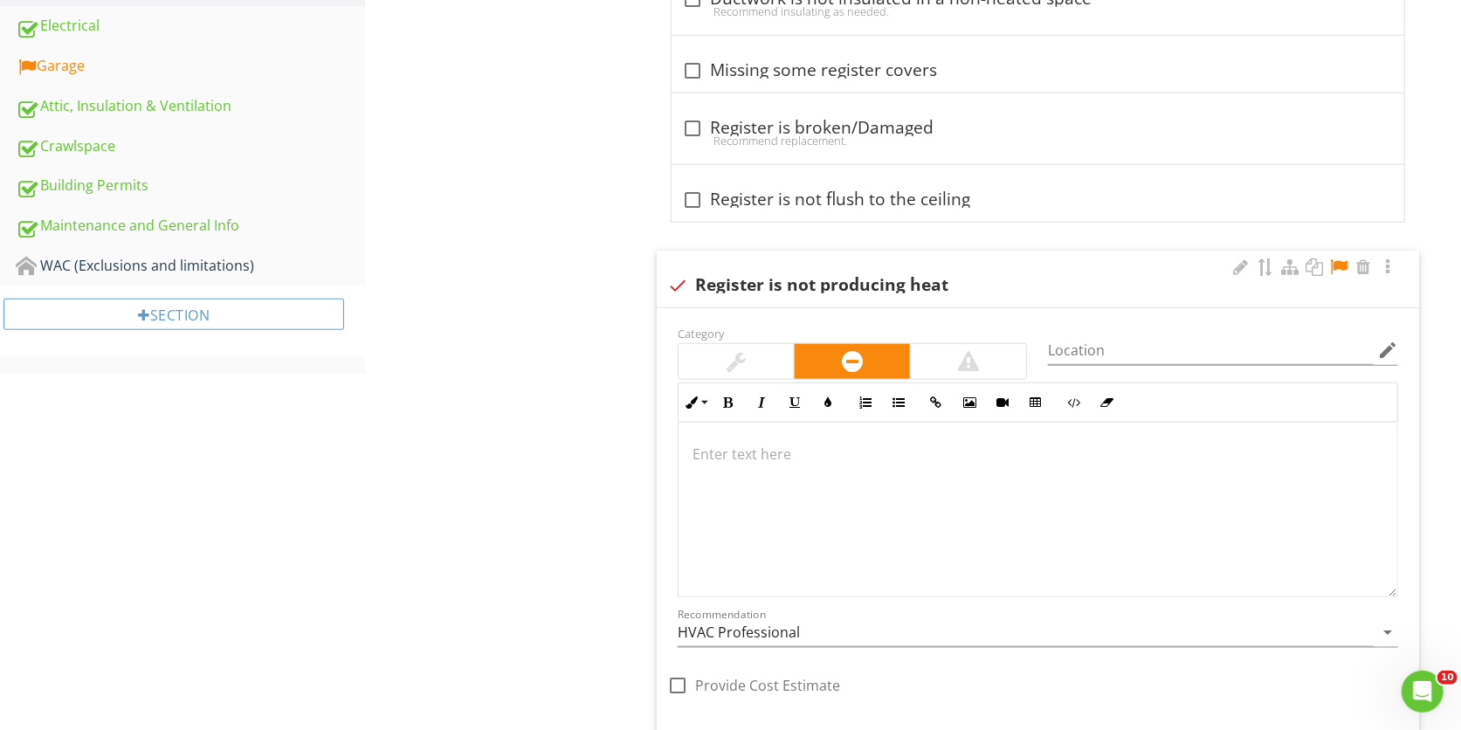
scroll to position [1022, 0]
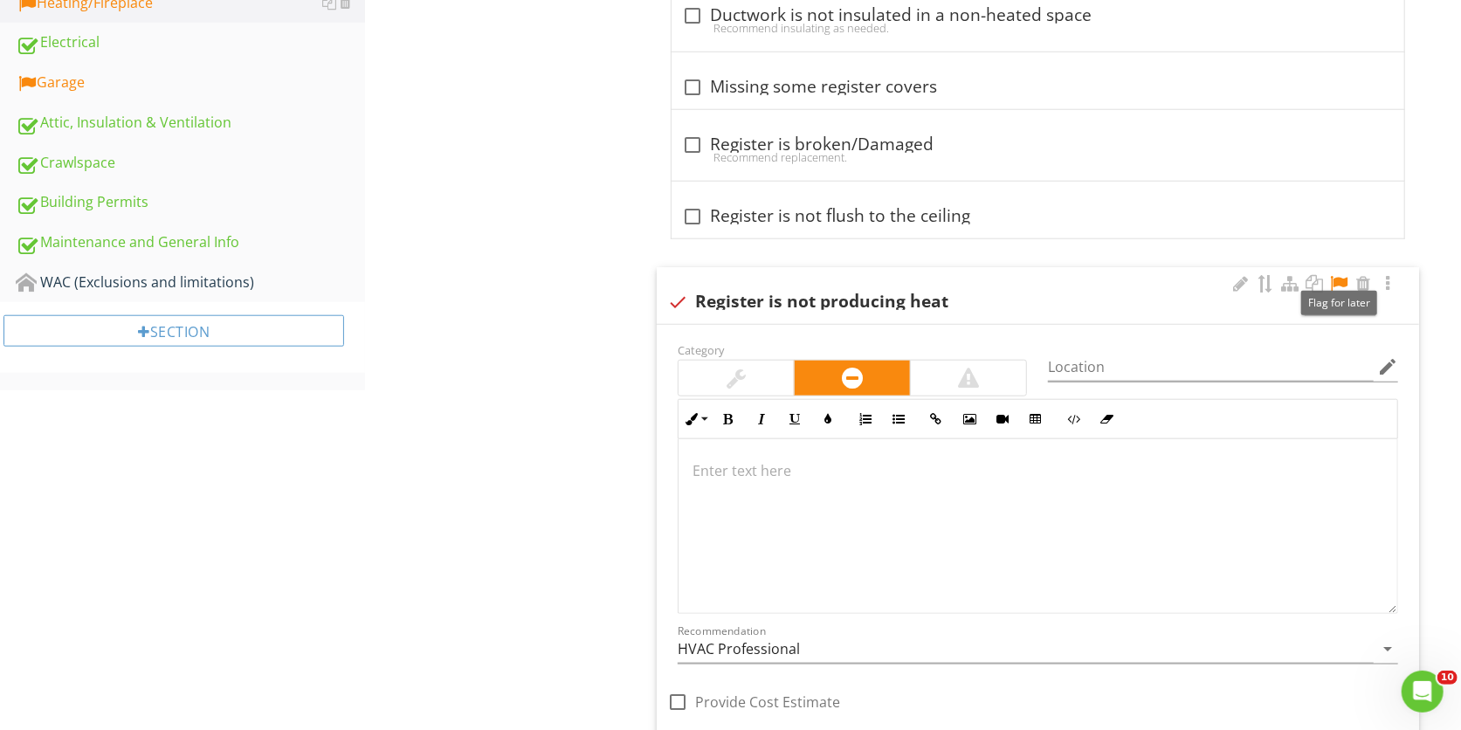
click at [1347, 284] on div at bounding box center [1338, 283] width 21 height 17
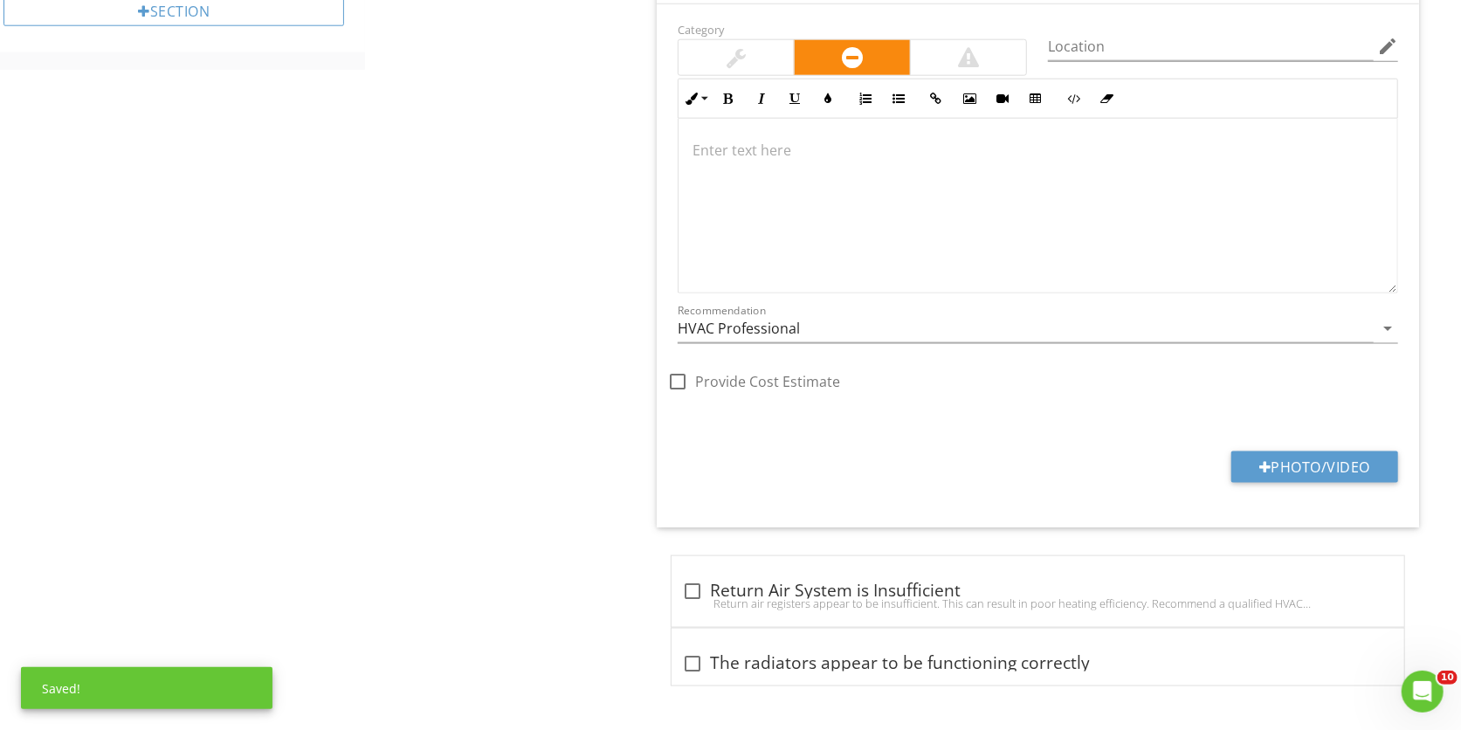
scroll to position [1036, 0]
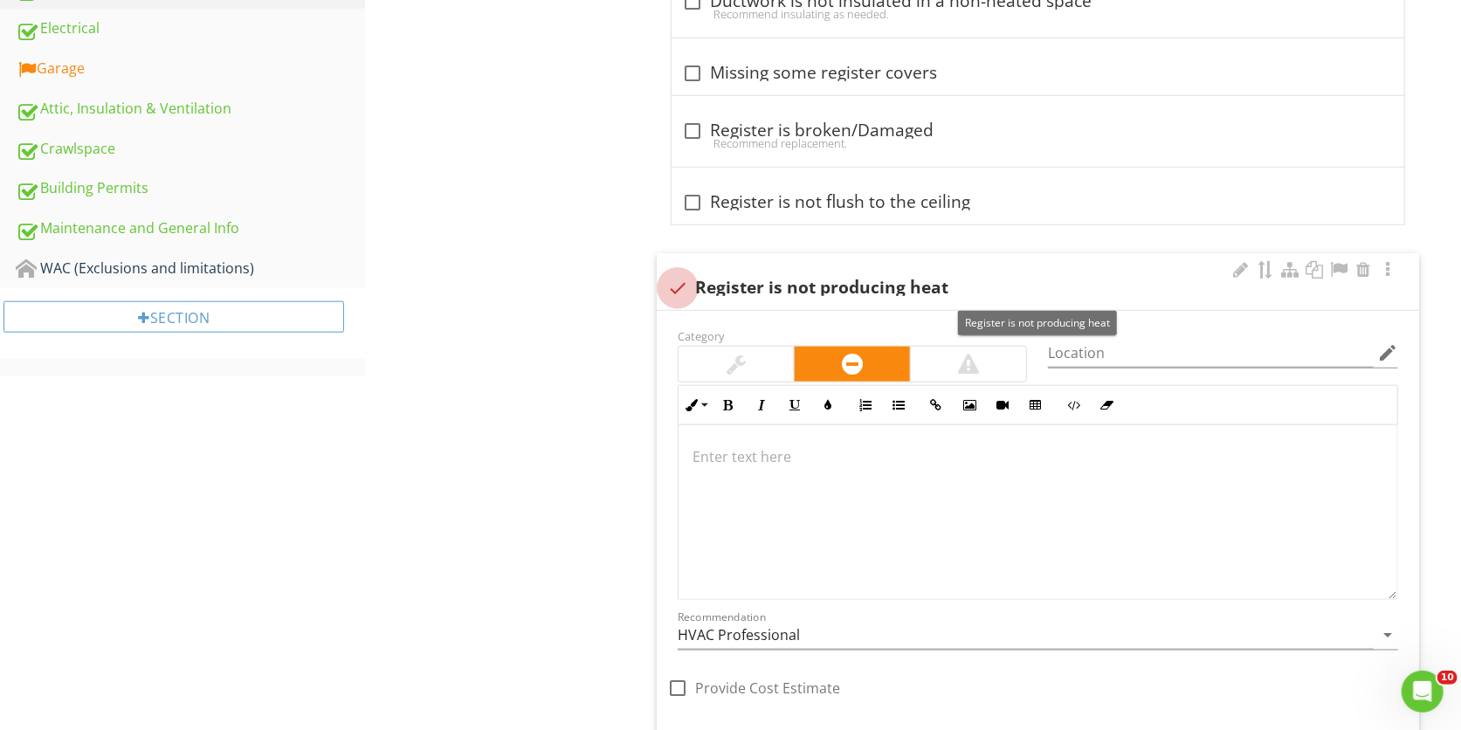
click at [676, 285] on div at bounding box center [678, 288] width 30 height 30
checkbox input "true"
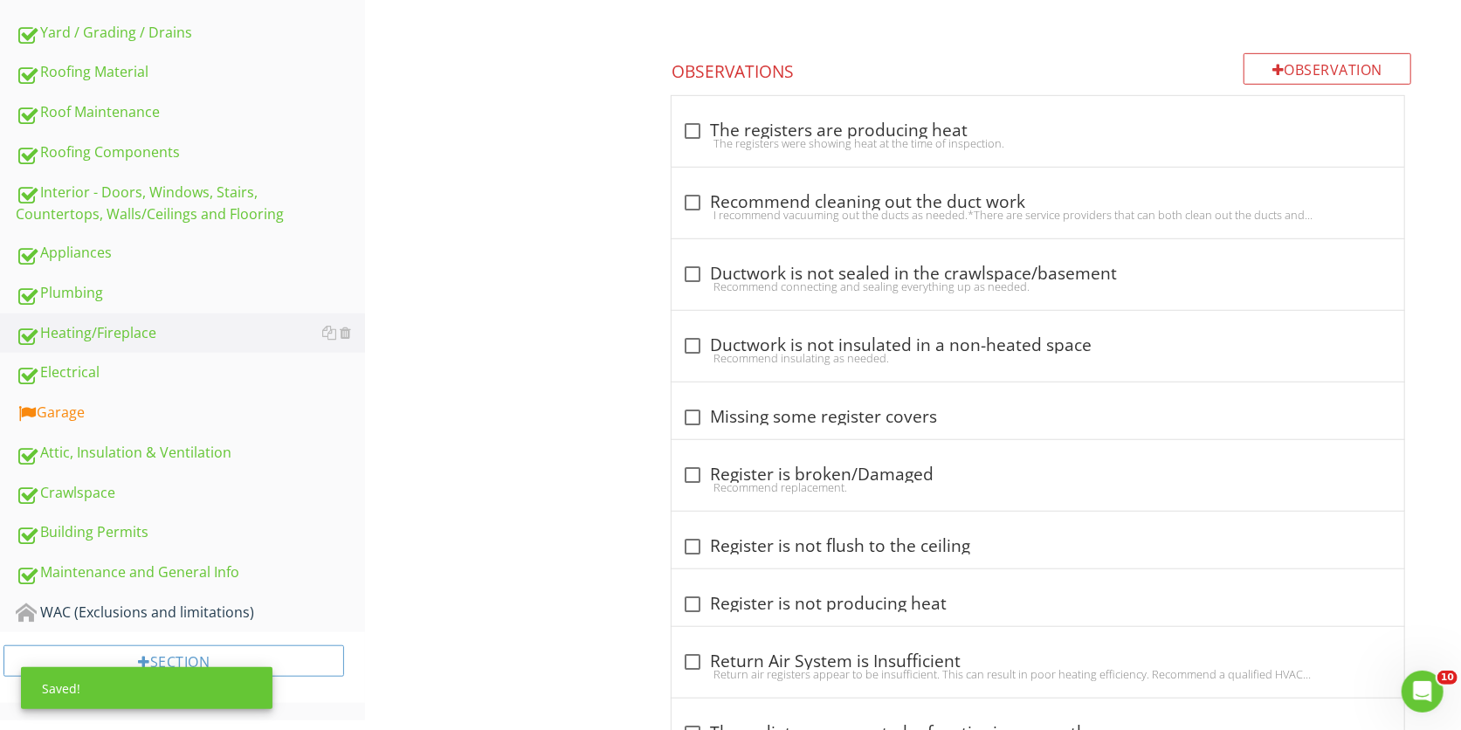
scroll to position [693, 0]
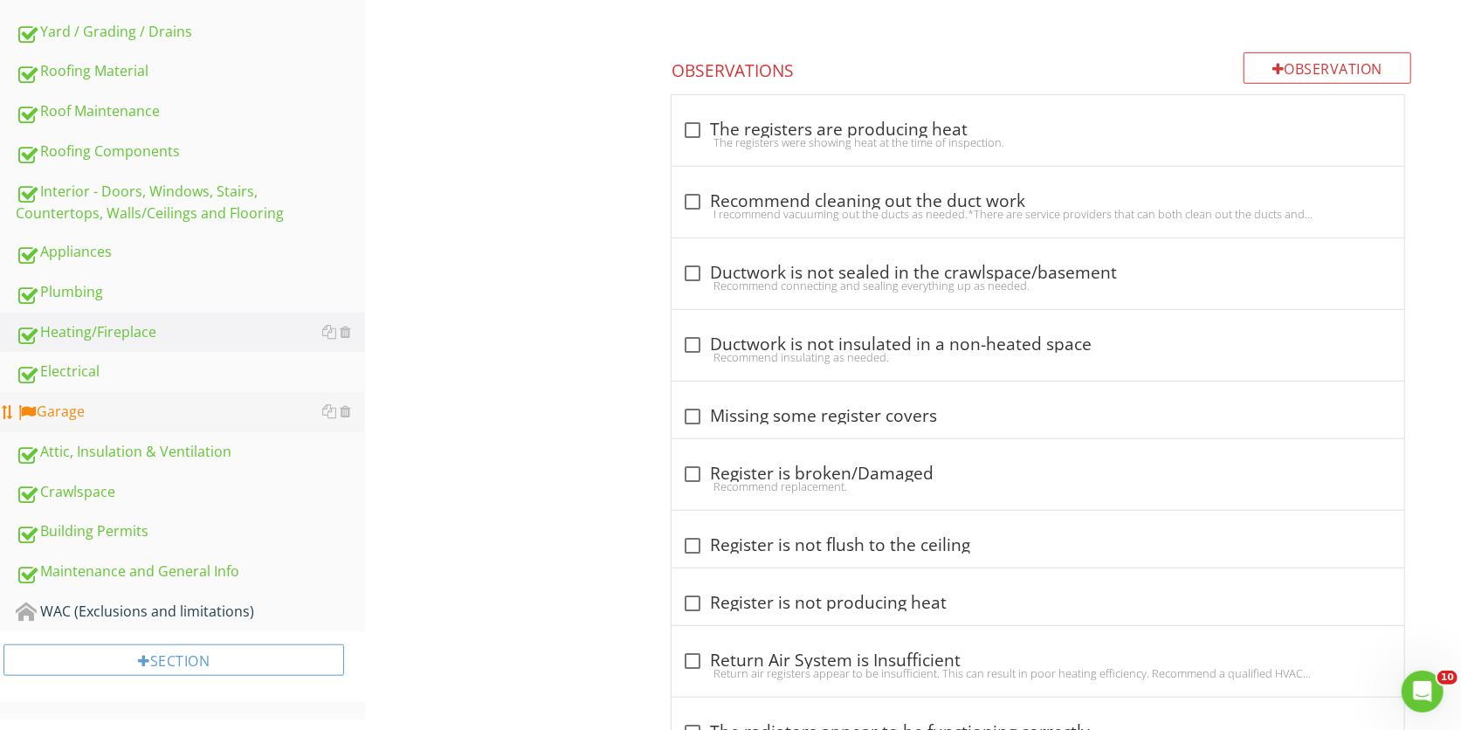
click at [133, 416] on link "Garage" at bounding box center [190, 412] width 349 height 40
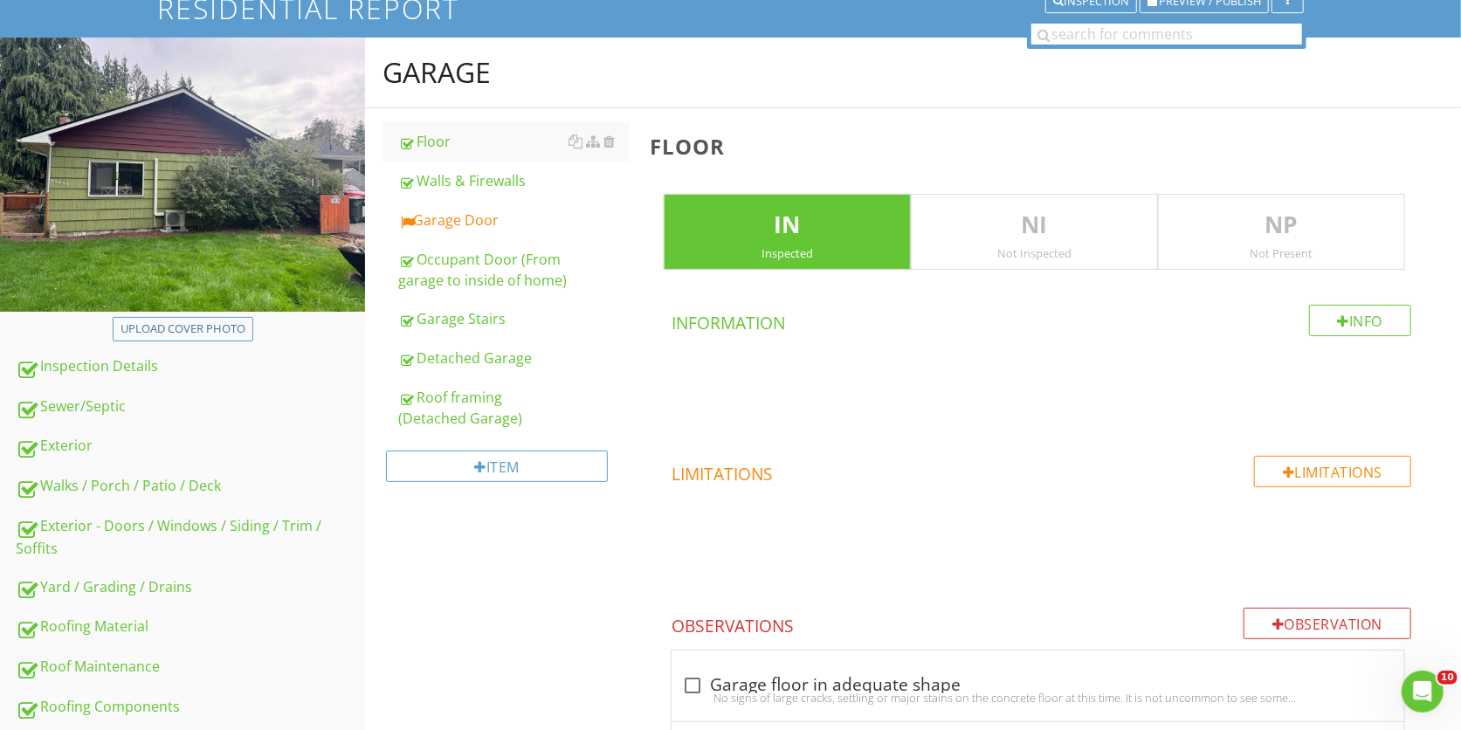
scroll to position [133, 0]
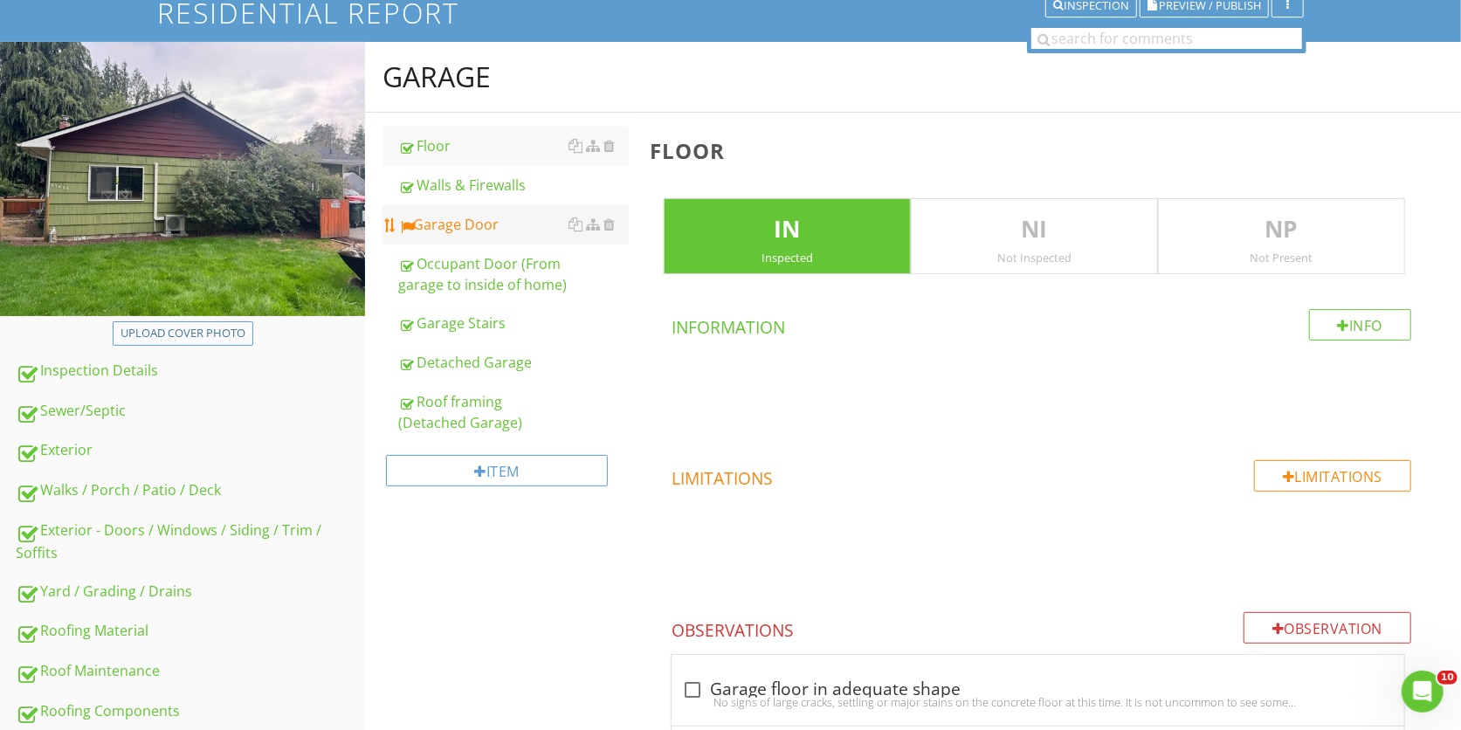
click at [503, 238] on link "Garage Door" at bounding box center [513, 224] width 231 height 38
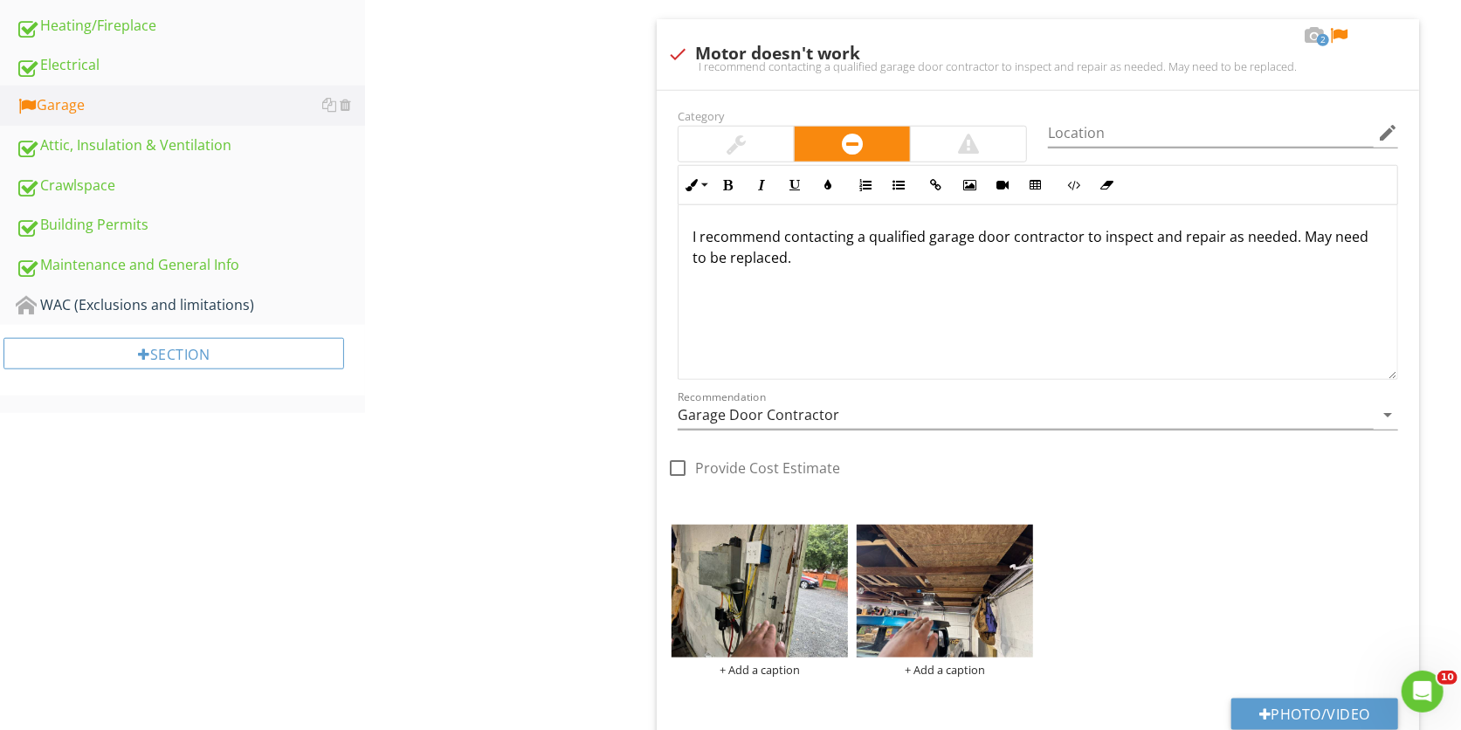
scroll to position [867, 0]
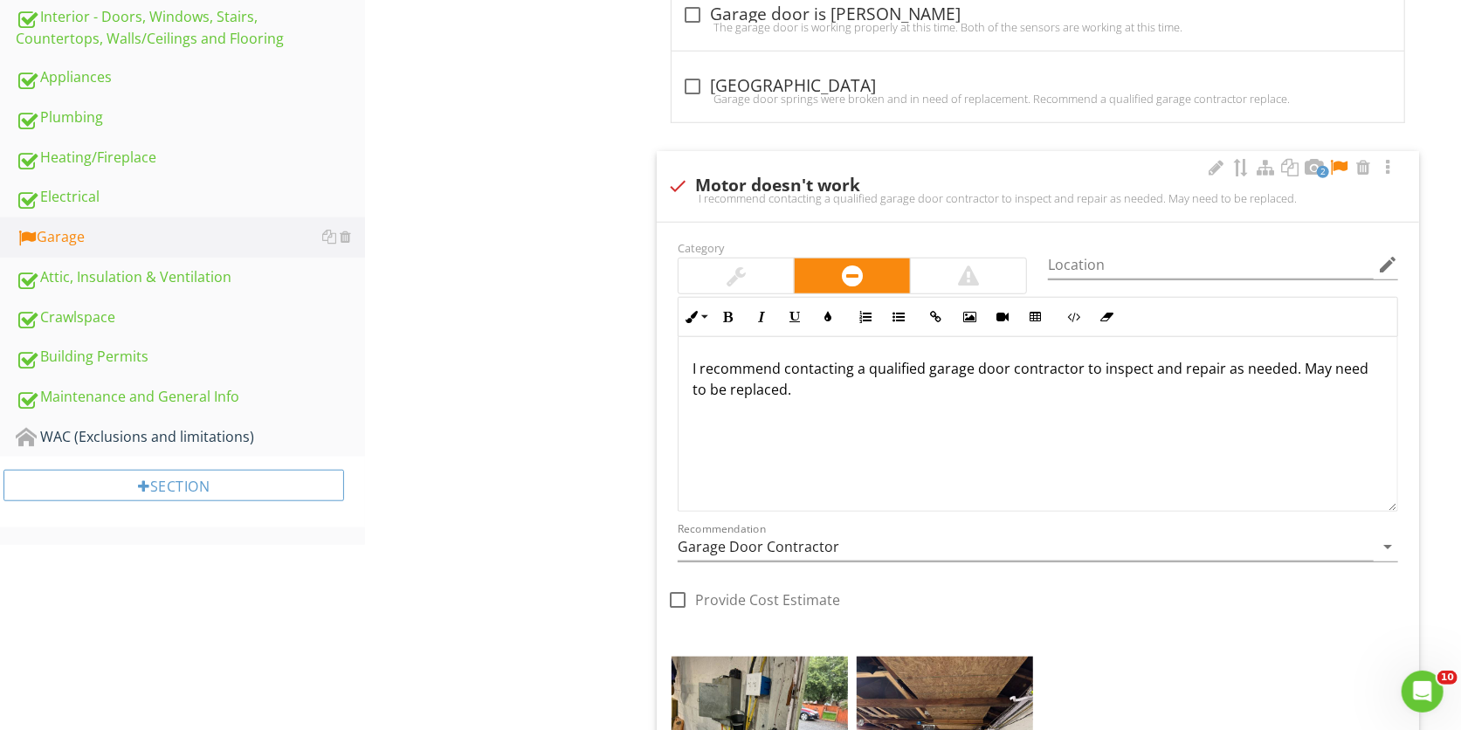
click at [1336, 165] on div at bounding box center [1338, 167] width 21 height 17
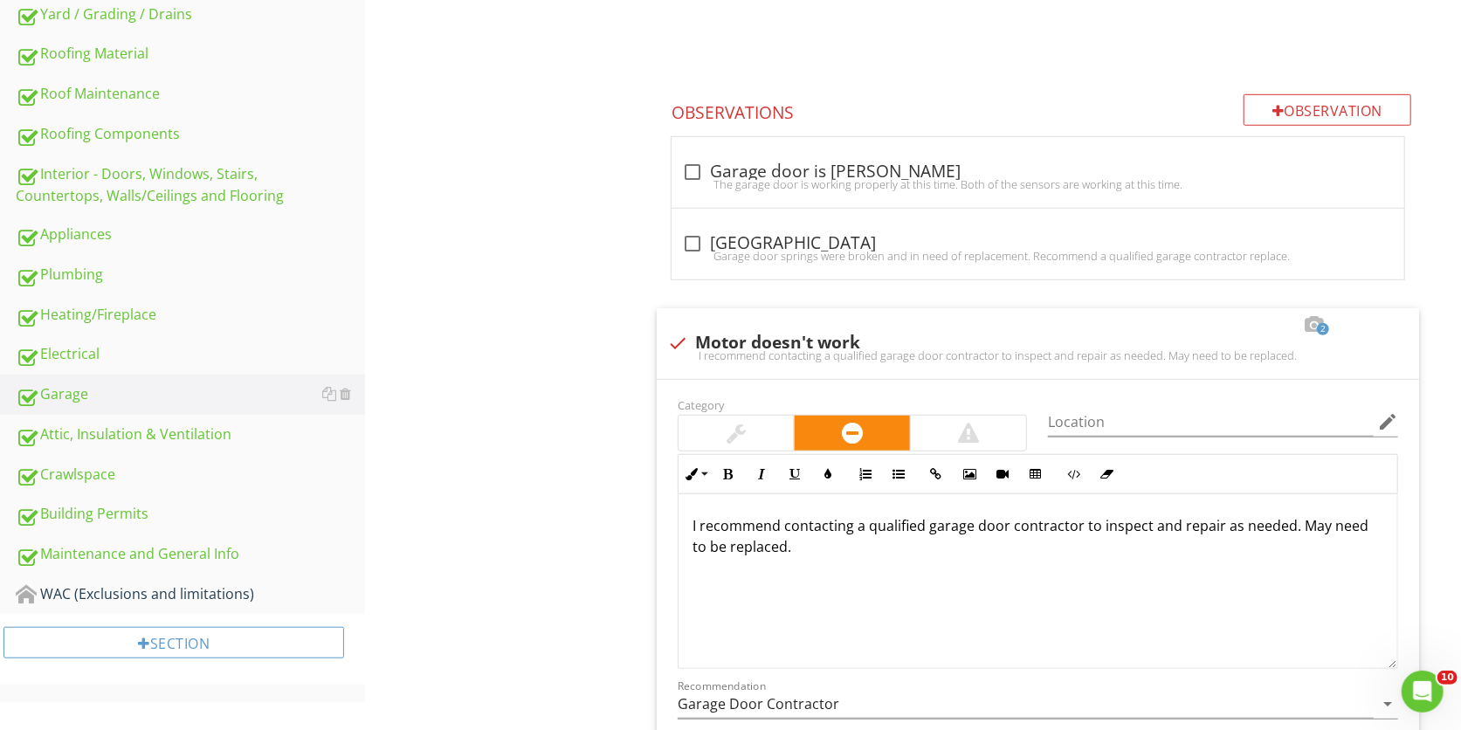
scroll to position [711, 0]
click at [105, 466] on div "Crawlspace" at bounding box center [190, 474] width 349 height 23
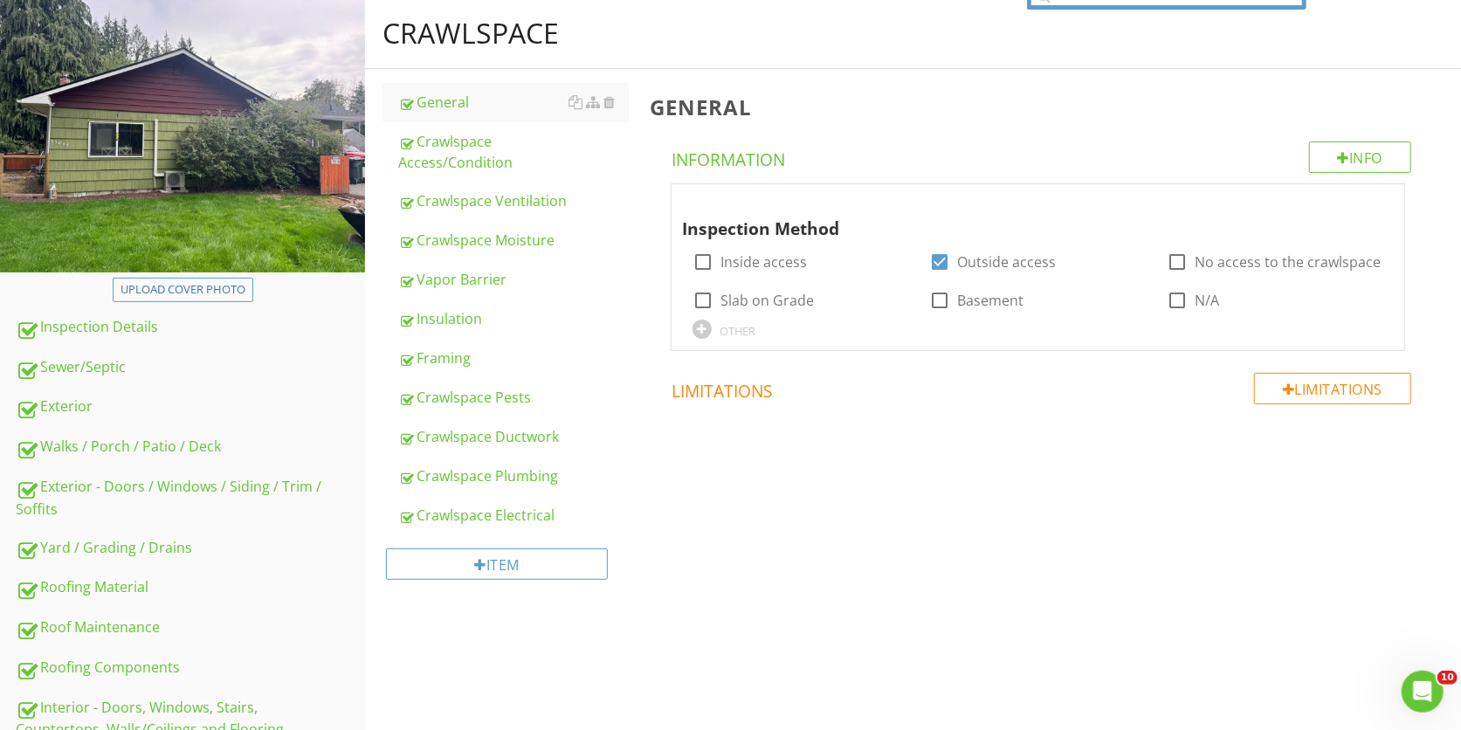
scroll to position [176, 0]
click at [496, 159] on div "Crawlspace Access/Condition" at bounding box center [513, 153] width 231 height 42
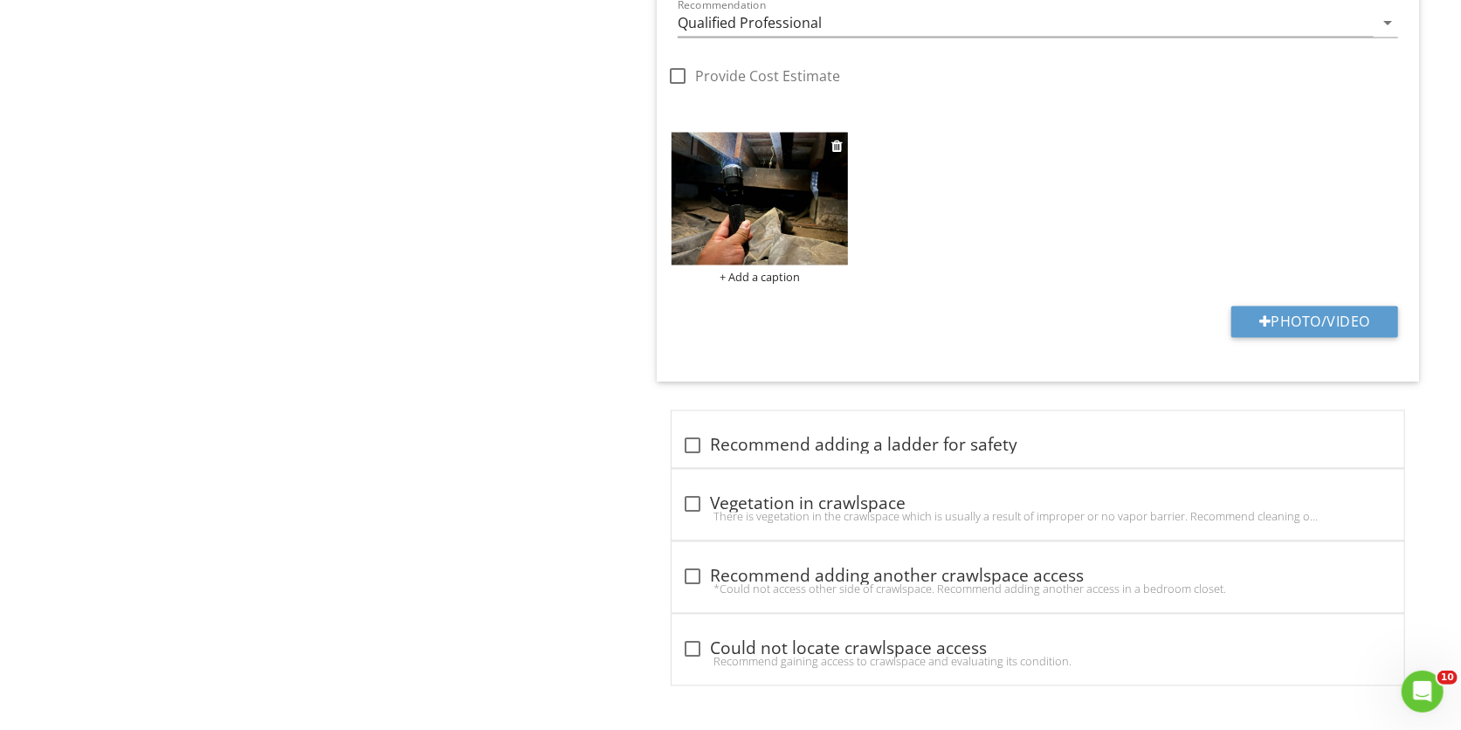
scroll to position [1878, 0]
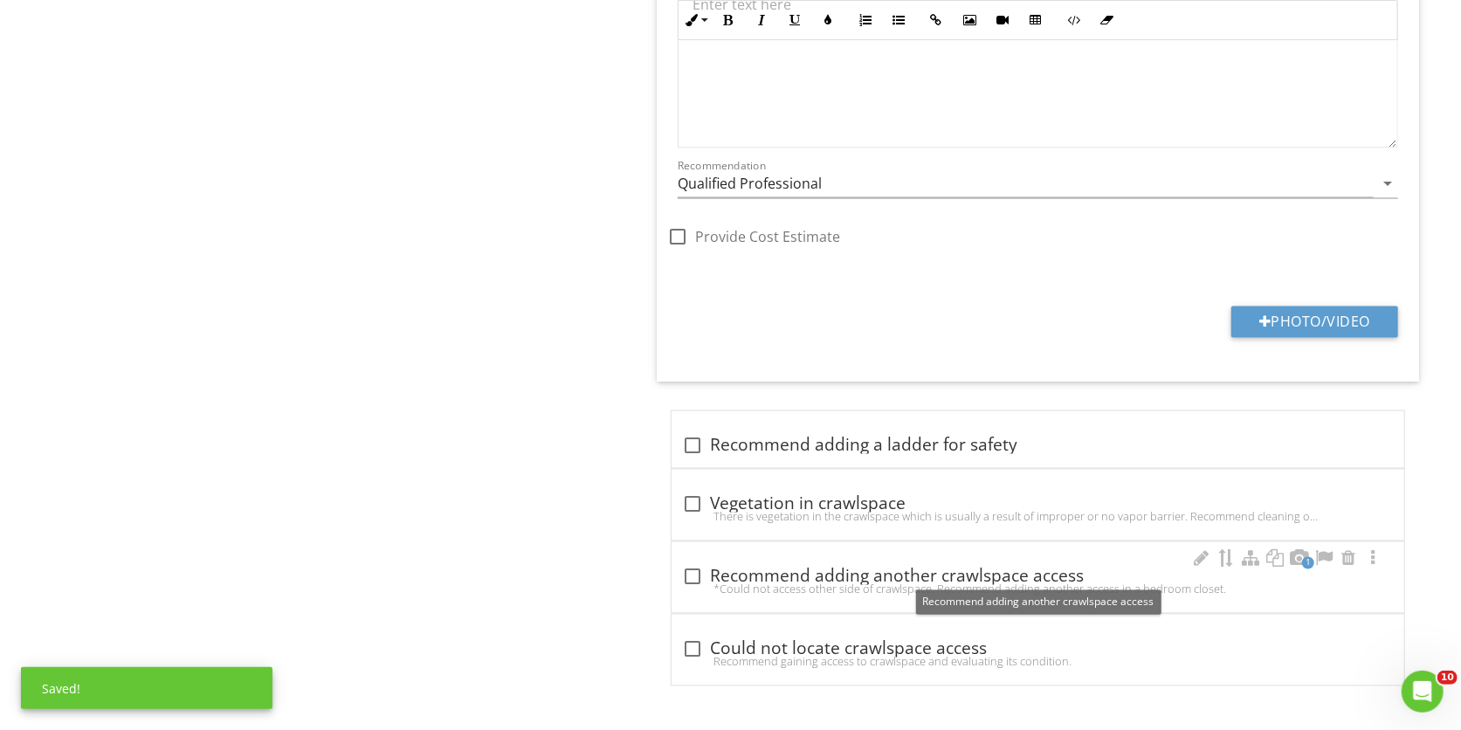
click at [766, 564] on div "check_box_outline_blank Recommend adding another crawlspace access" at bounding box center [1038, 575] width 712 height 24
checkbox input "true"
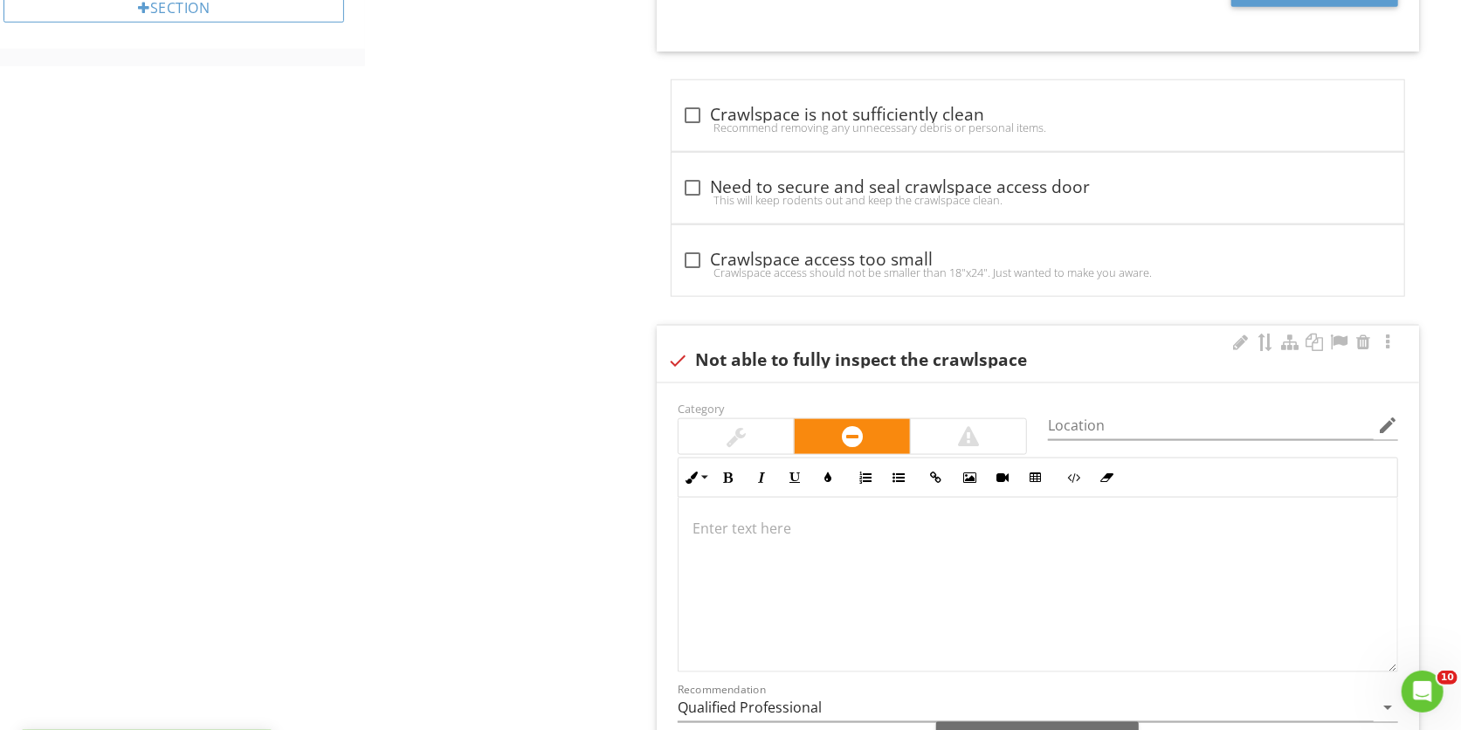
scroll to position [1342, 0]
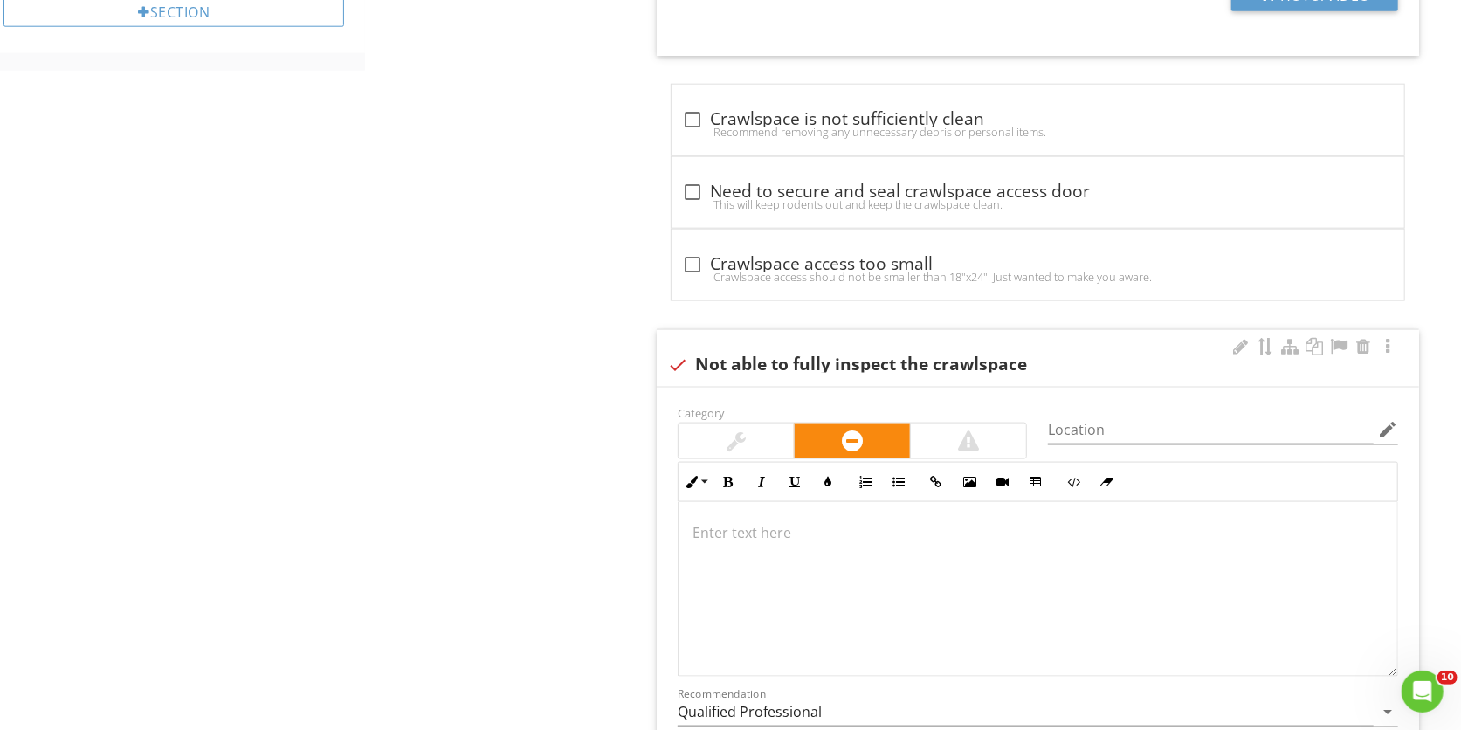
click at [673, 354] on div "check Not able to fully inspect the crawlspace" at bounding box center [1038, 358] width 762 height 57
checkbox input "true"
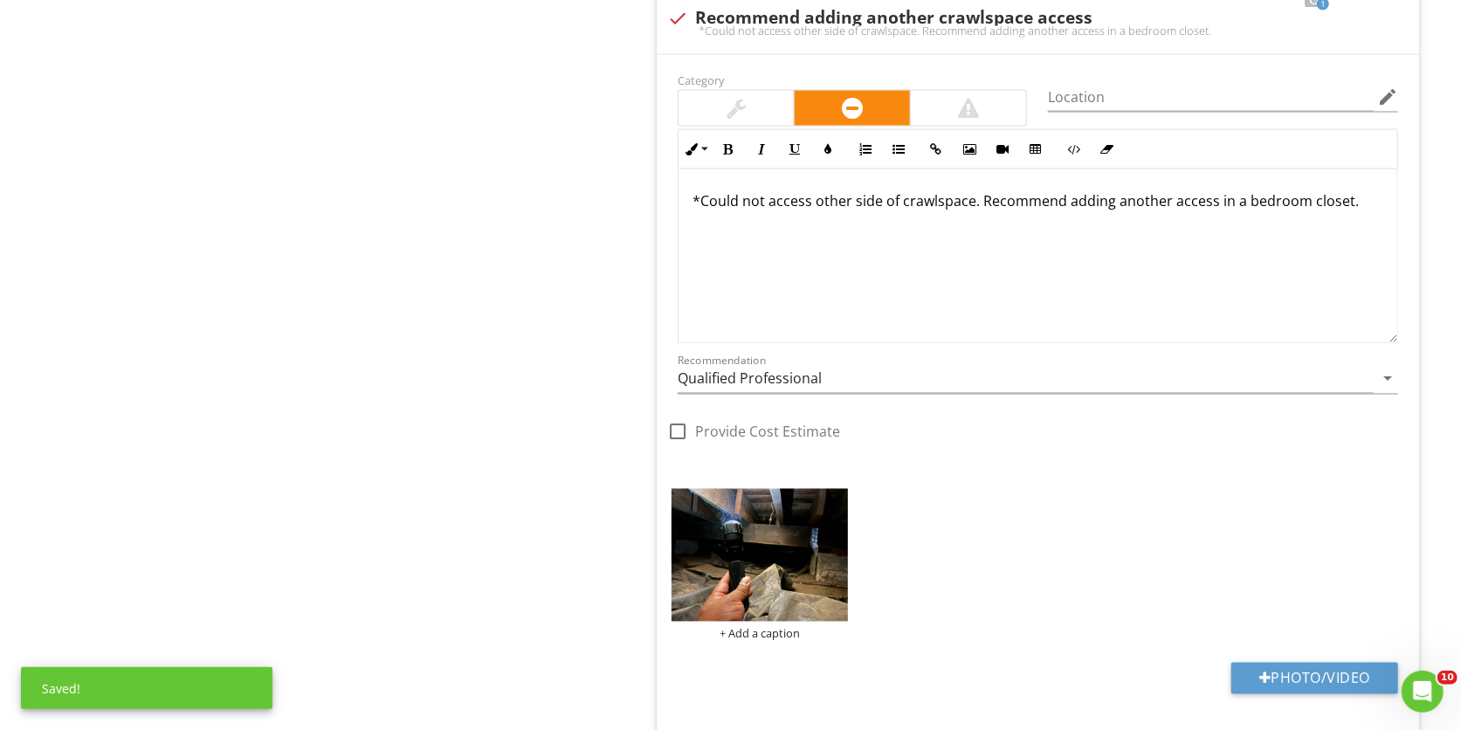
scroll to position [1876, 0]
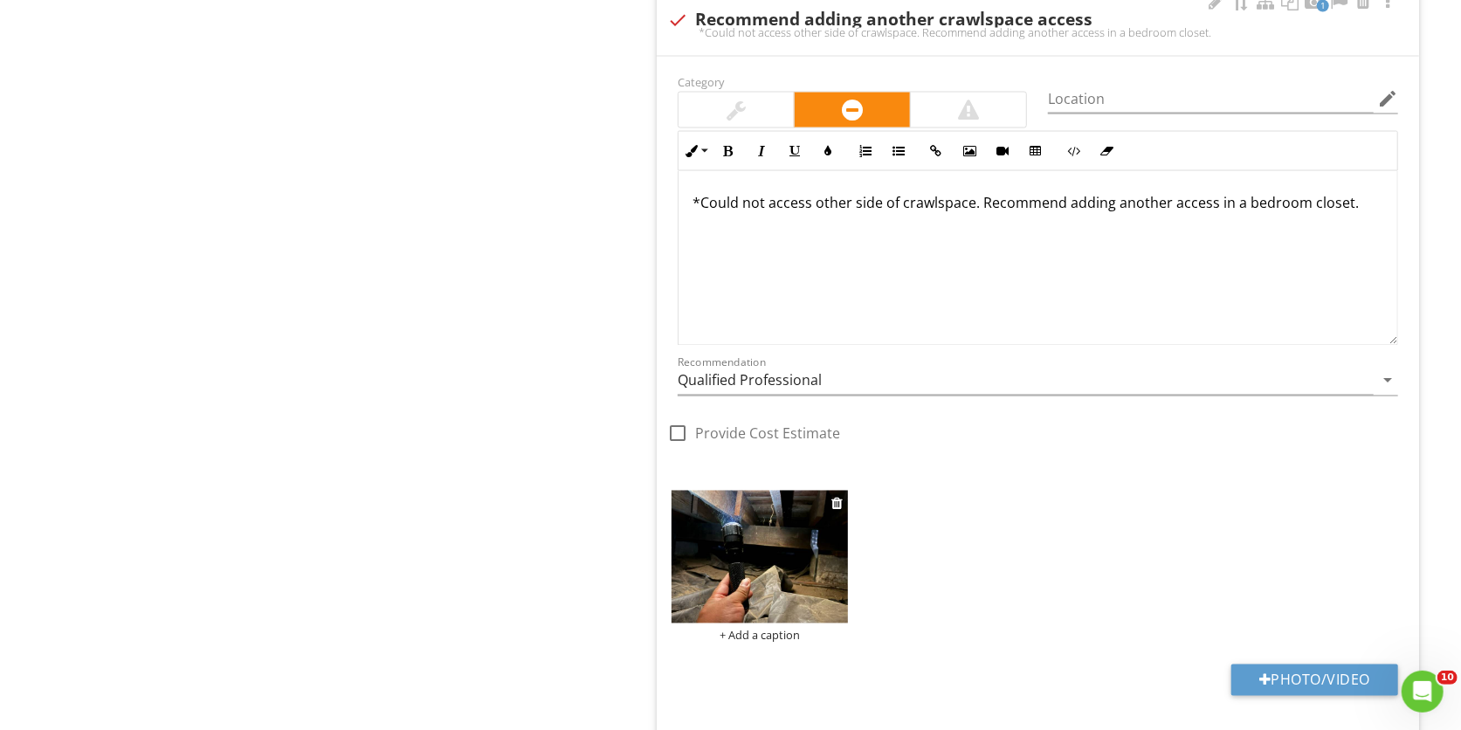
drag, startPoint x: 772, startPoint y: 581, endPoint x: 741, endPoint y: 566, distance: 34.0
click at [741, 566] on img at bounding box center [760, 557] width 176 height 133
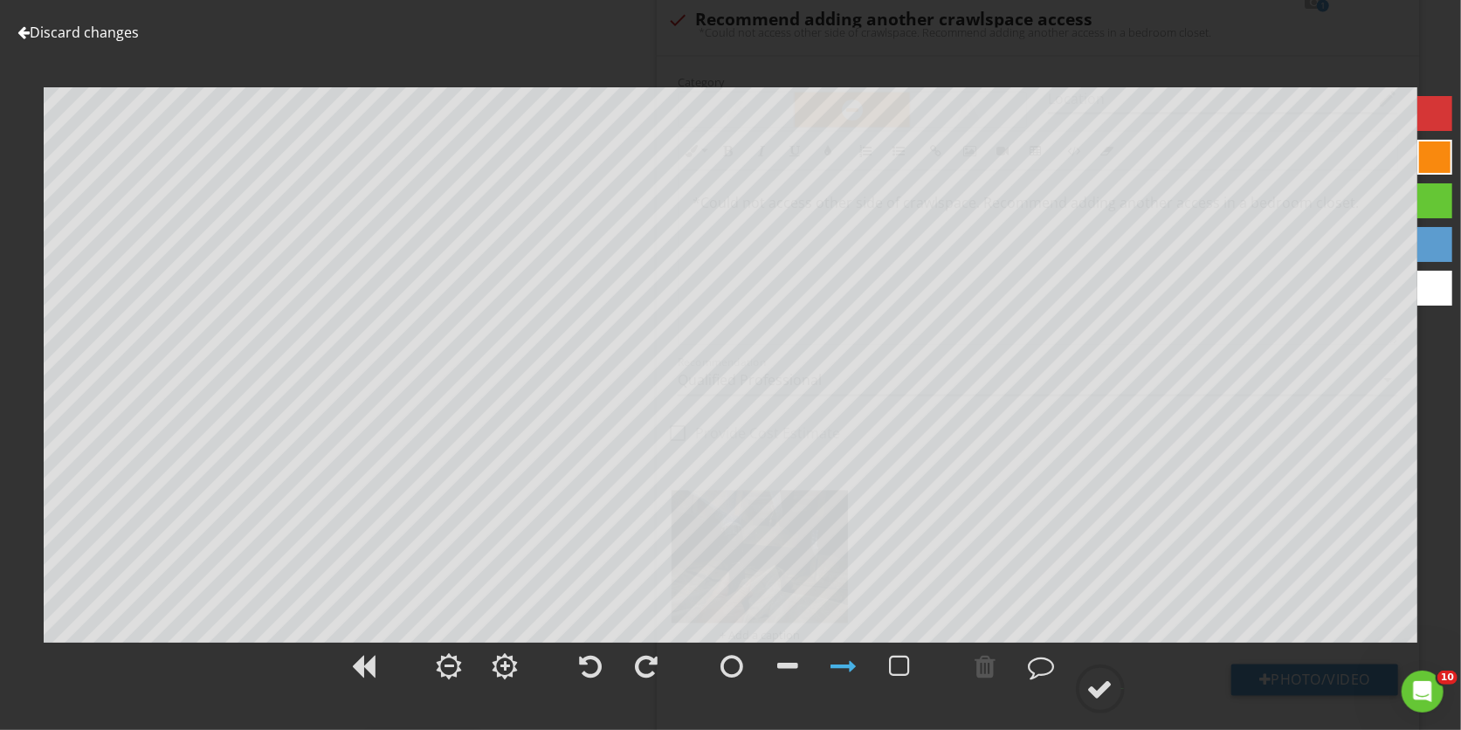
click at [80, 30] on link "Discard changes" at bounding box center [77, 32] width 121 height 19
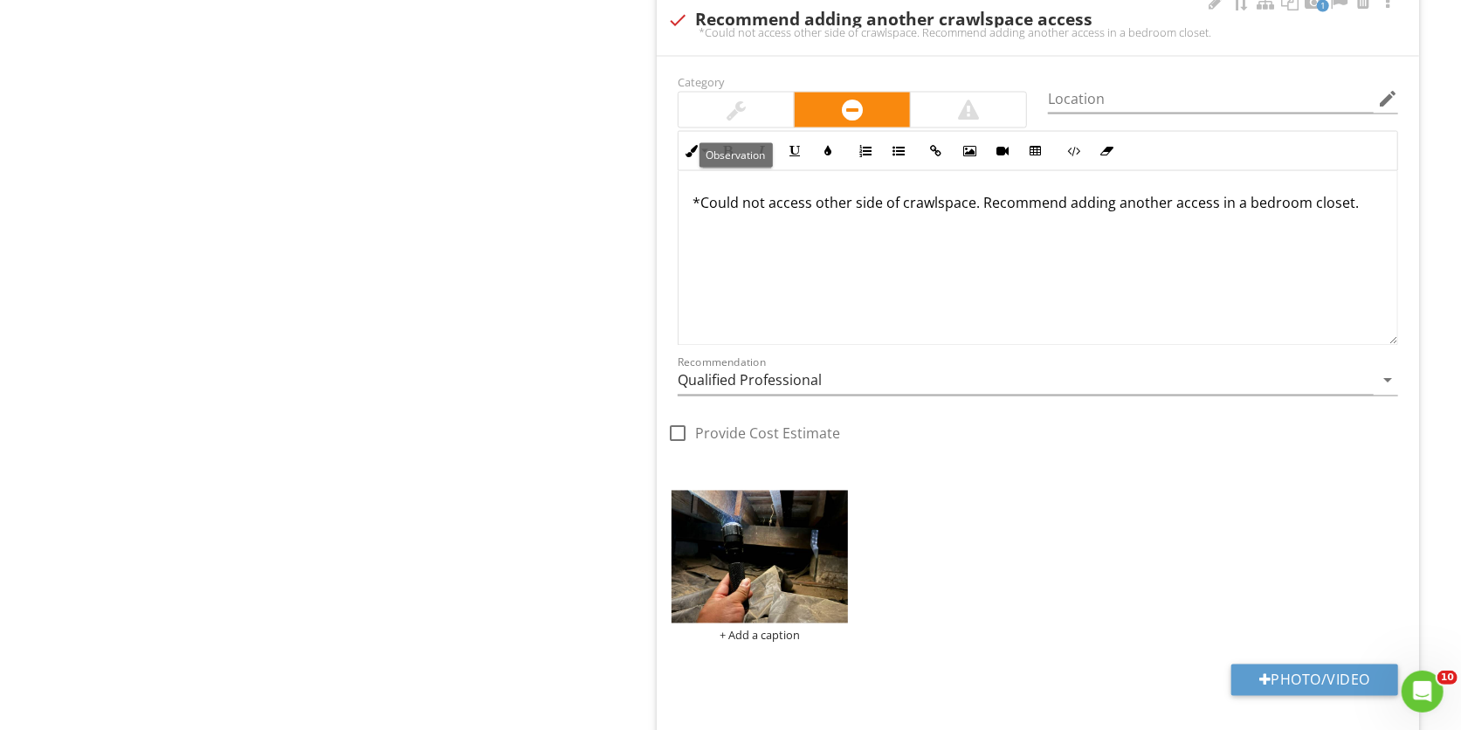
click at [748, 105] on div at bounding box center [736, 110] width 115 height 35
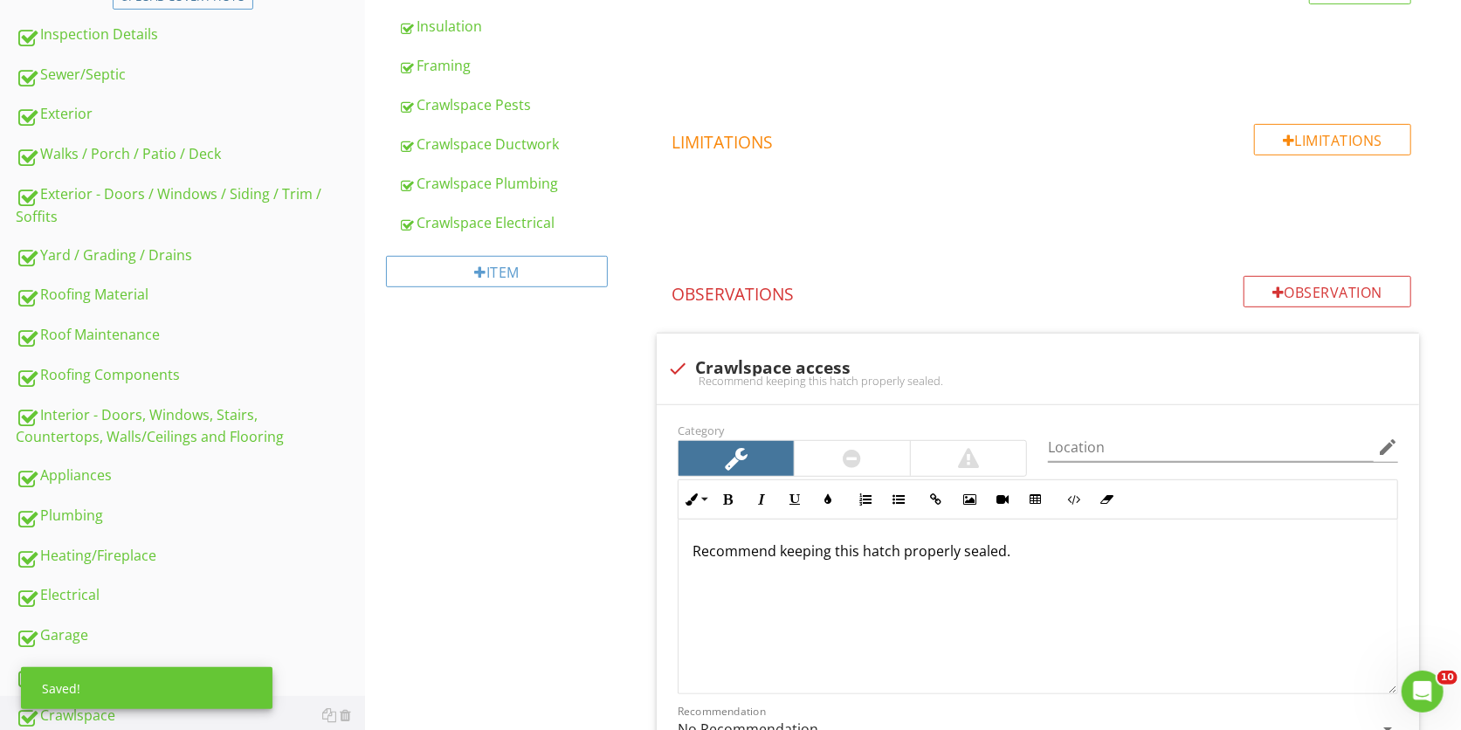
scroll to position [0, 0]
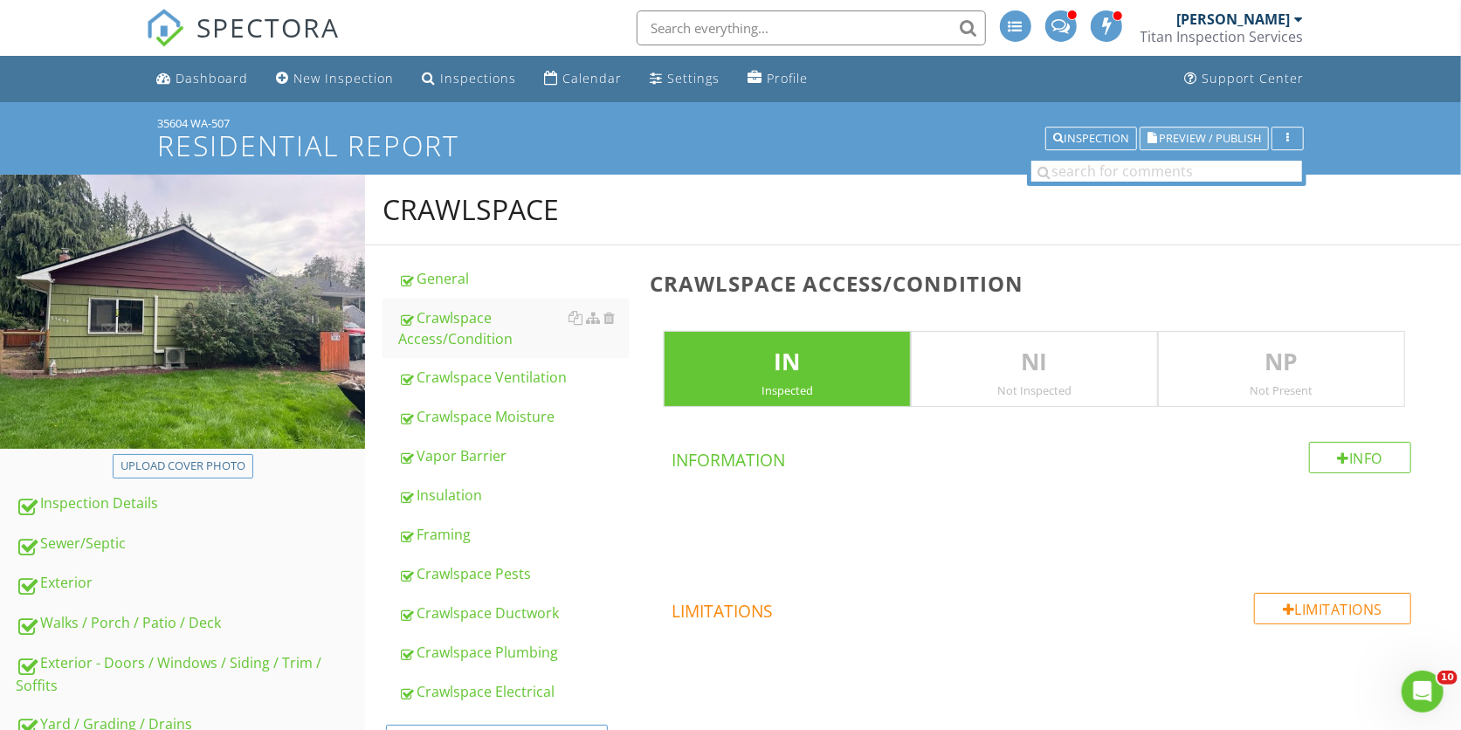
click at [1203, 133] on span "Preview / Publish" at bounding box center [1210, 138] width 102 height 11
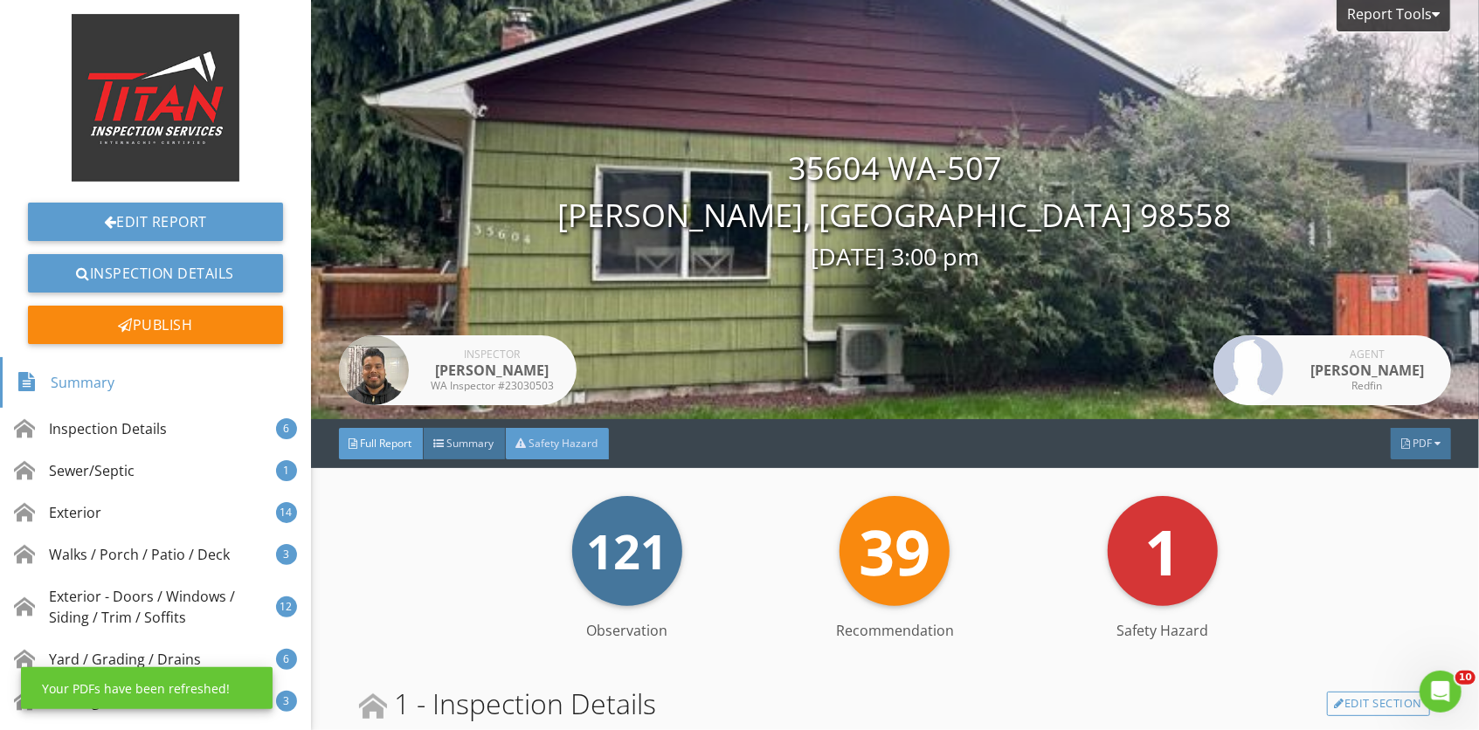
click at [578, 452] on div "Safety Hazard" at bounding box center [557, 443] width 103 height 31
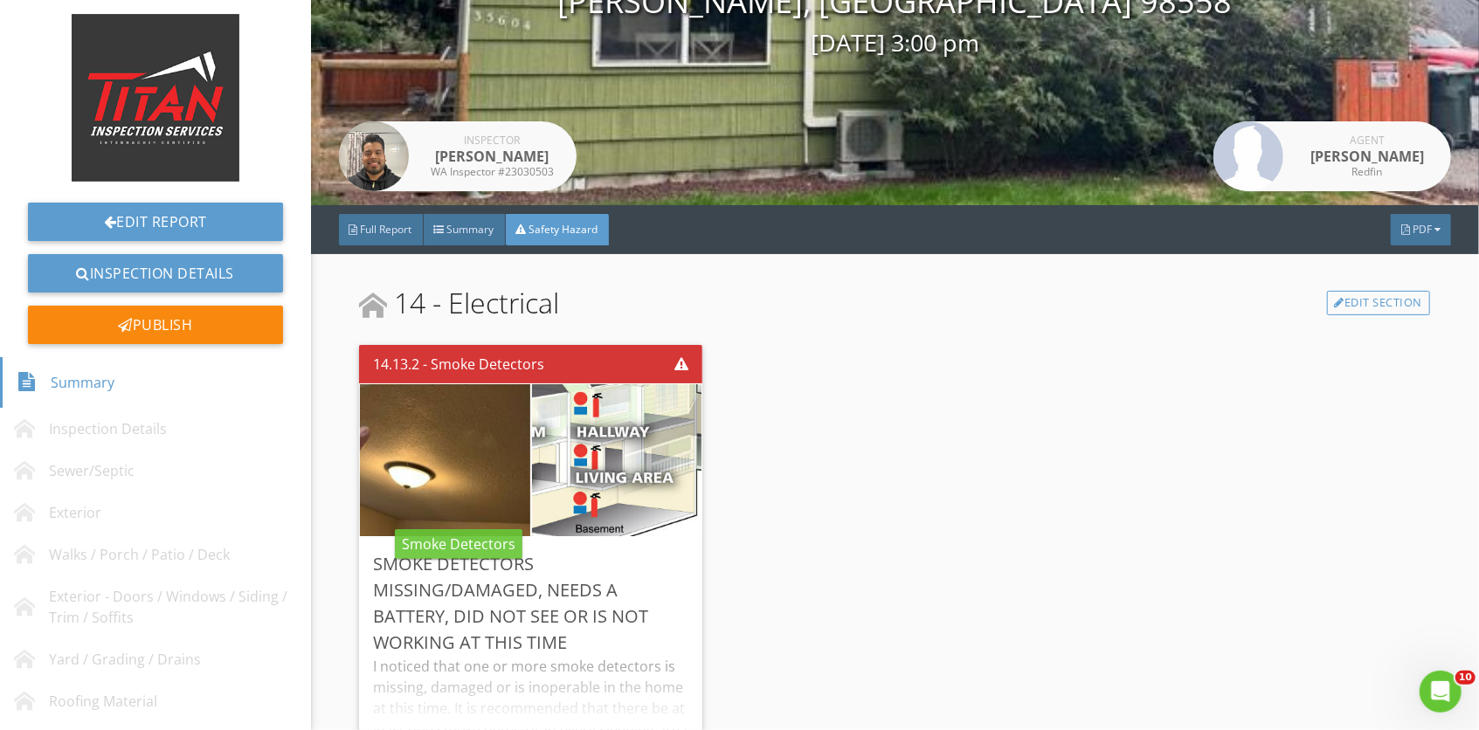
scroll to position [272, 0]
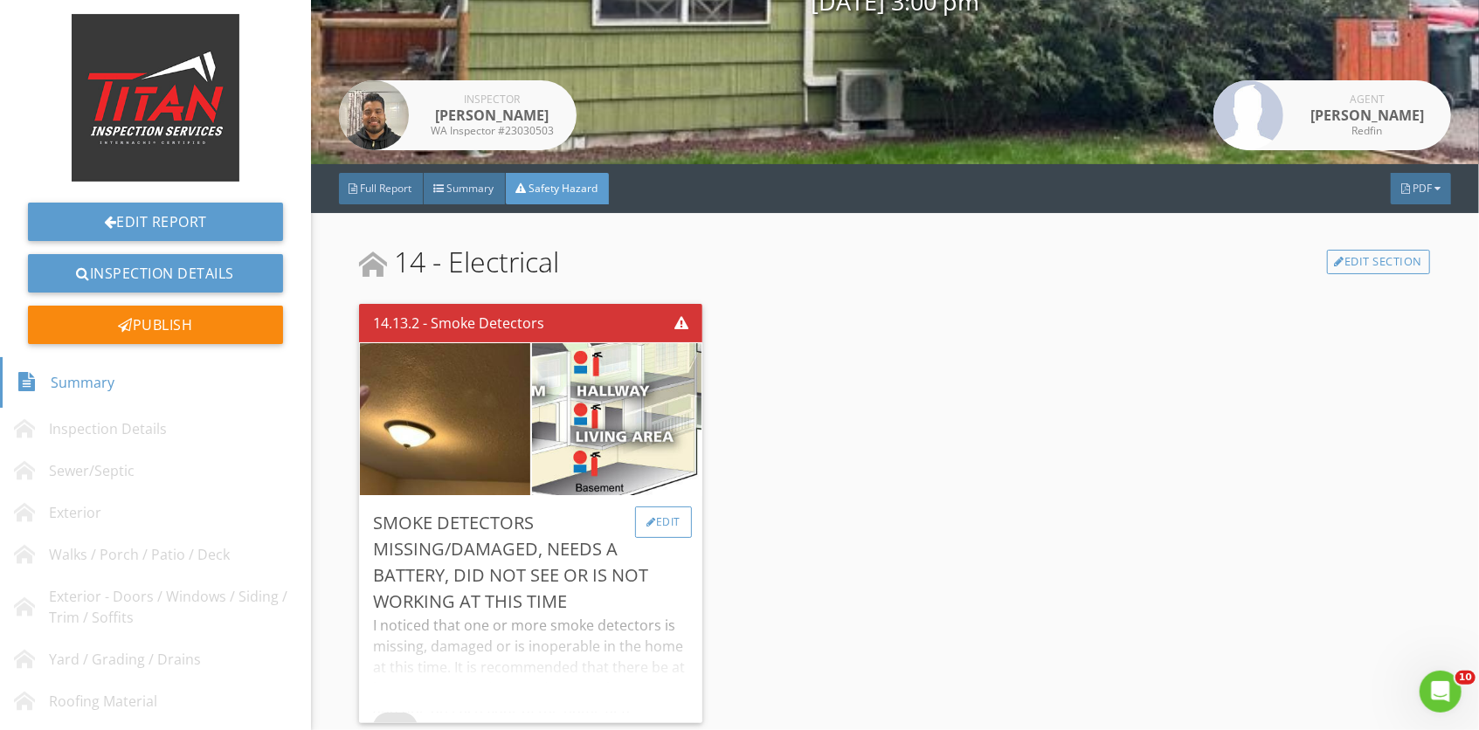
click at [654, 507] on div "Edit" at bounding box center [663, 522] width 57 height 31
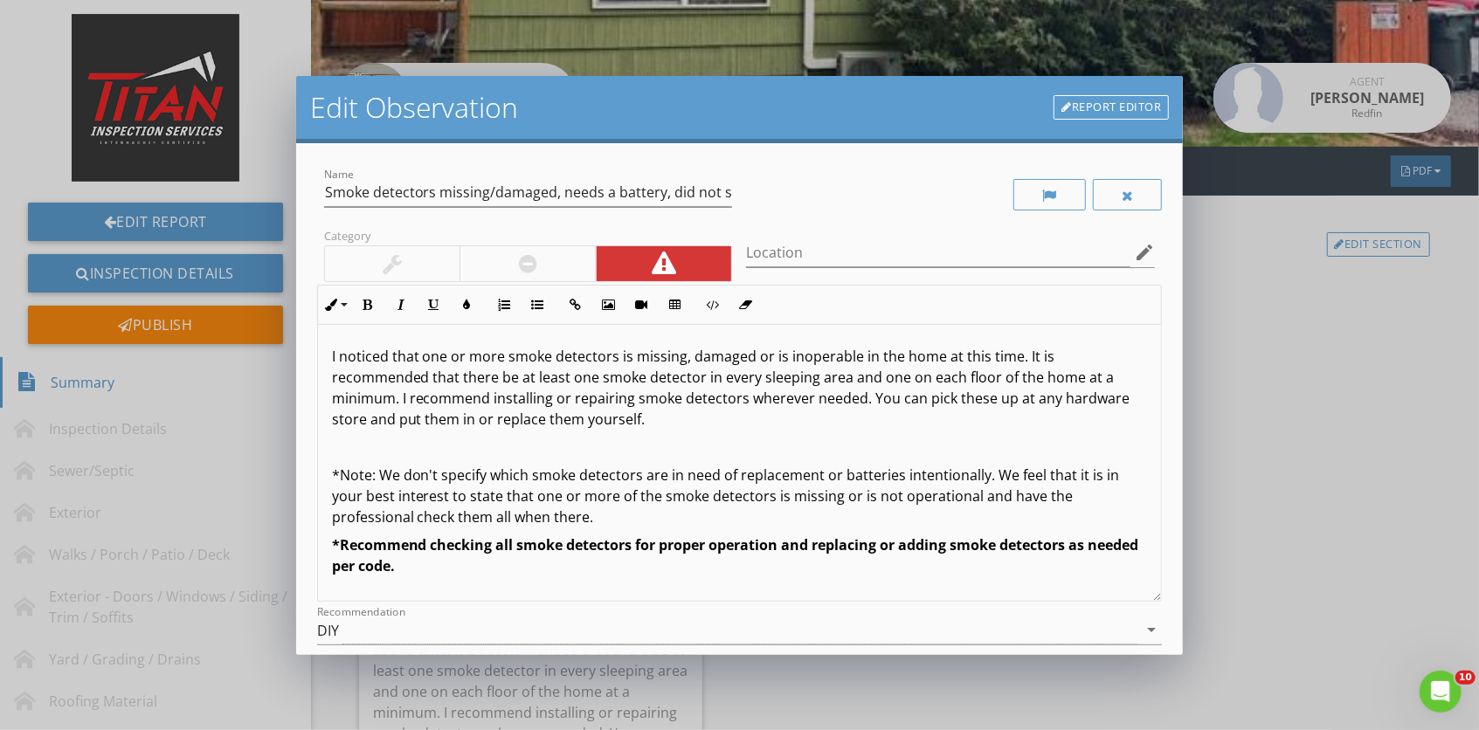
click at [500, 278] on div at bounding box center [527, 263] width 136 height 35
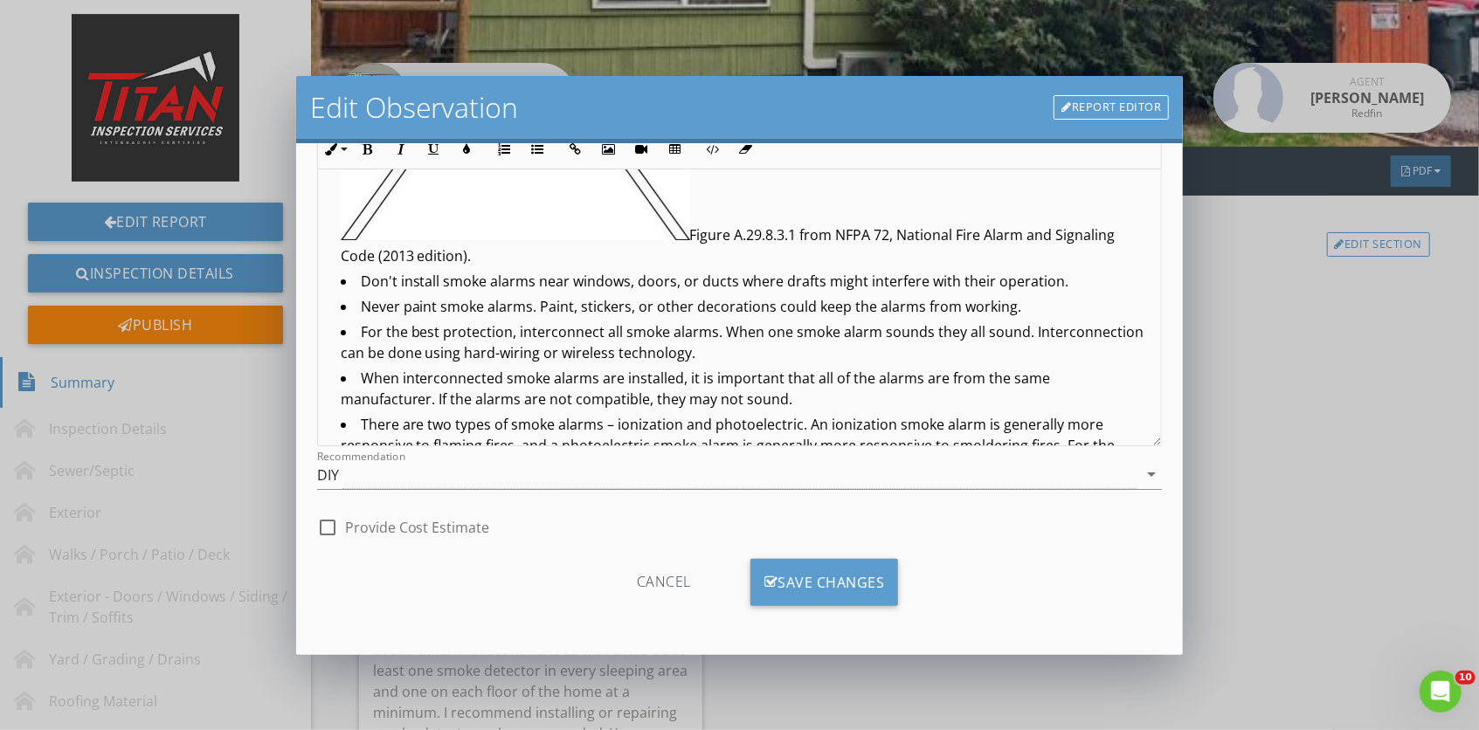
scroll to position [989, 0]
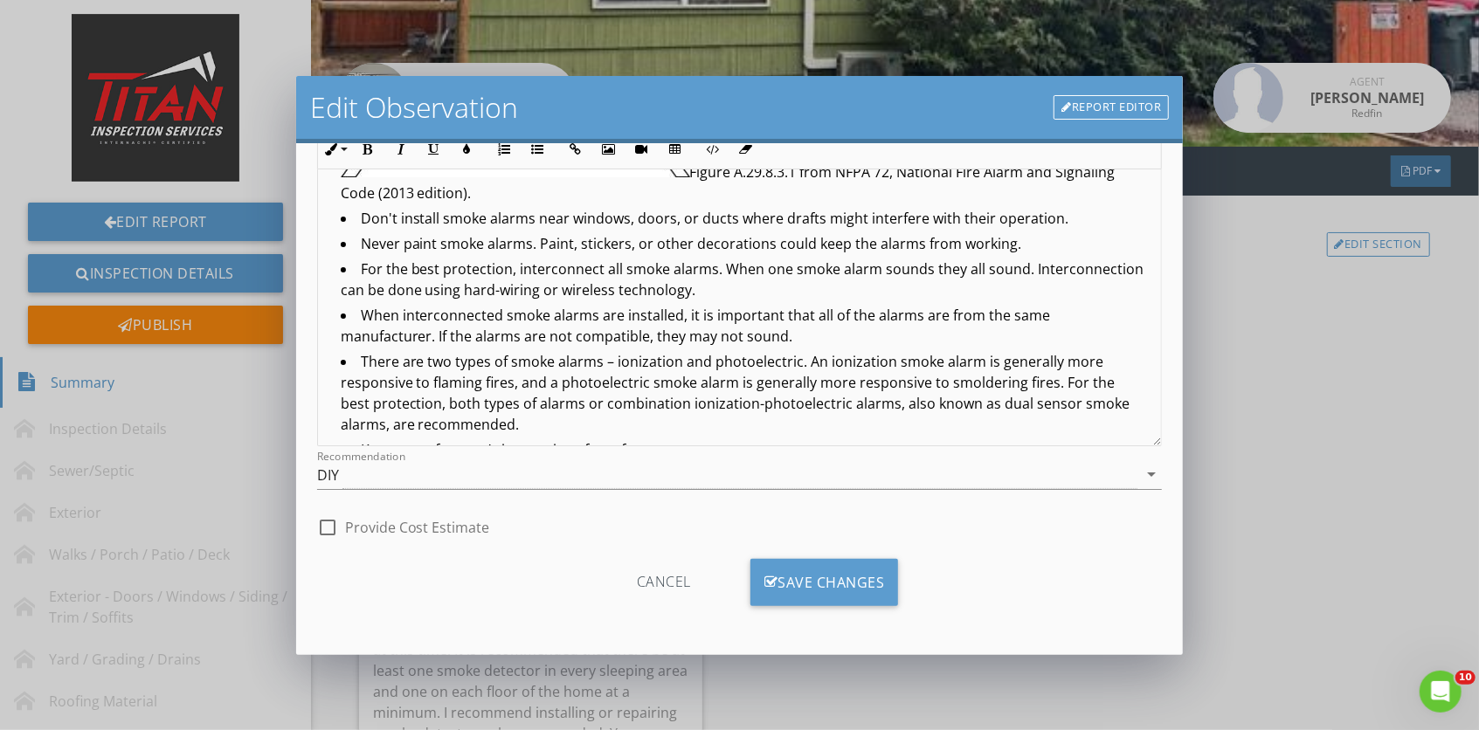
click at [892, 587] on div "Cancel Save Changes" at bounding box center [739, 589] width 845 height 60
click at [872, 585] on div "Save Changes" at bounding box center [824, 582] width 148 height 47
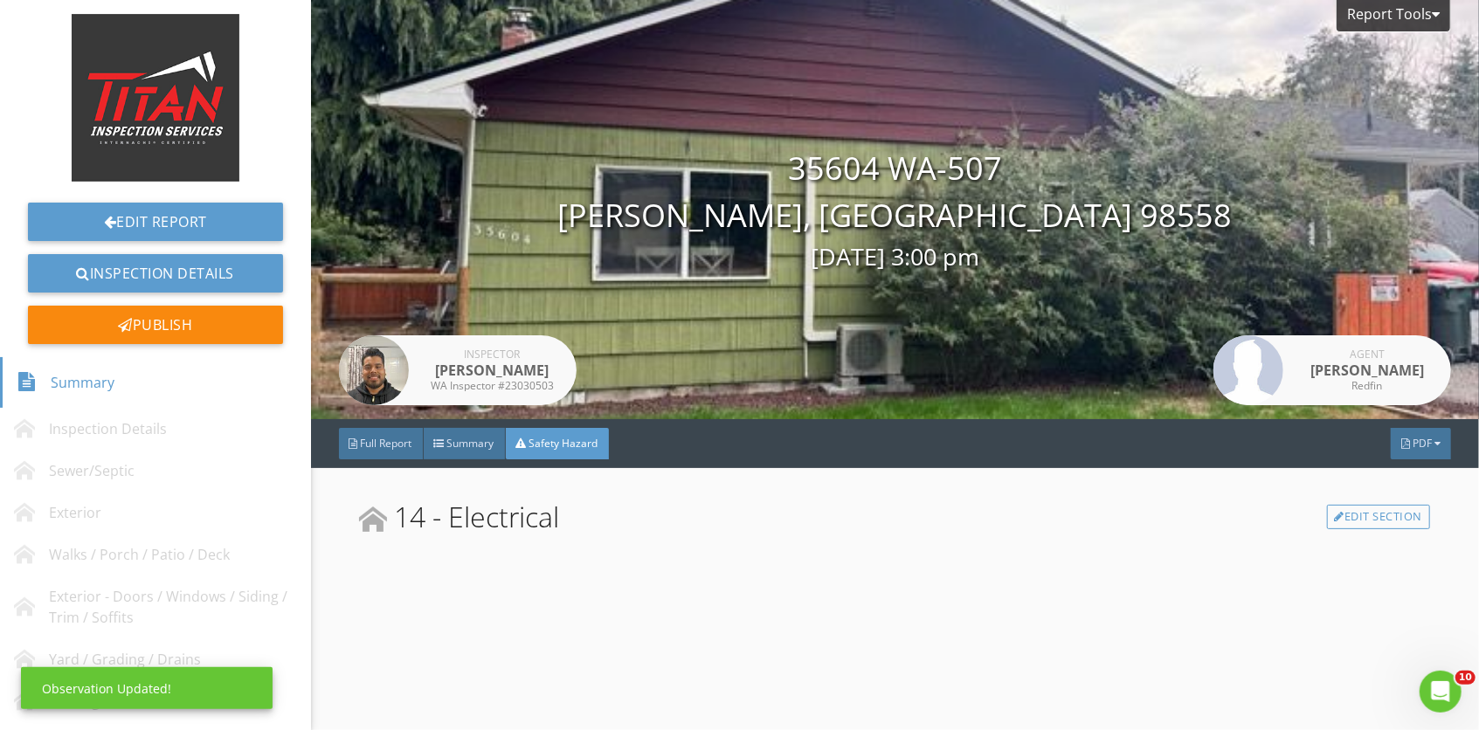
scroll to position [0, 0]
click at [381, 458] on div "Full Report" at bounding box center [381, 443] width 85 height 31
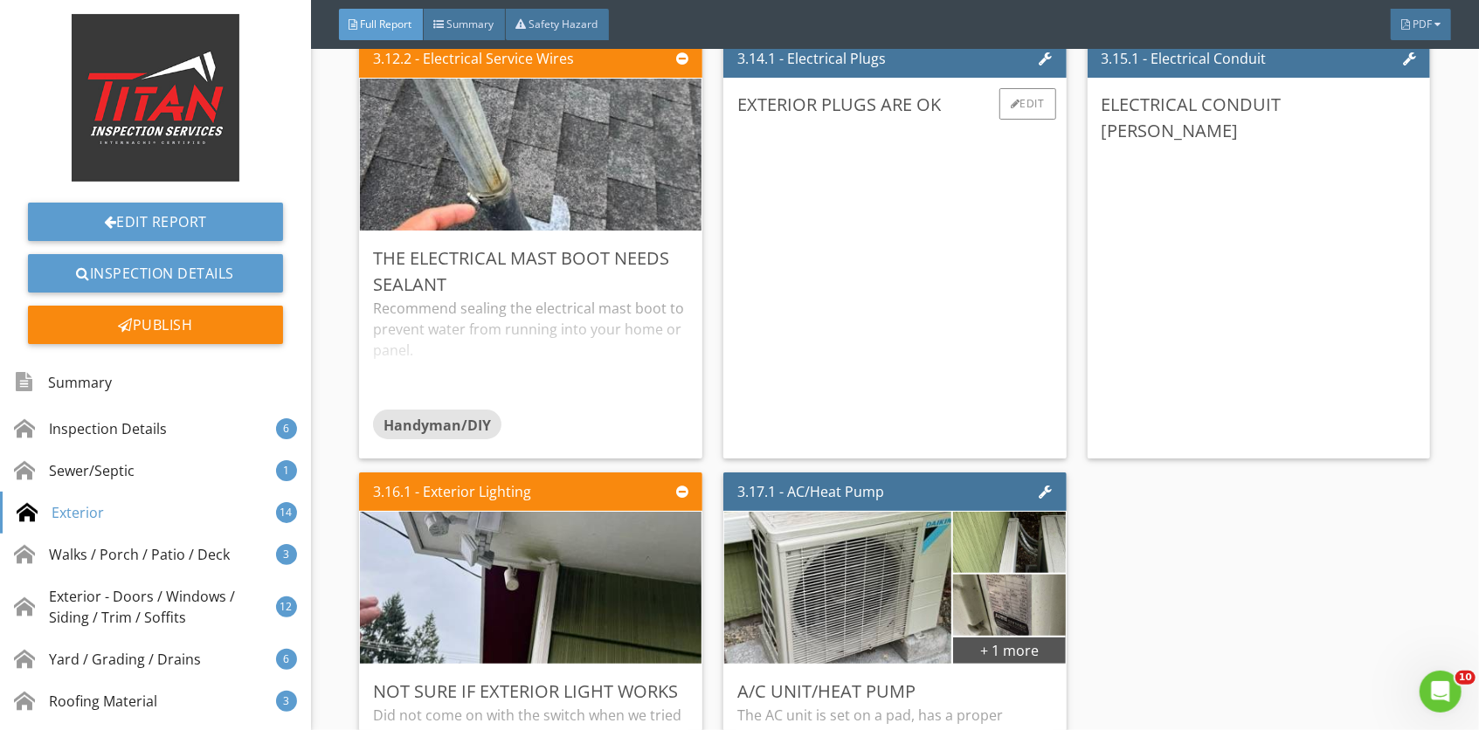
scroll to position [5094, 0]
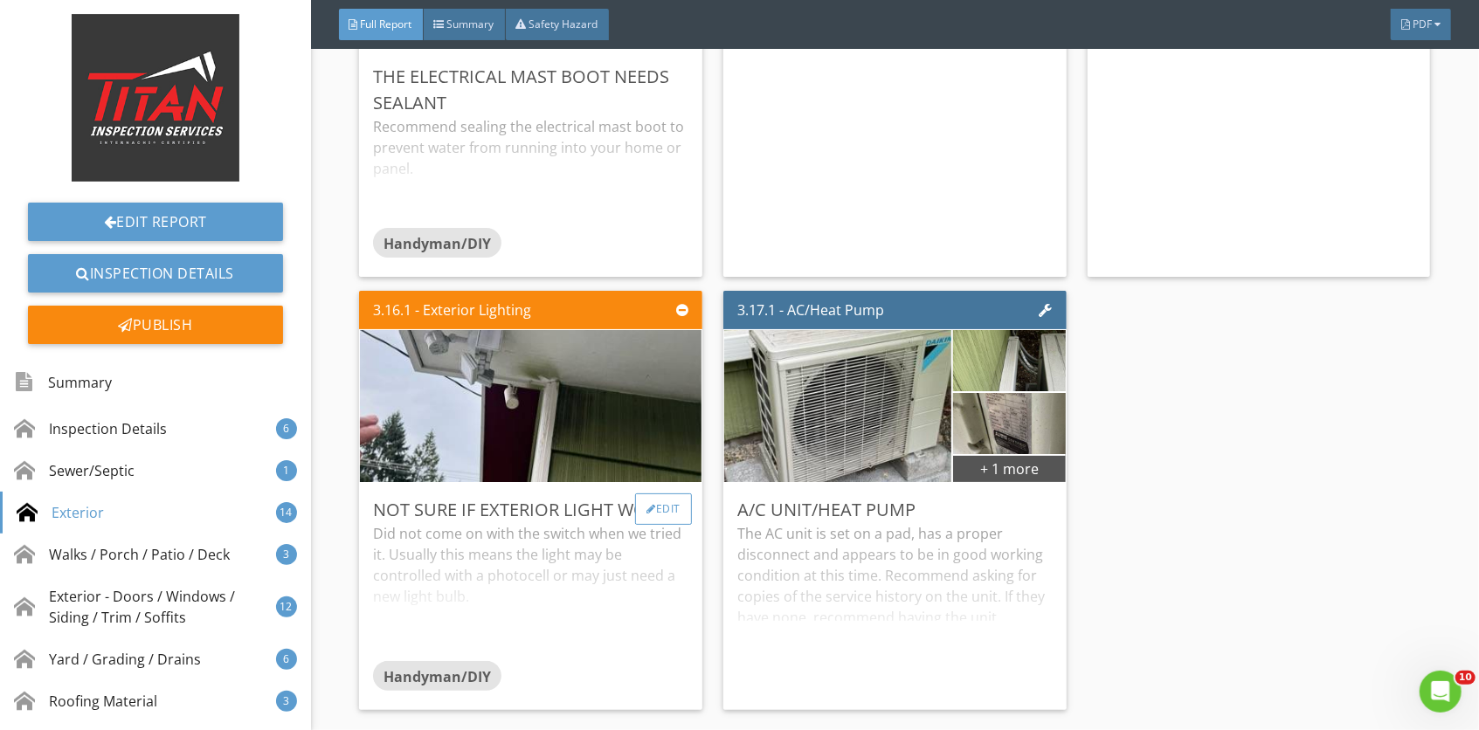
click at [648, 524] on div "Edit" at bounding box center [663, 508] width 57 height 31
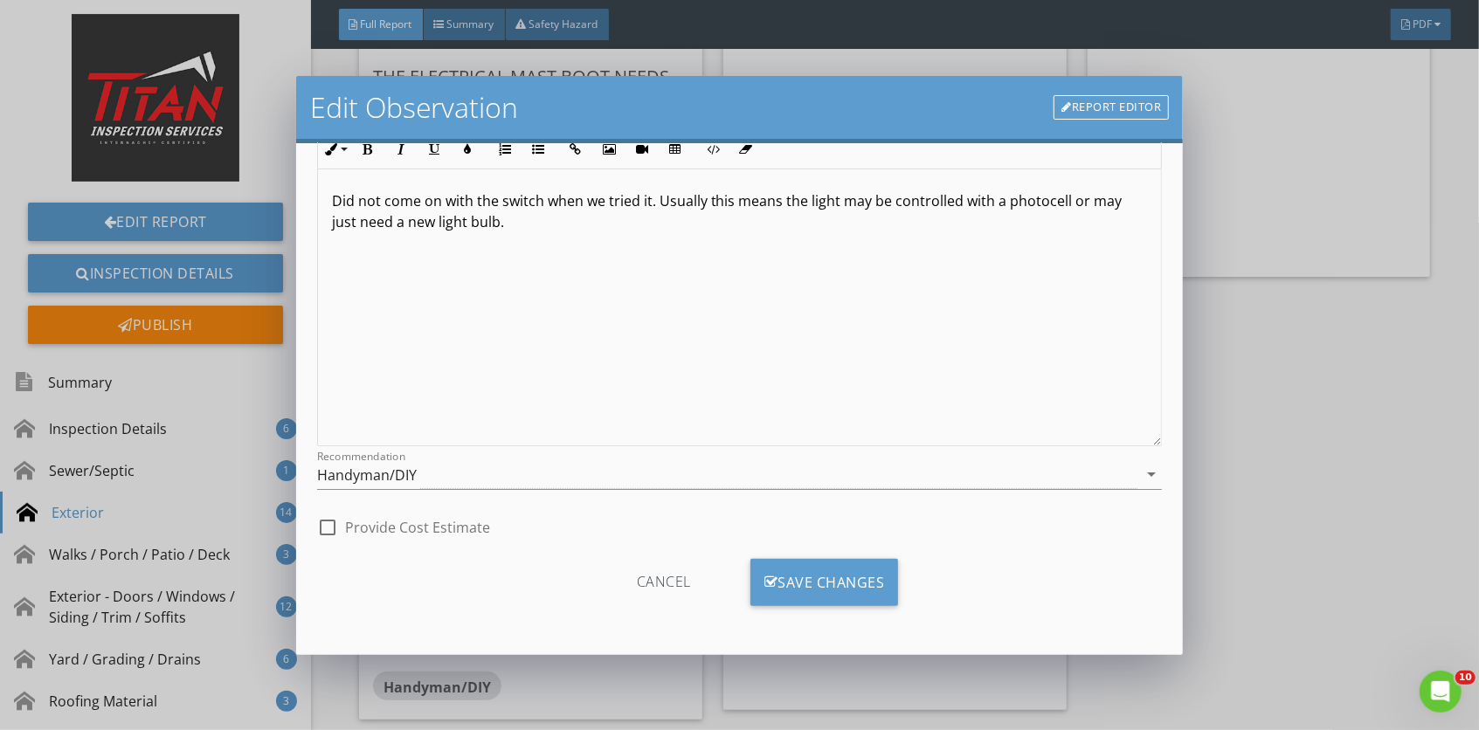
scroll to position [0, 0]
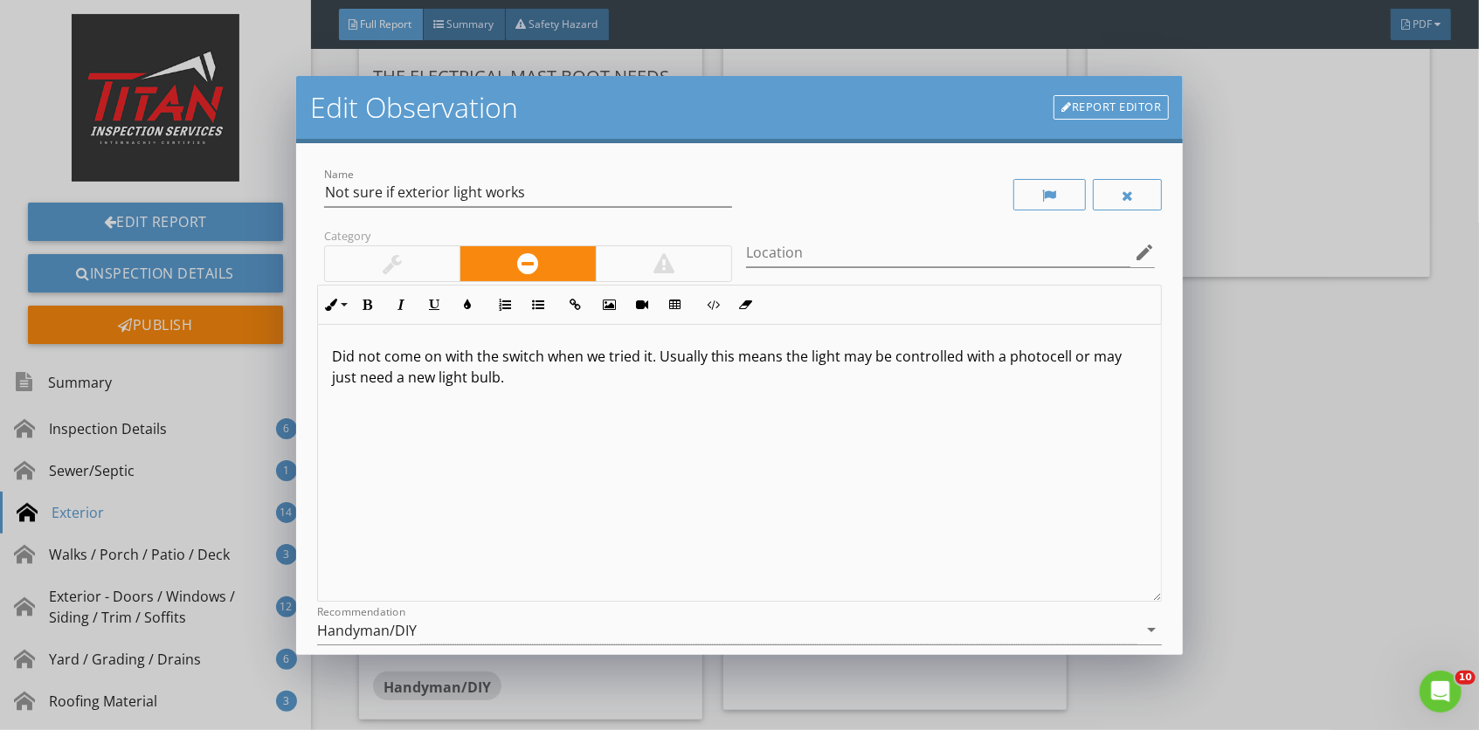
click at [419, 252] on div at bounding box center [392, 263] width 135 height 35
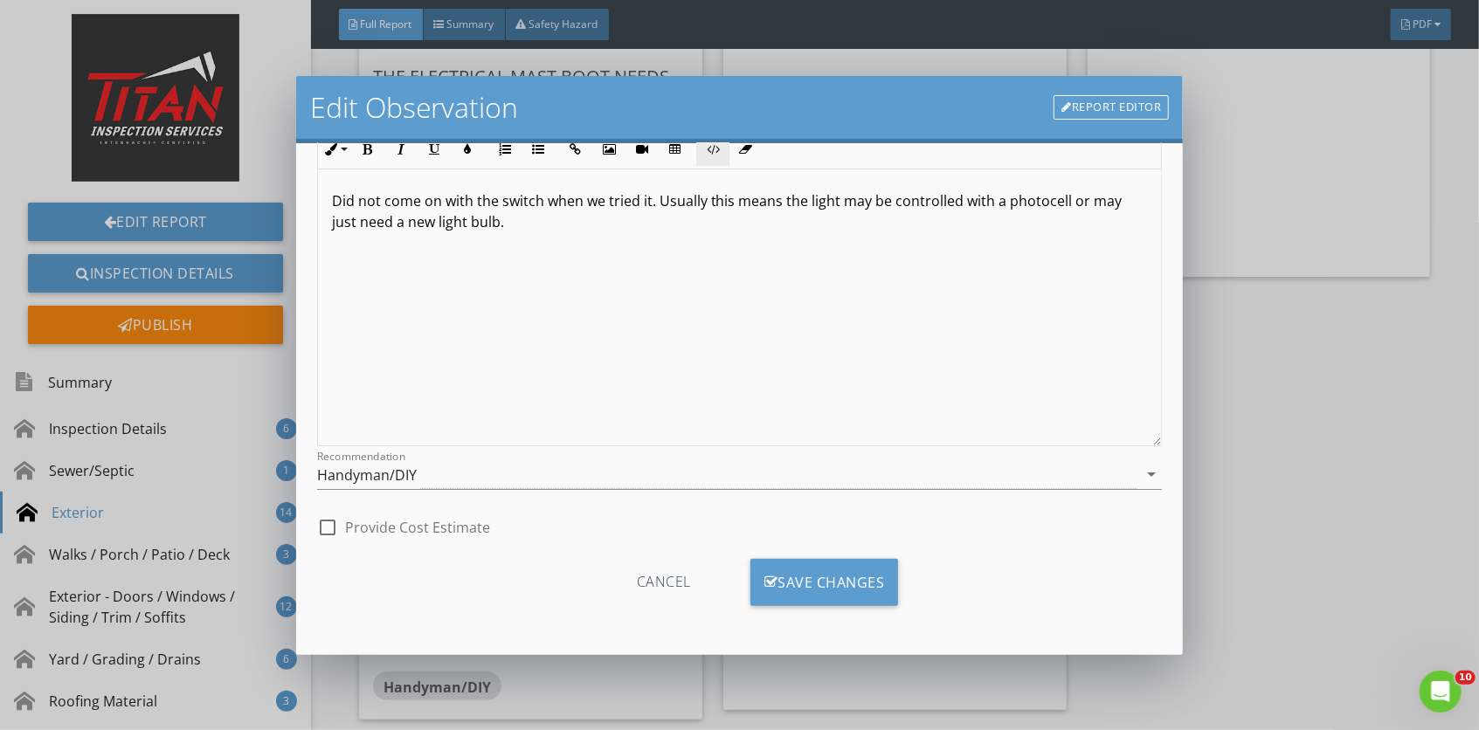
scroll to position [1, 0]
click at [852, 585] on div "Save Changes" at bounding box center [824, 582] width 148 height 47
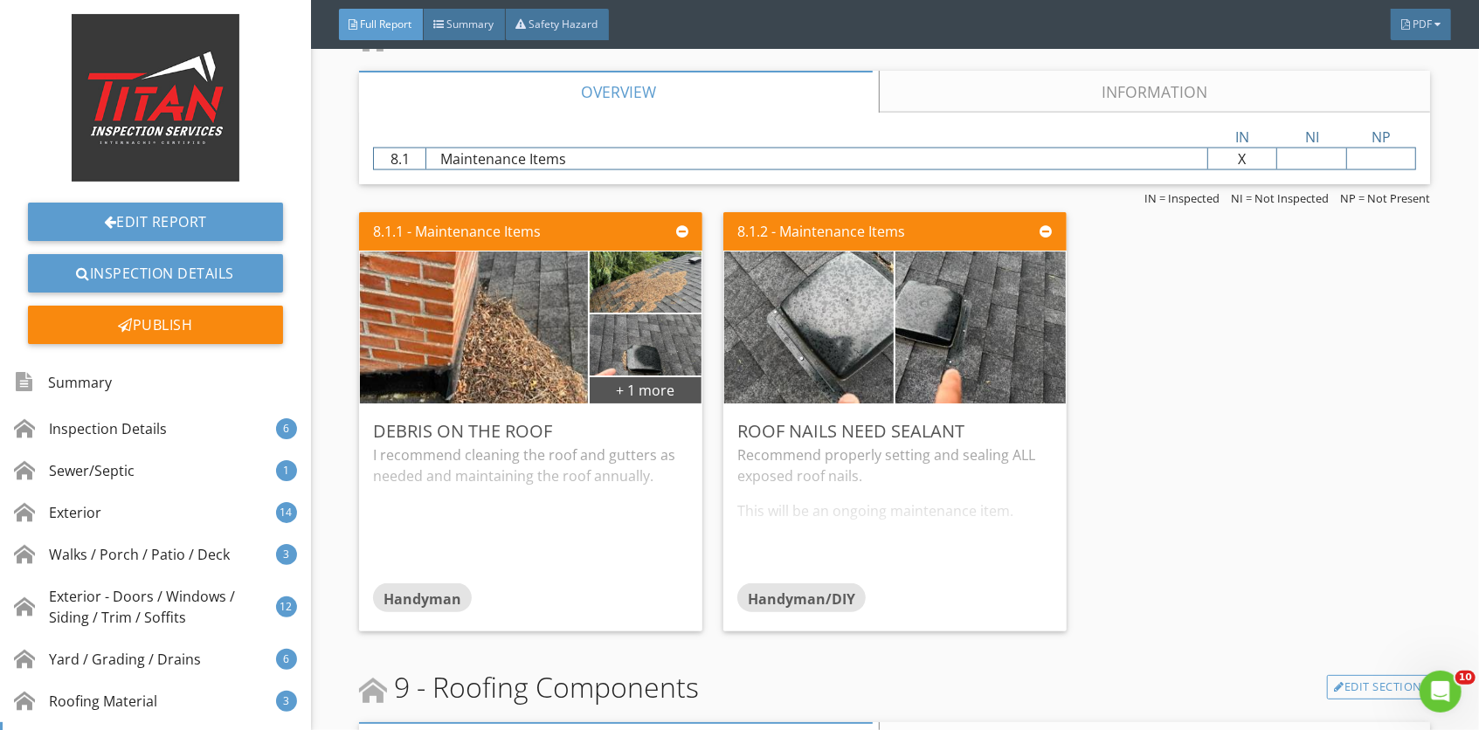
scroll to position [10741, 0]
click at [1015, 445] on div "Edit" at bounding box center [1027, 429] width 57 height 31
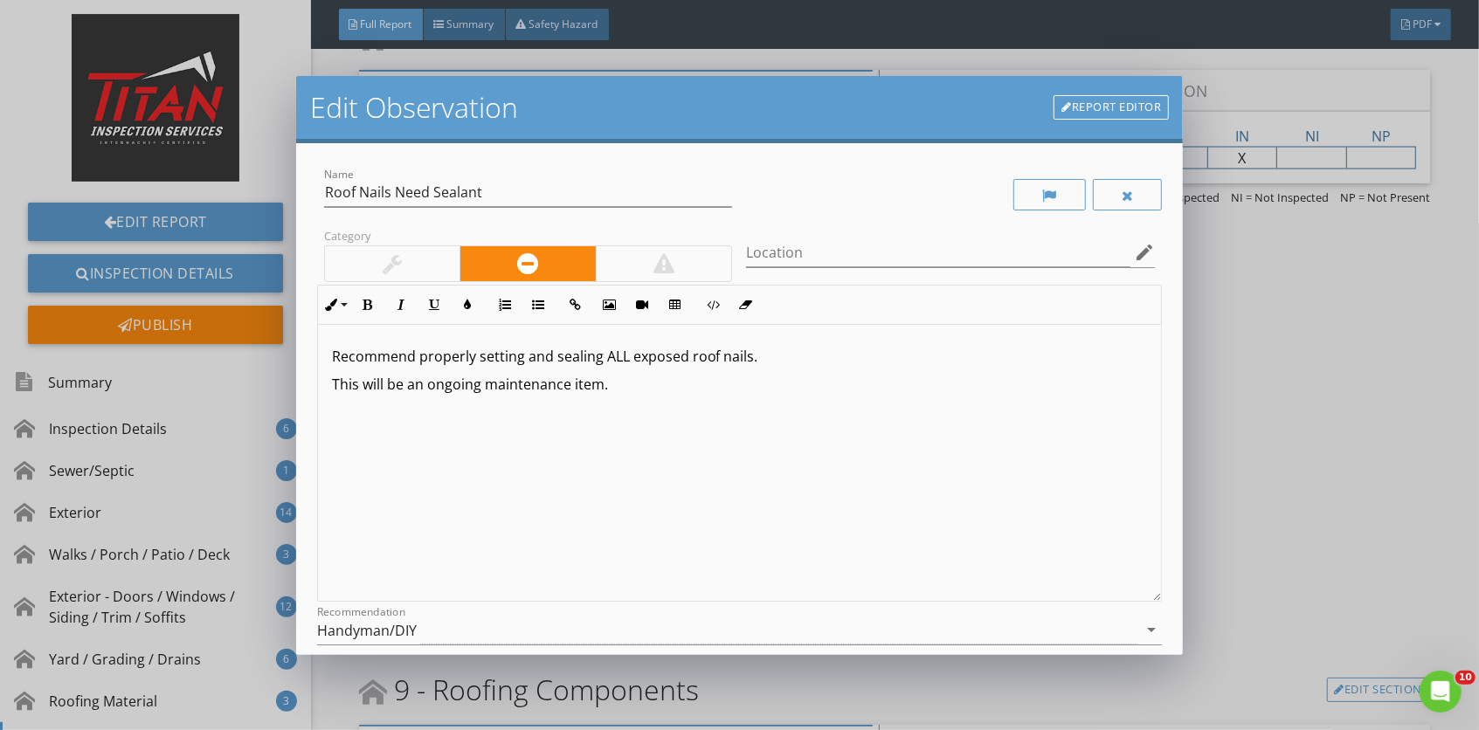
click at [414, 259] on div at bounding box center [392, 263] width 135 height 35
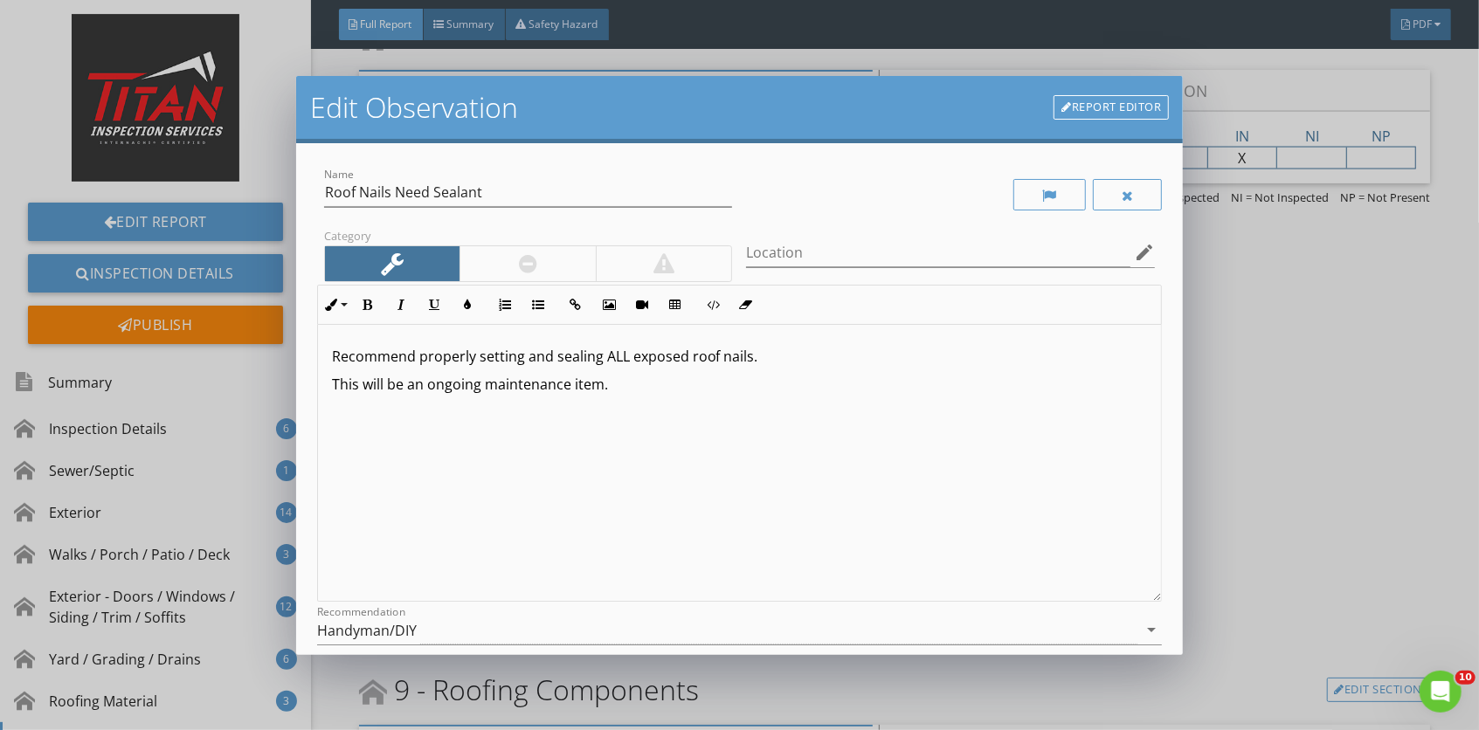
scroll to position [157, 0]
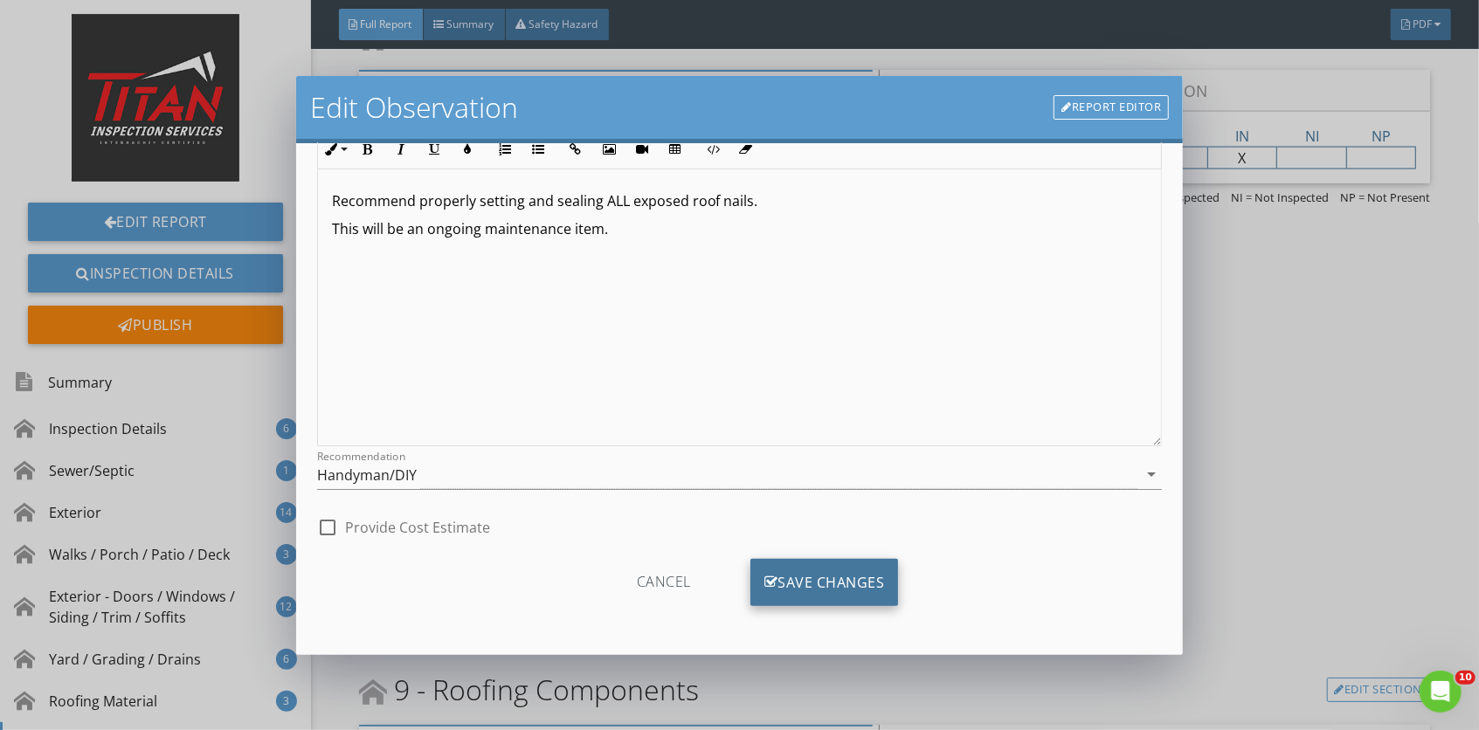
click at [833, 591] on div "Save Changes" at bounding box center [824, 582] width 148 height 47
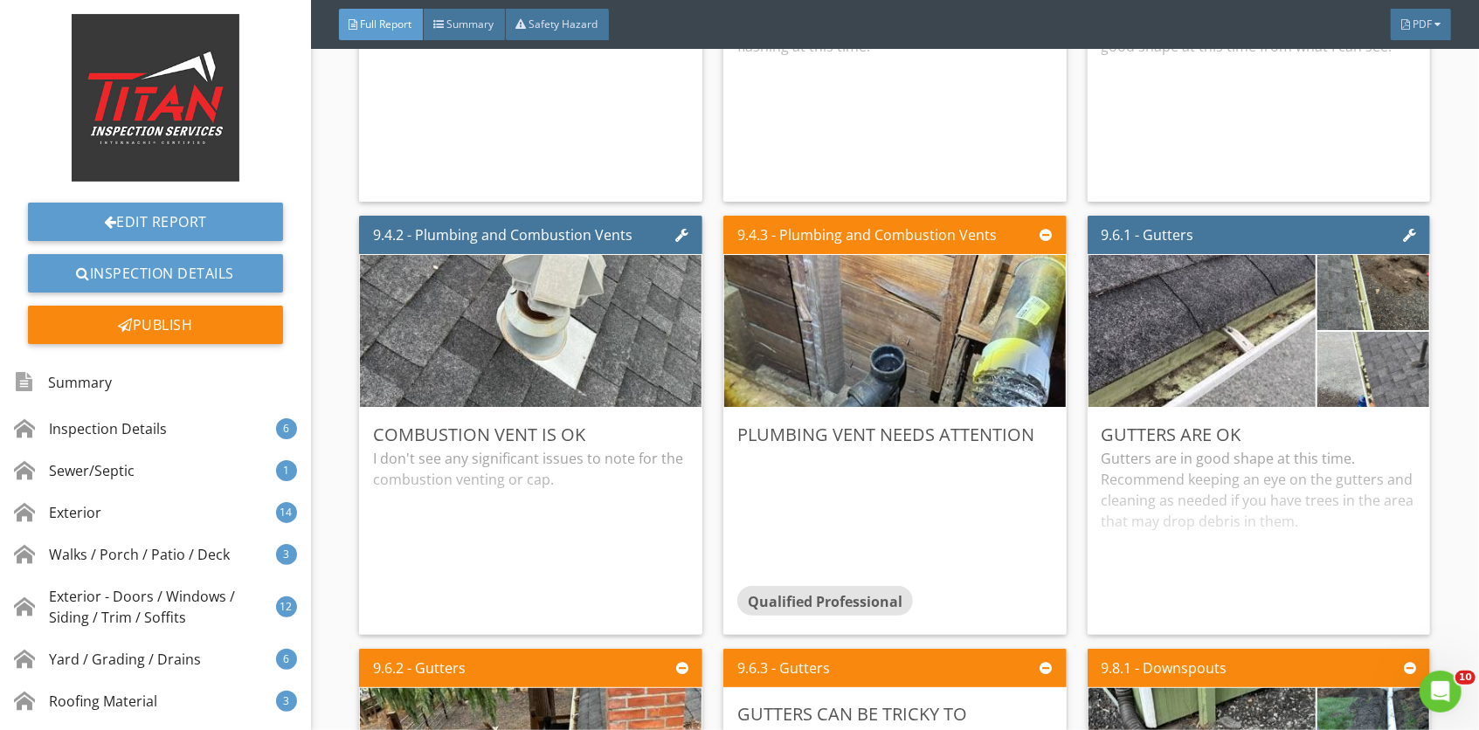
scroll to position [12109, 0]
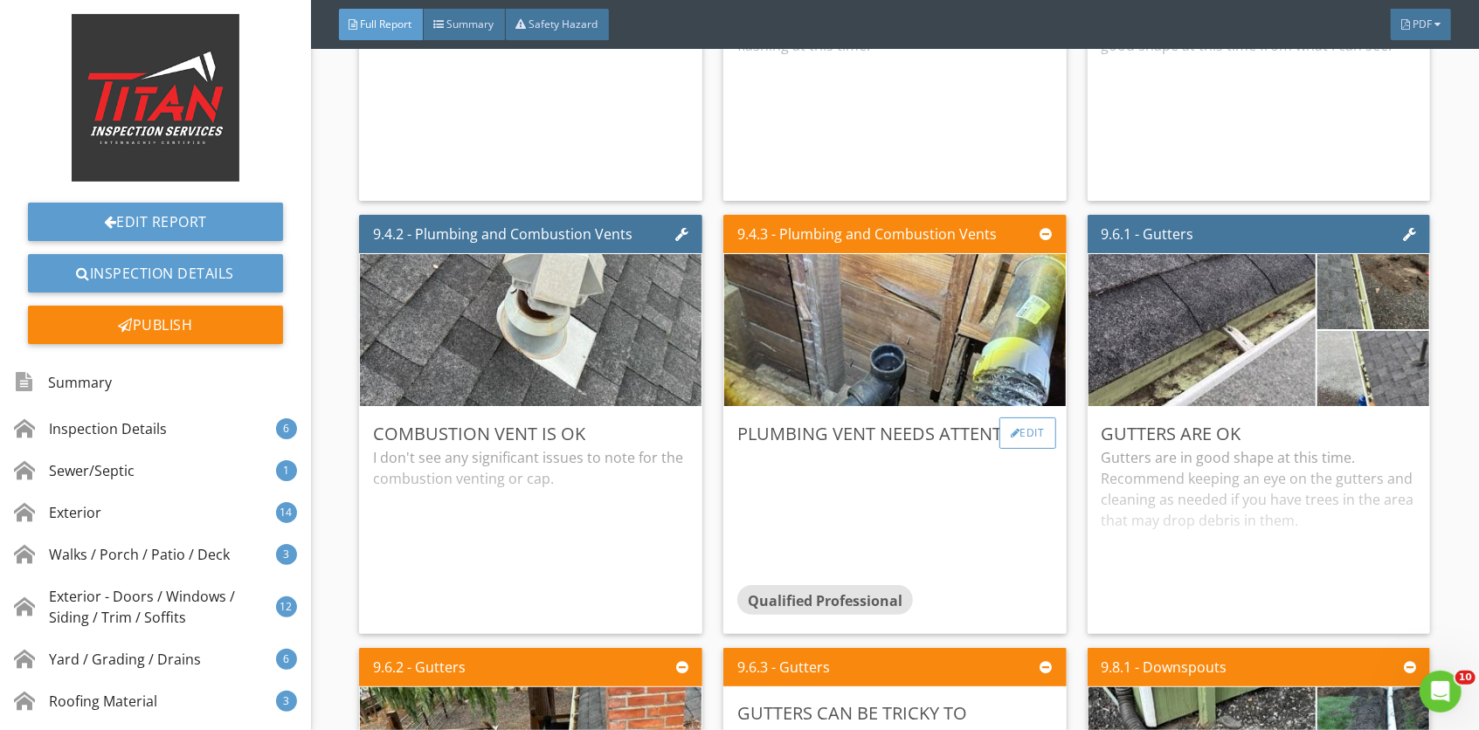
click at [1018, 447] on div "Edit" at bounding box center [1027, 432] width 57 height 31
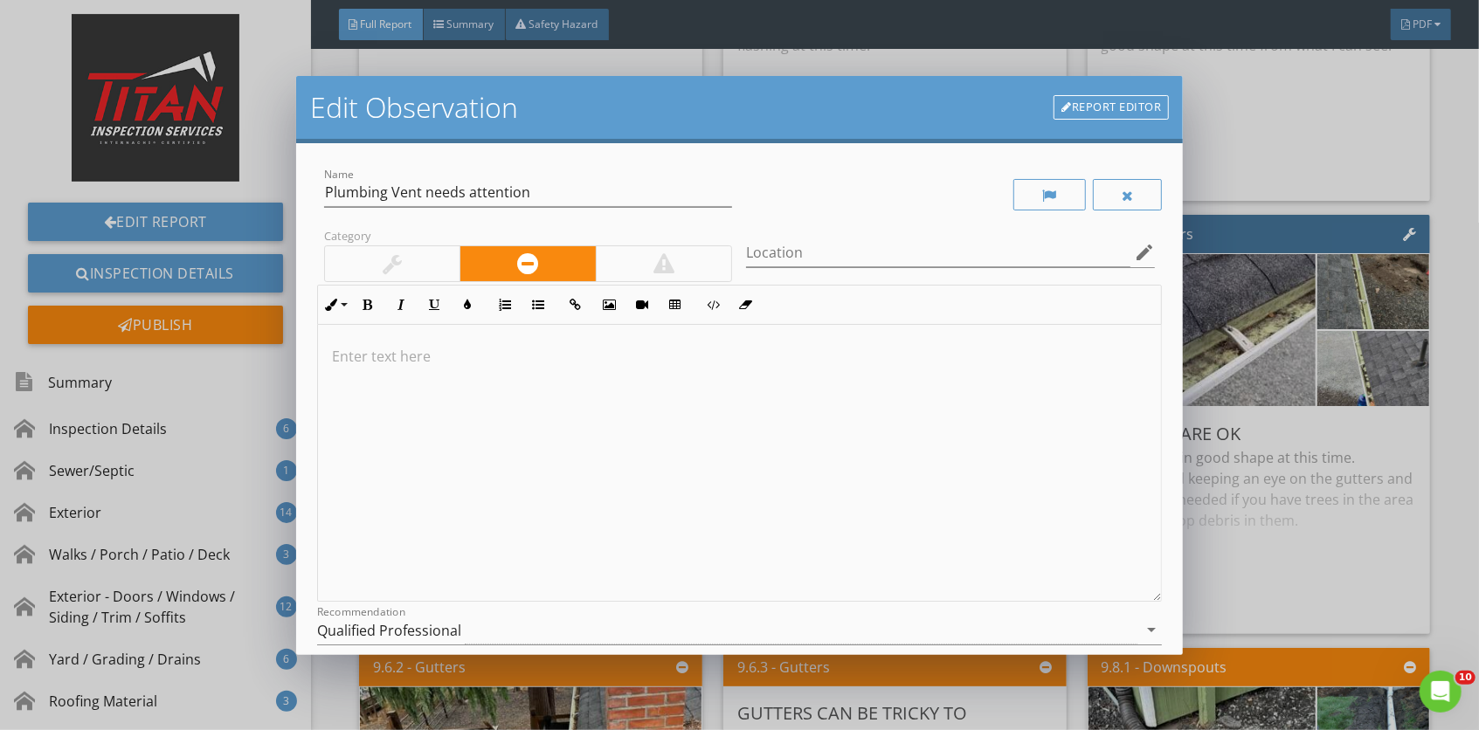
click at [645, 367] on p at bounding box center [740, 356] width 816 height 21
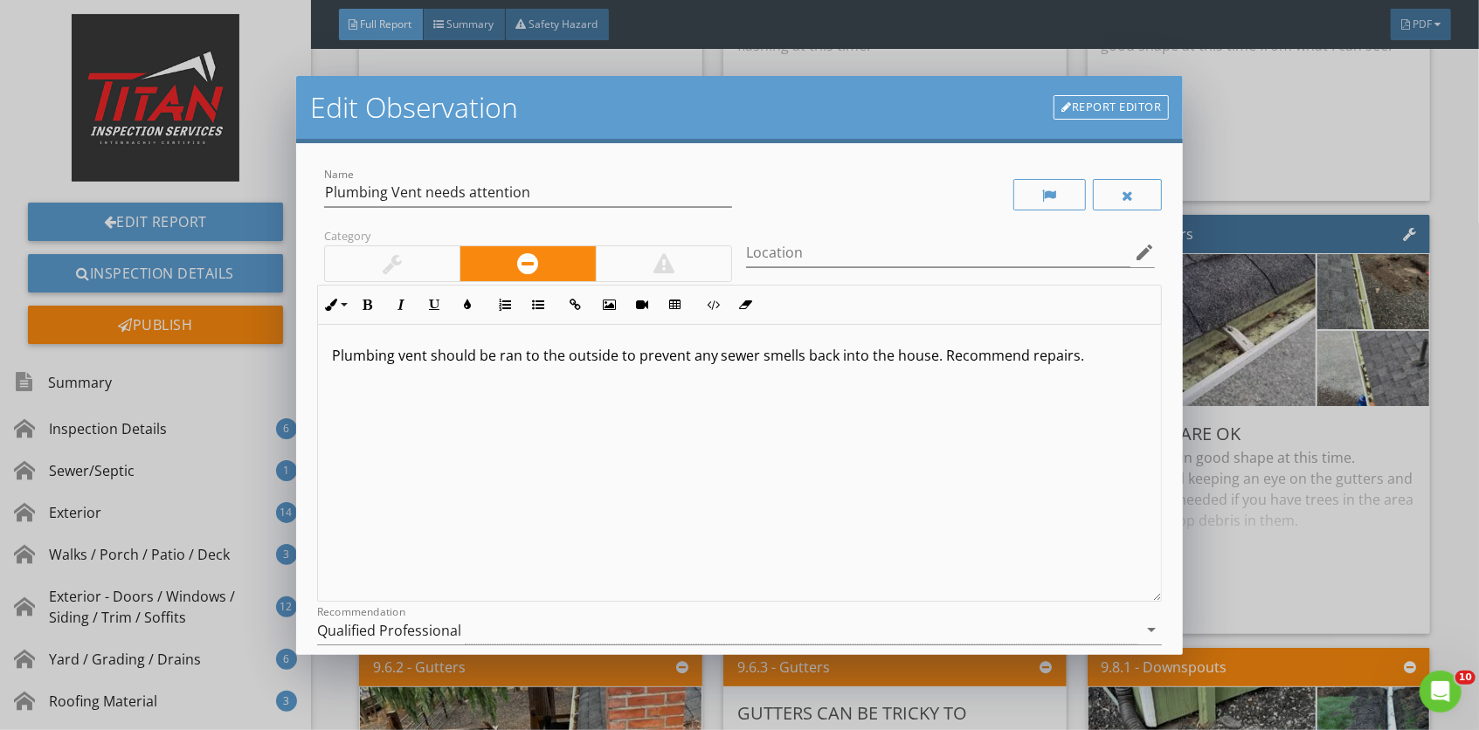
scroll to position [157, 0]
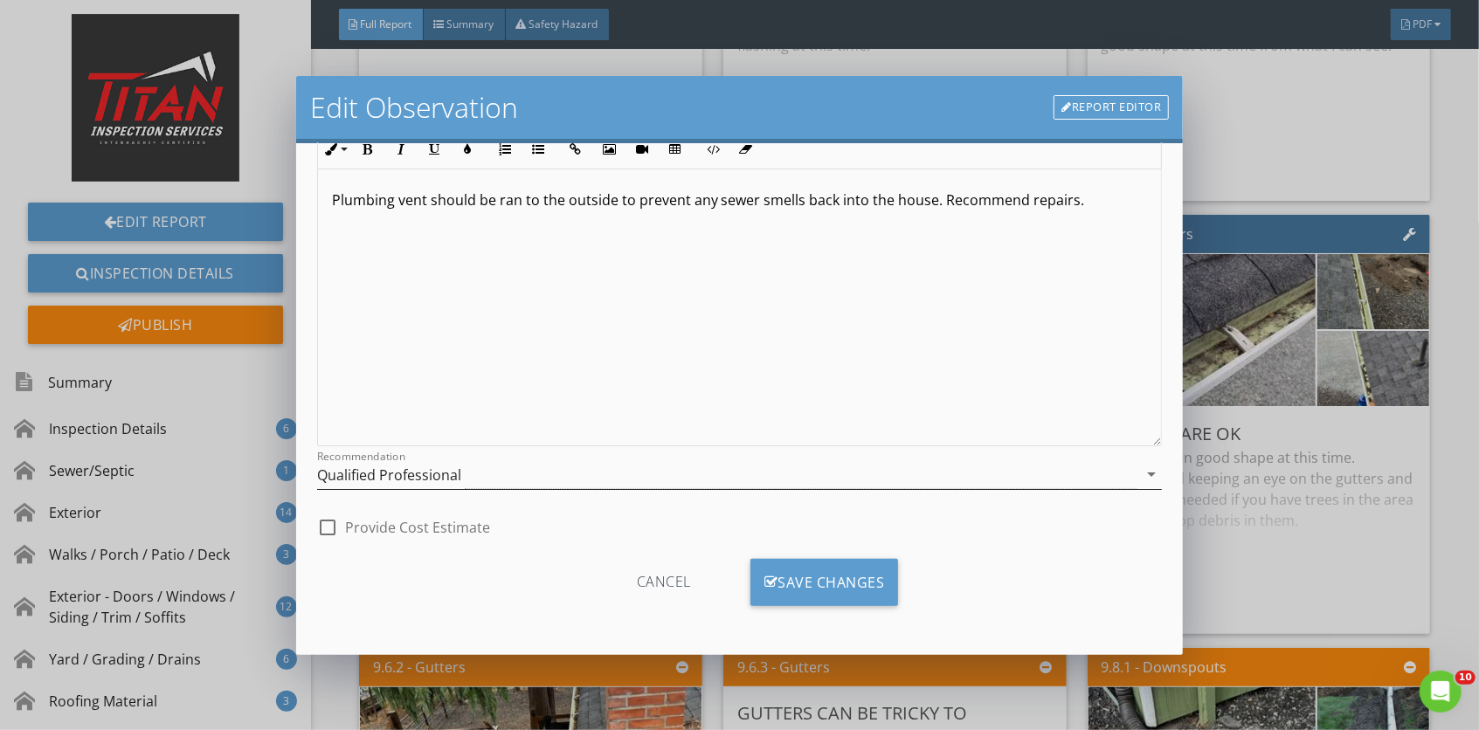
click at [707, 472] on div "Qualified Professional" at bounding box center [727, 474] width 821 height 29
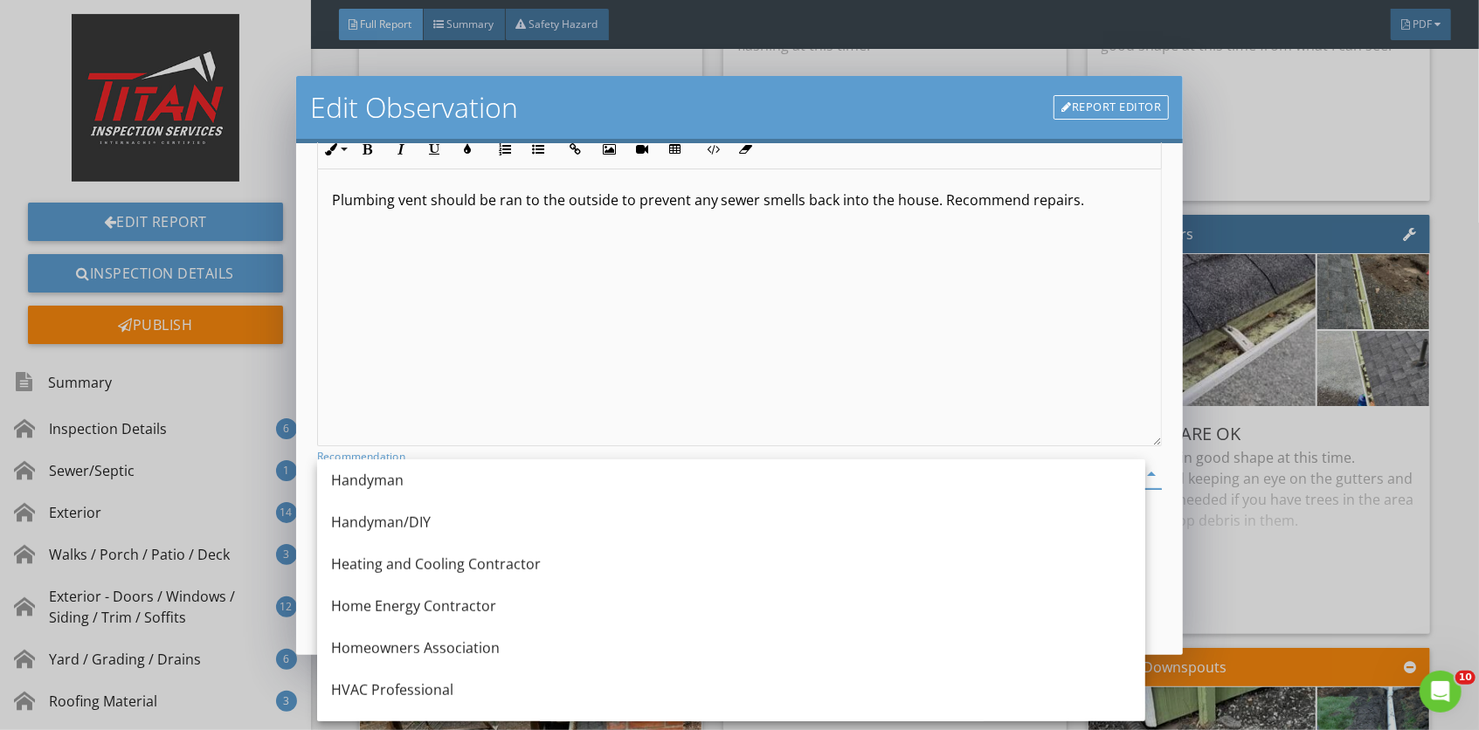
scroll to position [1137, 0]
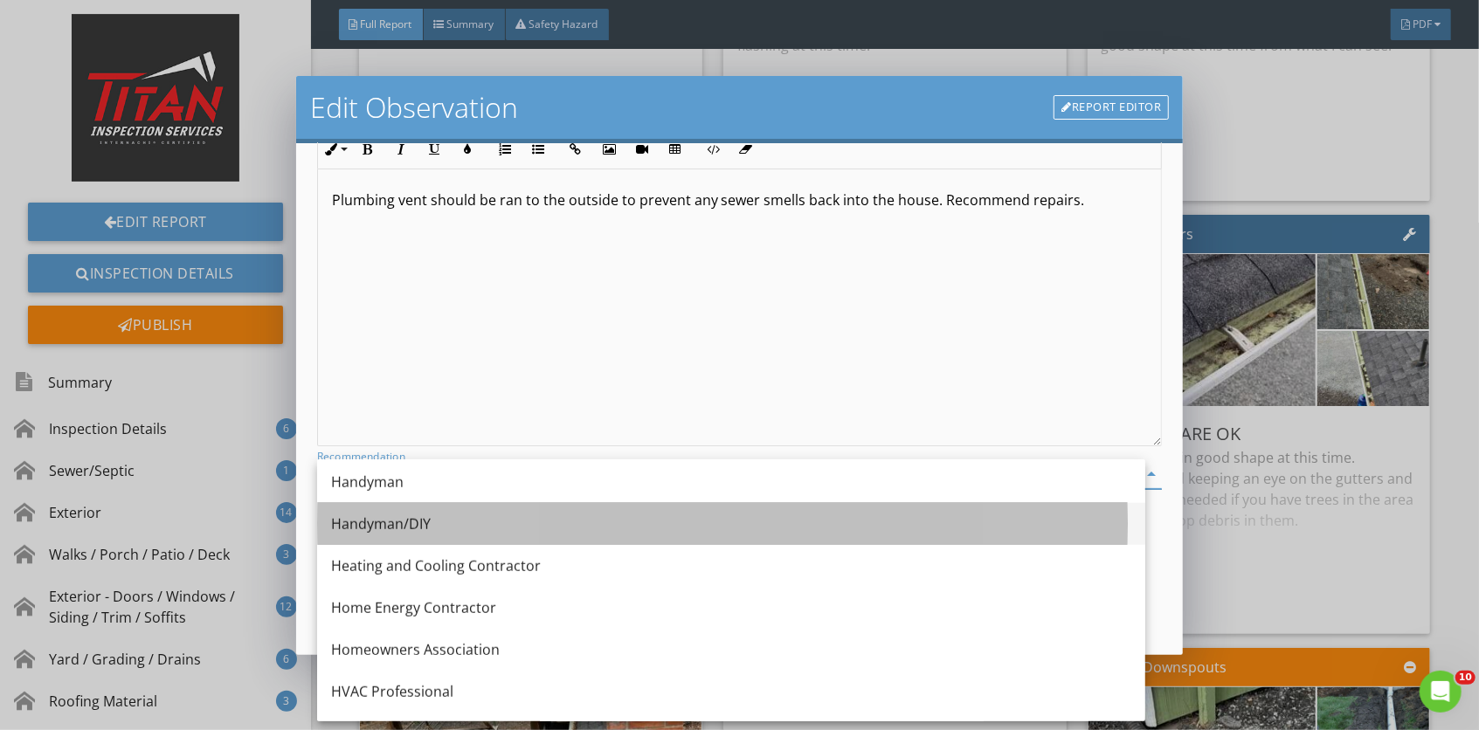
click at [484, 529] on div "Handyman/DIY" at bounding box center [731, 524] width 800 height 21
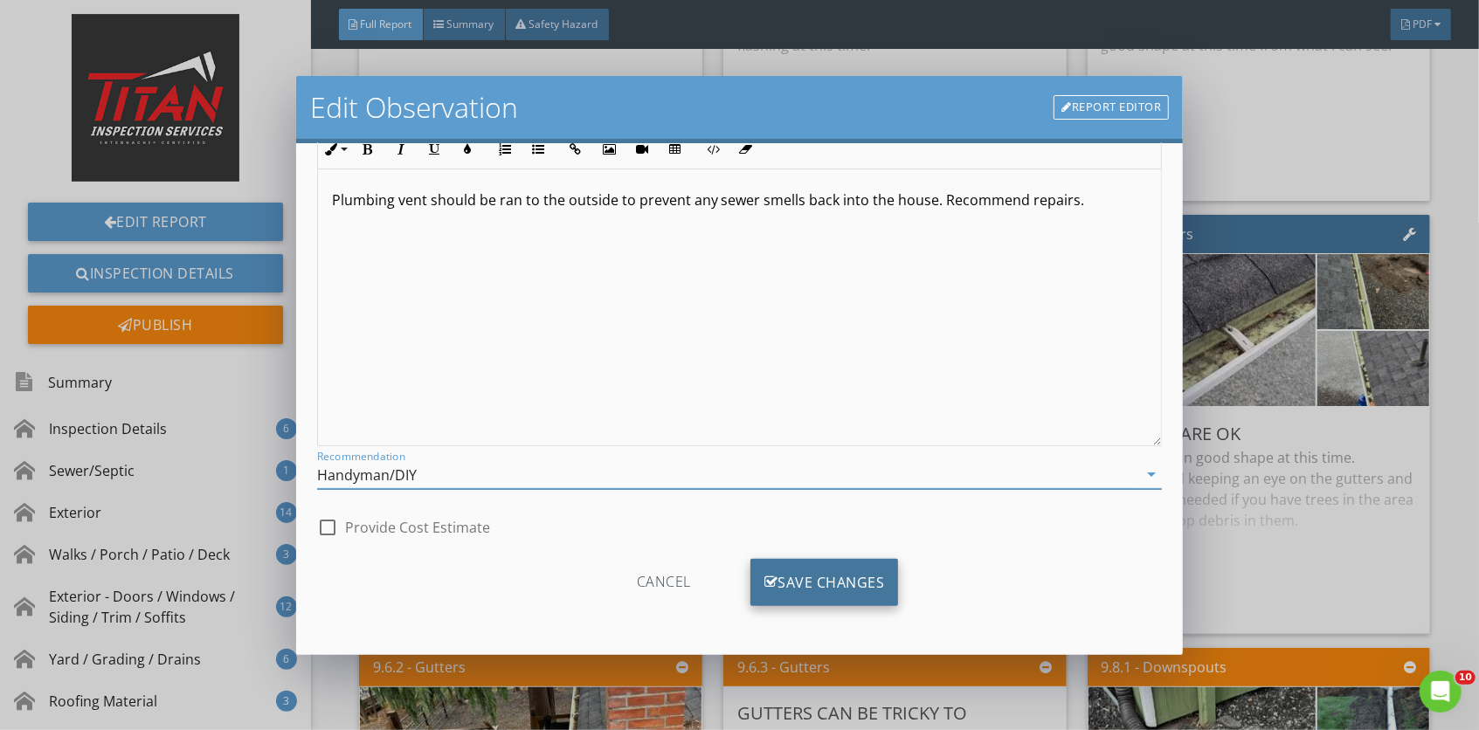
click at [822, 569] on div "Save Changes" at bounding box center [824, 582] width 148 height 47
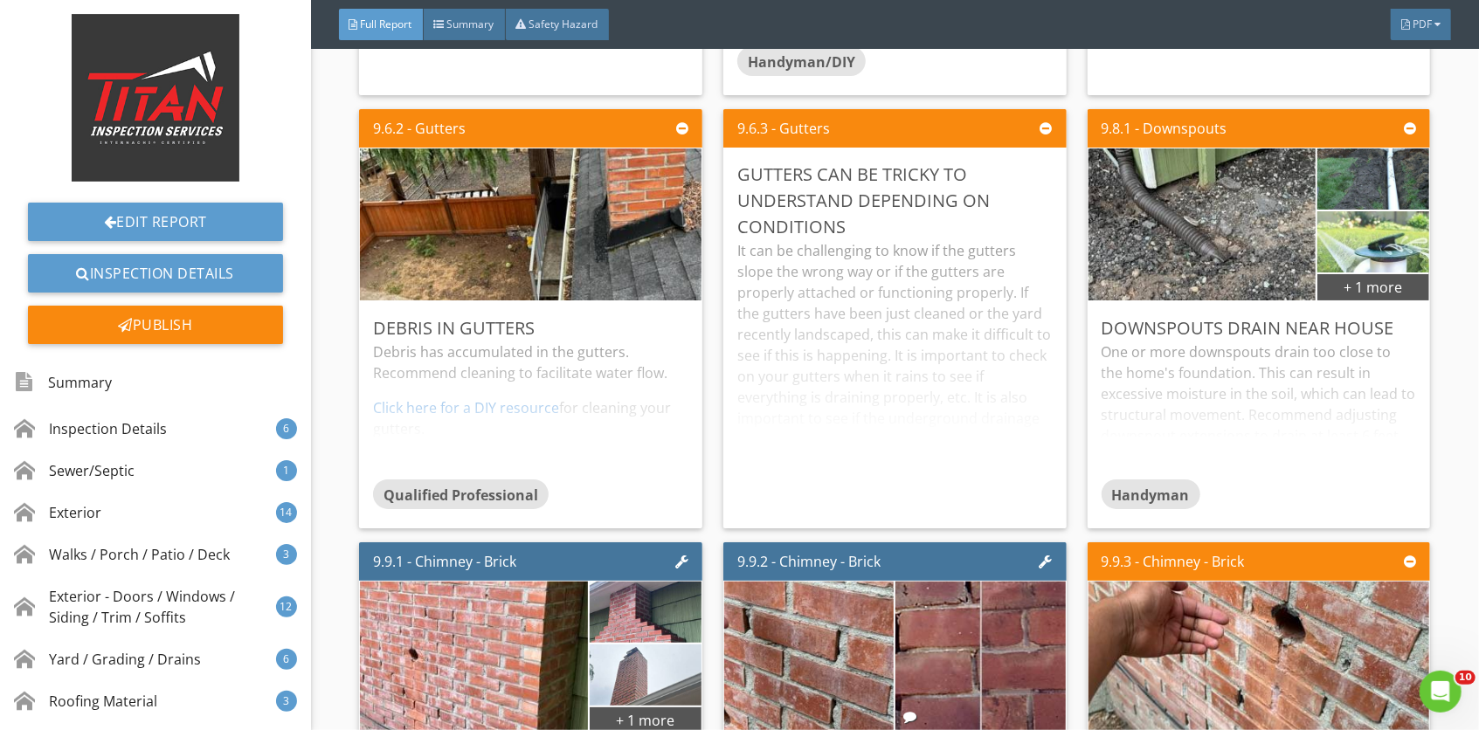
scroll to position [12650, 0]
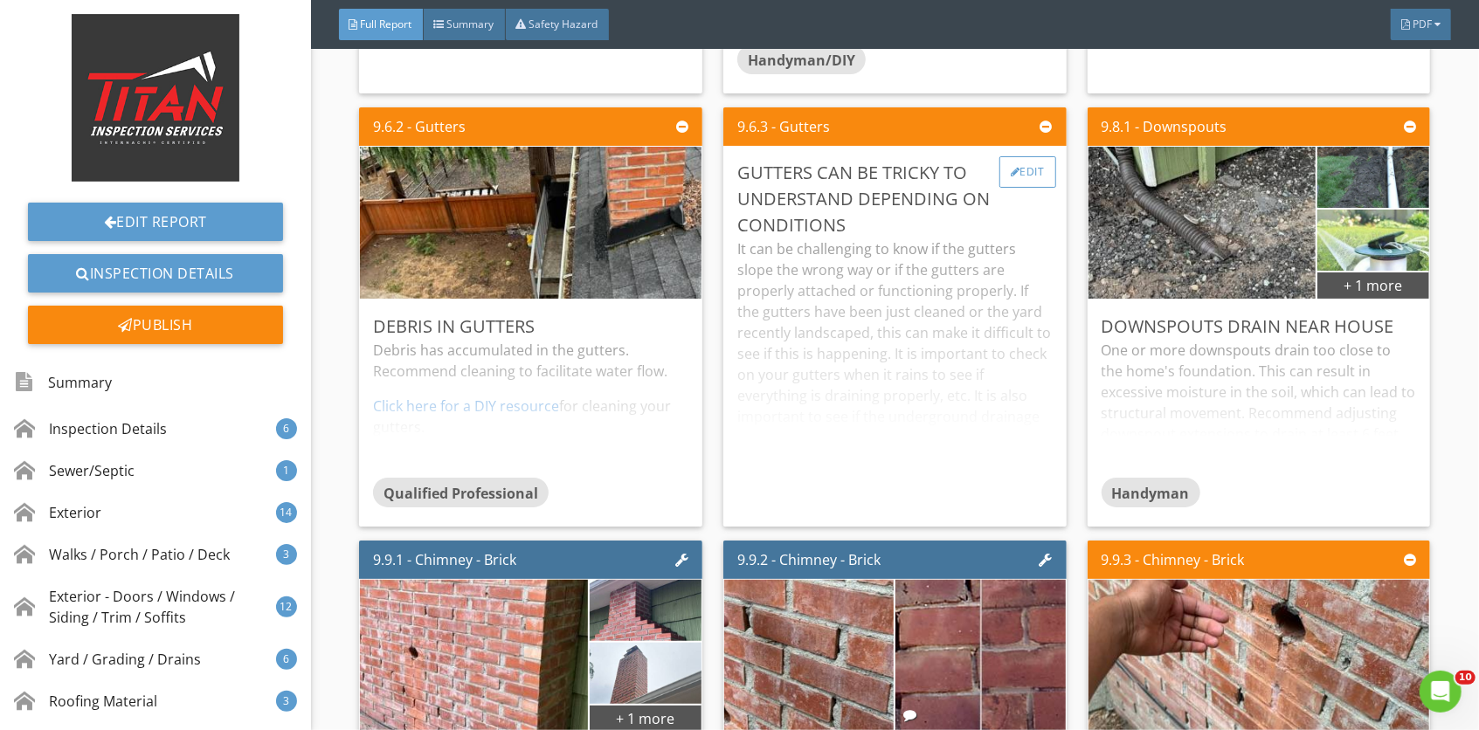
click at [1010, 177] on div at bounding box center [1015, 172] width 10 height 10
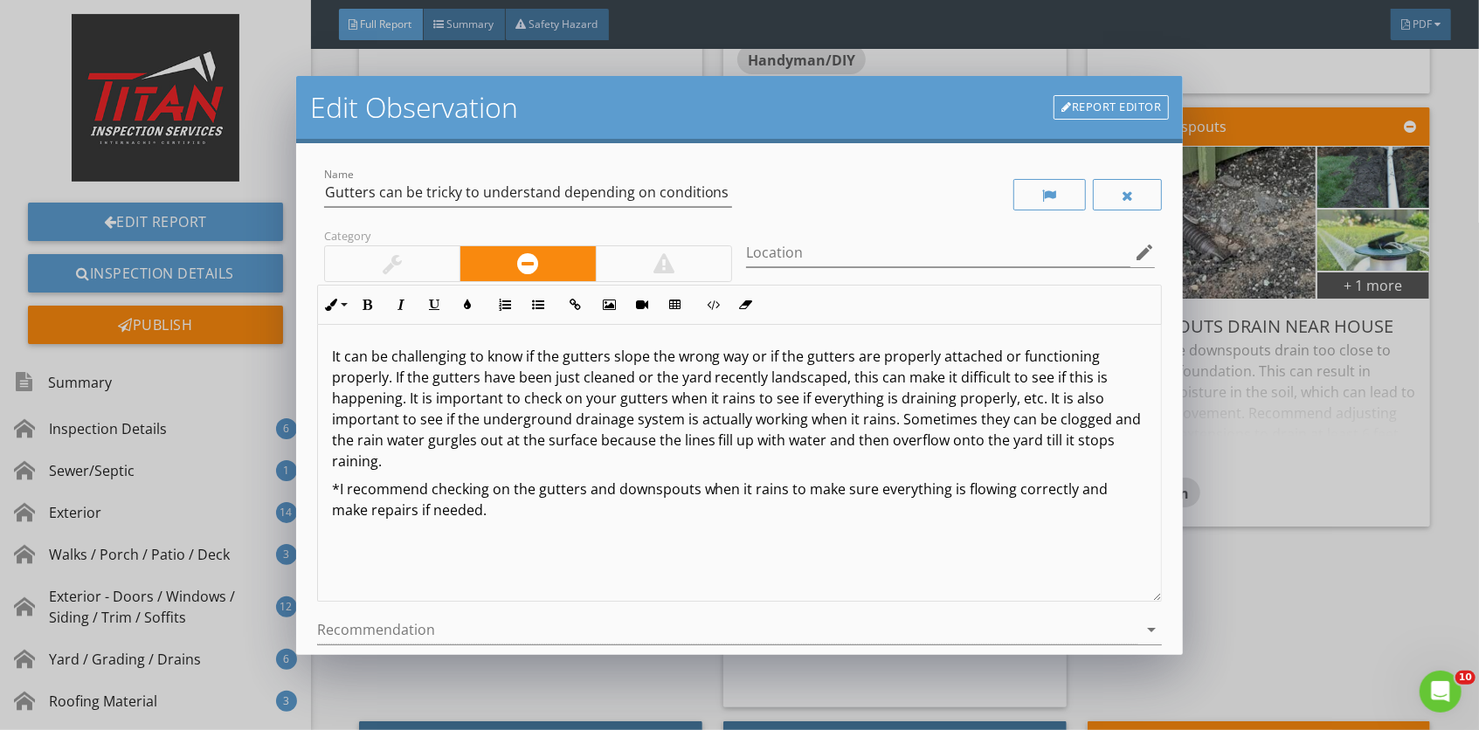
click at [417, 272] on div at bounding box center [392, 263] width 135 height 35
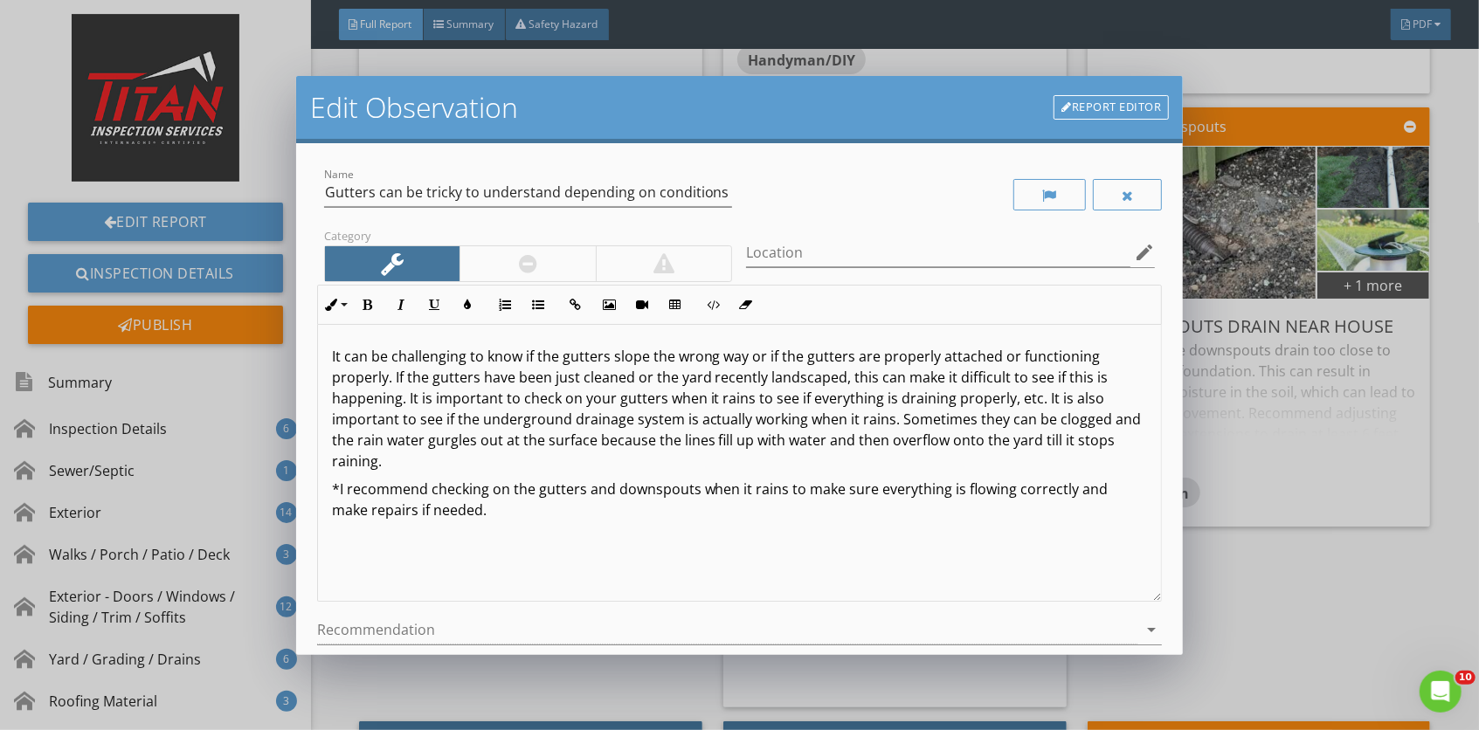
scroll to position [157, 0]
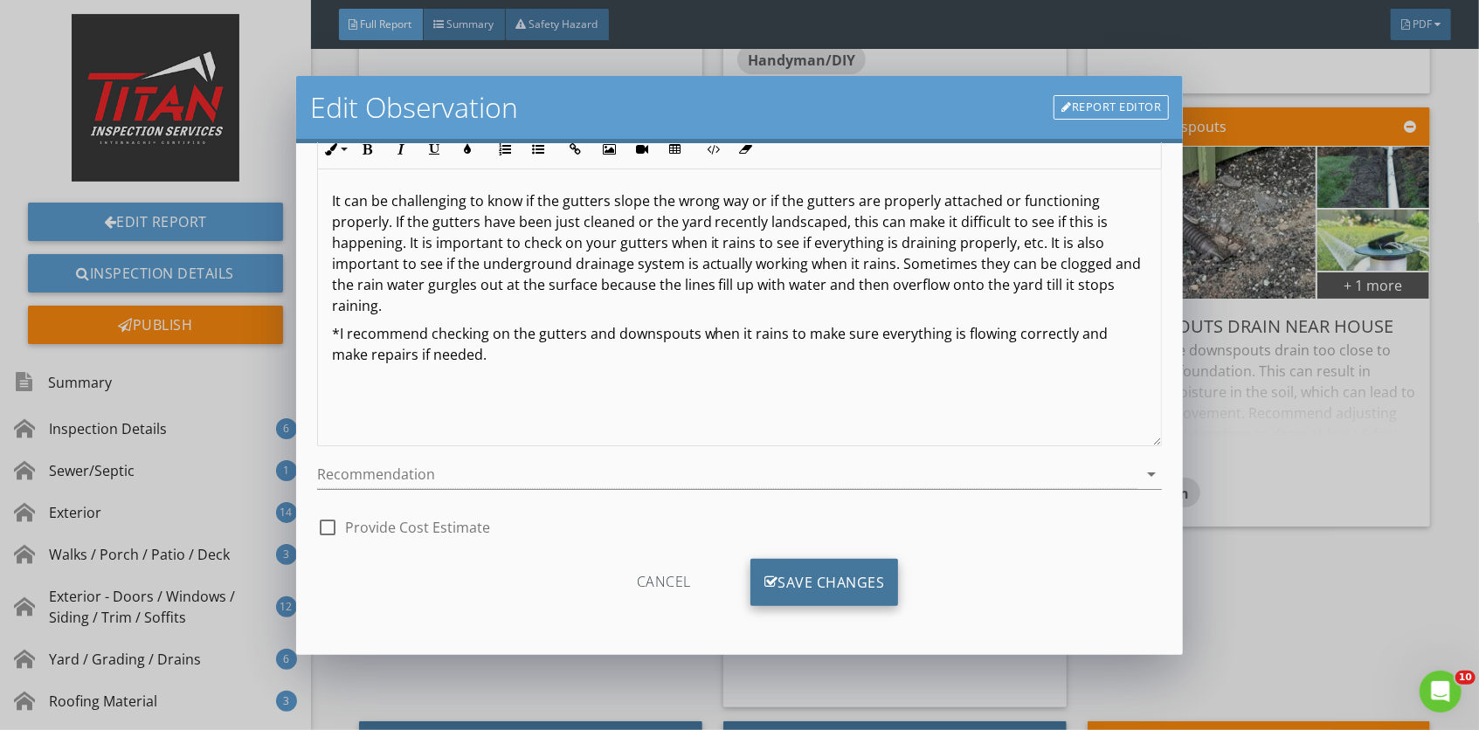
click at [863, 590] on div "Save Changes" at bounding box center [824, 582] width 148 height 47
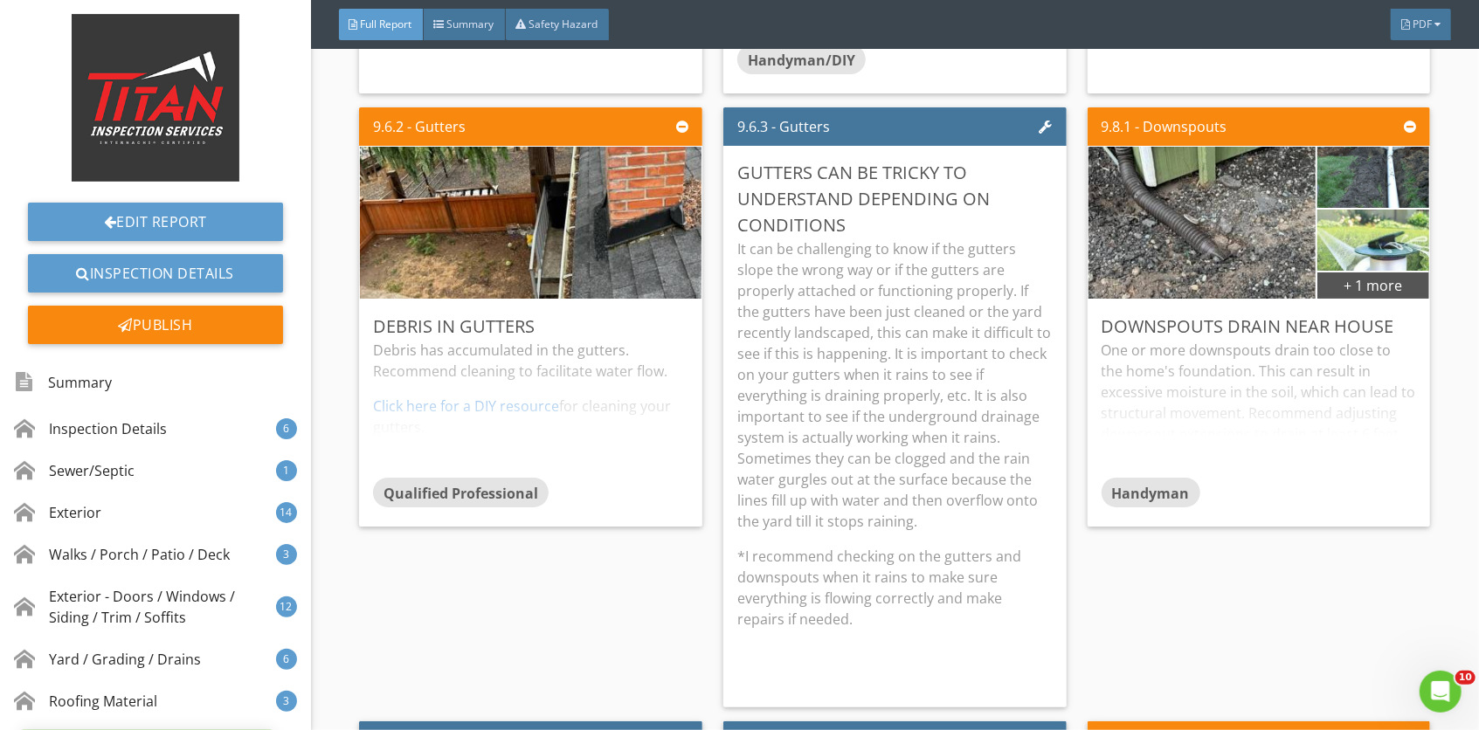
scroll to position [0, 0]
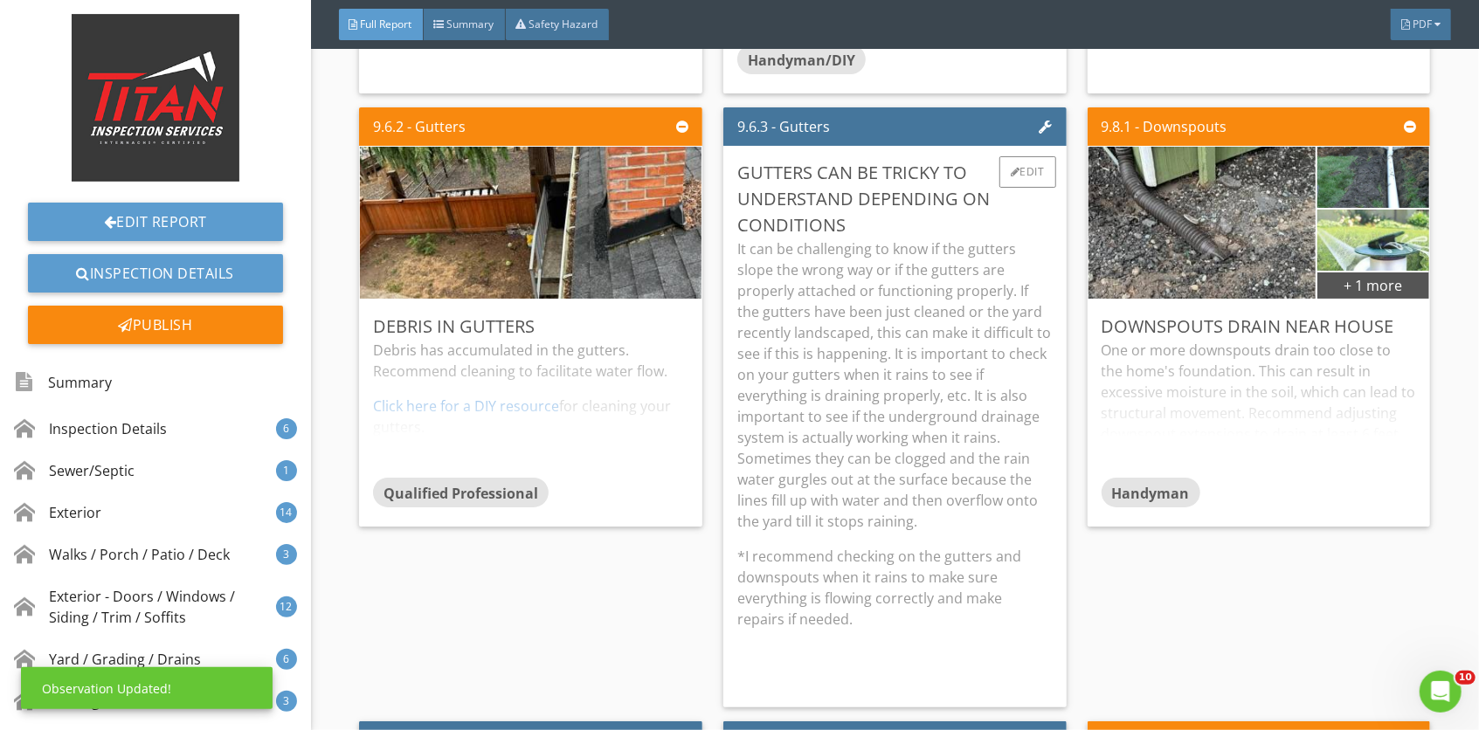
click at [907, 456] on p "It can be challenging to know if the gutters slope the wrong way or if the gutt…" at bounding box center [894, 384] width 315 height 293
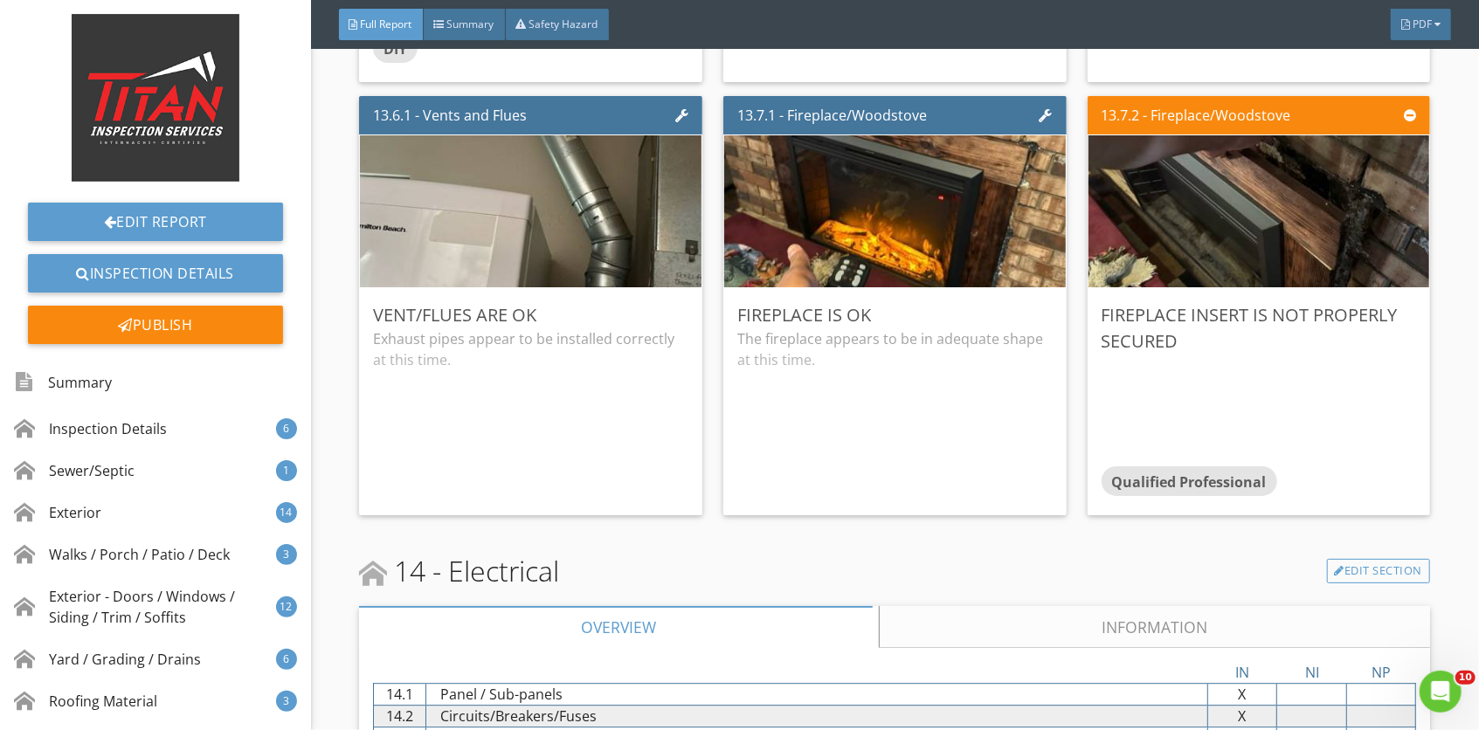
scroll to position [25129, 0]
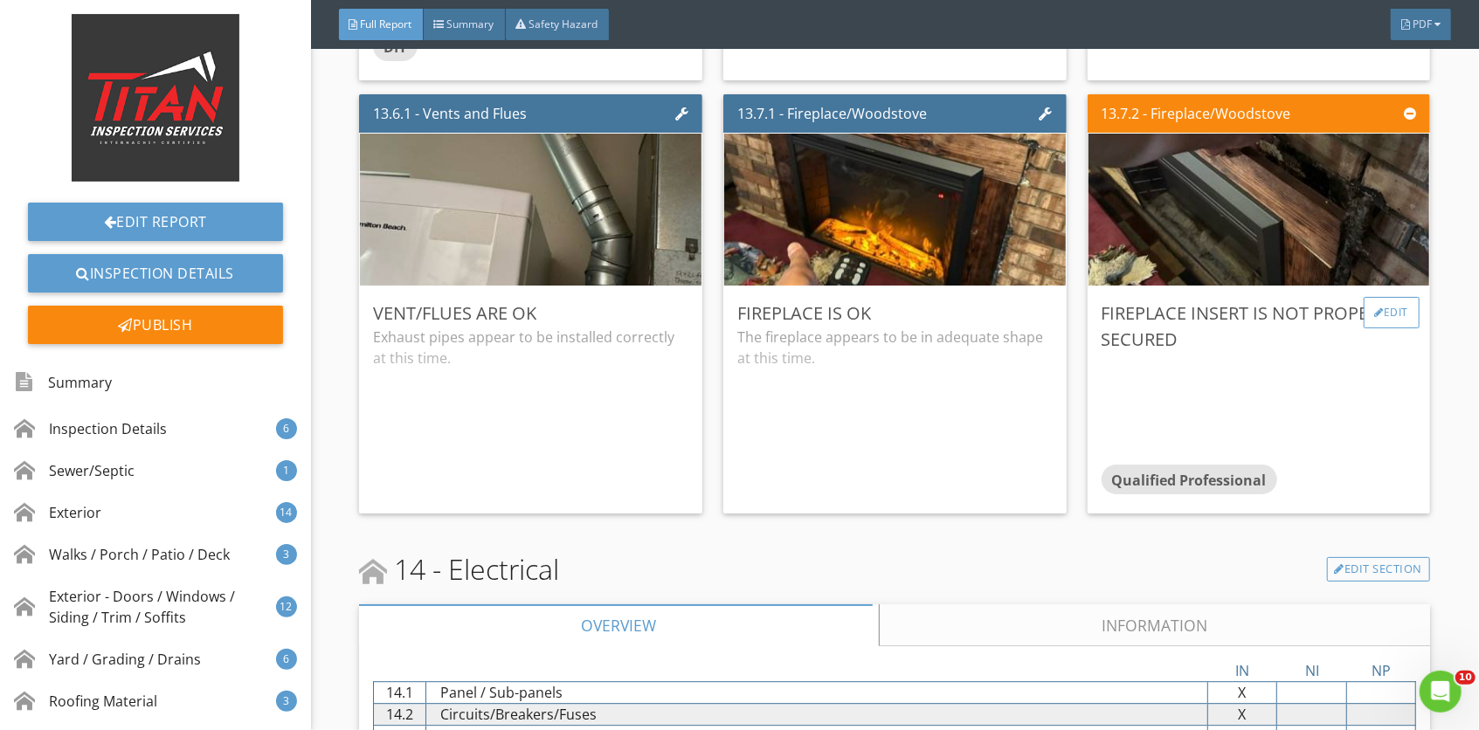
click at [1387, 328] on div "Edit" at bounding box center [1391, 312] width 57 height 31
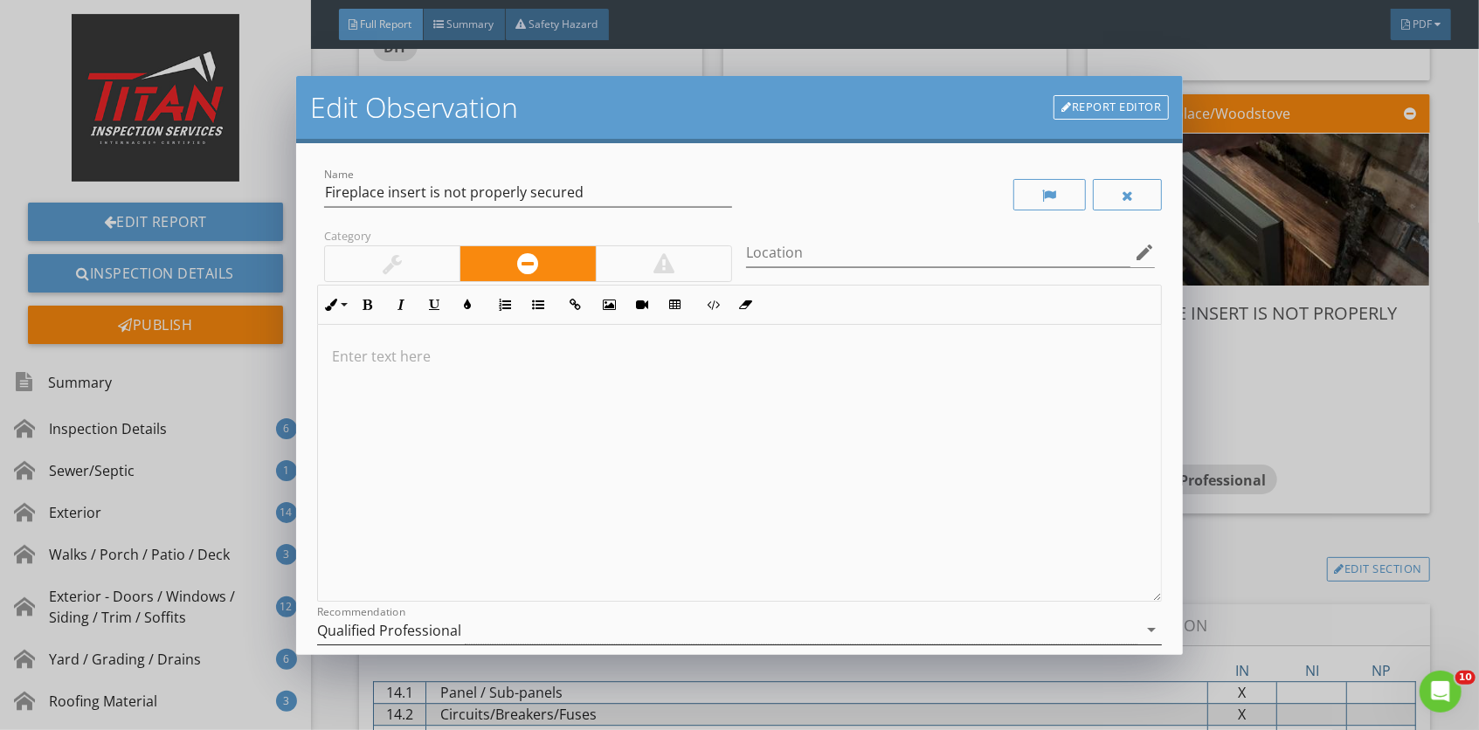
click at [526, 619] on div "Qualified Professional" at bounding box center [727, 630] width 821 height 29
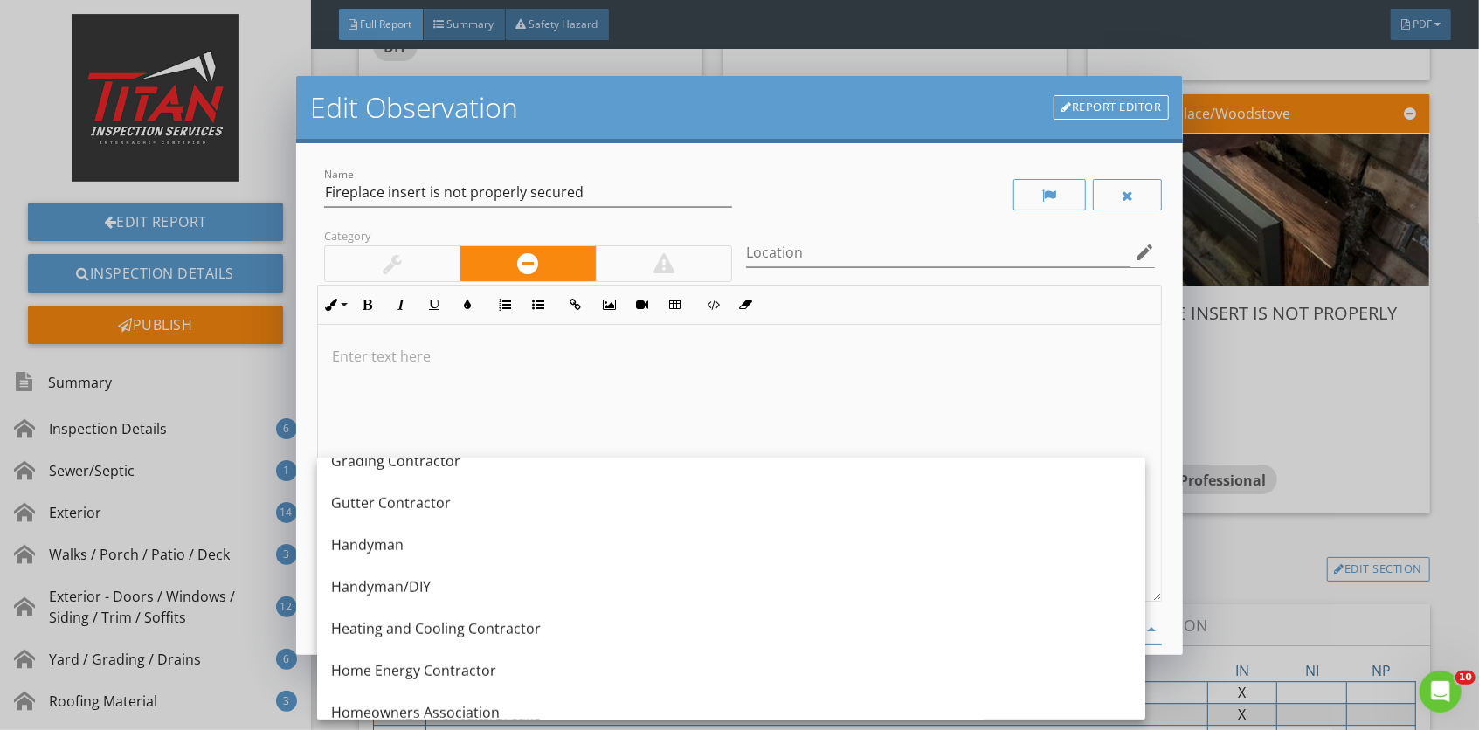
scroll to position [1073, 0]
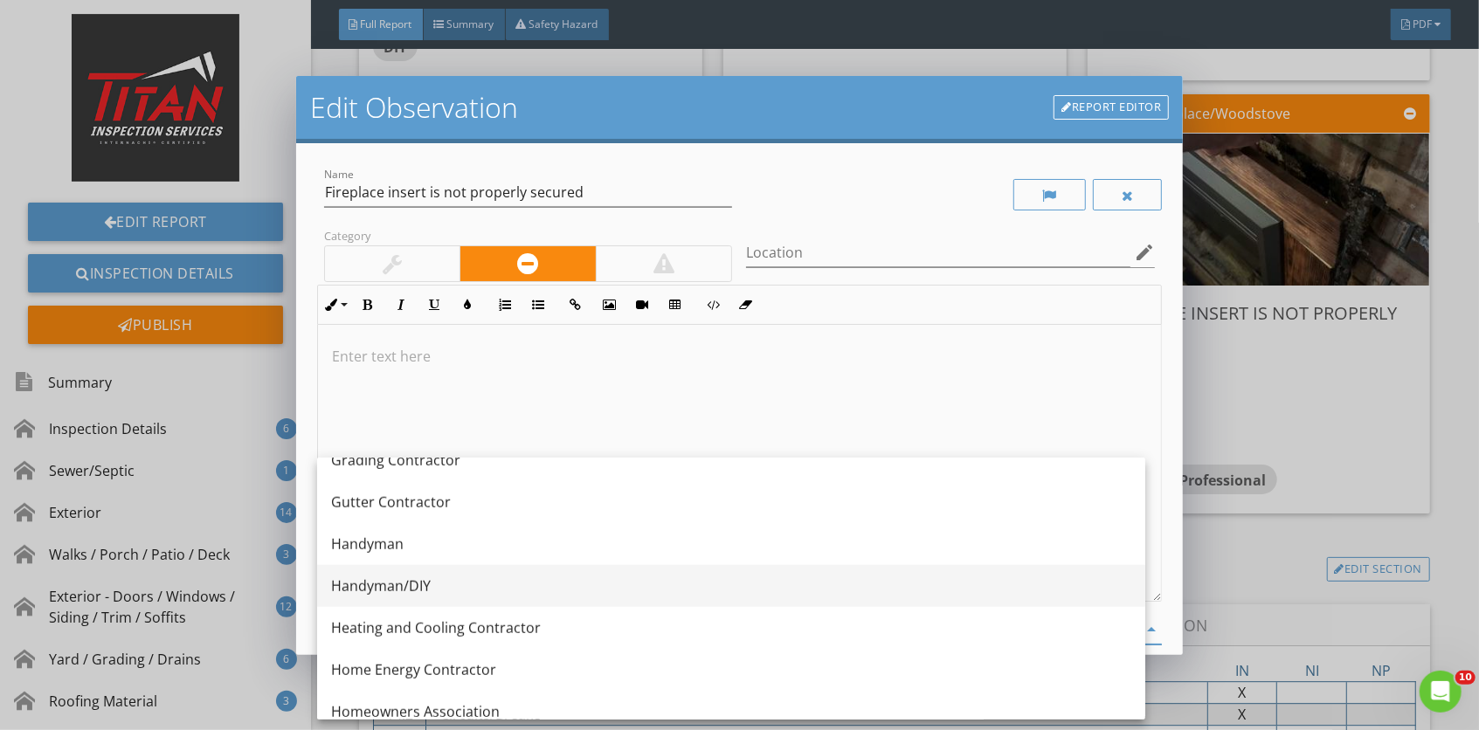
click at [514, 591] on div "Handyman/DIY" at bounding box center [731, 586] width 800 height 21
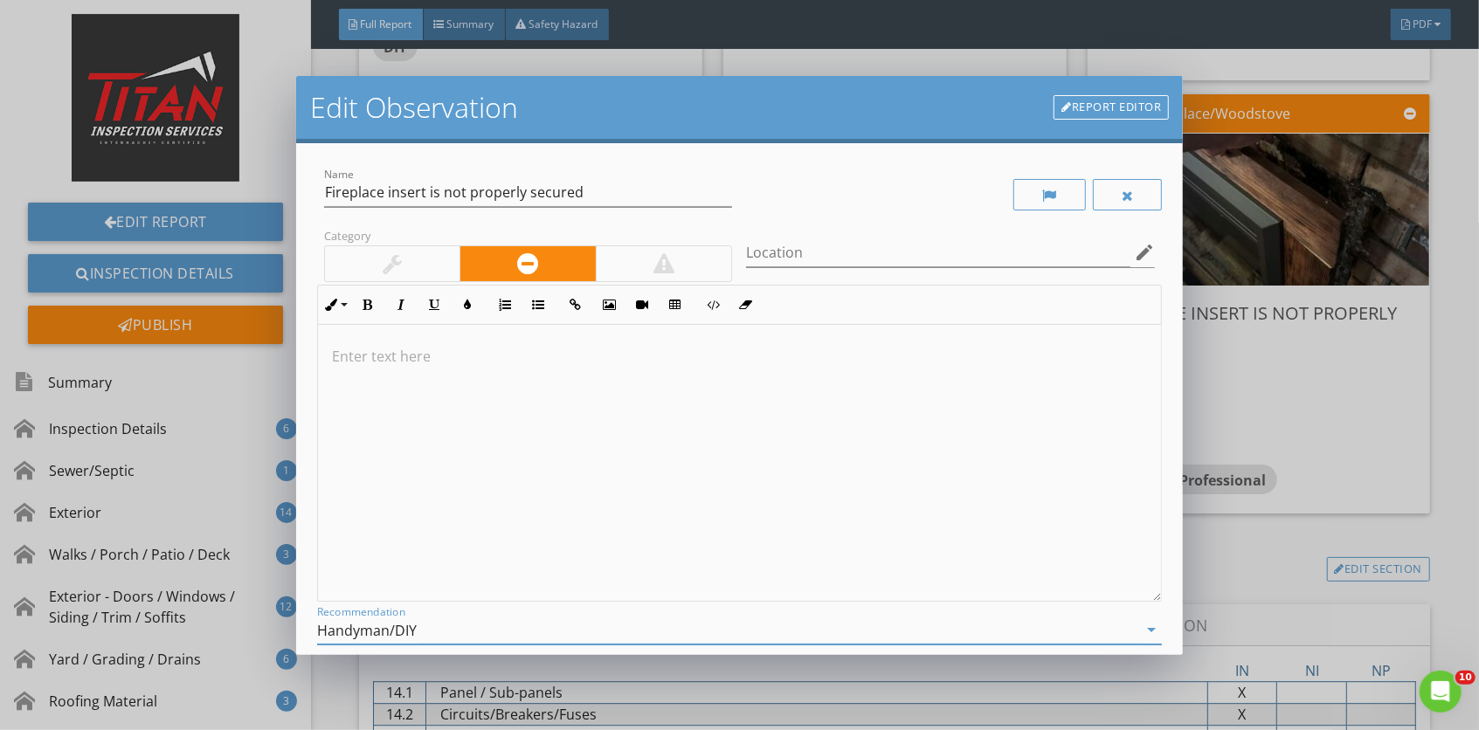
drag, startPoint x: 514, startPoint y: 591, endPoint x: 515, endPoint y: 486, distance: 104.8
click at [515, 486] on div at bounding box center [740, 463] width 844 height 277
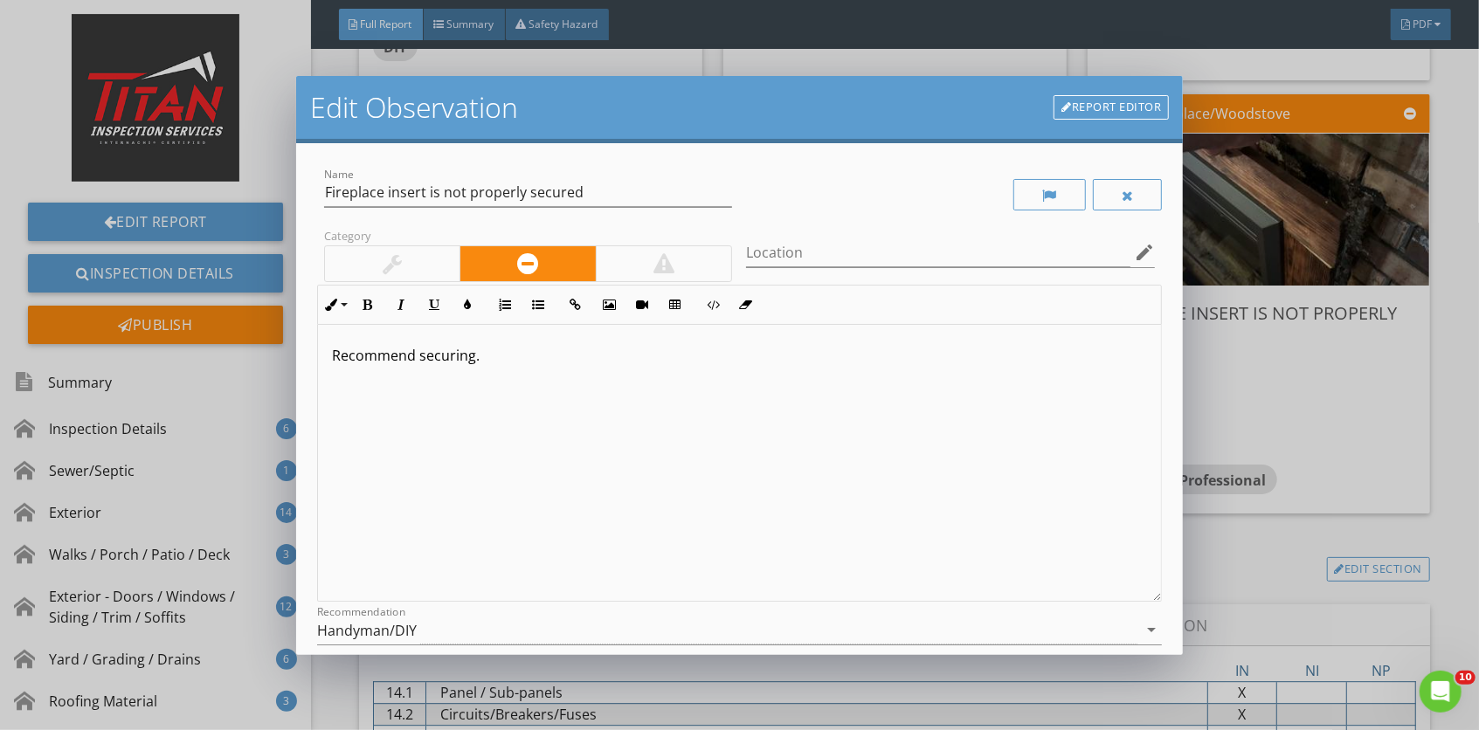
scroll to position [157, 0]
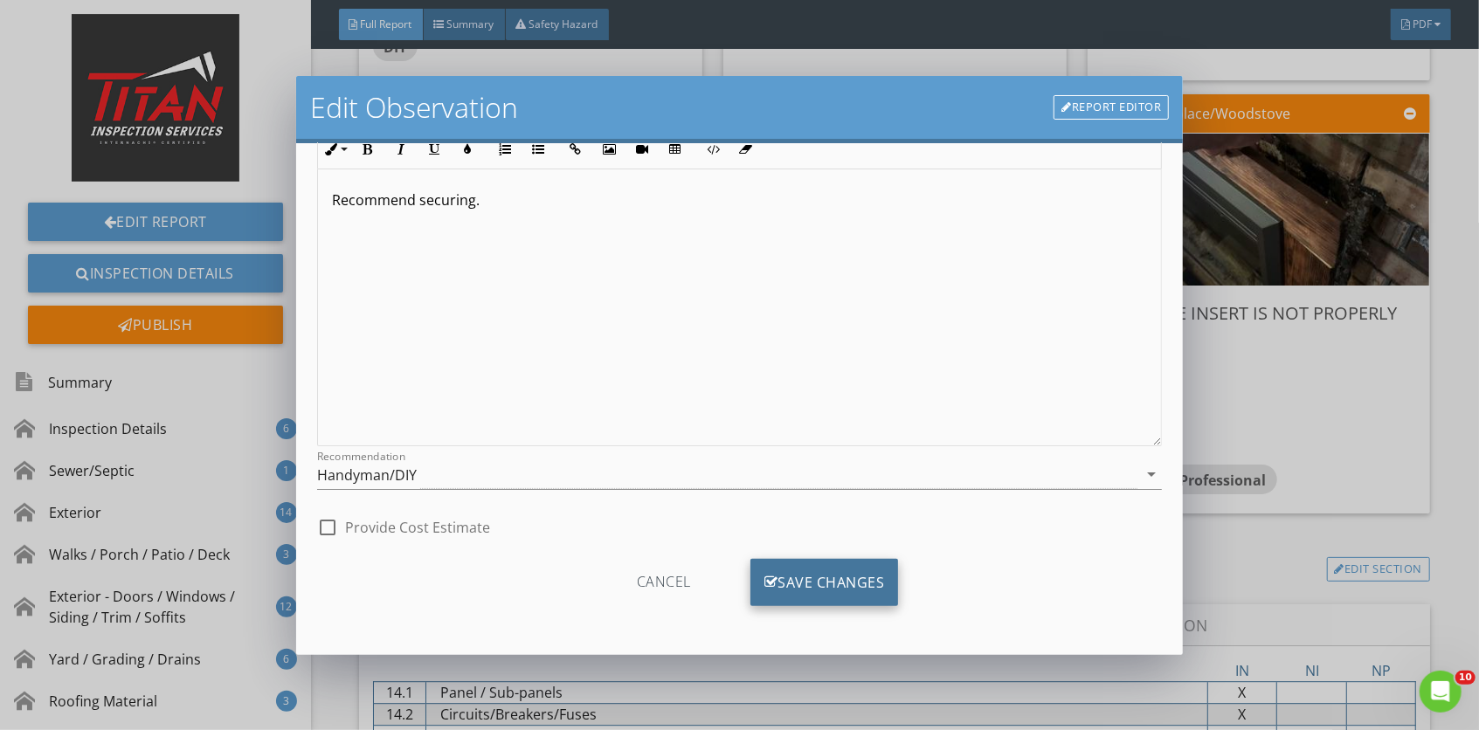
click at [854, 588] on div "Save Changes" at bounding box center [824, 582] width 148 height 47
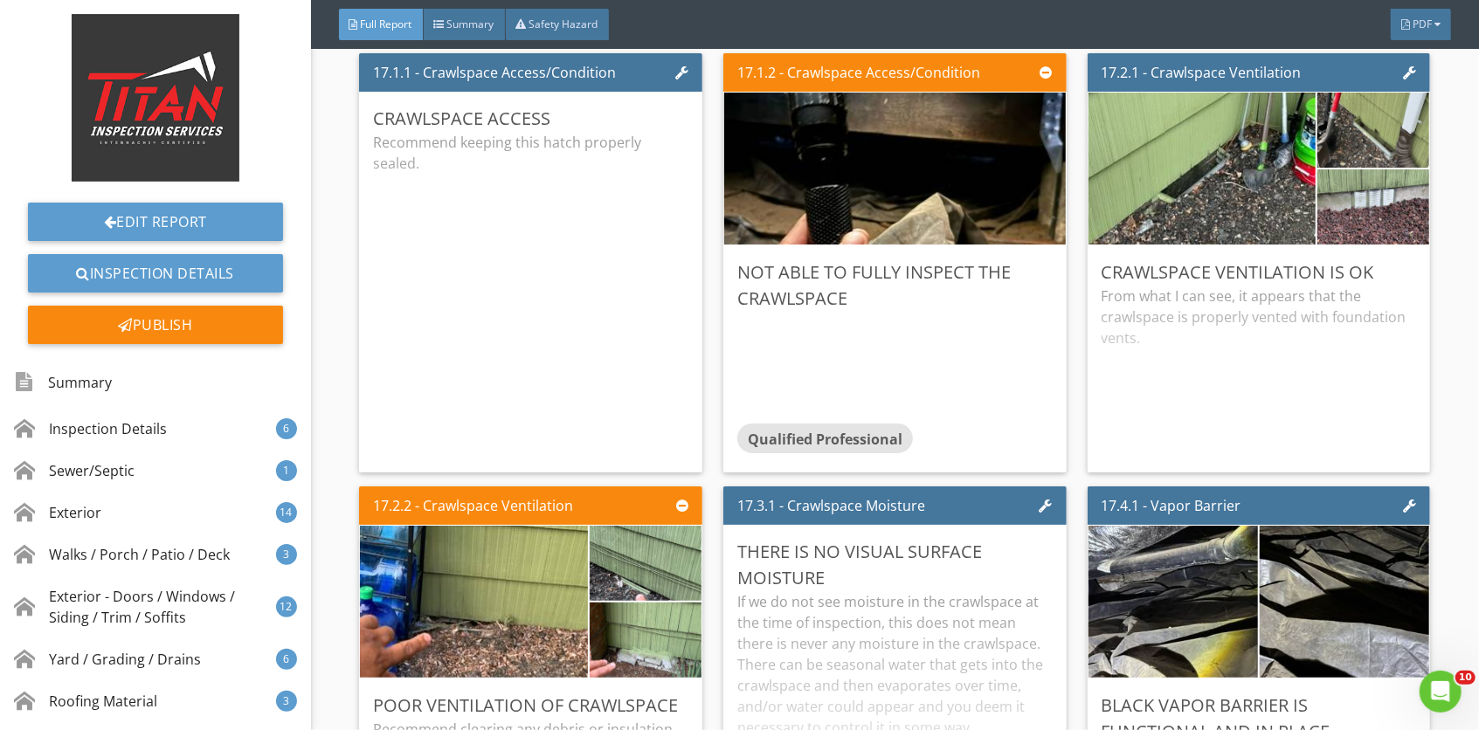
scroll to position [31617, 0]
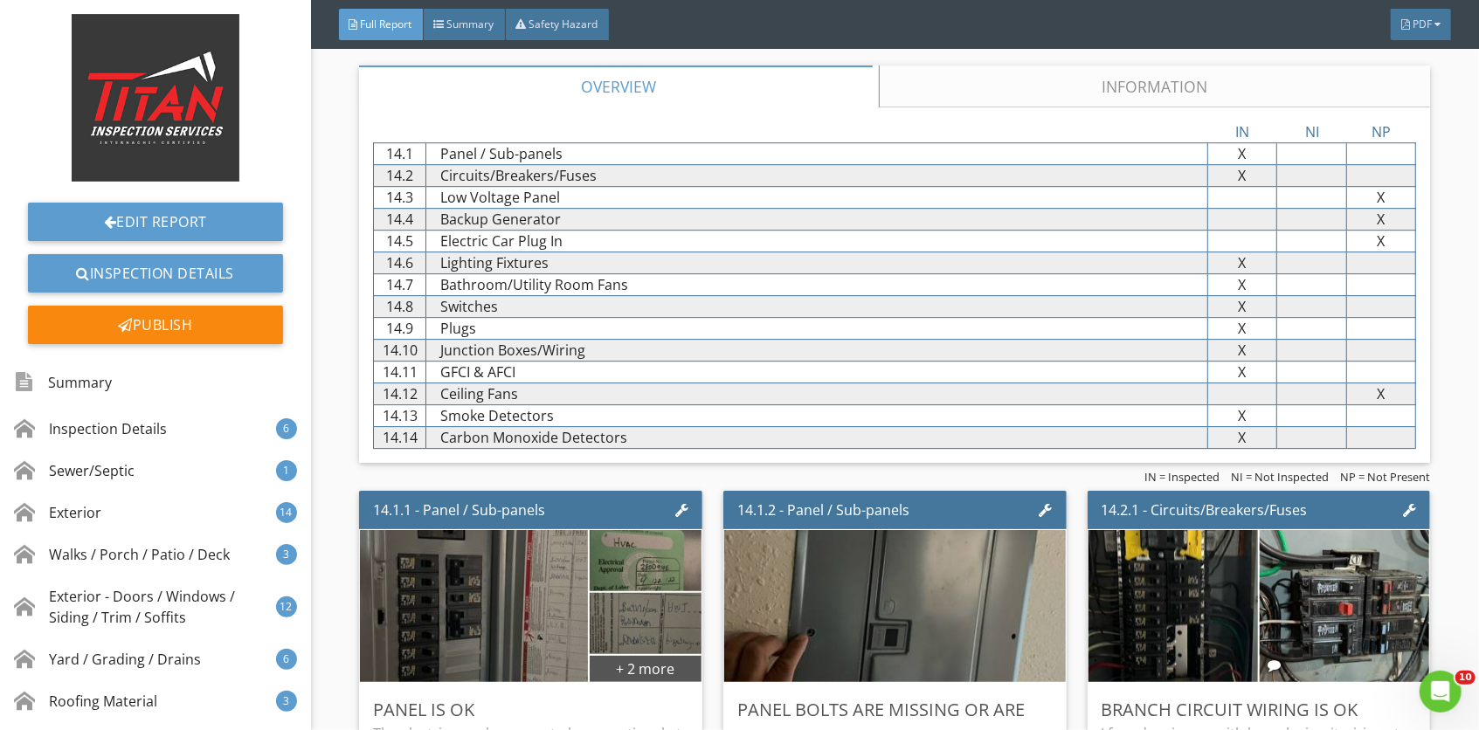
scroll to position [25650, 0]
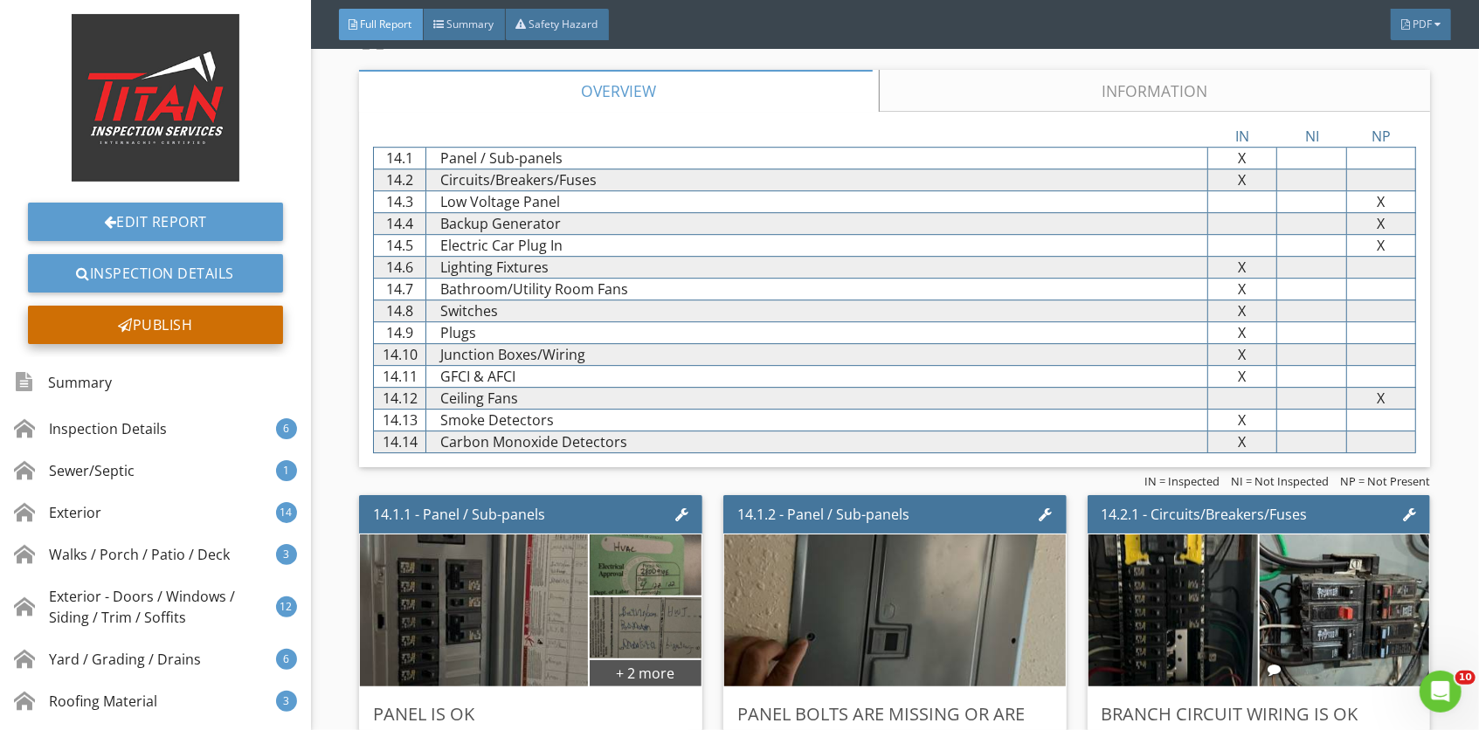
click at [248, 341] on div "Publish" at bounding box center [155, 325] width 255 height 38
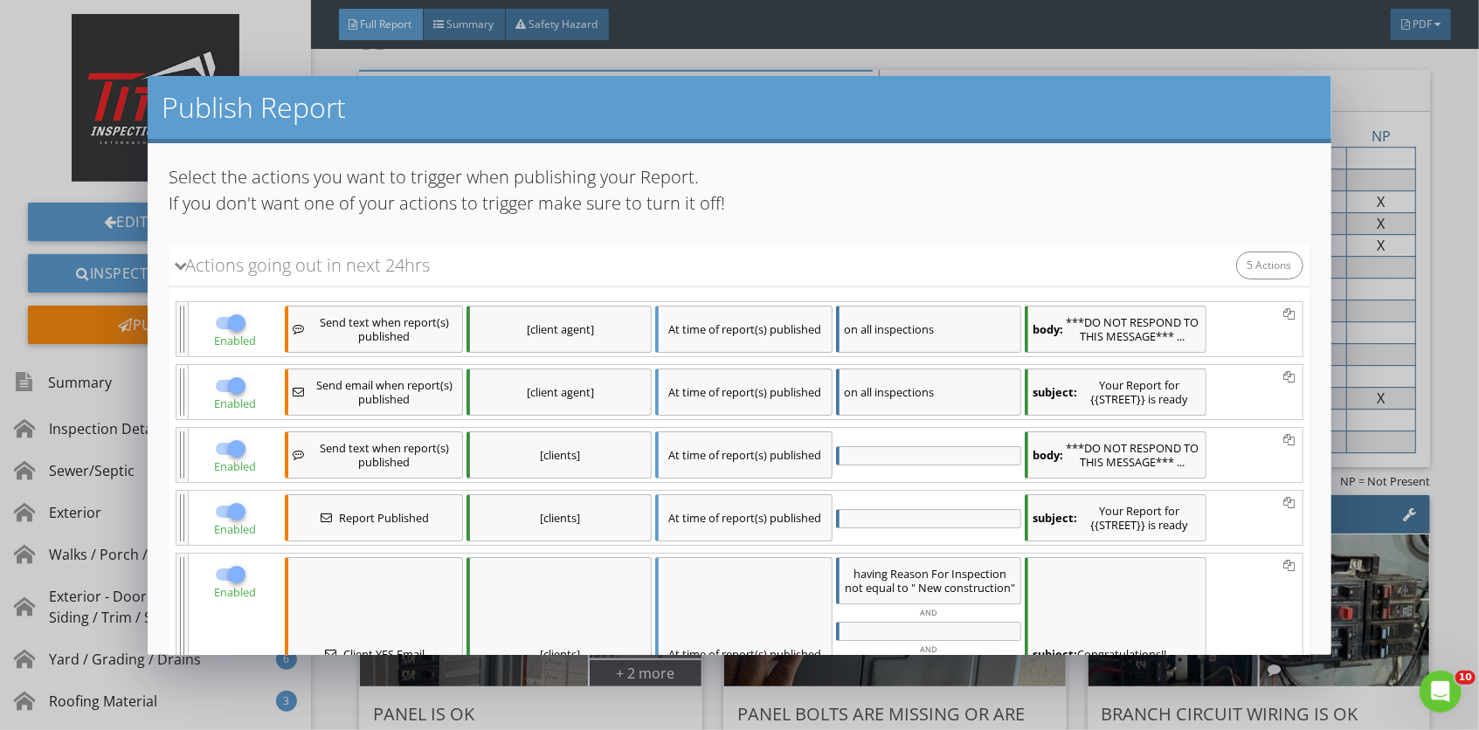
scroll to position [239, 0]
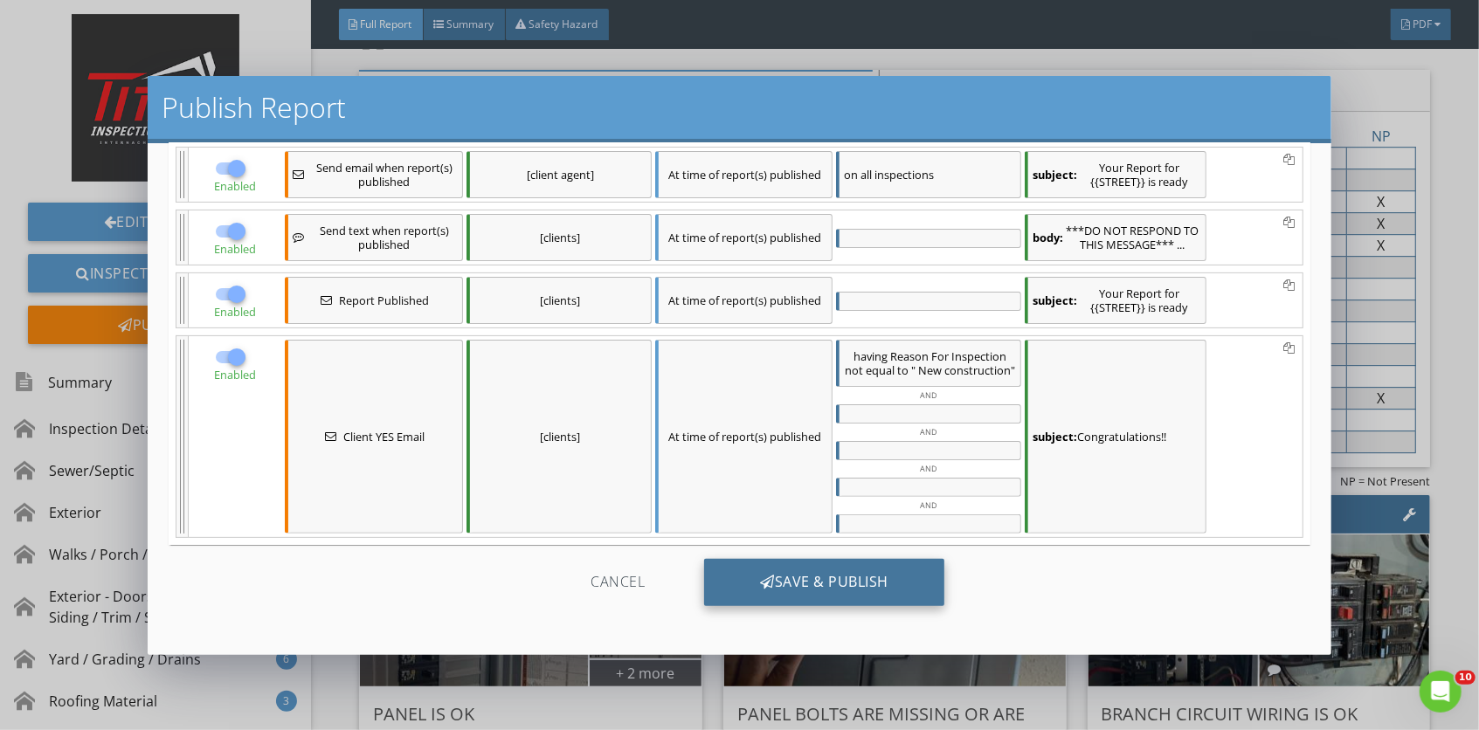
click at [788, 584] on div "Save & Publish" at bounding box center [824, 582] width 240 height 47
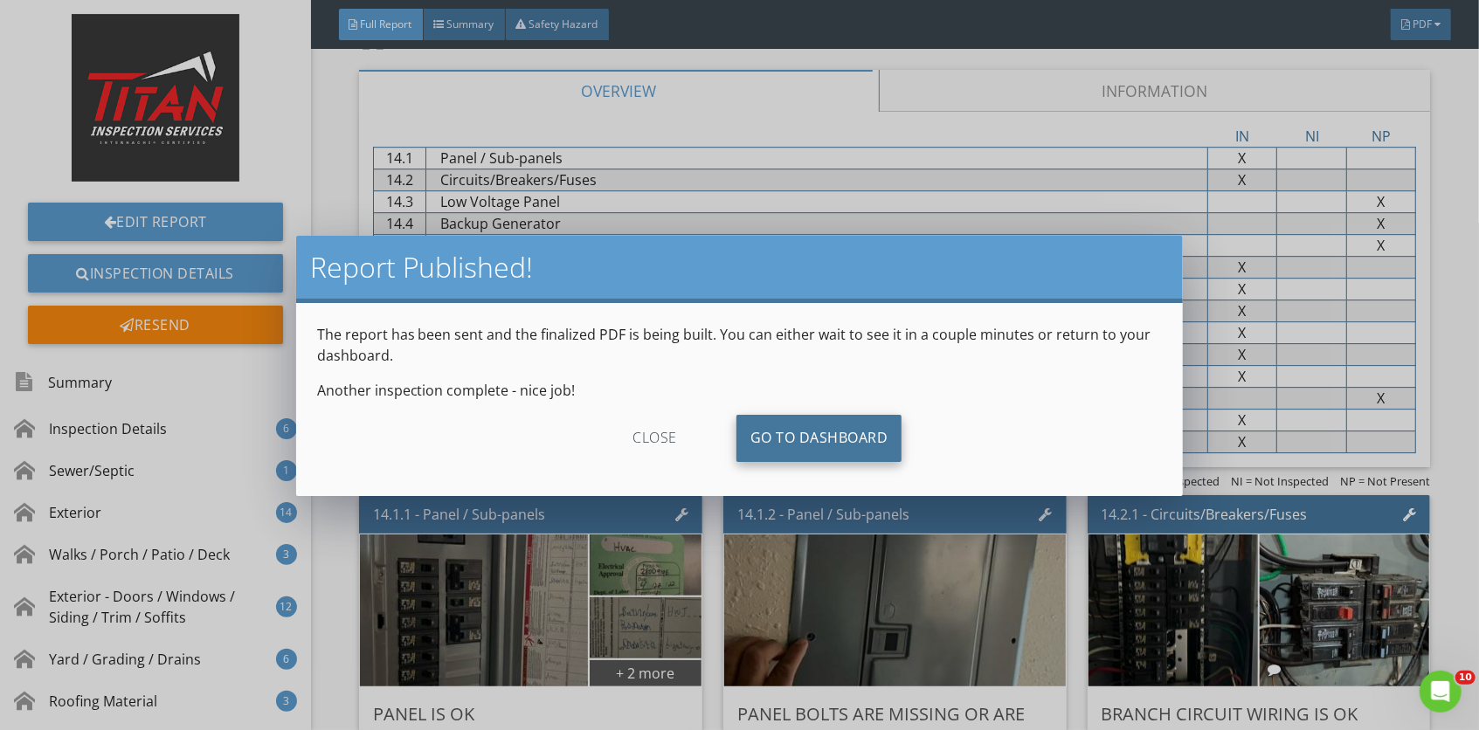
click at [798, 426] on link "Go To Dashboard" at bounding box center [819, 438] width 166 height 47
